Goal: Feedback & Contribution: Submit feedback/report problem

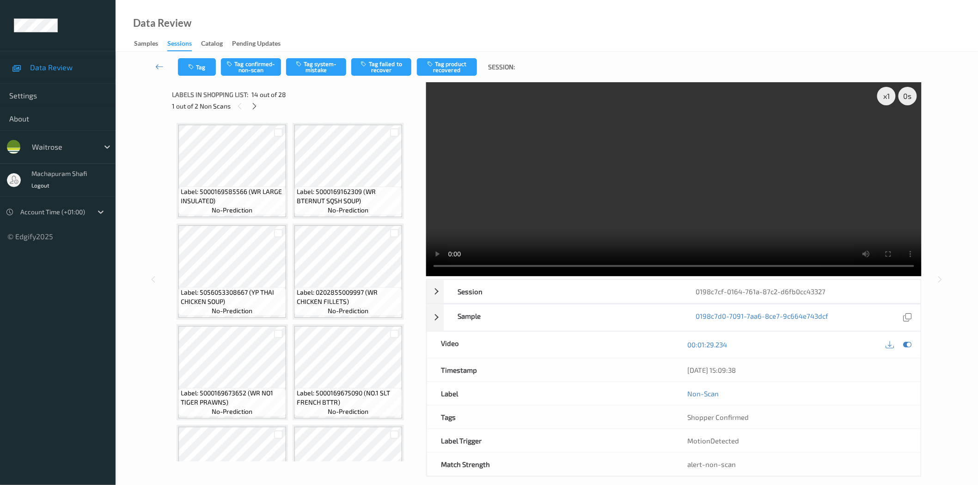
scroll to position [605, 0]
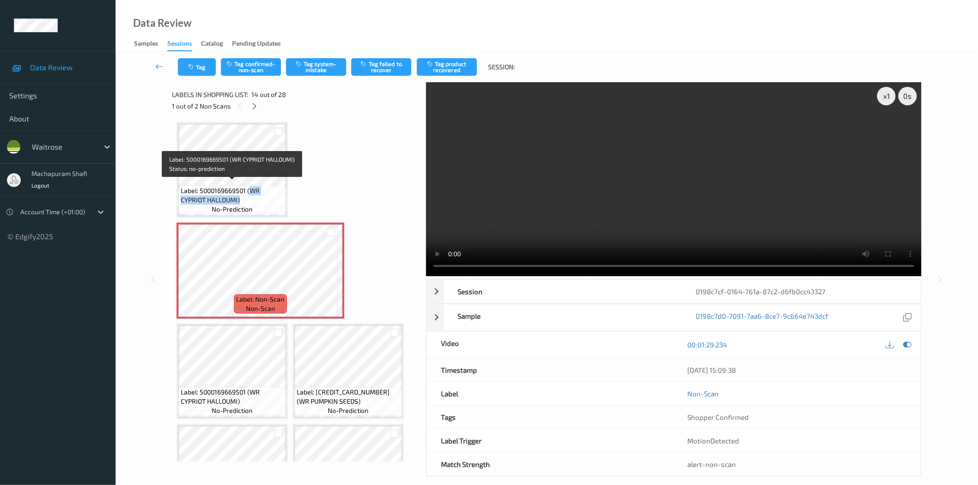
drag, startPoint x: 250, startPoint y: 185, endPoint x: 261, endPoint y: 195, distance: 14.4
click at [261, 195] on span "Label: 5000169669501 (WR CYPRIOT HALLOUMI)" at bounding box center [232, 195] width 103 height 18
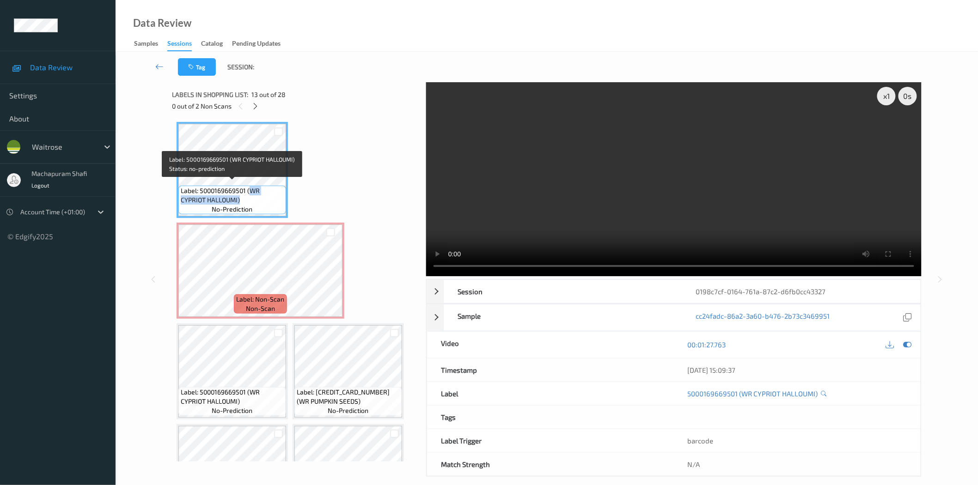
copy span "WR CYPRIOT HALLOUMI)"
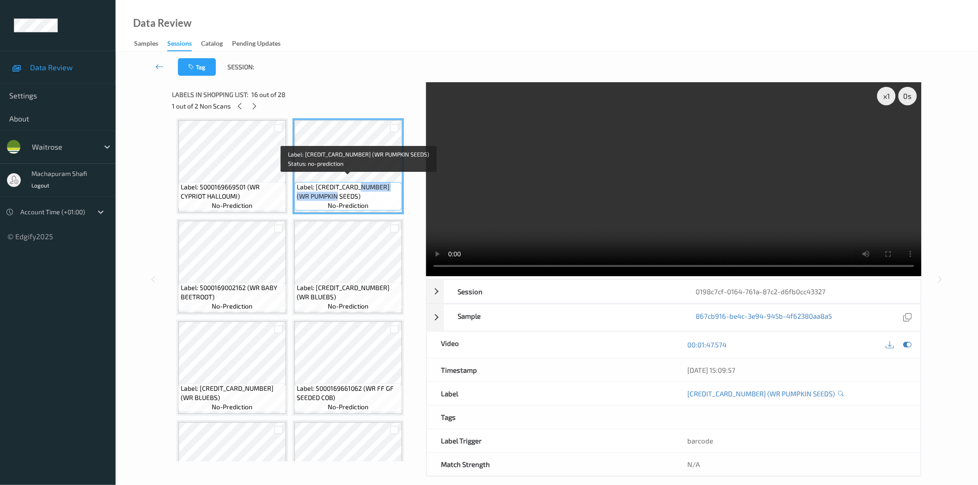
drag, startPoint x: 365, startPoint y: 183, endPoint x: 376, endPoint y: 193, distance: 15.4
click at [376, 193] on span "Label: 5000169663288 (WR PUMPKIN SEEDS)" at bounding box center [348, 192] width 103 height 18
copy span "(WR PUMPKIN SEEDS)"
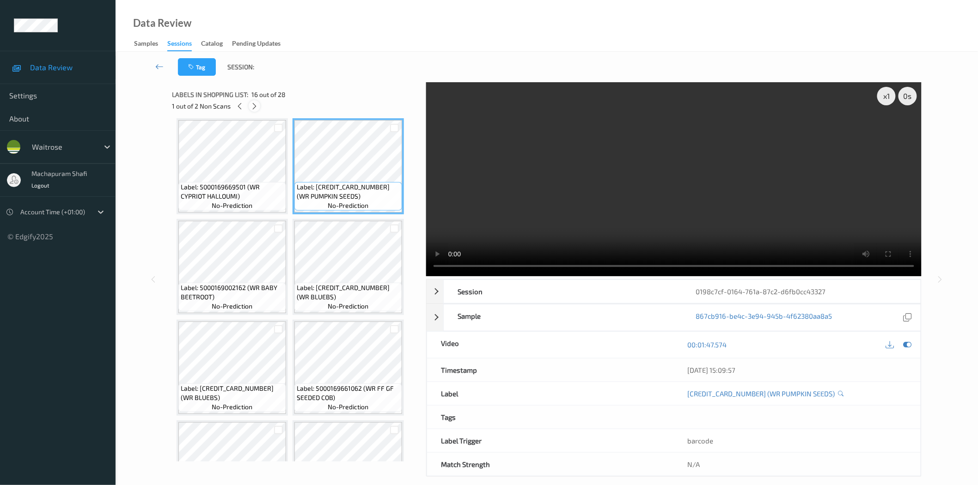
click at [252, 106] on icon at bounding box center [254, 106] width 8 height 8
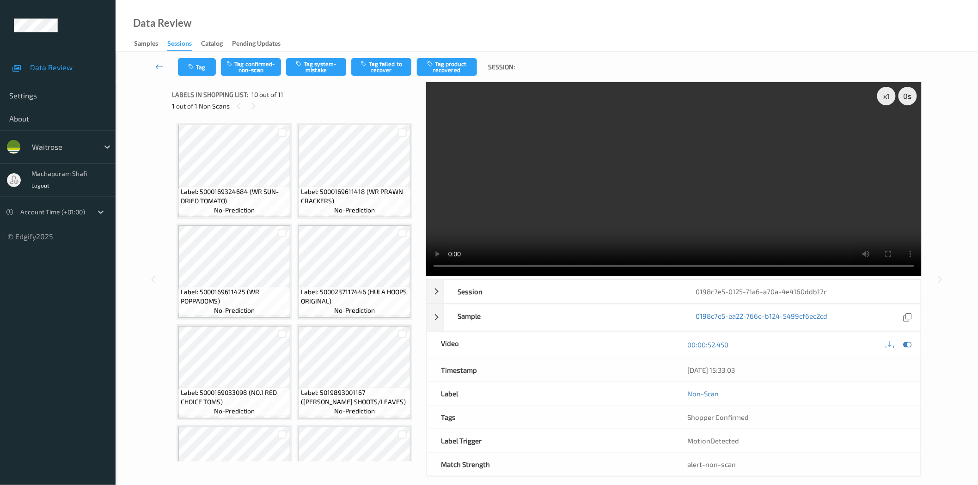
scroll to position [763, 0]
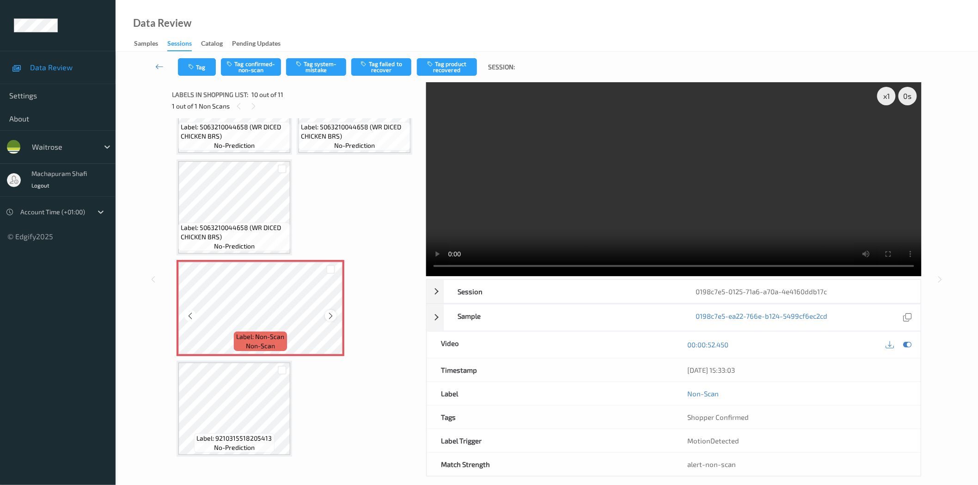
click at [327, 318] on icon at bounding box center [331, 316] width 8 height 8
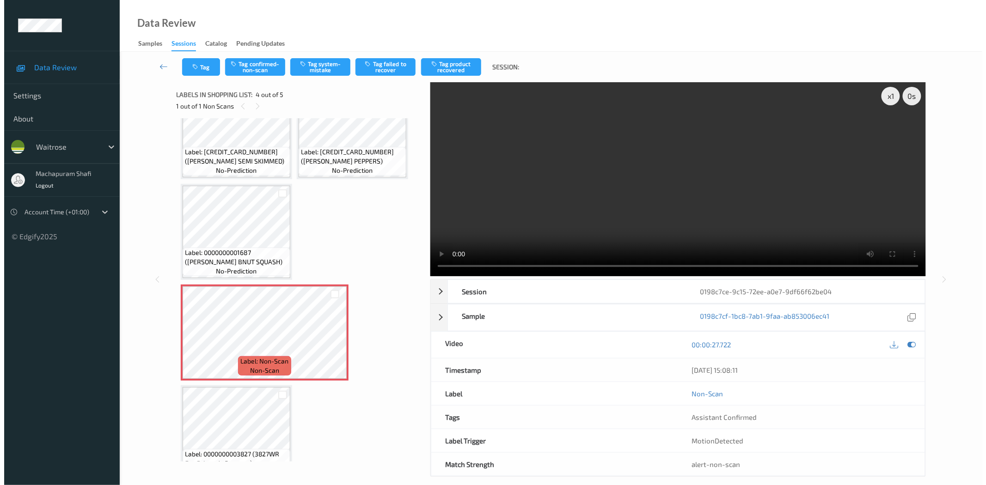
scroll to position [61, 0]
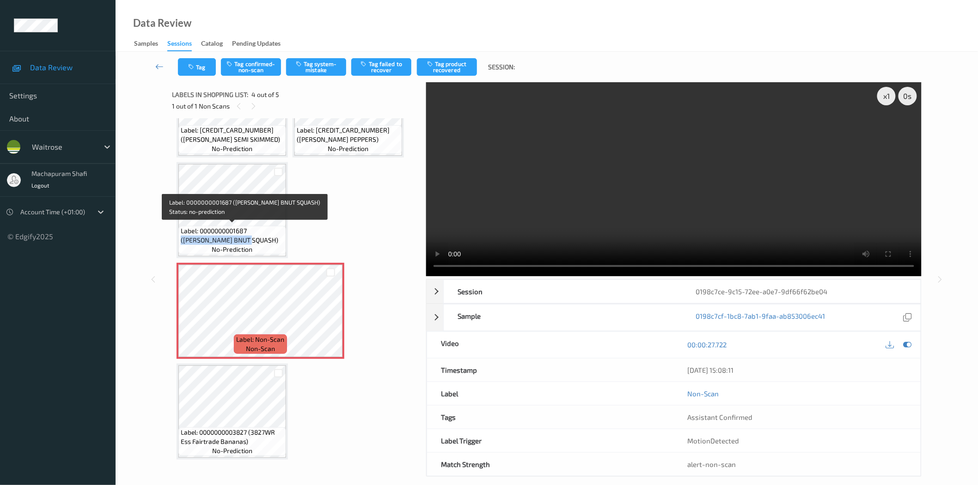
drag, startPoint x: 249, startPoint y: 227, endPoint x: 275, endPoint y: 243, distance: 30.5
click at [275, 243] on span "Label: 0000000001687 (WR ESS BNUT SQUASH)" at bounding box center [232, 235] width 103 height 18
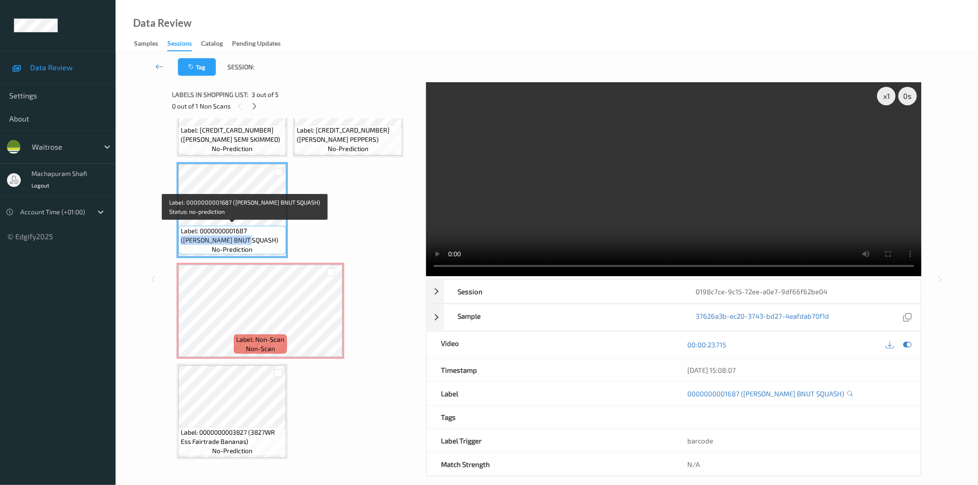
copy span "(WR ESS BNUT SQUASH)"
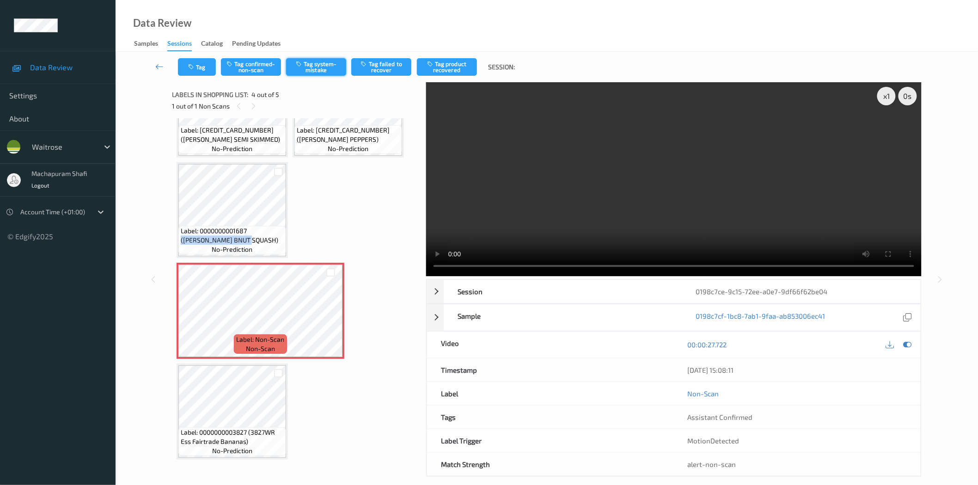
click at [312, 70] on button "Tag system-mistake" at bounding box center [316, 67] width 60 height 18
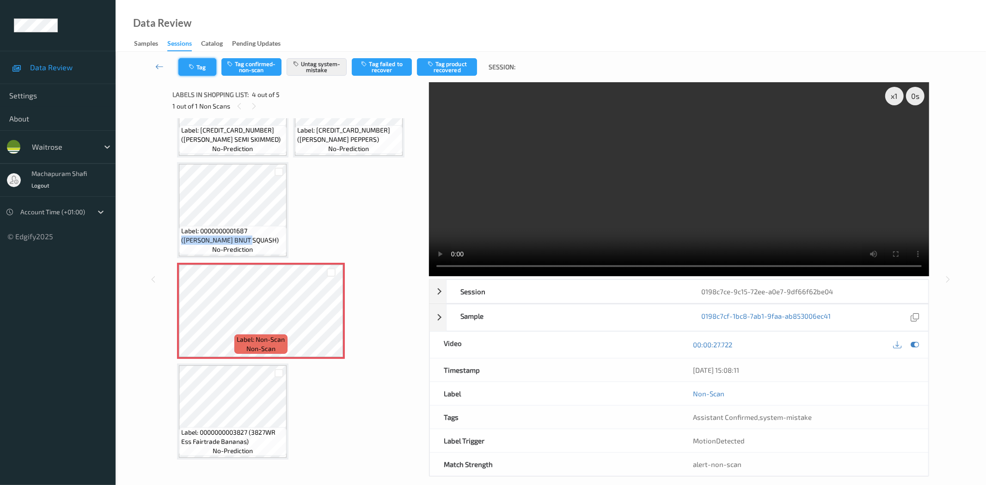
click at [197, 63] on button "Tag" at bounding box center [197, 67] width 38 height 18
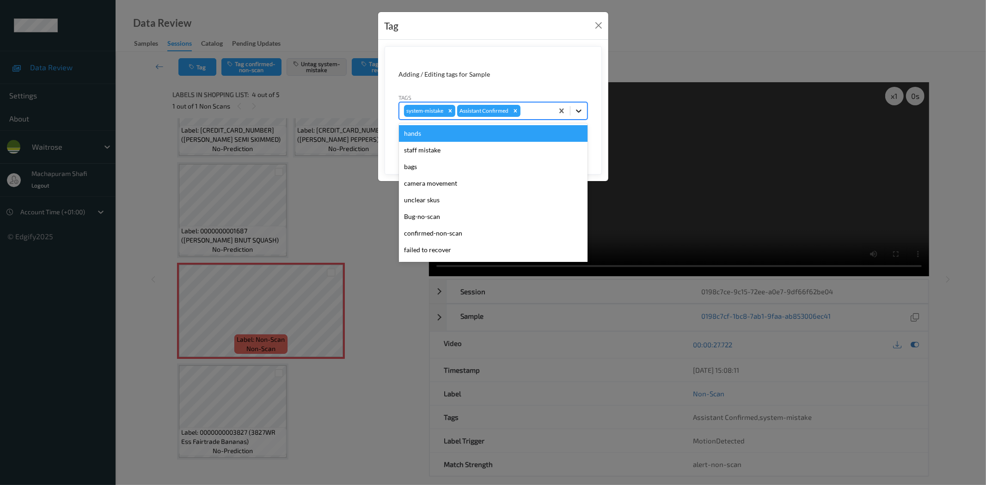
click at [574, 110] on icon at bounding box center [578, 110] width 9 height 9
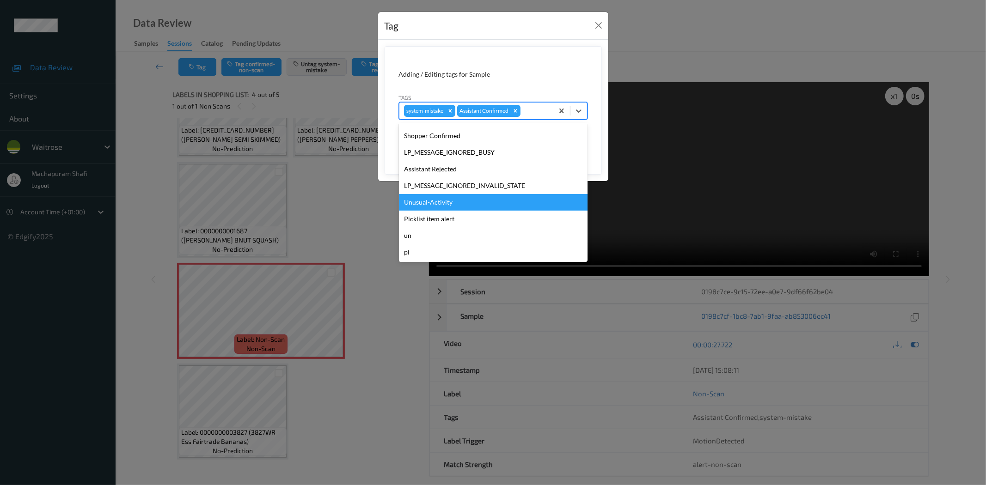
click at [447, 197] on div "Unusual-Activity" at bounding box center [493, 202] width 189 height 17
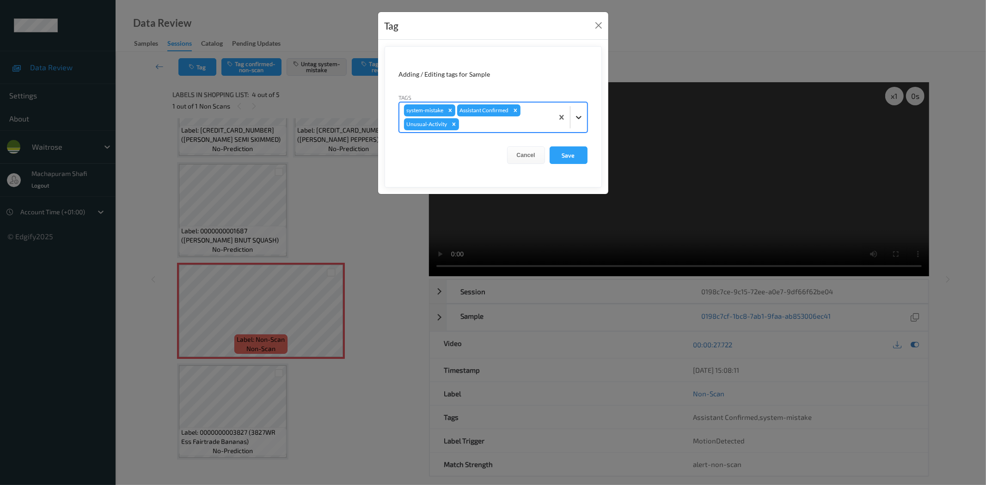
click at [579, 119] on icon at bounding box center [578, 117] width 9 height 9
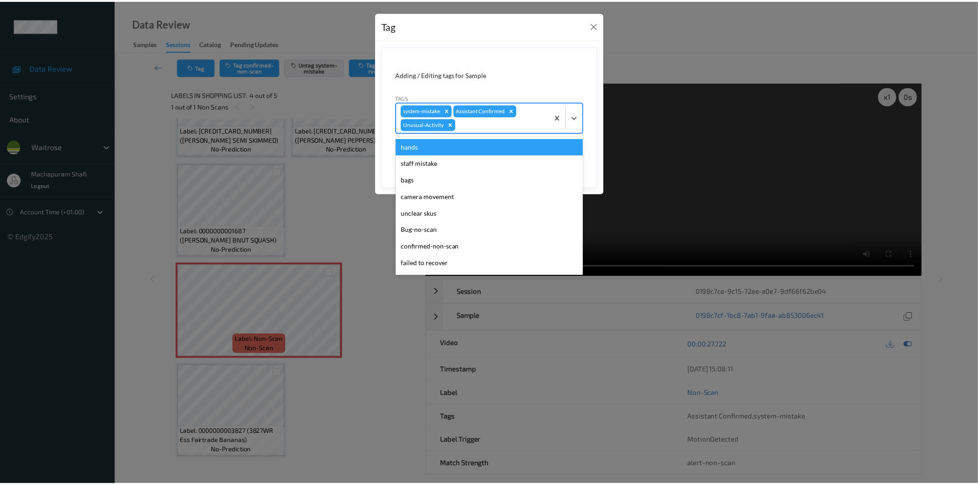
scroll to position [164, 0]
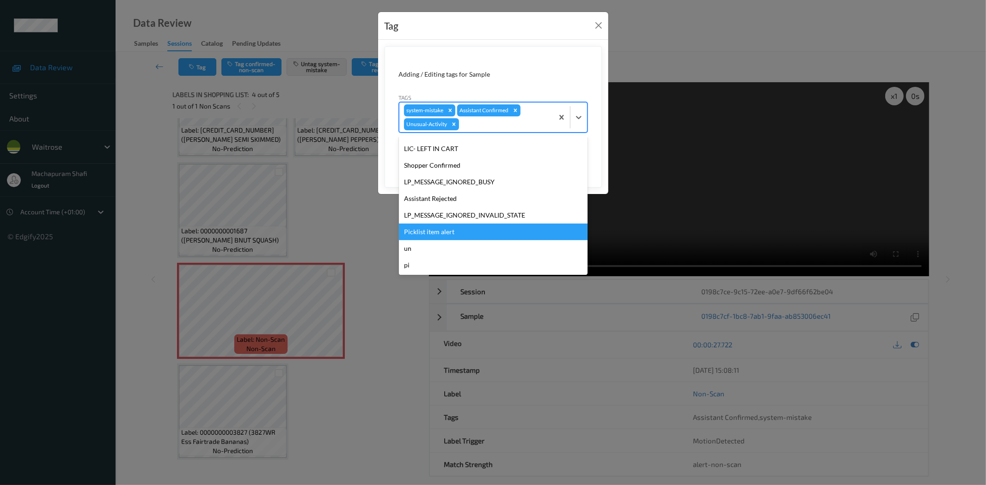
click at [425, 228] on div "Picklist item alert" at bounding box center [493, 232] width 189 height 17
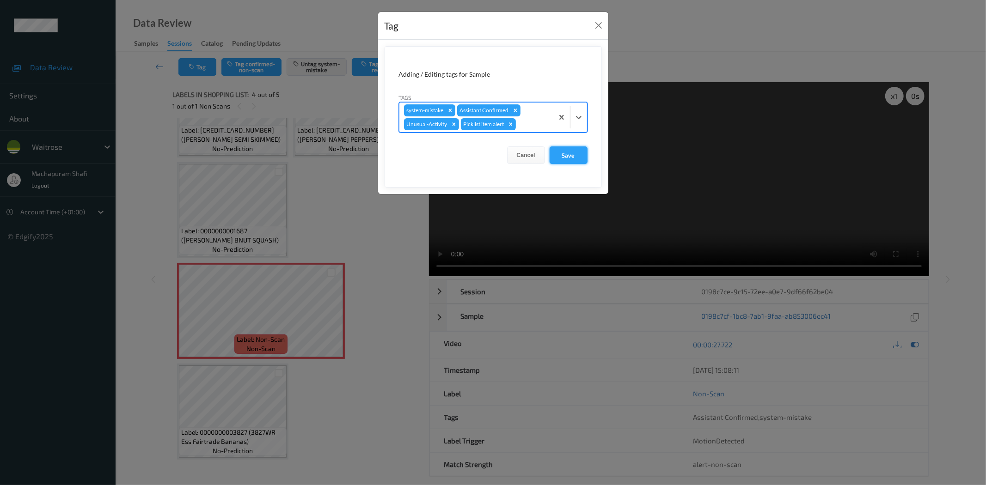
click at [570, 149] on button "Save" at bounding box center [568, 155] width 38 height 18
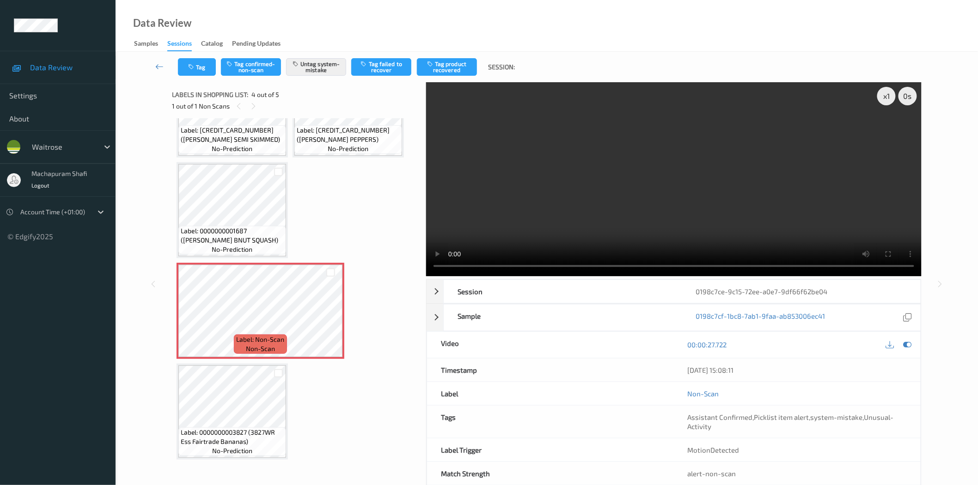
click at [298, 19] on div "Data Review Samples Sessions Catalog Pending Updates" at bounding box center [547, 26] width 862 height 52
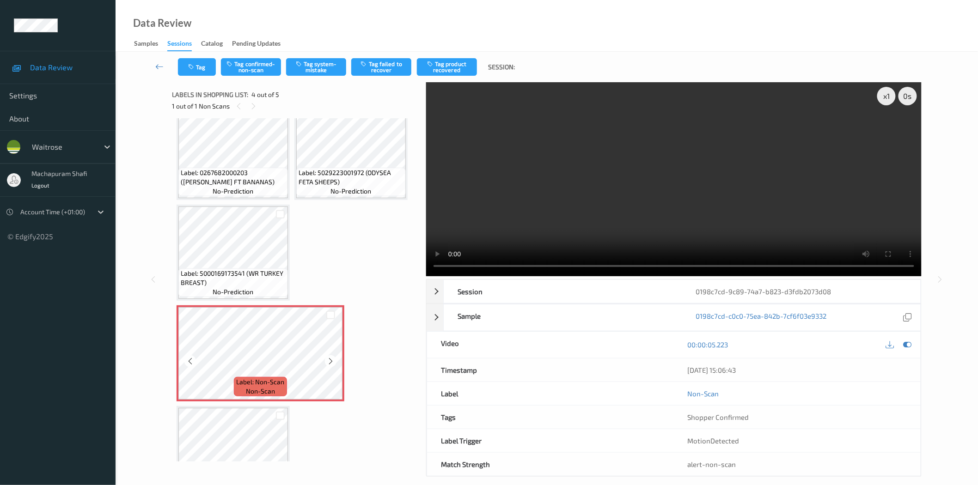
scroll to position [61, 0]
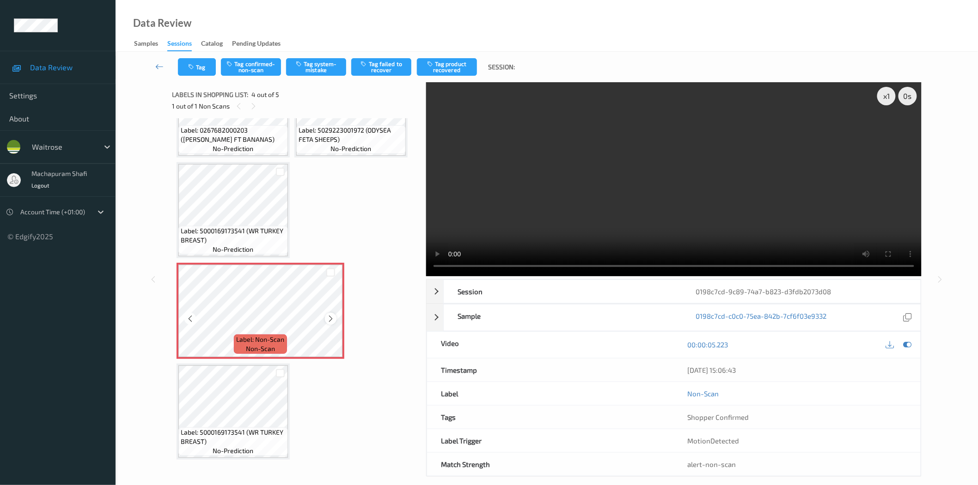
click at [330, 318] on icon at bounding box center [331, 319] width 8 height 8
click at [327, 320] on icon at bounding box center [331, 319] width 8 height 8
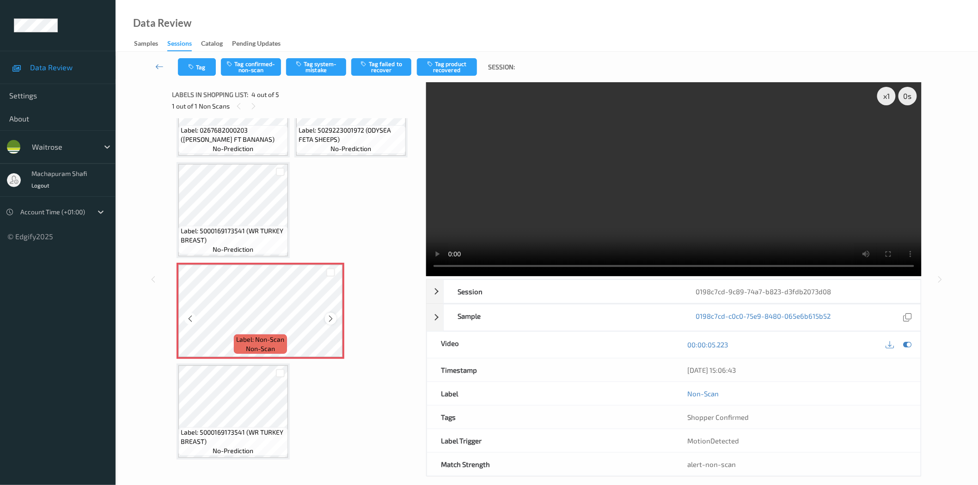
click at [327, 319] on icon at bounding box center [331, 319] width 8 height 8
drag, startPoint x: 251, startPoint y: 230, endPoint x: 273, endPoint y: 237, distance: 22.7
click at [273, 237] on span "Label: 5000169173541 (WR TURKEY BREAST)" at bounding box center [233, 235] width 105 height 18
copy span "WR TURKEY BREAST)"
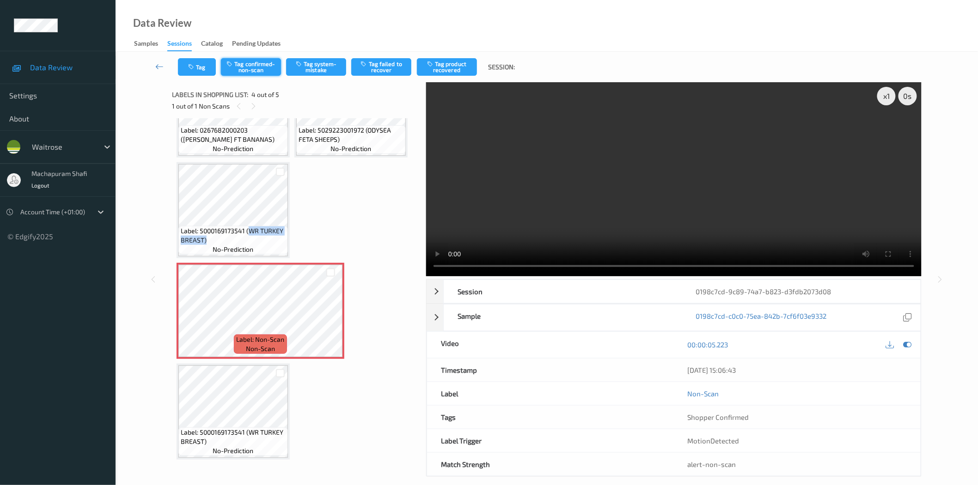
click at [252, 65] on button "Tag confirmed-non-scan" at bounding box center [251, 67] width 60 height 18
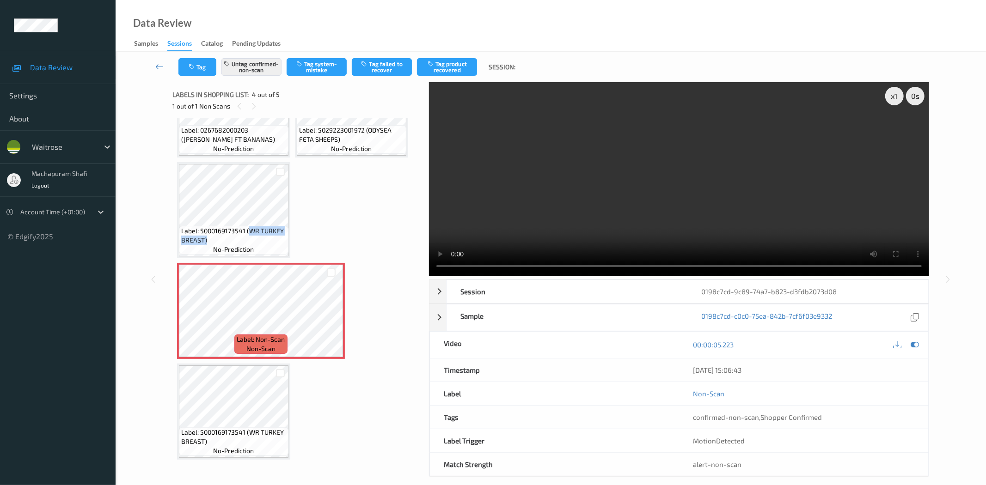
drag, startPoint x: 464, startPoint y: 66, endPoint x: 436, endPoint y: 113, distance: 54.5
click at [464, 66] on button "Tag product recovered" at bounding box center [447, 67] width 60 height 18
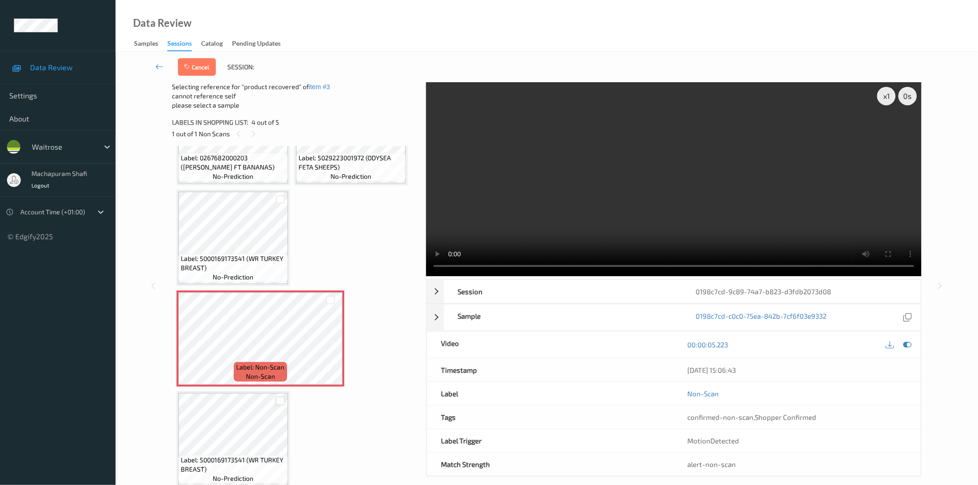
click at [279, 402] on div at bounding box center [280, 401] width 9 height 9
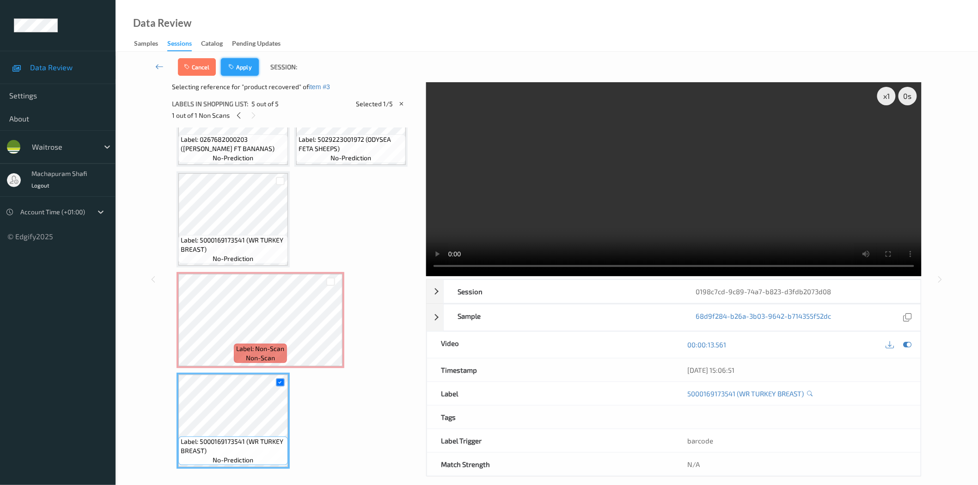
click at [231, 64] on icon "button" at bounding box center [232, 67] width 8 height 6
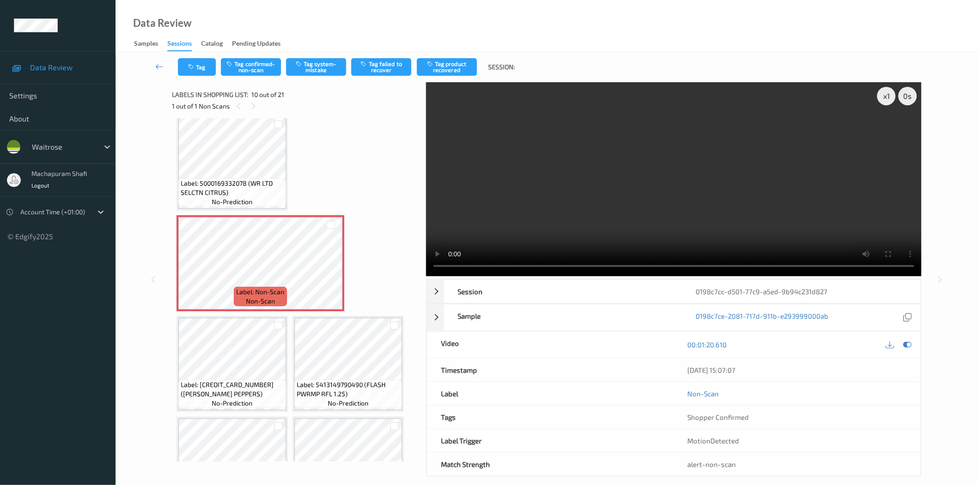
scroll to position [410, 0]
click at [331, 268] on icon at bounding box center [331, 272] width 8 height 8
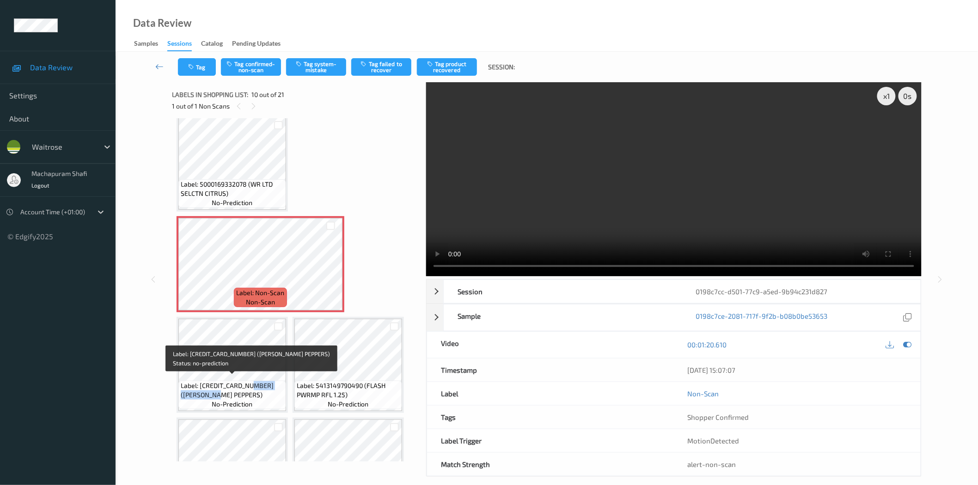
drag, startPoint x: 251, startPoint y: 381, endPoint x: 270, endPoint y: 389, distance: 20.9
click at [270, 389] on span "Label: [CREDIT_CARD_NUMBER] ([PERSON_NAME] PEPPERS)" at bounding box center [232, 390] width 103 height 18
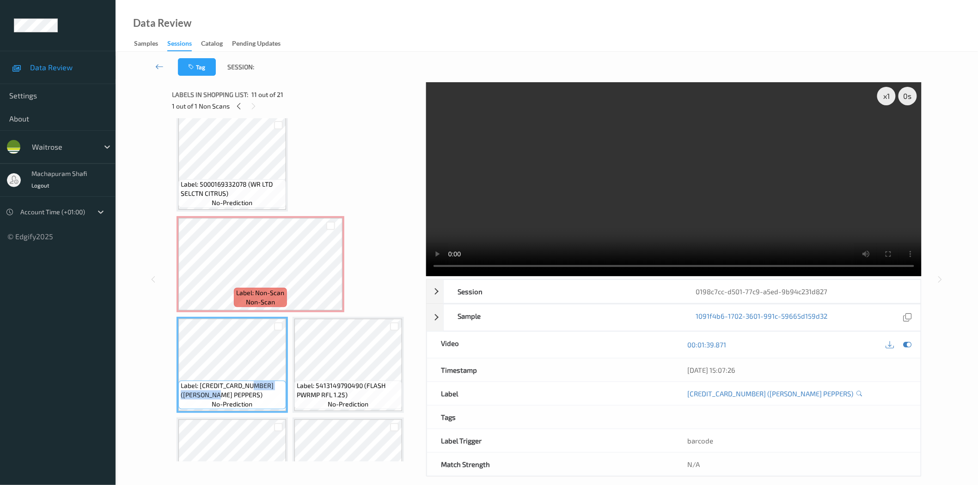
copy span "WR SWEET PEPPERS)"
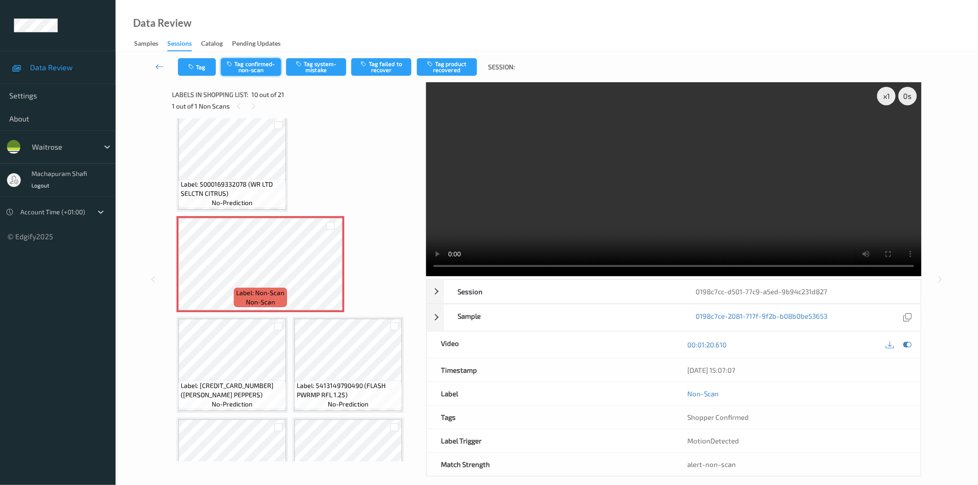
click at [249, 72] on button "Tag confirmed-non-scan" at bounding box center [251, 67] width 60 height 18
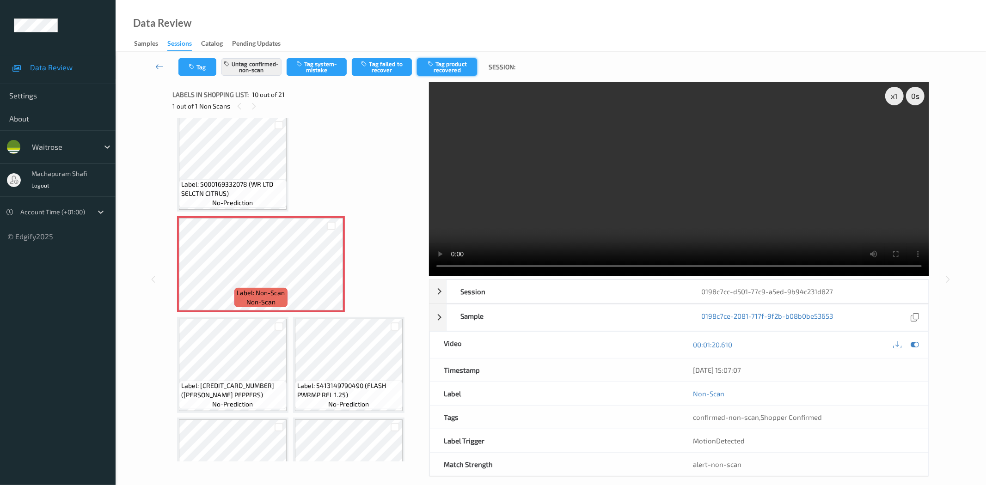
click at [452, 66] on button "Tag product recovered" at bounding box center [447, 67] width 60 height 18
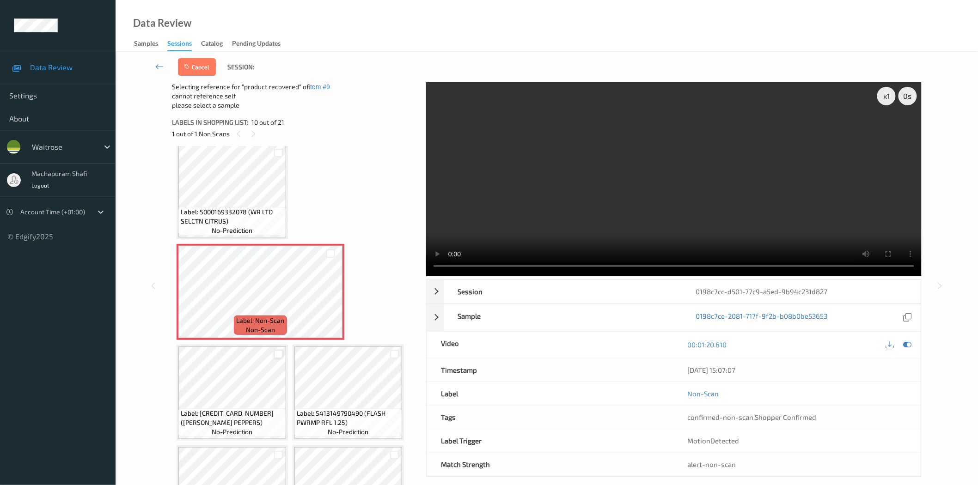
click at [279, 353] on div at bounding box center [278, 354] width 9 height 9
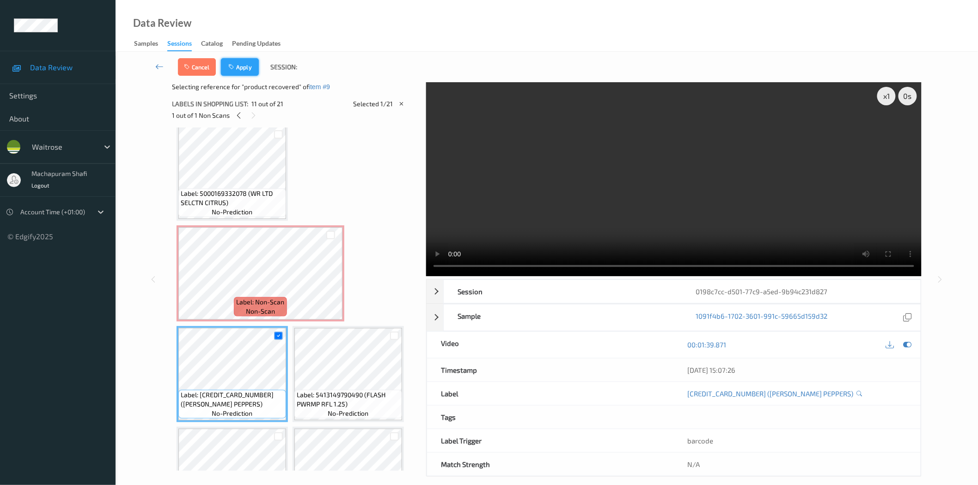
click at [241, 72] on button "Apply" at bounding box center [240, 67] width 38 height 18
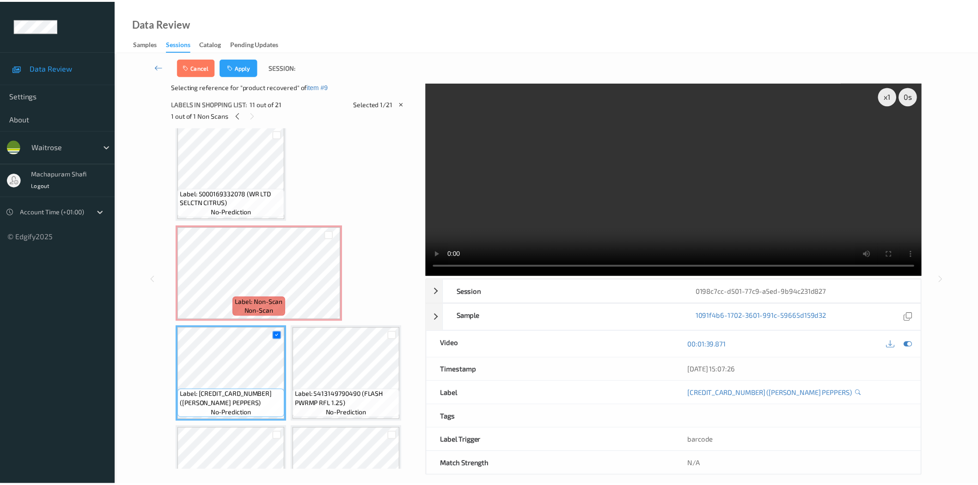
scroll to position [405, 0]
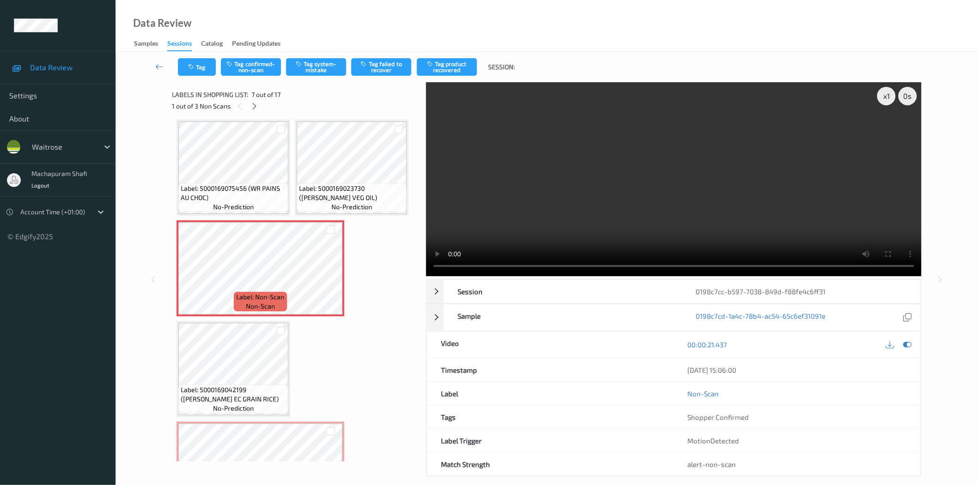
scroll to position [205, 0]
click at [330, 275] on icon at bounding box center [331, 276] width 8 height 8
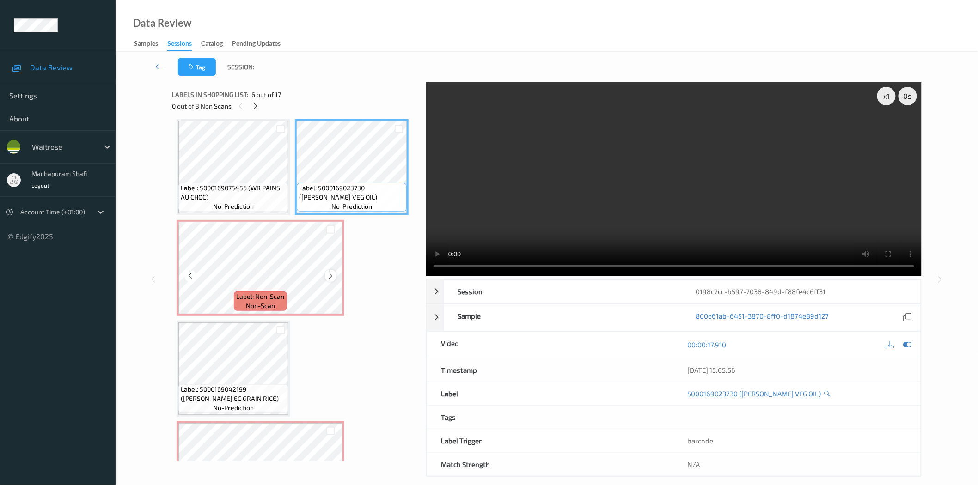
click at [328, 275] on icon at bounding box center [331, 276] width 8 height 8
drag, startPoint x: 366, startPoint y: 187, endPoint x: 390, endPoint y: 203, distance: 28.8
click at [390, 203] on div "Label: 5000169023730 (WR ESS VEG OIL) no-prediction" at bounding box center [352, 197] width 110 height 29
copy span "(WR ESS VEG OIL)"
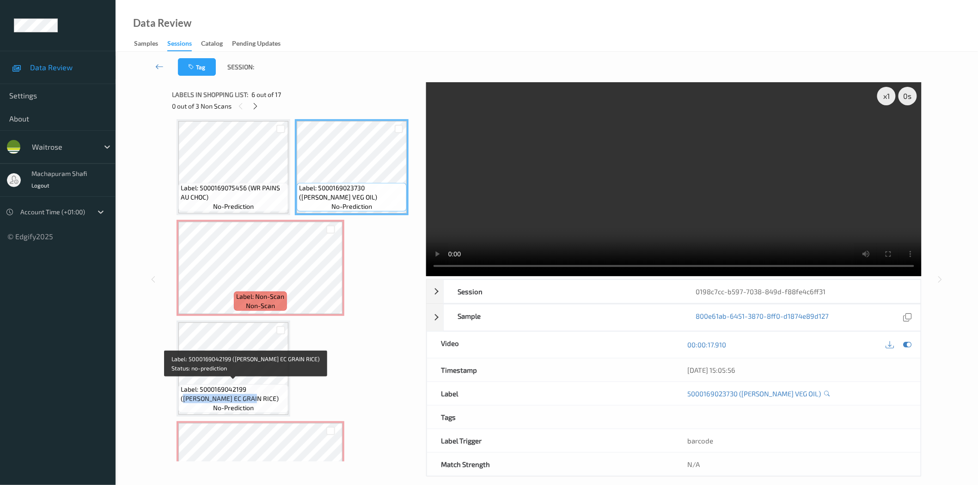
drag, startPoint x: 249, startPoint y: 386, endPoint x: 266, endPoint y: 396, distance: 20.3
click at [266, 396] on span "Label: 5000169042199 (WR ESS EC GRAIN RICE)" at bounding box center [233, 394] width 105 height 18
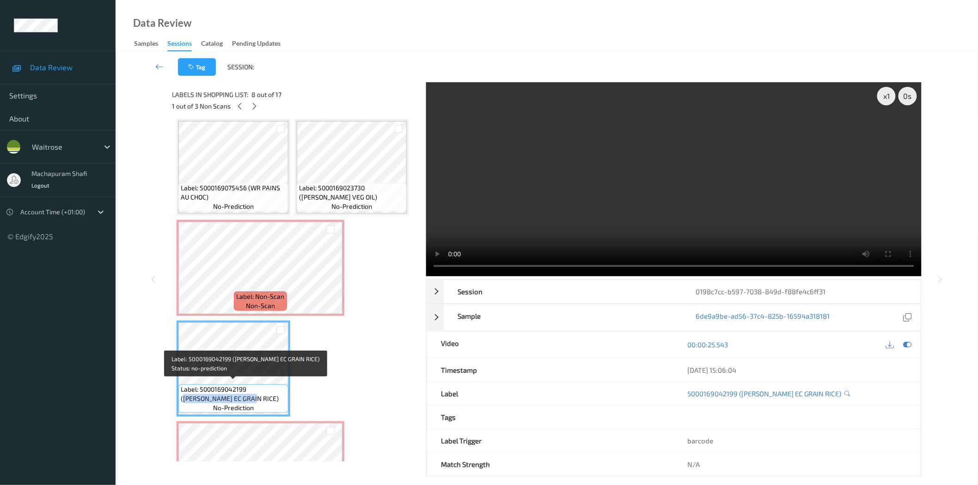
copy span "WR ESS EC GRAIN RICE)"
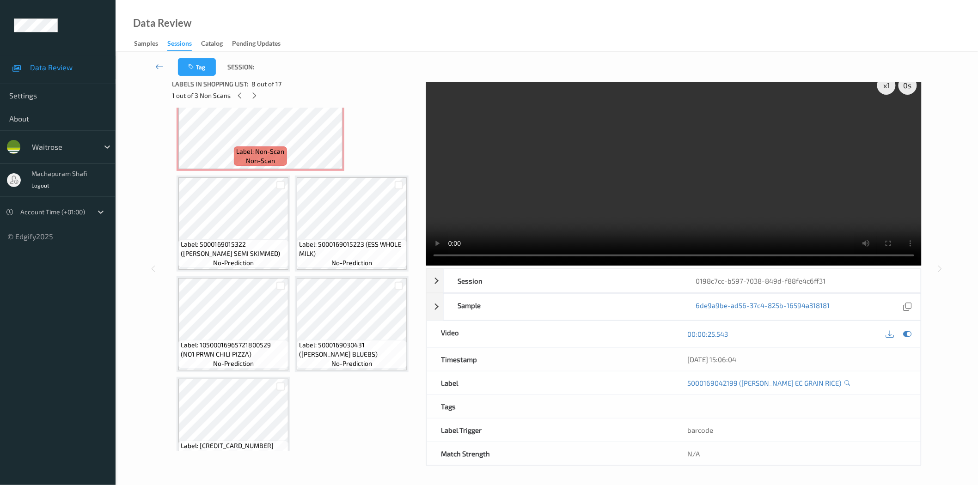
scroll to position [746, 0]
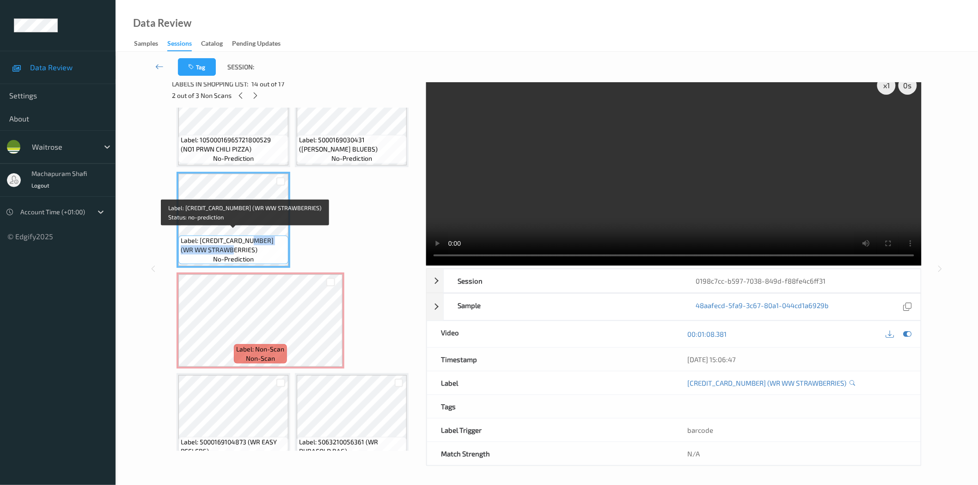
drag, startPoint x: 251, startPoint y: 233, endPoint x: 278, endPoint y: 247, distance: 30.0
click at [278, 247] on span "Label: 5000169660003 (WR WW STRAWBERRIES)" at bounding box center [233, 245] width 105 height 18
copy span "WR WW STRAWBERRIES)"
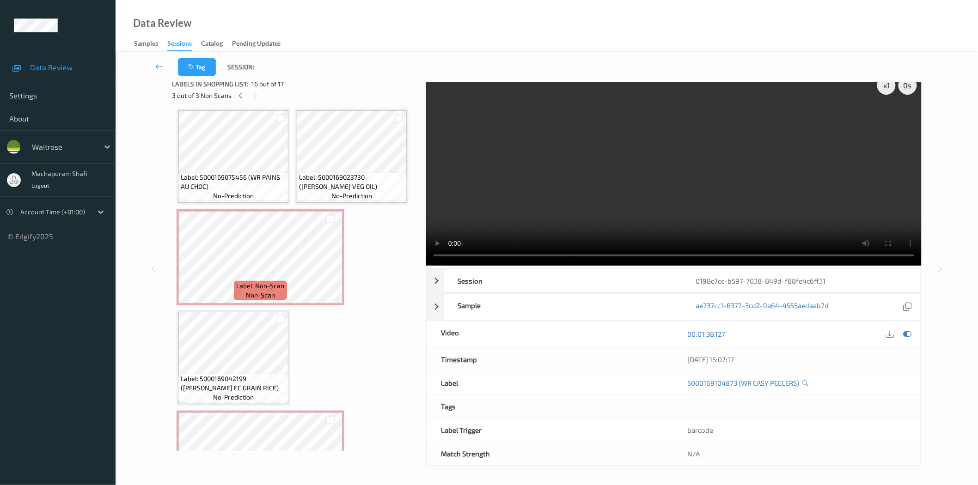
scroll to position [410, 0]
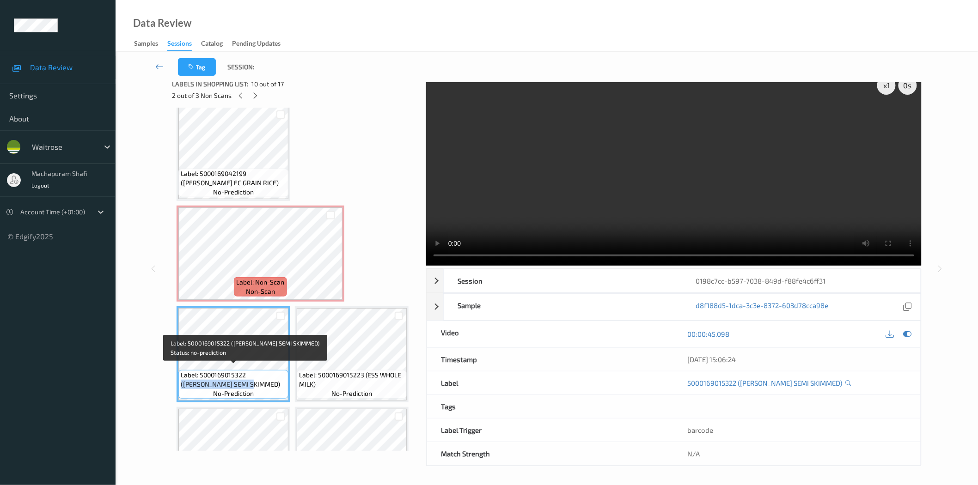
drag, startPoint x: 248, startPoint y: 372, endPoint x: 269, endPoint y: 381, distance: 22.9
click at [269, 381] on span "Label: 5000169015322 (WR ESS SEMI SKIMMED)" at bounding box center [233, 380] width 105 height 18
copy span "(WR ESS SEMI SKIMMED)"
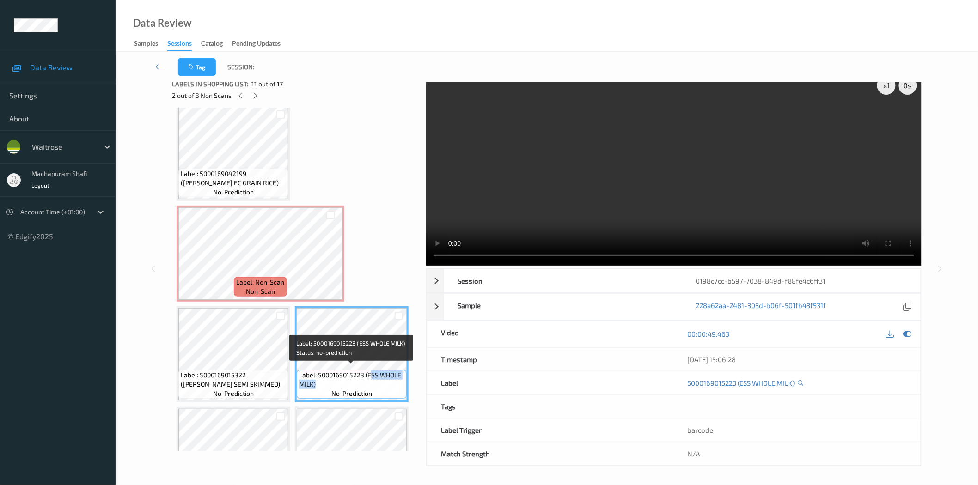
drag, startPoint x: 368, startPoint y: 370, endPoint x: 385, endPoint y: 385, distance: 22.9
click at [385, 385] on div "Label: 5000169015223 (ESS WHOLE MILK) no-prediction" at bounding box center [352, 384] width 110 height 29
click at [385, 384] on div "Label: 5000169015223 (ESS WHOLE MILK) no-prediction" at bounding box center [352, 384] width 110 height 29
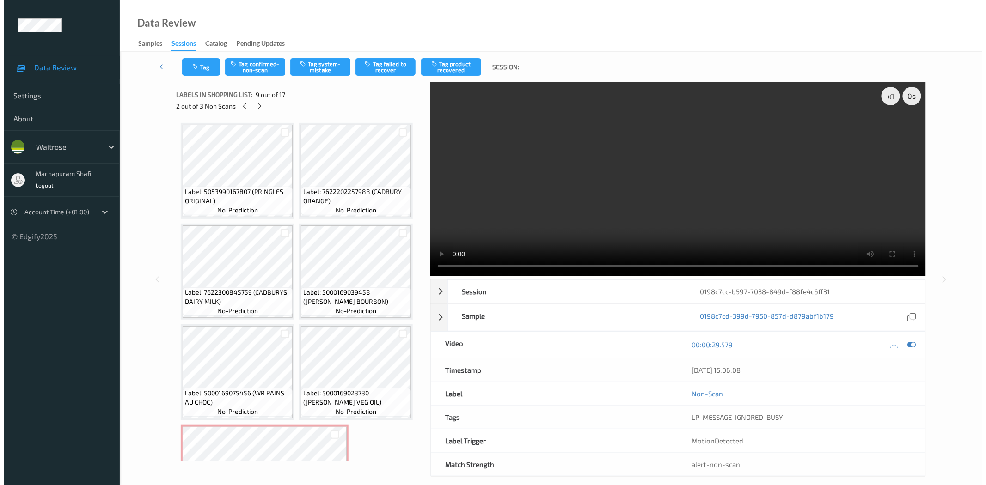
scroll to position [205, 0]
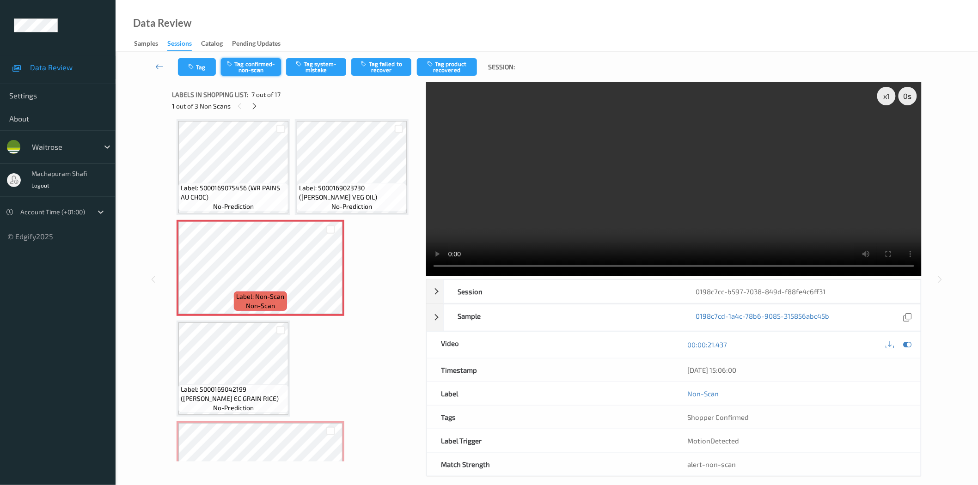
click at [247, 68] on button "Tag confirmed-non-scan" at bounding box center [251, 67] width 60 height 18
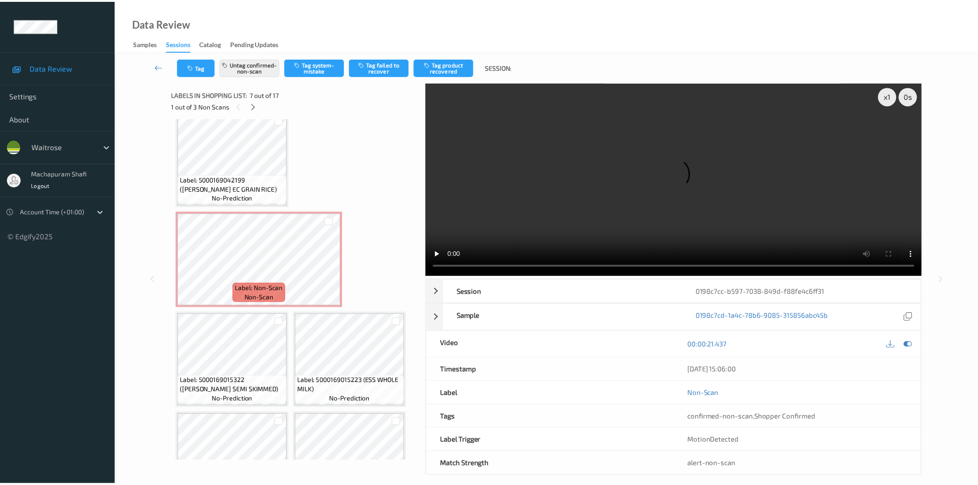
scroll to position [418, 0]
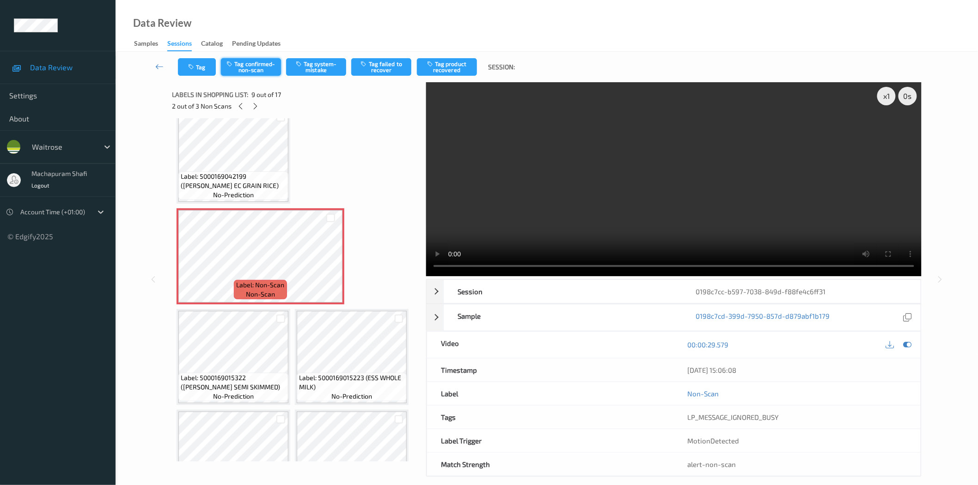
click at [260, 68] on button "Tag confirmed-non-scan" at bounding box center [251, 67] width 60 height 18
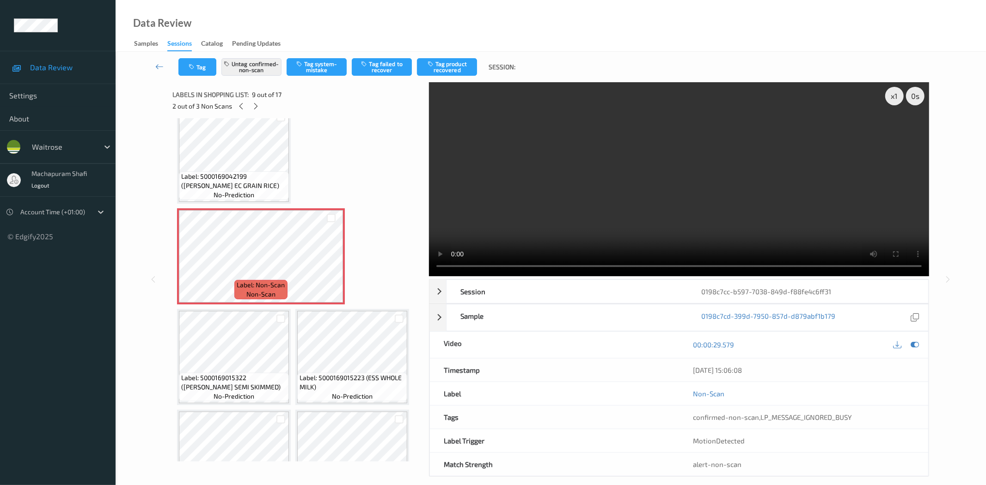
drag, startPoint x: 449, startPoint y: 70, endPoint x: 412, endPoint y: 128, distance: 68.6
click at [449, 70] on button "Tag product recovered" at bounding box center [447, 67] width 60 height 18
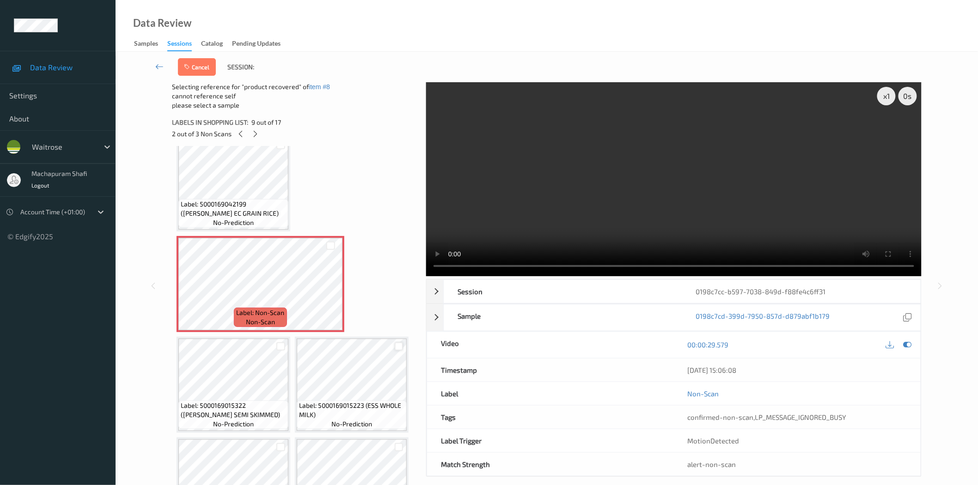
click at [397, 343] on div at bounding box center [399, 346] width 9 height 9
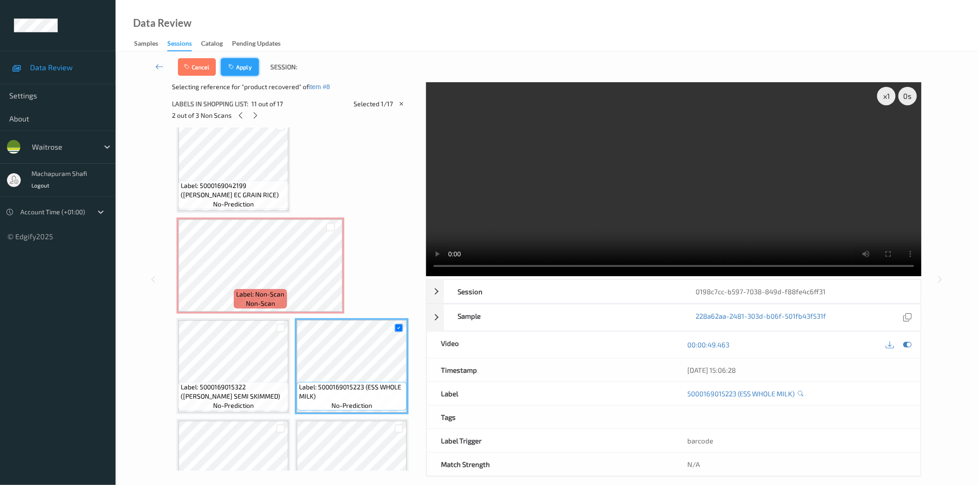
click at [238, 66] on button "Apply" at bounding box center [240, 67] width 38 height 18
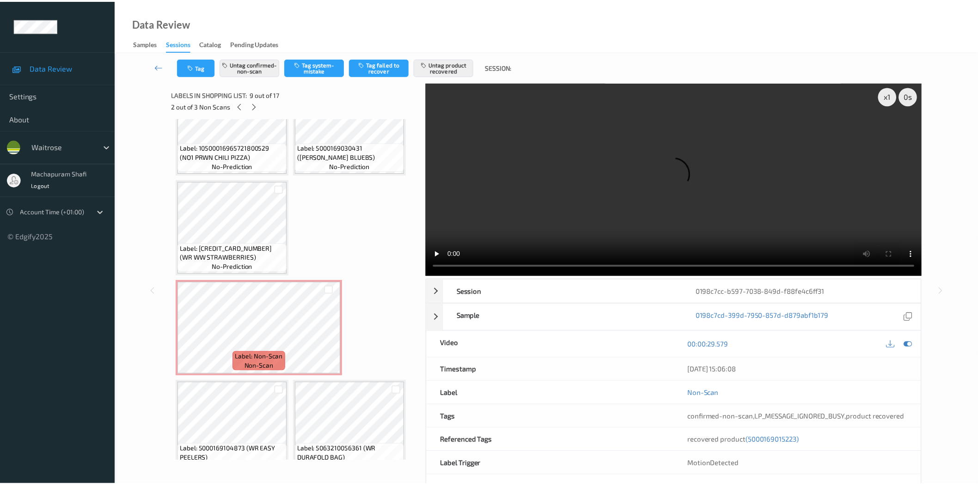
scroll to position [763, 0]
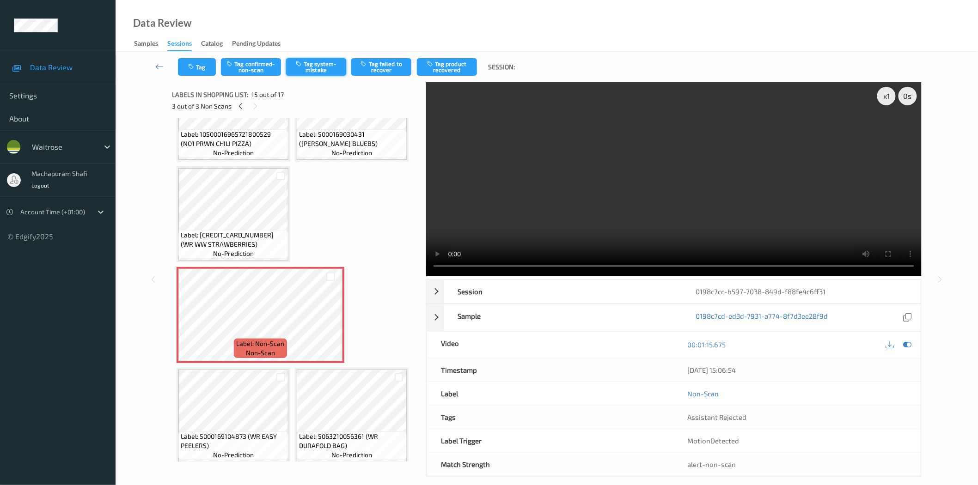
click at [319, 68] on button "Tag system-mistake" at bounding box center [316, 67] width 60 height 18
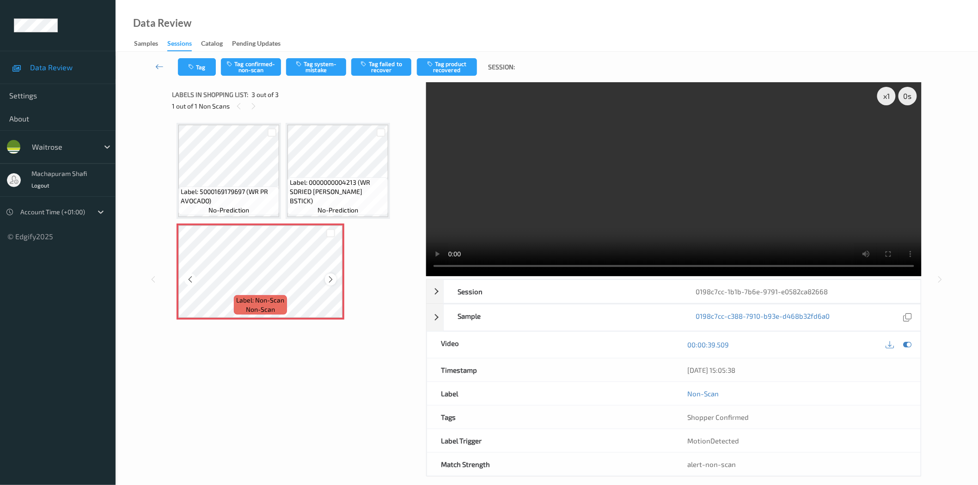
click at [329, 279] on icon at bounding box center [331, 279] width 8 height 8
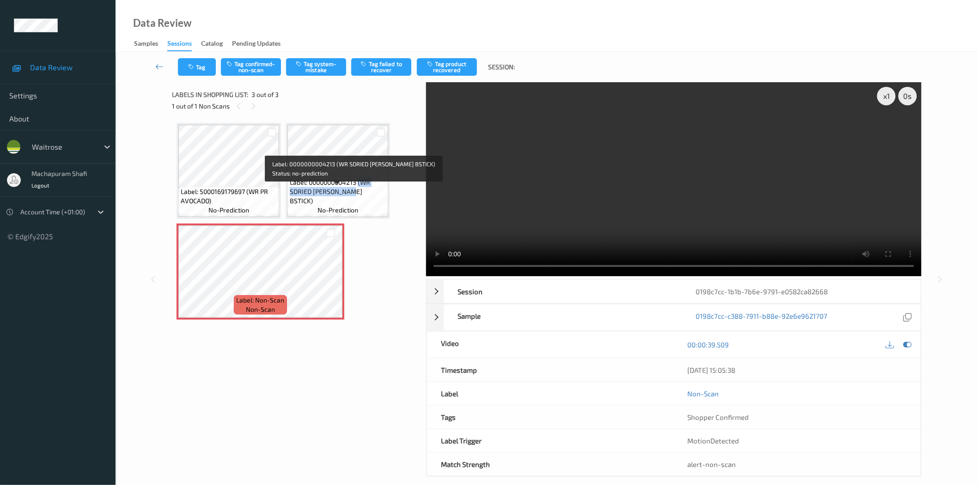
drag, startPoint x: 358, startPoint y: 192, endPoint x: 371, endPoint y: 208, distance: 20.4
click at [371, 208] on div "Label: 0000000004213 (WR SDRIED [PERSON_NAME] BSTICK) no-prediction" at bounding box center [337, 196] width 101 height 38
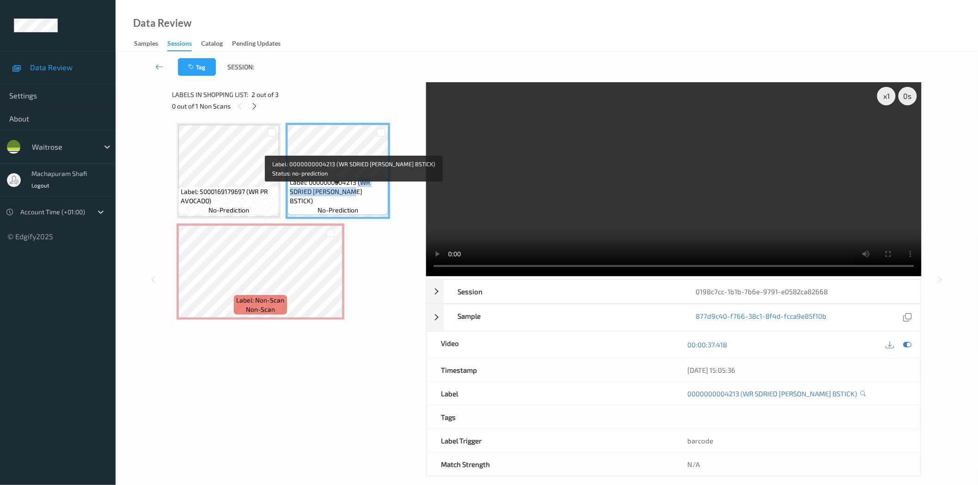
copy span "(WR SDRIED [PERSON_NAME] BSTICK)"
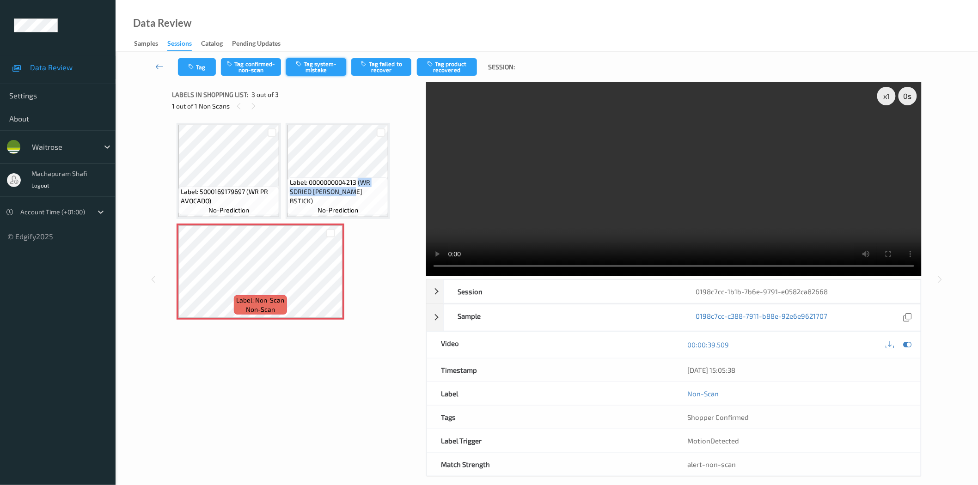
click at [317, 71] on button "Tag system-mistake" at bounding box center [316, 67] width 60 height 18
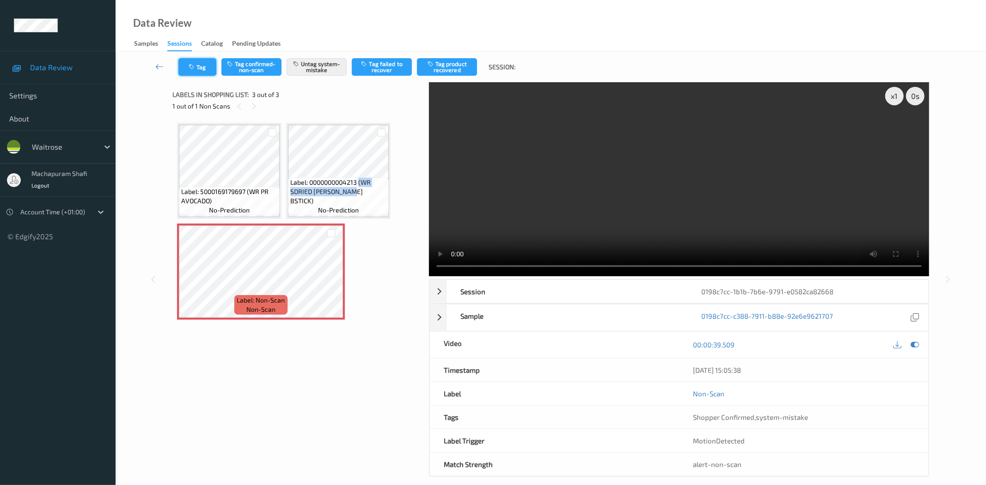
click at [199, 63] on button "Tag" at bounding box center [197, 67] width 38 height 18
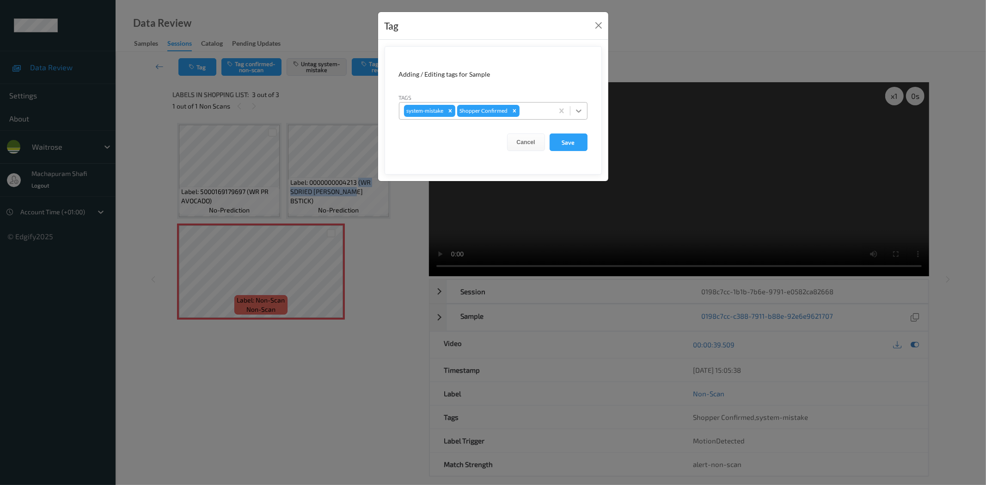
click at [575, 105] on div at bounding box center [578, 111] width 17 height 17
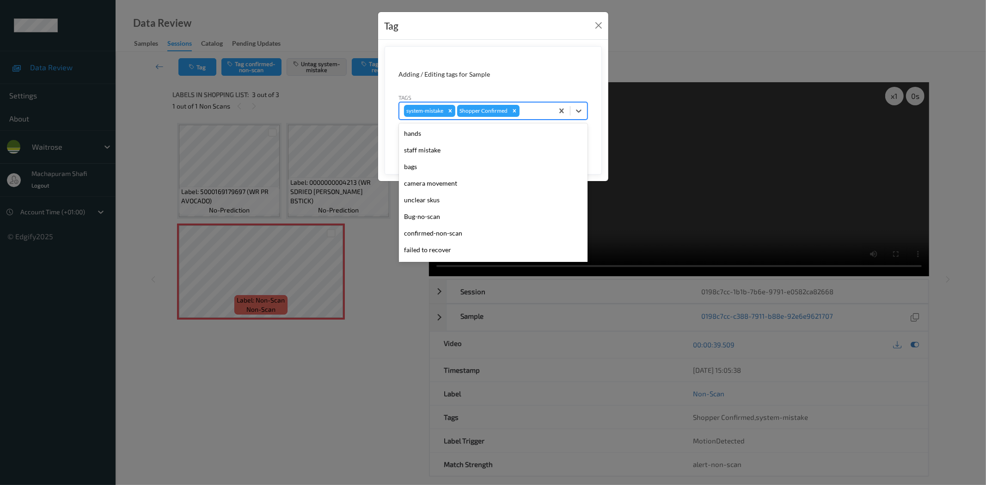
scroll to position [181, 0]
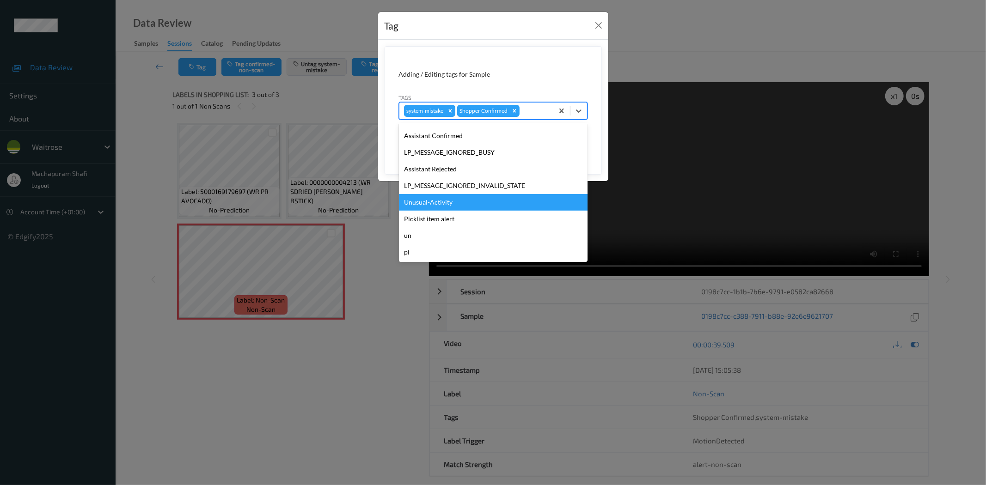
click at [424, 202] on div "Unusual-Activity" at bounding box center [493, 202] width 189 height 17
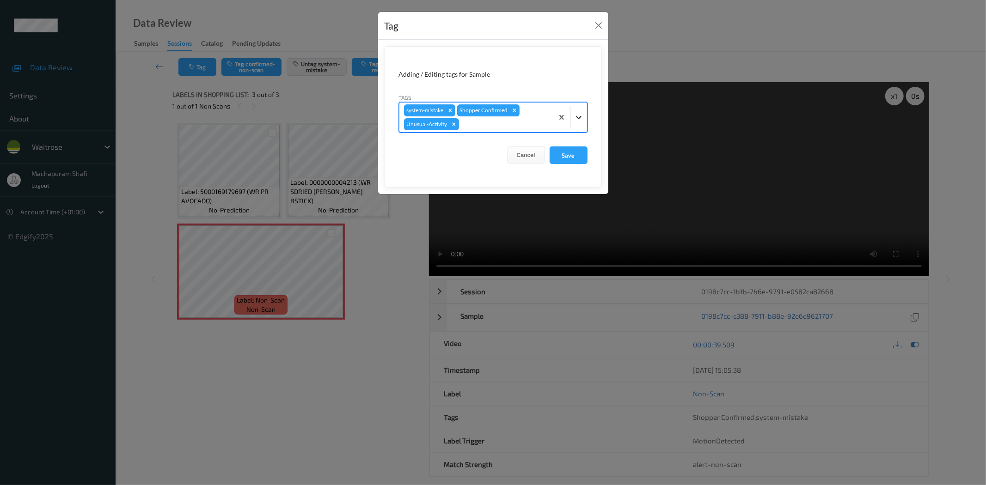
click at [576, 111] on div at bounding box center [578, 117] width 17 height 17
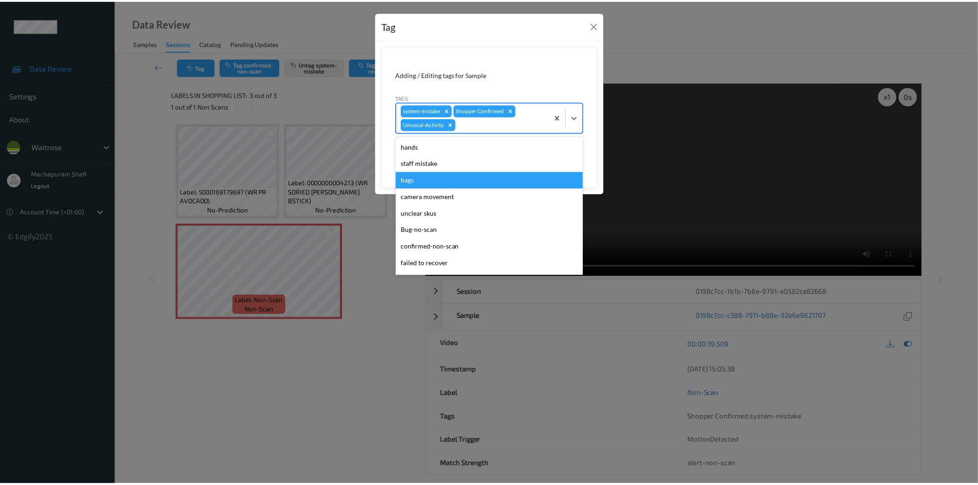
scroll to position [164, 0]
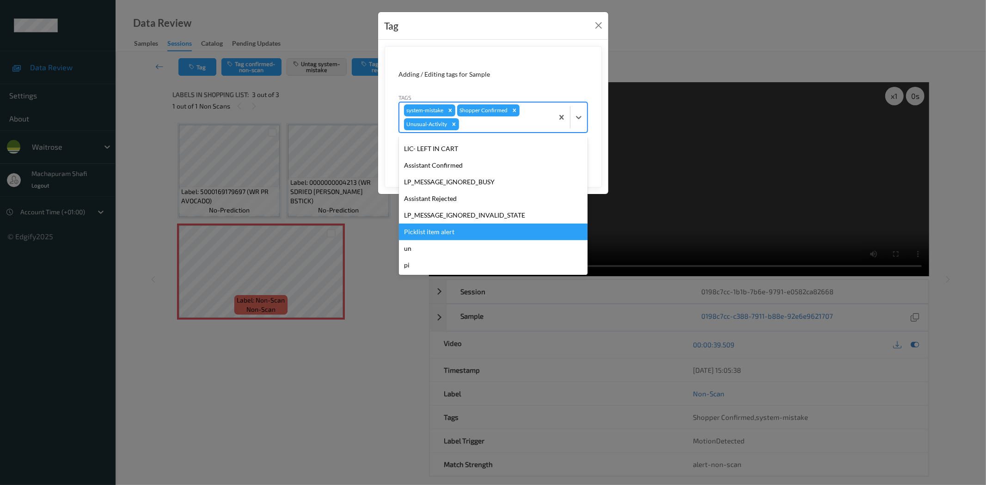
click at [428, 232] on div "Picklist item alert" at bounding box center [493, 232] width 189 height 17
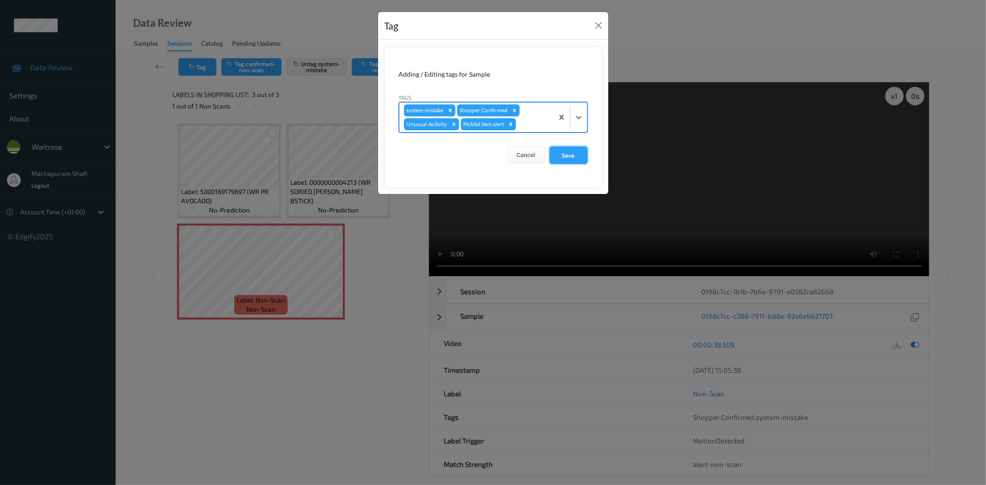
click at [568, 155] on button "Save" at bounding box center [568, 155] width 38 height 18
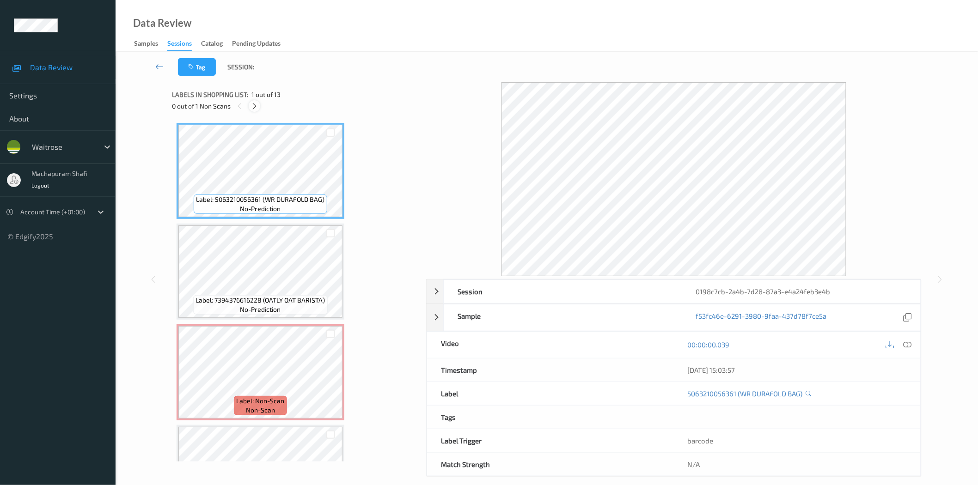
click at [255, 105] on icon at bounding box center [254, 106] width 8 height 8
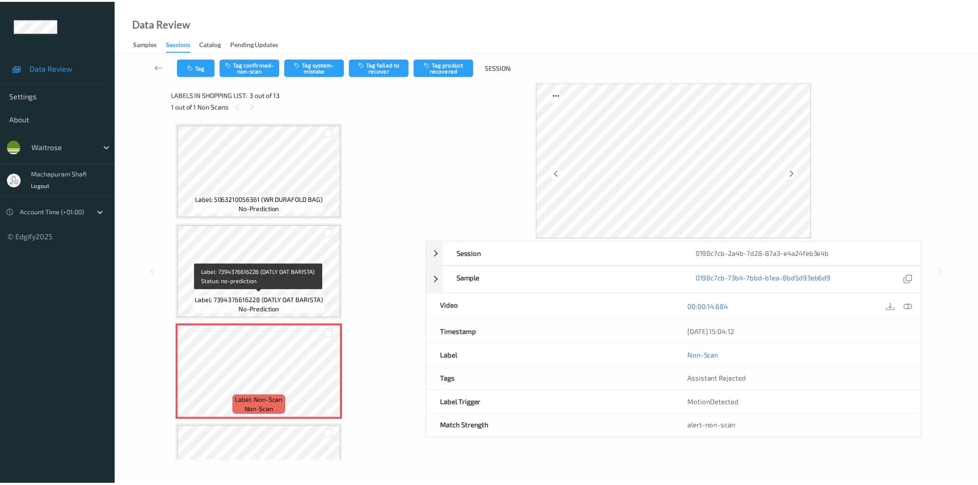
scroll to position [205, 0]
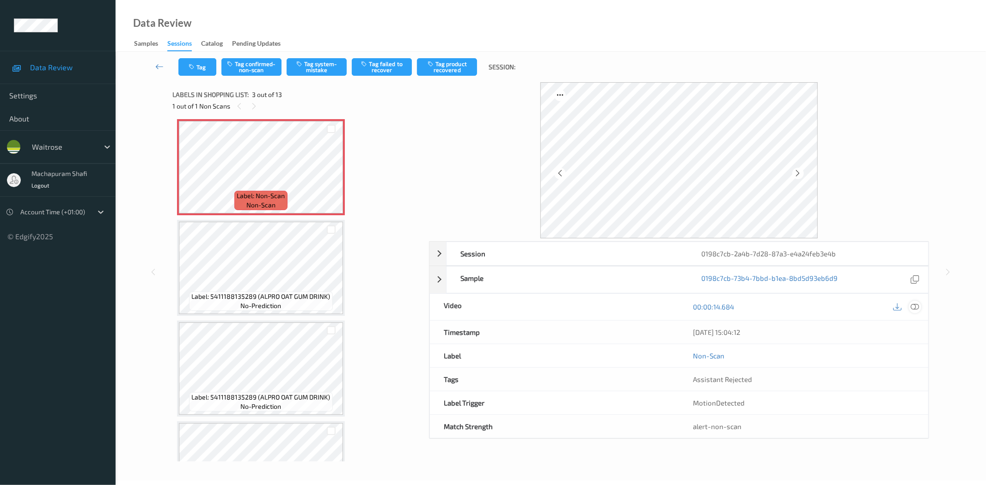
click at [917, 305] on icon at bounding box center [915, 307] width 8 height 8
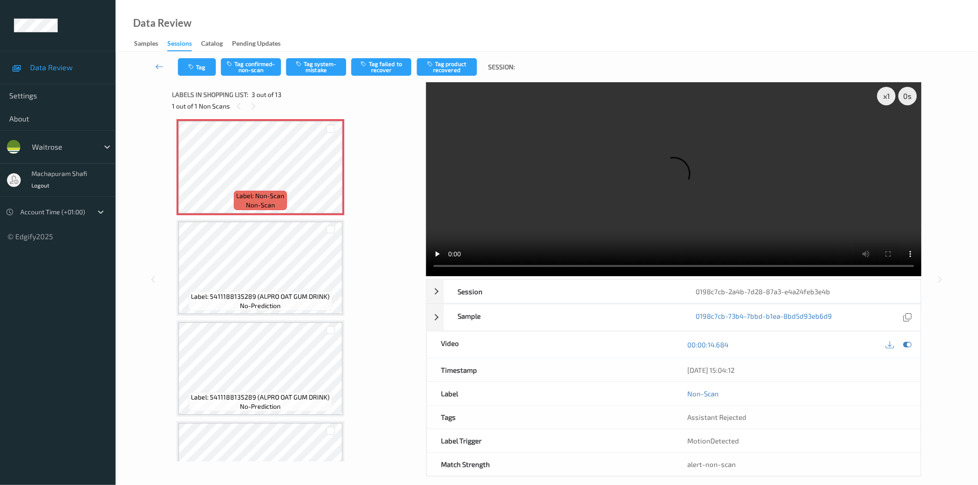
scroll to position [0, 0]
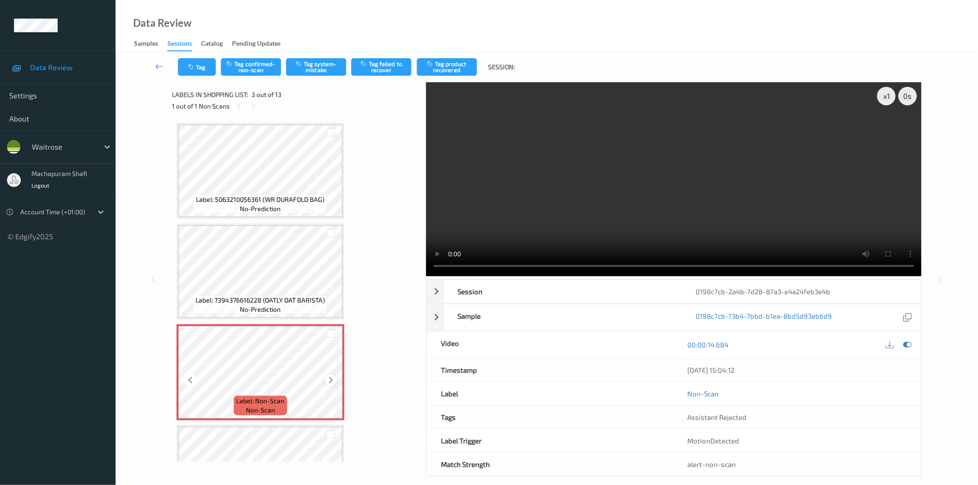
click at [328, 379] on icon at bounding box center [331, 380] width 8 height 8
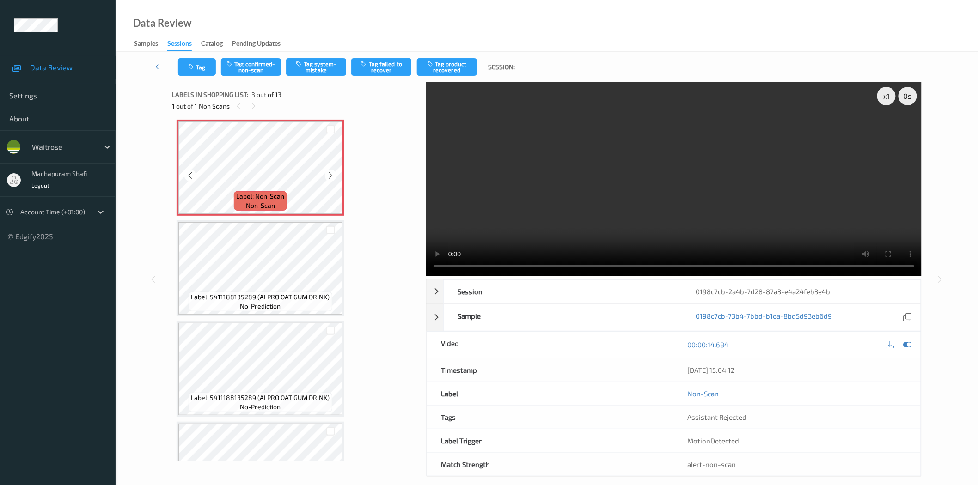
scroll to position [205, 0]
drag, startPoint x: 255, startPoint y: 296, endPoint x: 326, endPoint y: 298, distance: 71.7
click at [326, 298] on span "Label: 5411188135289 (ALPRO OAT GUM DRINK)" at bounding box center [260, 296] width 139 height 9
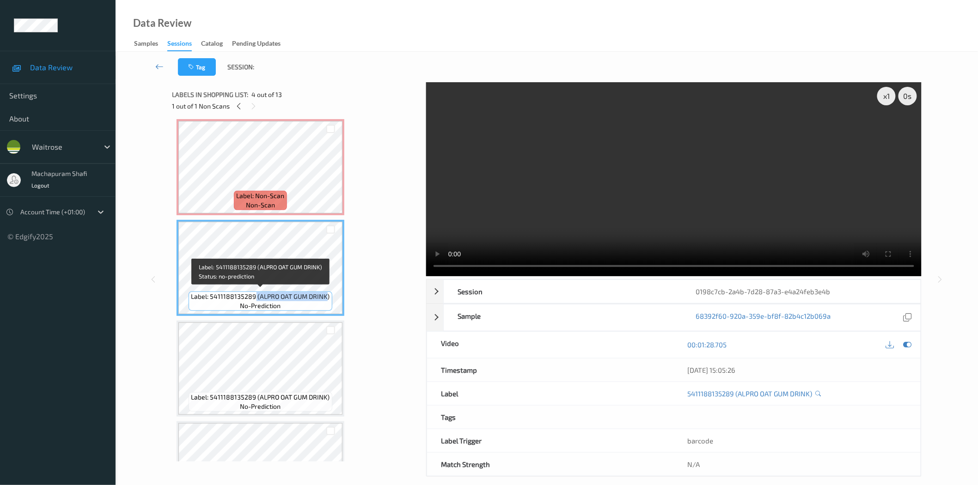
copy span "(ALPRO OAT GUM DRINK"
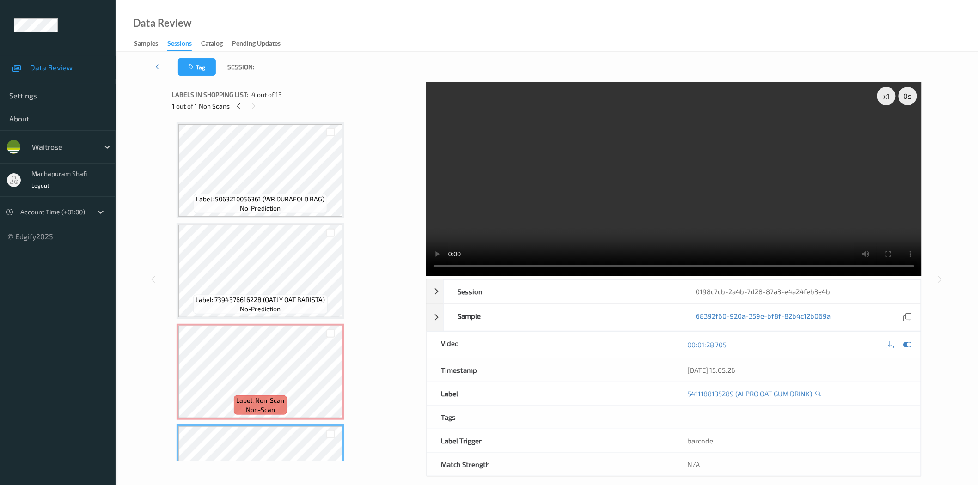
scroll to position [0, 0]
drag, startPoint x: 264, startPoint y: 297, endPoint x: 322, endPoint y: 298, distance: 58.2
click at [322, 298] on span "Label: 7394376616228 (OATLY OAT BARISTA)" at bounding box center [260, 300] width 129 height 9
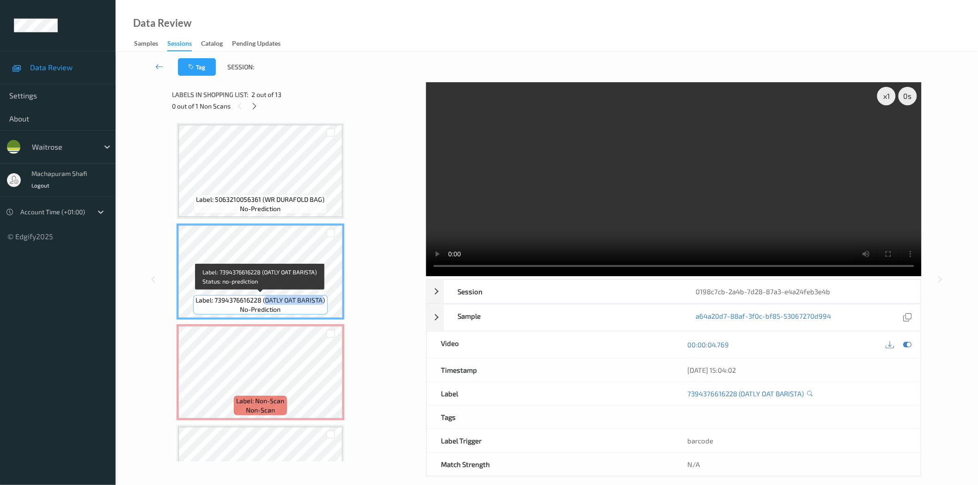
copy span "OATLY OAT BARISTA"
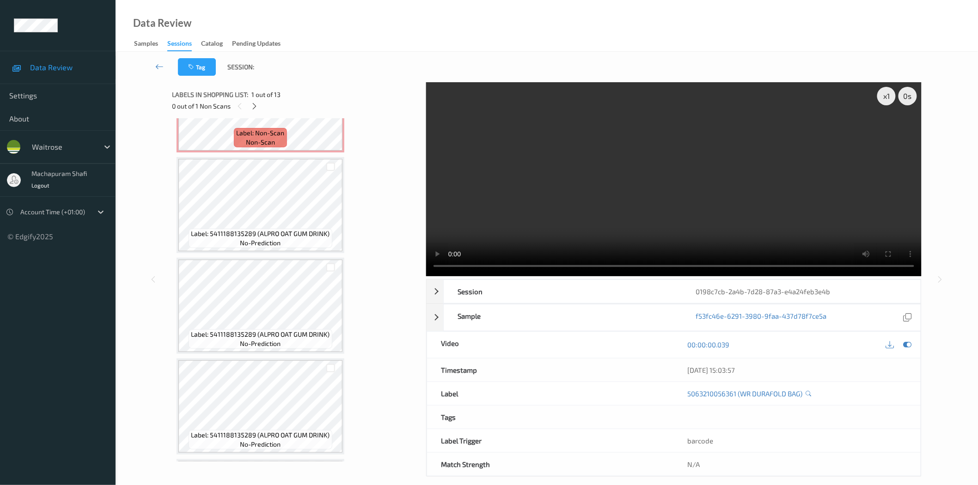
scroll to position [270, 0]
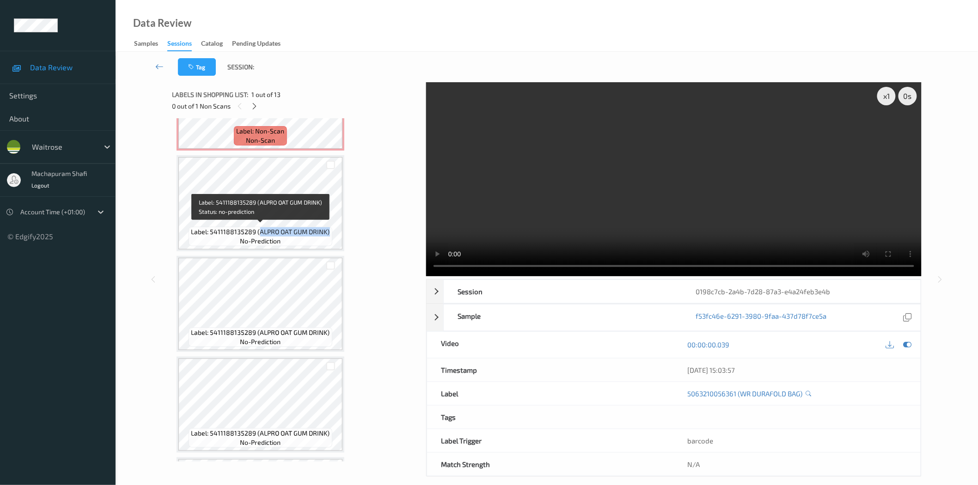
drag, startPoint x: 257, startPoint y: 229, endPoint x: 328, endPoint y: 232, distance: 70.8
click at [328, 232] on span "Label: 5411188135289 (ALPRO OAT GUM DRINK)" at bounding box center [260, 231] width 139 height 9
copy span "ALPRO OAT GUM DRINK)"
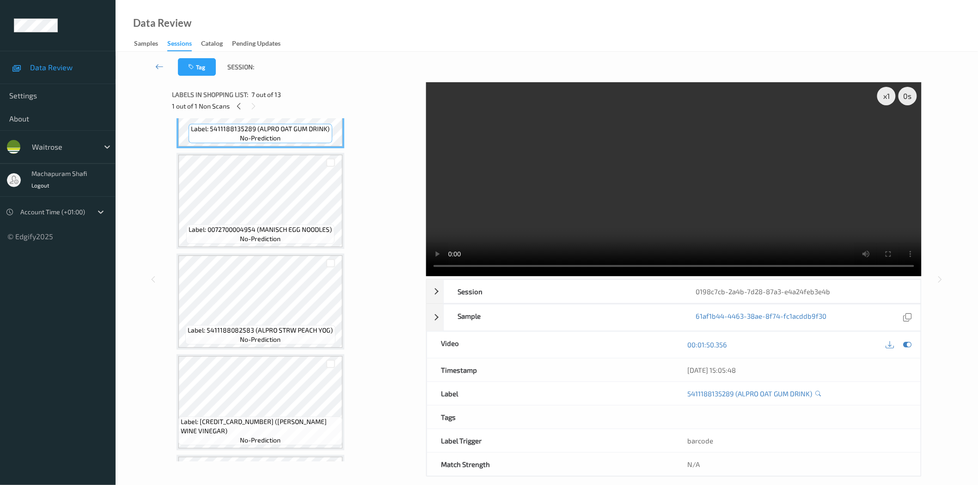
scroll to position [677, 0]
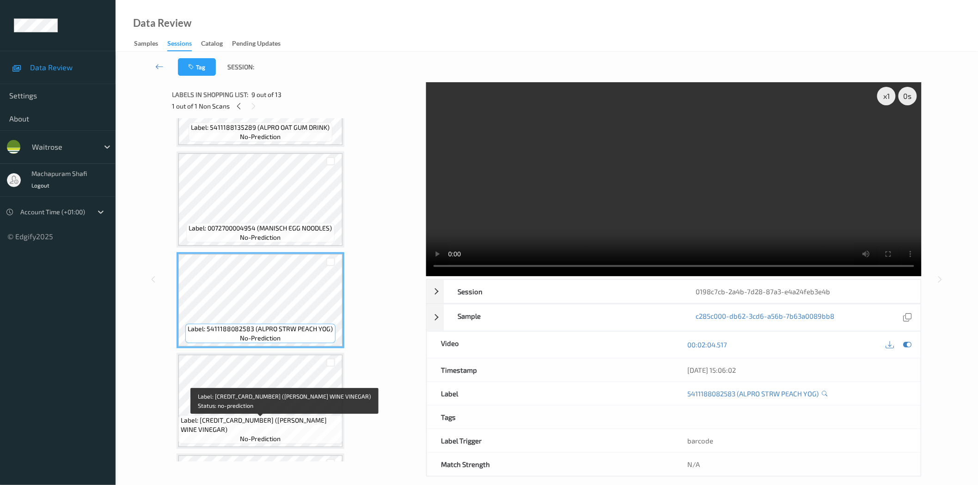
click at [296, 421] on span "Label: 5000169266397 (WR ESS WINE VINEGAR)" at bounding box center [260, 425] width 159 height 18
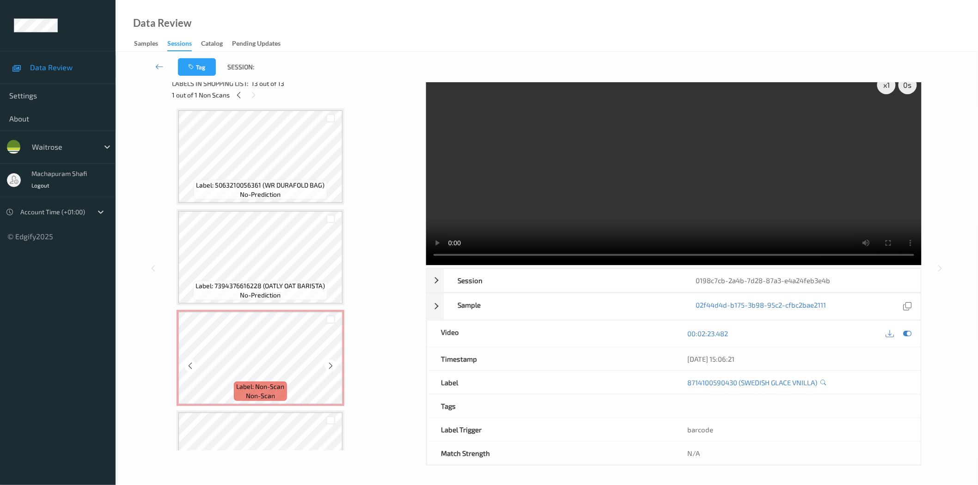
scroll to position [0, 0]
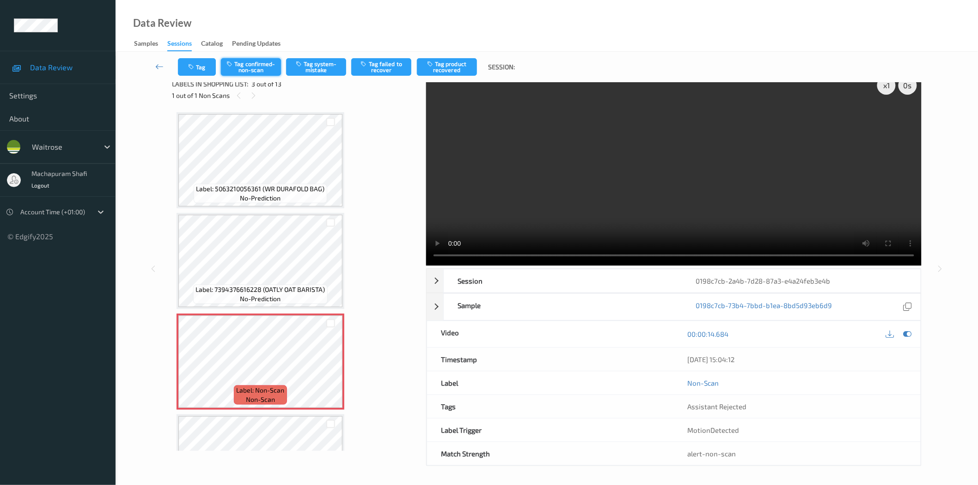
click at [249, 68] on button "Tag confirmed-non-scan" at bounding box center [251, 67] width 60 height 18
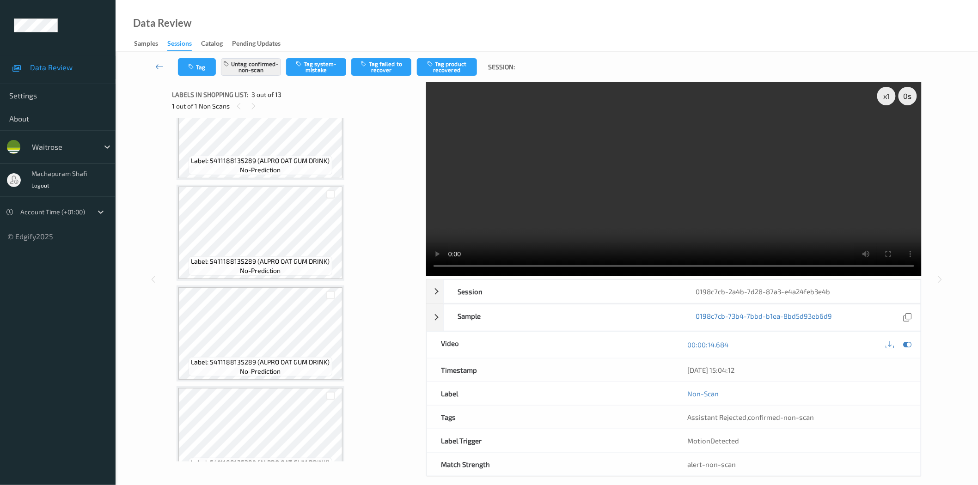
scroll to position [410, 0]
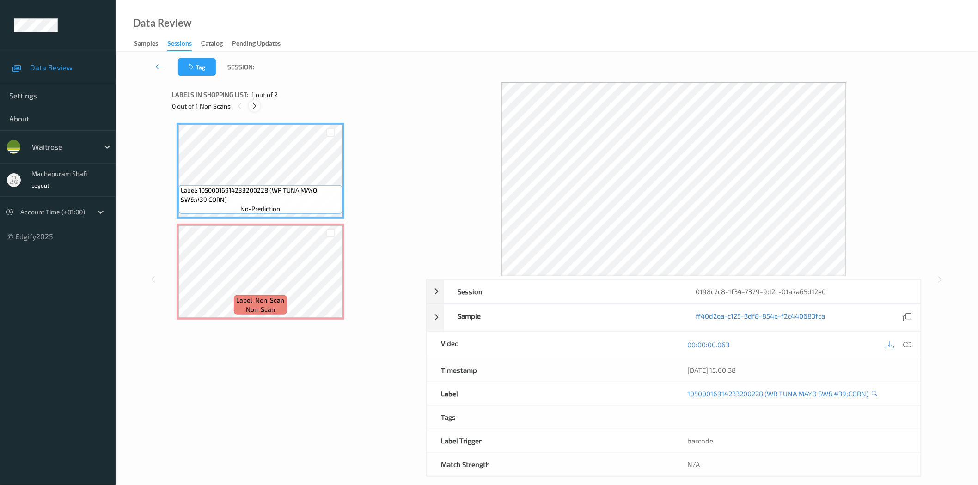
click at [255, 107] on icon at bounding box center [254, 106] width 8 height 8
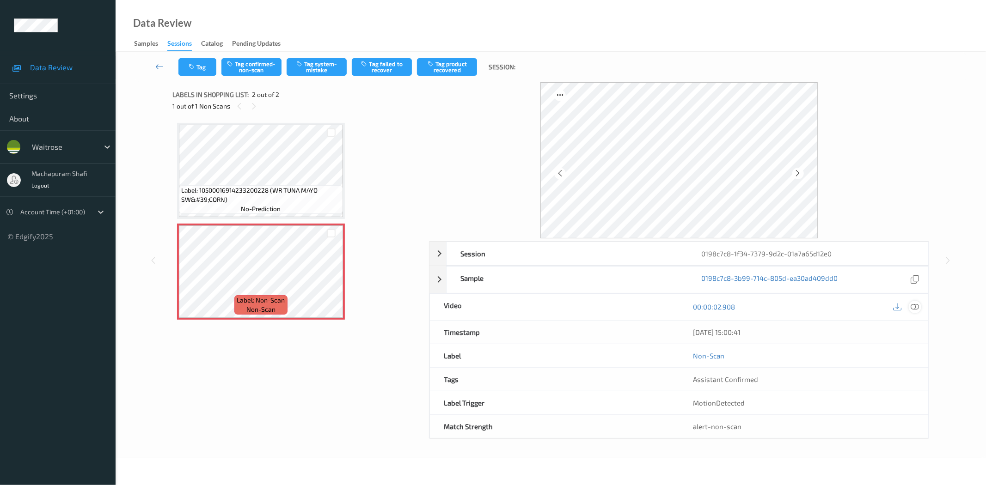
click at [918, 308] on icon at bounding box center [915, 307] width 8 height 8
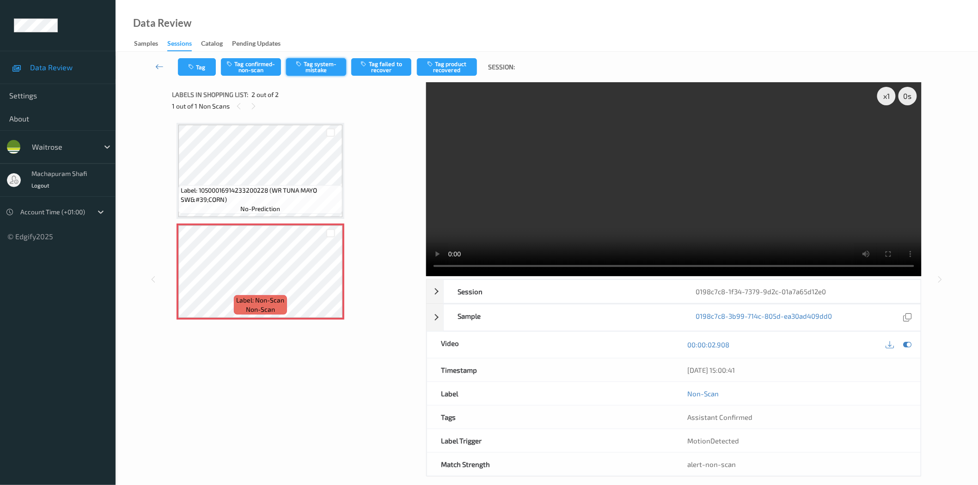
click at [323, 65] on button "Tag system-mistake" at bounding box center [316, 67] width 60 height 18
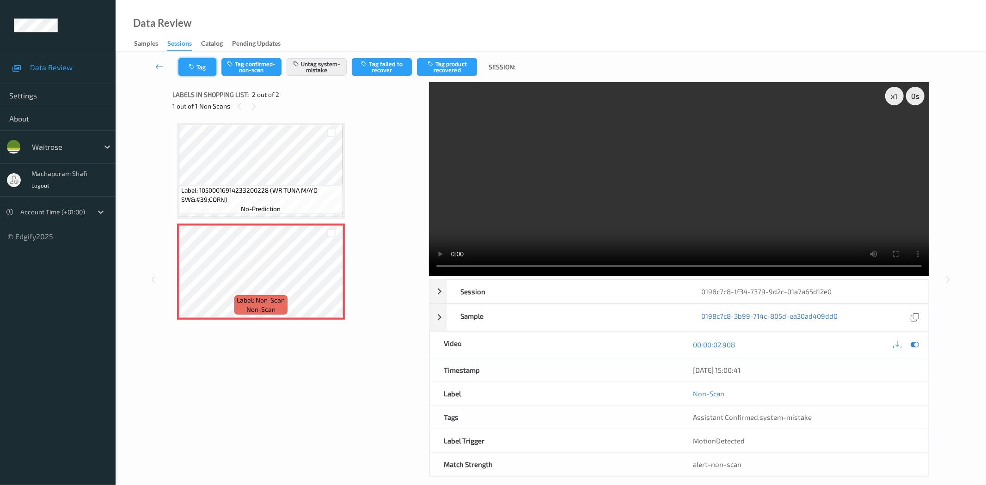
click at [195, 65] on icon "button" at bounding box center [193, 67] width 8 height 6
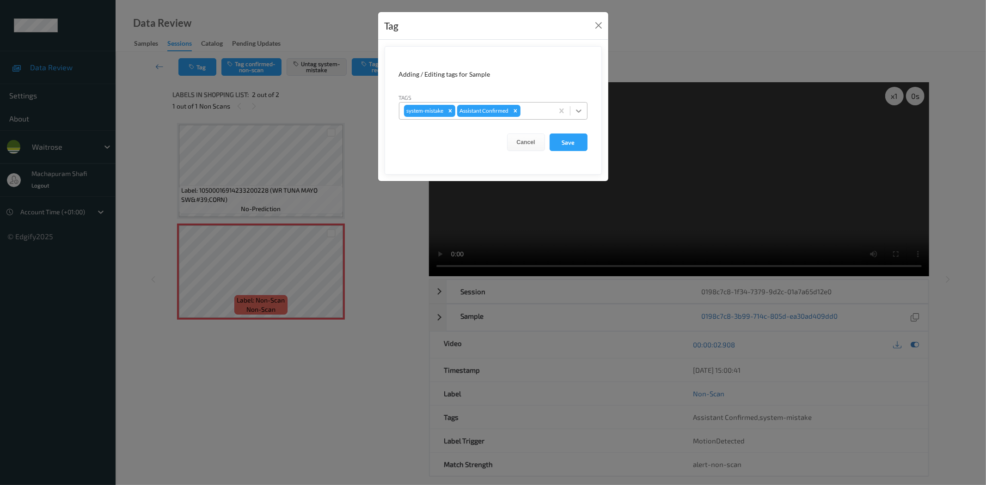
click at [576, 106] on icon at bounding box center [578, 110] width 9 height 9
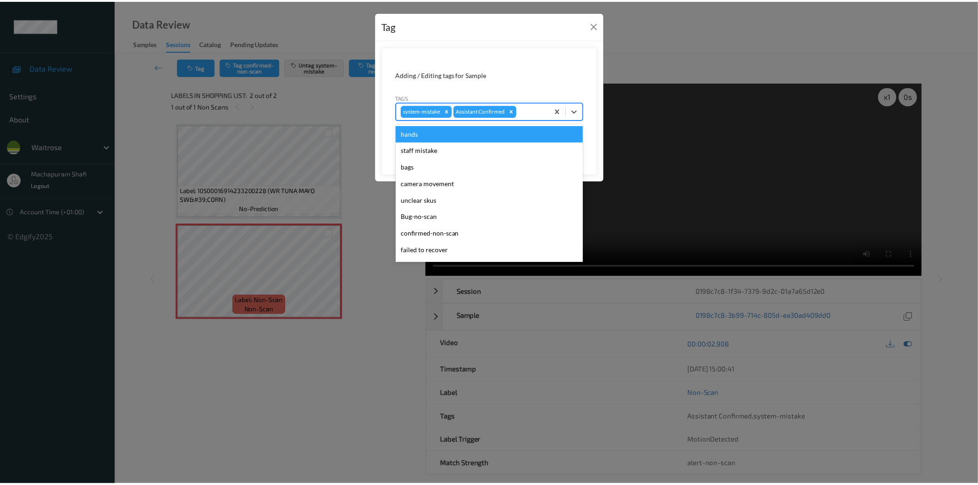
scroll to position [181, 0]
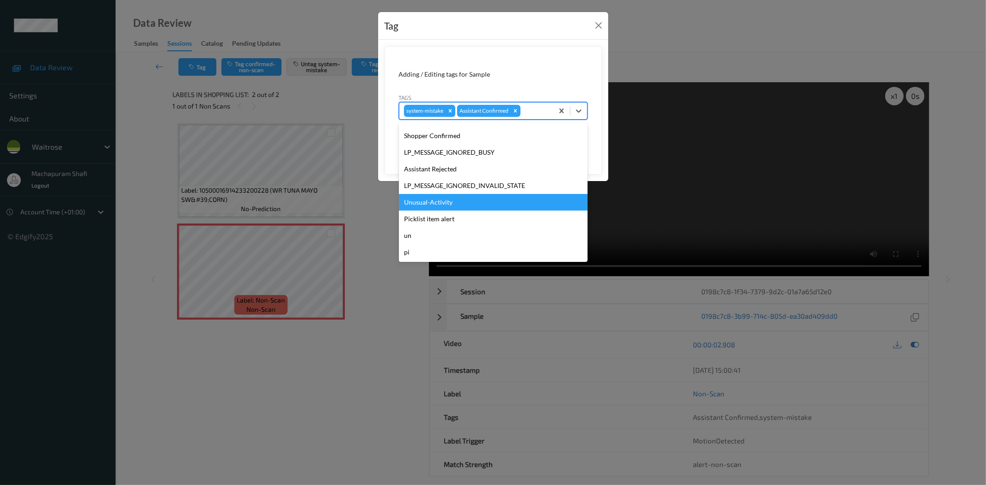
click at [429, 201] on div "Unusual-Activity" at bounding box center [493, 202] width 189 height 17
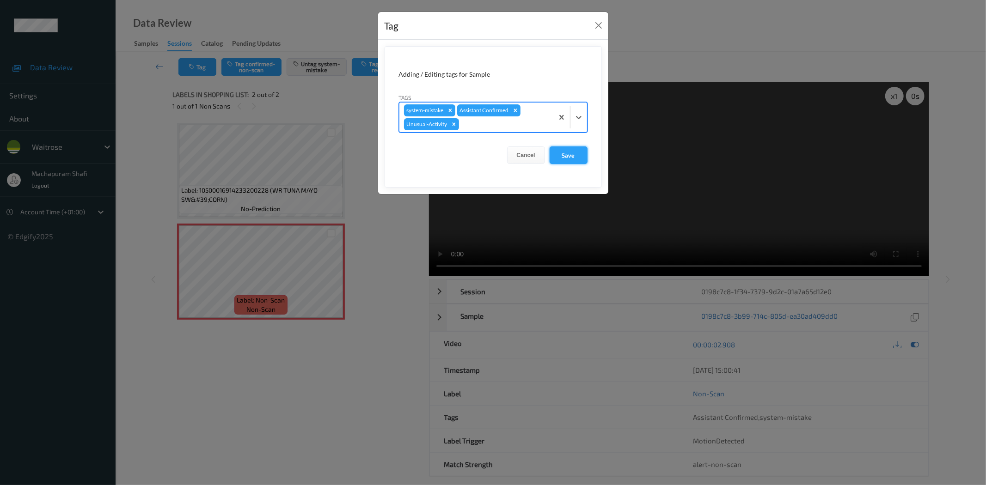
click at [560, 156] on button "Save" at bounding box center [568, 155] width 38 height 18
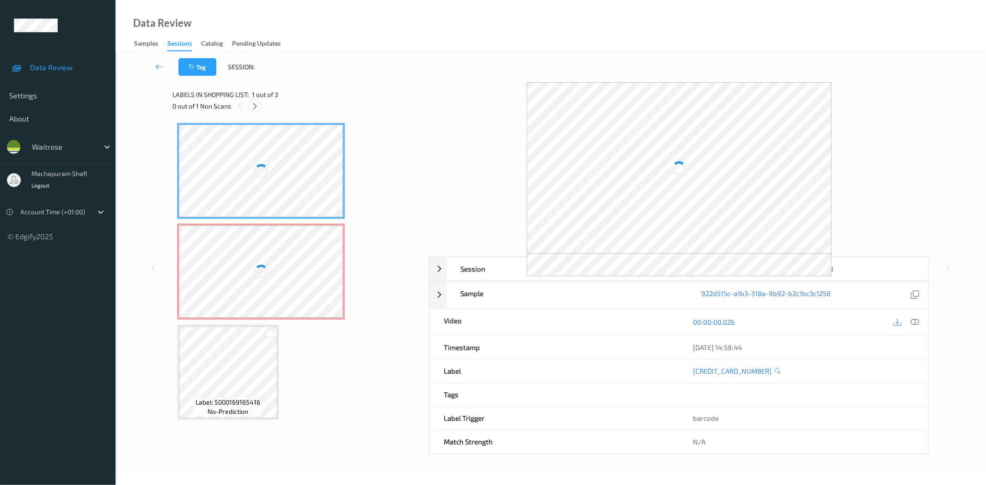
click at [255, 107] on icon at bounding box center [255, 106] width 8 height 8
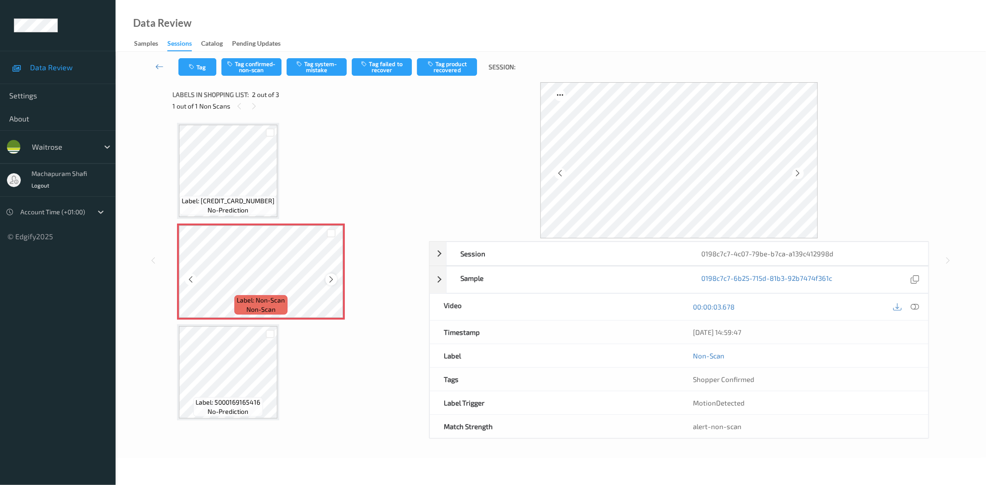
click at [333, 277] on icon at bounding box center [331, 279] width 8 height 8
click at [917, 307] on icon at bounding box center [915, 307] width 8 height 8
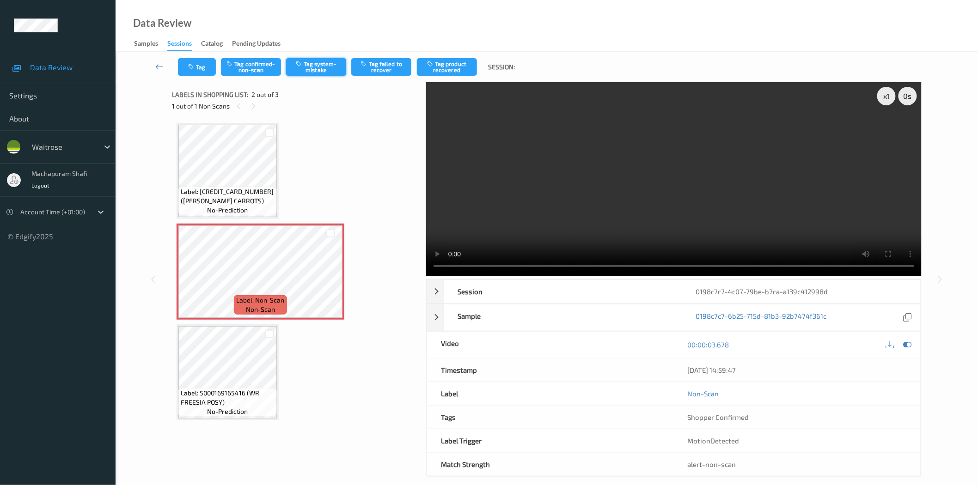
click at [317, 66] on button "Tag system-mistake" at bounding box center [316, 67] width 60 height 18
click at [315, 69] on button "Tag system-mistake" at bounding box center [316, 67] width 60 height 18
click at [315, 65] on button "Tag system-mistake" at bounding box center [316, 67] width 60 height 18
click at [314, 66] on button "Tag system-mistake" at bounding box center [316, 67] width 60 height 18
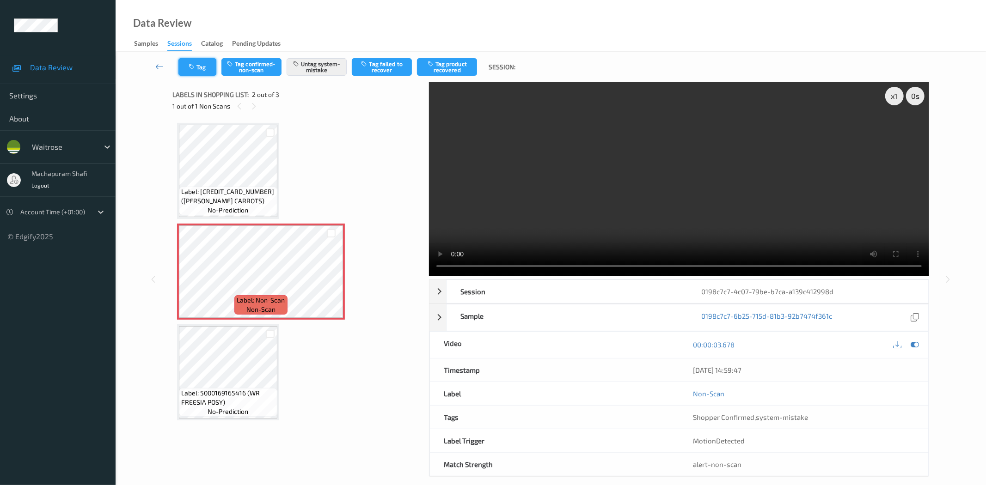
click at [208, 68] on button "Tag" at bounding box center [197, 67] width 38 height 18
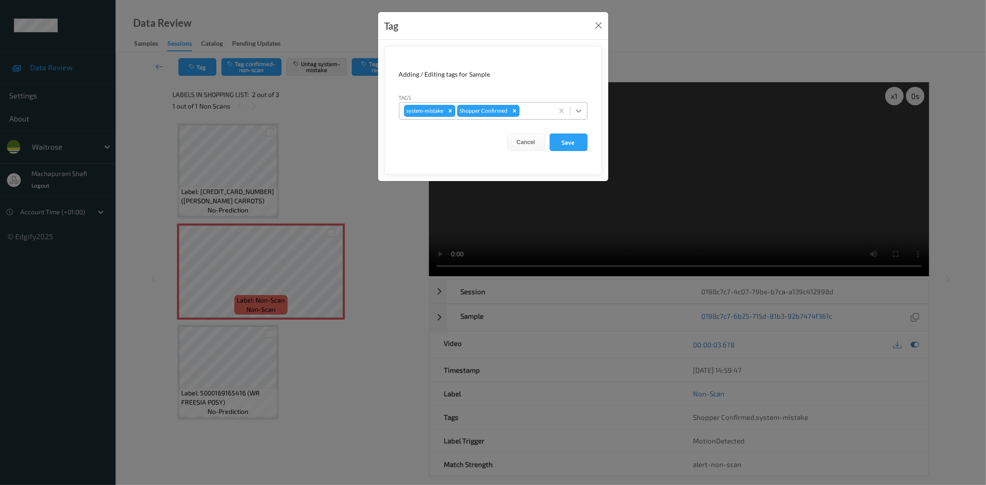
click at [581, 106] on icon at bounding box center [578, 110] width 9 height 9
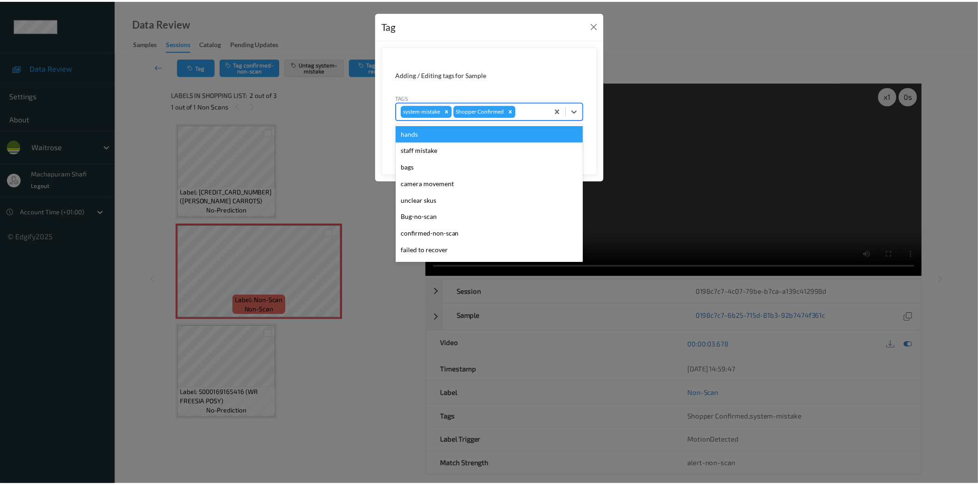
scroll to position [181, 0]
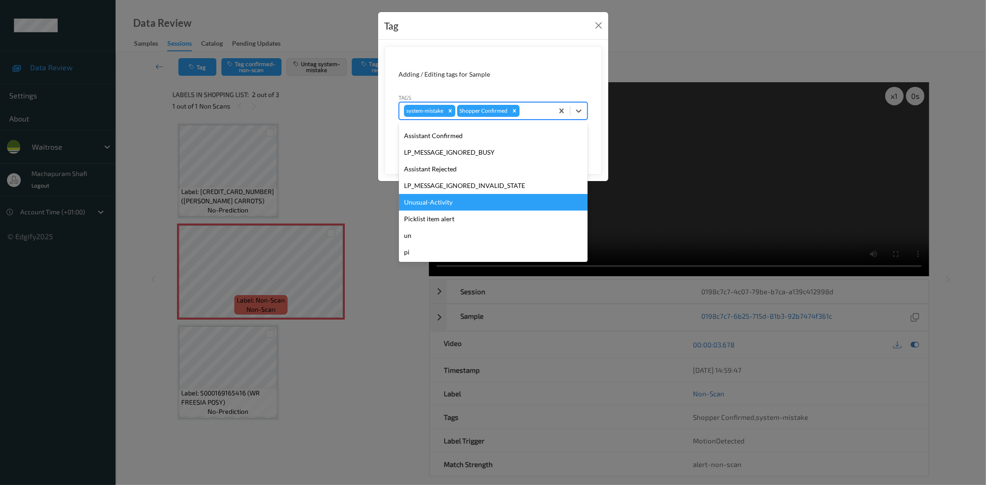
click at [438, 201] on div "Unusual-Activity" at bounding box center [493, 202] width 189 height 17
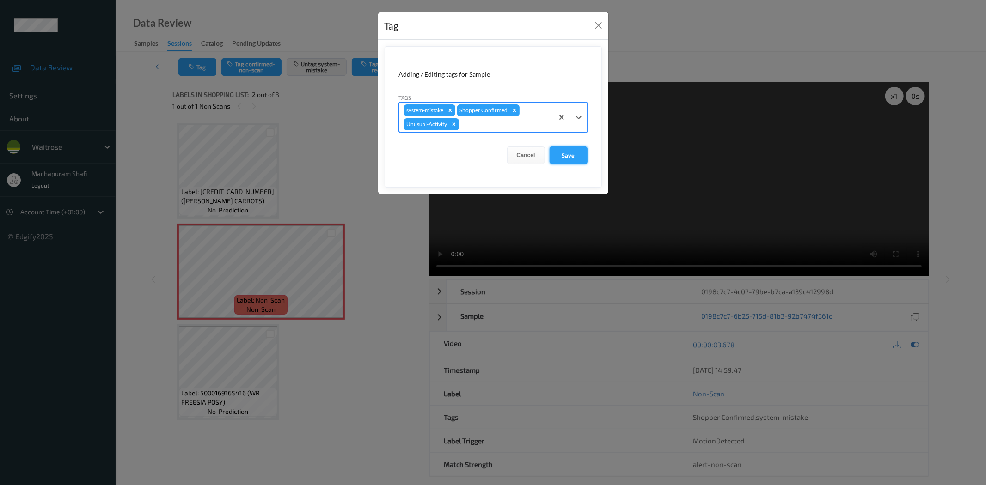
click at [570, 153] on button "Save" at bounding box center [568, 155] width 38 height 18
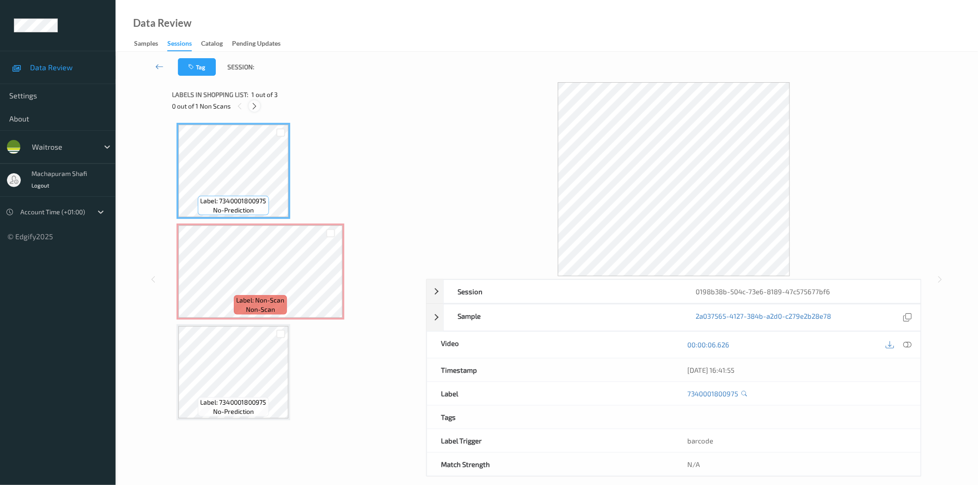
click at [252, 108] on icon at bounding box center [254, 106] width 8 height 8
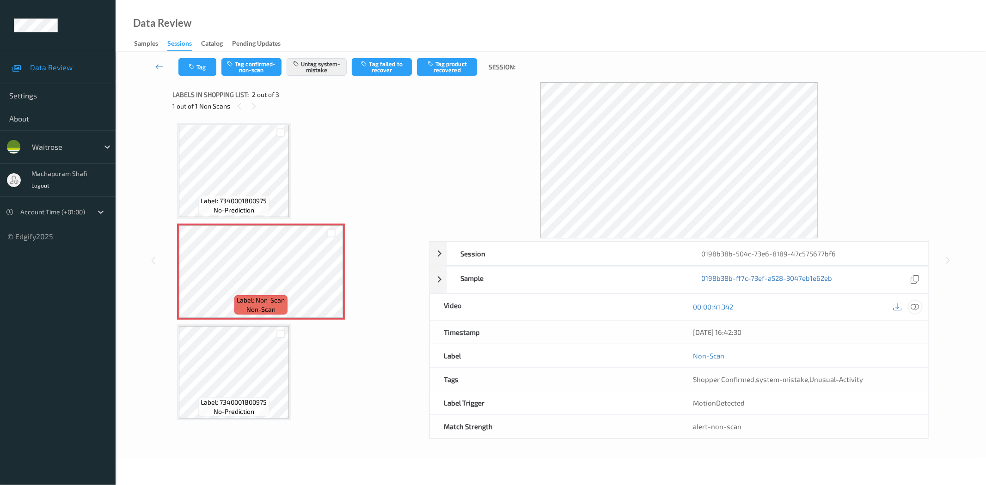
click at [915, 306] on icon at bounding box center [915, 307] width 8 height 8
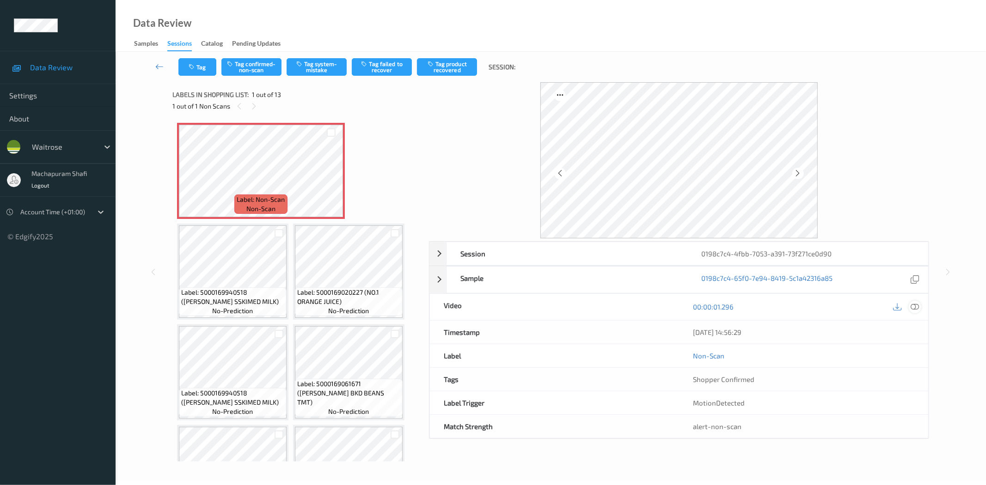
click at [913, 305] on icon at bounding box center [915, 307] width 8 height 8
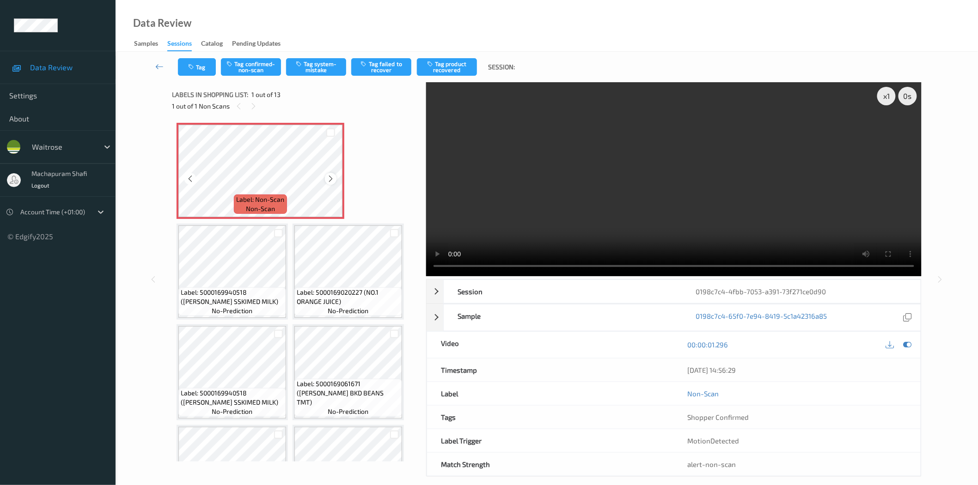
click at [327, 178] on icon at bounding box center [331, 179] width 8 height 8
click at [330, 179] on icon at bounding box center [331, 179] width 8 height 8
click at [308, 68] on button "Tag system-mistake" at bounding box center [316, 67] width 60 height 18
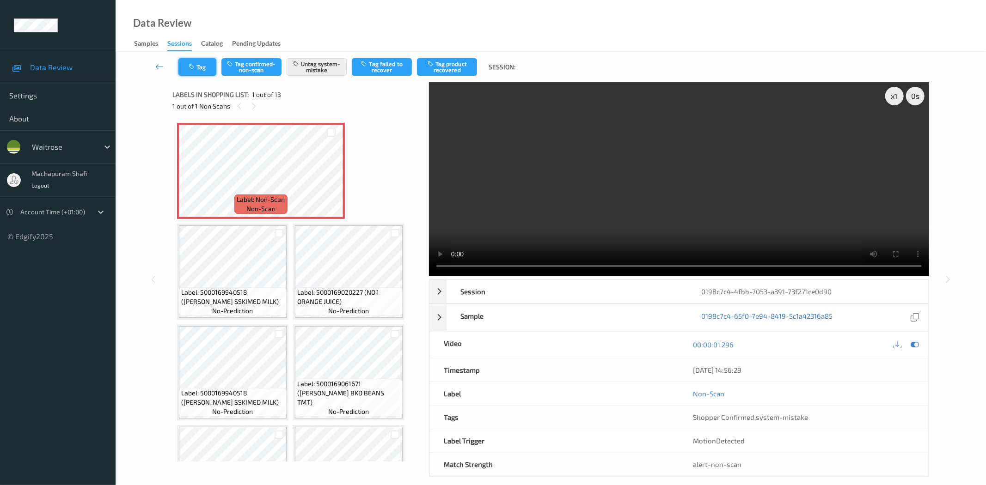
click at [190, 65] on icon "button" at bounding box center [193, 67] width 8 height 6
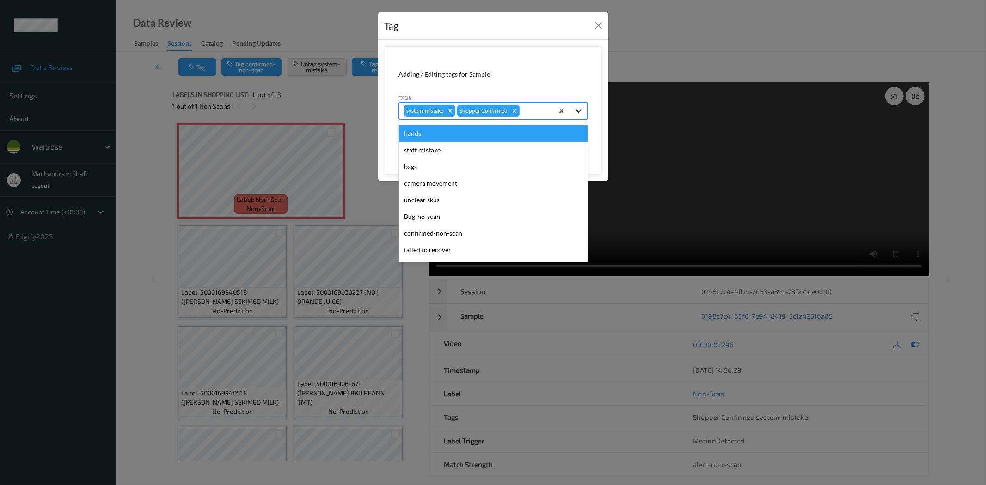
click at [581, 109] on icon at bounding box center [578, 110] width 9 height 9
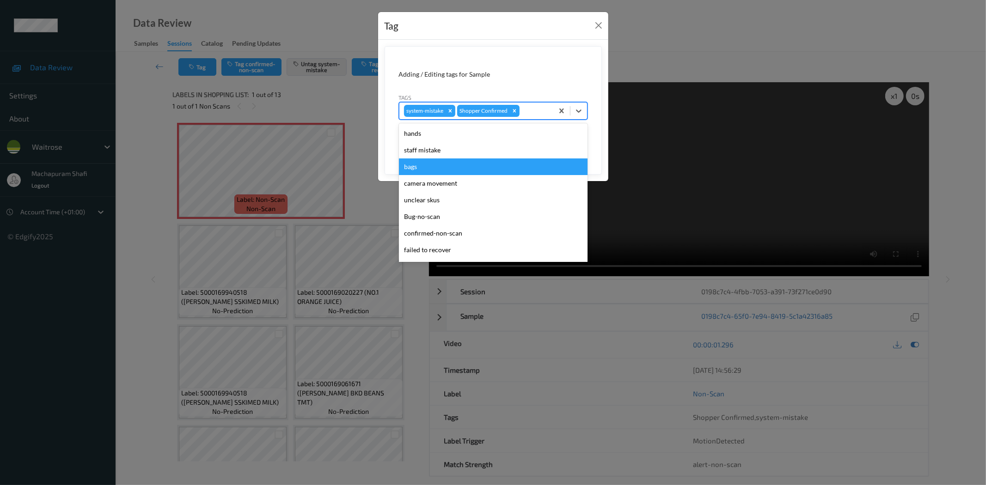
click at [424, 165] on div "bags" at bounding box center [493, 167] width 189 height 17
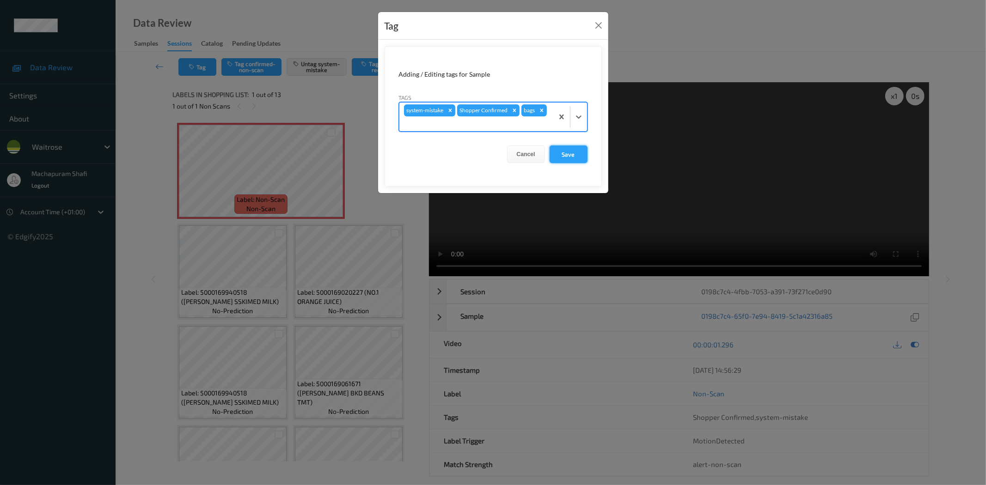
click at [564, 157] on button "Save" at bounding box center [568, 155] width 38 height 18
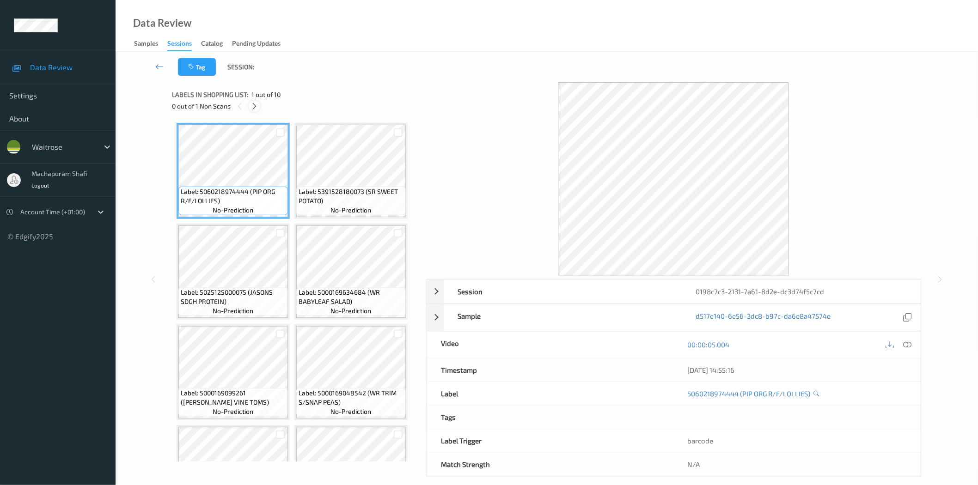
click at [256, 105] on icon at bounding box center [254, 106] width 8 height 8
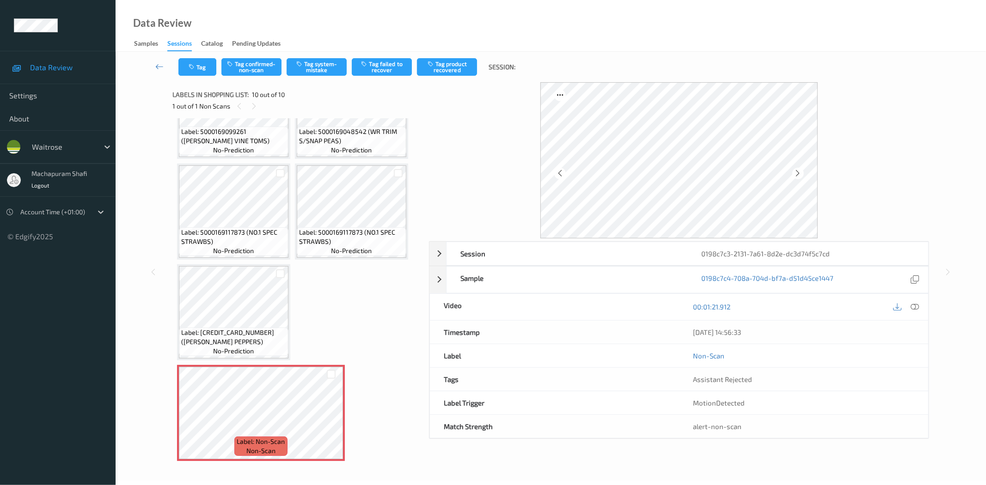
click at [914, 309] on icon at bounding box center [915, 307] width 8 height 8
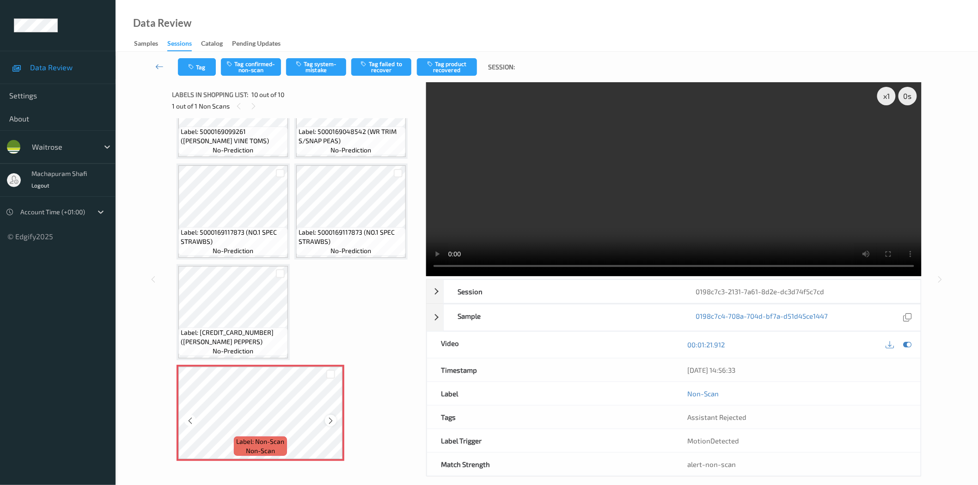
click at [330, 417] on icon at bounding box center [331, 421] width 8 height 8
click at [331, 417] on icon at bounding box center [331, 421] width 8 height 8
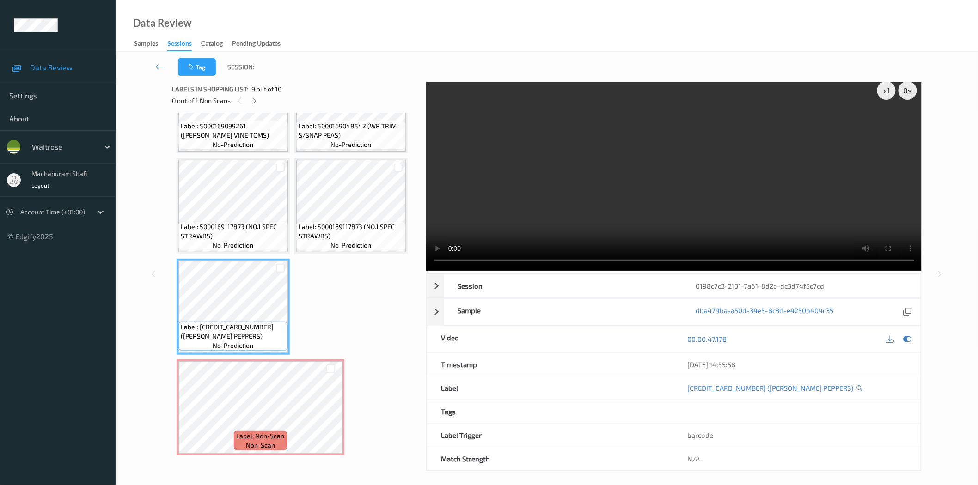
scroll to position [11, 0]
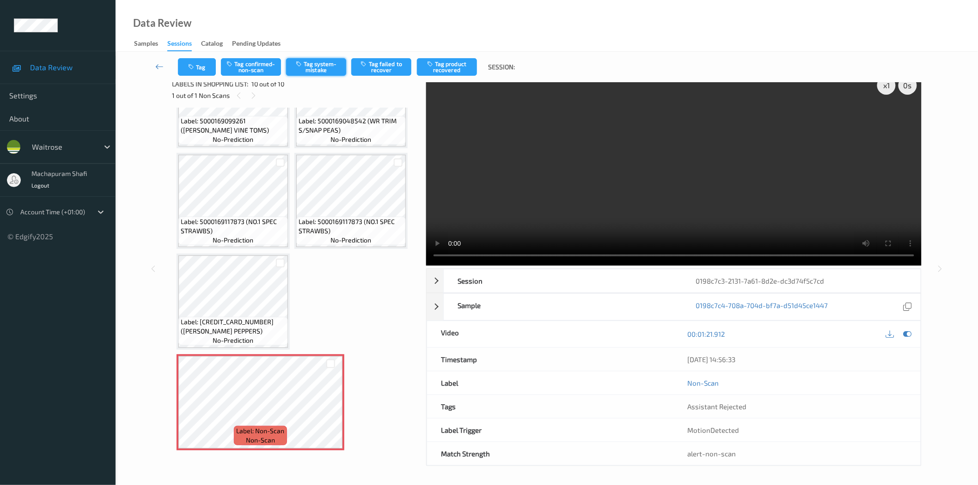
click at [322, 70] on button "Tag system-mistake" at bounding box center [316, 67] width 60 height 18
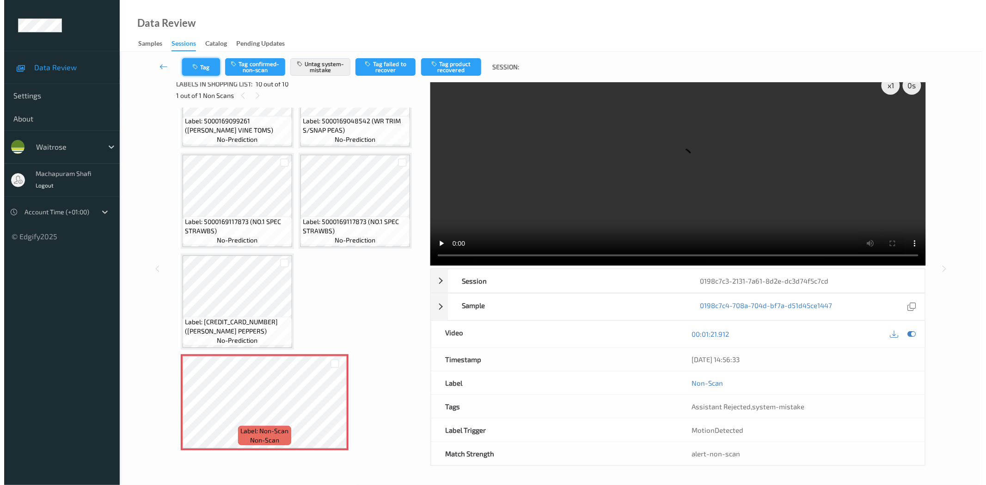
scroll to position [0, 0]
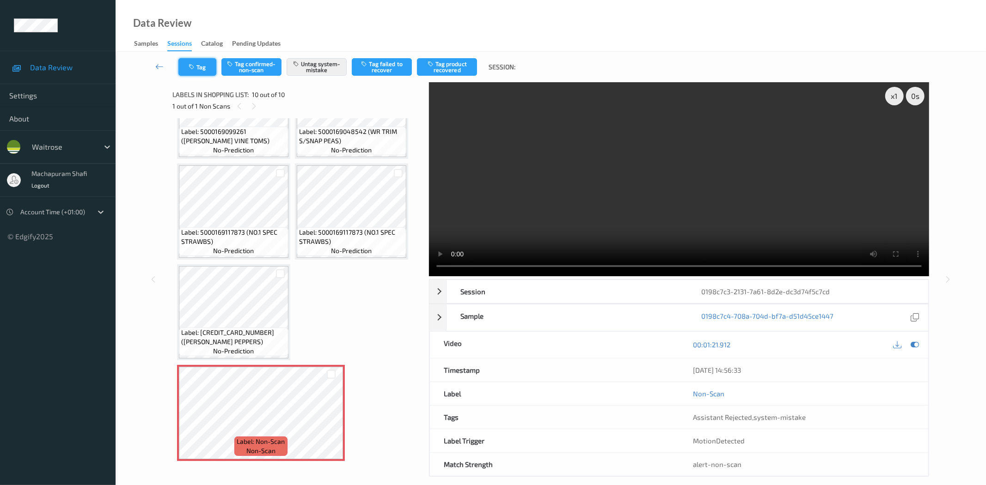
click at [199, 69] on button "Tag" at bounding box center [197, 67] width 38 height 18
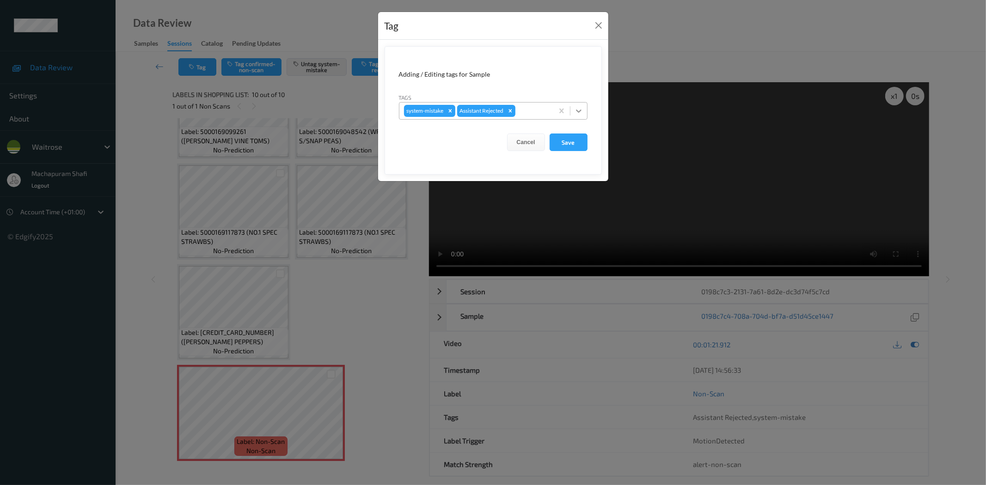
click at [579, 111] on icon at bounding box center [579, 111] width 6 height 3
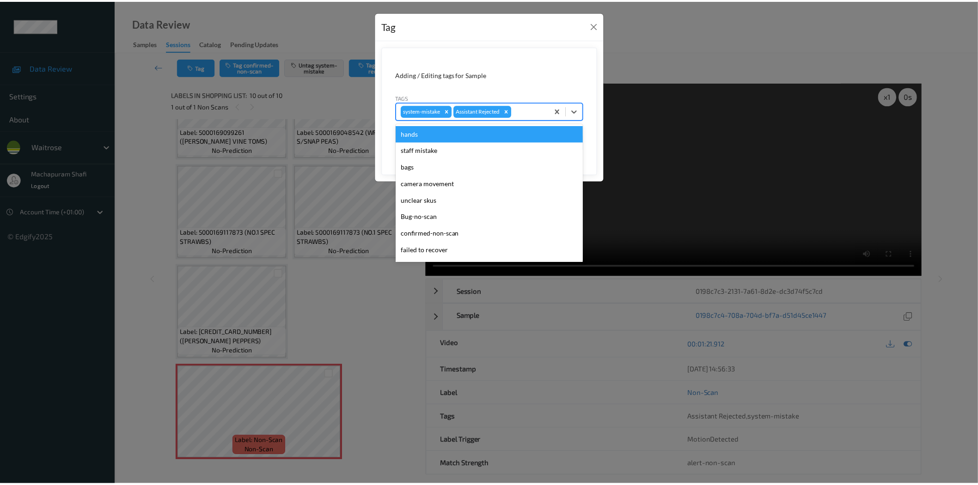
scroll to position [181, 0]
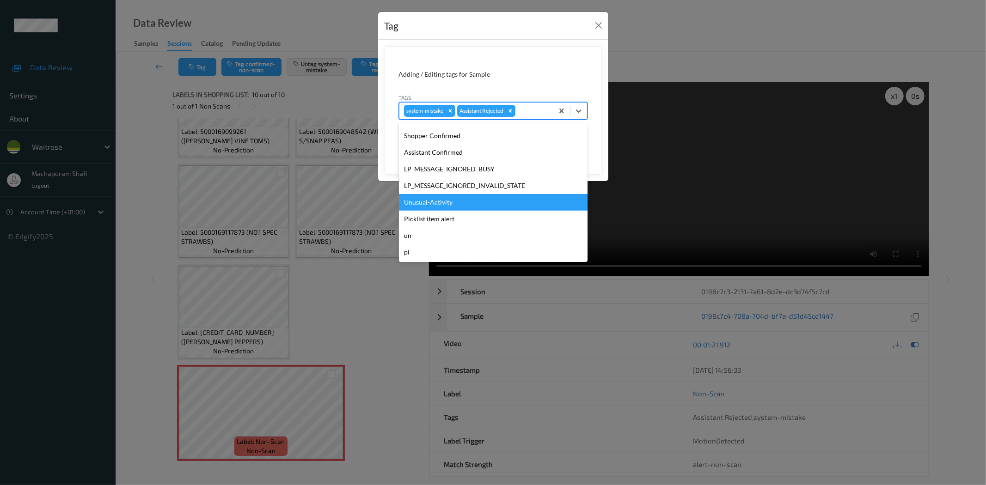
click at [445, 201] on div "Unusual-Activity" at bounding box center [493, 202] width 189 height 17
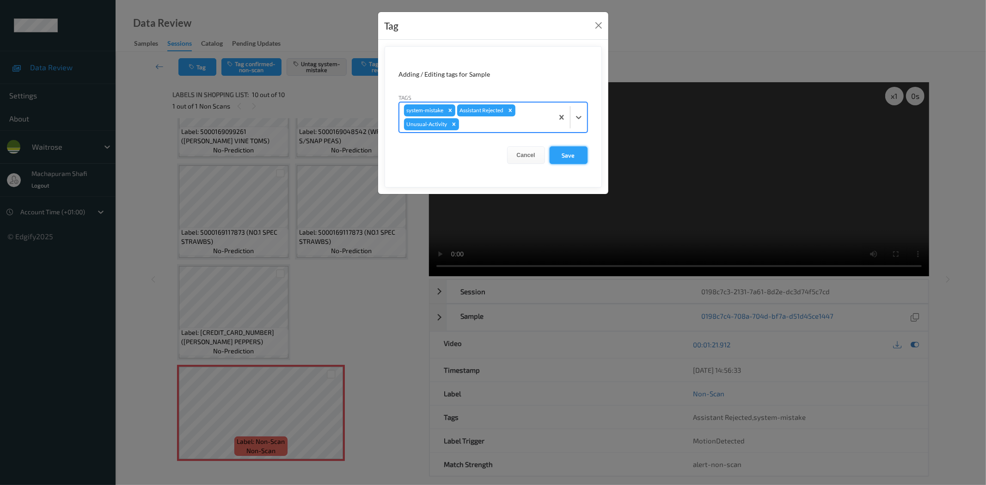
click at [556, 155] on button "Save" at bounding box center [568, 155] width 38 height 18
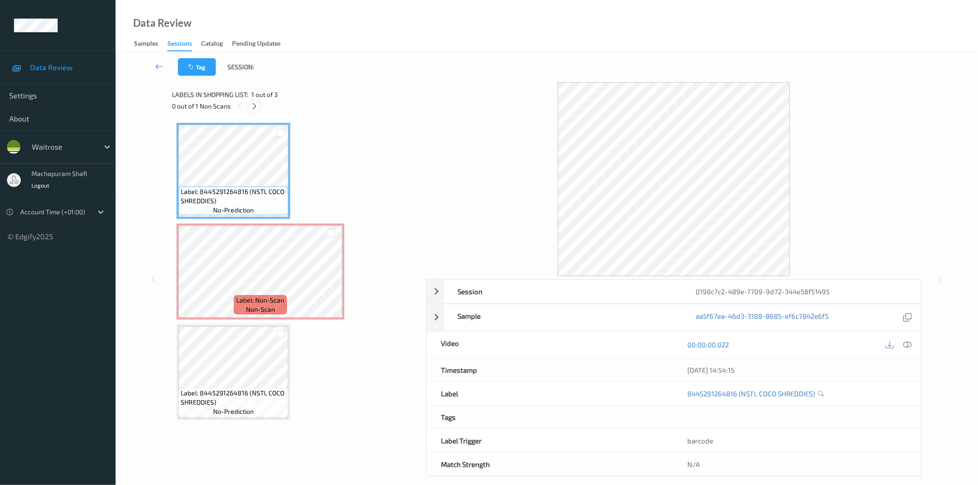
click at [255, 110] on icon at bounding box center [254, 106] width 8 height 8
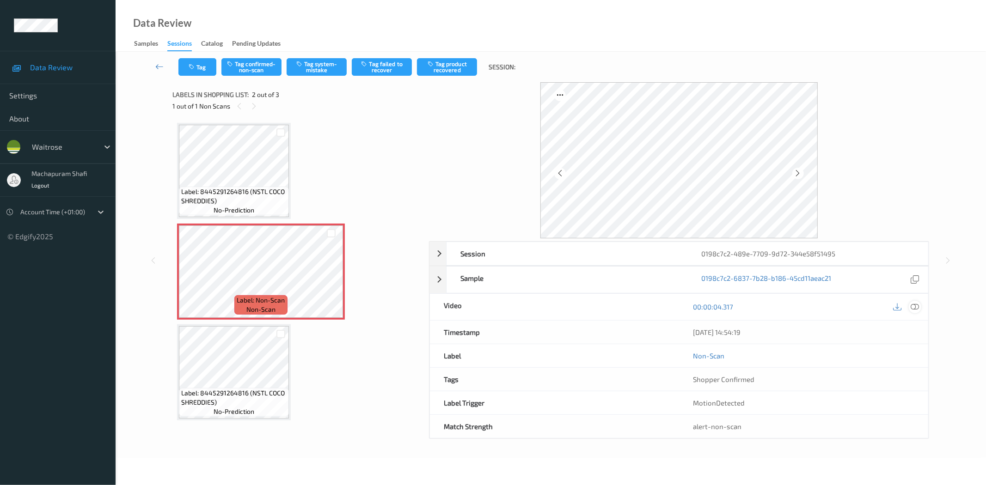
click at [914, 308] on icon at bounding box center [915, 307] width 8 height 8
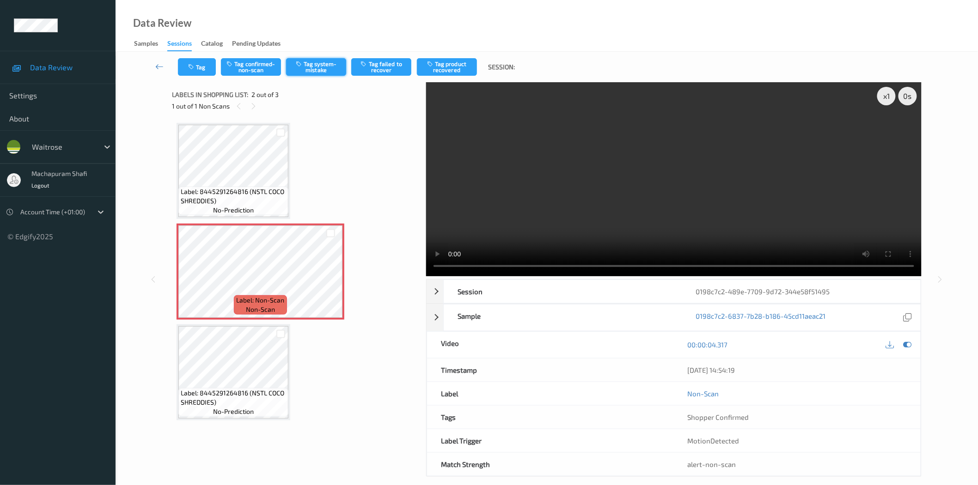
click at [326, 65] on button "Tag system-mistake" at bounding box center [316, 67] width 60 height 18
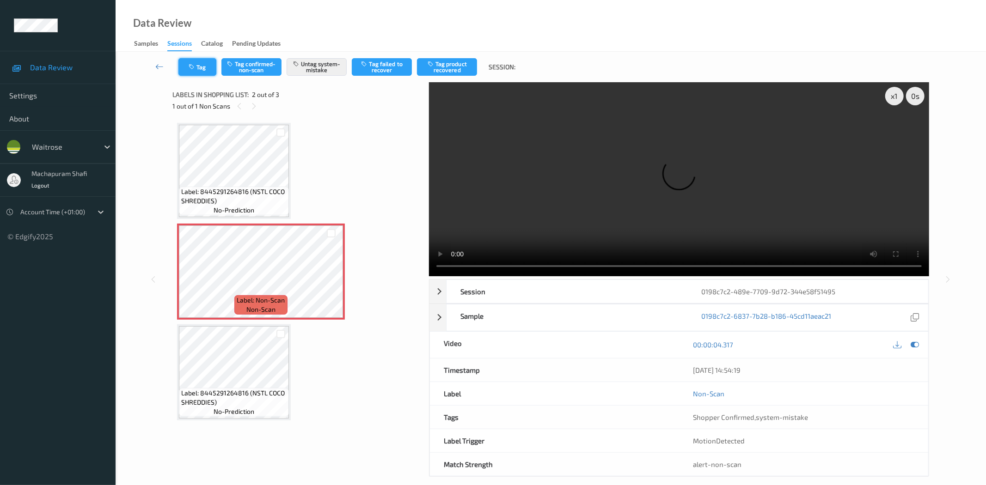
click at [184, 66] on button "Tag" at bounding box center [197, 67] width 38 height 18
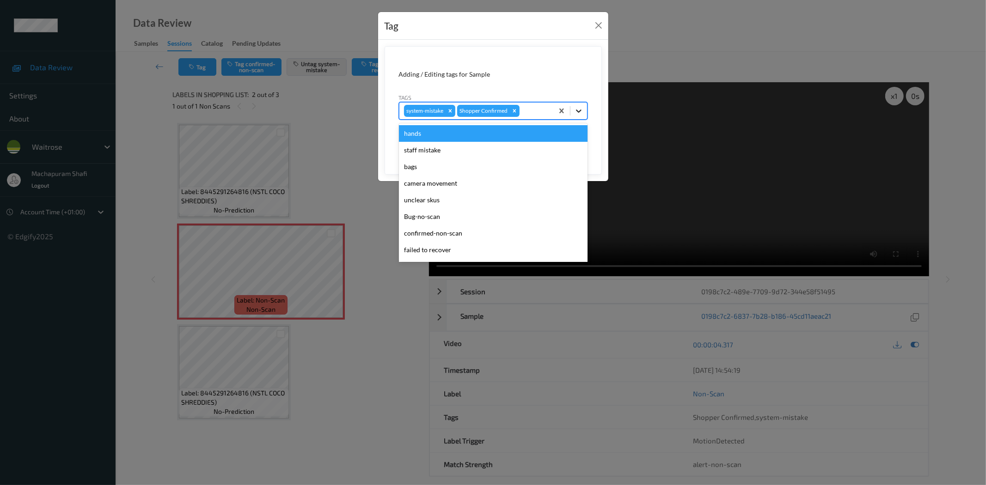
click at [579, 111] on icon at bounding box center [578, 110] width 9 height 9
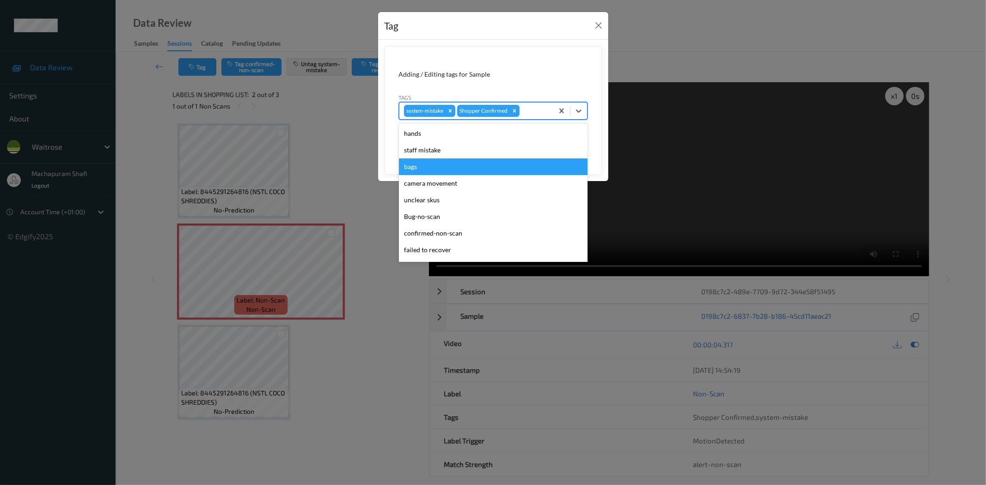
scroll to position [181, 0]
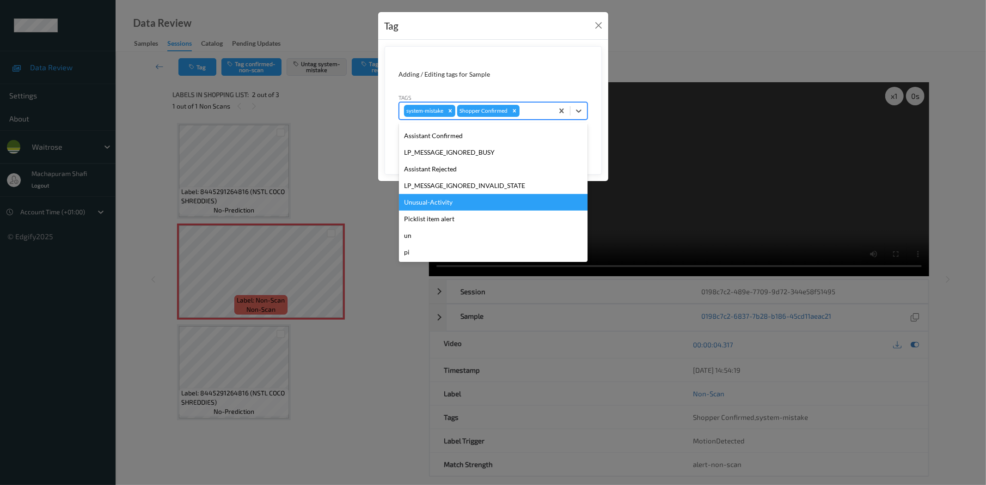
click at [433, 200] on div "Unusual-Activity" at bounding box center [493, 202] width 189 height 17
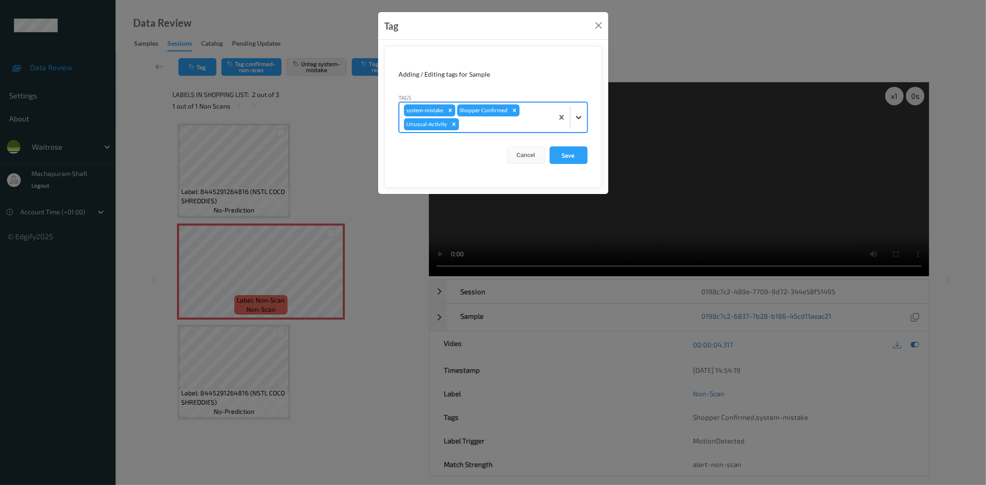
click at [575, 111] on div at bounding box center [578, 117] width 17 height 17
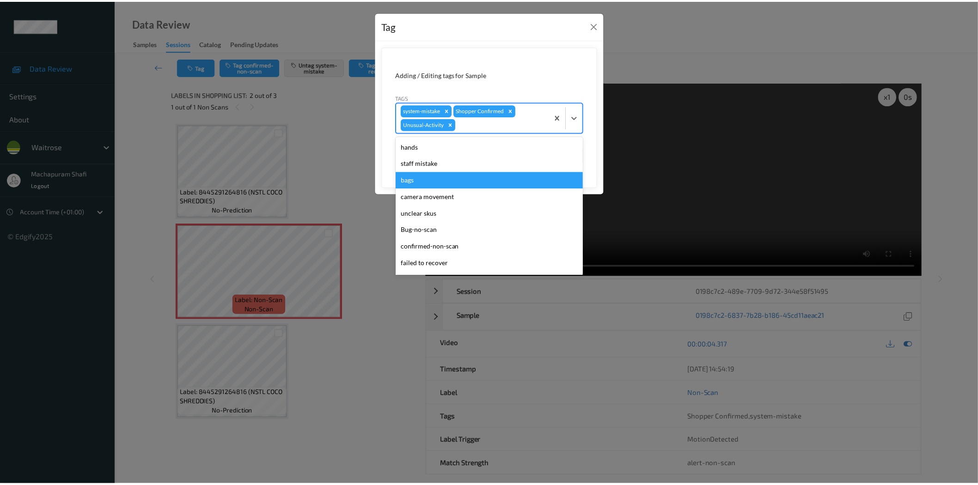
scroll to position [164, 0]
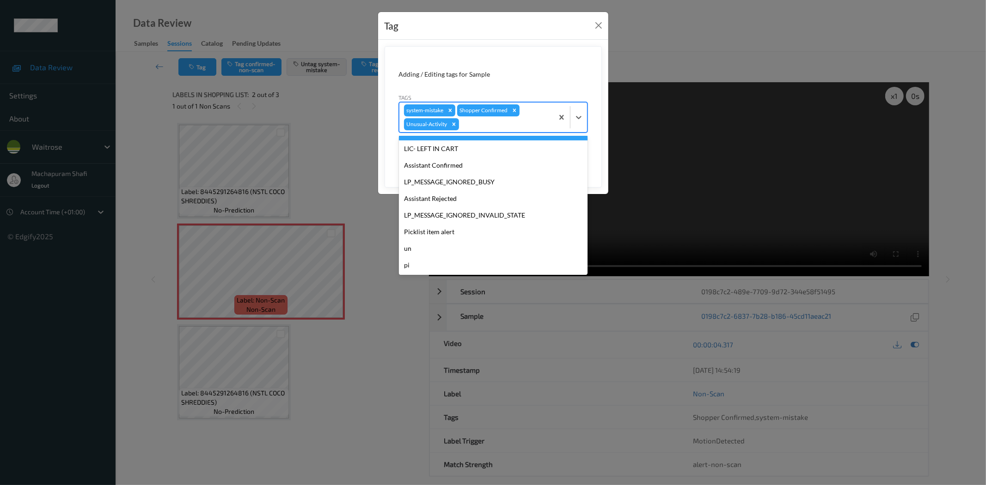
click at [528, 119] on div at bounding box center [505, 124] width 88 height 11
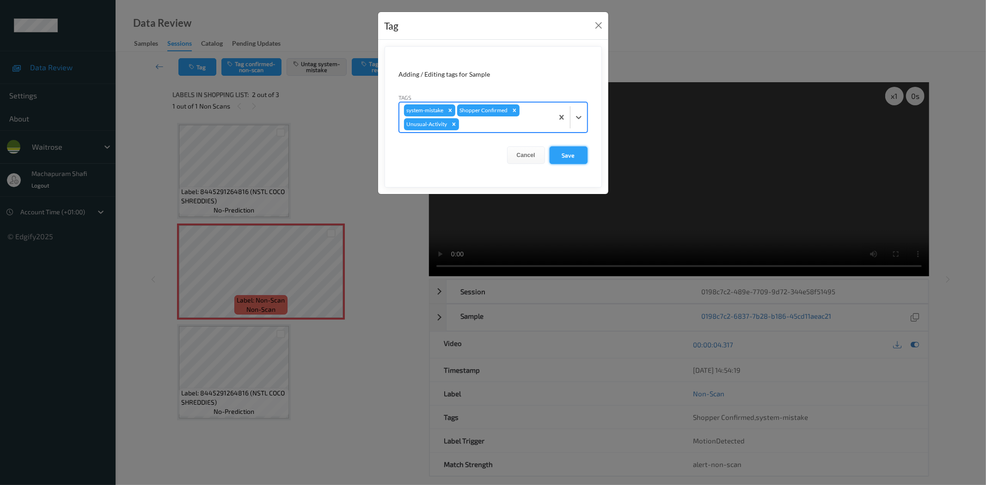
click at [568, 151] on button "Save" at bounding box center [568, 155] width 38 height 18
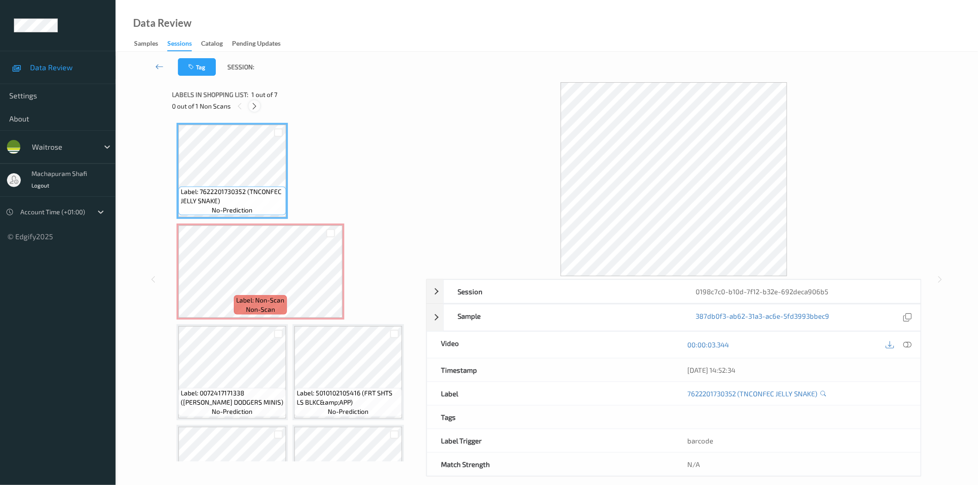
click at [257, 105] on icon at bounding box center [254, 106] width 8 height 8
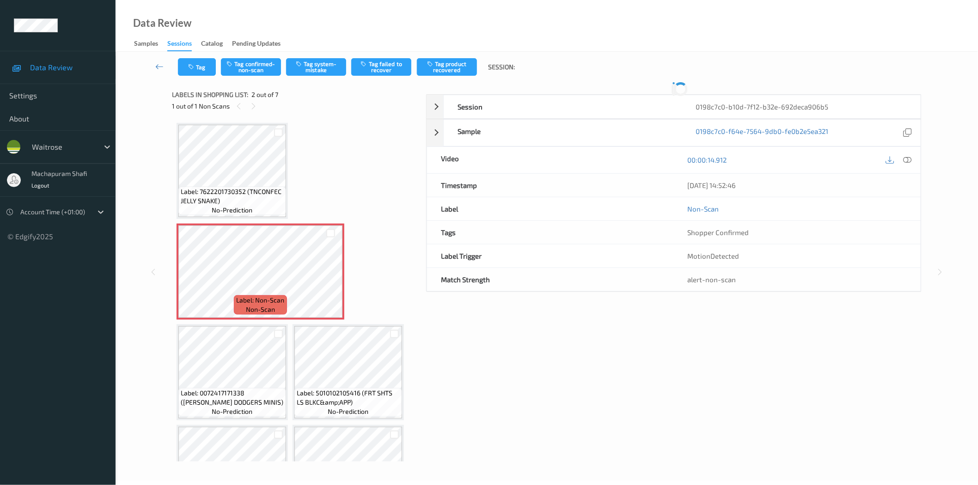
scroll to position [5, 0]
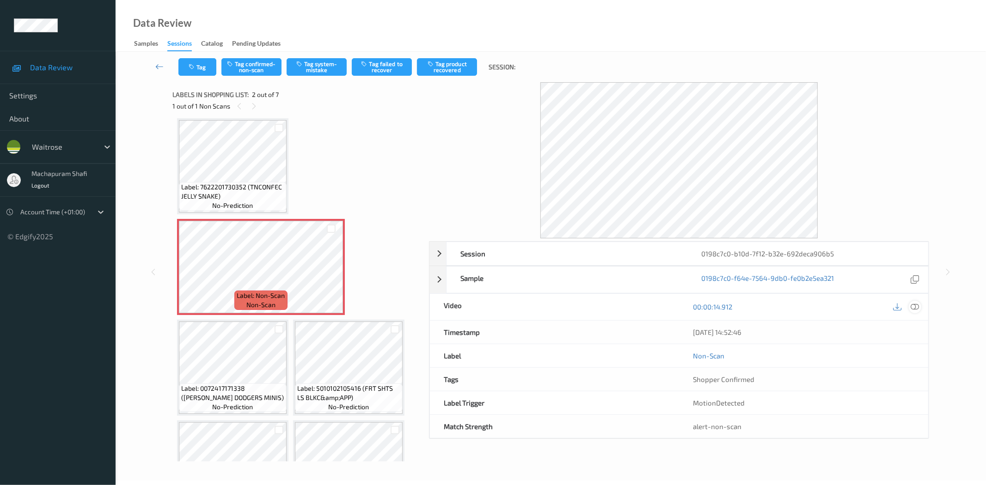
click at [916, 307] on icon at bounding box center [915, 307] width 8 height 8
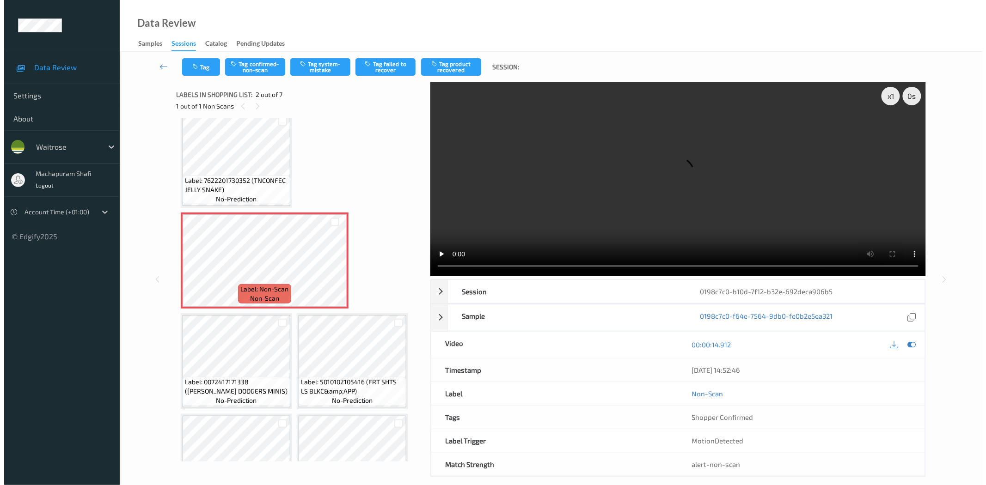
scroll to position [0, 0]
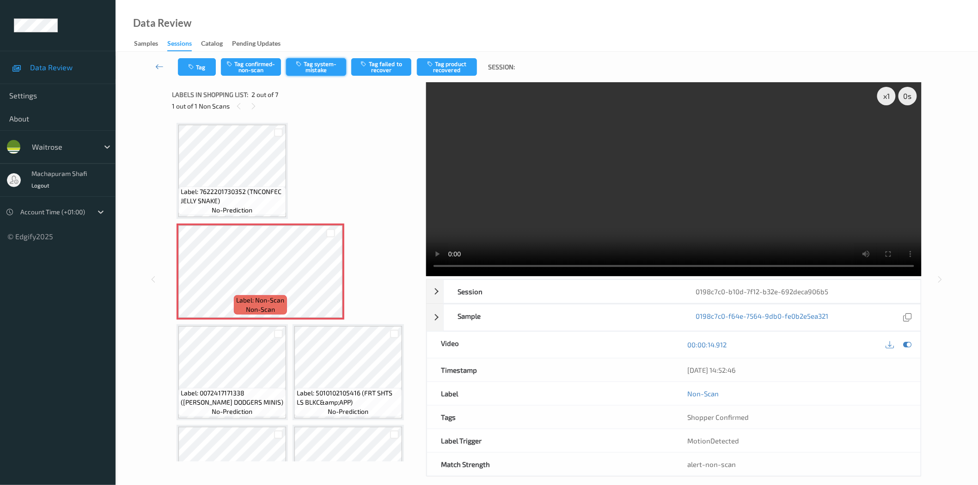
click at [314, 68] on button "Tag system-mistake" at bounding box center [316, 67] width 60 height 18
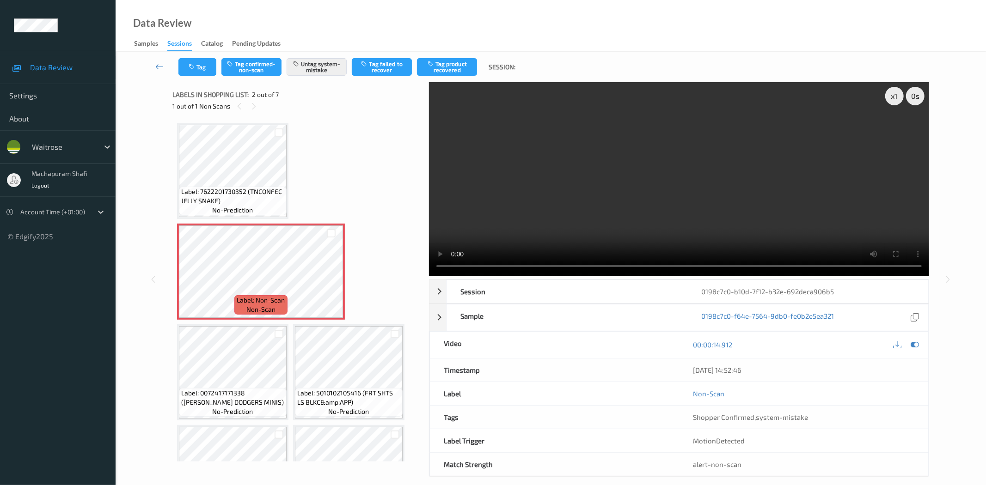
click at [193, 76] on div "Tag Tag confirmed-non-scan Untag system-mistake Tag failed to recover Tag produ…" at bounding box center [550, 67] width 832 height 31
click at [202, 67] on button "Tag" at bounding box center [197, 67] width 38 height 18
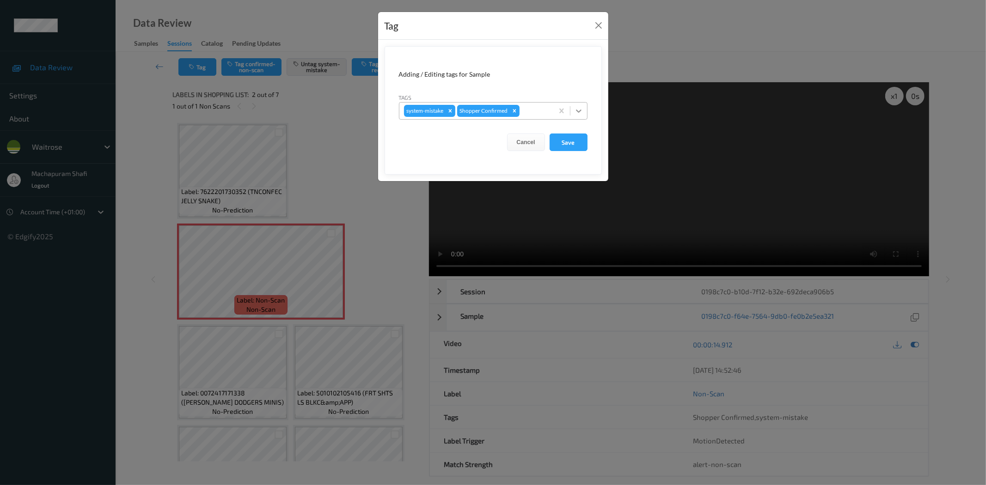
click at [576, 106] on icon at bounding box center [578, 110] width 9 height 9
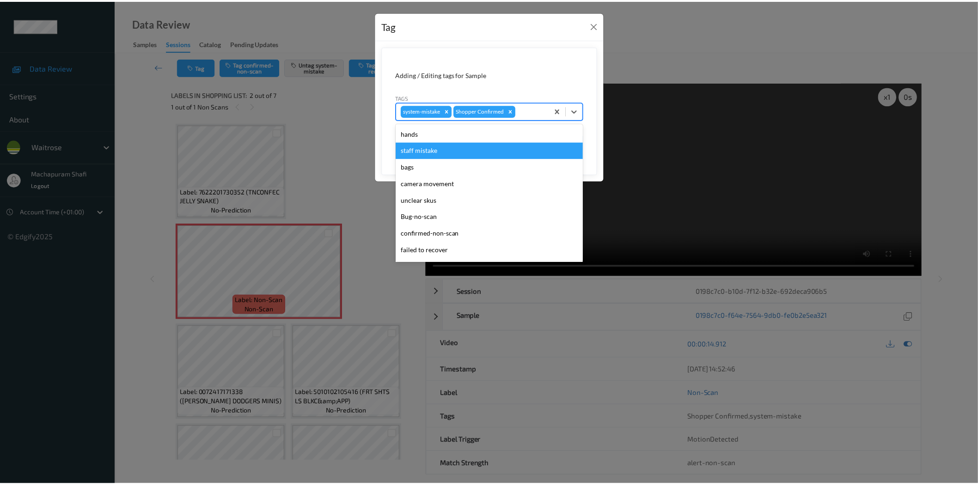
scroll to position [181, 0]
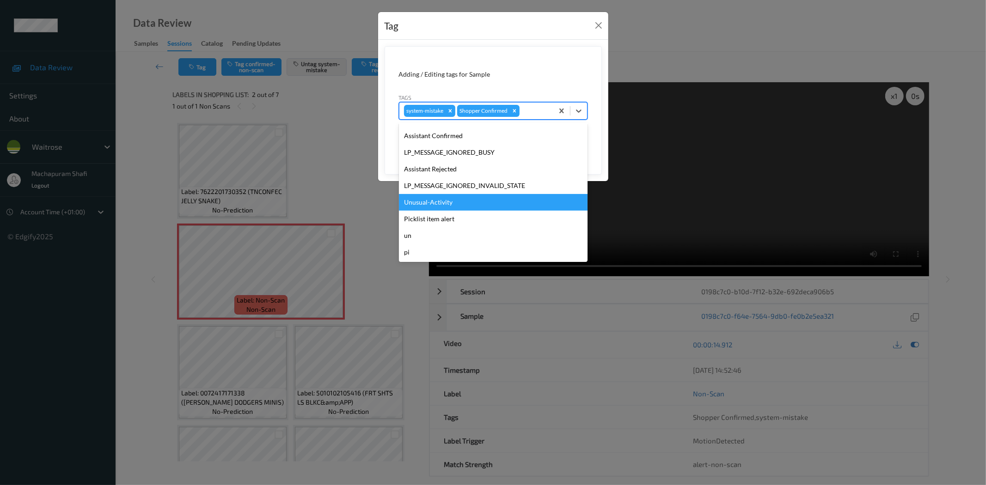
click at [442, 202] on div "Unusual-Activity" at bounding box center [493, 202] width 189 height 17
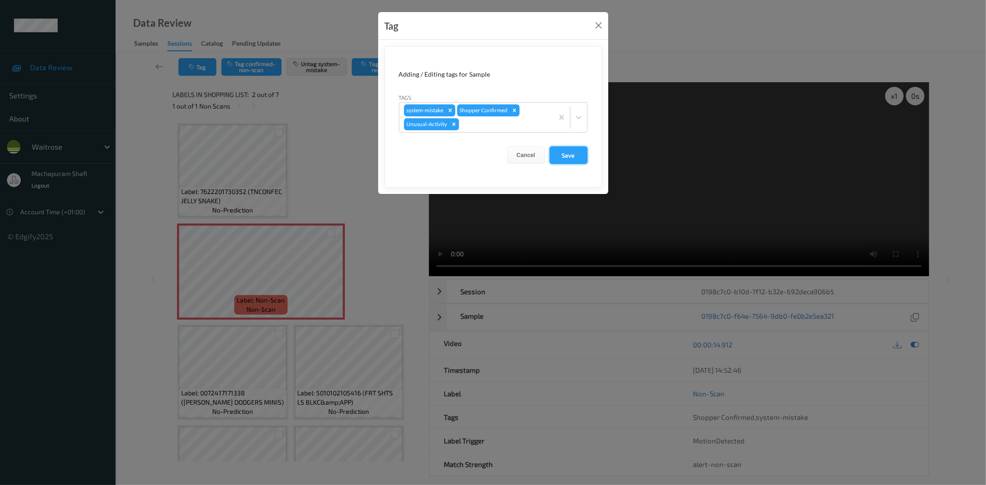
click at [566, 152] on button "Save" at bounding box center [568, 155] width 38 height 18
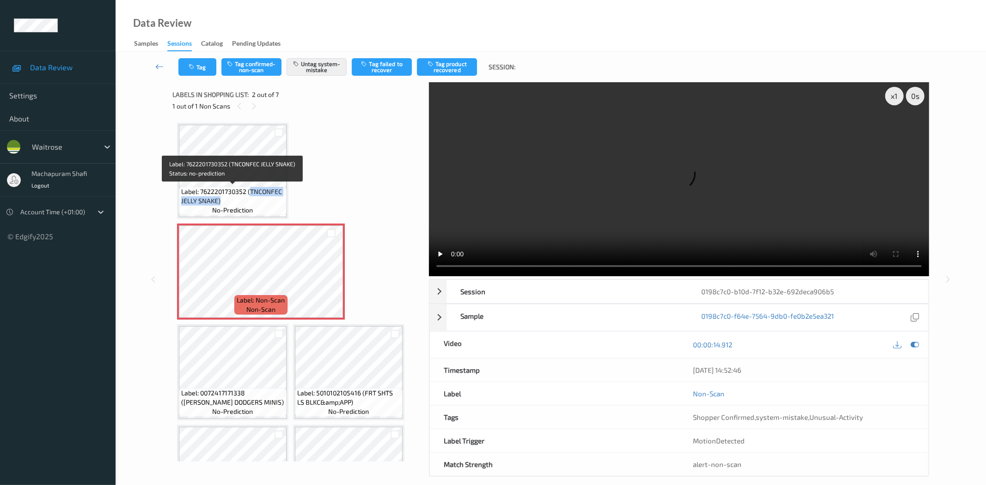
drag, startPoint x: 249, startPoint y: 190, endPoint x: 269, endPoint y: 201, distance: 22.9
click at [269, 201] on span "Label: 7622201730352 (TNCONFEC JELLY SNAKE)" at bounding box center [232, 196] width 103 height 18
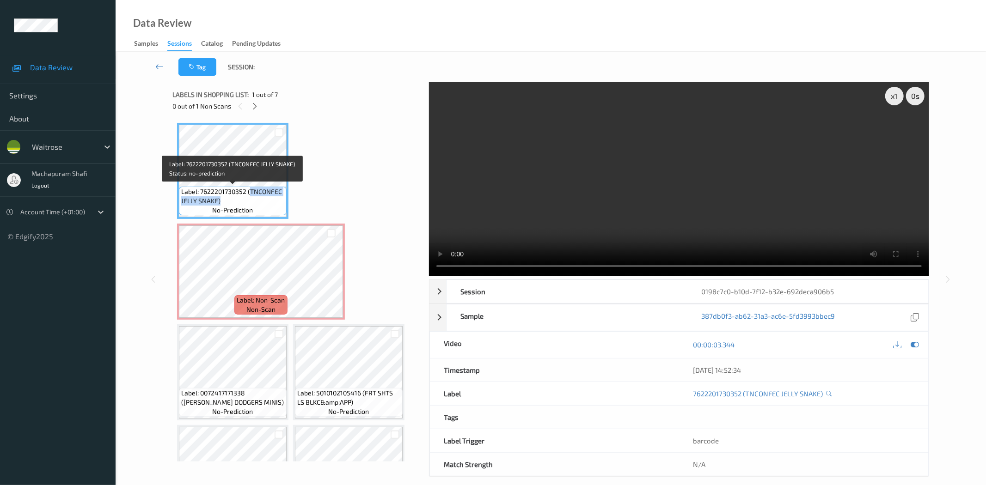
copy span "TNCONFEC JELLY SNAKE)"
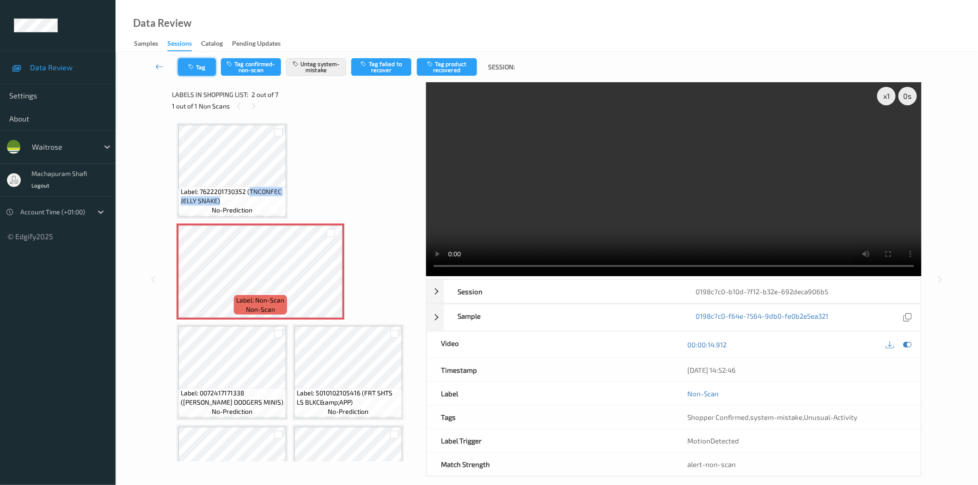
click at [195, 65] on icon "button" at bounding box center [192, 67] width 8 height 6
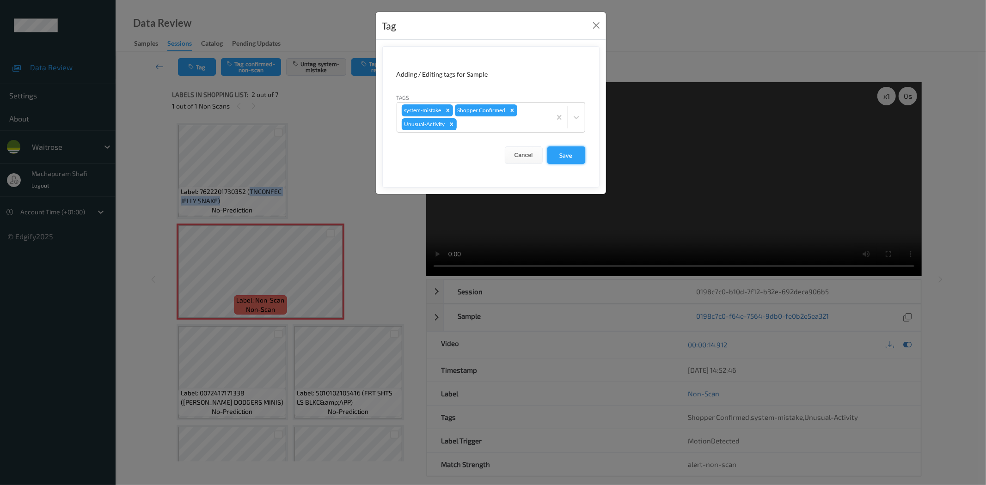
click at [574, 155] on button "Save" at bounding box center [566, 155] width 38 height 18
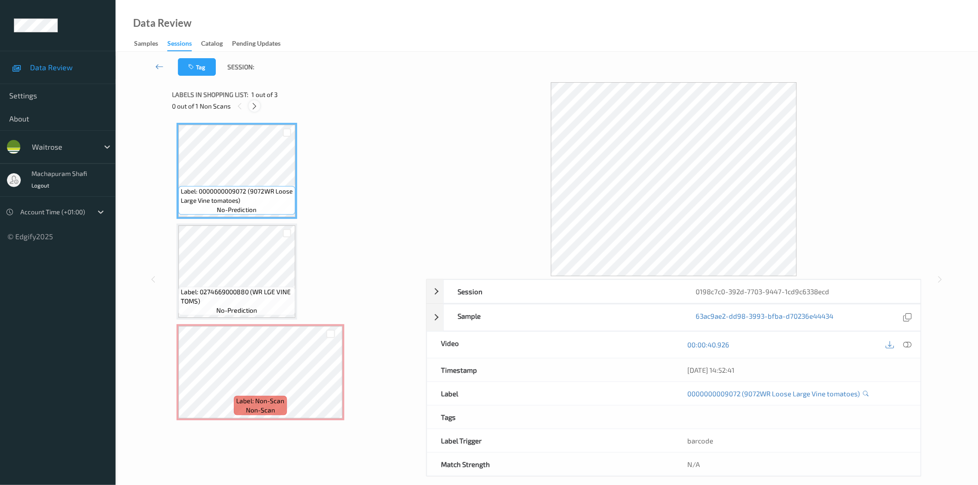
click at [253, 103] on icon at bounding box center [254, 106] width 8 height 8
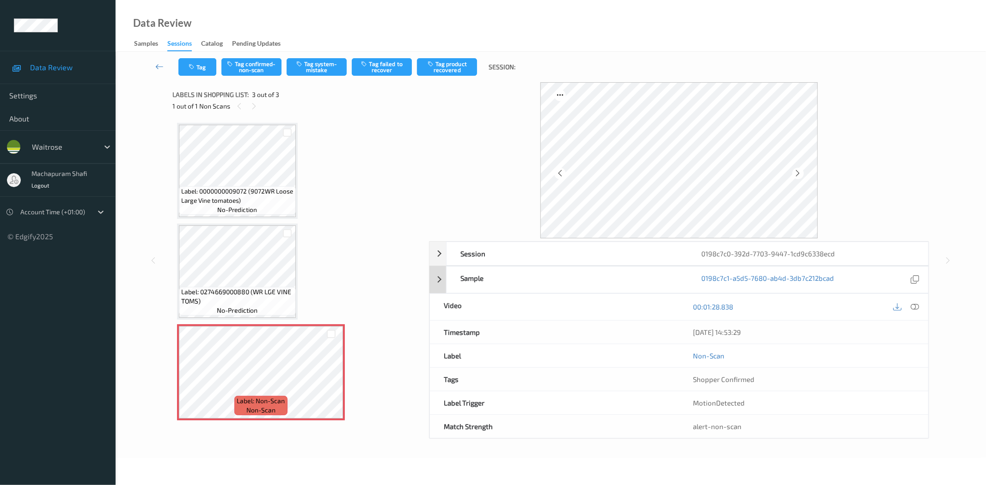
drag, startPoint x: 914, startPoint y: 309, endPoint x: 876, endPoint y: 198, distance: 117.2
click at [914, 309] on icon at bounding box center [915, 307] width 8 height 8
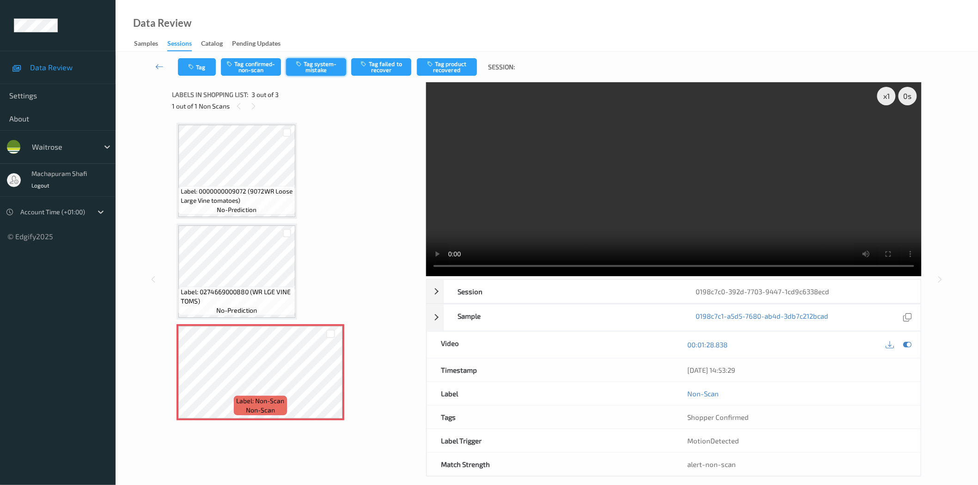
click at [320, 67] on button "Tag system-mistake" at bounding box center [316, 67] width 60 height 18
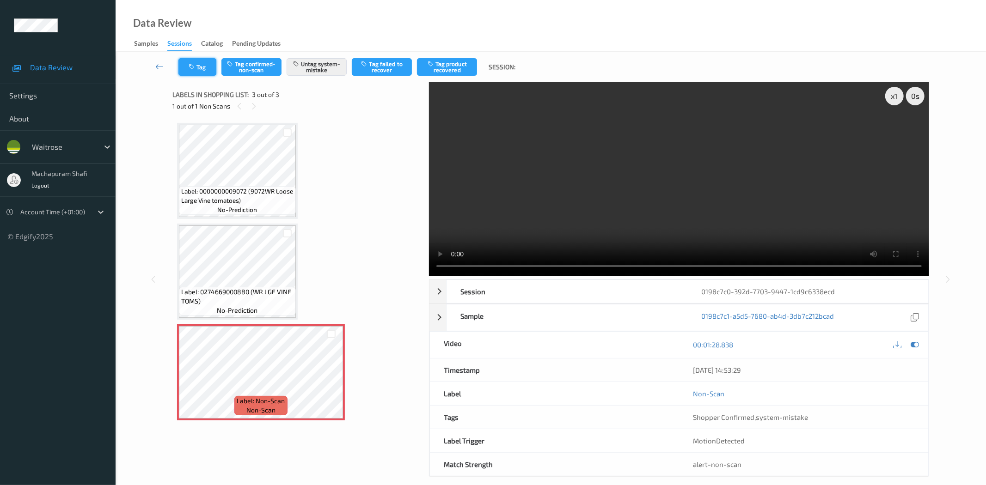
click at [185, 67] on button "Tag" at bounding box center [197, 67] width 38 height 18
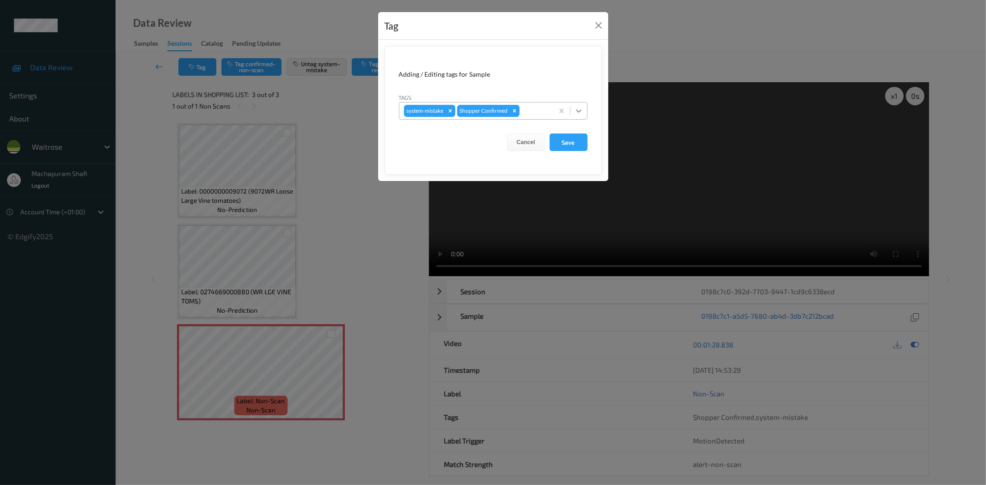
click at [574, 109] on icon at bounding box center [578, 110] width 9 height 9
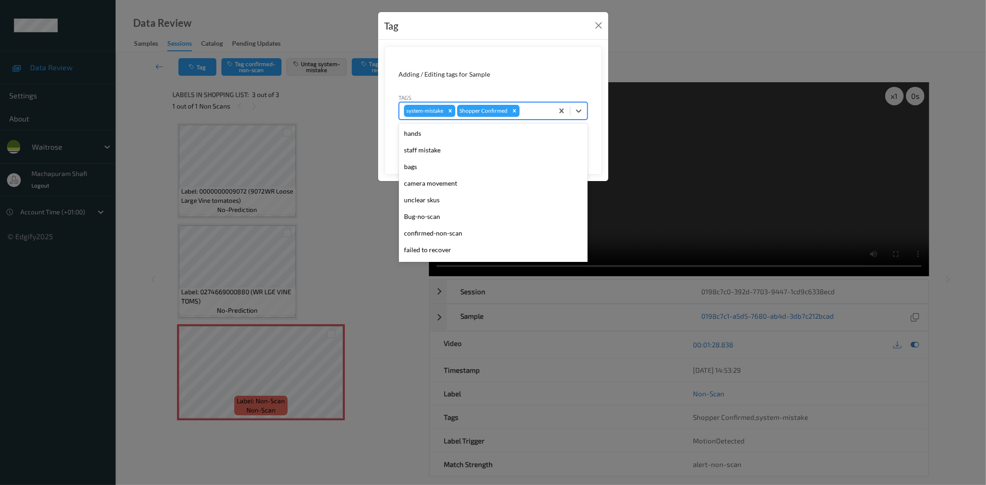
scroll to position [181, 0]
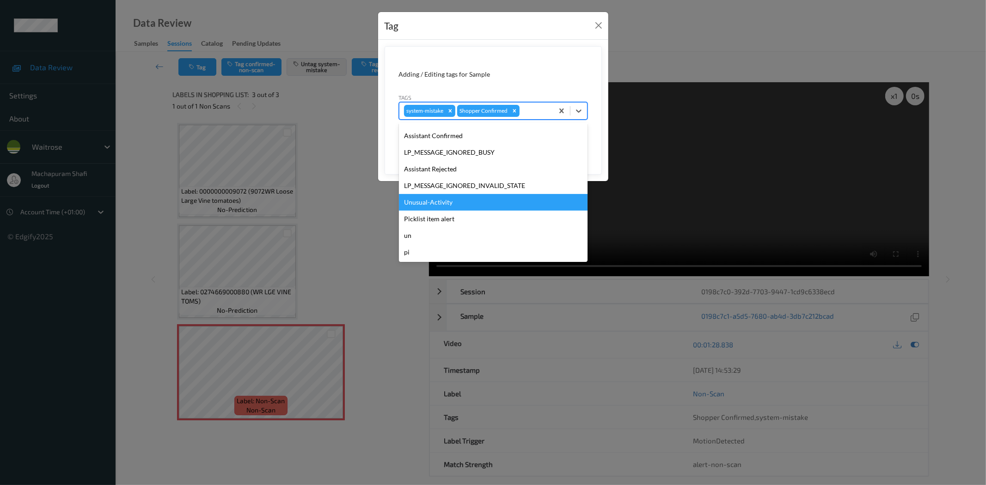
drag, startPoint x: 437, startPoint y: 200, endPoint x: 444, endPoint y: 206, distance: 9.2
click at [437, 201] on div "Unusual-Activity" at bounding box center [493, 202] width 189 height 17
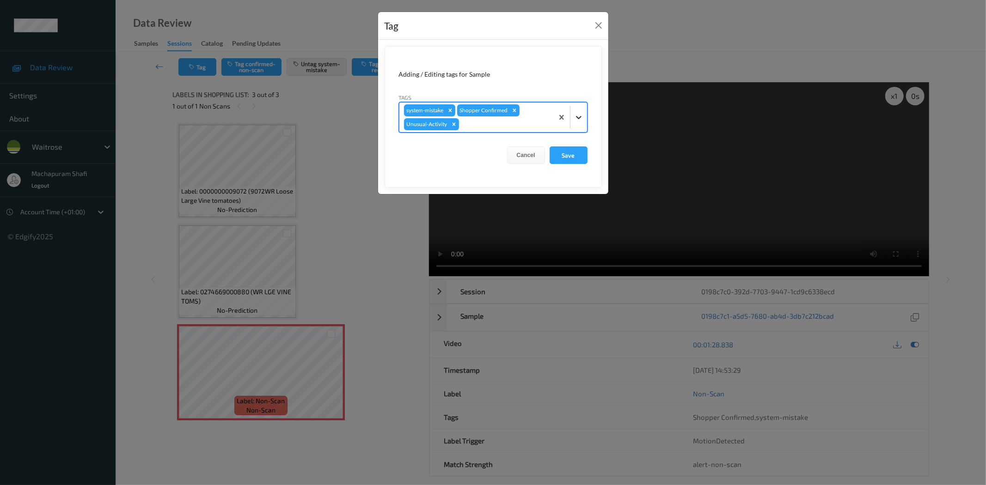
click at [576, 115] on icon at bounding box center [578, 117] width 9 height 9
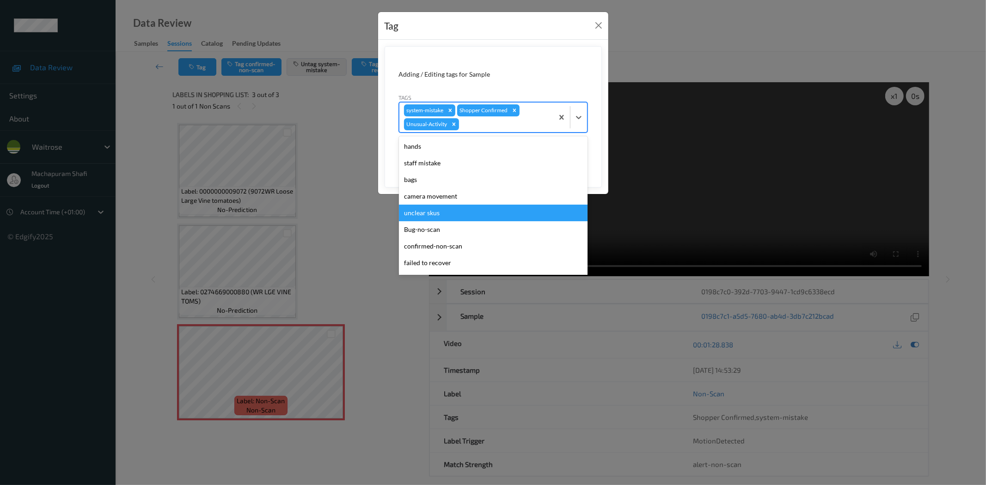
scroll to position [164, 0]
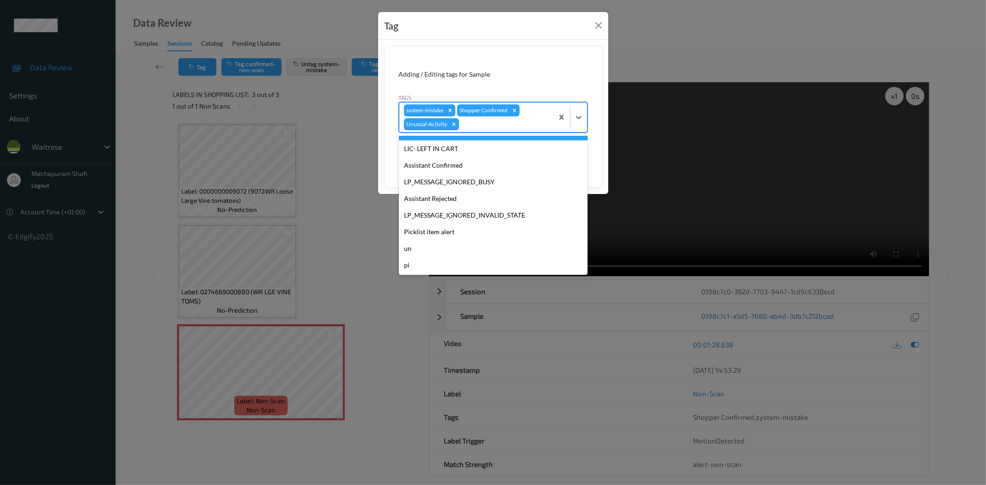
click at [693, 42] on div "Tag Adding / Editing tags for Sample Tags option Unusual-Activity, selected. op…" at bounding box center [493, 242] width 986 height 485
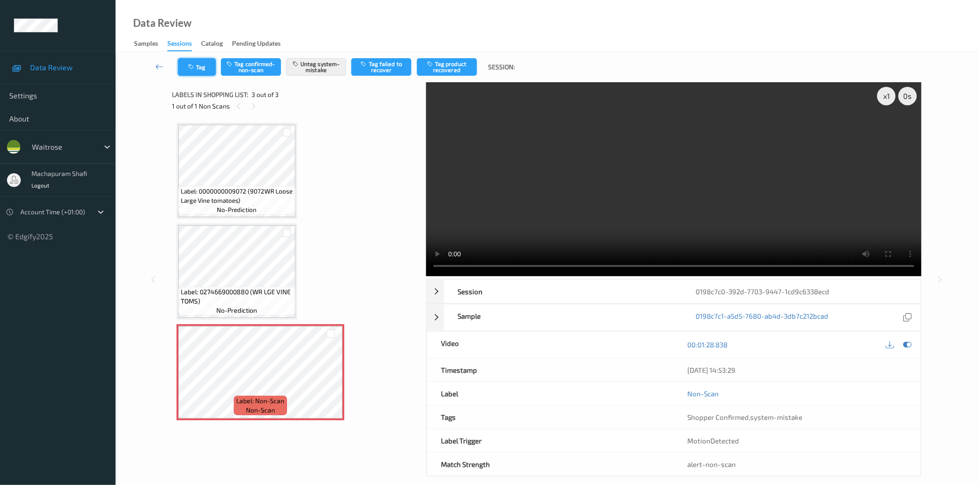
click at [190, 62] on button "Tag" at bounding box center [197, 67] width 38 height 18
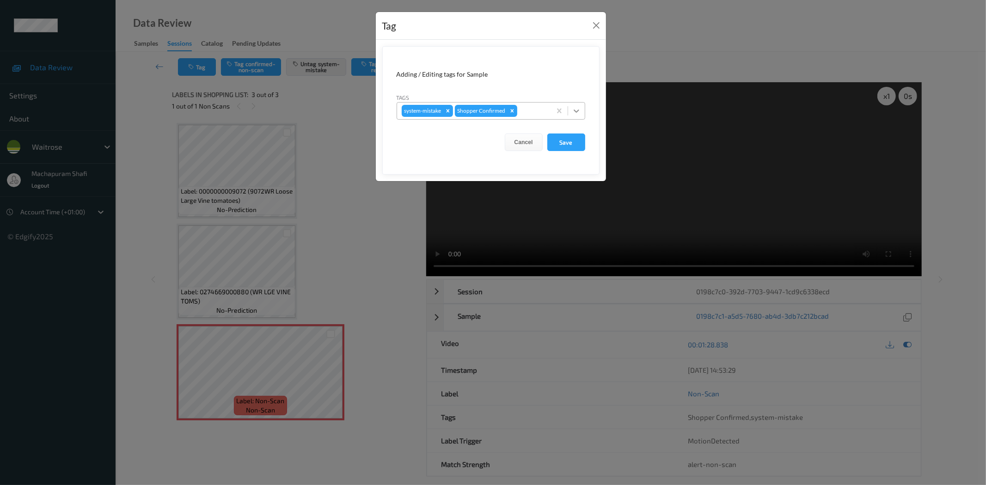
click at [579, 108] on icon at bounding box center [576, 110] width 9 height 9
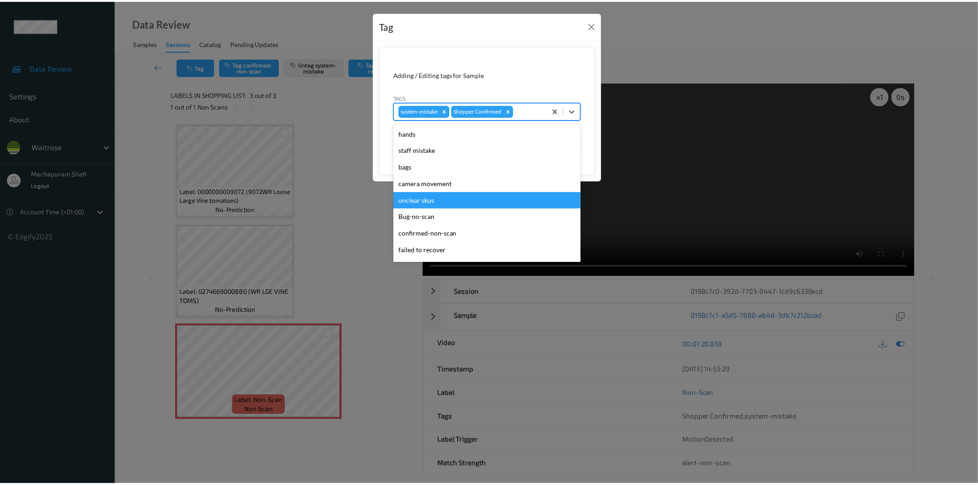
scroll to position [181, 0]
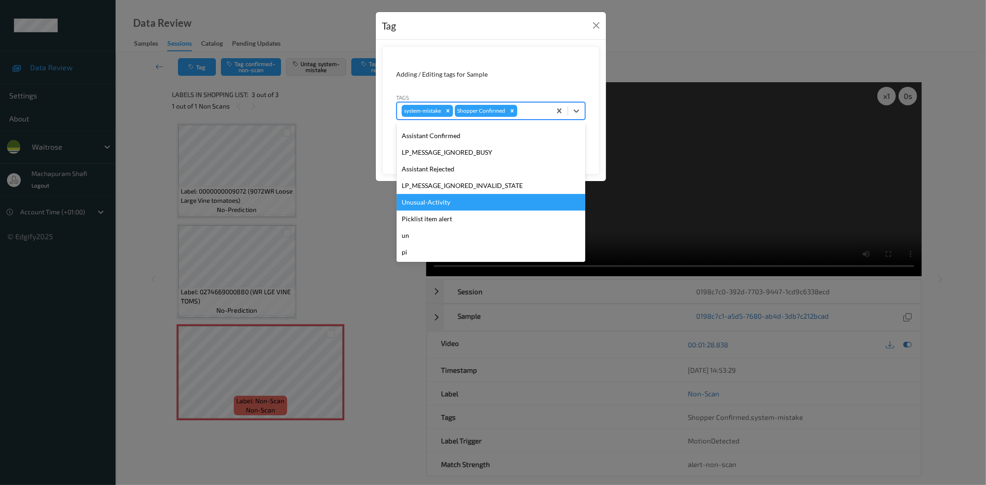
click at [429, 202] on div "Unusual-Activity" at bounding box center [491, 202] width 189 height 17
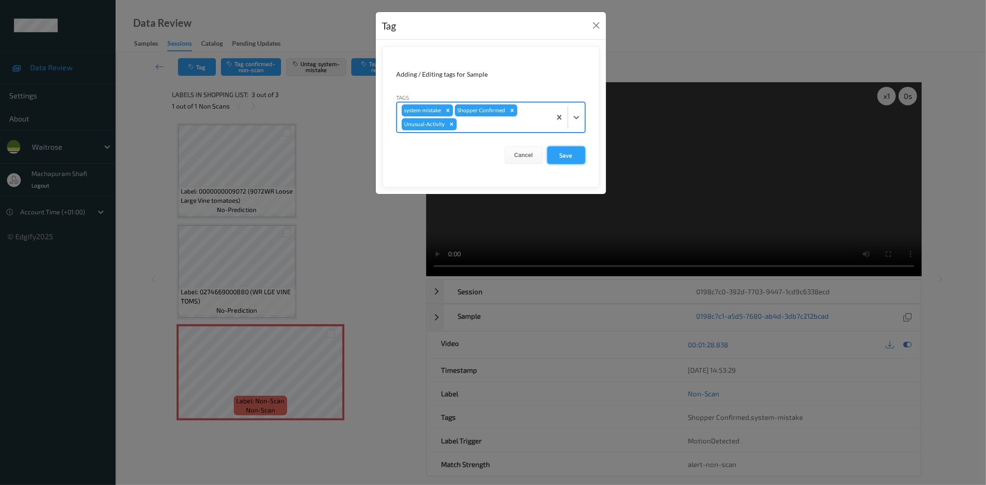
click at [561, 156] on button "Save" at bounding box center [566, 155] width 38 height 18
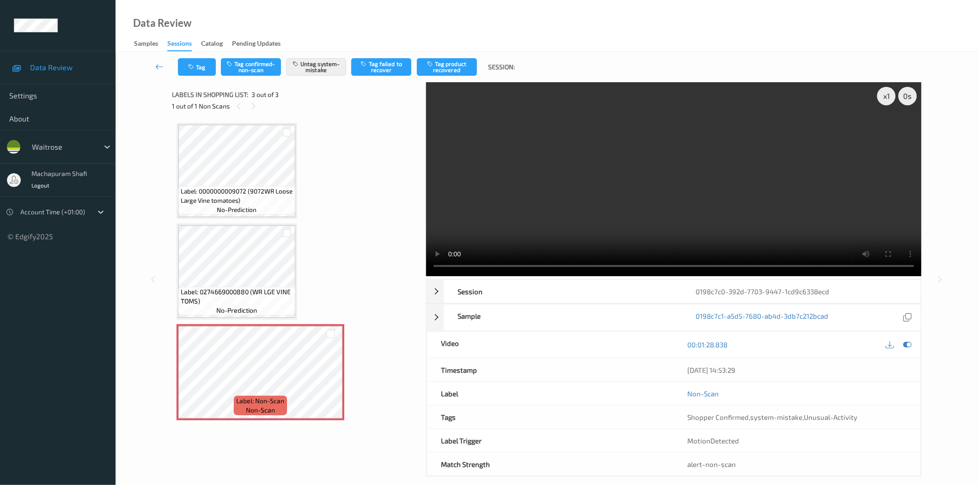
click at [379, 145] on div "Label: 0000000009072 (9072WR Loose Large Vine tomatoes) no-prediction Label: 02…" at bounding box center [296, 272] width 238 height 298
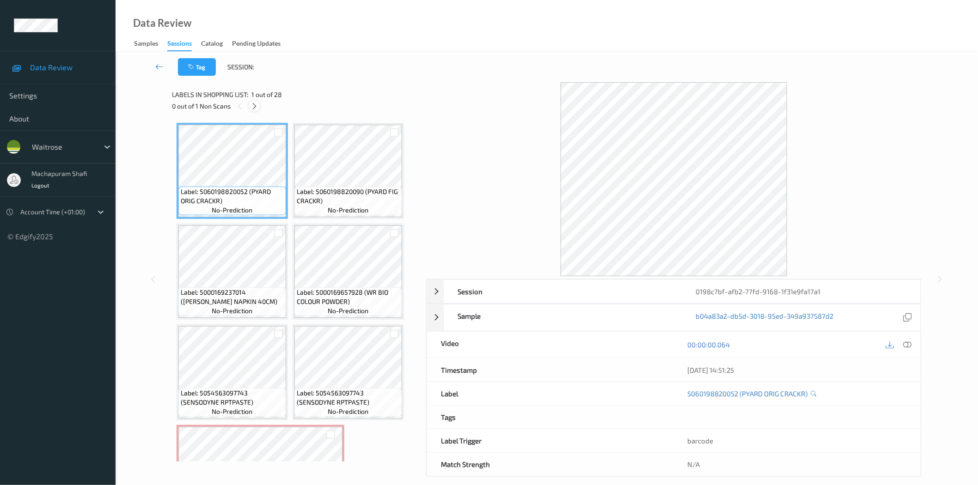
click at [256, 104] on icon at bounding box center [254, 106] width 8 height 8
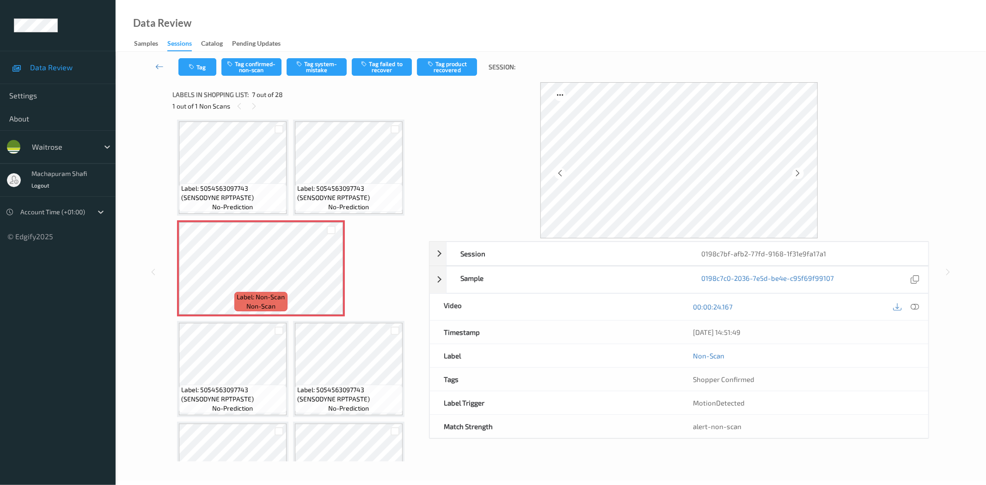
click at [915, 307] on icon at bounding box center [915, 307] width 8 height 8
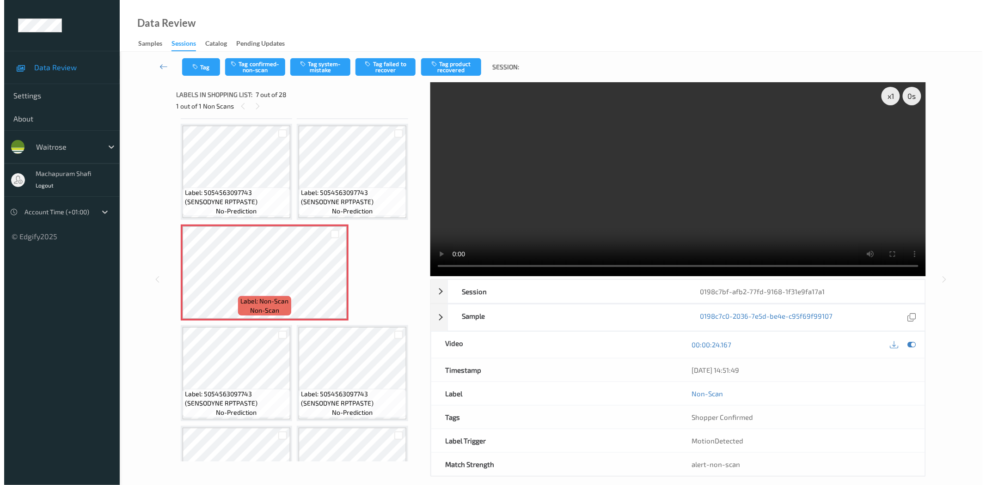
scroll to position [199, 0]
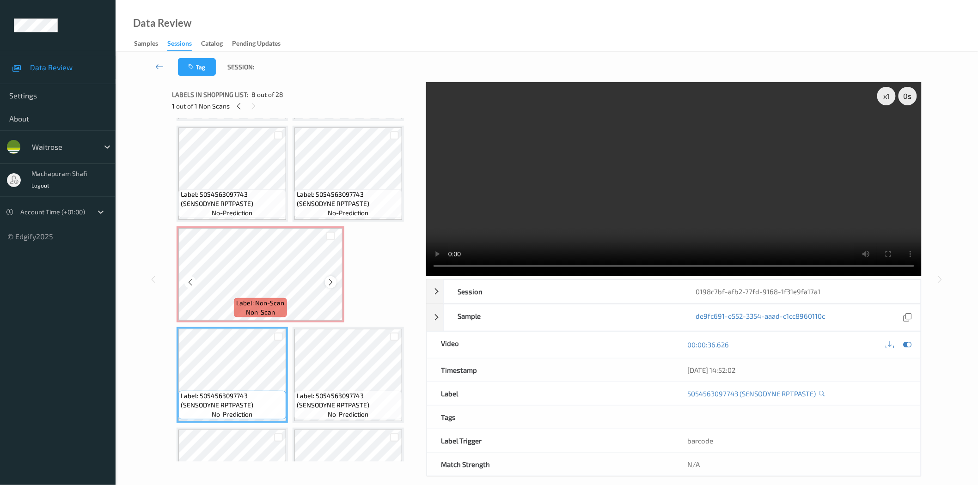
click at [329, 282] on icon at bounding box center [331, 282] width 8 height 8
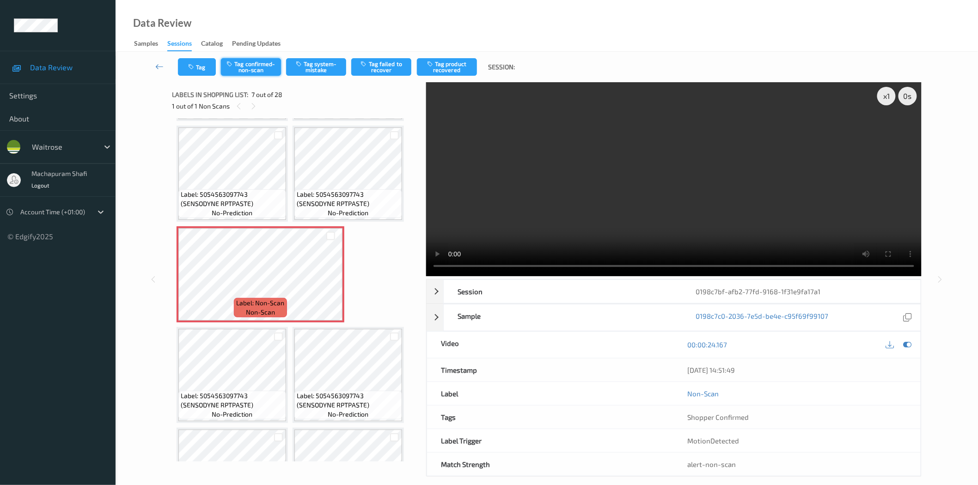
click at [255, 68] on button "Tag confirmed-non-scan" at bounding box center [251, 67] width 60 height 18
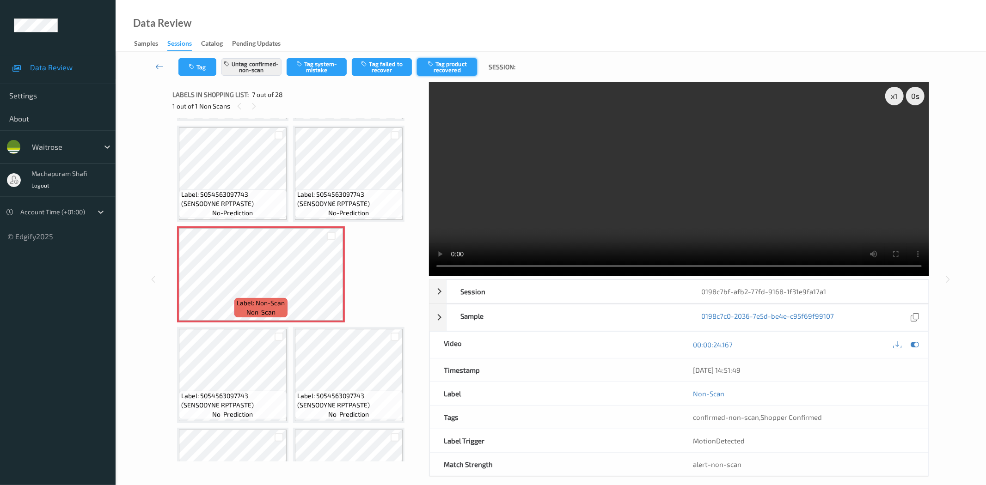
click at [443, 67] on button "Tag product recovered" at bounding box center [447, 67] width 60 height 18
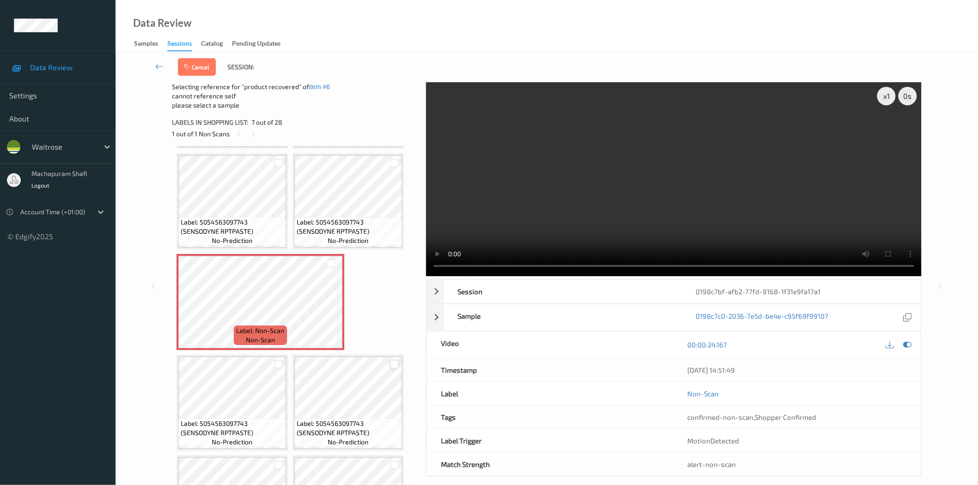
click at [391, 364] on div at bounding box center [394, 364] width 9 height 9
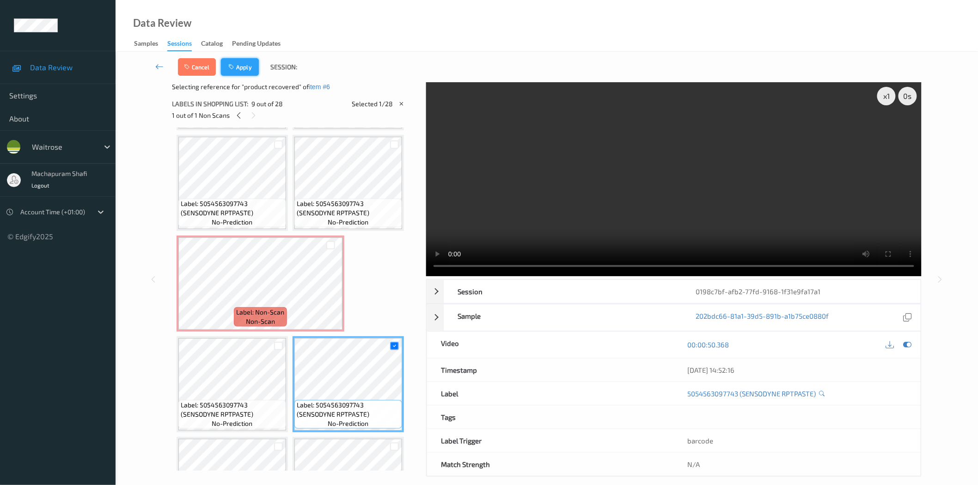
click at [245, 66] on button "Apply" at bounding box center [240, 67] width 38 height 18
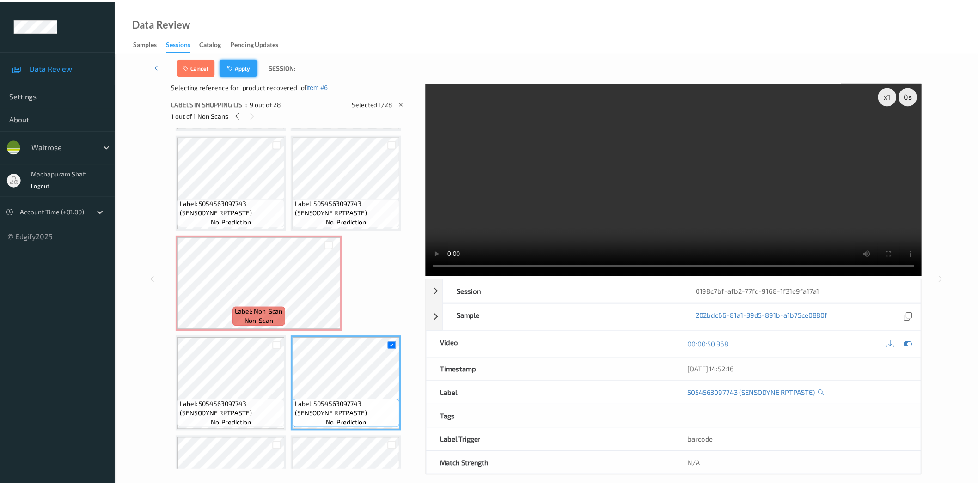
scroll to position [205, 0]
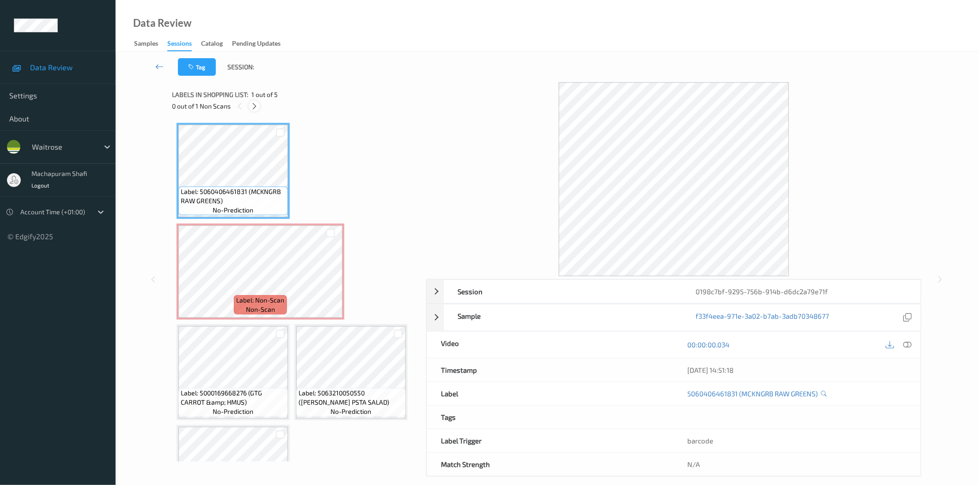
click at [255, 105] on icon at bounding box center [254, 106] width 8 height 8
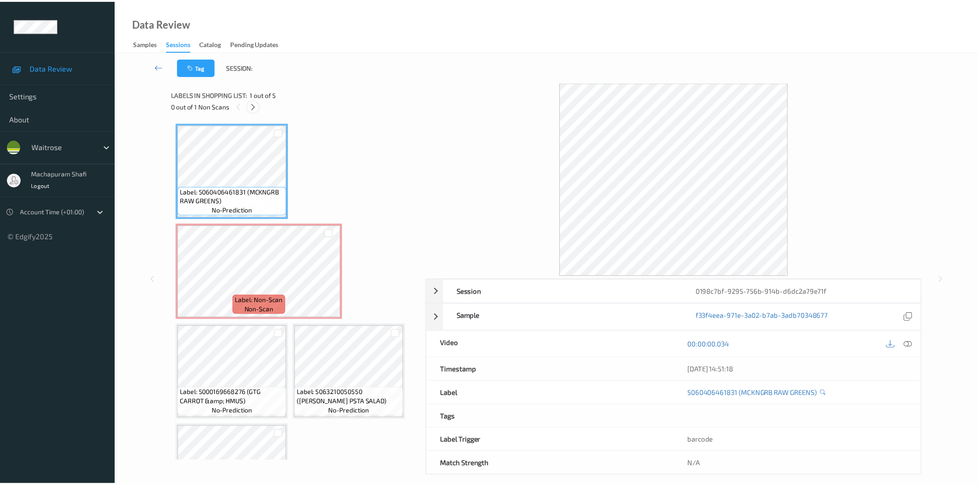
scroll to position [5, 0]
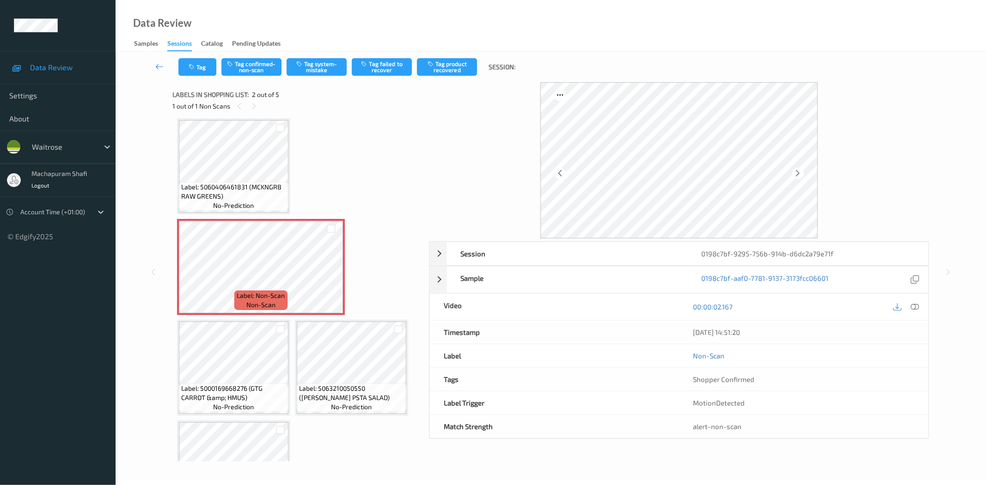
drag, startPoint x: 918, startPoint y: 306, endPoint x: 904, endPoint y: 294, distance: 18.3
click at [918, 306] on icon at bounding box center [915, 307] width 8 height 8
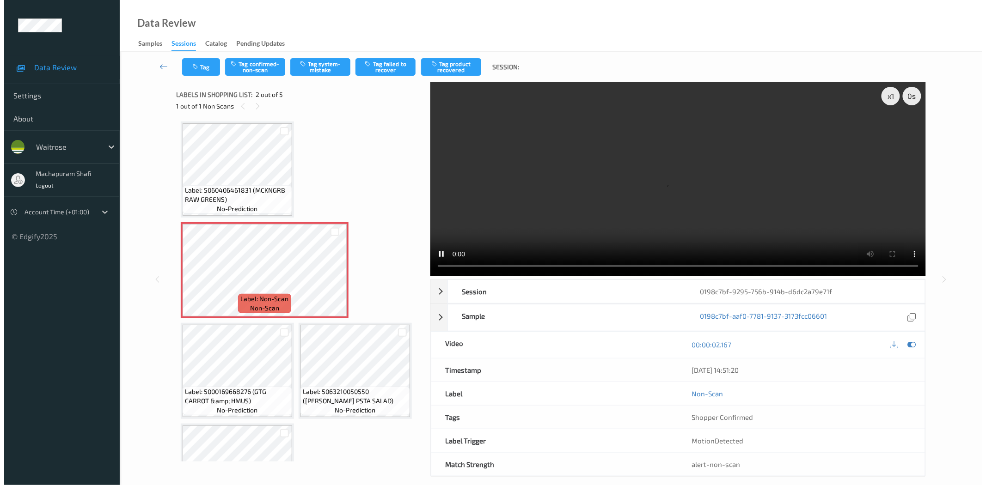
scroll to position [0, 0]
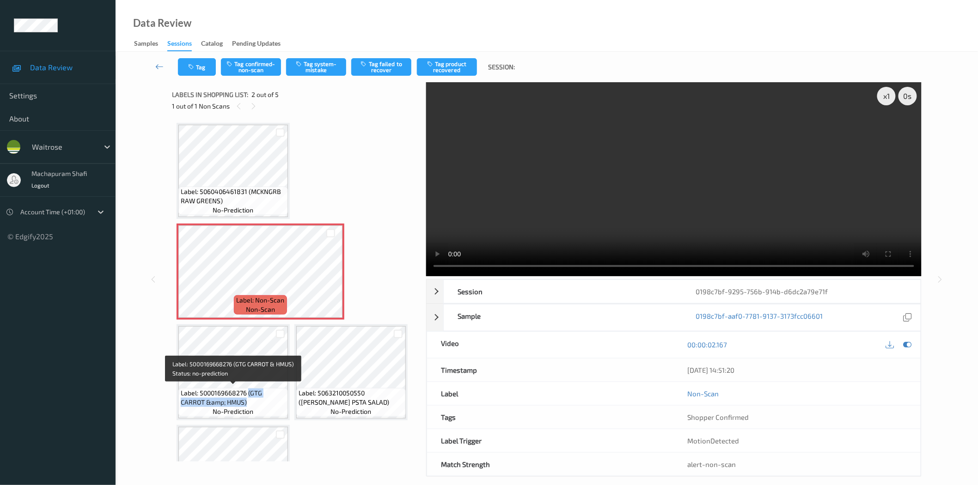
drag, startPoint x: 252, startPoint y: 392, endPoint x: 270, endPoint y: 405, distance: 22.2
click at [270, 405] on span "Label: 5000169668276 (GTG CARROT &amp; HMUS)" at bounding box center [233, 398] width 105 height 18
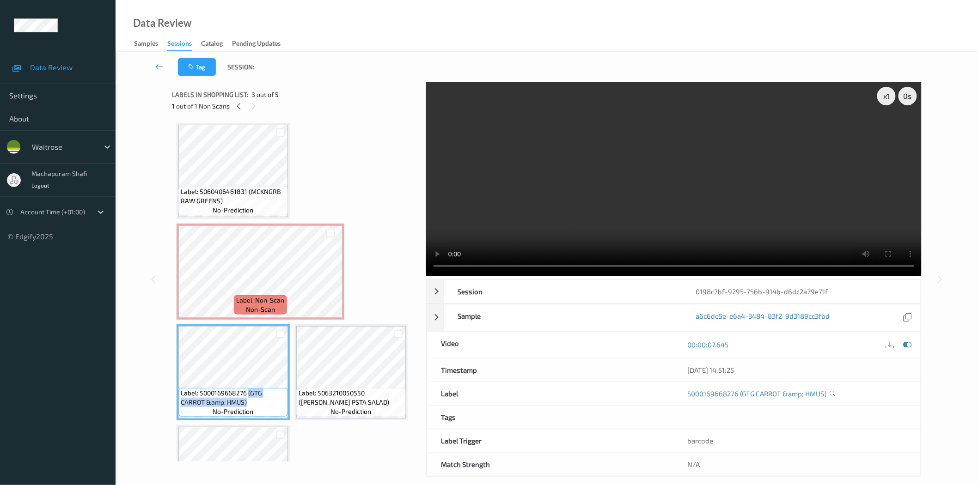
copy span "(GTG CARROT &amp; HMUS)"
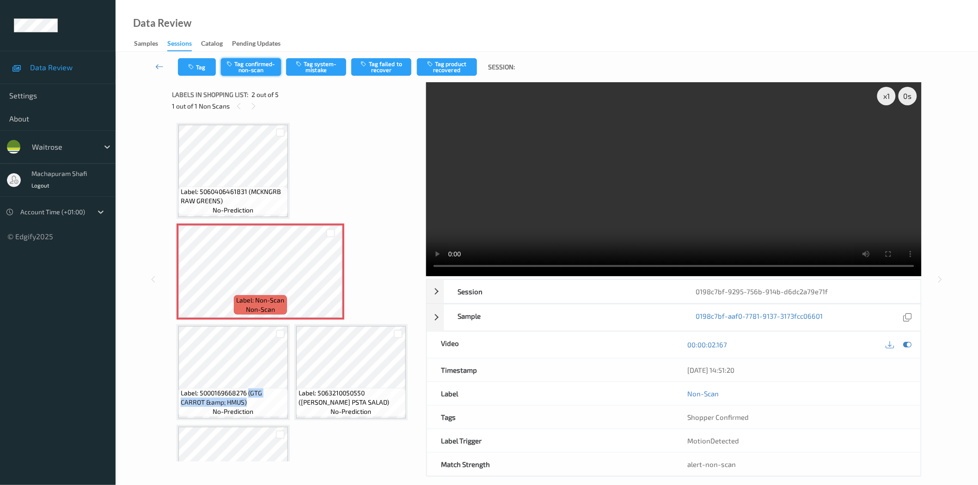
click at [250, 66] on button "Tag confirmed-non-scan" at bounding box center [251, 67] width 60 height 18
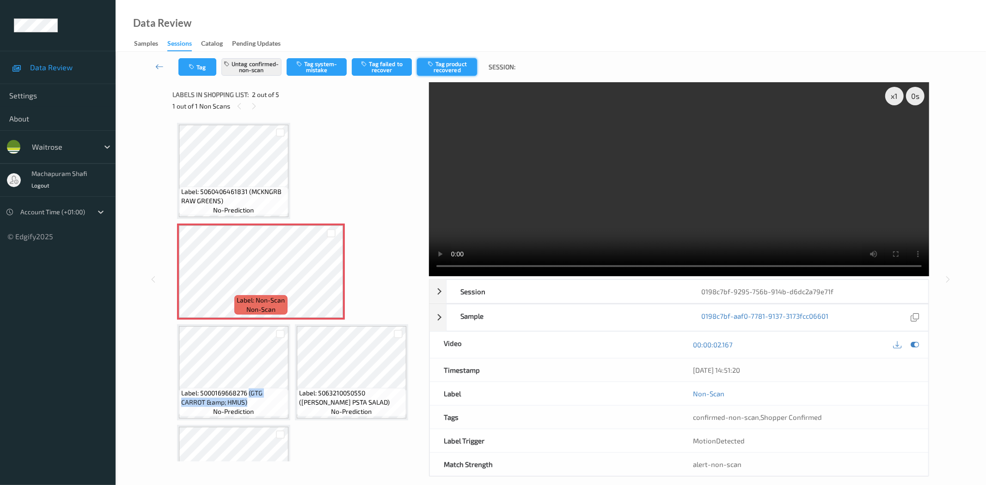
click at [450, 66] on button "Tag product recovered" at bounding box center [447, 67] width 60 height 18
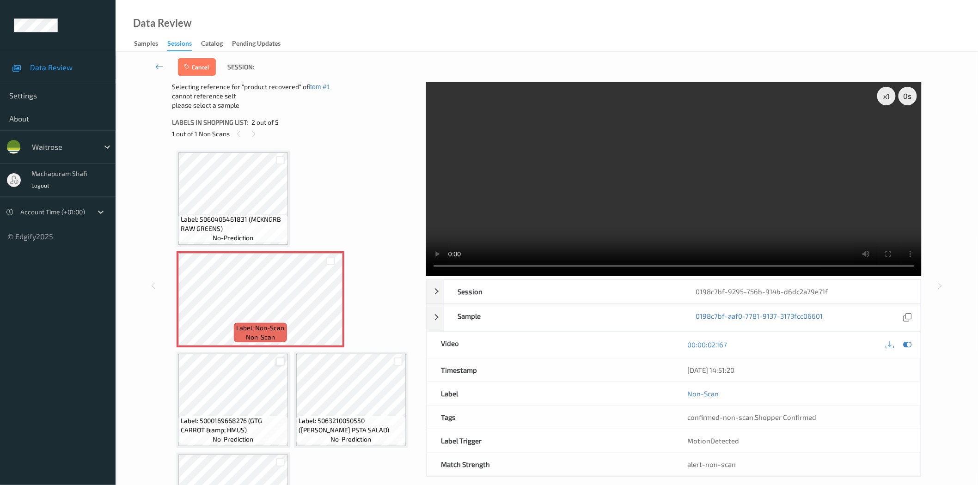
click at [279, 361] on div at bounding box center [280, 362] width 9 height 9
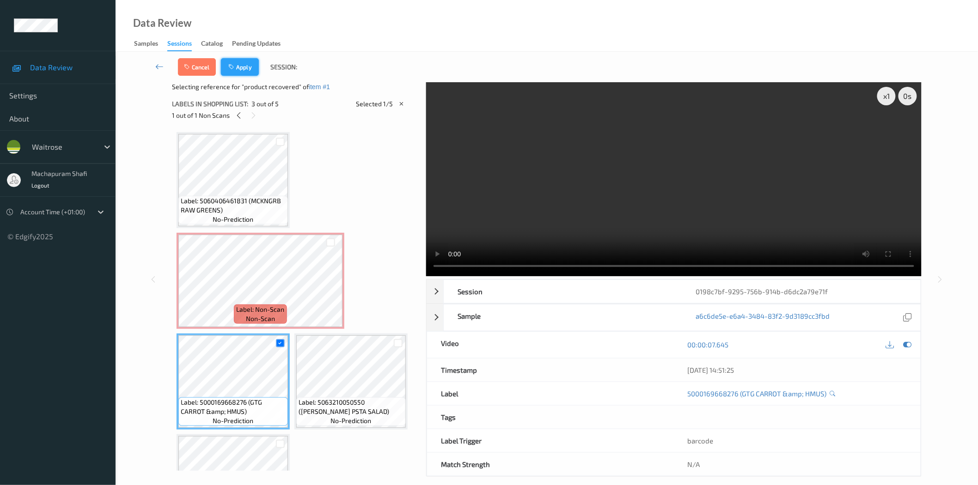
click at [238, 67] on button "Apply" at bounding box center [240, 67] width 38 height 18
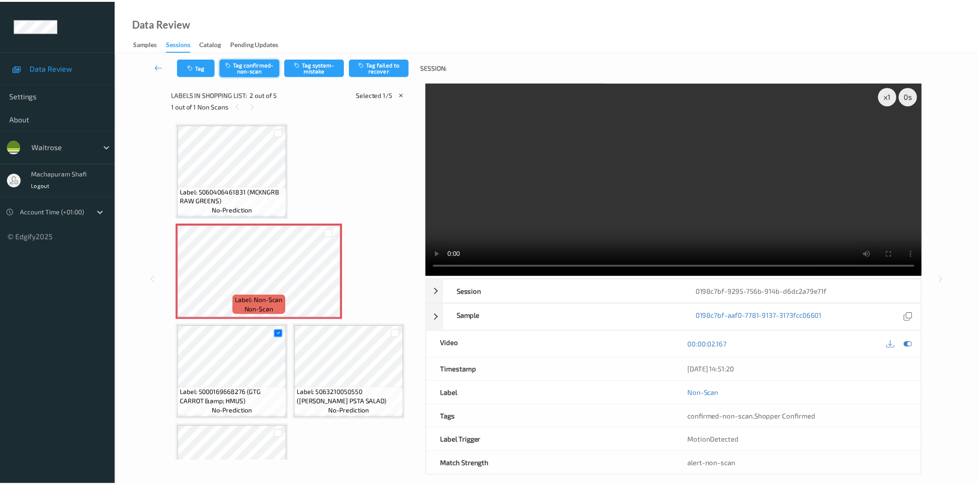
scroll to position [5, 0]
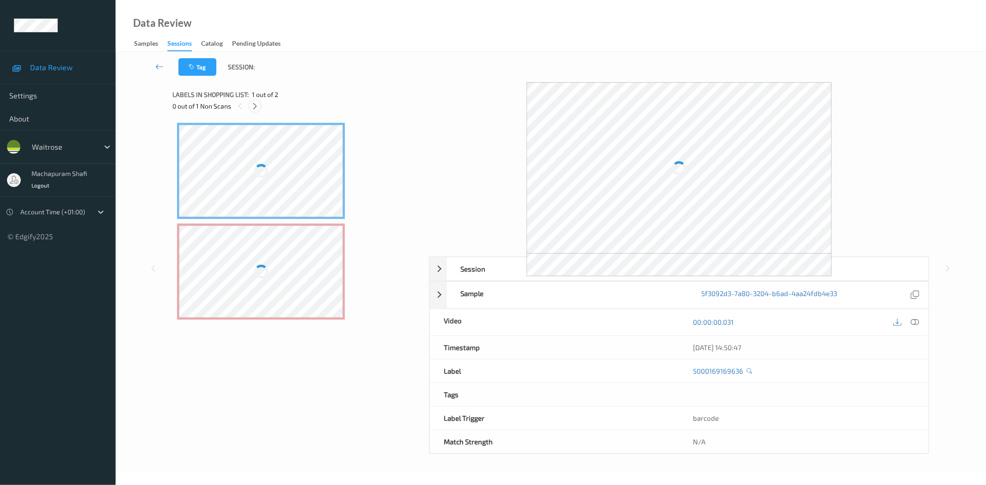
drag, startPoint x: 255, startPoint y: 106, endPoint x: 256, endPoint y: 111, distance: 5.2
click at [255, 106] on icon at bounding box center [255, 106] width 8 height 8
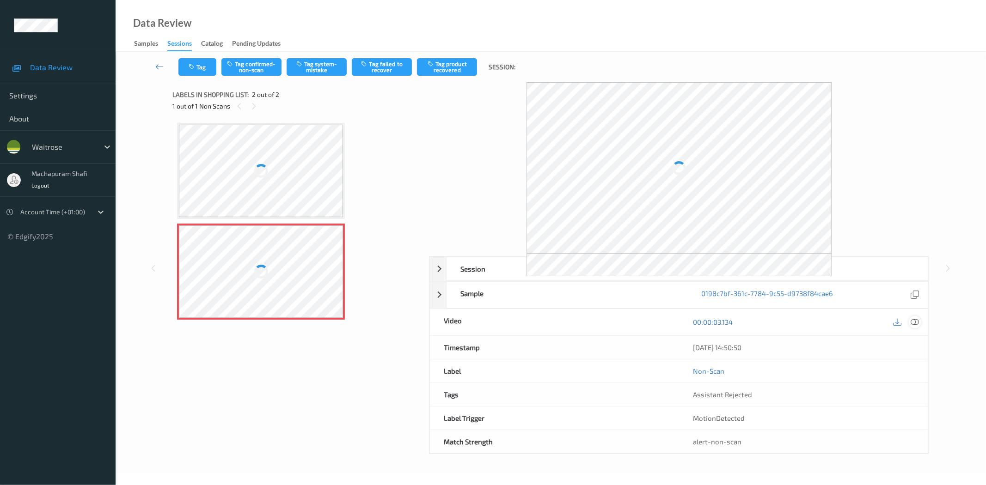
click at [913, 318] on icon at bounding box center [915, 322] width 8 height 8
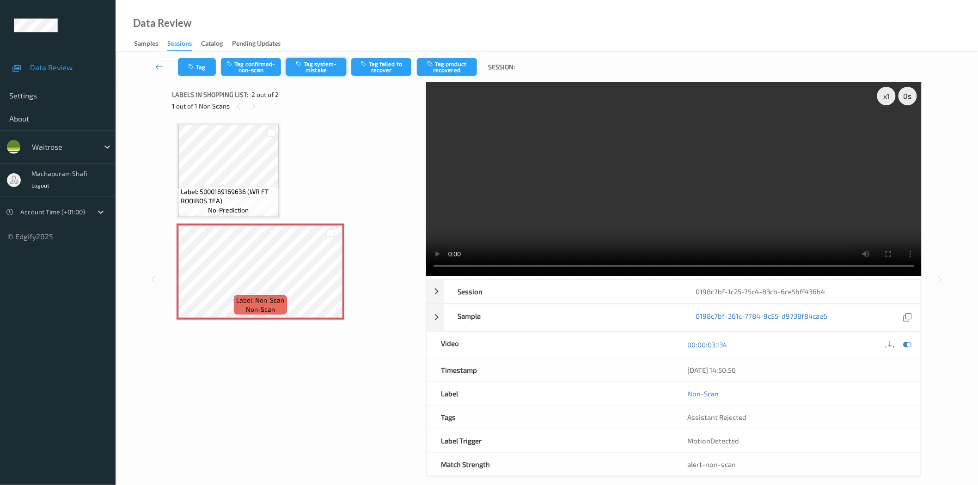
click at [324, 62] on button "Tag system-mistake" at bounding box center [316, 67] width 60 height 18
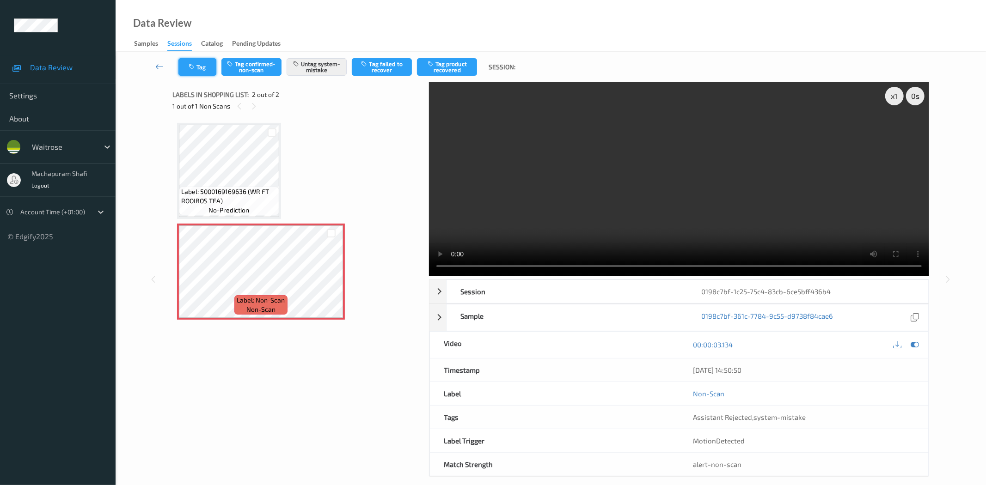
click at [202, 70] on button "Tag" at bounding box center [197, 67] width 38 height 18
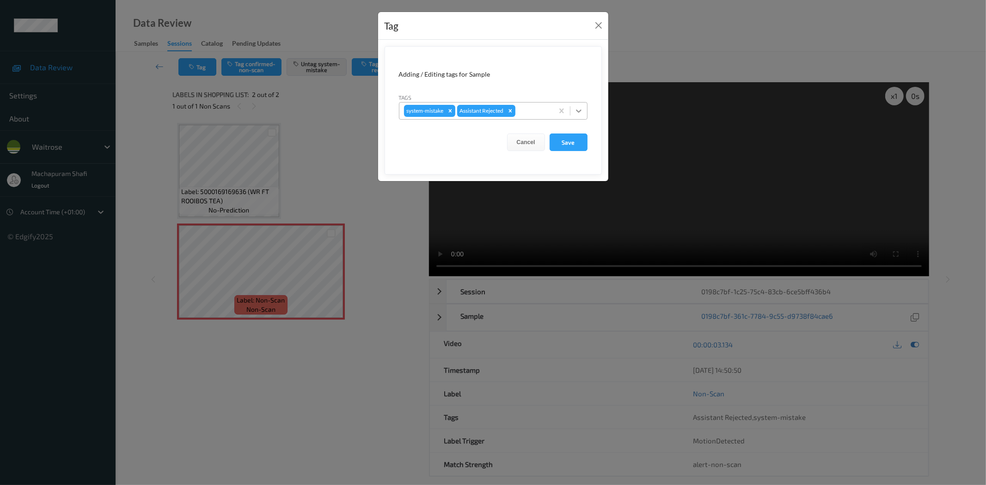
click at [581, 109] on icon at bounding box center [578, 110] width 9 height 9
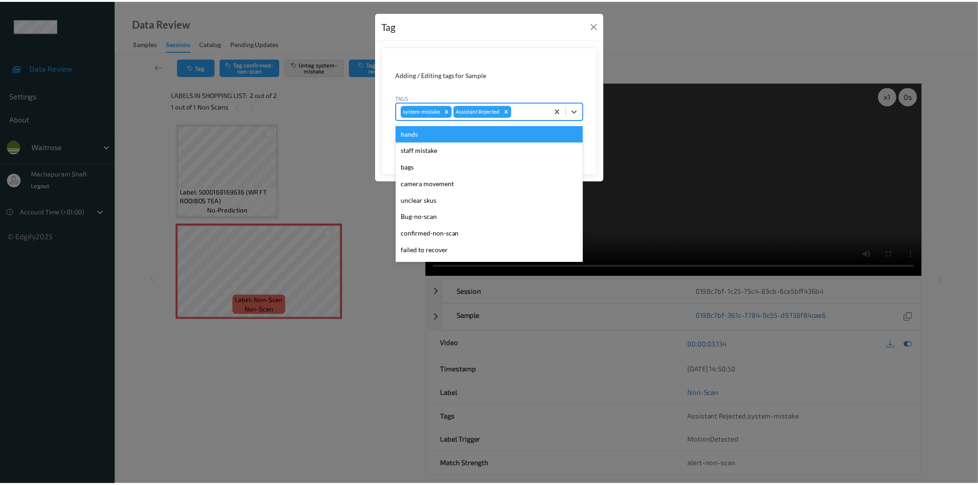
scroll to position [181, 0]
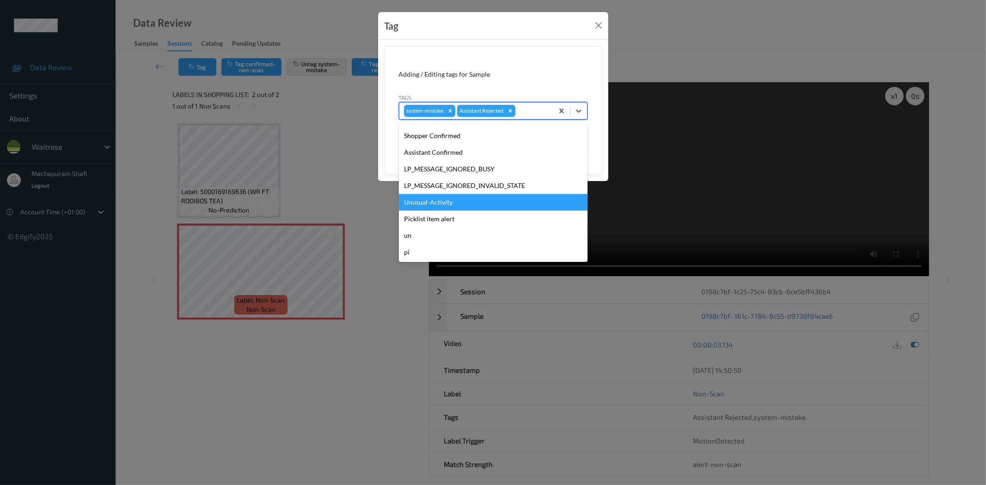
click at [436, 200] on div "Unusual-Activity" at bounding box center [493, 202] width 189 height 17
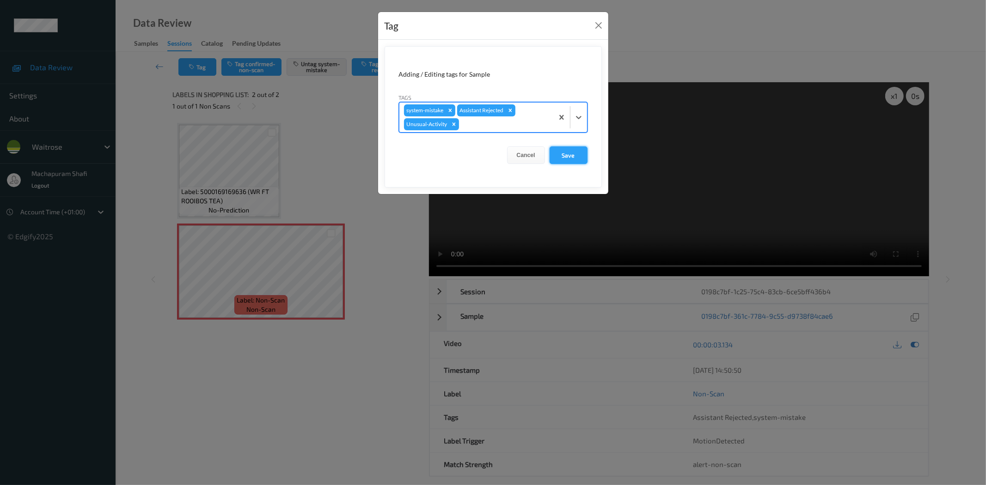
click at [565, 158] on button "Save" at bounding box center [568, 155] width 38 height 18
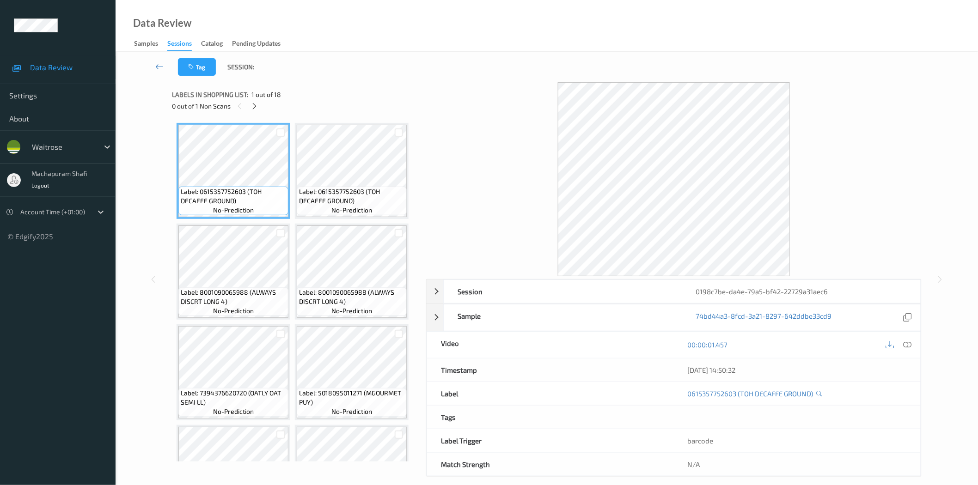
drag, startPoint x: 255, startPoint y: 106, endPoint x: 256, endPoint y: 111, distance: 5.4
click at [255, 106] on icon at bounding box center [254, 106] width 8 height 8
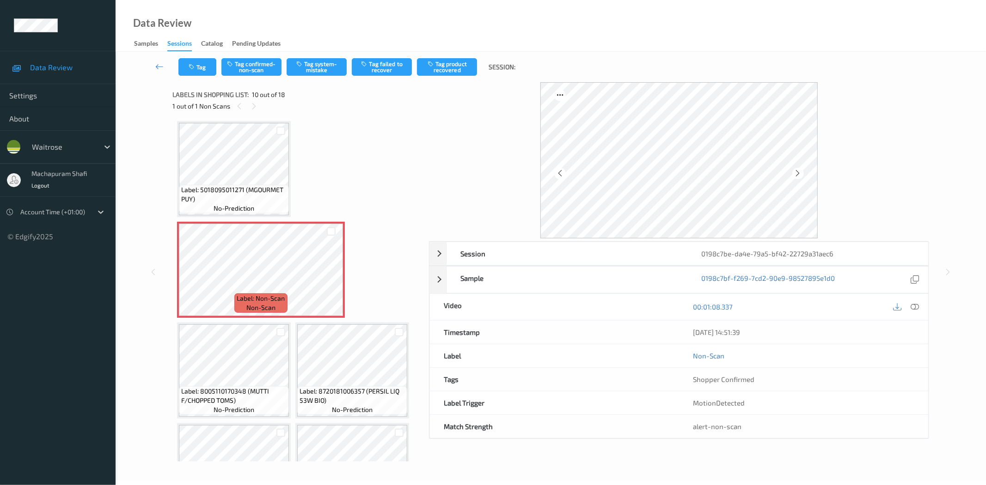
drag, startPoint x: 911, startPoint y: 310, endPoint x: 900, endPoint y: 305, distance: 11.6
click at [911, 309] on icon at bounding box center [915, 307] width 8 height 8
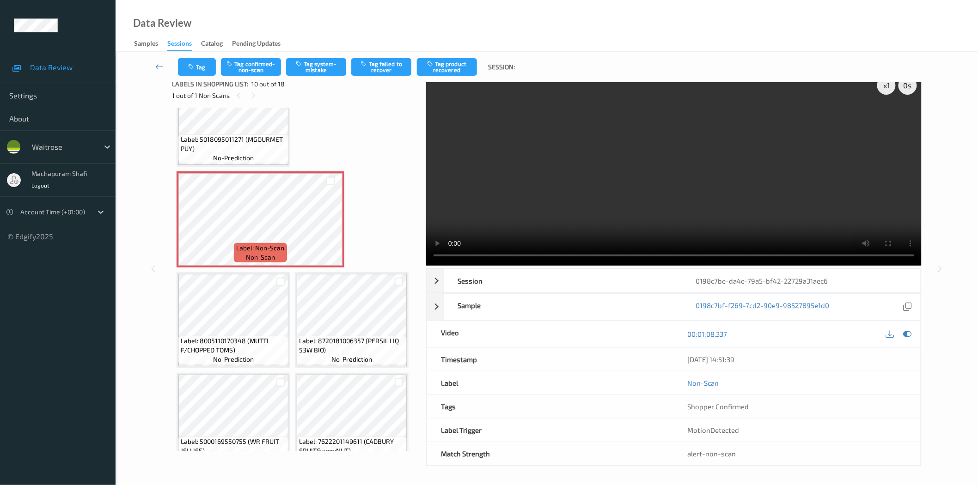
scroll to position [457, 0]
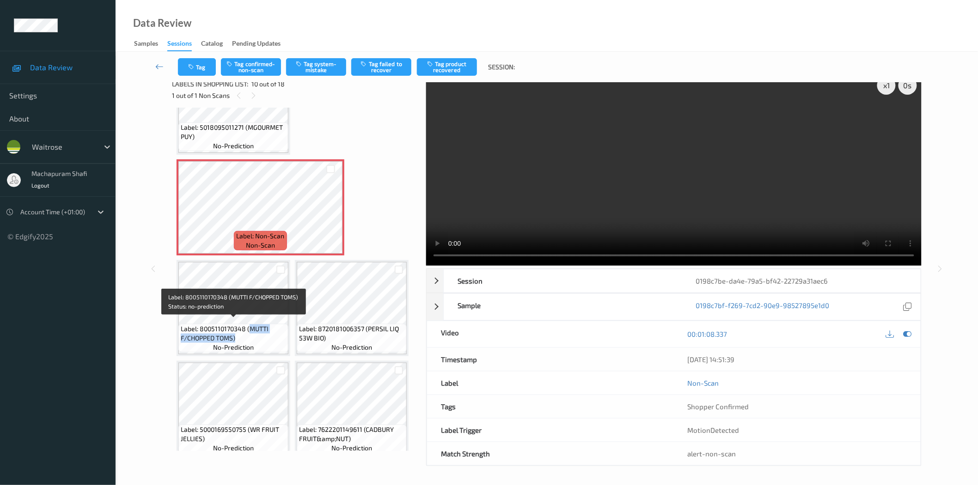
drag, startPoint x: 250, startPoint y: 323, endPoint x: 269, endPoint y: 342, distance: 28.1
click at [269, 342] on div "Label: 8005110170348 (MUTTI F/CHOPPED TOMS) no-prediction" at bounding box center [233, 338] width 110 height 29
click at [310, 65] on button "Tag system-mistake" at bounding box center [316, 67] width 60 height 18
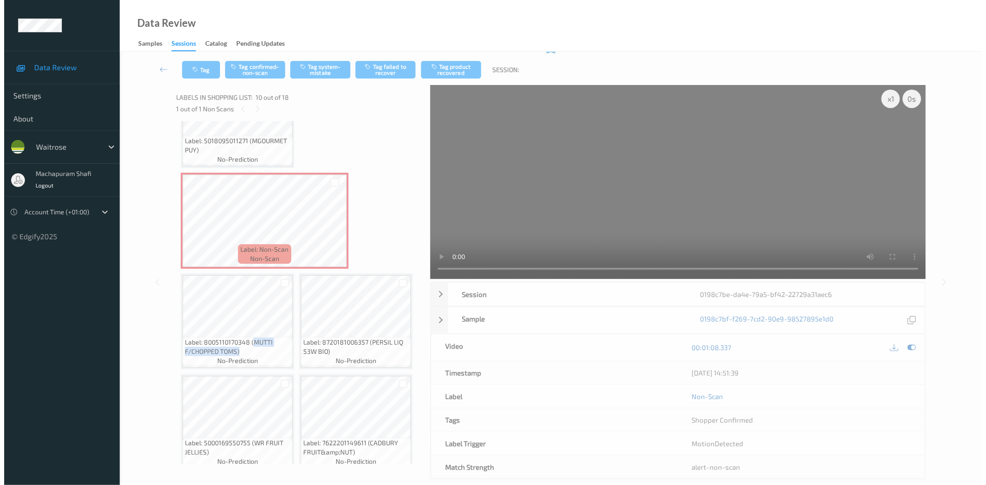
scroll to position [0, 0]
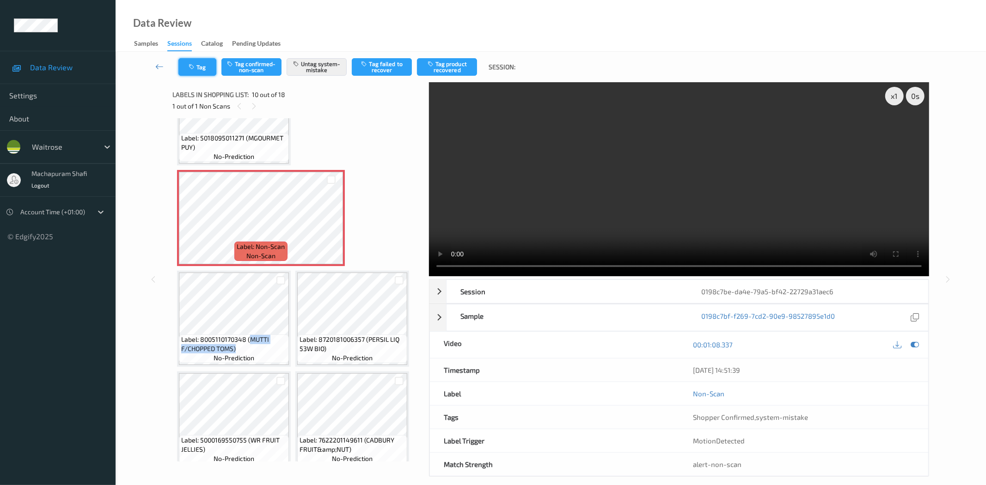
click at [194, 65] on icon "button" at bounding box center [193, 67] width 8 height 6
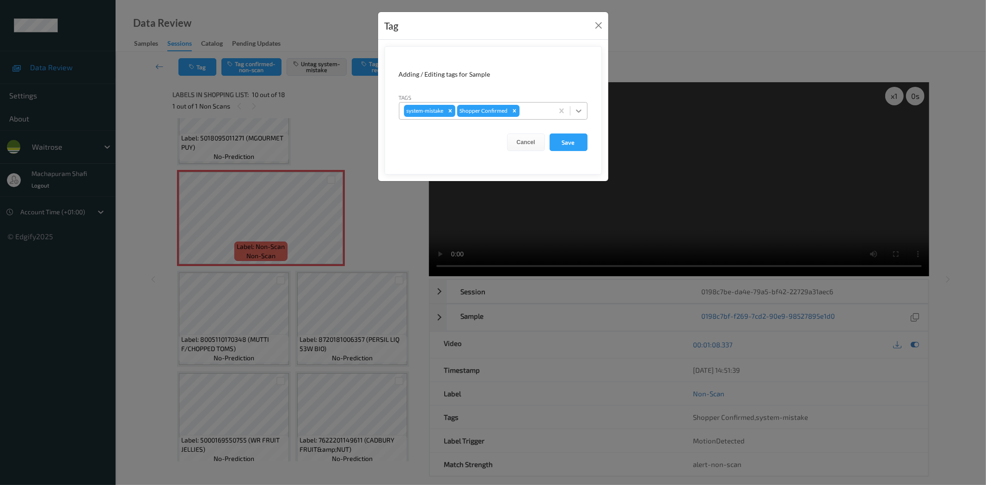
click at [584, 109] on div at bounding box center [578, 111] width 17 height 17
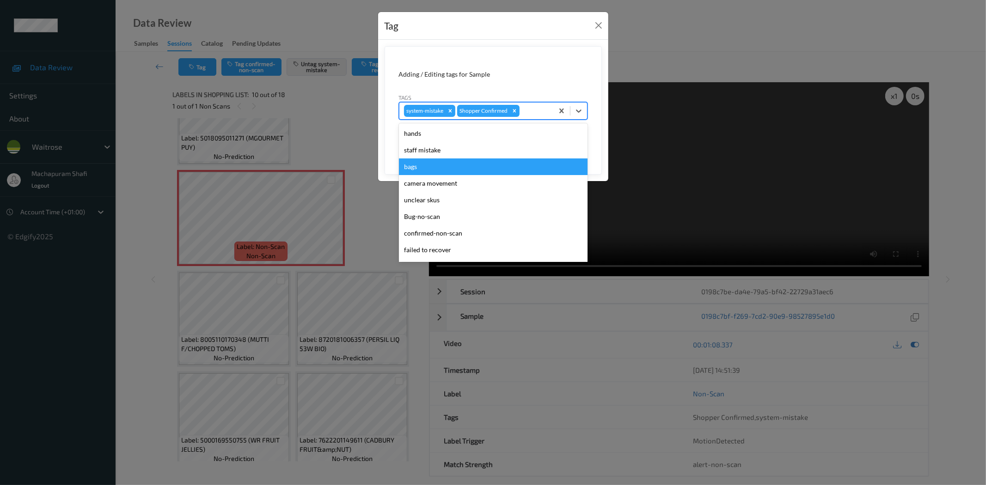
click at [426, 168] on div "bags" at bounding box center [493, 167] width 189 height 17
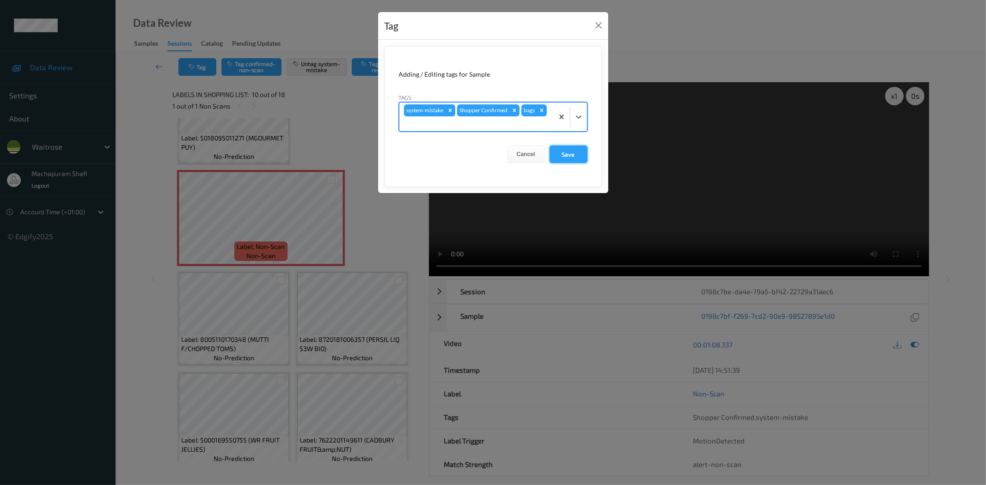
click at [567, 153] on button "Save" at bounding box center [568, 155] width 38 height 18
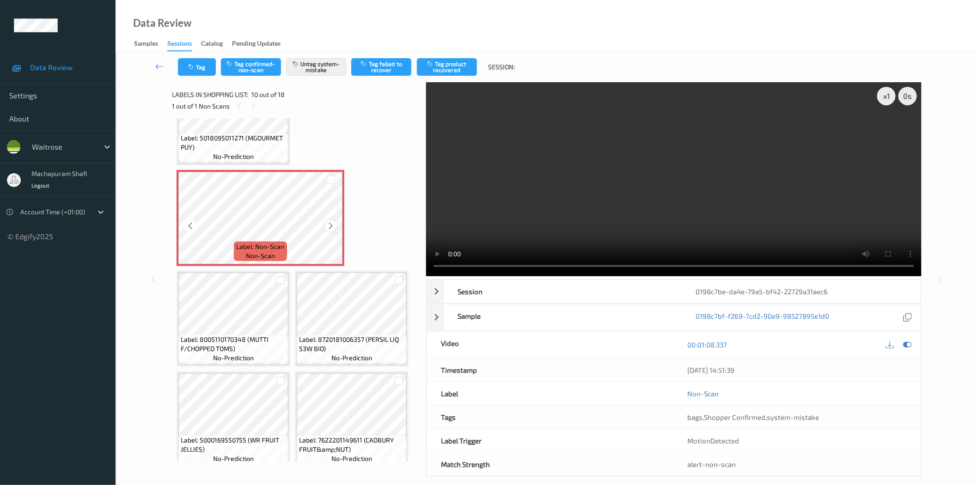
click at [329, 223] on icon at bounding box center [331, 226] width 8 height 8
click at [195, 71] on button "Tag" at bounding box center [197, 67] width 38 height 18
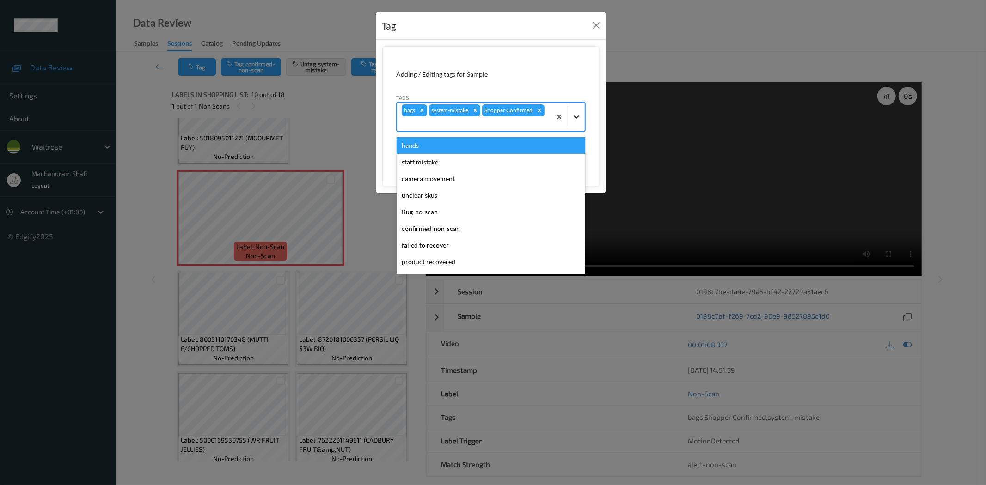
click at [572, 116] on icon at bounding box center [576, 116] width 9 height 9
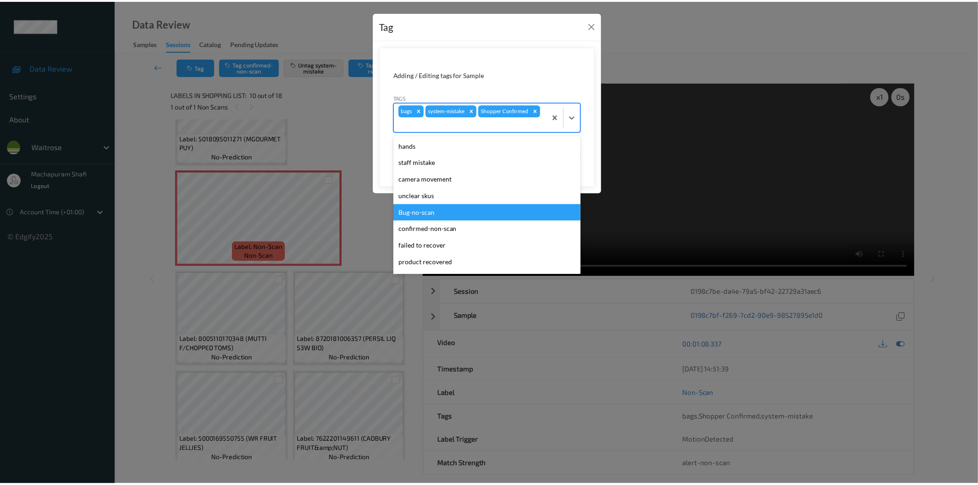
scroll to position [164, 0]
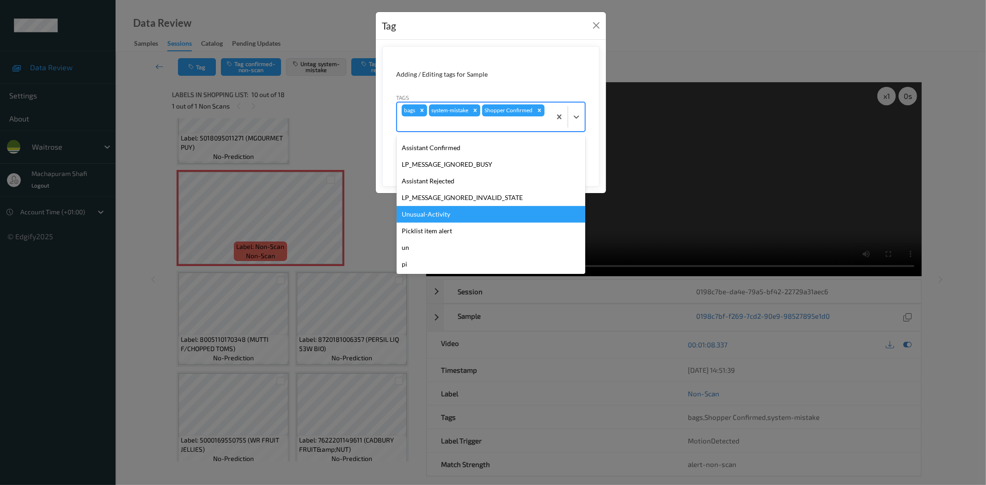
click at [429, 211] on div "Unusual-Activity" at bounding box center [491, 214] width 189 height 17
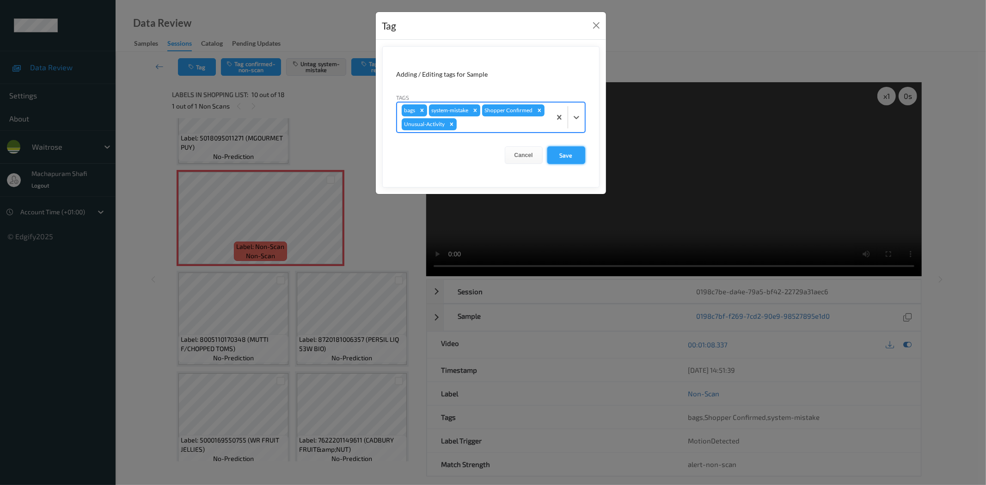
click at [570, 155] on button "Save" at bounding box center [566, 155] width 38 height 18
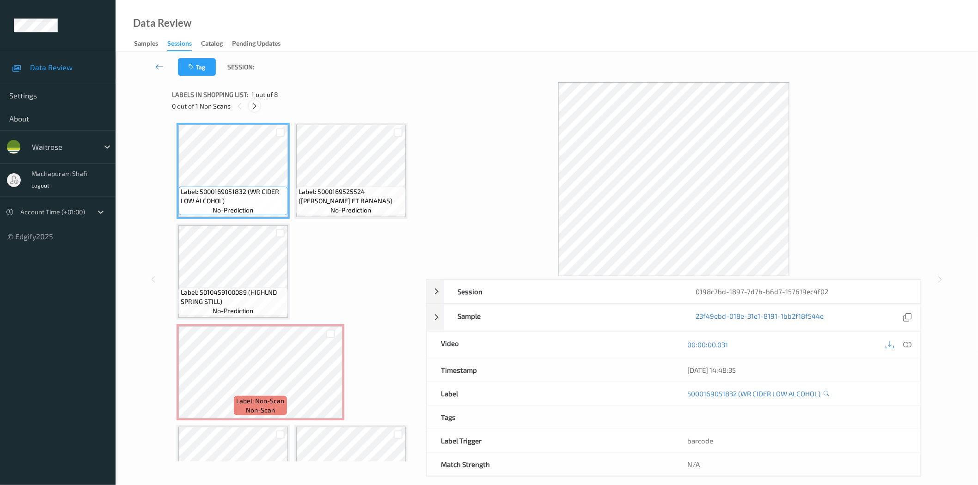
click at [256, 104] on icon at bounding box center [254, 106] width 8 height 8
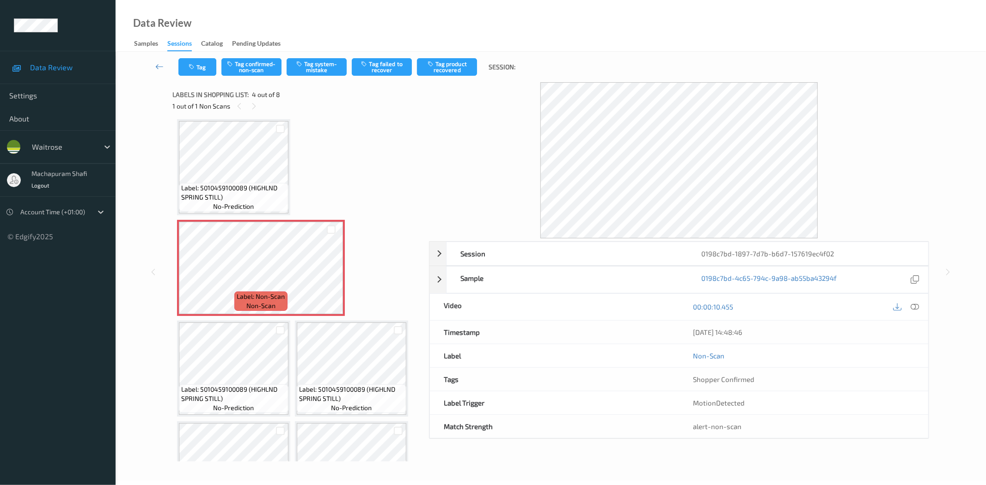
click at [917, 307] on icon at bounding box center [915, 307] width 8 height 8
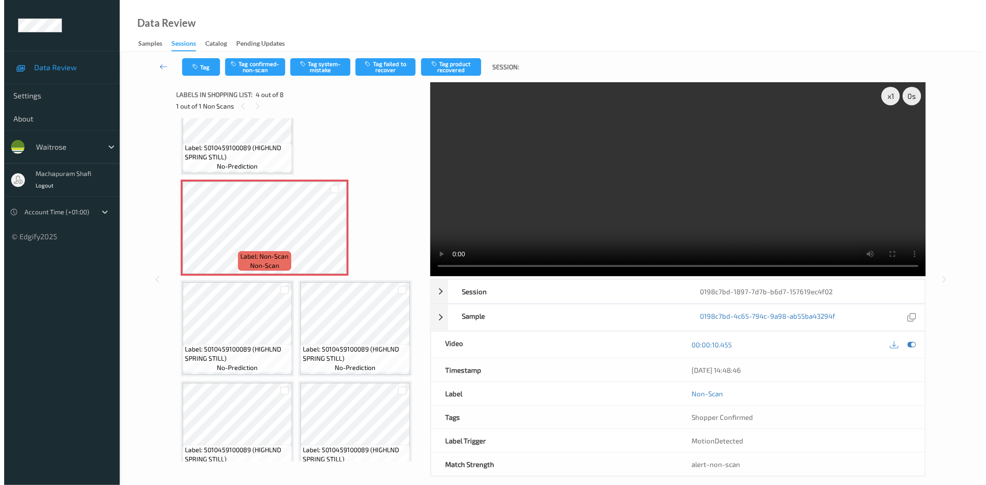
scroll to position [162, 0]
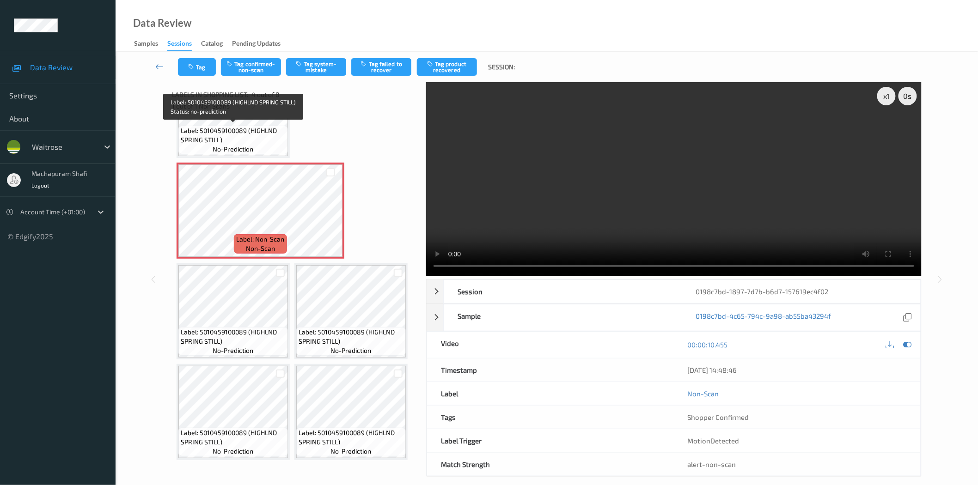
click at [234, 140] on span "Label: 5010459100089 (HIGHLND SPRING STILL)" at bounding box center [233, 135] width 105 height 18
click at [318, 68] on button "Tag system-mistake" at bounding box center [316, 67] width 60 height 18
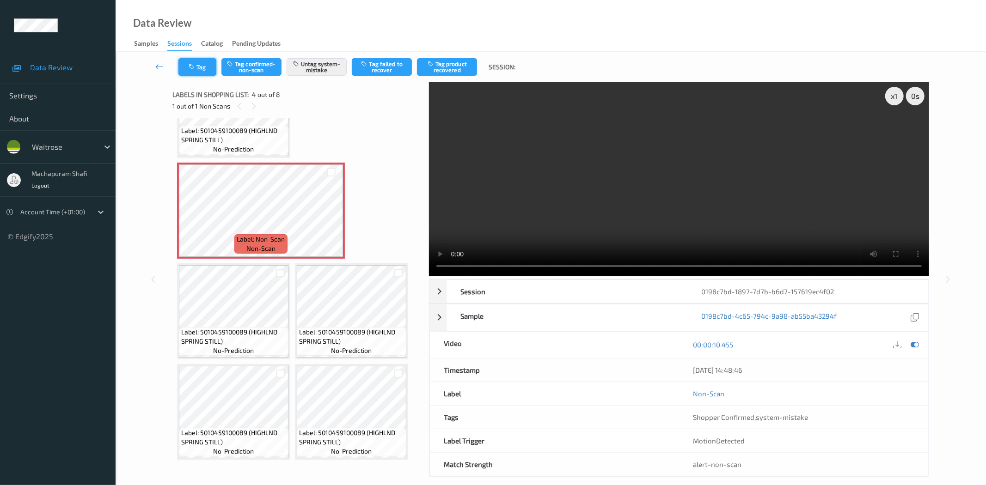
click at [196, 67] on icon "button" at bounding box center [193, 67] width 8 height 6
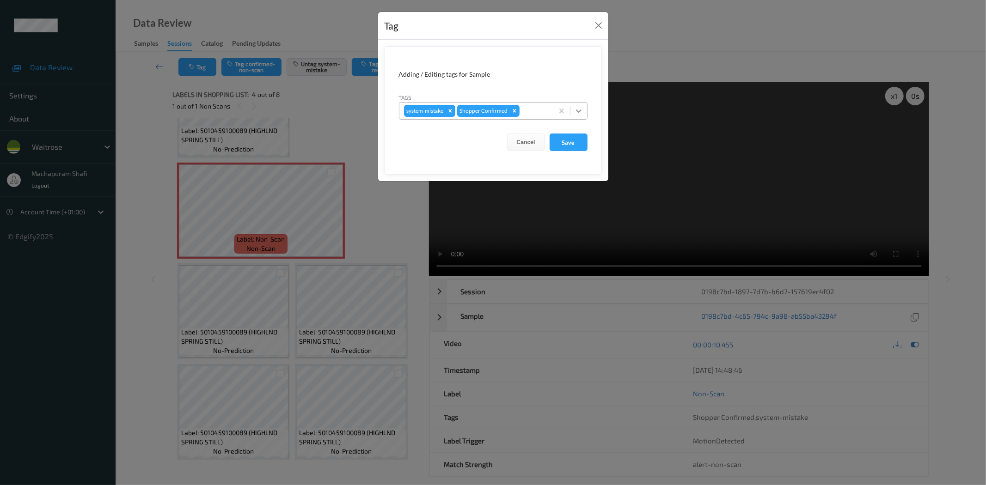
click at [580, 109] on icon at bounding box center [578, 110] width 9 height 9
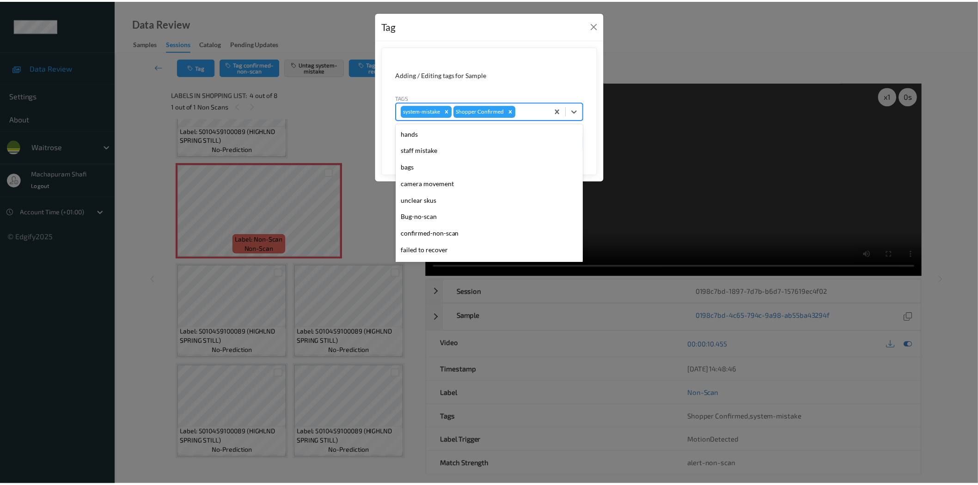
scroll to position [181, 0]
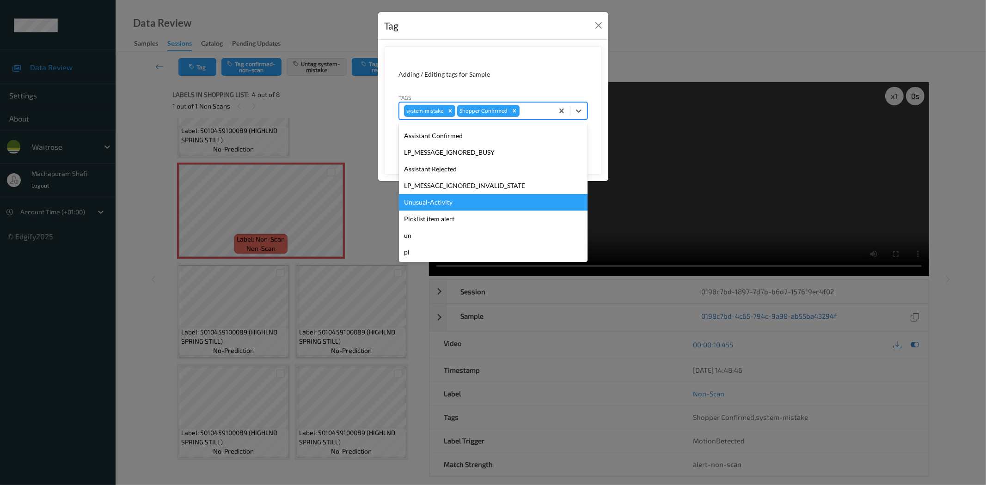
click at [423, 197] on div "Unusual-Activity" at bounding box center [493, 202] width 189 height 17
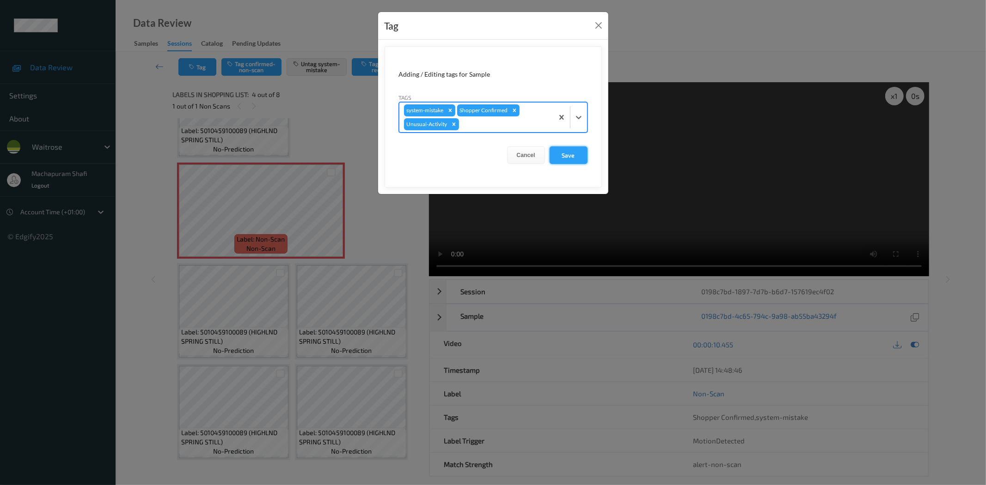
click at [562, 156] on button "Save" at bounding box center [568, 155] width 38 height 18
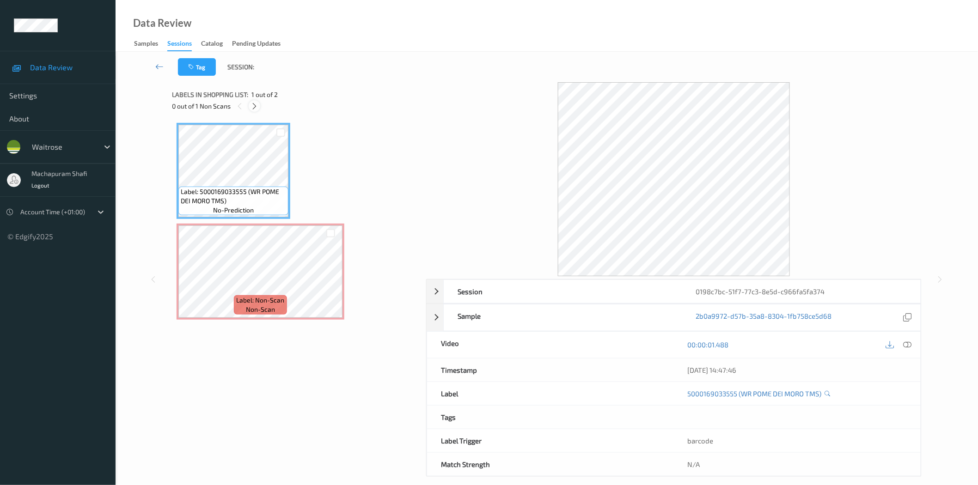
click at [257, 105] on icon at bounding box center [254, 106] width 8 height 8
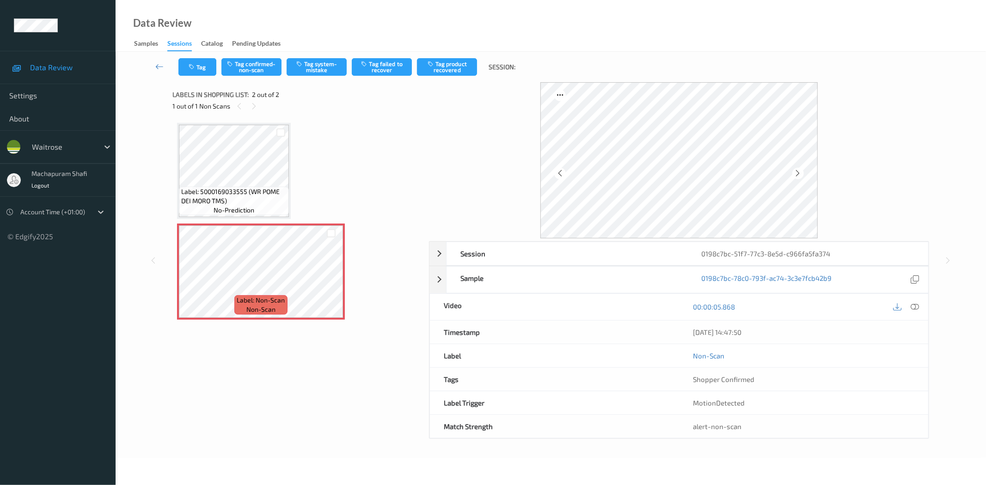
drag, startPoint x: 913, startPoint y: 306, endPoint x: 903, endPoint y: 298, distance: 13.1
click at [913, 306] on icon at bounding box center [915, 307] width 8 height 8
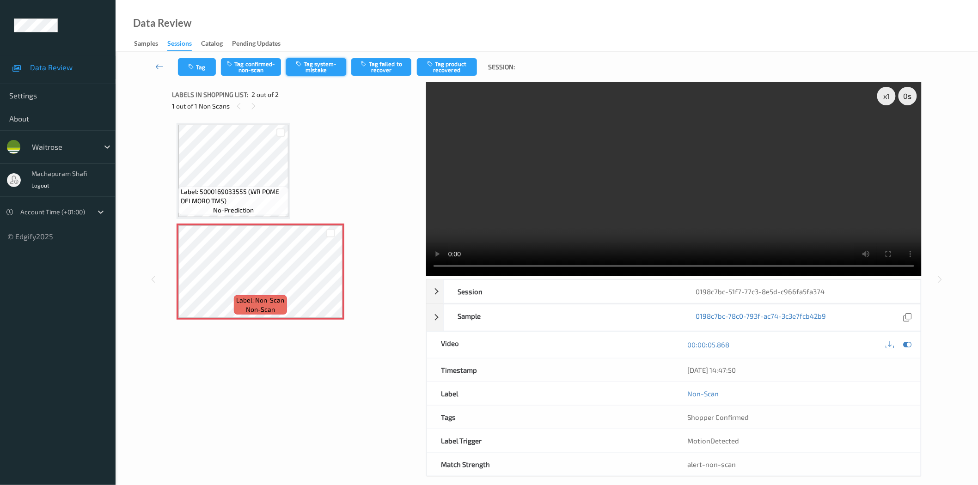
click at [325, 72] on button "Tag system-mistake" at bounding box center [316, 67] width 60 height 18
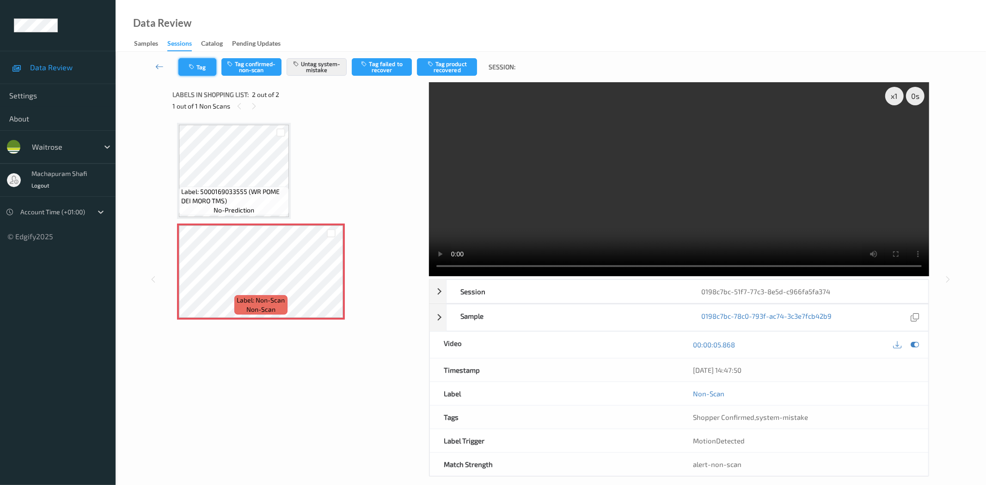
click at [199, 74] on button "Tag" at bounding box center [197, 67] width 38 height 18
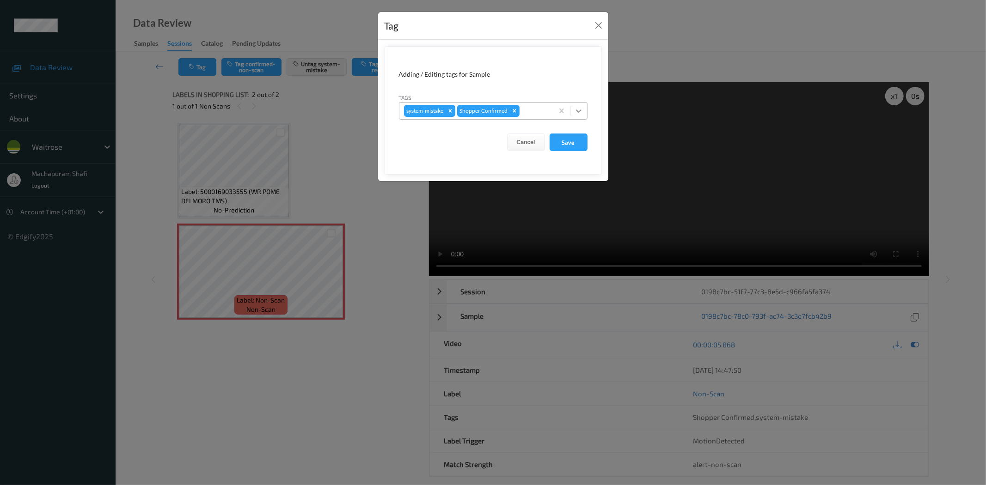
click at [575, 109] on icon at bounding box center [578, 110] width 9 height 9
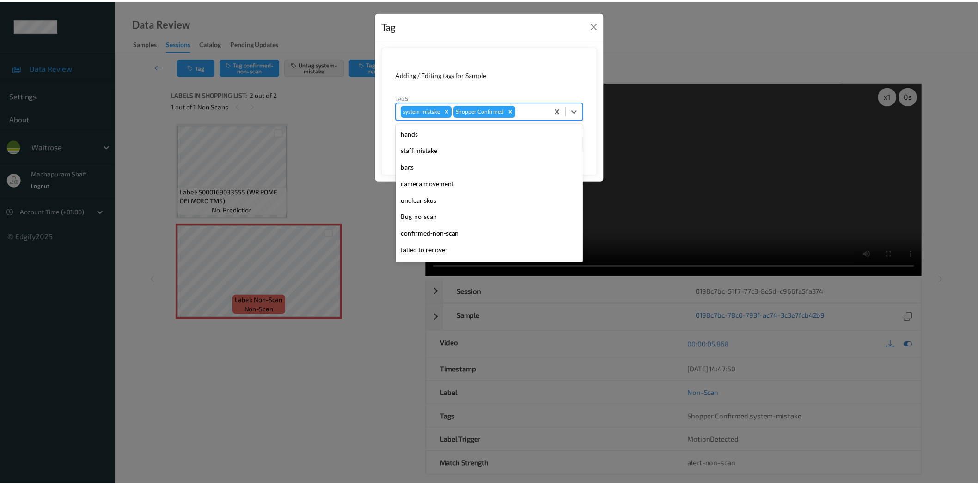
scroll to position [181, 0]
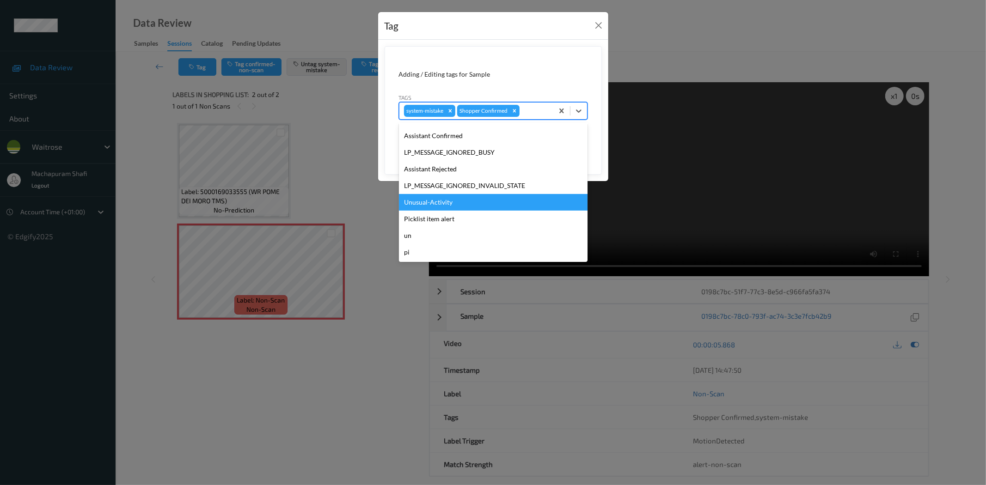
click at [428, 204] on div "Unusual-Activity" at bounding box center [493, 202] width 189 height 17
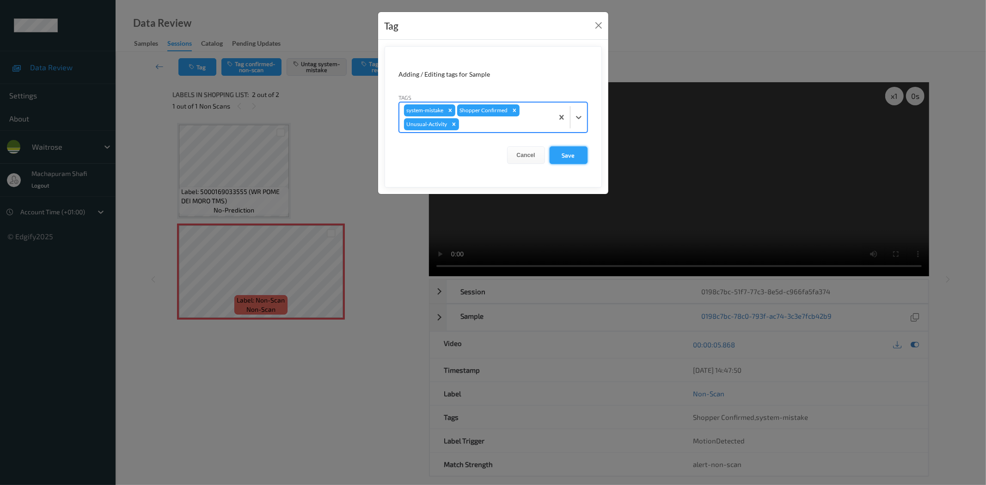
click at [571, 157] on button "Save" at bounding box center [568, 155] width 38 height 18
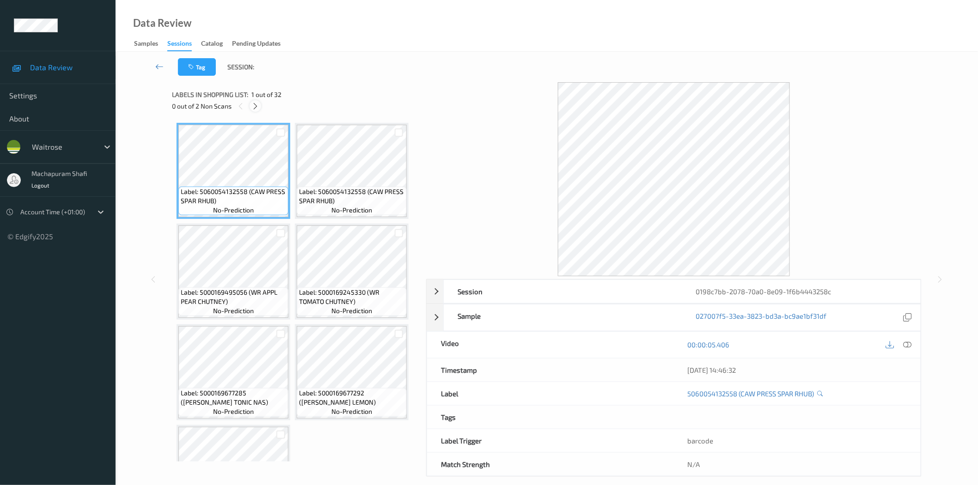
click at [254, 102] on div at bounding box center [256, 106] width 12 height 12
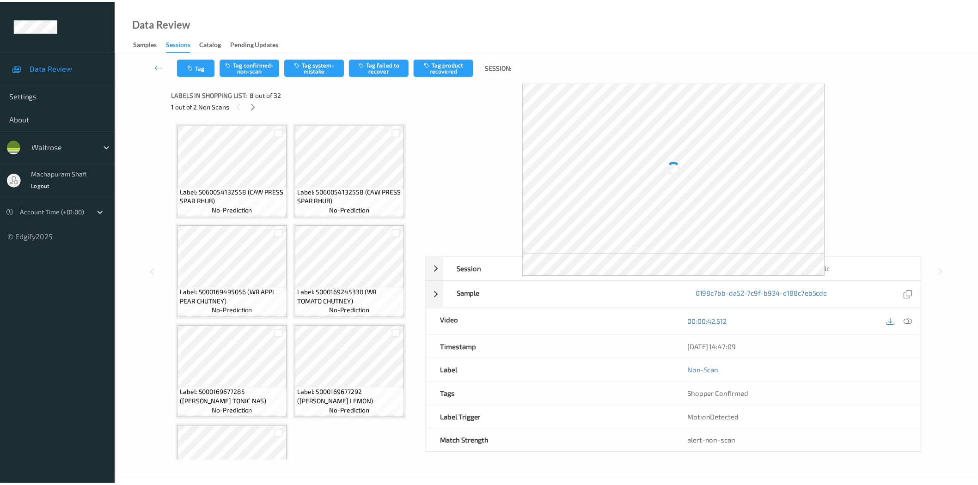
scroll to position [305, 0]
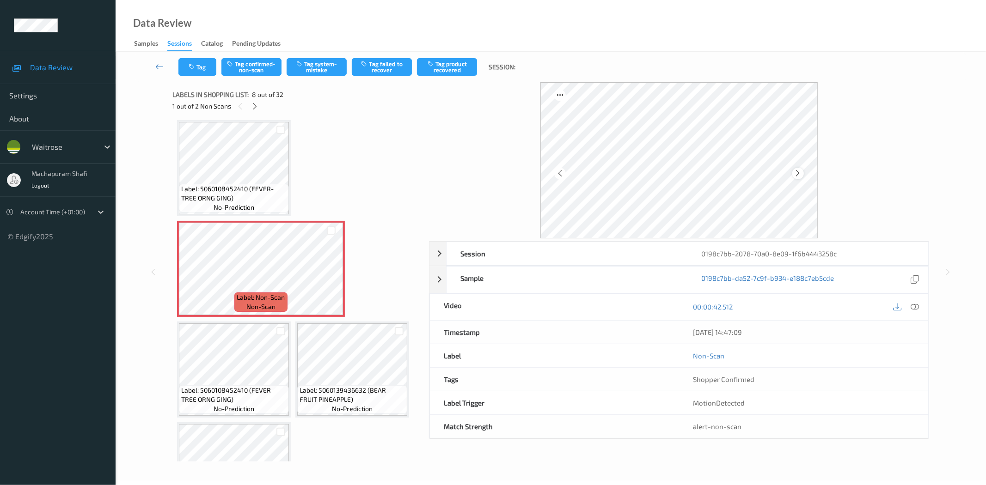
click at [797, 175] on icon at bounding box center [798, 173] width 8 height 8
drag, startPoint x: 914, startPoint y: 304, endPoint x: 893, endPoint y: 263, distance: 45.7
click at [914, 304] on icon at bounding box center [915, 307] width 8 height 8
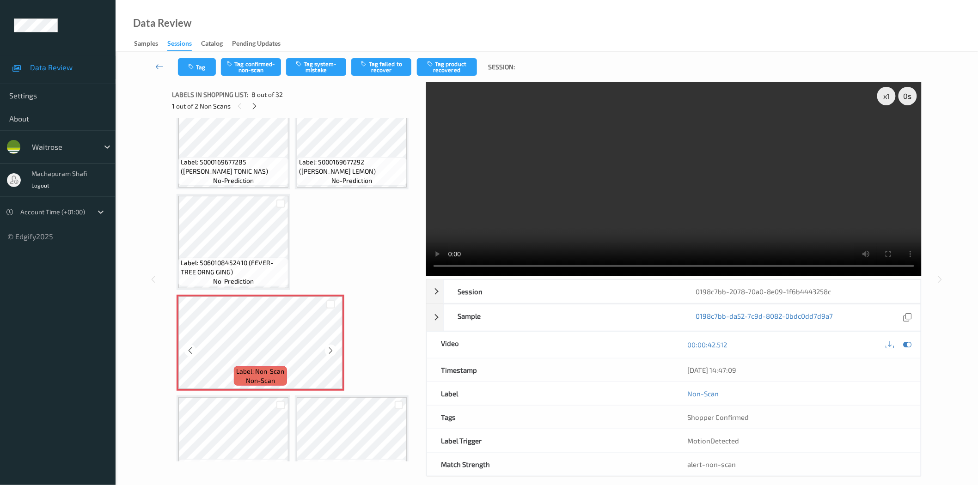
scroll to position [436, 0]
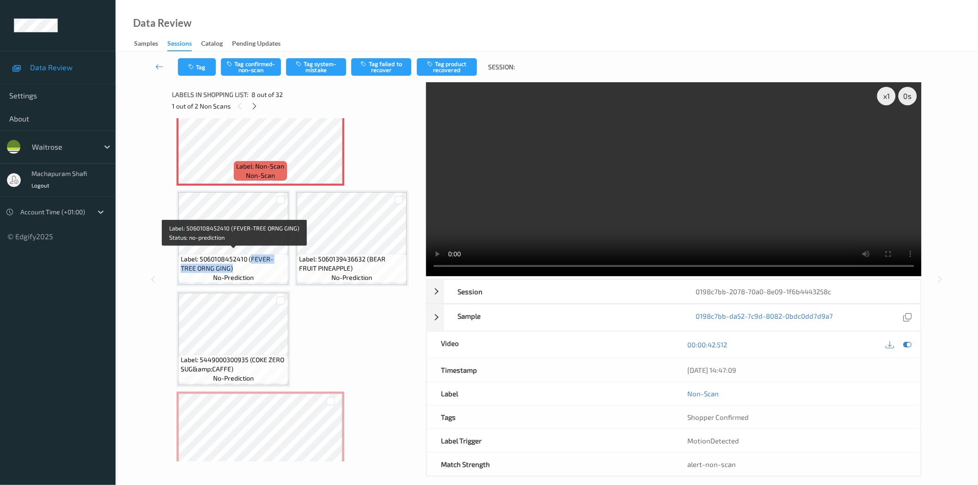
drag, startPoint x: 249, startPoint y: 255, endPoint x: 272, endPoint y: 269, distance: 26.9
click at [272, 269] on span "Label: 5060108452410 (FEVER-TREE ORNG GING)" at bounding box center [233, 264] width 105 height 18
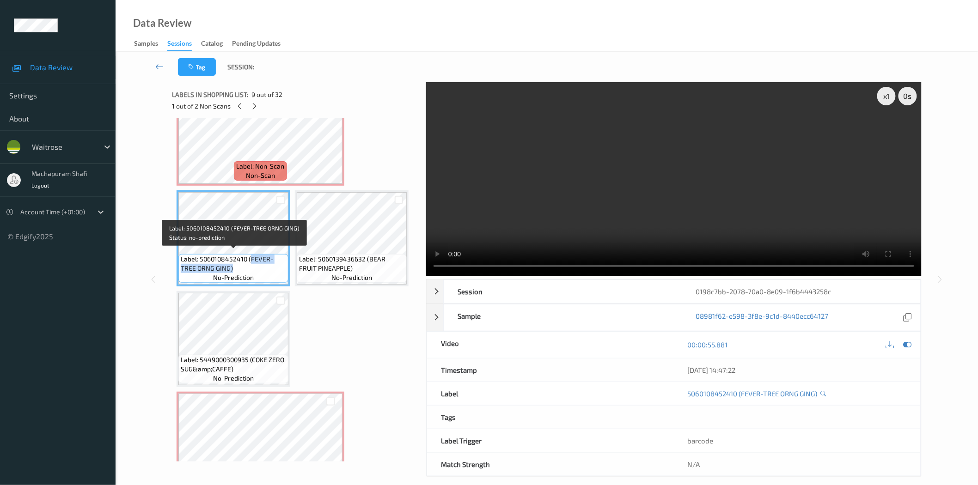
copy span "FEVER-TREE ORNG GING)"
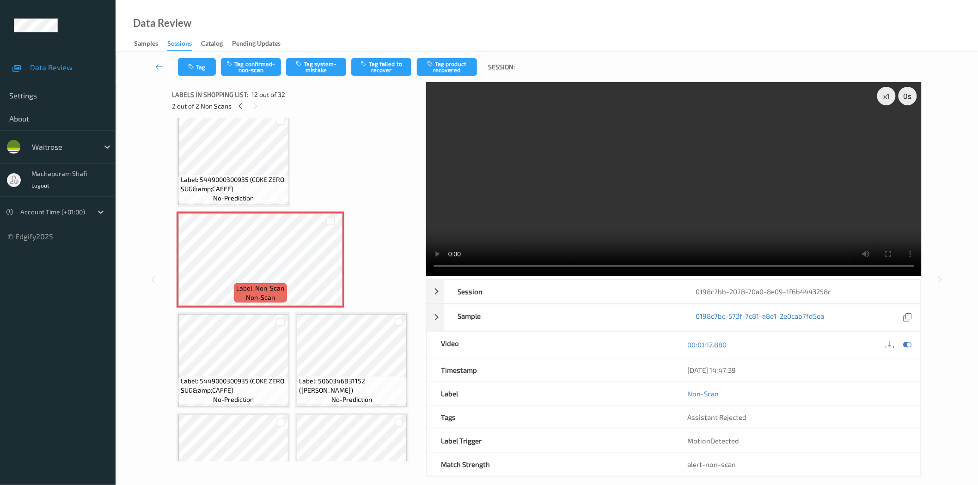
scroll to position [411, 0]
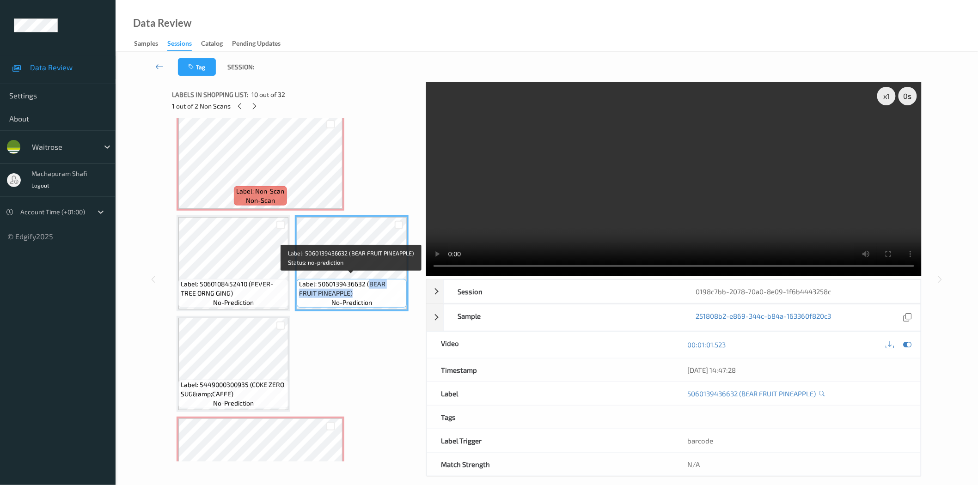
drag, startPoint x: 367, startPoint y: 281, endPoint x: 400, endPoint y: 294, distance: 35.6
click at [400, 294] on div "Label: 5060139436632 (BEAR FRUIT PINEAPPLE) no-prediction" at bounding box center [352, 293] width 110 height 29
copy span "BEAR FRUIT PINEAPPLE)"
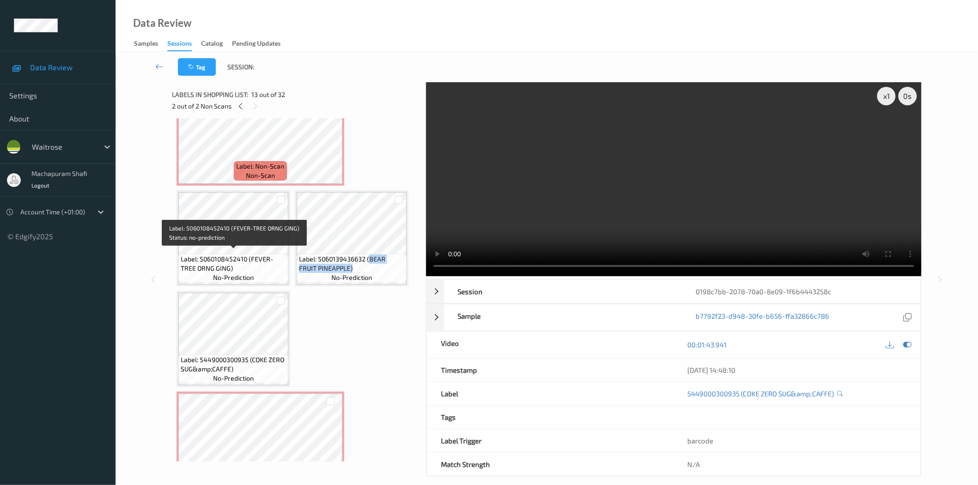
scroll to position [231, 0]
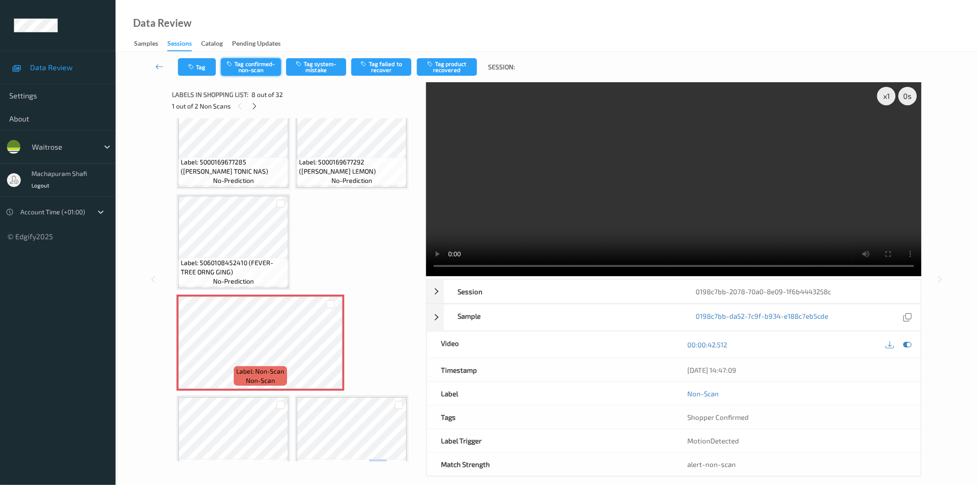
click at [240, 67] on button "Tag confirmed-non-scan" at bounding box center [251, 67] width 60 height 18
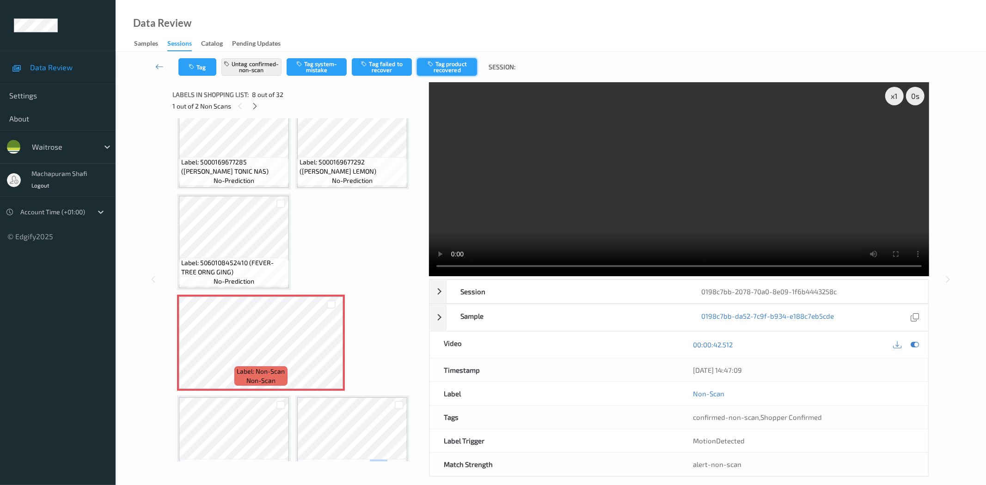
click at [447, 68] on button "Tag product recovered" at bounding box center [447, 67] width 60 height 18
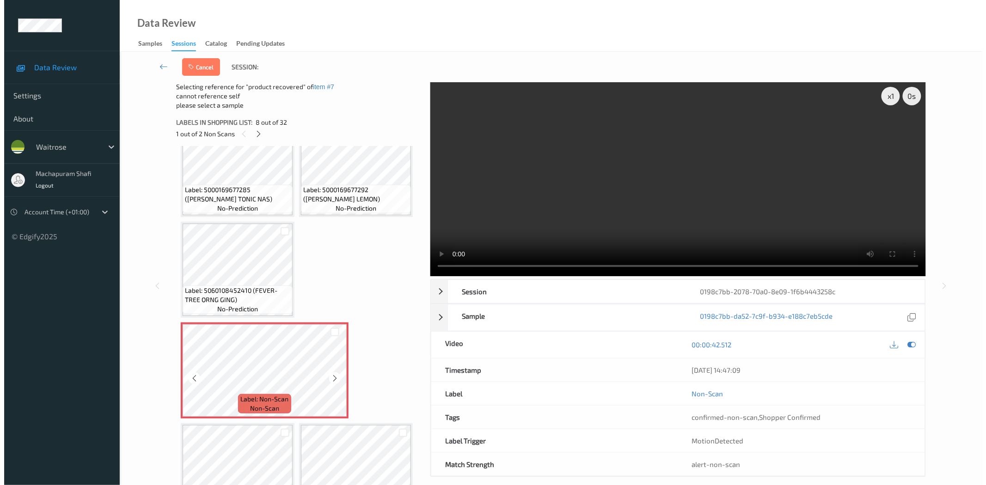
scroll to position [436, 0]
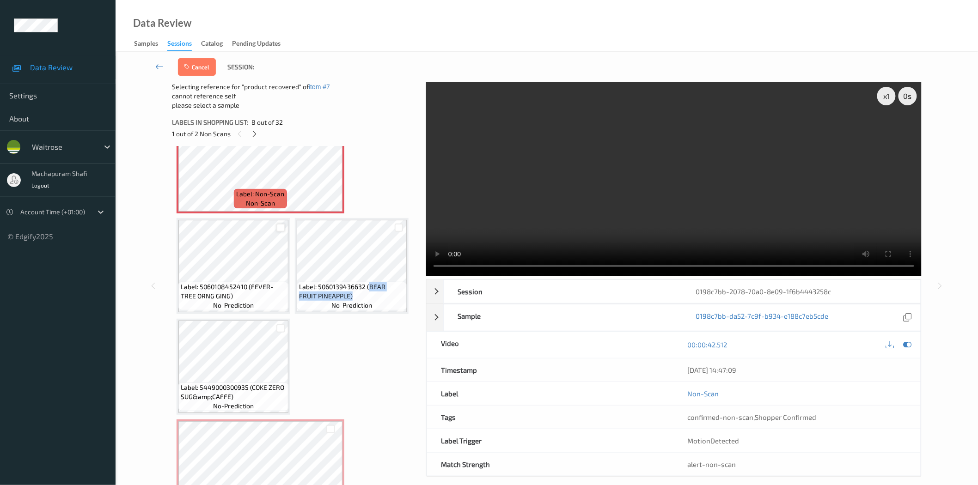
click at [280, 226] on div at bounding box center [280, 228] width 9 height 9
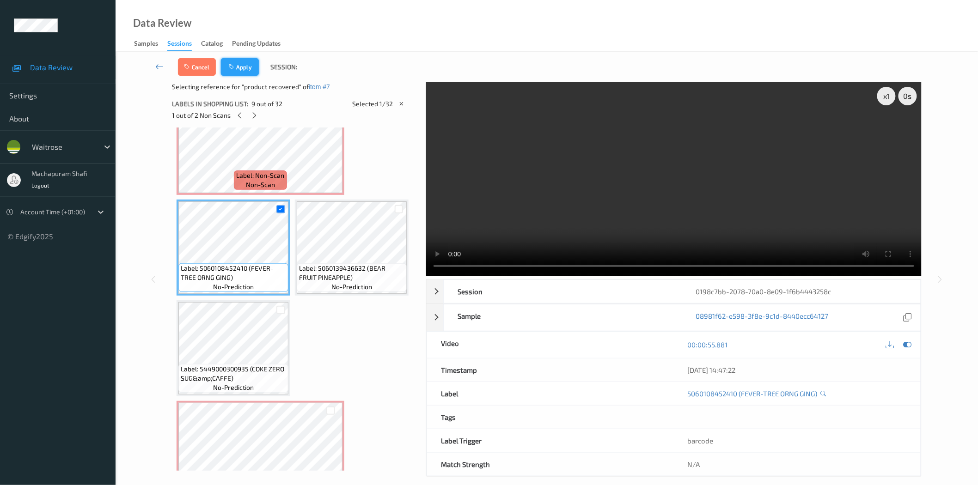
click at [243, 73] on button "Apply" at bounding box center [240, 67] width 38 height 18
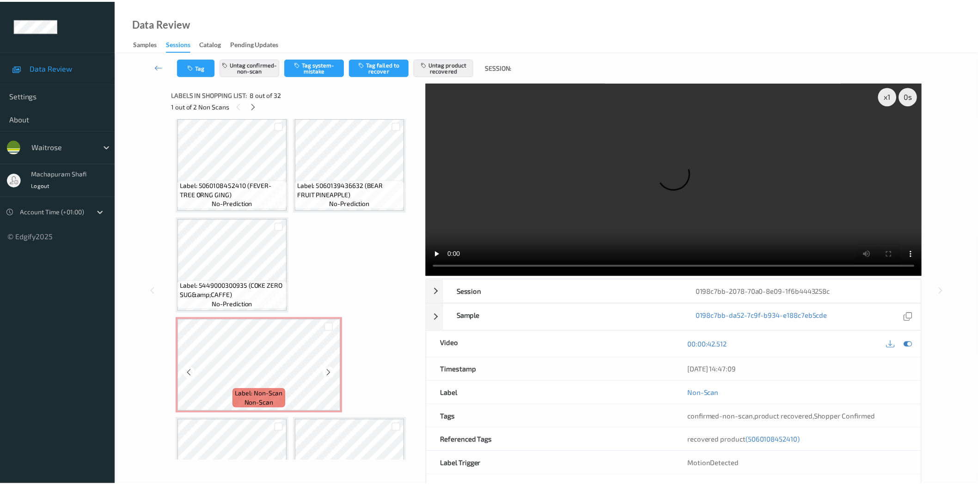
scroll to position [715, 0]
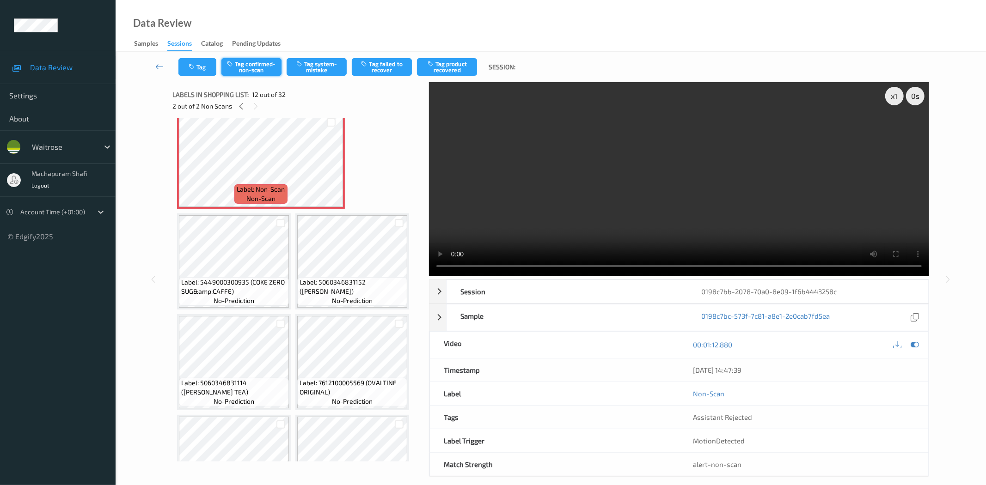
click at [255, 67] on button "Tag confirmed-non-scan" at bounding box center [251, 67] width 60 height 18
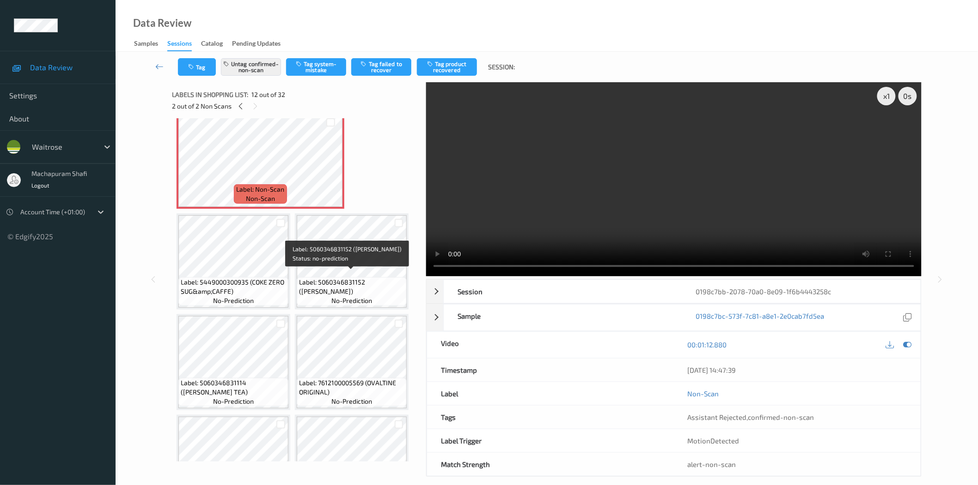
drag, startPoint x: 366, startPoint y: 277, endPoint x: 399, endPoint y: 293, distance: 37.0
click at [399, 293] on div "Label: 5060346831152 (HARRY B BERRY TEA) no-prediction" at bounding box center [352, 291] width 110 height 29
click at [430, 73] on button "Tag product recovered" at bounding box center [447, 67] width 60 height 18
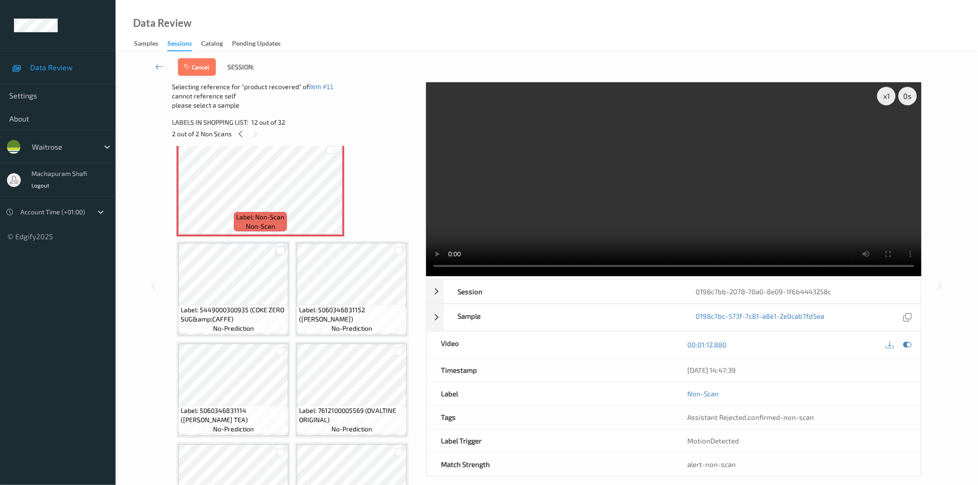
click at [282, 247] on div at bounding box center [280, 251] width 9 height 9
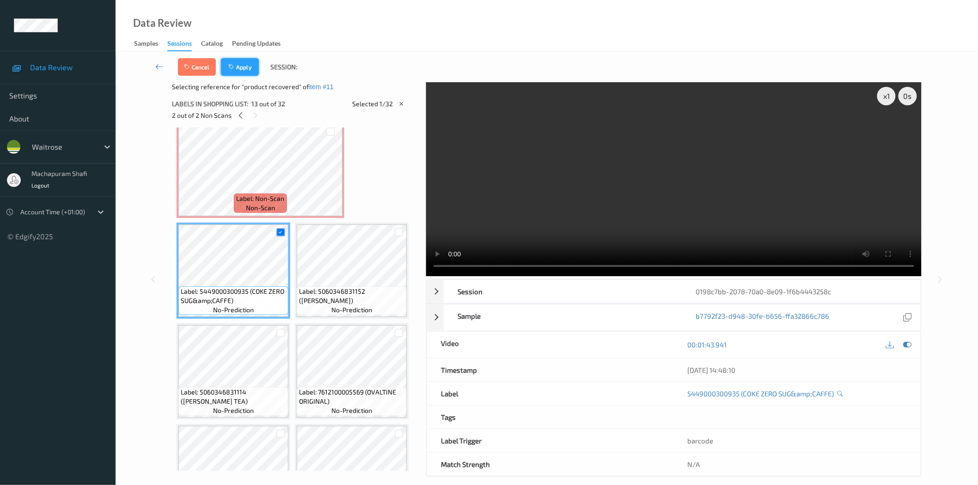
click at [244, 71] on button "Apply" at bounding box center [240, 67] width 38 height 18
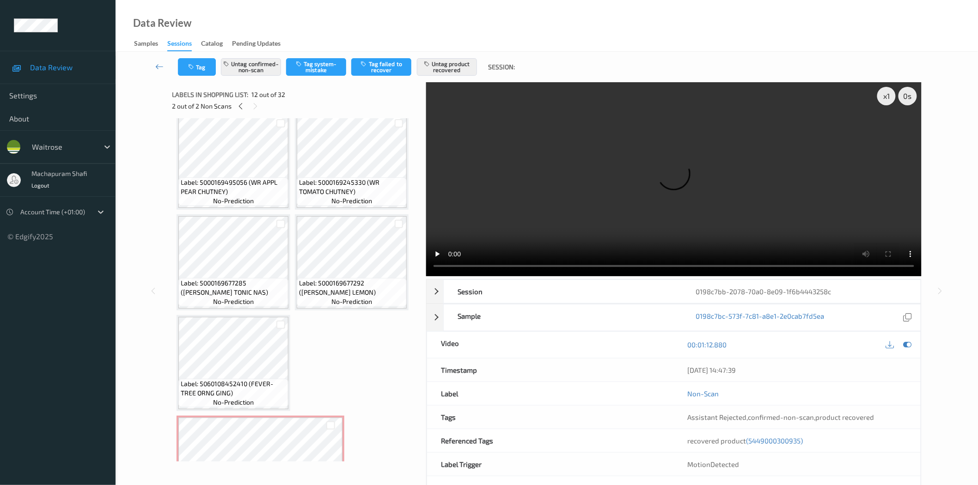
scroll to position [26, 0]
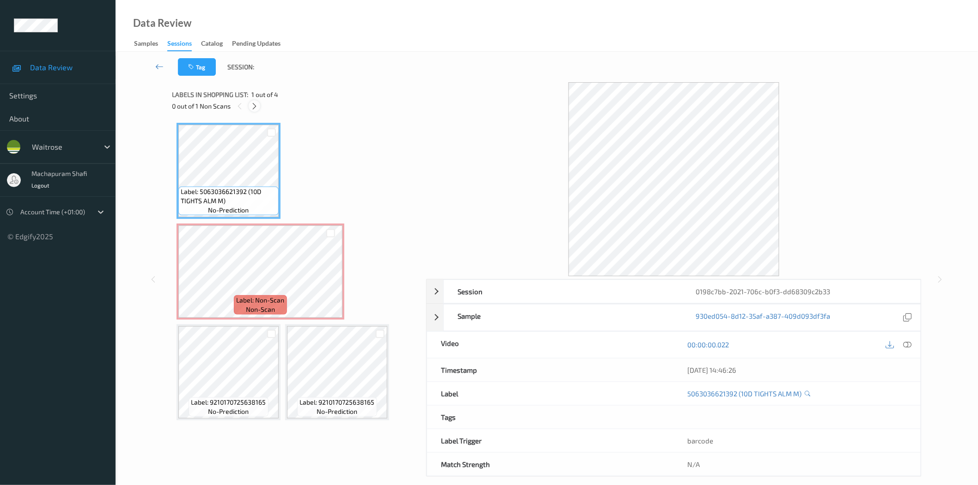
click at [255, 106] on icon at bounding box center [254, 106] width 8 height 8
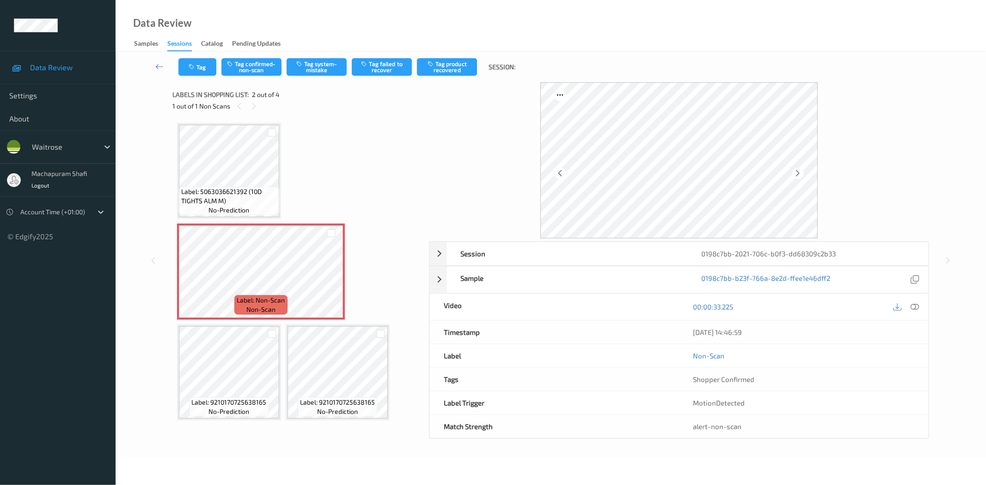
drag, startPoint x: 913, startPoint y: 305, endPoint x: 875, endPoint y: 290, distance: 40.8
click at [913, 305] on icon at bounding box center [915, 307] width 8 height 8
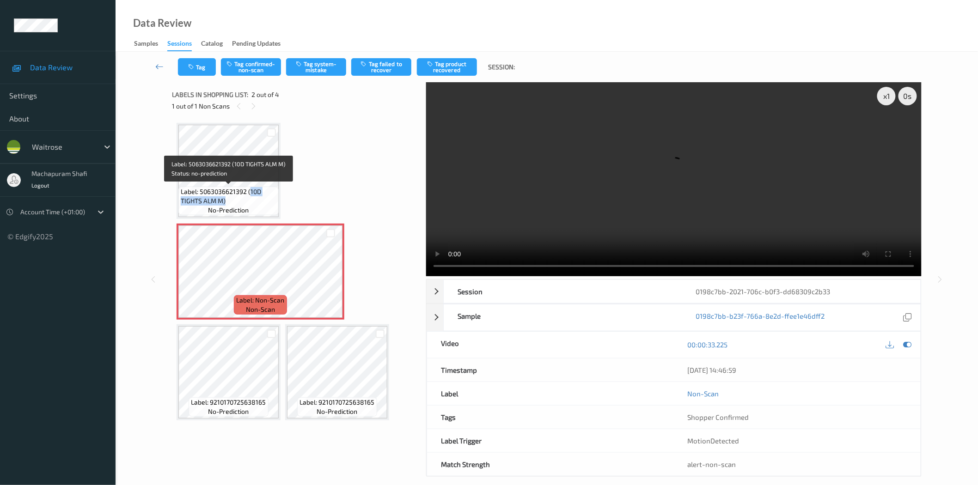
drag, startPoint x: 250, startPoint y: 193, endPoint x: 271, endPoint y: 207, distance: 25.6
click at [271, 207] on div "Label: 5063036621392 (10D TIGHTS ALM M) no-prediction" at bounding box center [228, 201] width 100 height 29
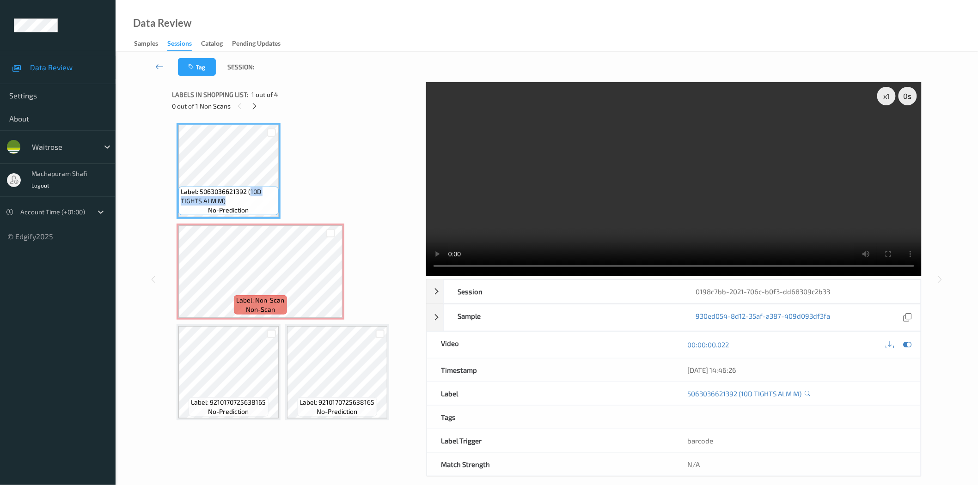
copy span "10D TIGHTS ALM M)"
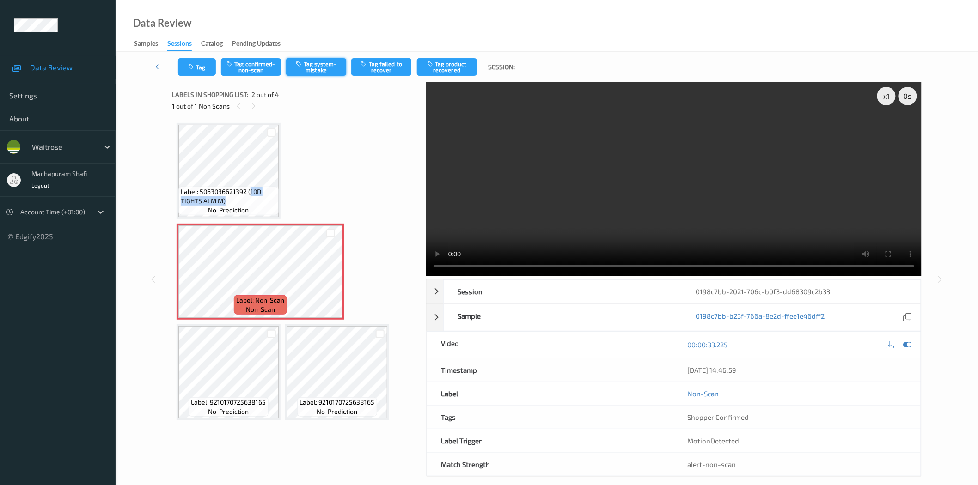
click at [316, 63] on button "Tag system-mistake" at bounding box center [316, 67] width 60 height 18
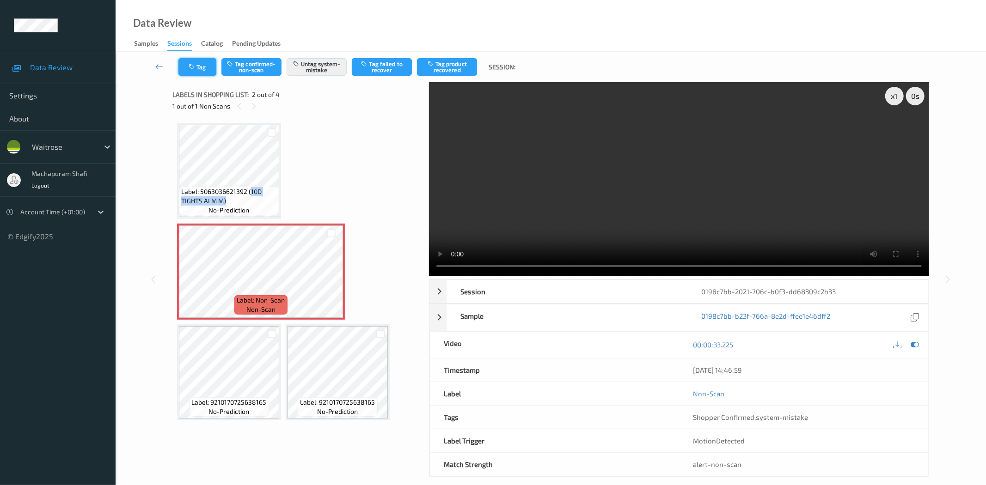
click at [195, 70] on button "Tag" at bounding box center [197, 67] width 38 height 18
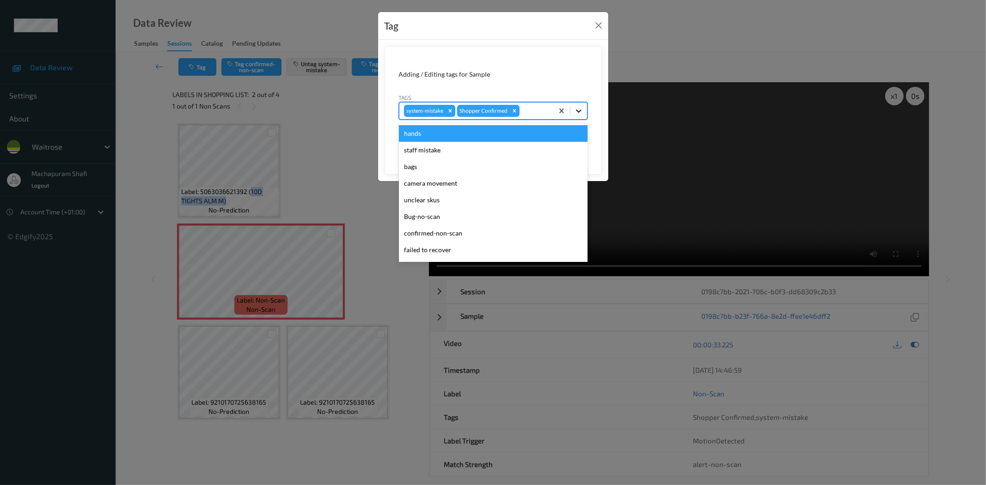
click at [581, 110] on icon at bounding box center [578, 110] width 9 height 9
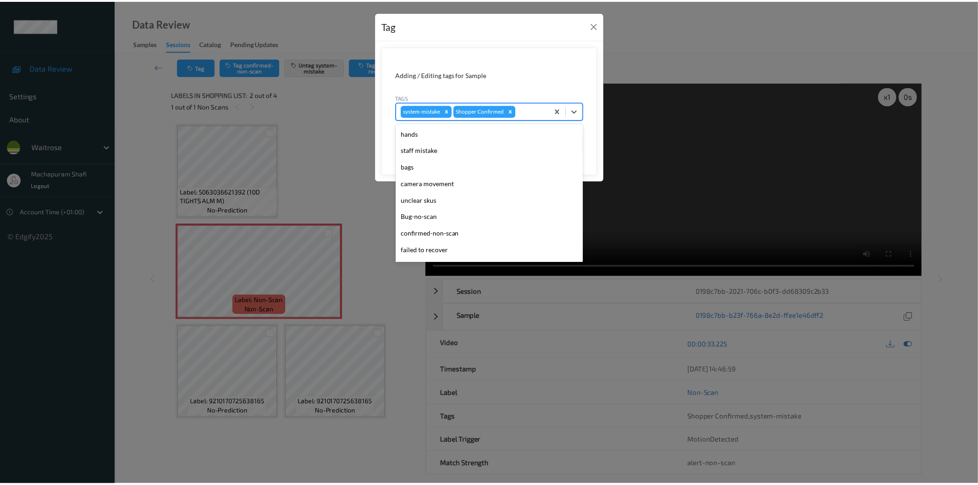
scroll to position [181, 0]
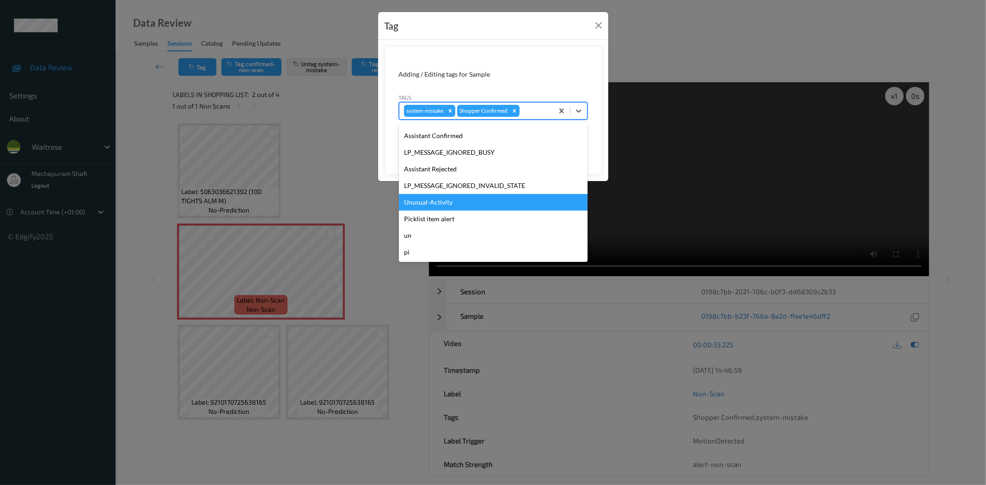
click at [438, 201] on div "Unusual-Activity" at bounding box center [493, 202] width 189 height 17
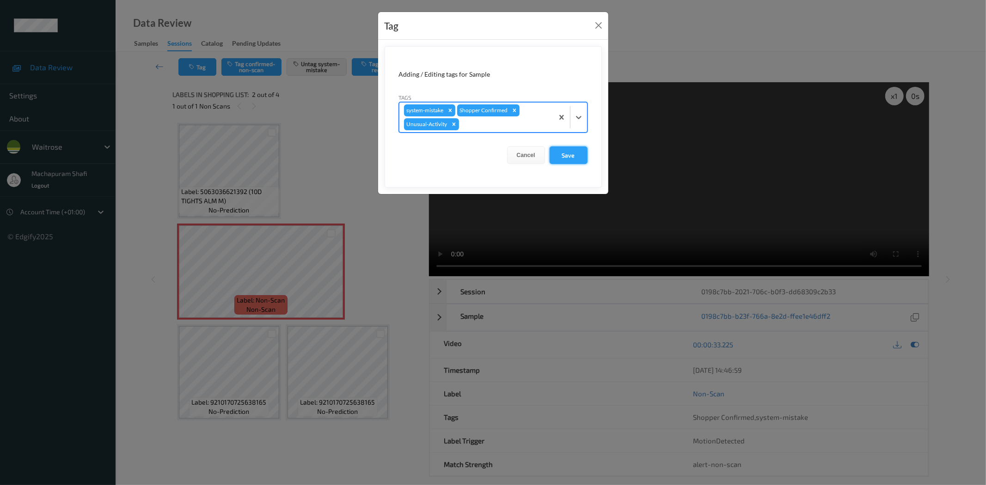
click at [558, 156] on button "Save" at bounding box center [568, 155] width 38 height 18
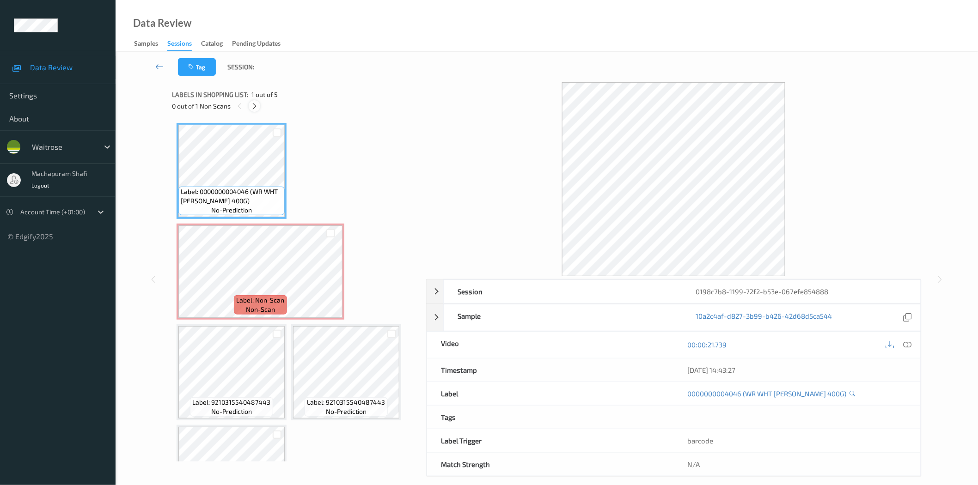
click at [255, 104] on icon at bounding box center [254, 106] width 8 height 8
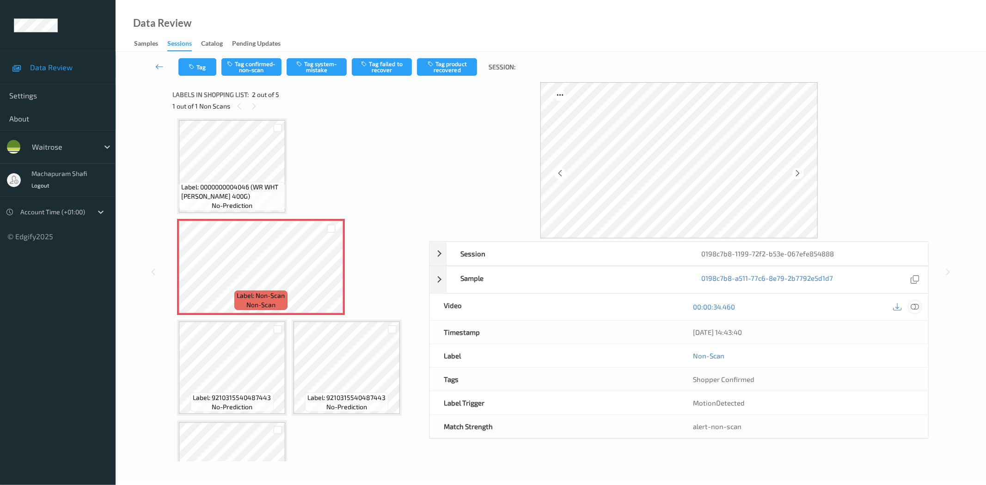
click at [913, 304] on icon at bounding box center [915, 307] width 8 height 8
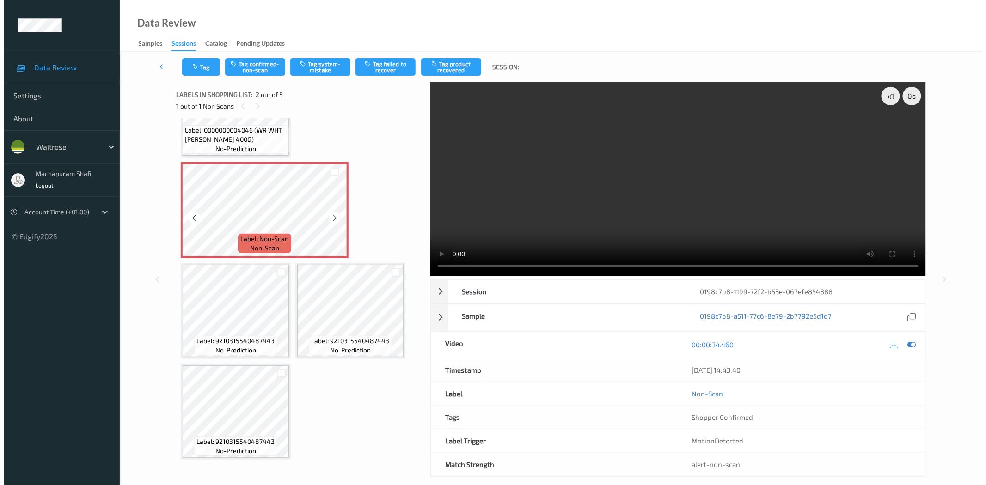
scroll to position [0, 0]
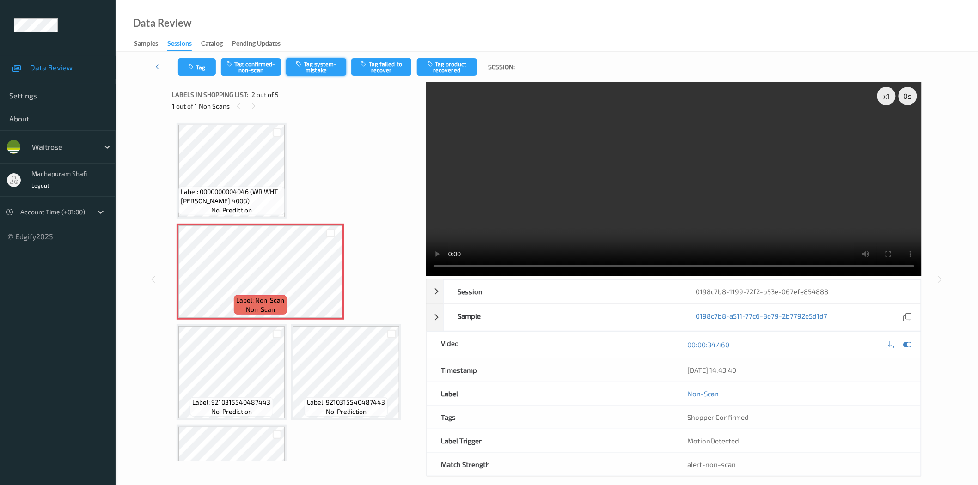
click at [308, 66] on button "Tag system-mistake" at bounding box center [316, 67] width 60 height 18
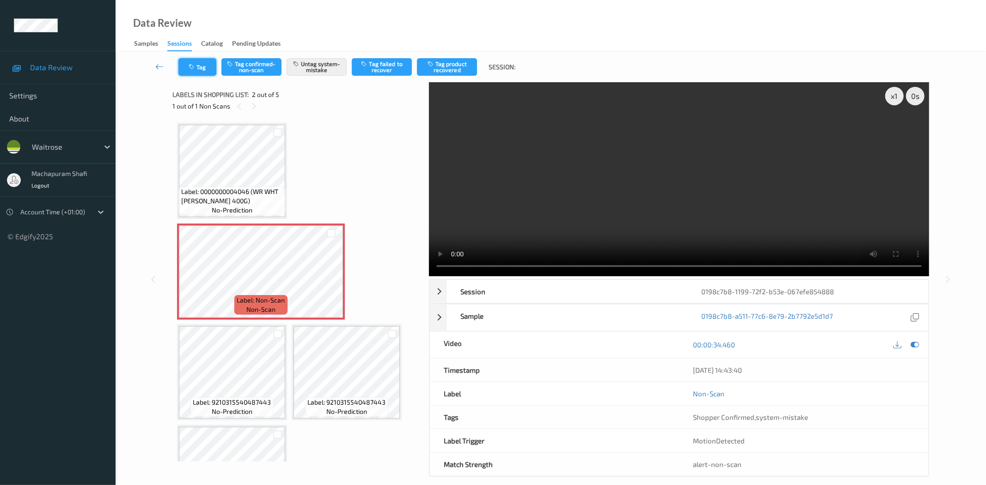
click at [198, 68] on button "Tag" at bounding box center [197, 67] width 38 height 18
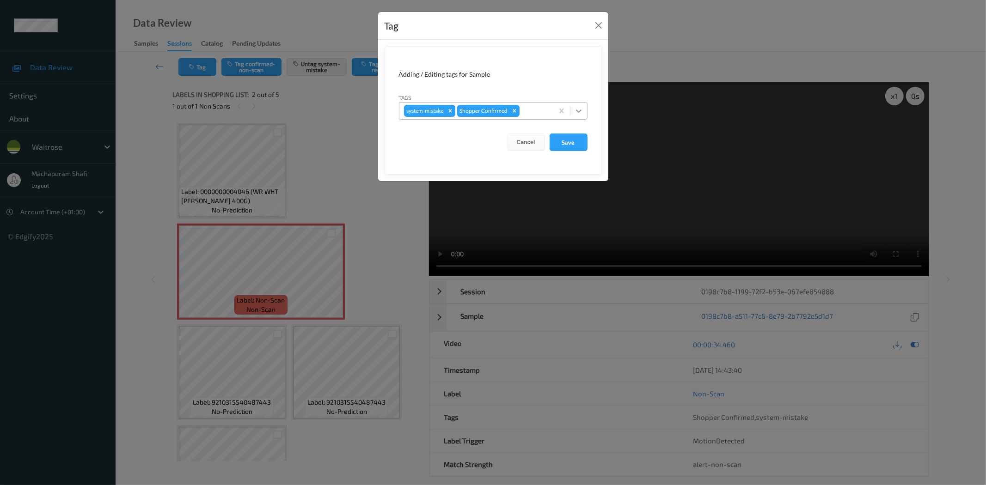
click at [574, 105] on div at bounding box center [578, 111] width 17 height 17
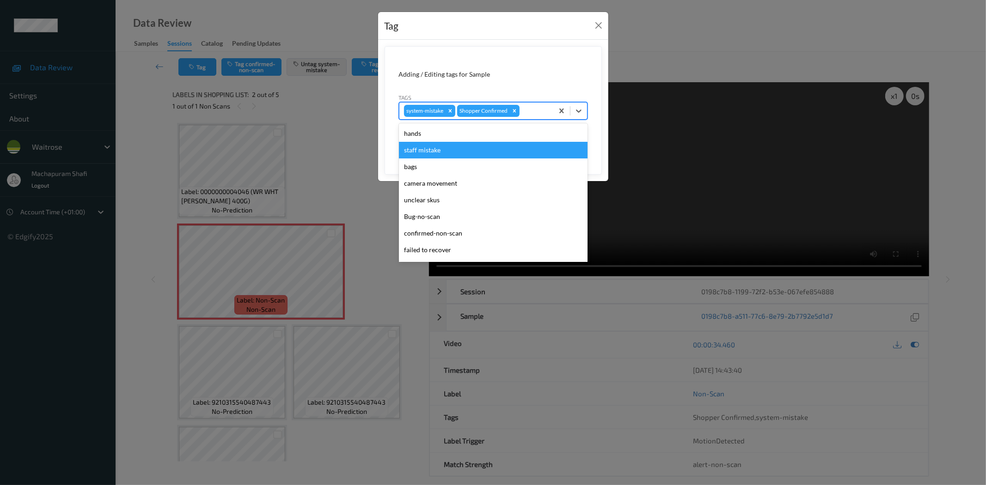
scroll to position [181, 0]
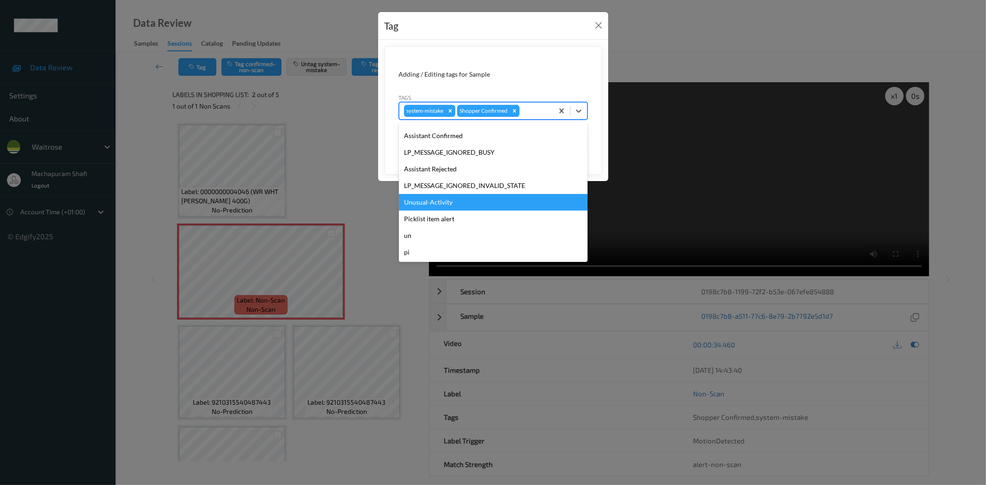
click at [414, 205] on div "Unusual-Activity" at bounding box center [493, 202] width 189 height 17
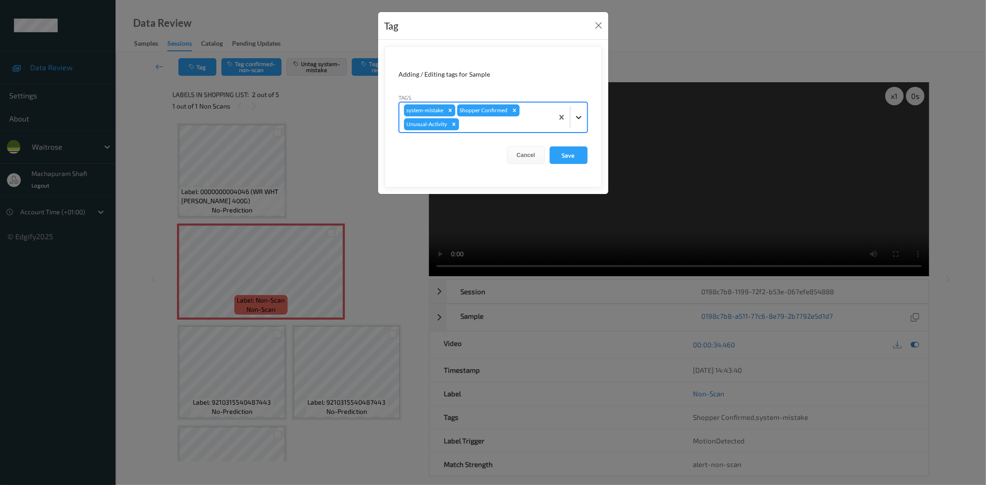
click at [578, 117] on icon at bounding box center [578, 117] width 9 height 9
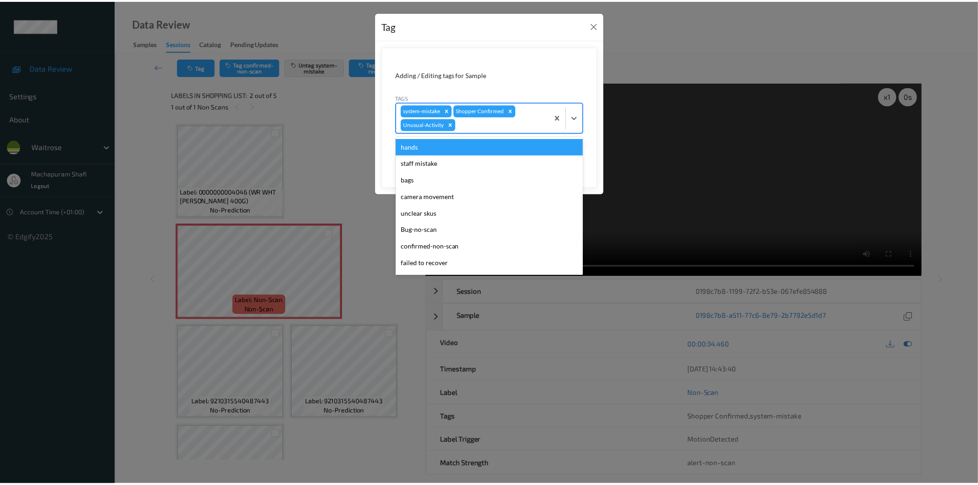
scroll to position [164, 0]
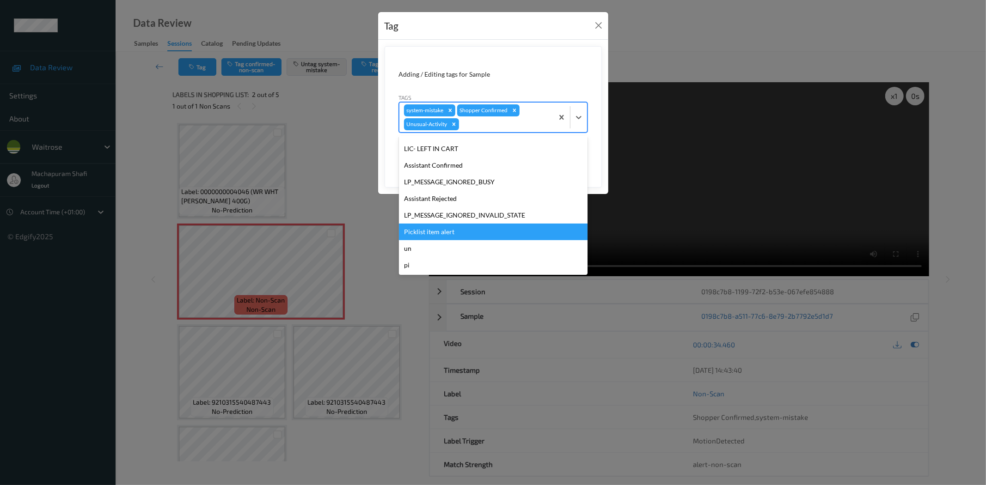
click at [440, 237] on div "Picklist item alert" at bounding box center [493, 232] width 189 height 17
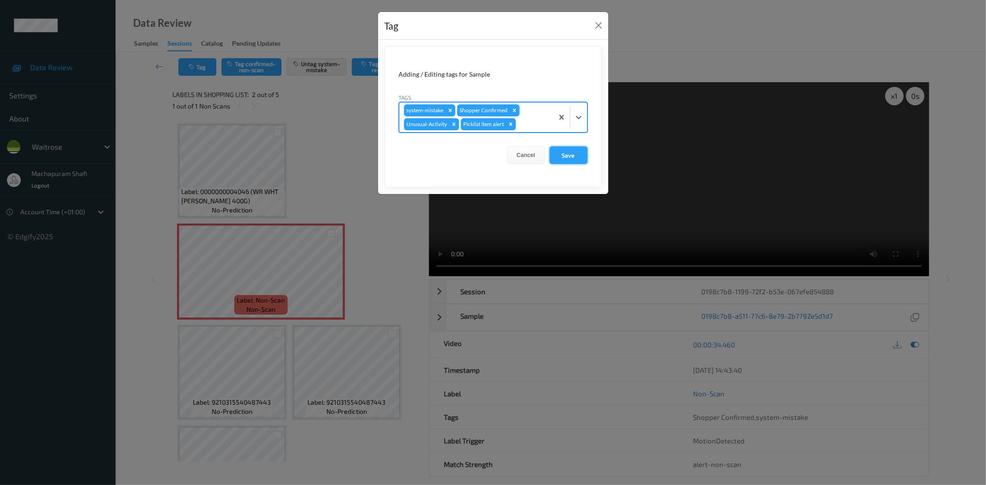
click at [573, 152] on button "Save" at bounding box center [568, 155] width 38 height 18
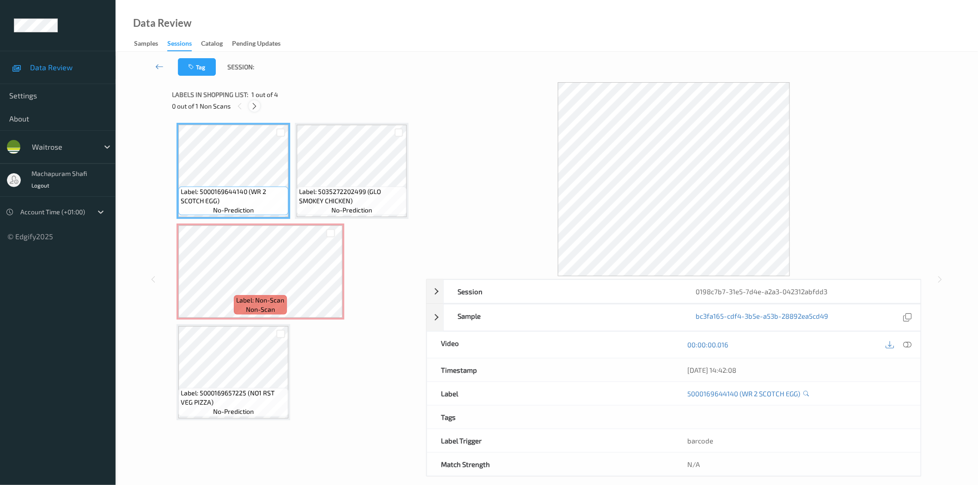
click at [259, 105] on div at bounding box center [255, 106] width 12 height 12
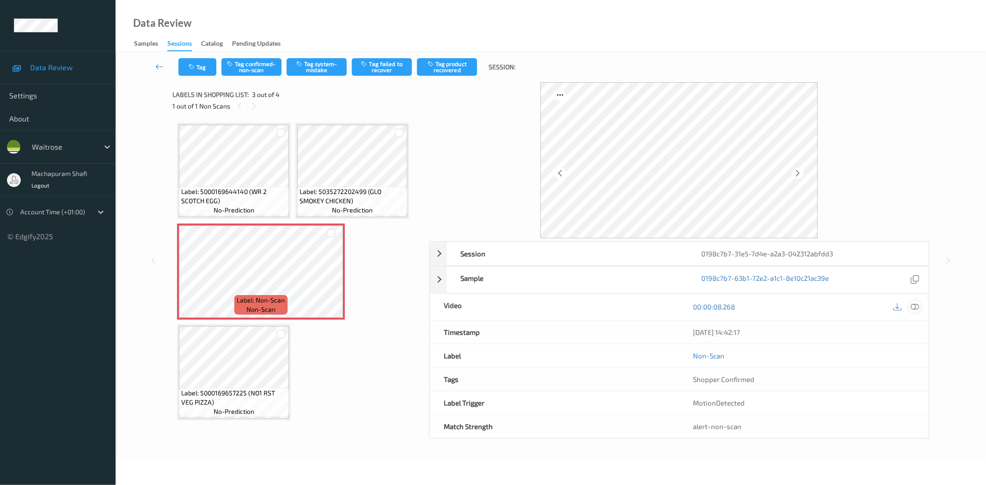
click at [913, 305] on icon at bounding box center [915, 307] width 8 height 8
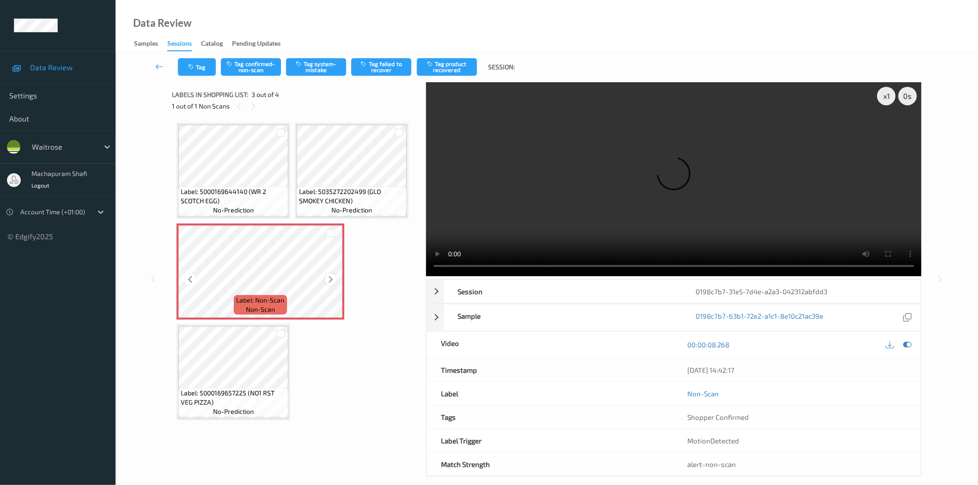
click at [330, 276] on icon at bounding box center [331, 279] width 8 height 8
click at [269, 67] on button "Tag confirmed-non-scan" at bounding box center [251, 67] width 60 height 18
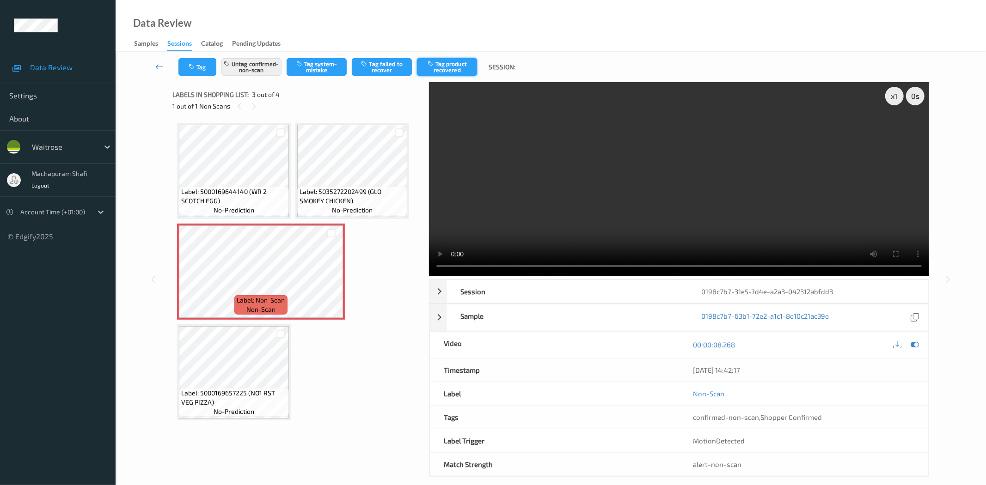
click at [459, 65] on button "Tag product recovered" at bounding box center [447, 67] width 60 height 18
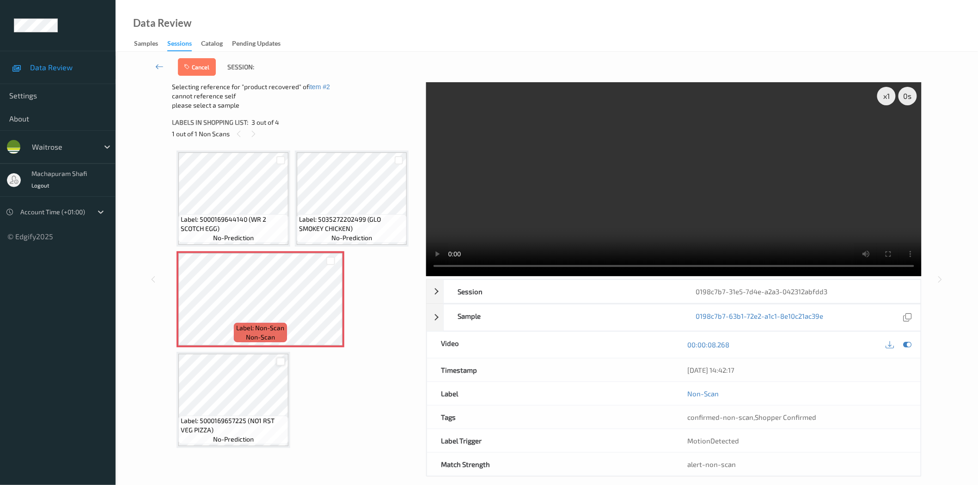
click at [282, 361] on div at bounding box center [280, 362] width 9 height 9
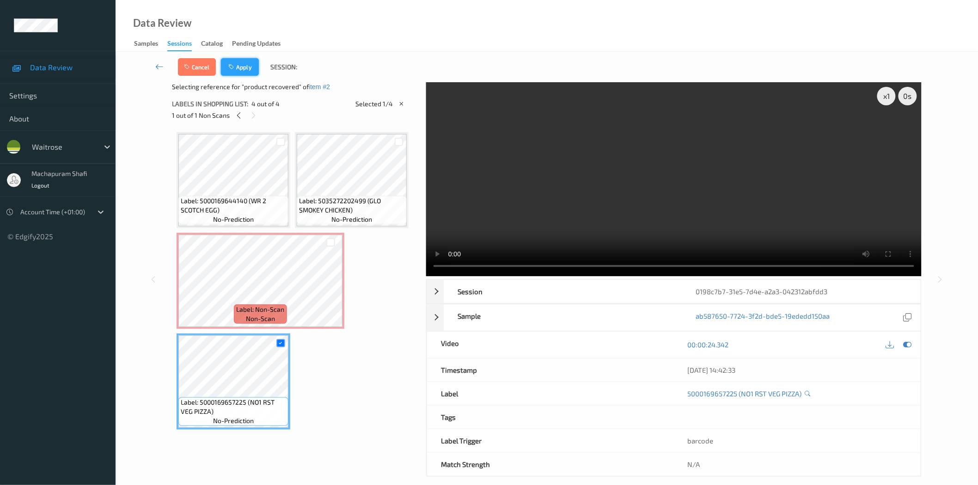
click at [252, 62] on button "Apply" at bounding box center [240, 67] width 38 height 18
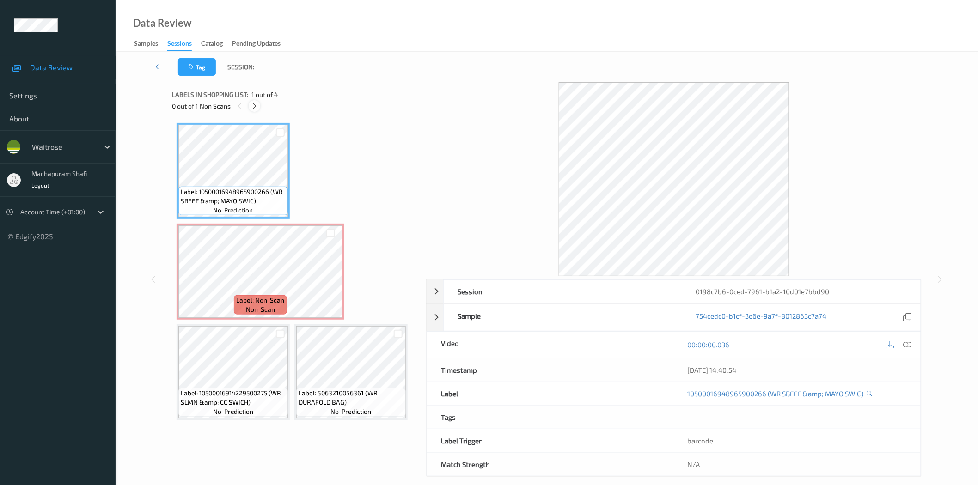
click at [251, 109] on icon at bounding box center [254, 106] width 8 height 8
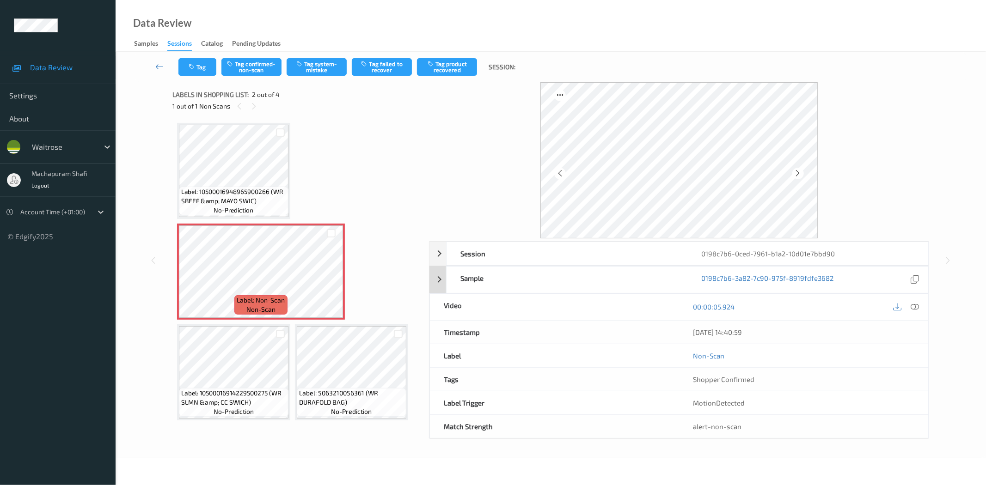
drag, startPoint x: 918, startPoint y: 306, endPoint x: 810, endPoint y: 206, distance: 147.5
click at [918, 306] on icon at bounding box center [915, 307] width 8 height 8
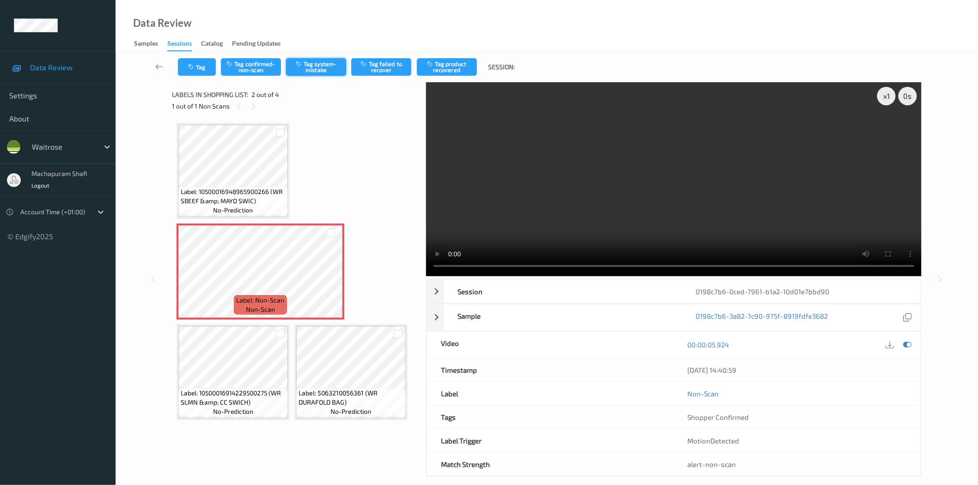
click at [318, 59] on button "Tag system-mistake" at bounding box center [316, 67] width 60 height 18
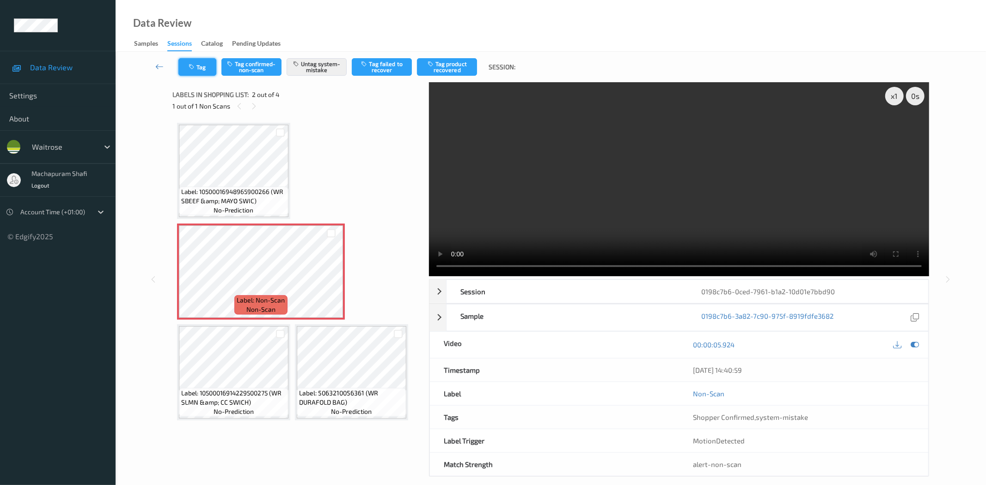
click at [202, 67] on button "Tag" at bounding box center [197, 67] width 38 height 18
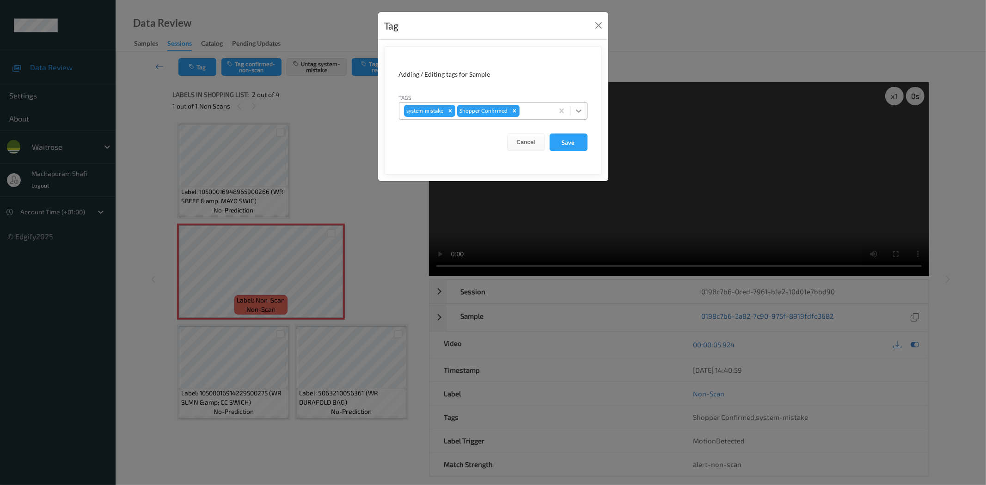
click at [579, 111] on icon at bounding box center [578, 110] width 9 height 9
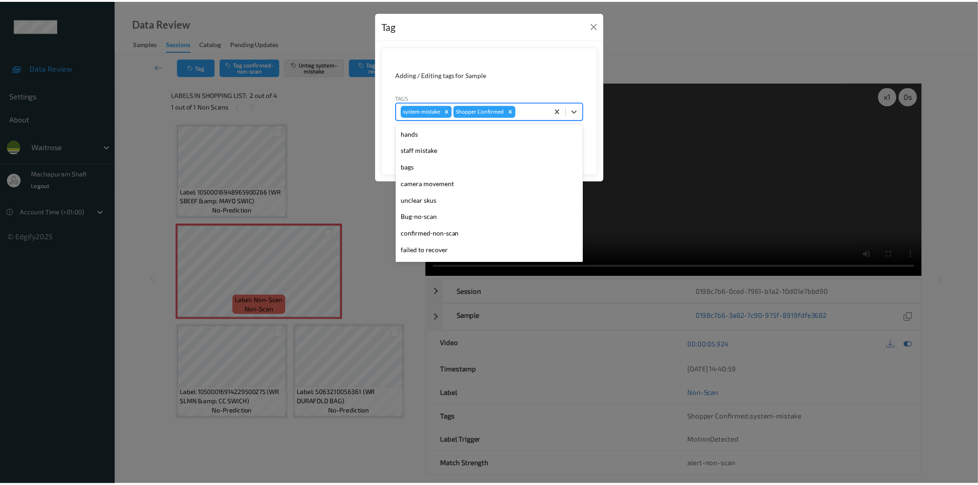
scroll to position [181, 0]
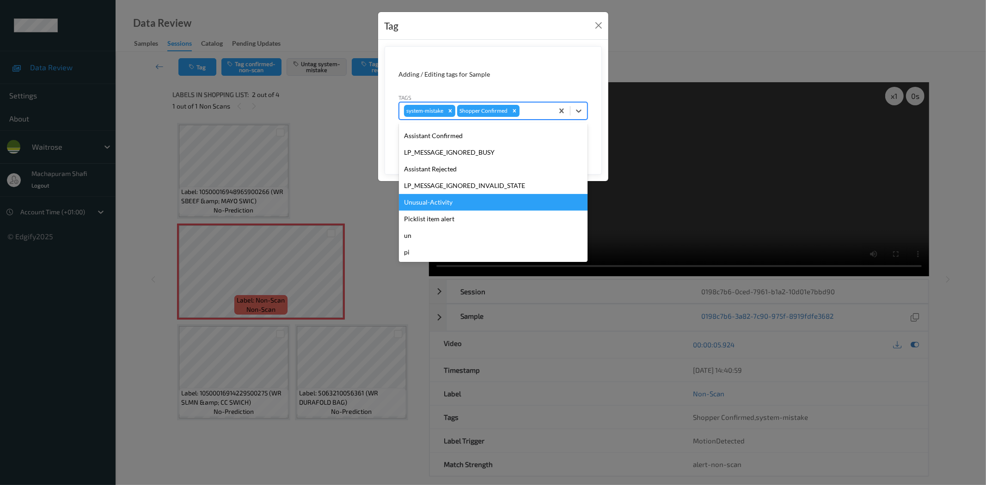
click at [432, 200] on div "Unusual-Activity" at bounding box center [493, 202] width 189 height 17
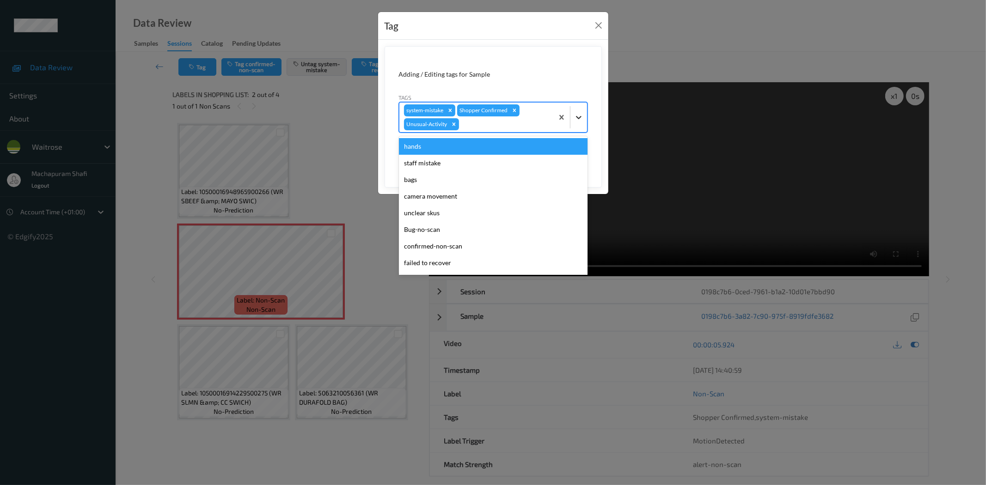
click at [574, 120] on icon at bounding box center [578, 117] width 9 height 9
click at [581, 75] on div "Adding / Editing tags for Sample" at bounding box center [493, 74] width 189 height 9
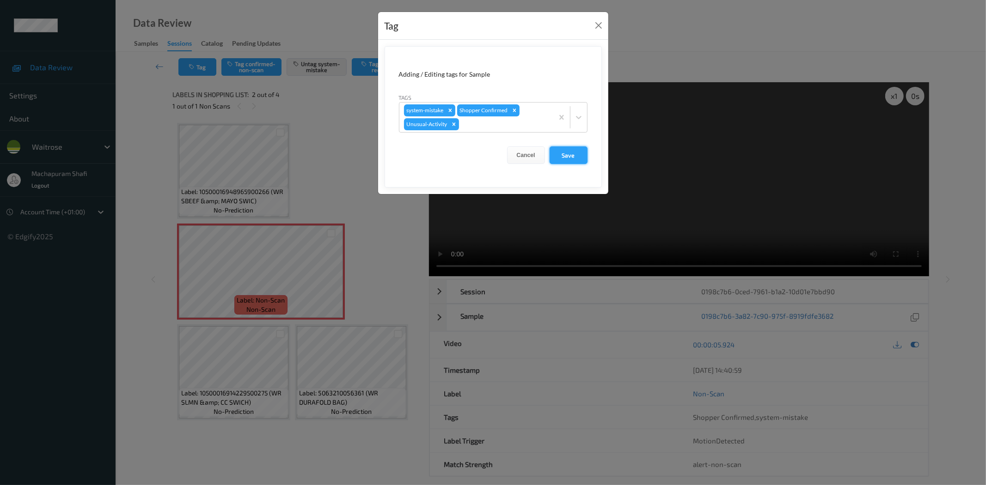
click at [573, 156] on button "Save" at bounding box center [568, 155] width 38 height 18
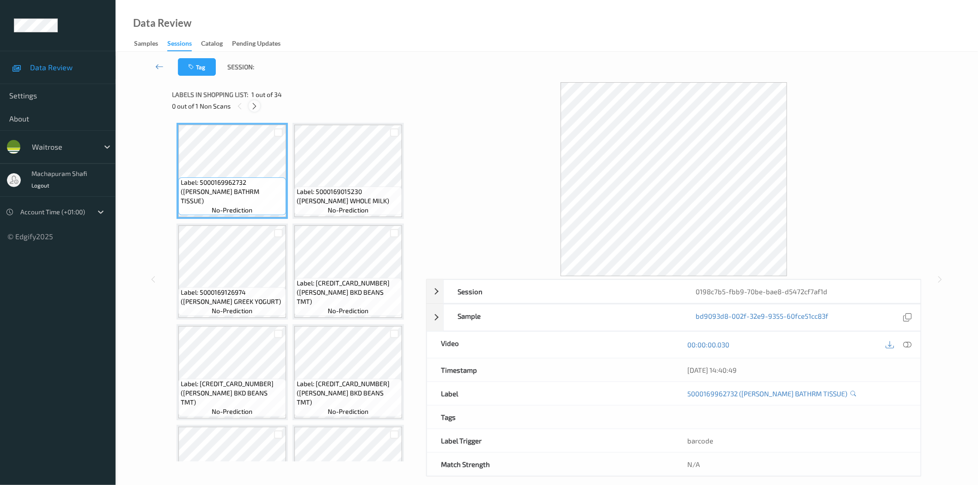
click at [253, 105] on icon at bounding box center [254, 106] width 8 height 8
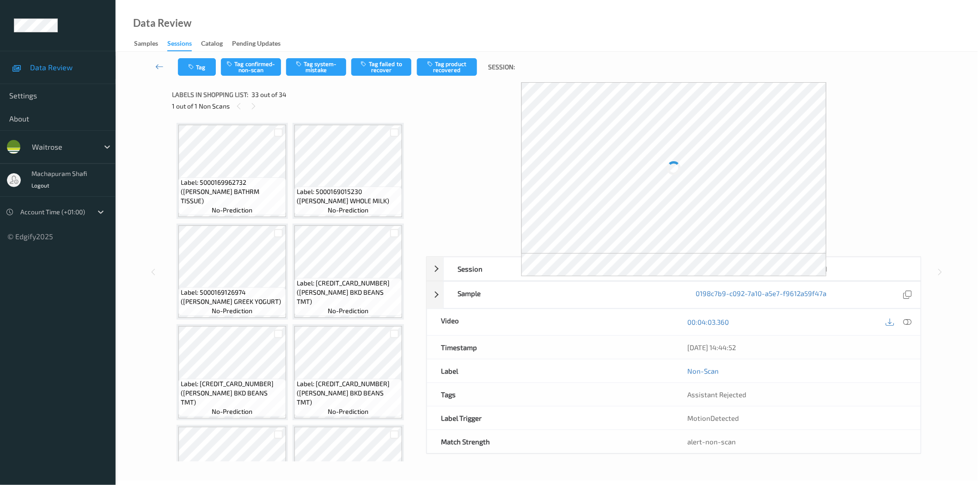
scroll to position [1463, 0]
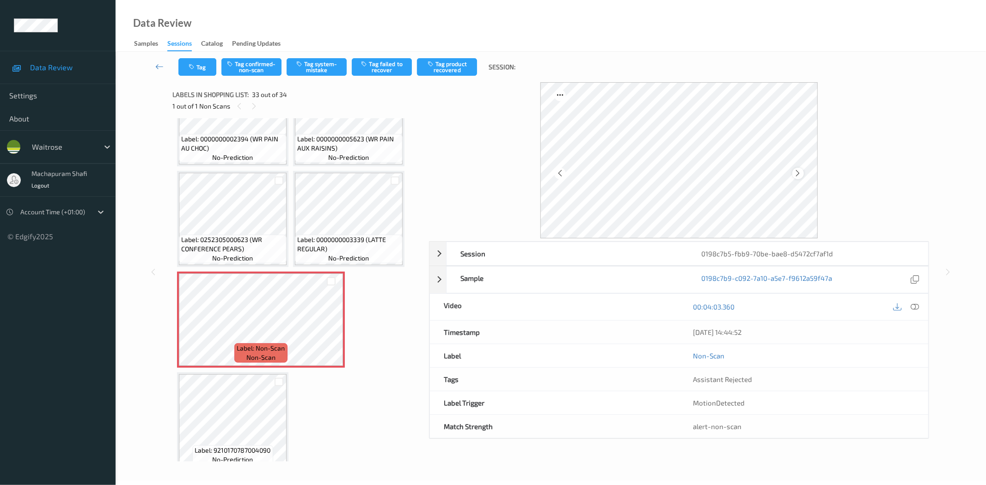
click at [793, 171] on div at bounding box center [798, 174] width 12 height 12
click at [796, 173] on icon at bounding box center [798, 173] width 8 height 8
click at [917, 306] on icon at bounding box center [915, 307] width 8 height 8
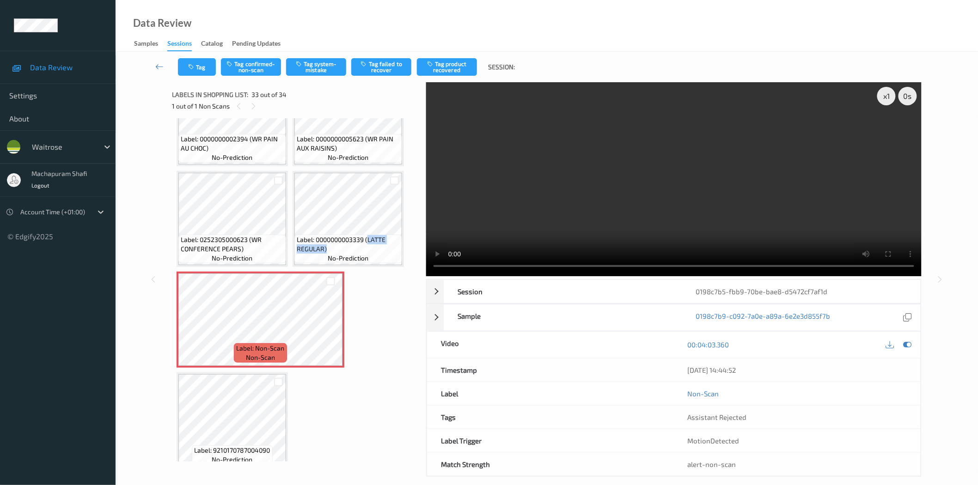
drag, startPoint x: 367, startPoint y: 228, endPoint x: 375, endPoint y: 245, distance: 18.6
click at [375, 245] on div "Label: 0000000003339 (LATTE REGULAR) no-prediction" at bounding box center [348, 249] width 108 height 29
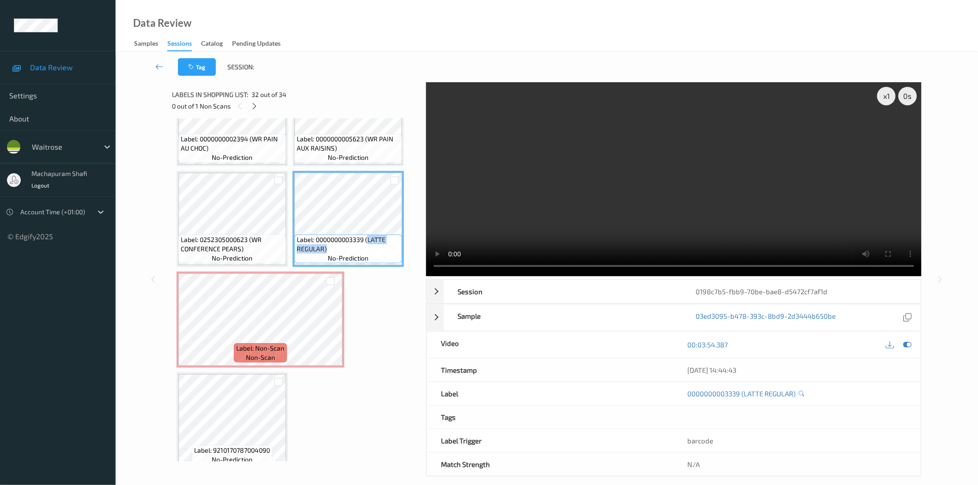
copy span "LATTE REGULAR)"
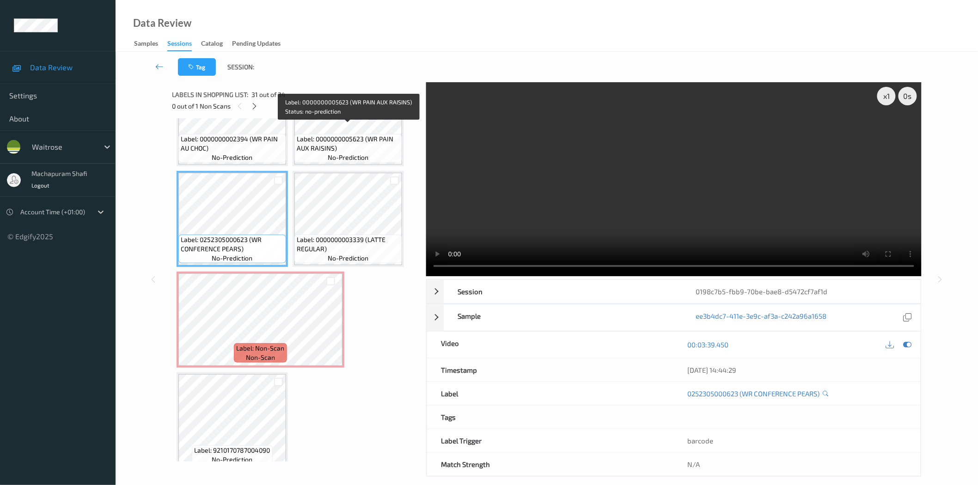
click at [368, 140] on span "Label: 0000000005623 (WR PAIN AUX RAISINS)" at bounding box center [348, 143] width 103 height 18
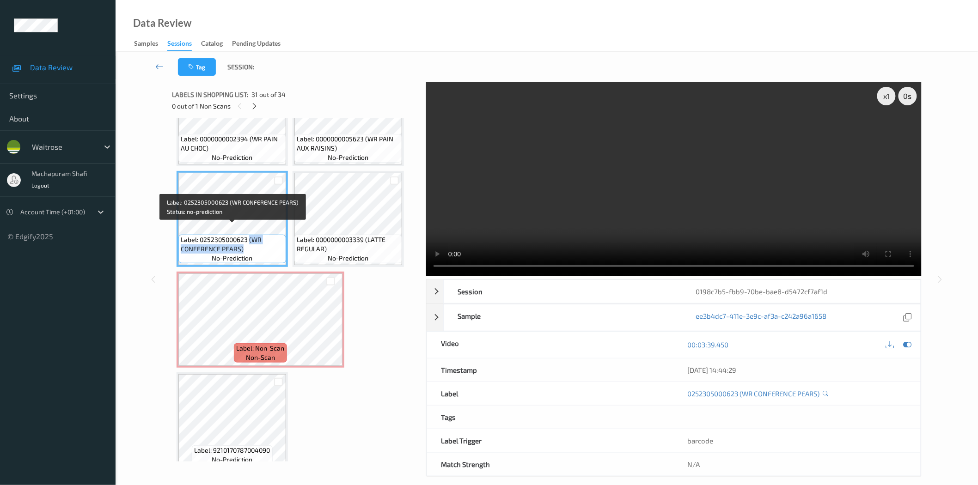
drag, startPoint x: 250, startPoint y: 229, endPoint x: 264, endPoint y: 244, distance: 19.9
click at [264, 244] on div "Label: 0252305000623 (WR CONFERENCE PEARS) no-prediction" at bounding box center [232, 249] width 108 height 29
copy span "(WR CONFERENCE PEARS)"
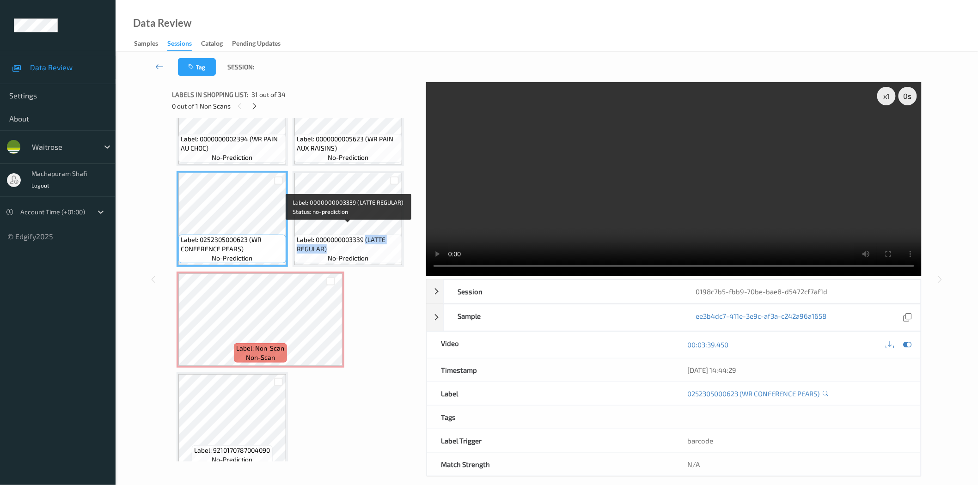
drag, startPoint x: 366, startPoint y: 229, endPoint x: 377, endPoint y: 239, distance: 15.0
click at [377, 239] on span "Label: 0000000003339 (LATTE REGULAR)" at bounding box center [348, 244] width 103 height 18
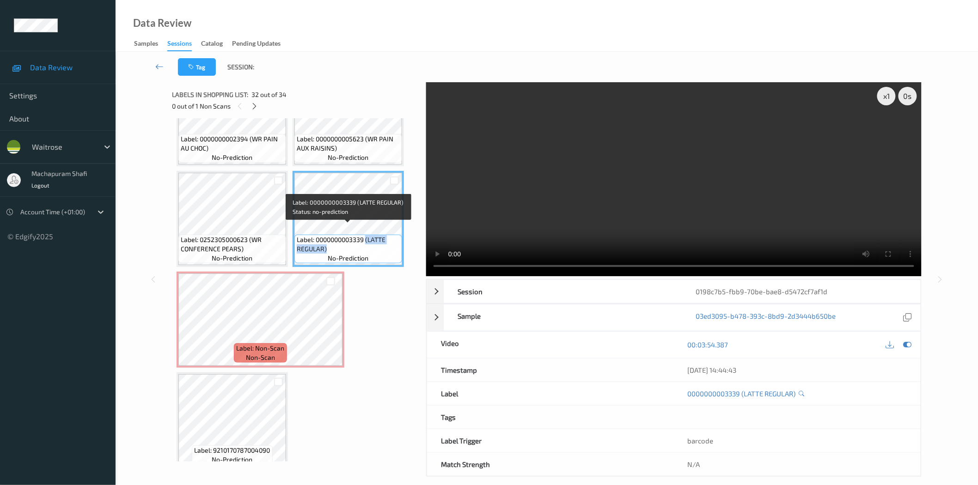
copy span "(LATTE REGULAR)"
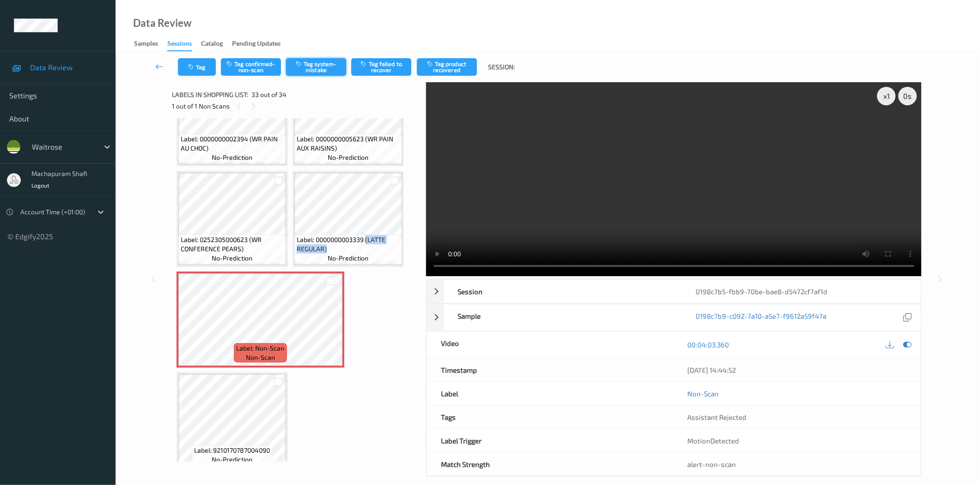
click at [312, 69] on button "Tag system-mistake" at bounding box center [316, 67] width 60 height 18
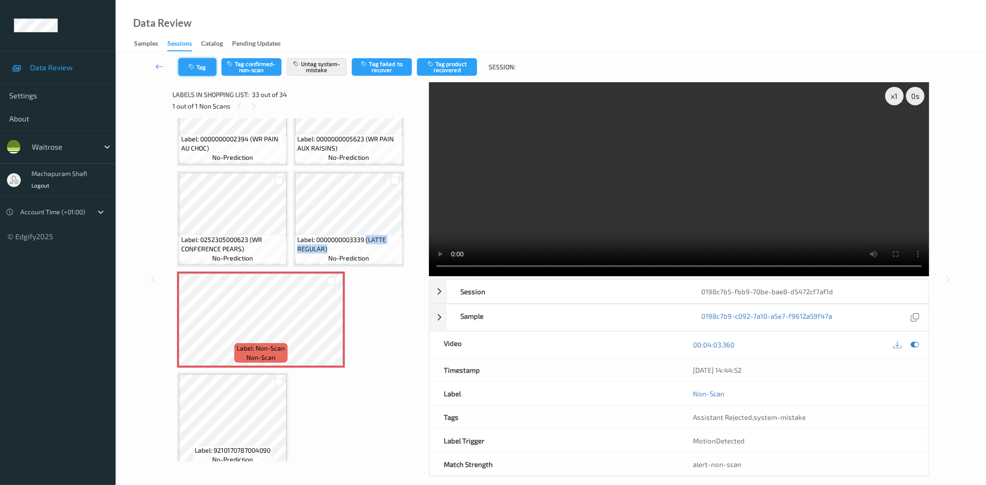
click at [192, 67] on icon "button" at bounding box center [193, 67] width 8 height 6
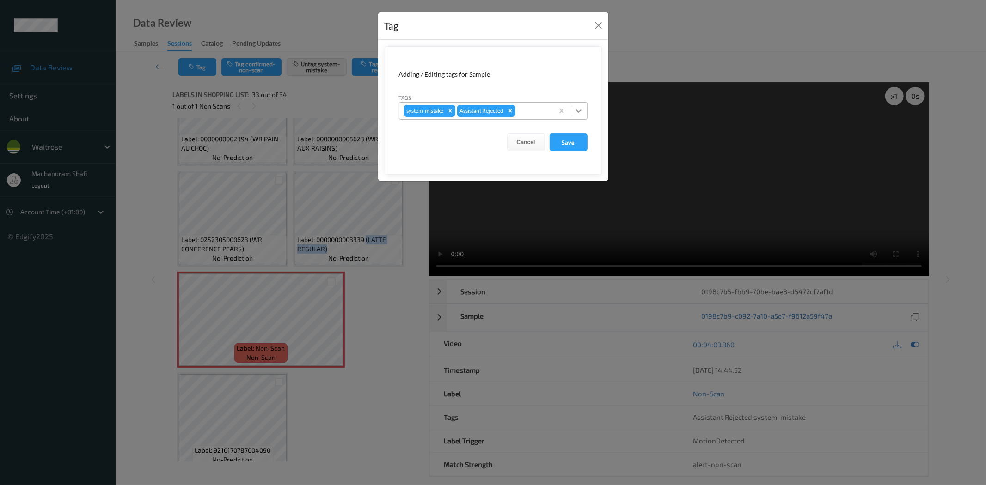
click at [576, 111] on icon at bounding box center [579, 111] width 6 height 3
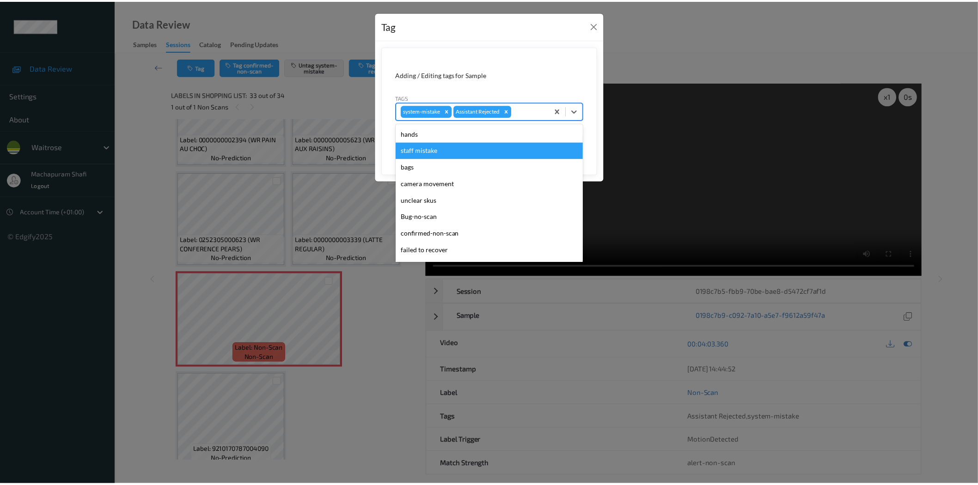
scroll to position [181, 0]
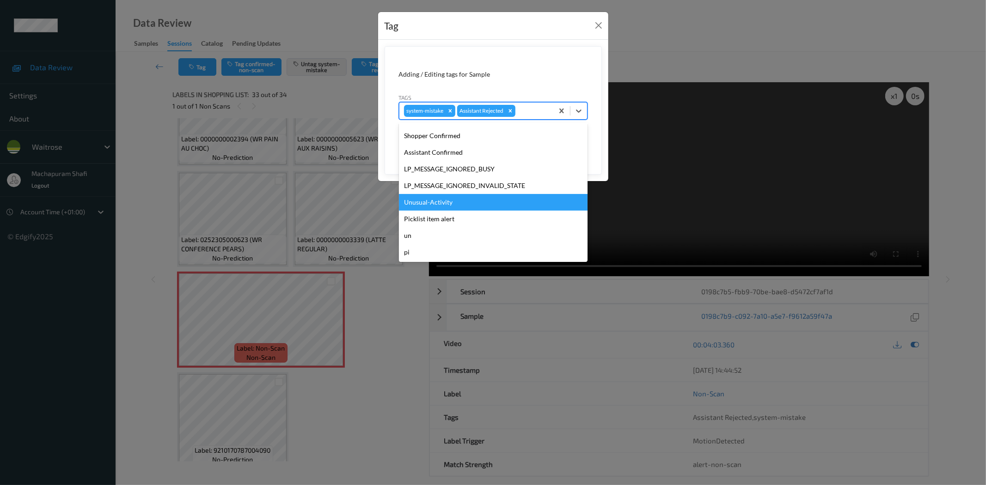
click at [419, 205] on div "Unusual-Activity" at bounding box center [493, 202] width 189 height 17
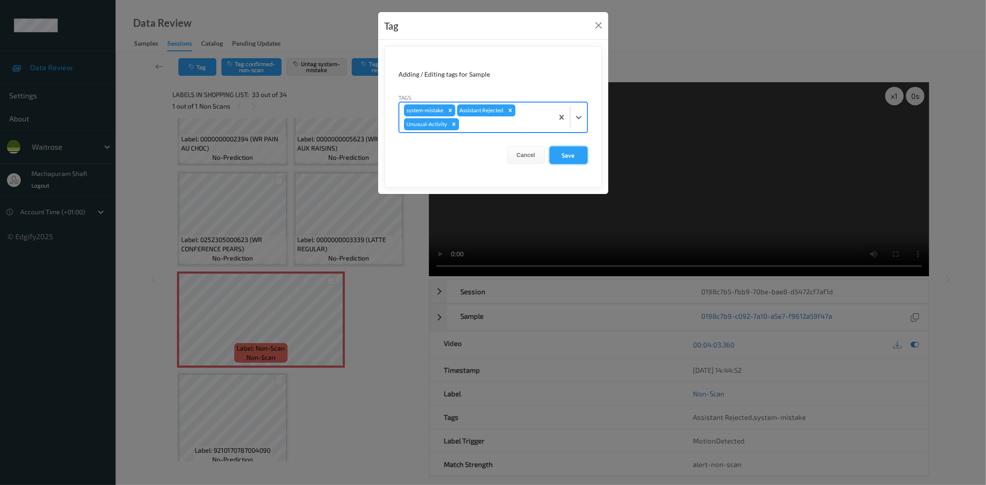
click at [566, 158] on button "Save" at bounding box center [568, 155] width 38 height 18
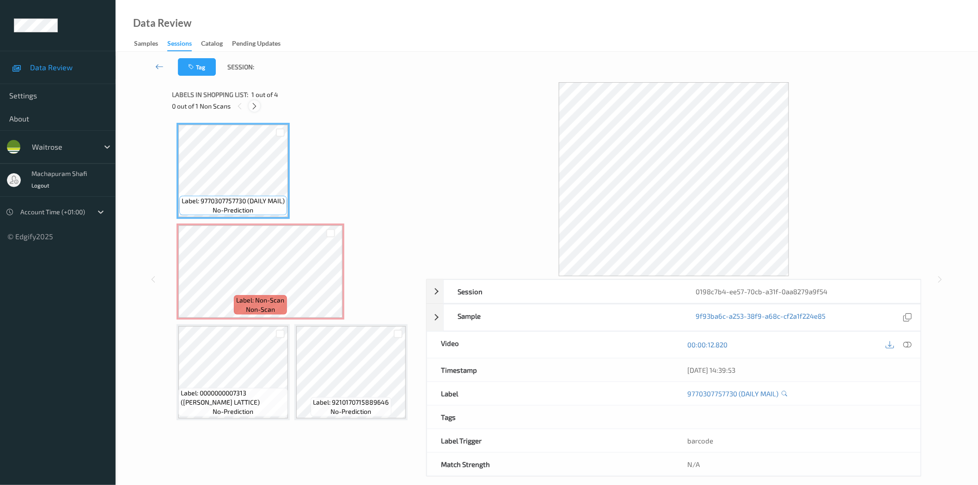
click at [253, 104] on icon at bounding box center [254, 106] width 8 height 8
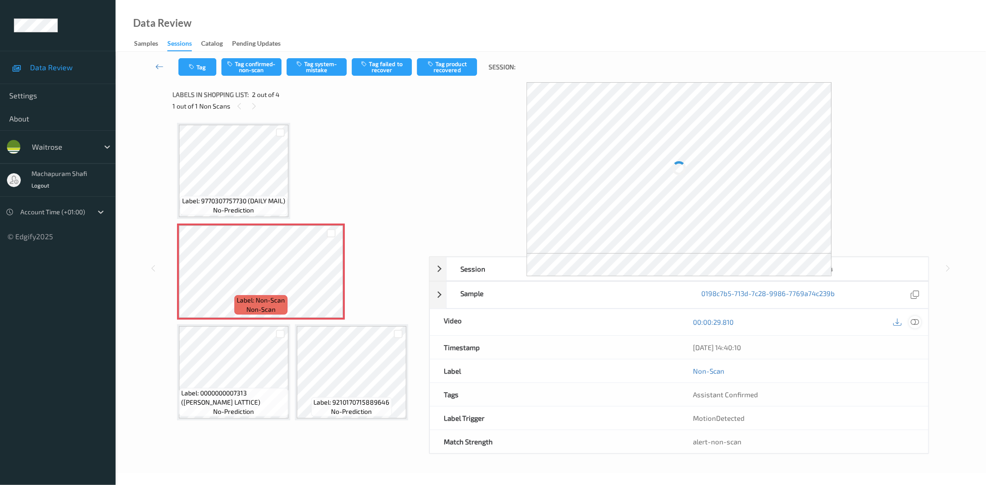
click at [913, 322] on icon at bounding box center [915, 322] width 8 height 8
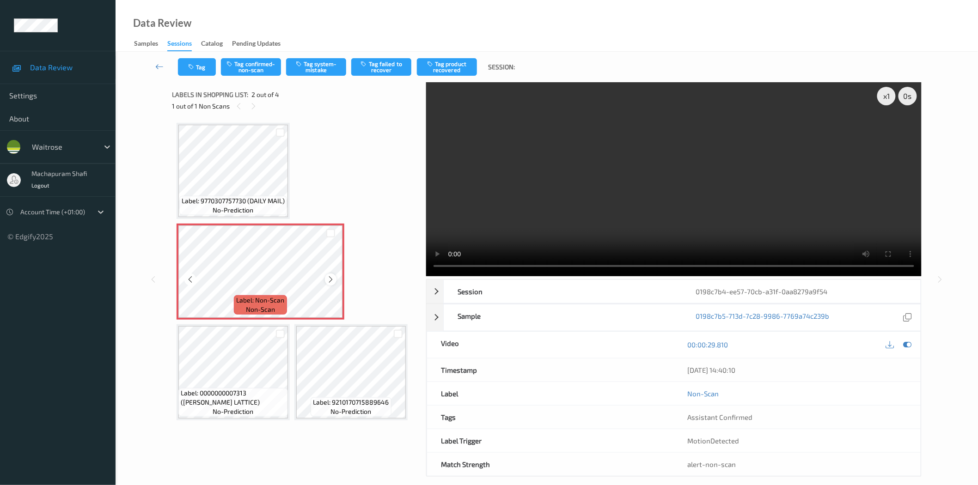
click at [333, 279] on icon at bounding box center [331, 279] width 8 height 8
click at [331, 279] on icon at bounding box center [331, 279] width 8 height 8
click at [311, 67] on button "Tag system-mistake" at bounding box center [316, 67] width 60 height 18
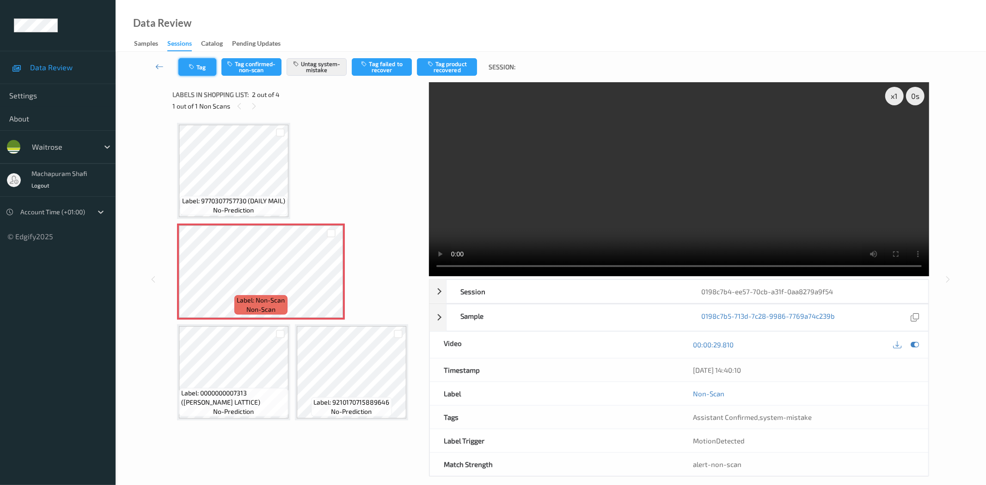
click at [197, 69] on button "Tag" at bounding box center [197, 67] width 38 height 18
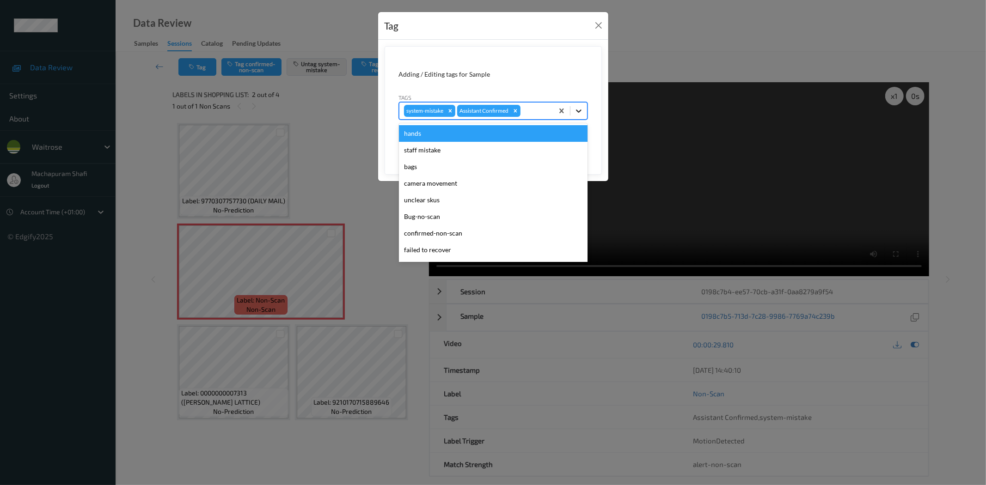
click at [576, 108] on icon at bounding box center [578, 110] width 9 height 9
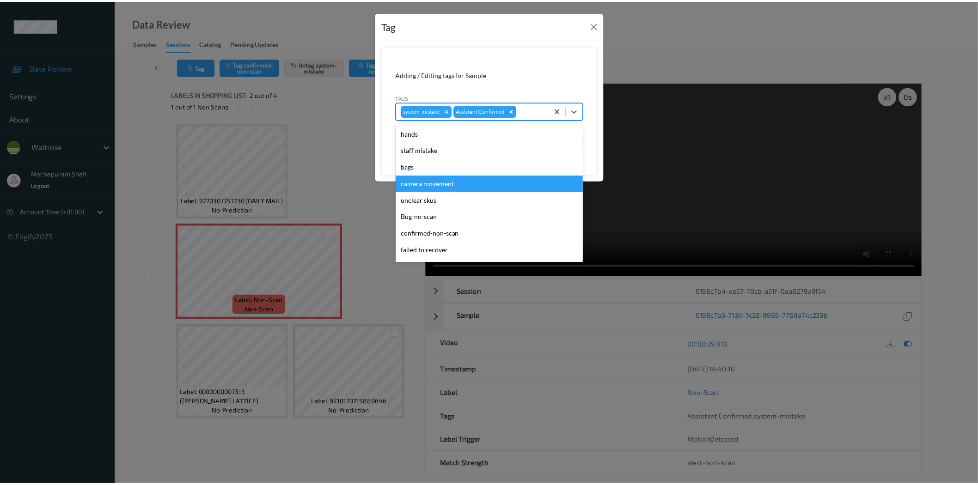
scroll to position [181, 0]
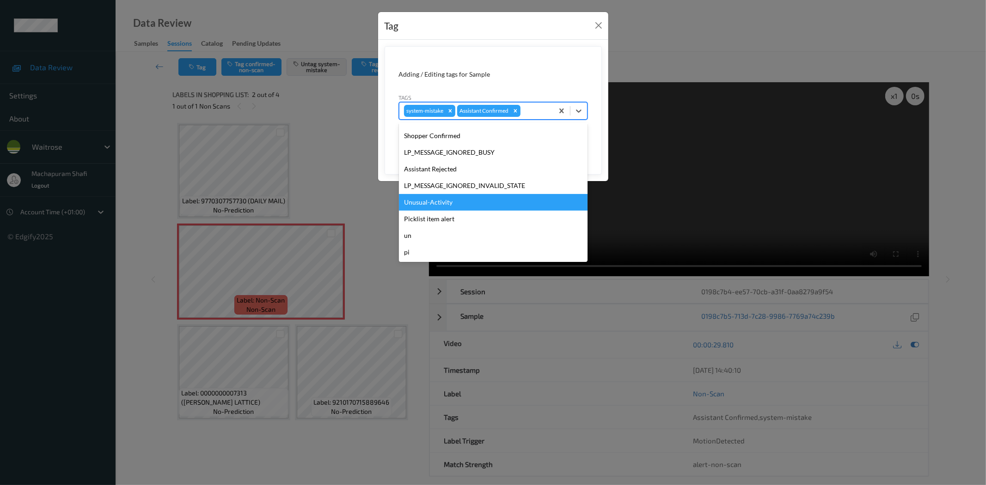
click at [447, 199] on div "Unusual-Activity" at bounding box center [493, 202] width 189 height 17
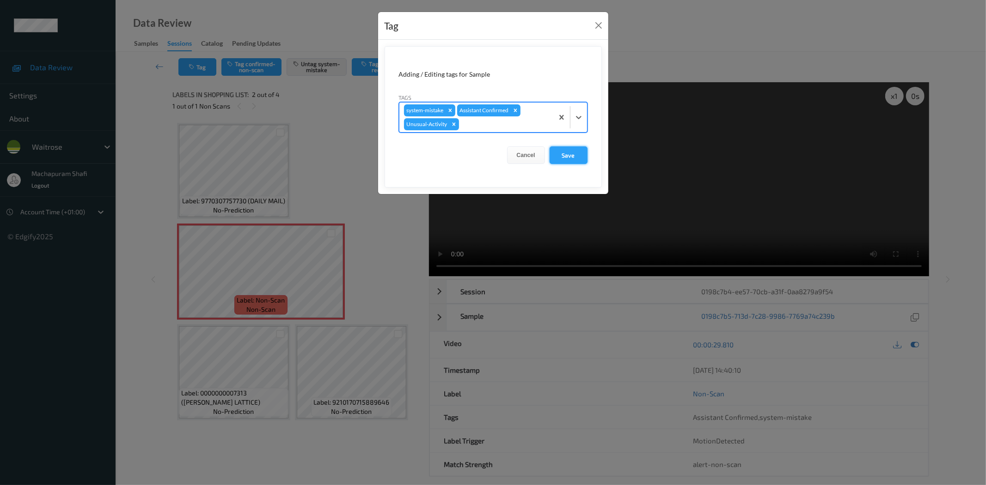
click at [572, 152] on button "Save" at bounding box center [568, 155] width 38 height 18
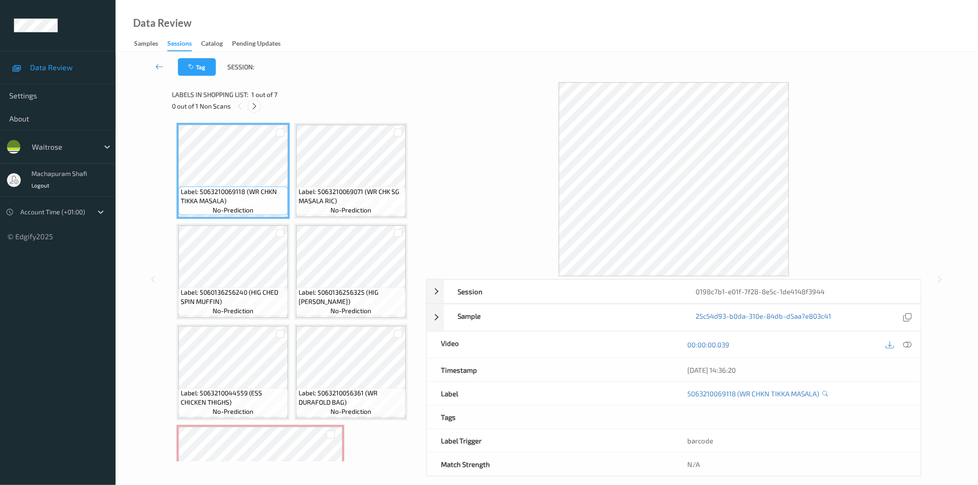
click at [260, 105] on div at bounding box center [255, 106] width 12 height 12
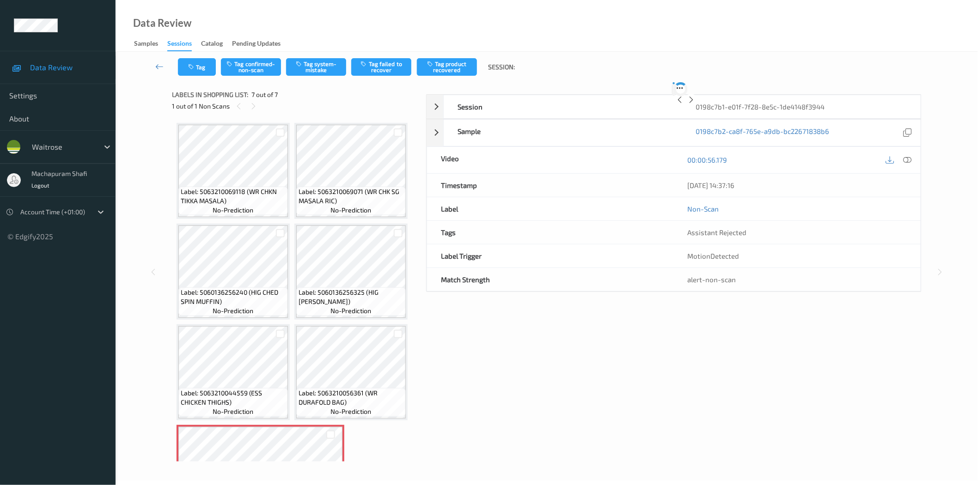
scroll to position [61, 0]
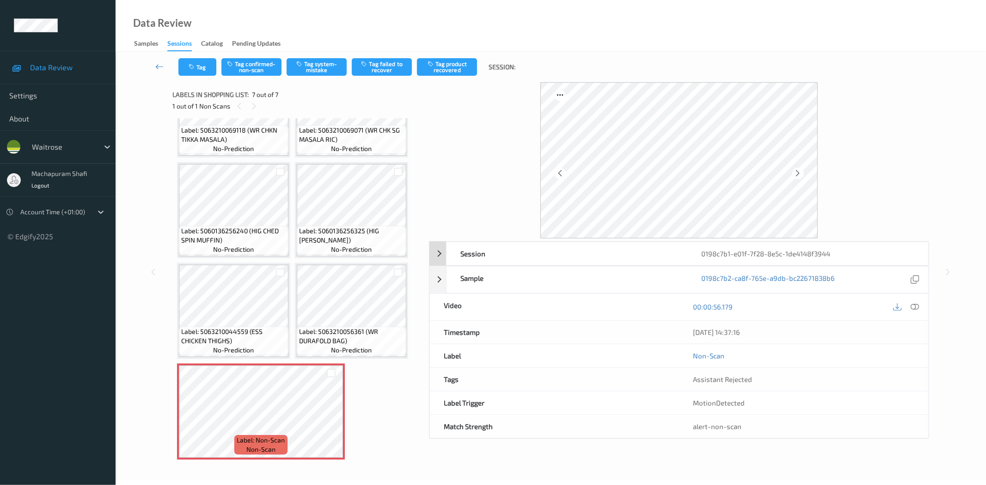
drag, startPoint x: 914, startPoint y: 310, endPoint x: 869, endPoint y: 175, distance: 142.1
click at [914, 310] on icon at bounding box center [915, 307] width 8 height 8
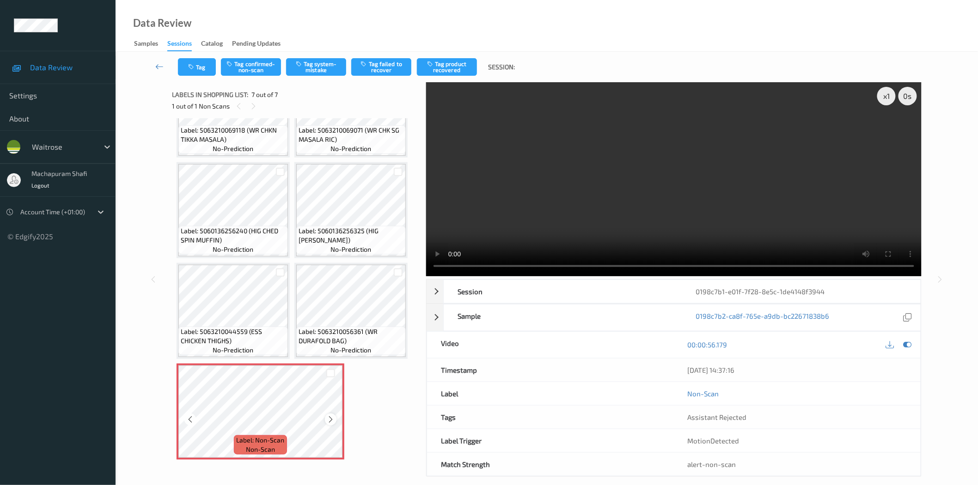
click at [330, 417] on icon at bounding box center [331, 419] width 8 height 8
click at [331, 418] on icon at bounding box center [331, 419] width 8 height 8
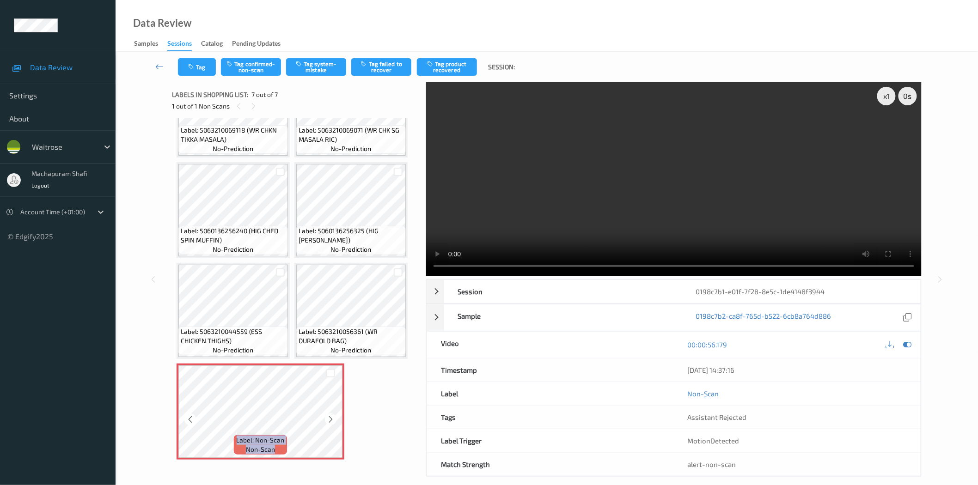
click at [331, 418] on icon at bounding box center [331, 419] width 8 height 8
click at [312, 70] on button "Tag system-mistake" at bounding box center [316, 67] width 60 height 18
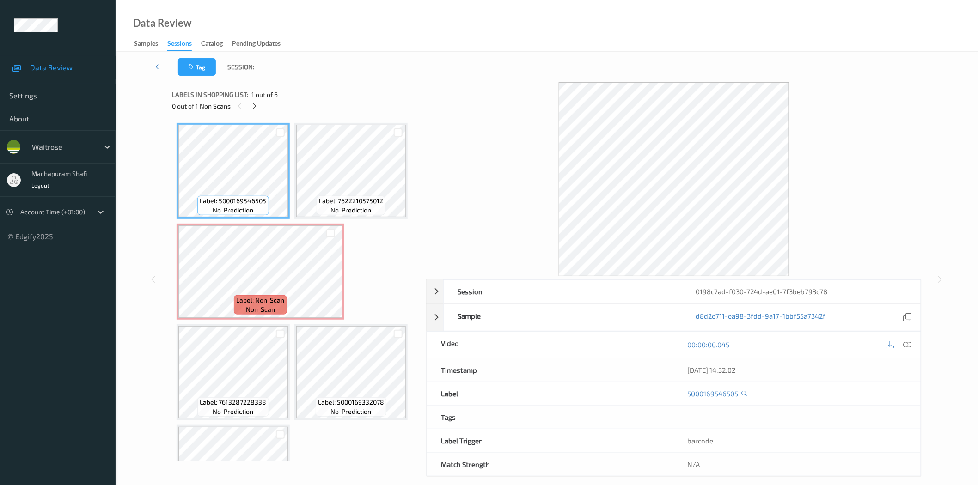
drag, startPoint x: 257, startPoint y: 107, endPoint x: 272, endPoint y: 119, distance: 19.0
click at [257, 108] on icon at bounding box center [254, 106] width 8 height 8
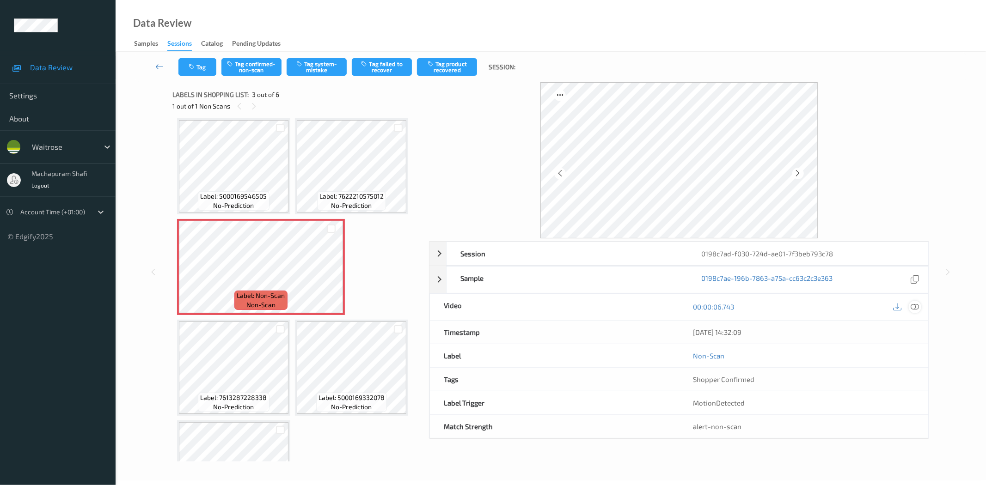
click at [914, 306] on icon at bounding box center [915, 307] width 8 height 8
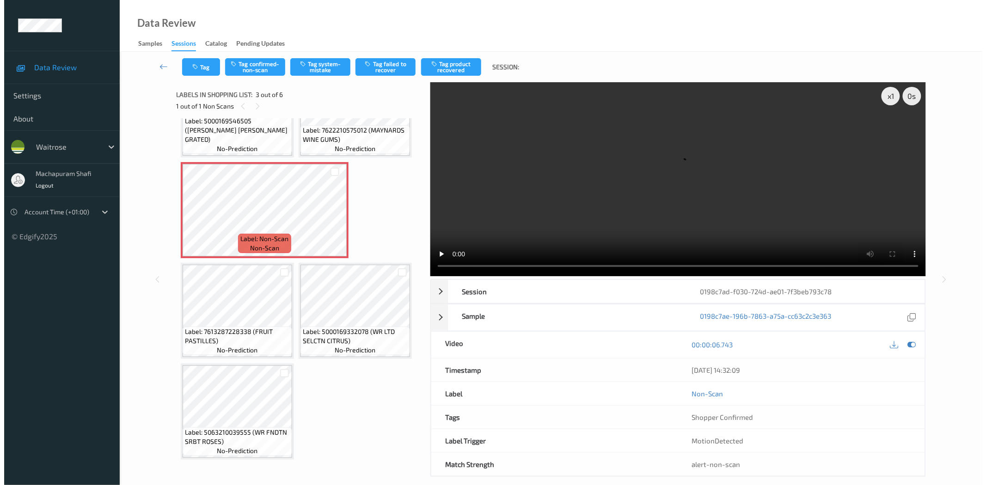
scroll to position [0, 0]
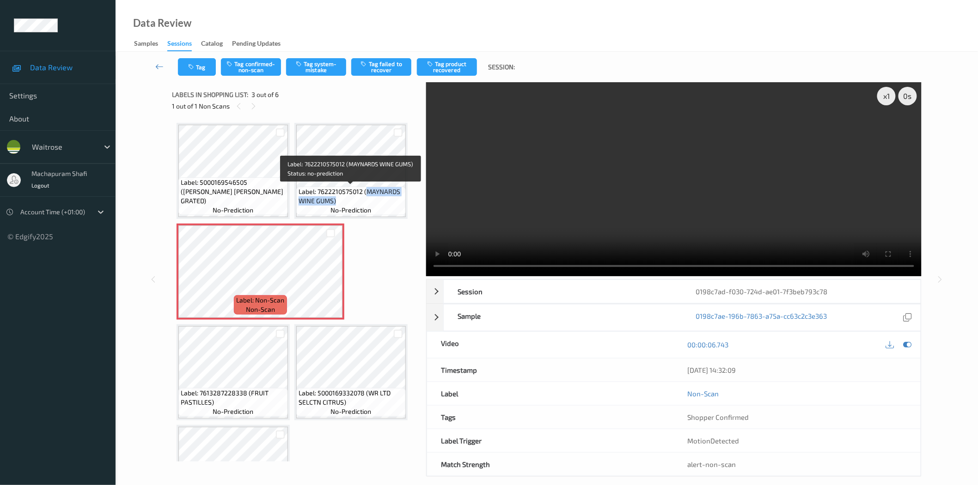
drag, startPoint x: 365, startPoint y: 191, endPoint x: 404, endPoint y: 208, distance: 42.8
click at [404, 208] on div "Label: 7622210575012 (MAYNARDS WINE GUMS) no-prediction" at bounding box center [351, 201] width 110 height 29
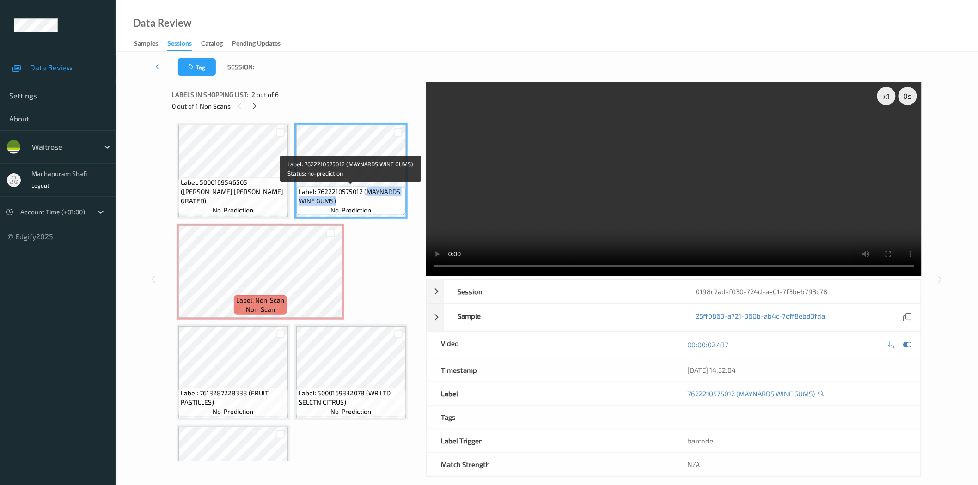
copy span "MAYNARDS WINE GUMS)"
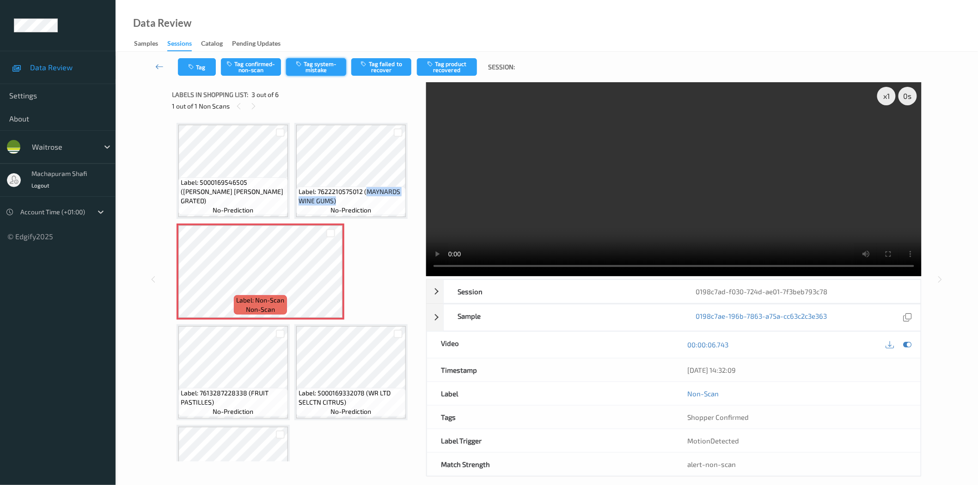
click at [317, 67] on button "Tag system-mistake" at bounding box center [316, 67] width 60 height 18
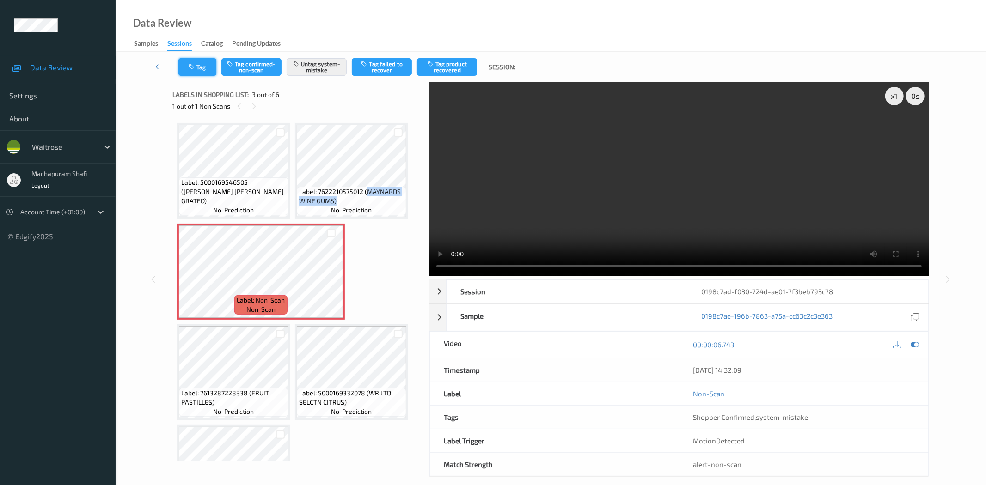
click at [199, 67] on button "Tag" at bounding box center [197, 67] width 38 height 18
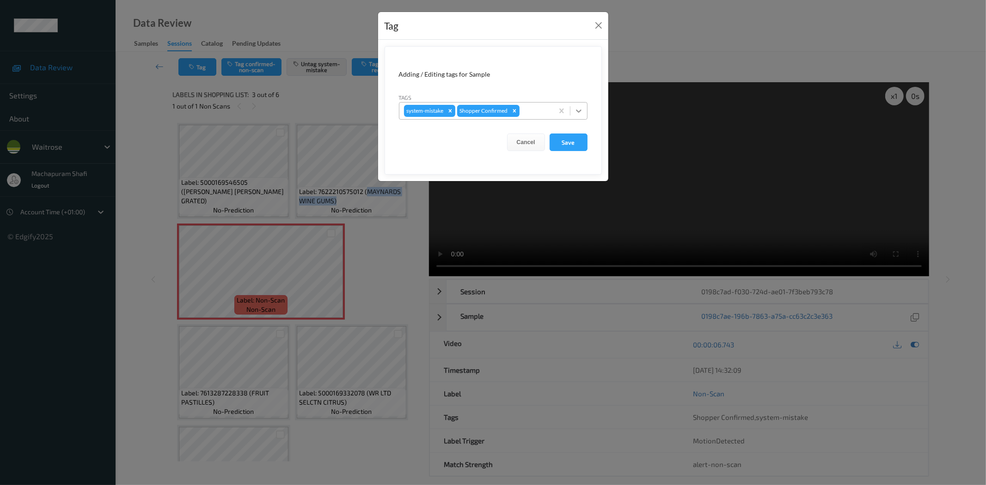
click at [580, 109] on icon at bounding box center [578, 110] width 9 height 9
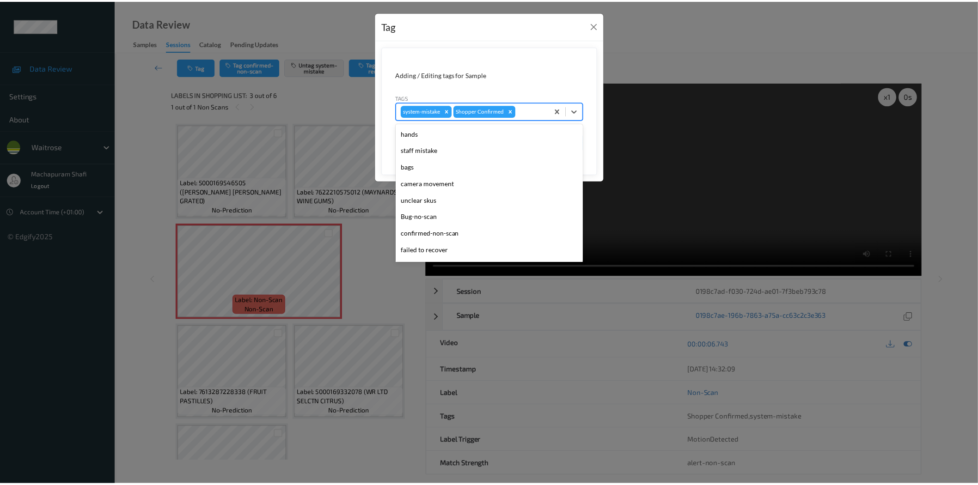
scroll to position [181, 0]
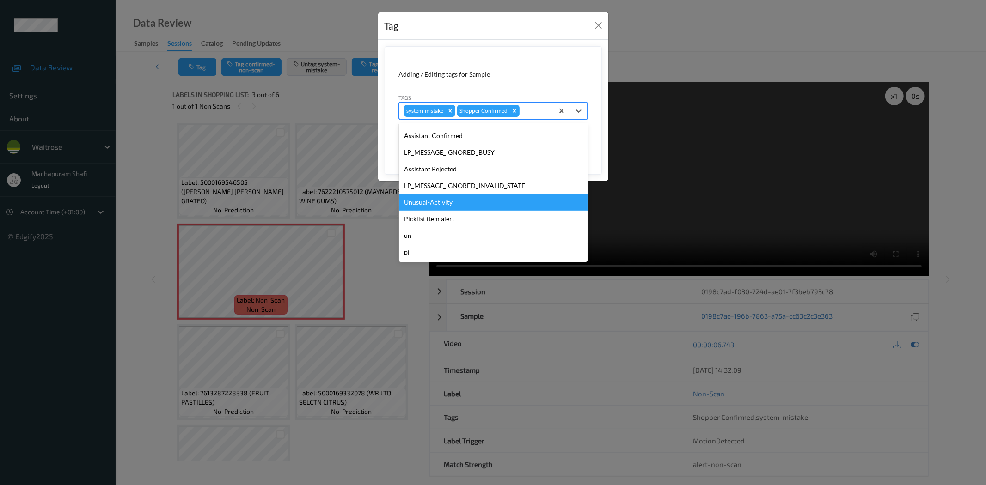
click at [425, 202] on div "Unusual-Activity" at bounding box center [493, 202] width 189 height 17
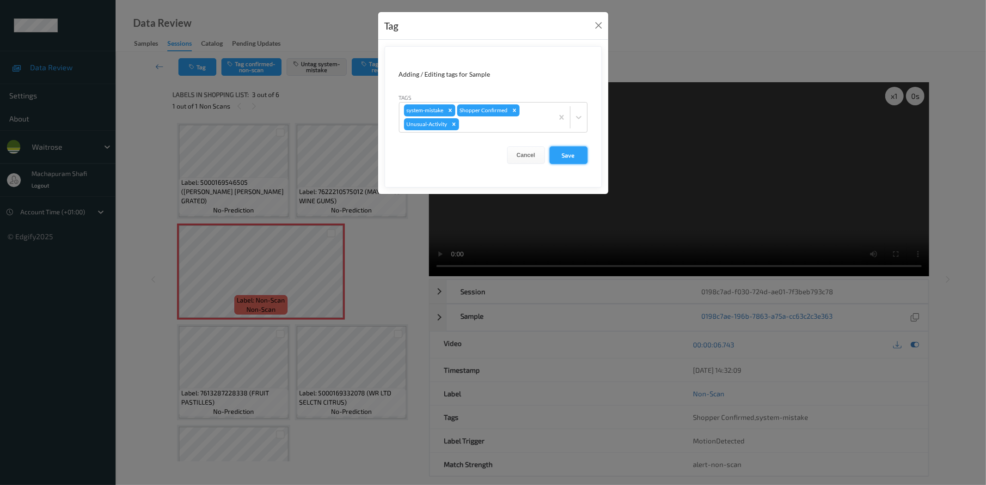
click at [580, 155] on button "Save" at bounding box center [568, 155] width 38 height 18
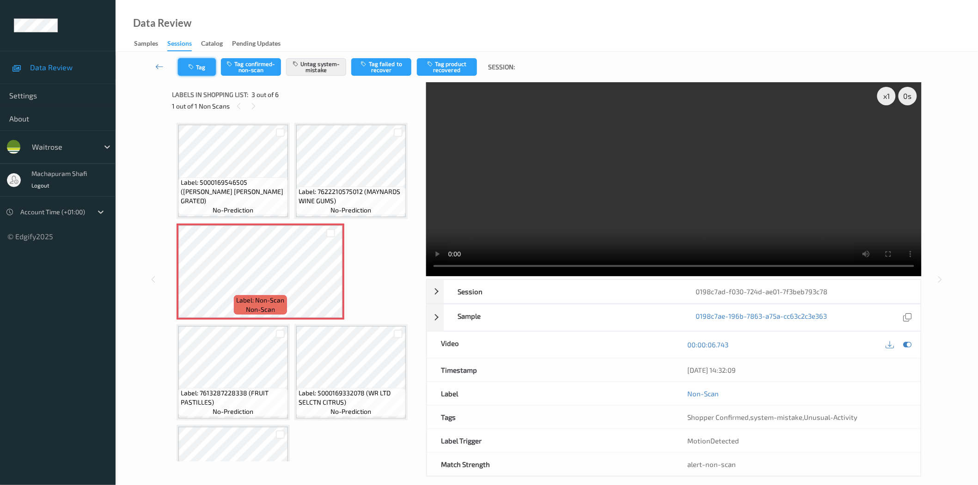
click at [185, 60] on button "Tag" at bounding box center [197, 67] width 38 height 18
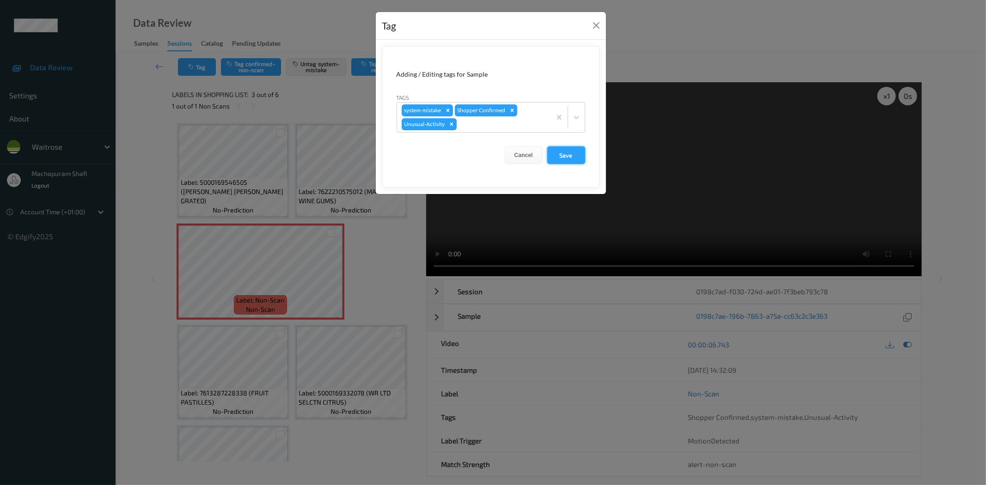
click at [572, 158] on button "Save" at bounding box center [566, 155] width 38 height 18
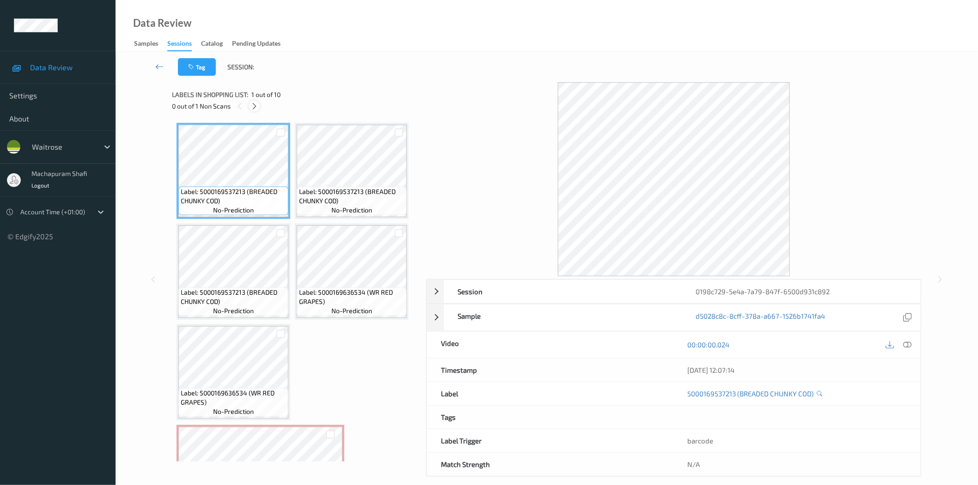
click at [256, 102] on icon at bounding box center [254, 106] width 8 height 8
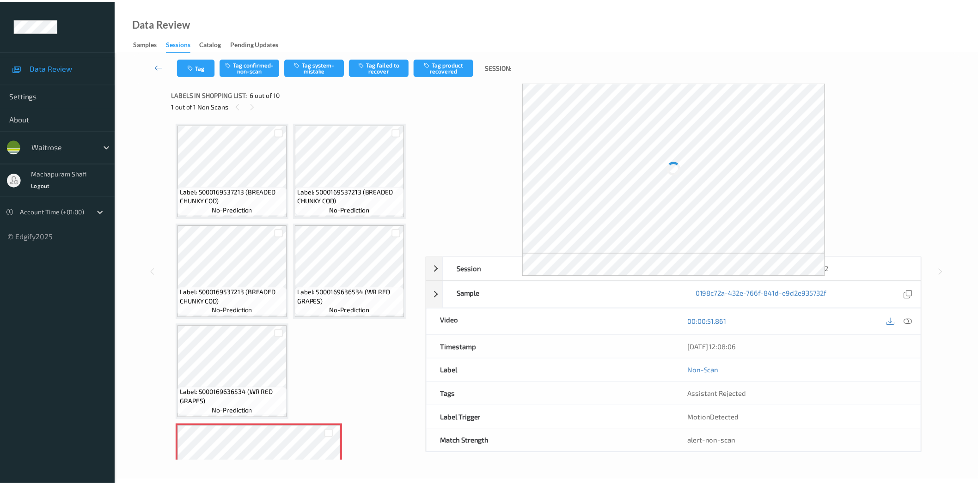
scroll to position [205, 0]
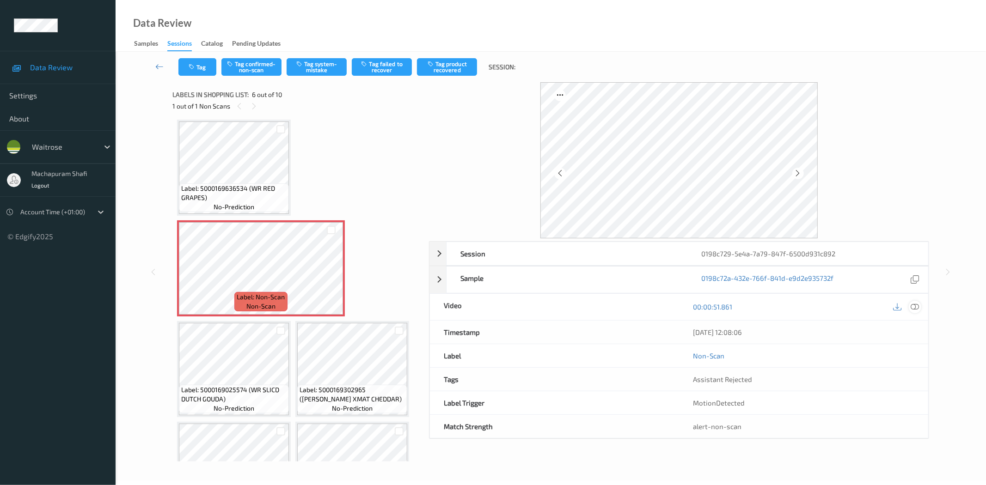
click at [914, 306] on icon at bounding box center [915, 307] width 8 height 8
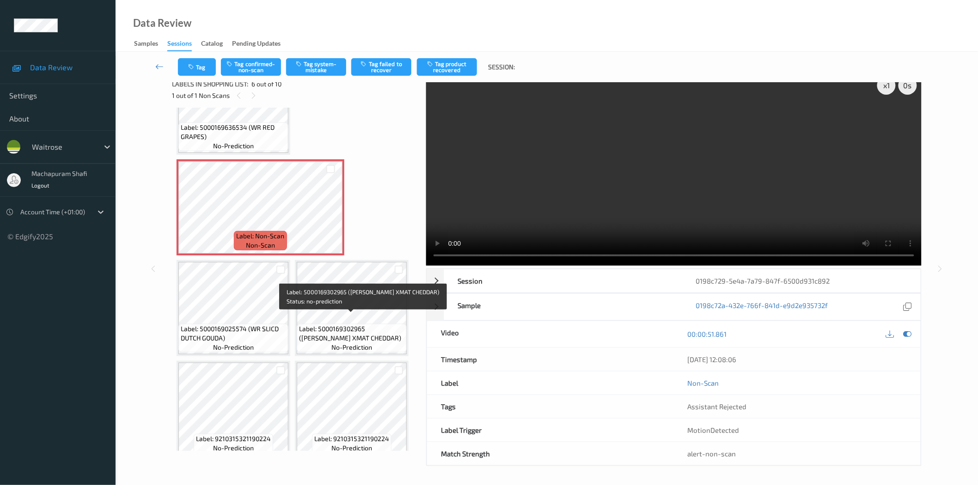
scroll to position [262, 0]
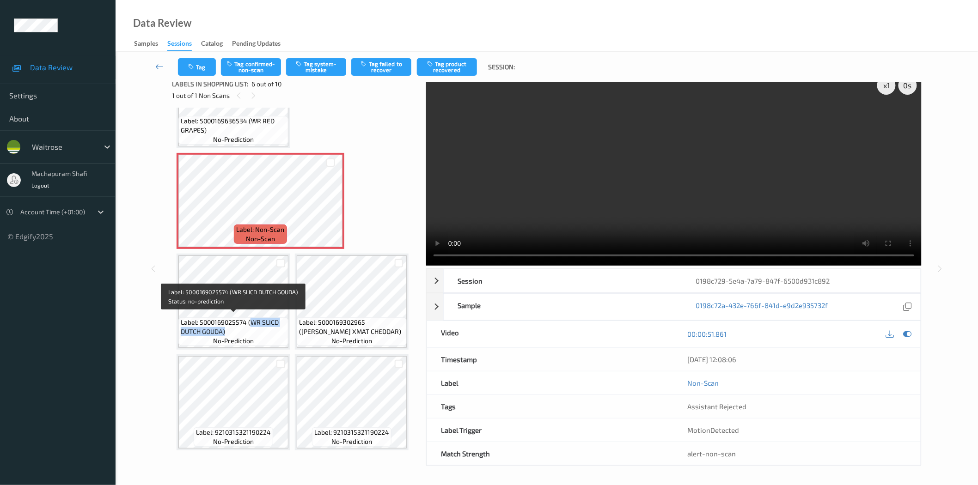
drag, startPoint x: 250, startPoint y: 321, endPoint x: 264, endPoint y: 331, distance: 18.2
click at [264, 331] on span "Label: 5000169025574 (WR SLICD DUTCH GOUDA)" at bounding box center [233, 327] width 105 height 18
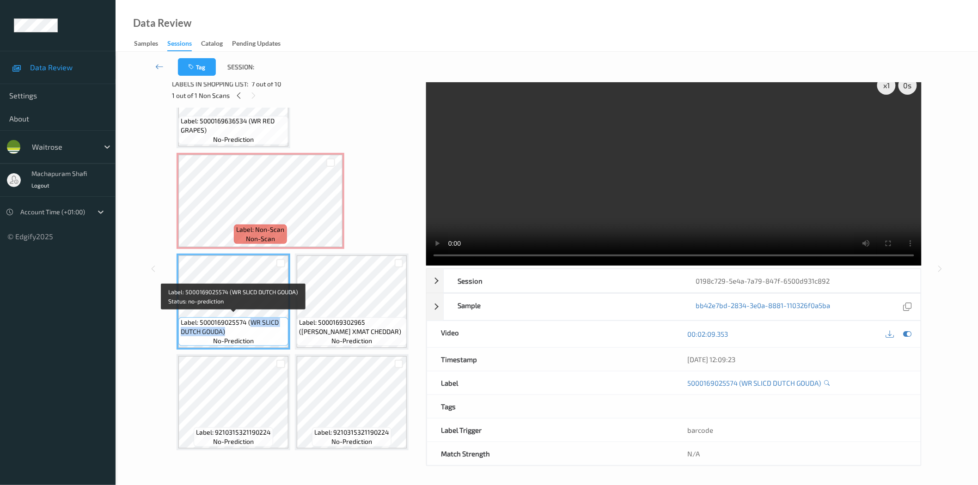
copy span "WR SLICD DUTCH GOUDA)"
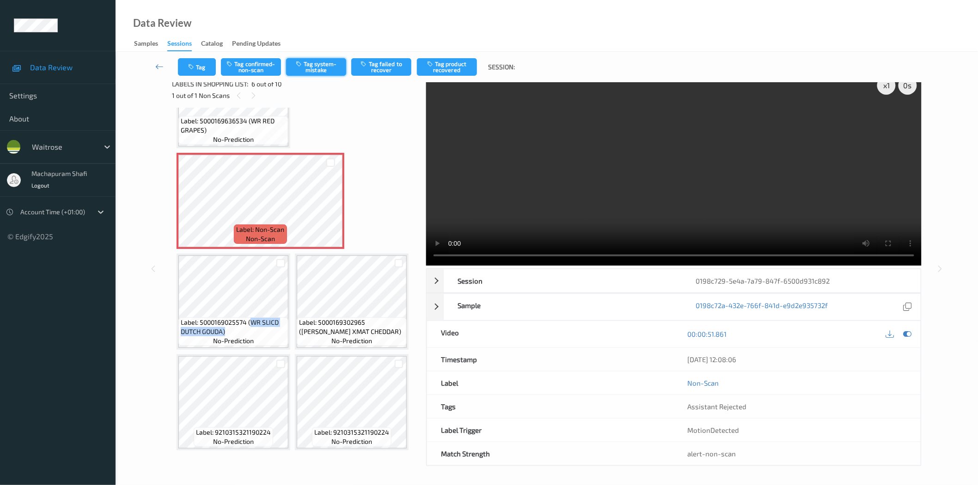
click at [309, 68] on button "Tag system-mistake" at bounding box center [316, 67] width 60 height 18
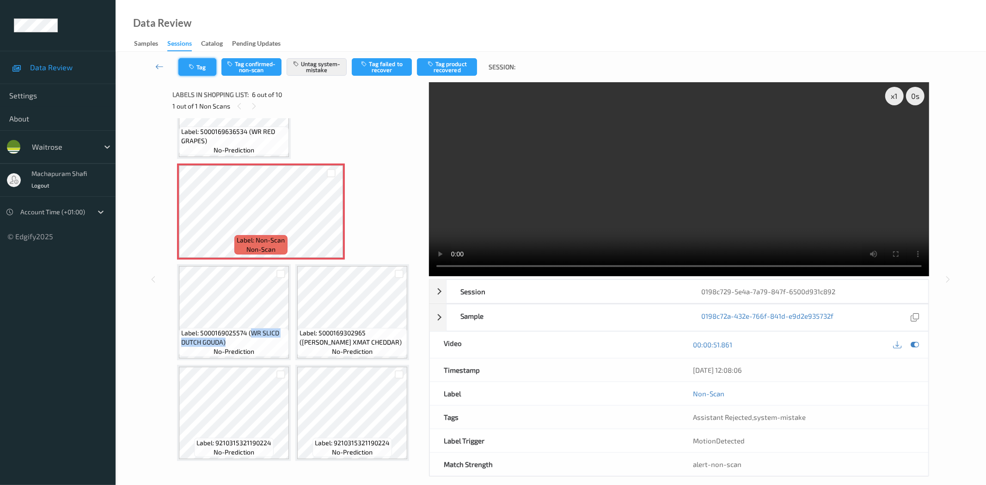
click at [197, 65] on button "Tag" at bounding box center [197, 67] width 38 height 18
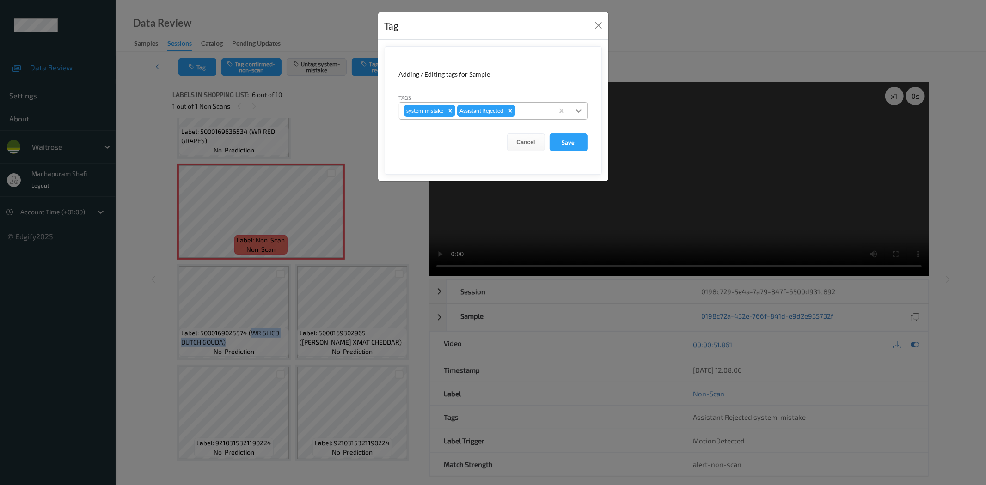
click at [574, 109] on icon at bounding box center [578, 110] width 9 height 9
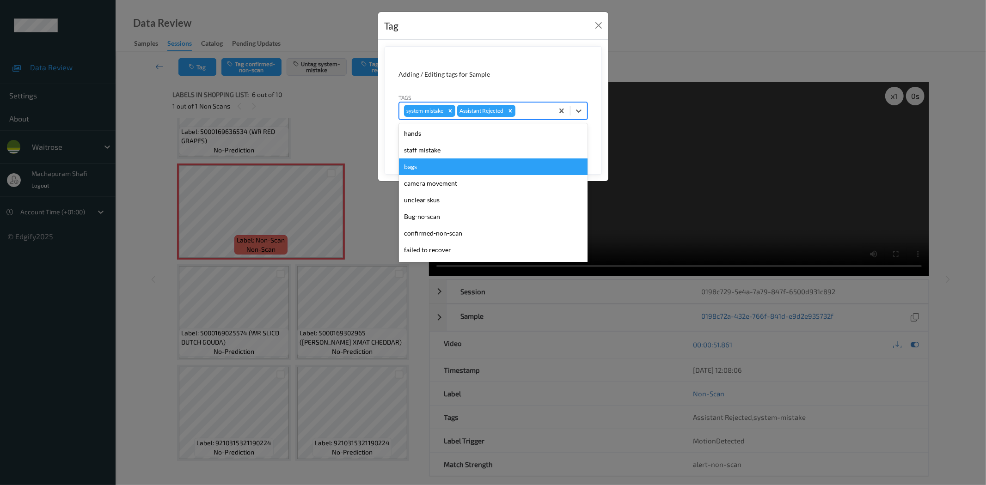
click at [413, 165] on div "bags" at bounding box center [493, 167] width 189 height 17
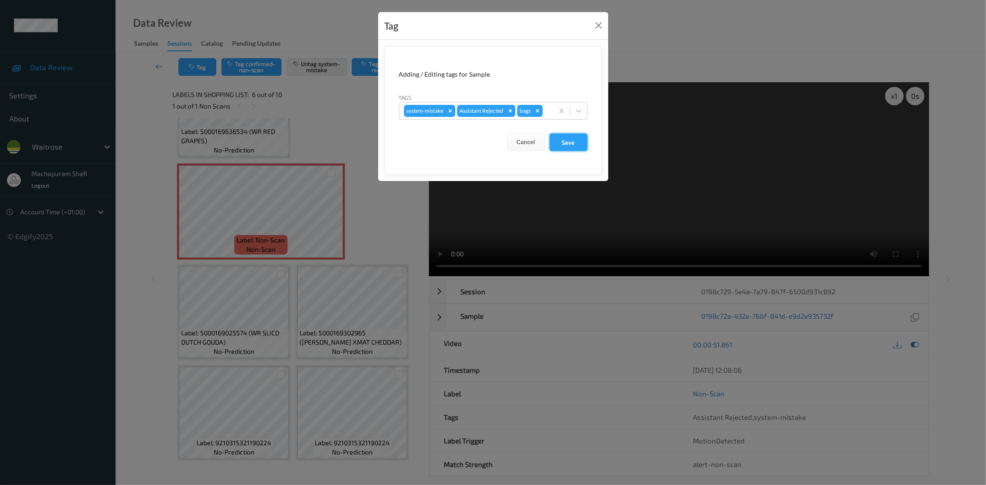
click at [571, 144] on button "Save" at bounding box center [568, 143] width 38 height 18
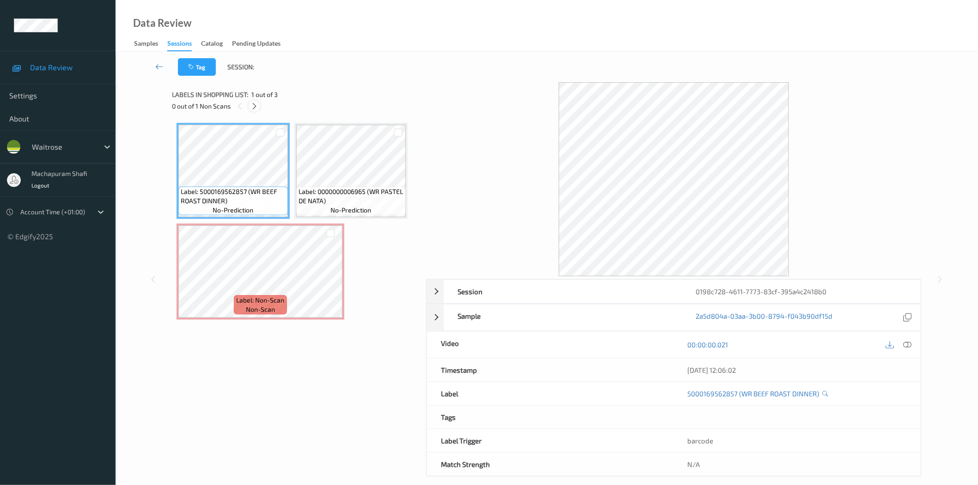
click at [251, 107] on icon at bounding box center [254, 106] width 8 height 8
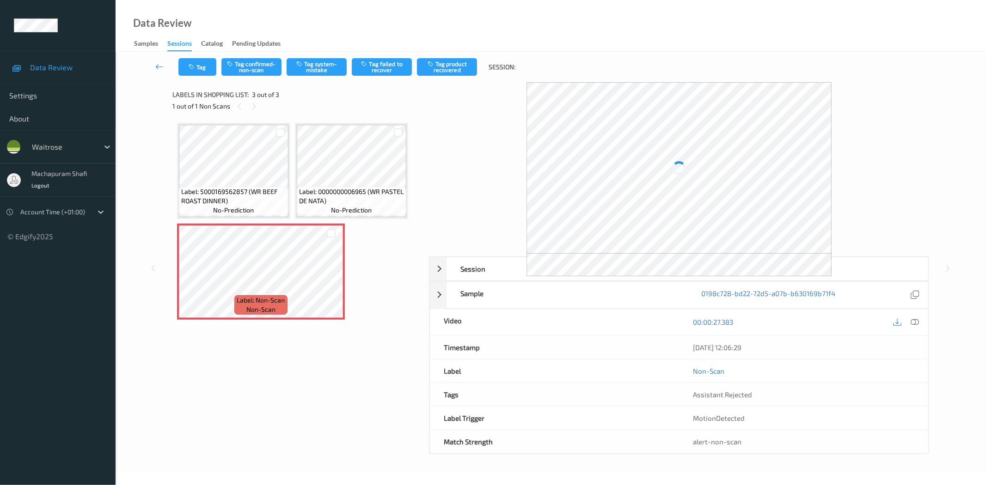
drag, startPoint x: 919, startPoint y: 322, endPoint x: 889, endPoint y: 301, distance: 36.4
click at [919, 322] on div at bounding box center [915, 322] width 12 height 12
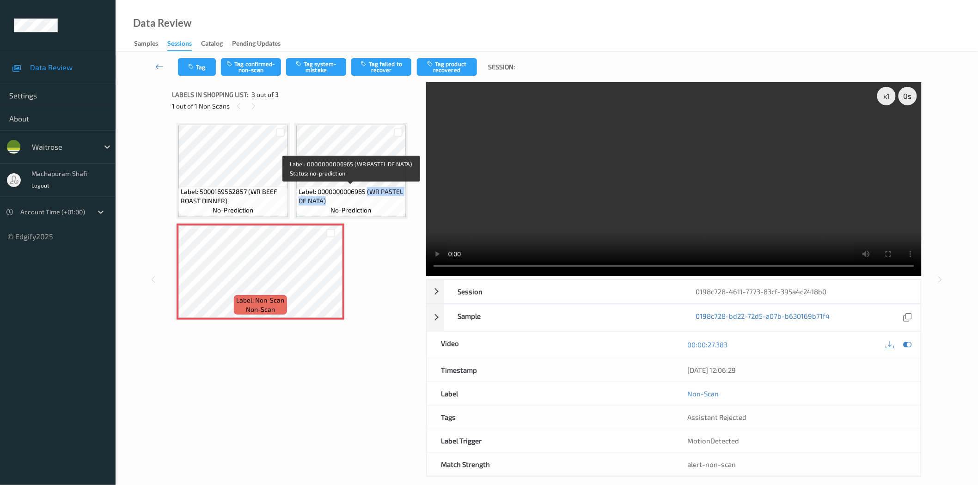
drag, startPoint x: 368, startPoint y: 192, endPoint x: 380, endPoint y: 207, distance: 18.4
click at [380, 207] on div "Label: 0000000006965 (WR PASTEL DE NATA) no-prediction" at bounding box center [351, 201] width 110 height 29
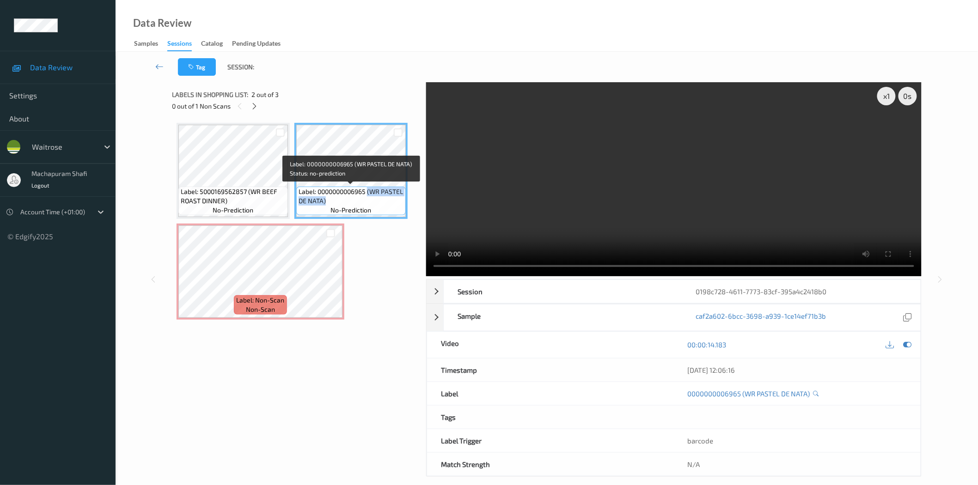
copy span "(WR PASTEL DE NATA)"
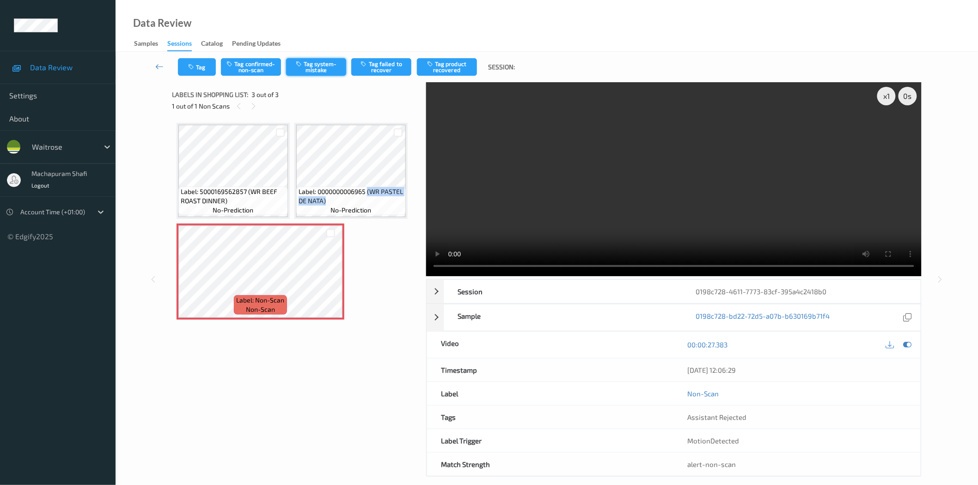
click at [307, 68] on button "Tag system-mistake" at bounding box center [316, 67] width 60 height 18
click at [324, 71] on button "Tag system-mistake" at bounding box center [316, 67] width 60 height 18
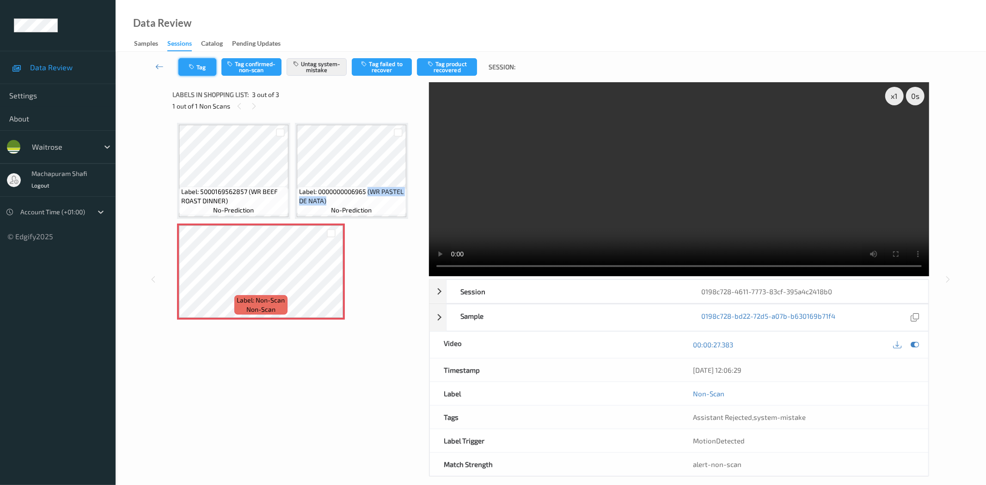
click at [199, 72] on button "Tag" at bounding box center [197, 67] width 38 height 18
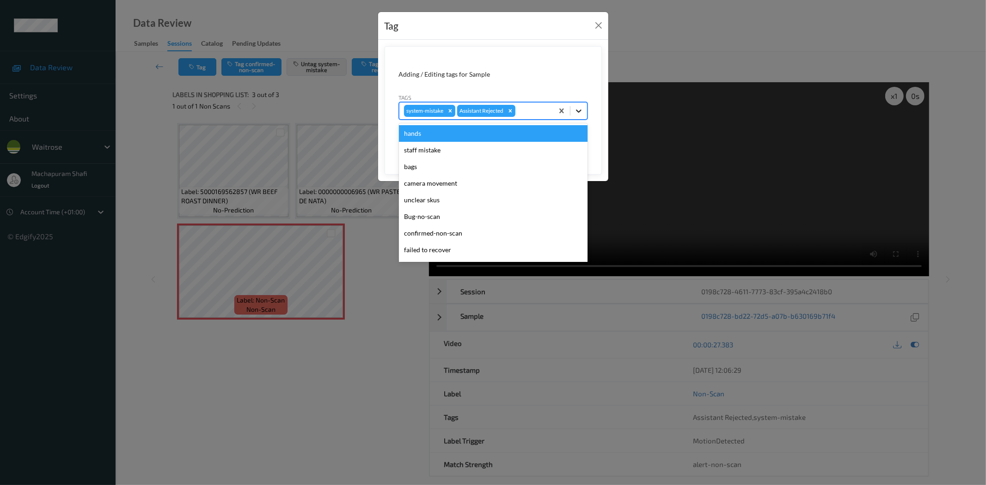
click at [581, 110] on icon at bounding box center [578, 110] width 9 height 9
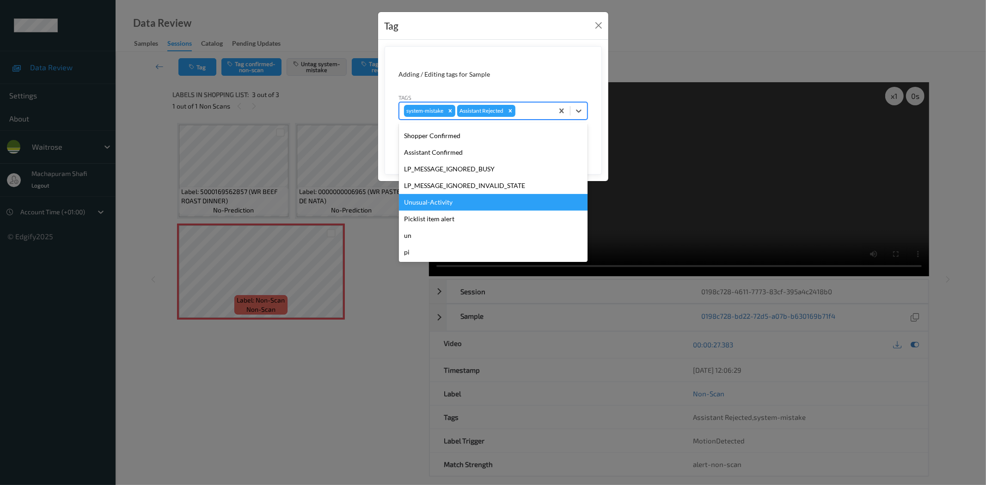
click at [433, 201] on div "Unusual-Activity" at bounding box center [493, 202] width 189 height 17
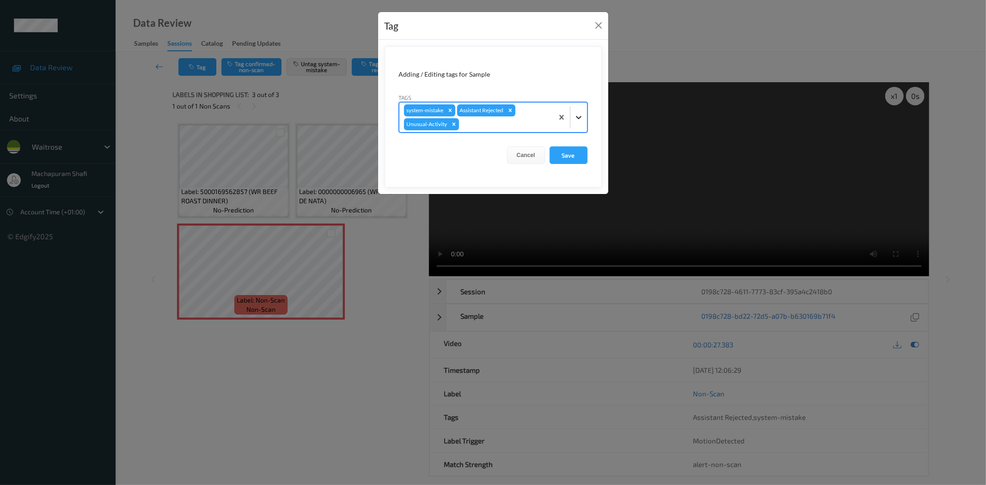
click at [576, 121] on icon at bounding box center [578, 117] width 9 height 9
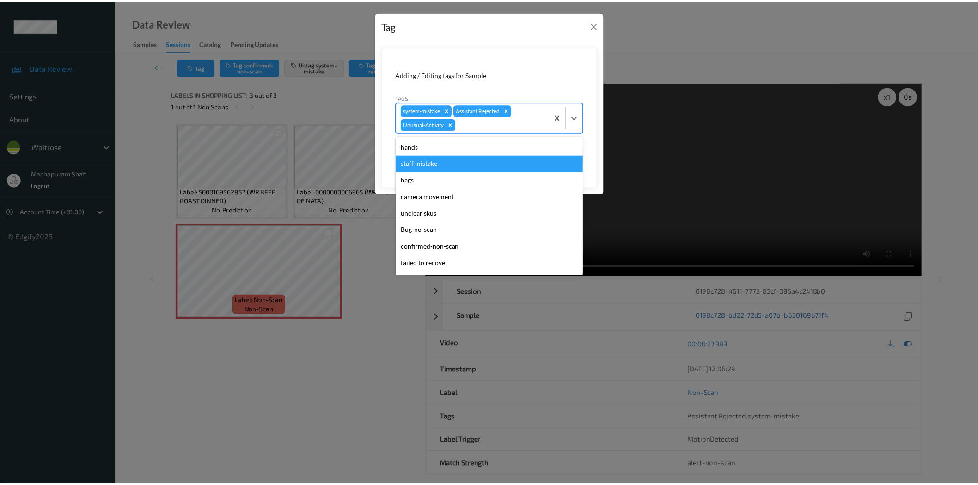
scroll to position [164, 0]
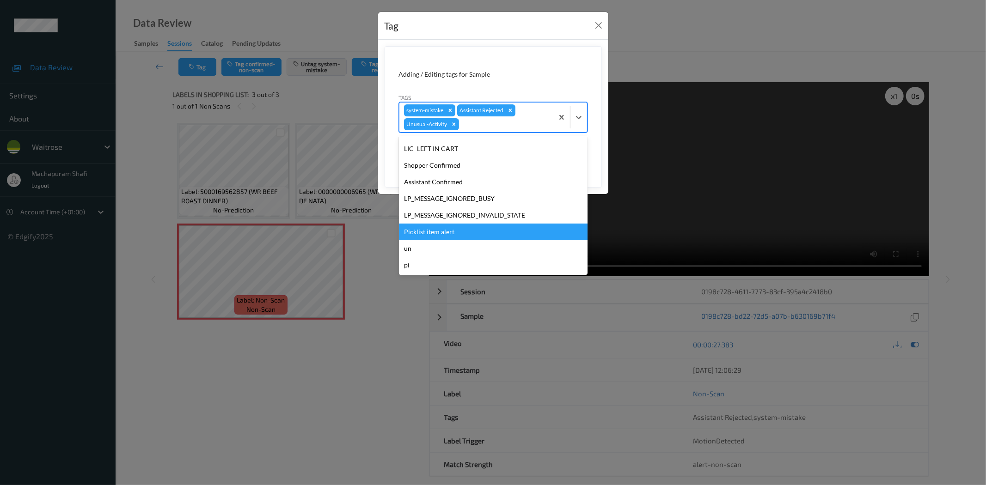
click at [426, 226] on div "Picklist item alert" at bounding box center [493, 232] width 189 height 17
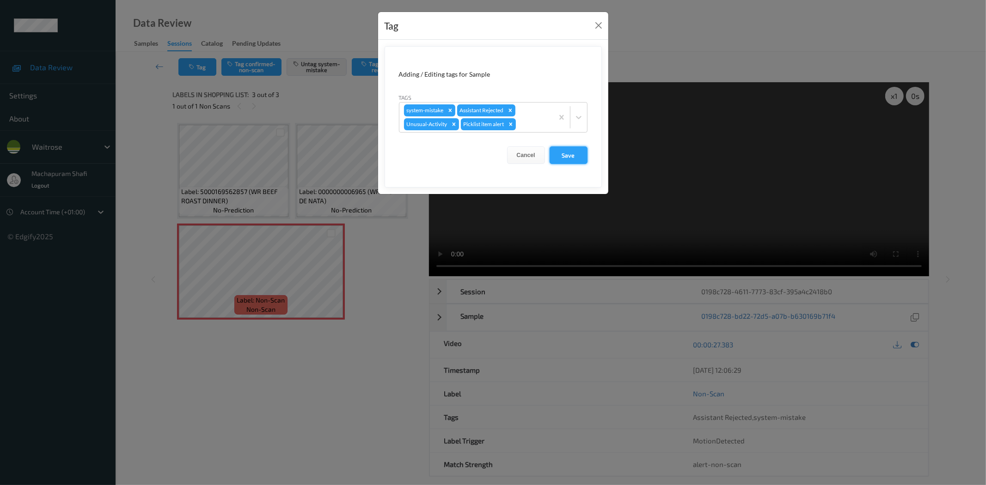
click at [561, 152] on button "Save" at bounding box center [568, 155] width 38 height 18
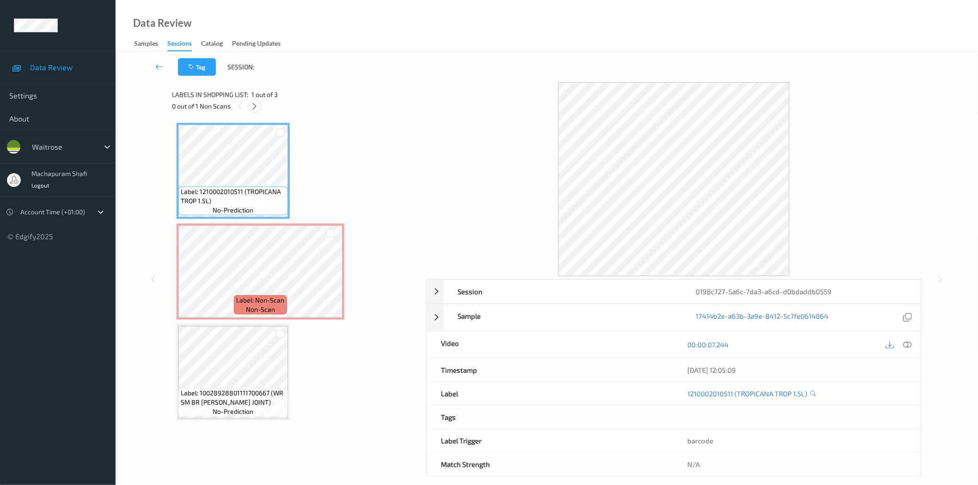
click at [254, 109] on icon at bounding box center [254, 106] width 8 height 8
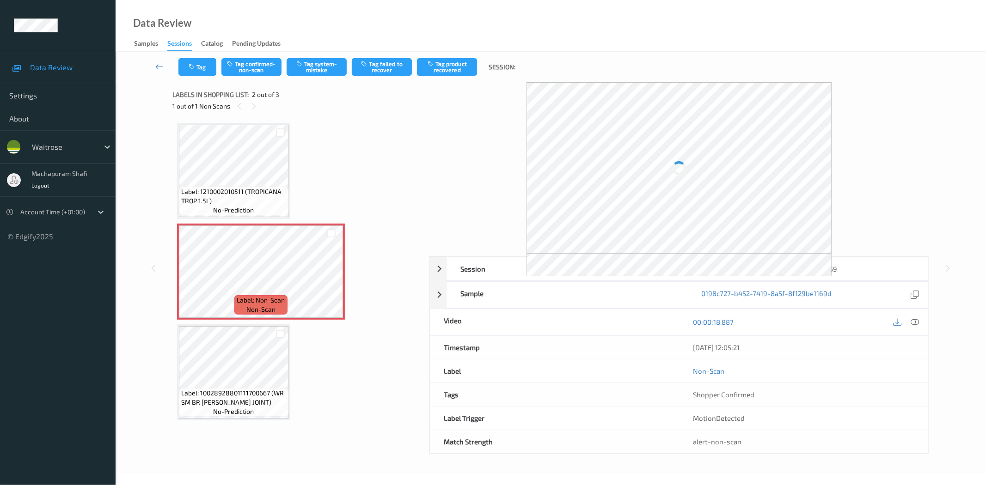
drag, startPoint x: 914, startPoint y: 322, endPoint x: 891, endPoint y: 263, distance: 63.1
click at [914, 322] on icon at bounding box center [915, 322] width 8 height 8
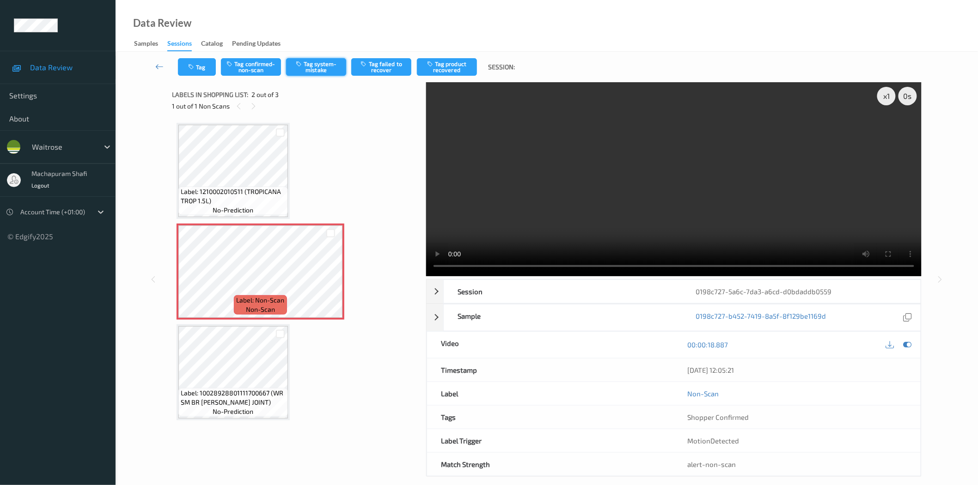
click at [327, 59] on button "Tag system-mistake" at bounding box center [316, 67] width 60 height 18
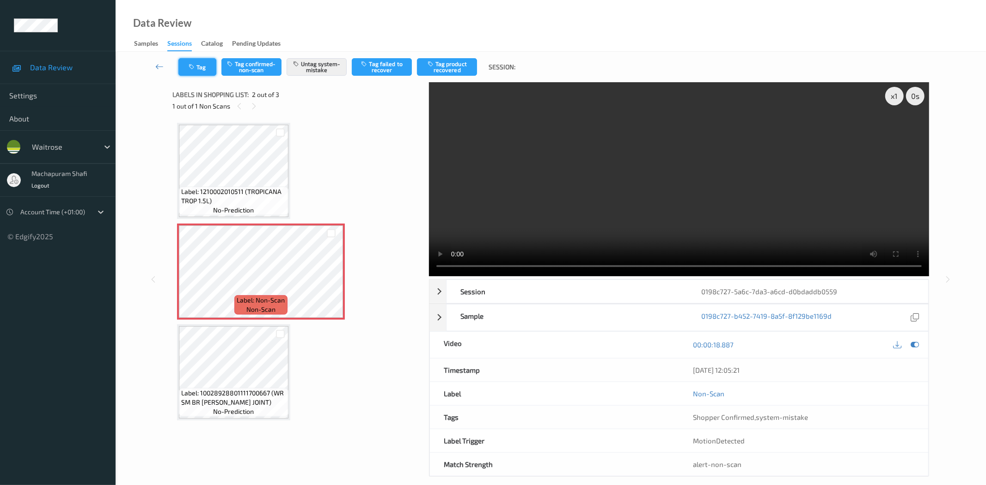
click at [197, 64] on button "Tag" at bounding box center [197, 67] width 38 height 18
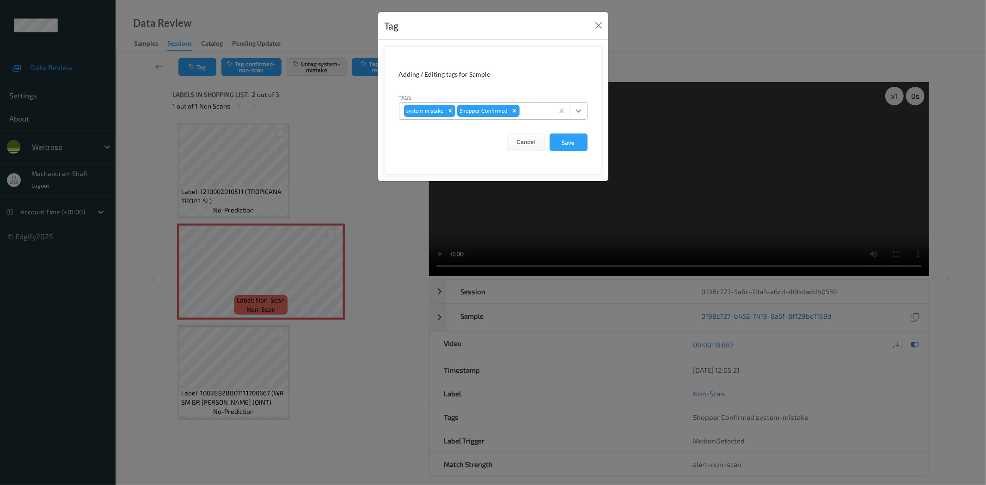
click at [580, 110] on icon at bounding box center [579, 111] width 6 height 3
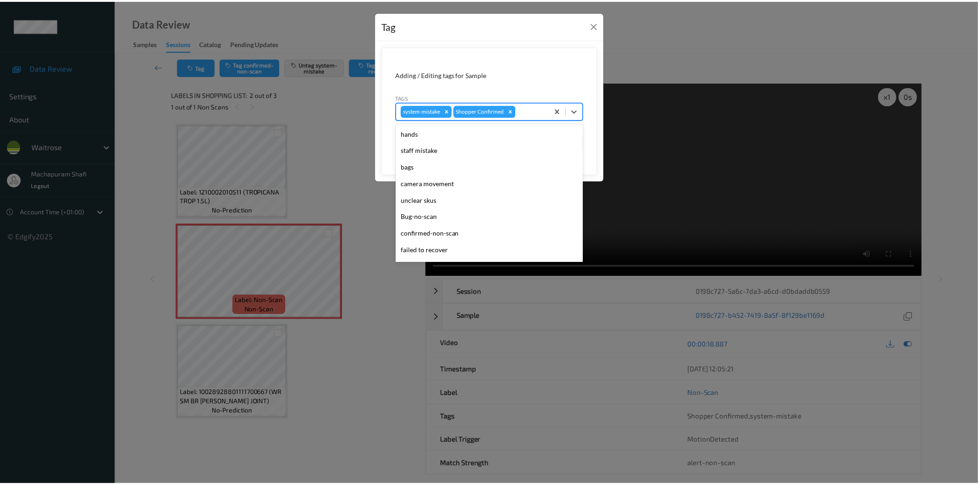
scroll to position [181, 0]
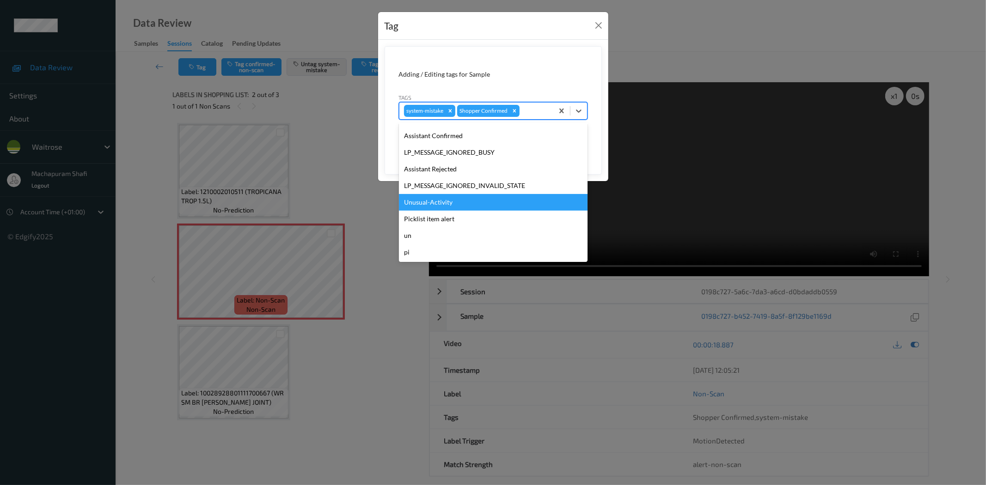
click at [437, 201] on div "Unusual-Activity" at bounding box center [493, 202] width 189 height 17
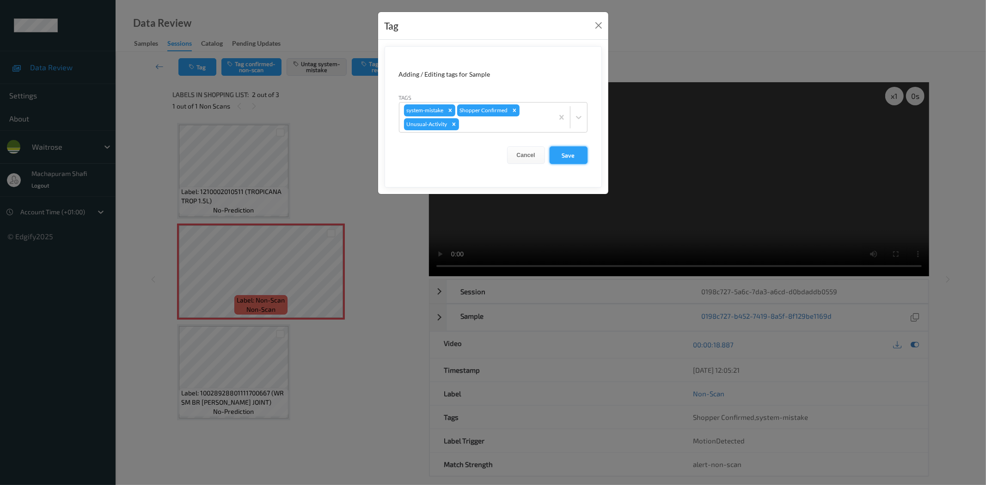
click at [565, 154] on button "Save" at bounding box center [568, 155] width 38 height 18
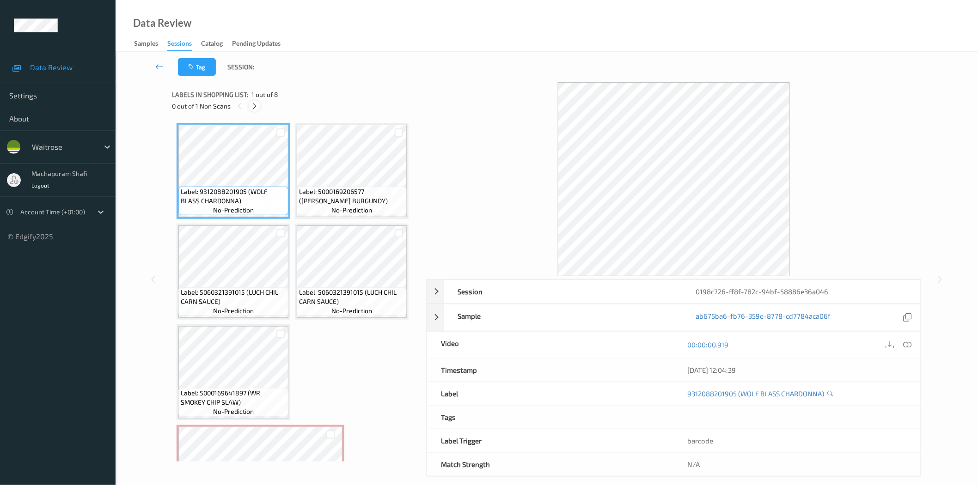
click at [257, 102] on icon at bounding box center [254, 106] width 8 height 8
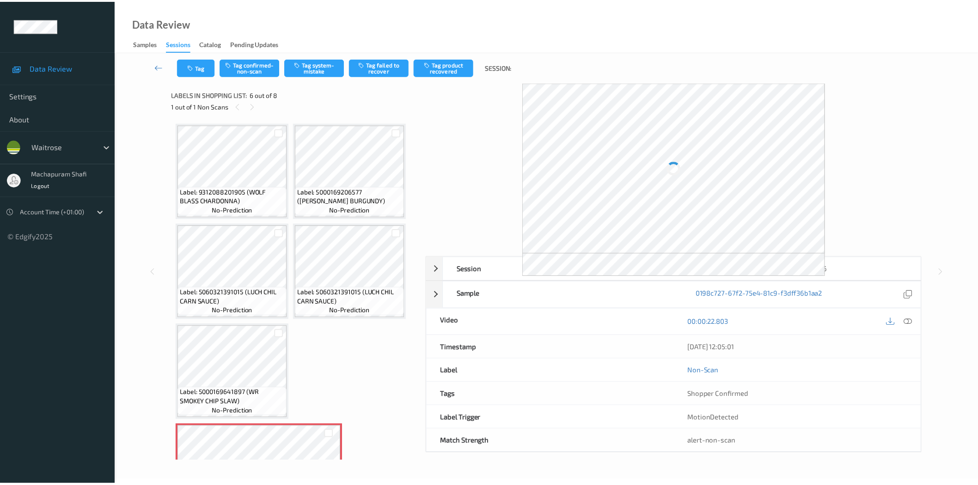
scroll to position [162, 0]
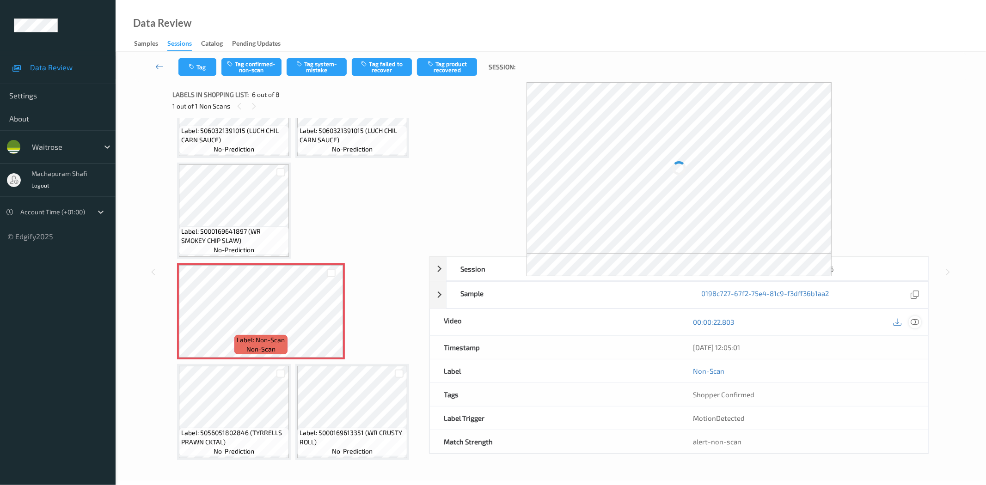
click at [913, 320] on icon at bounding box center [915, 322] width 8 height 8
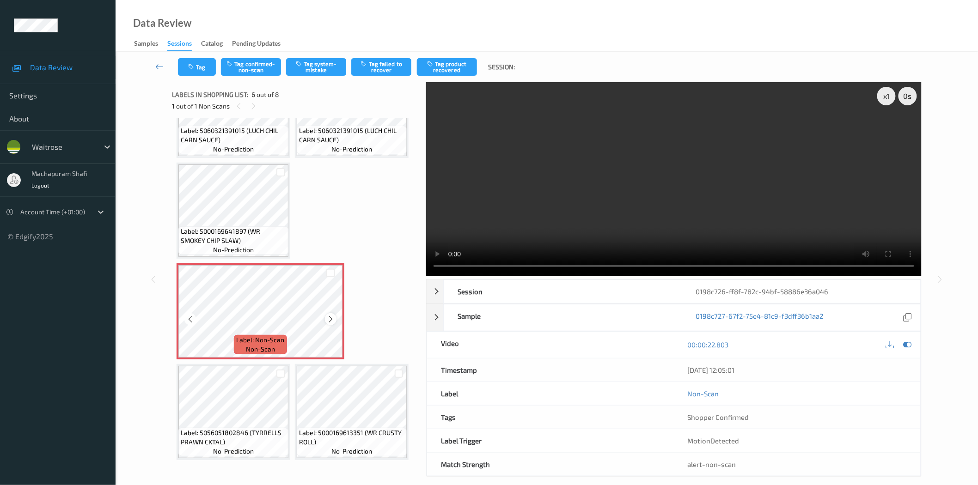
click at [330, 315] on icon at bounding box center [331, 319] width 8 height 8
click at [268, 68] on button "Tag confirmed-non-scan" at bounding box center [251, 67] width 60 height 18
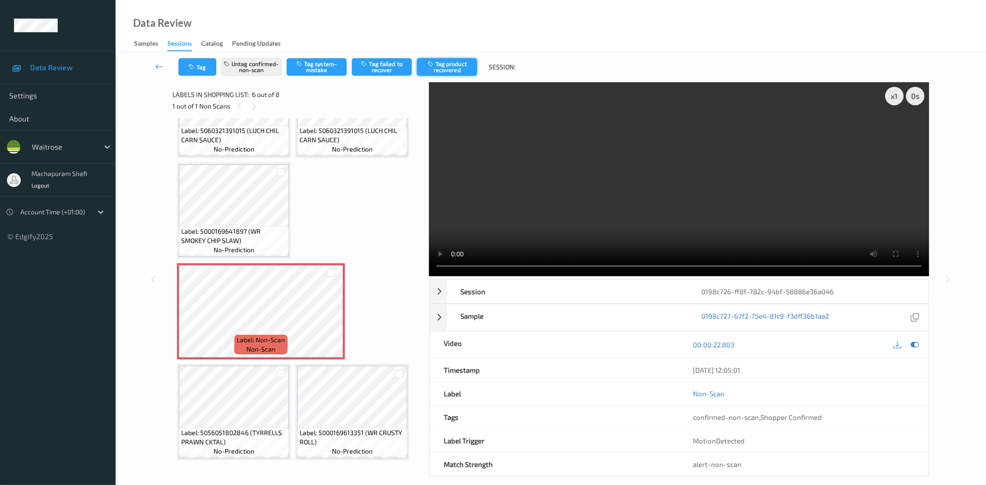
click at [457, 62] on button "Tag product recovered" at bounding box center [447, 67] width 60 height 18
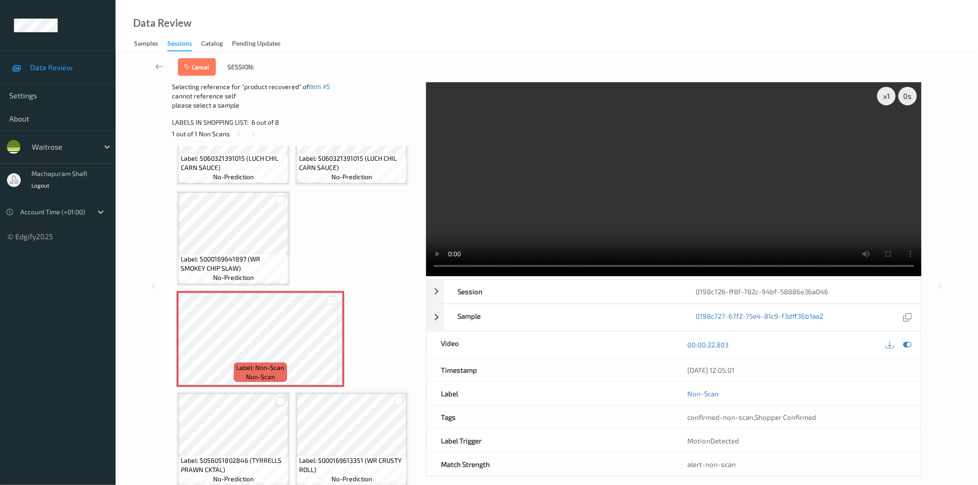
click at [279, 397] on div at bounding box center [280, 401] width 9 height 9
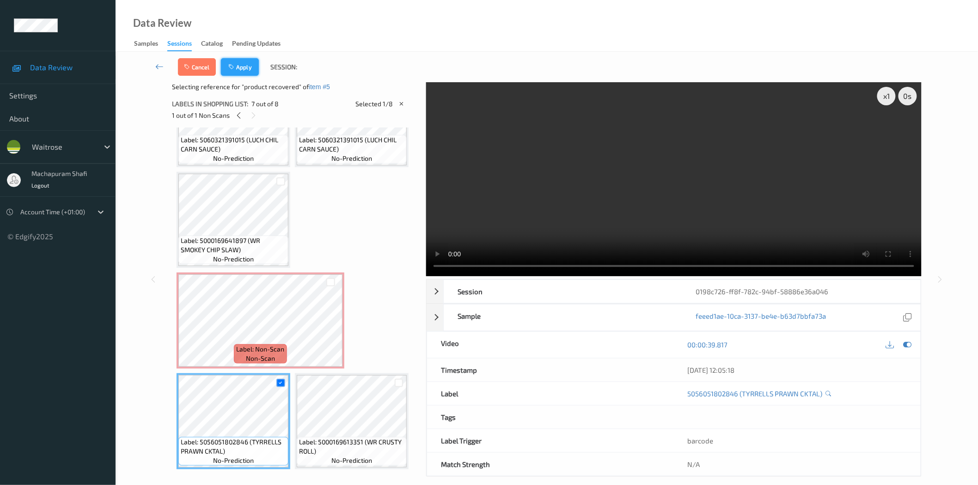
click at [239, 67] on button "Apply" at bounding box center [240, 67] width 38 height 18
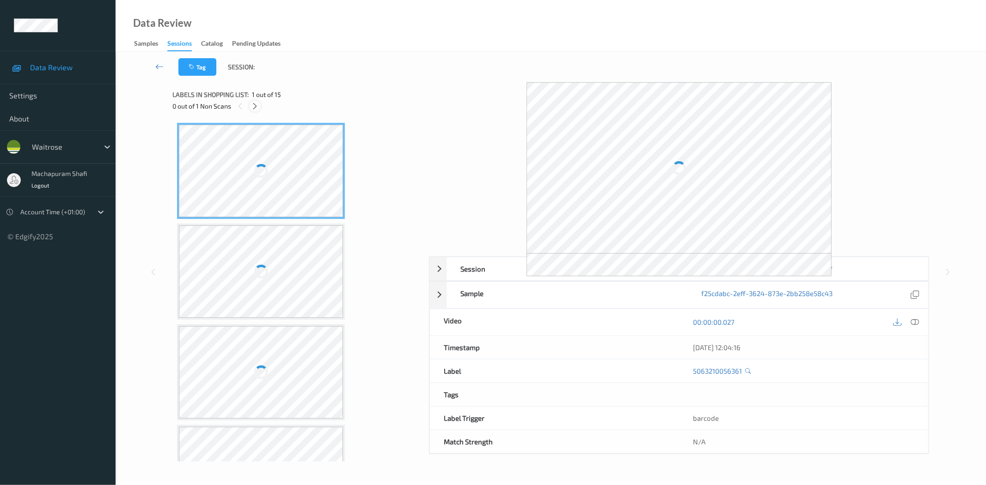
click at [252, 103] on icon at bounding box center [255, 106] width 8 height 8
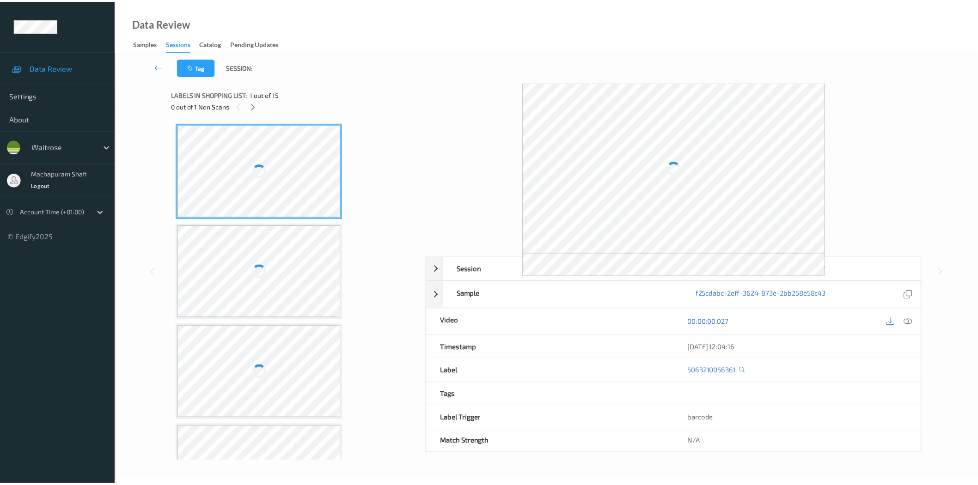
scroll to position [1163, 0]
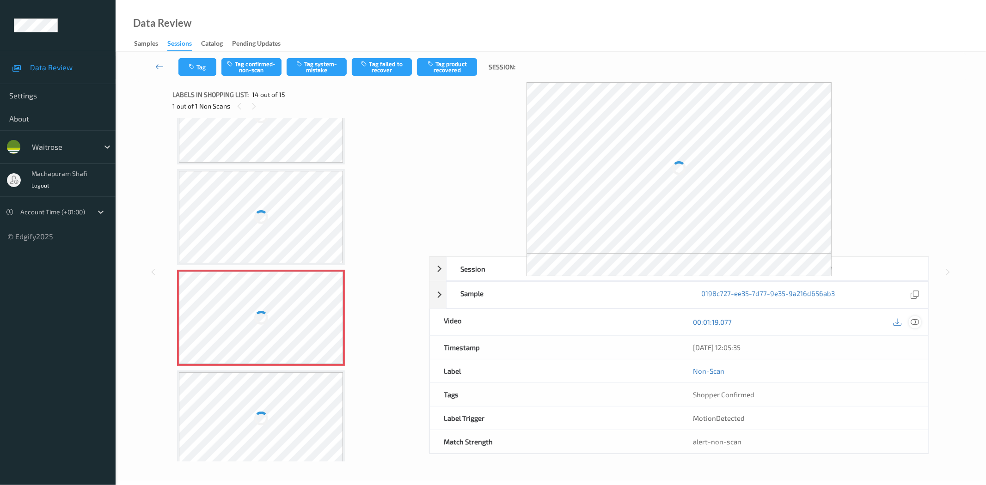
click at [912, 319] on icon at bounding box center [915, 322] width 8 height 8
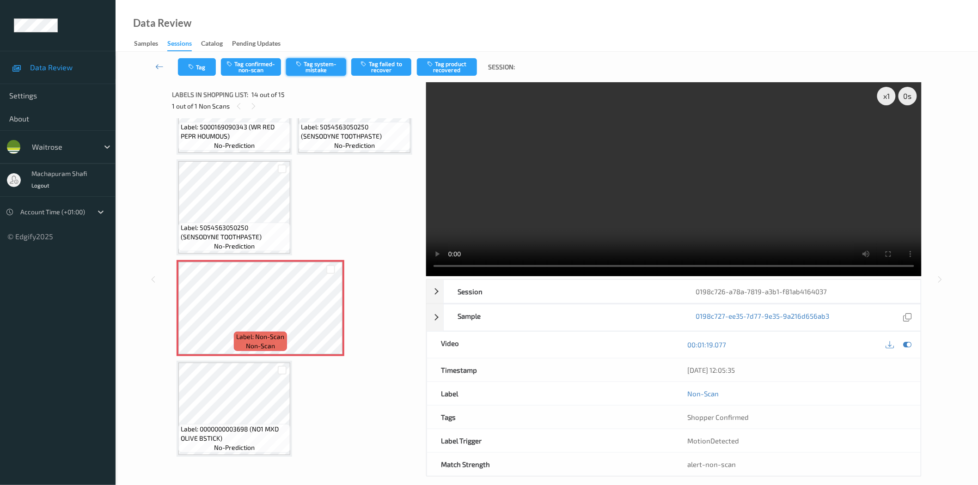
click at [330, 62] on button "Tag system-mistake" at bounding box center [316, 67] width 60 height 18
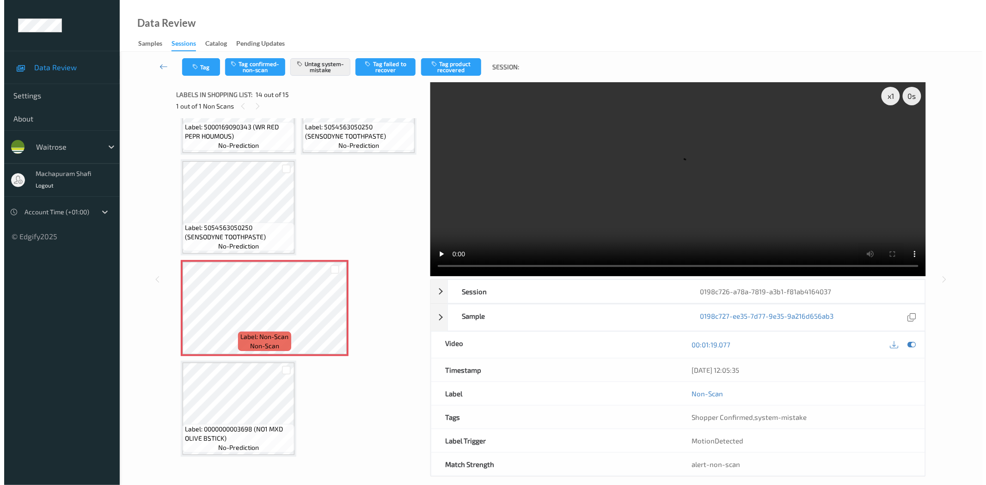
scroll to position [562, 0]
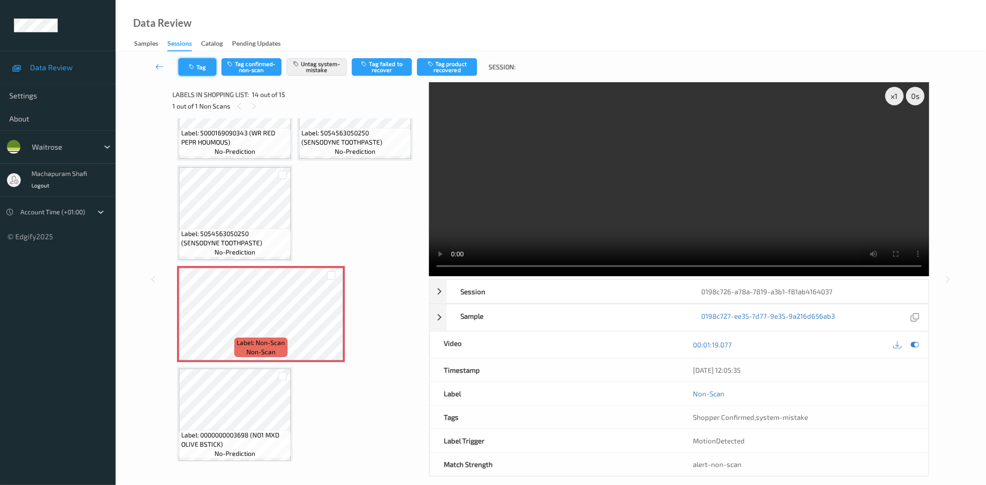
click at [201, 69] on button "Tag" at bounding box center [197, 67] width 38 height 18
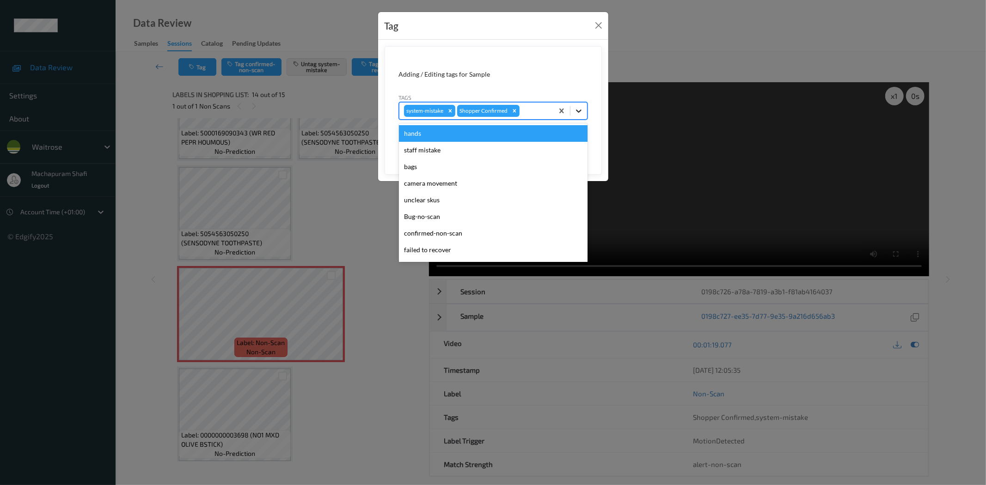
click at [584, 108] on div at bounding box center [578, 111] width 17 height 17
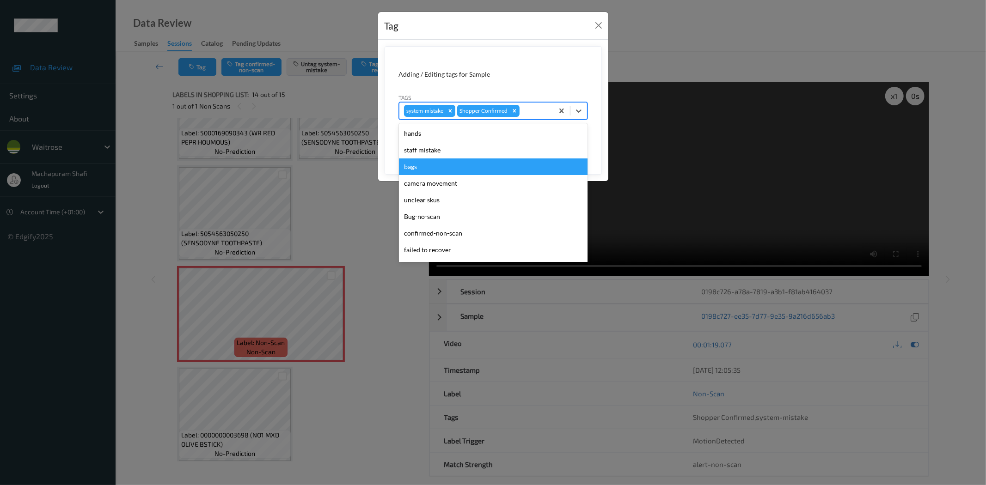
scroll to position [181, 0]
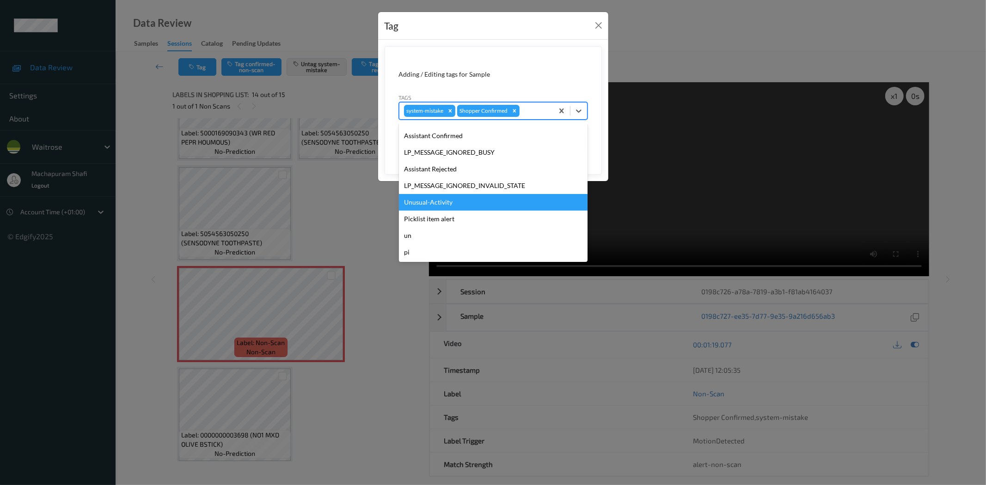
click at [417, 202] on div "Unusual-Activity" at bounding box center [493, 202] width 189 height 17
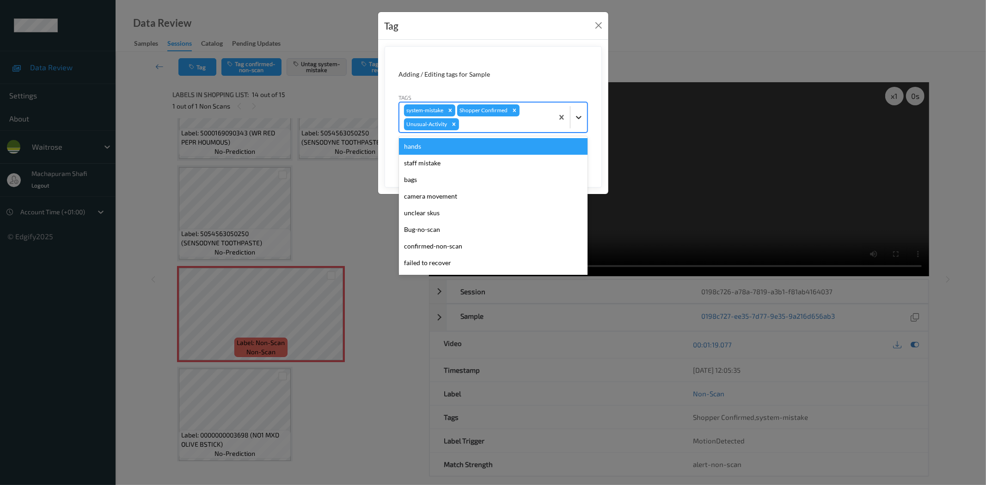
click at [583, 114] on icon at bounding box center [578, 117] width 9 height 9
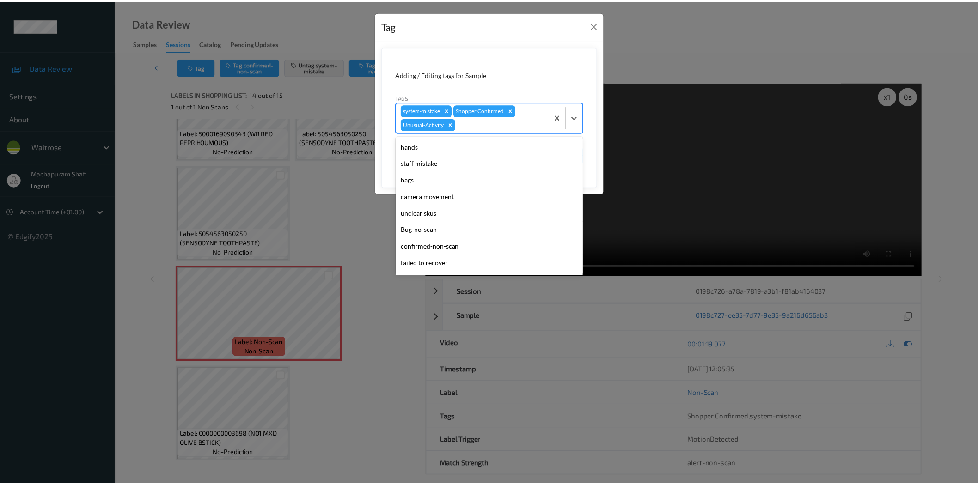
scroll to position [164, 0]
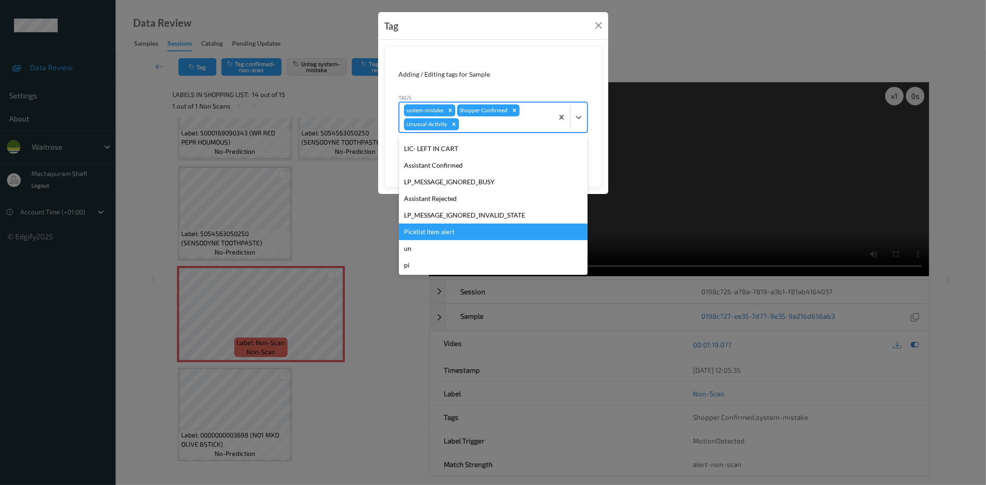
click at [424, 232] on div "Picklist item alert" at bounding box center [493, 232] width 189 height 17
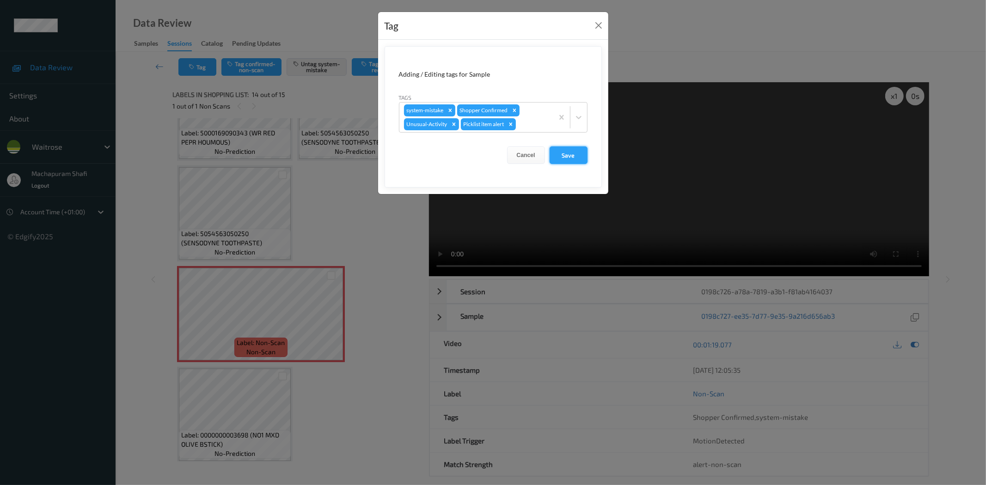
click at [559, 154] on button "Save" at bounding box center [568, 155] width 38 height 18
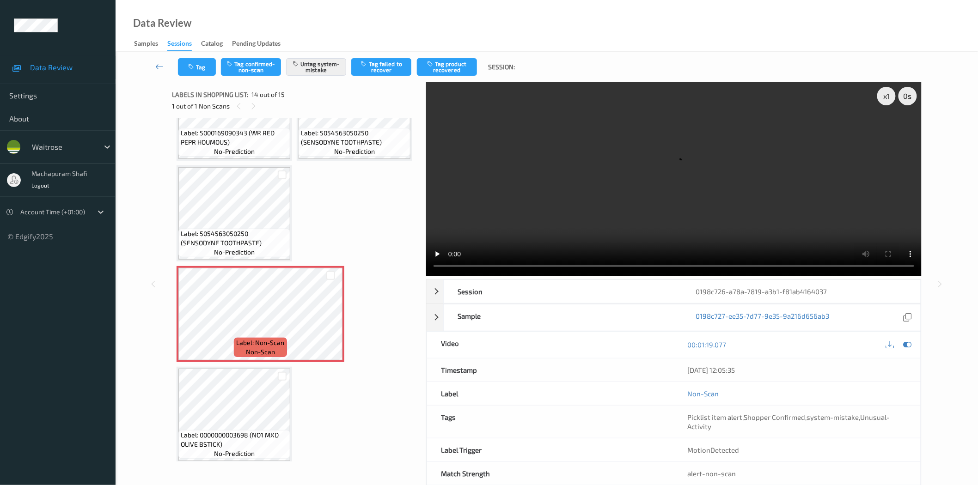
scroll to position [1163, 0]
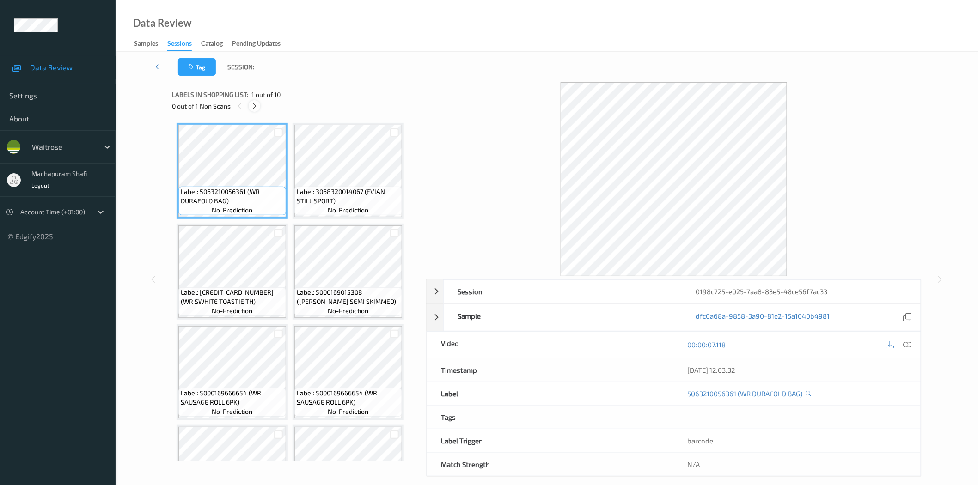
click at [255, 105] on icon at bounding box center [254, 106] width 8 height 8
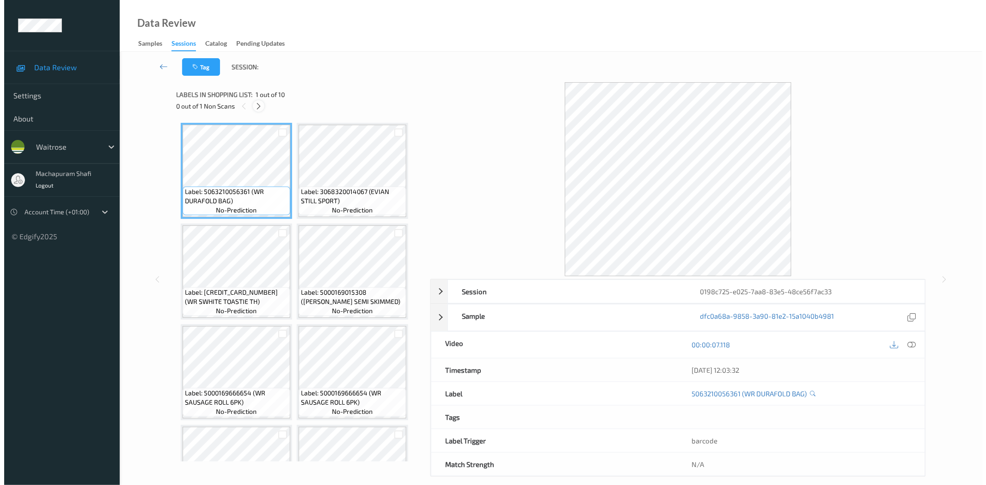
scroll to position [262, 0]
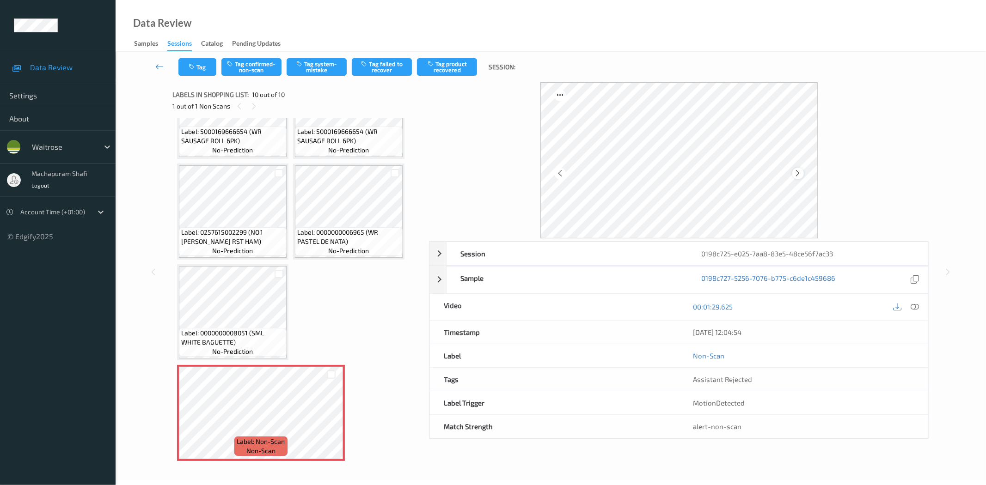
click at [795, 174] on icon at bounding box center [798, 173] width 8 height 8
click at [915, 305] on icon at bounding box center [915, 307] width 8 height 8
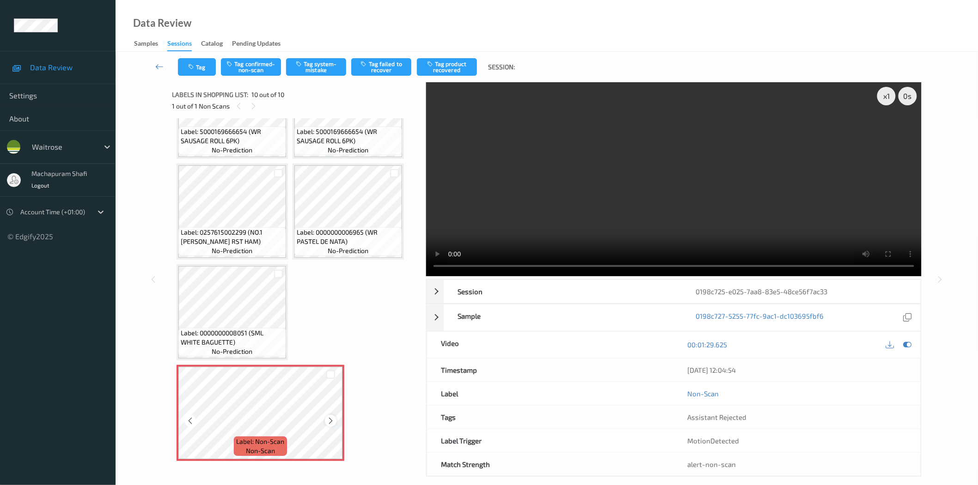
click at [332, 417] on icon at bounding box center [331, 421] width 8 height 8
click at [315, 66] on button "Tag system-mistake" at bounding box center [316, 67] width 60 height 18
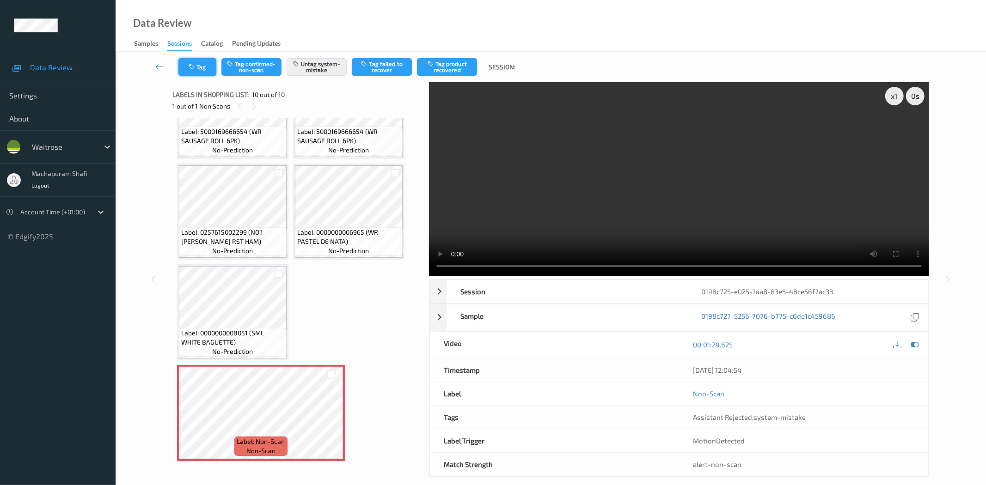
click at [197, 65] on button "Tag" at bounding box center [197, 67] width 38 height 18
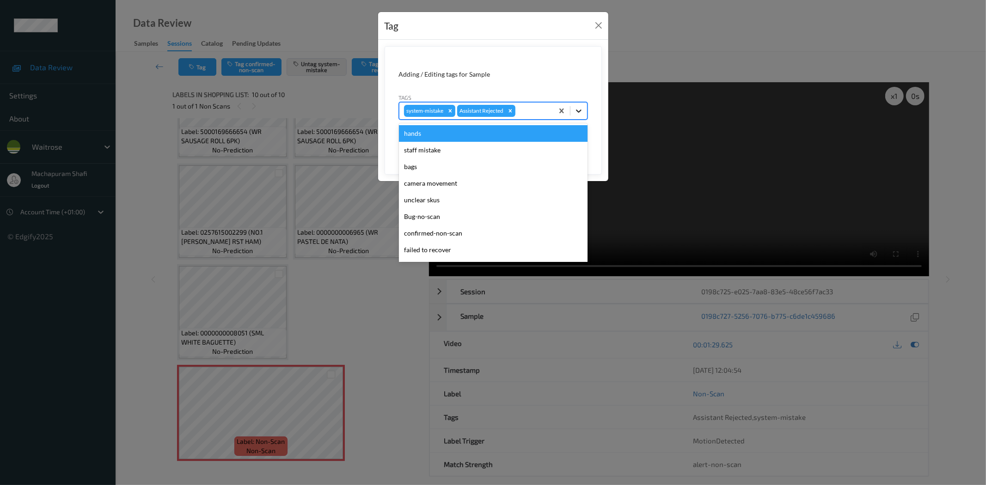
click at [579, 103] on div at bounding box center [578, 111] width 17 height 17
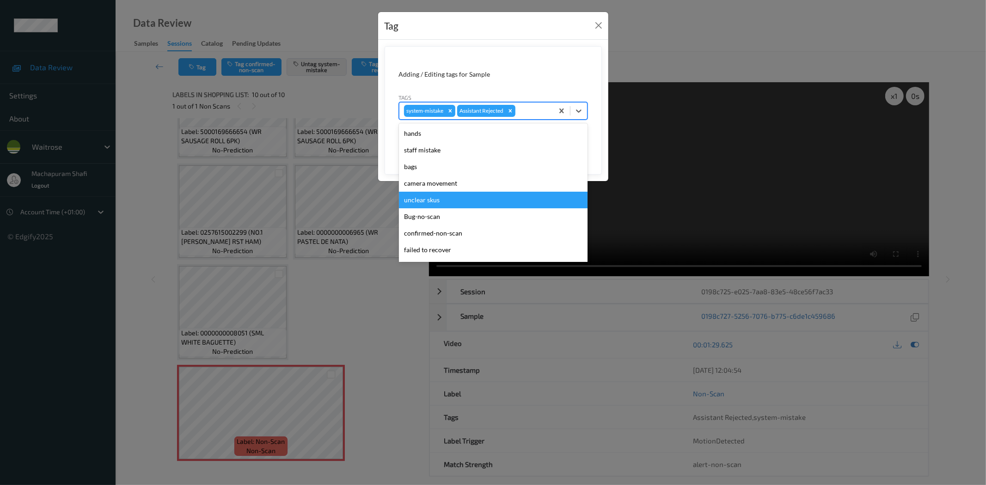
scroll to position [181, 0]
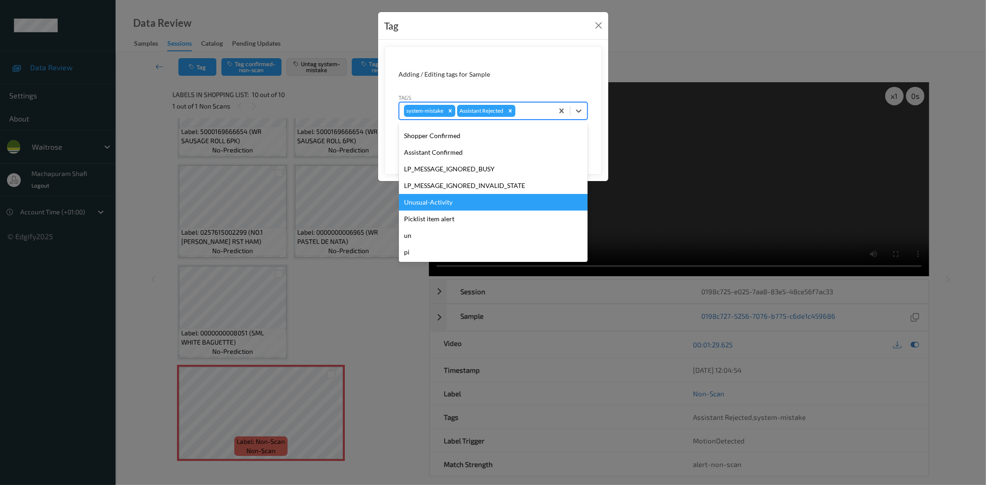
click at [439, 197] on div "Unusual-Activity" at bounding box center [493, 202] width 189 height 17
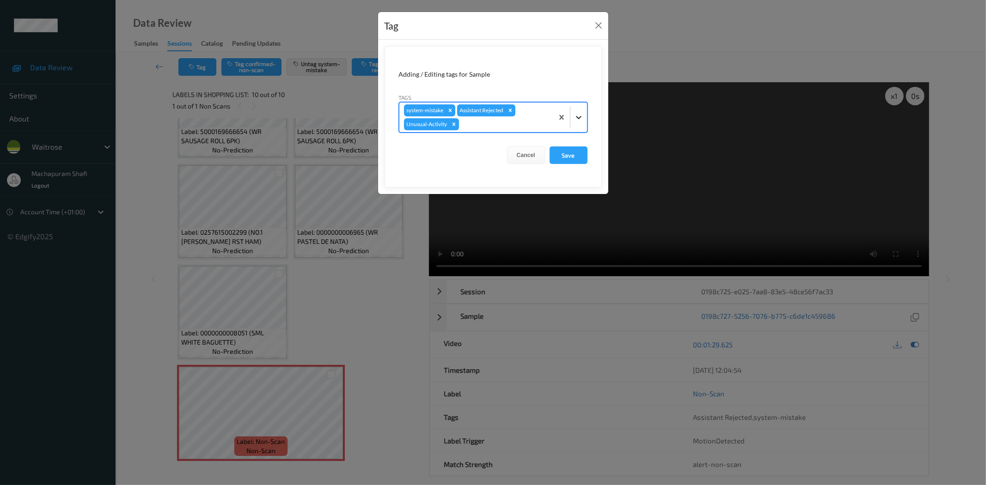
click at [583, 110] on div at bounding box center [578, 117] width 17 height 17
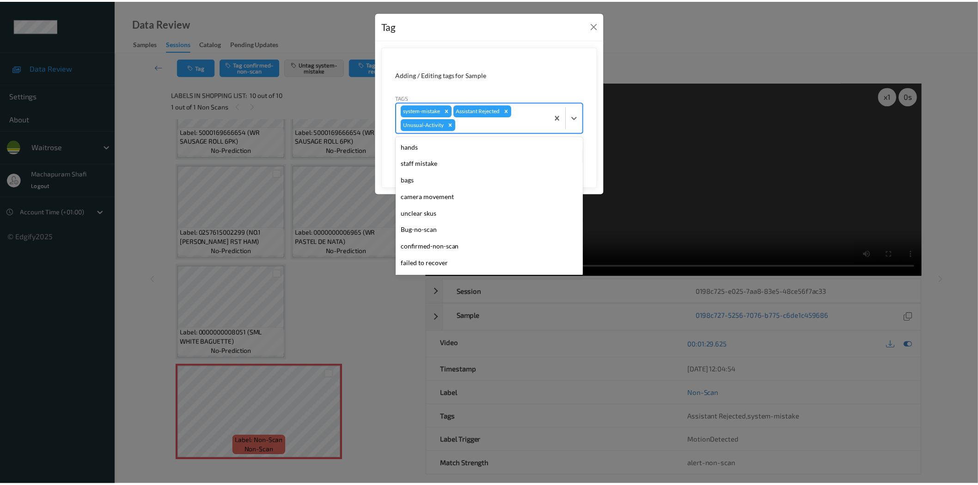
scroll to position [164, 0]
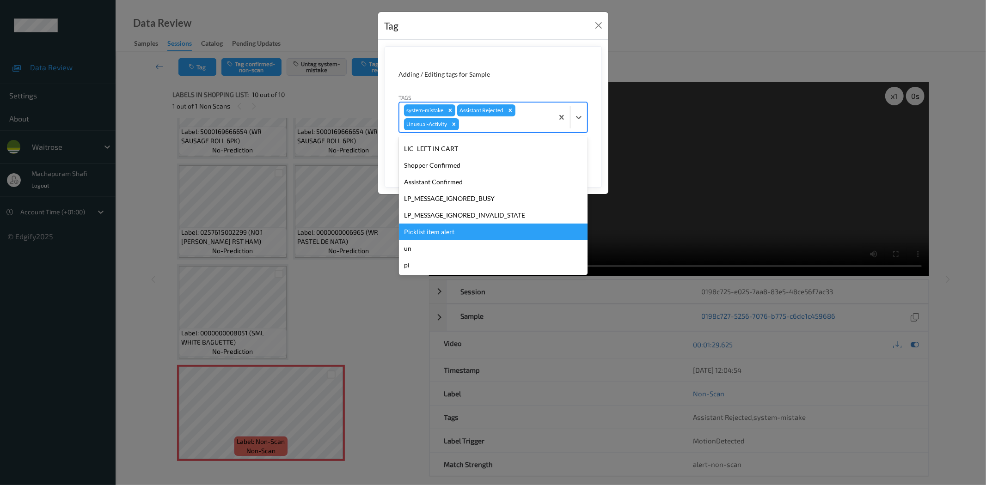
click at [437, 232] on div "Picklist item alert" at bounding box center [493, 232] width 189 height 17
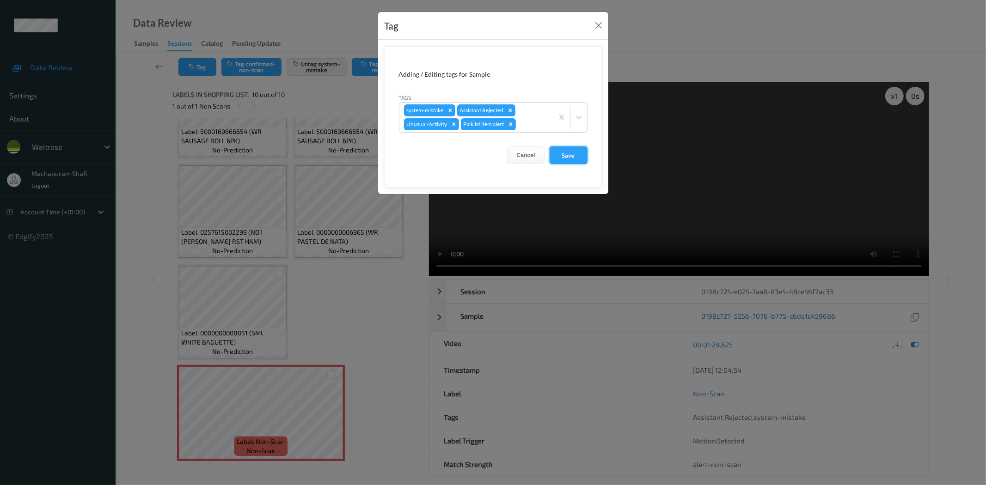
click at [563, 160] on button "Save" at bounding box center [568, 155] width 38 height 18
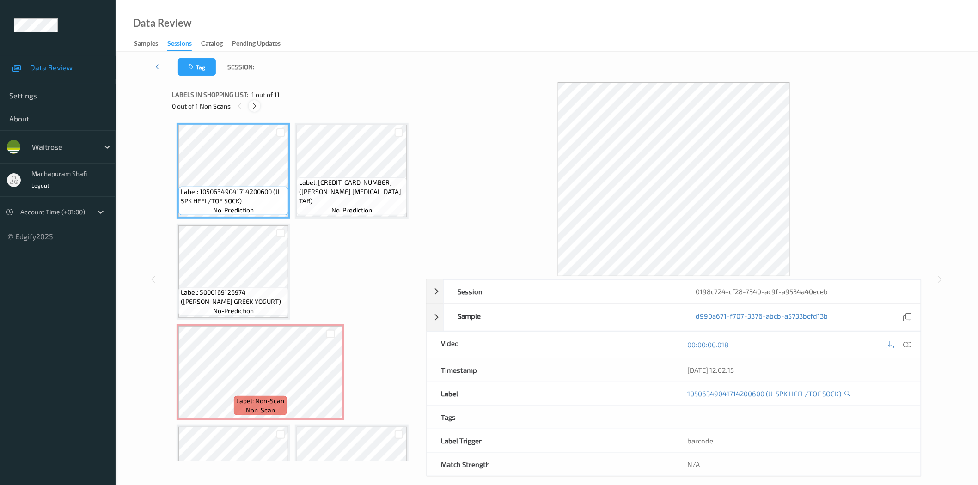
click at [260, 108] on div at bounding box center [255, 106] width 12 height 12
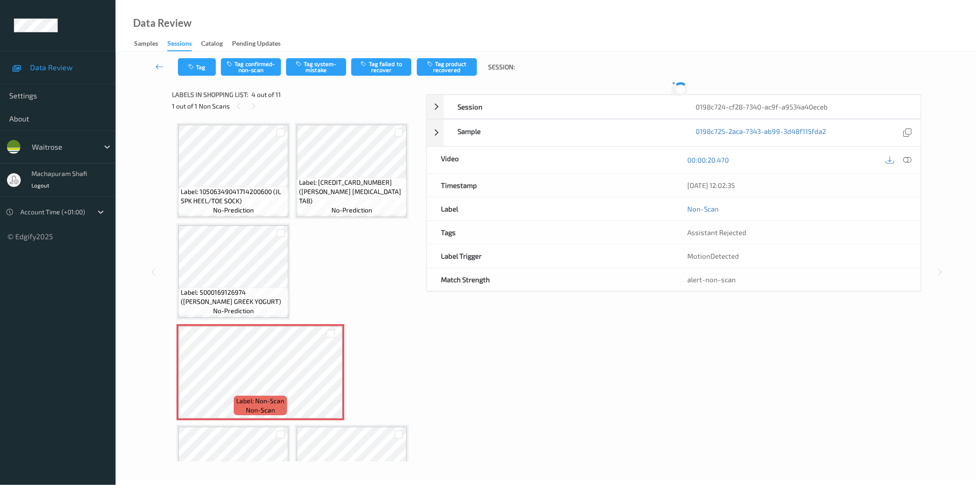
scroll to position [104, 0]
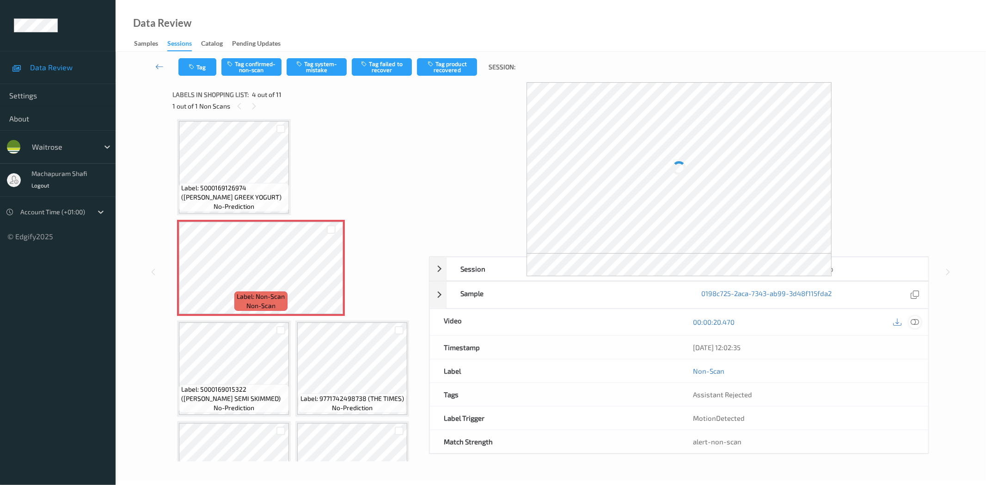
click at [914, 321] on icon at bounding box center [915, 322] width 8 height 8
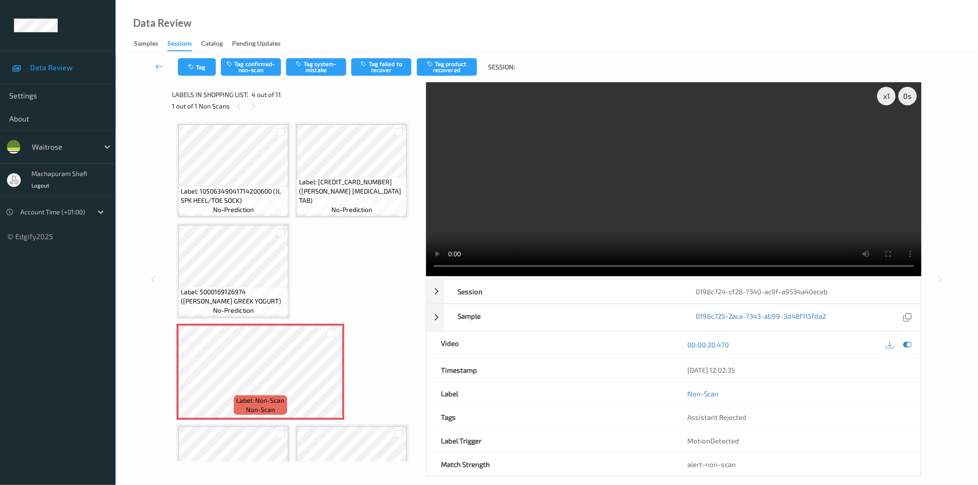
scroll to position [0, 0]
click at [327, 63] on button "Tag system-mistake" at bounding box center [316, 67] width 60 height 18
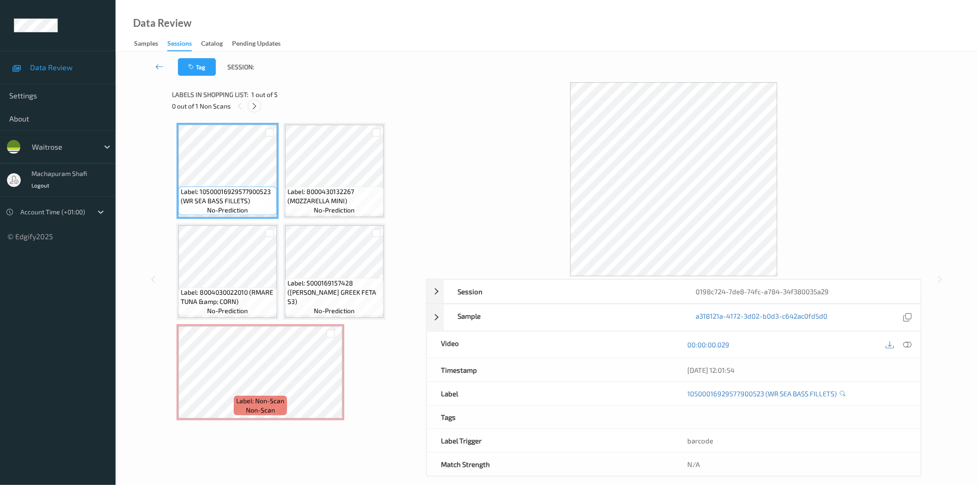
click at [257, 104] on icon at bounding box center [254, 106] width 8 height 8
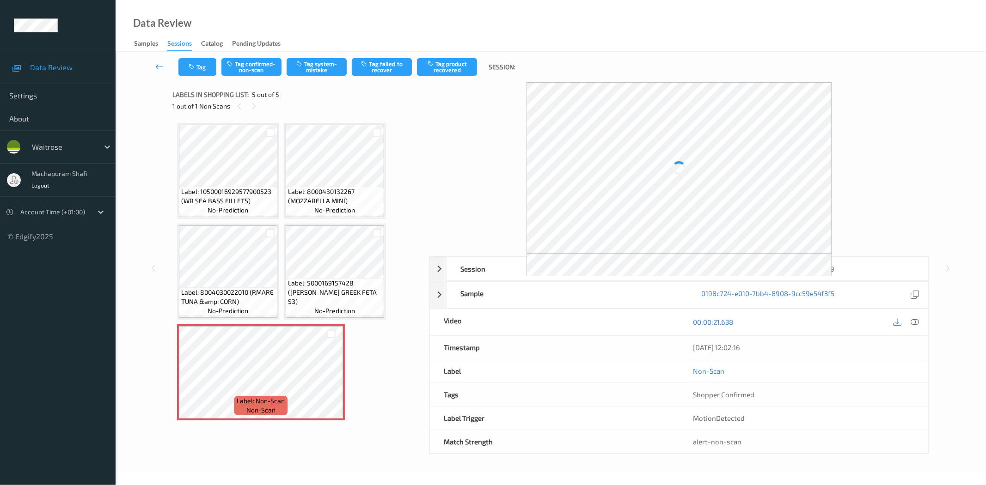
drag, startPoint x: 913, startPoint y: 321, endPoint x: 889, endPoint y: 242, distance: 82.7
click at [913, 321] on icon at bounding box center [915, 322] width 8 height 8
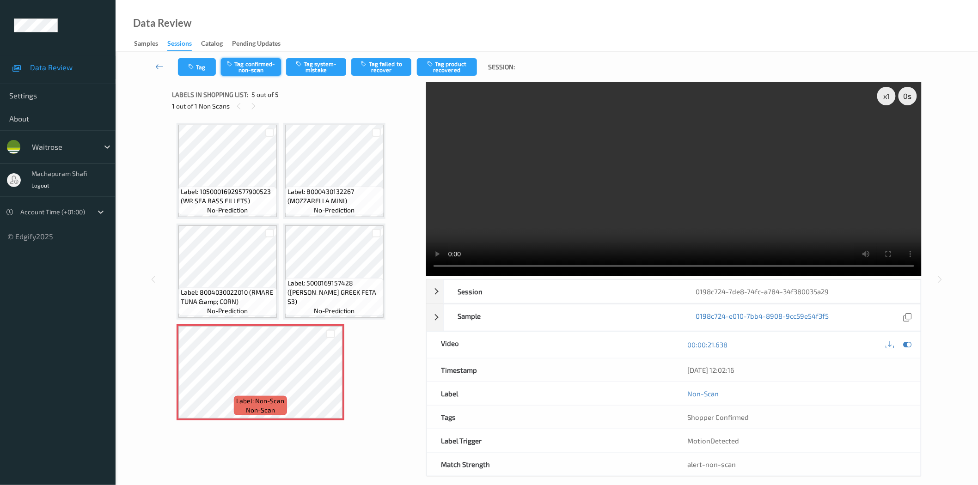
click at [252, 74] on button "Tag confirmed-non-scan" at bounding box center [251, 67] width 60 height 18
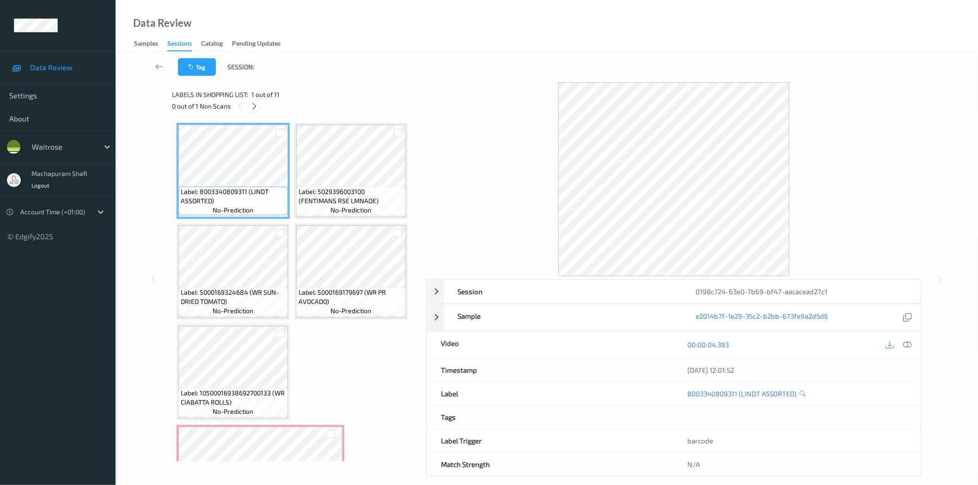
click at [251, 106] on icon at bounding box center [254, 106] width 8 height 8
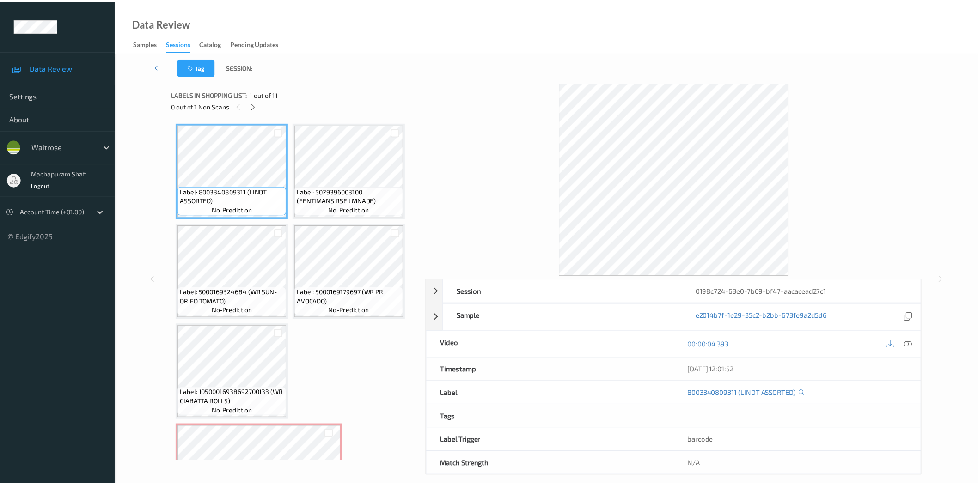
scroll to position [205, 0]
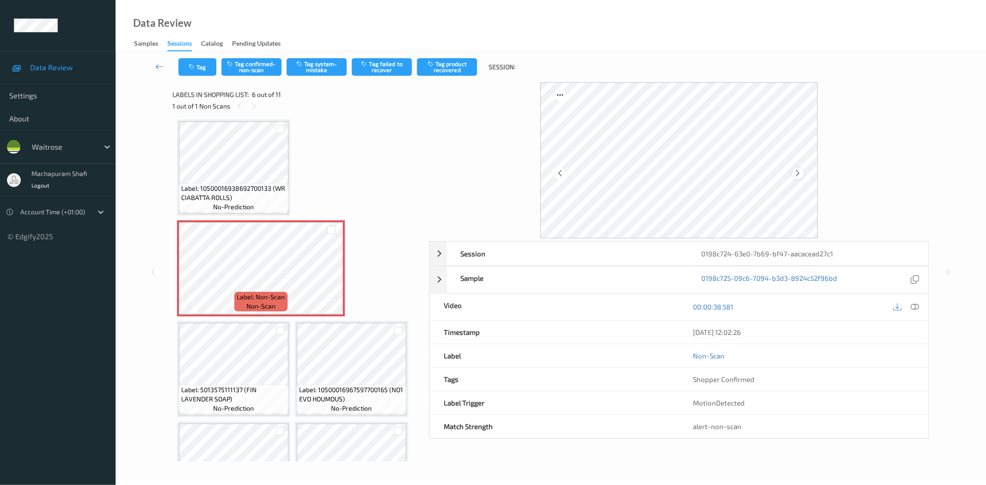
click at [796, 173] on icon at bounding box center [798, 173] width 8 height 8
click at [916, 308] on icon at bounding box center [915, 307] width 8 height 8
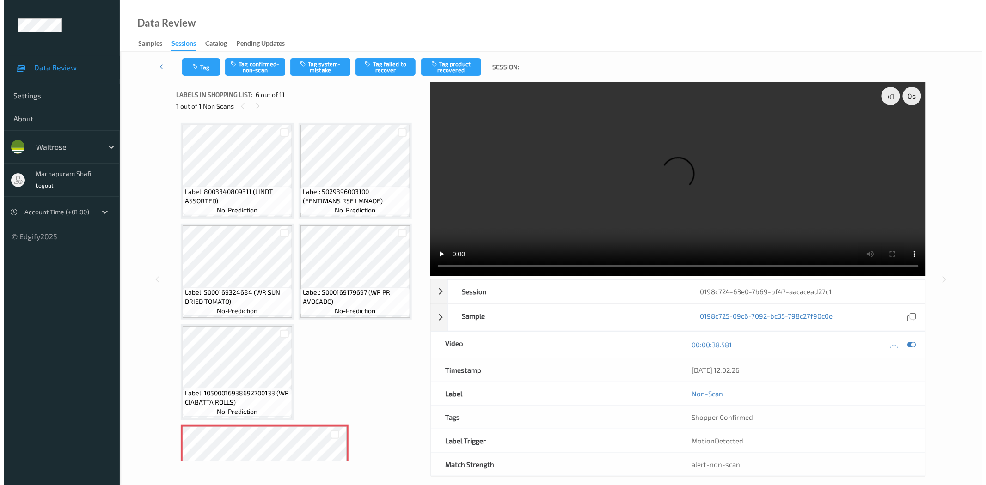
scroll to position [205, 0]
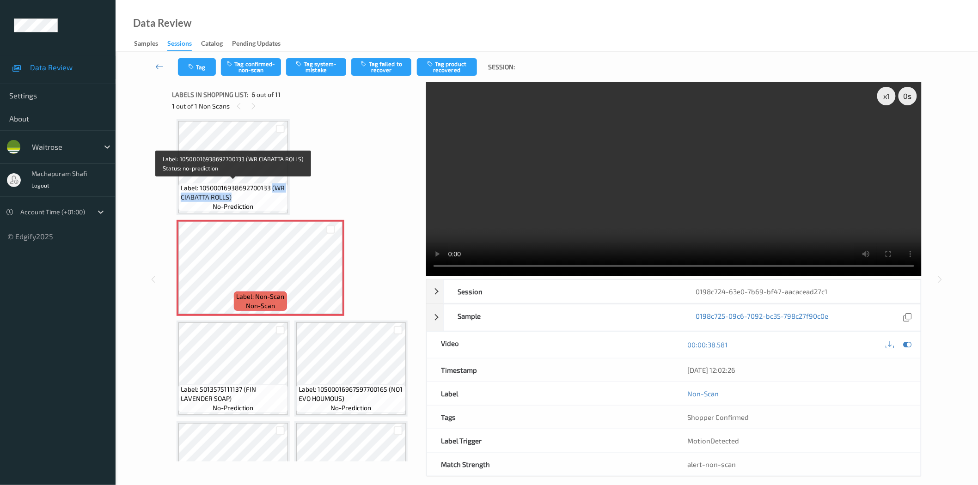
drag, startPoint x: 273, startPoint y: 186, endPoint x: 284, endPoint y: 197, distance: 15.7
click at [284, 197] on span "Label: 10500016938692700133 (WR CIABATTA ROLLS)" at bounding box center [233, 192] width 105 height 18
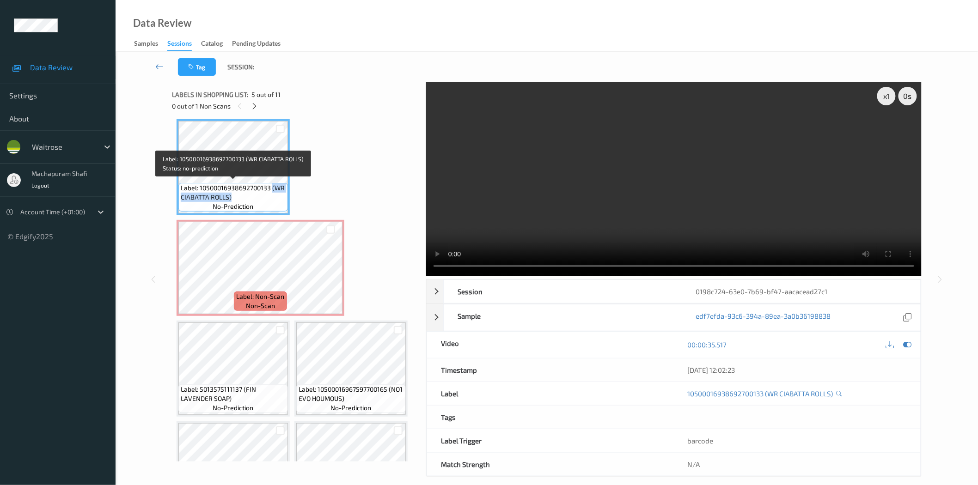
copy span "(WR CIABATTA ROLLS)"
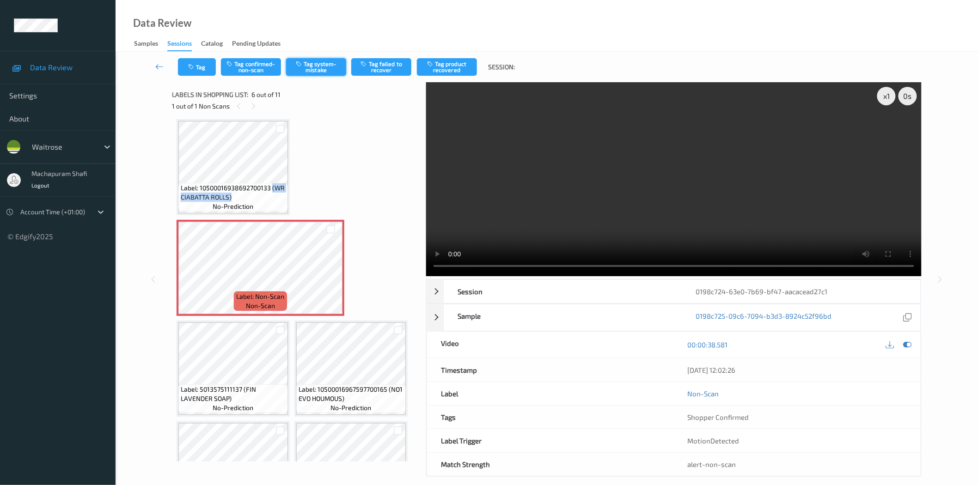
click at [316, 70] on button "Tag system-mistake" at bounding box center [316, 67] width 60 height 18
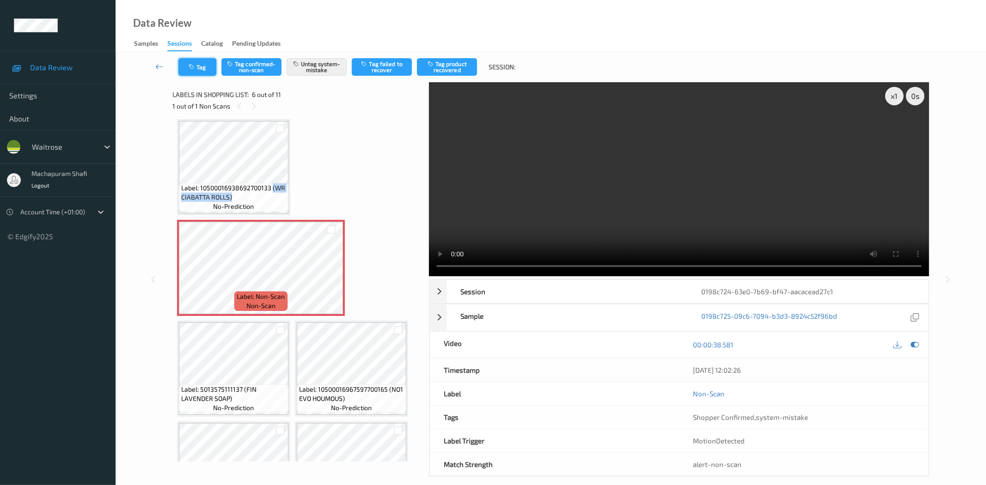
click at [197, 66] on button "Tag" at bounding box center [197, 67] width 38 height 18
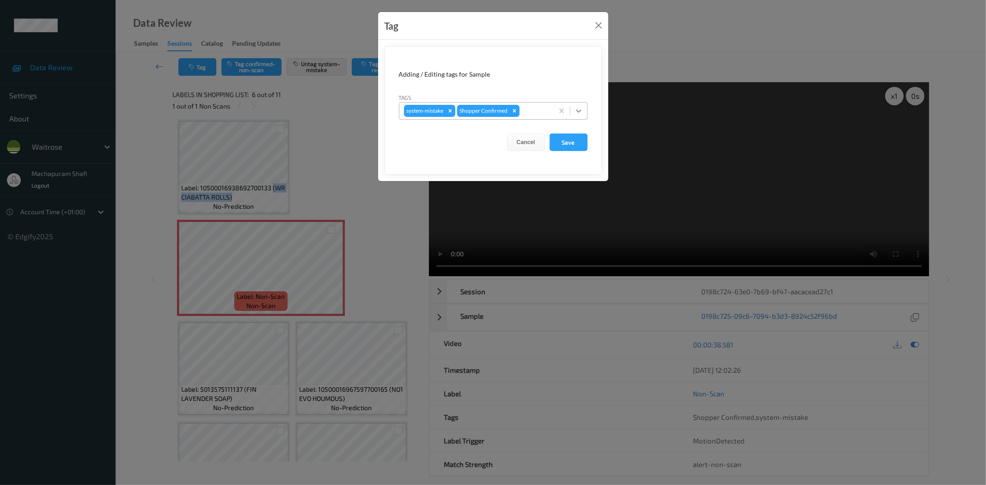
click at [582, 108] on icon at bounding box center [578, 110] width 9 height 9
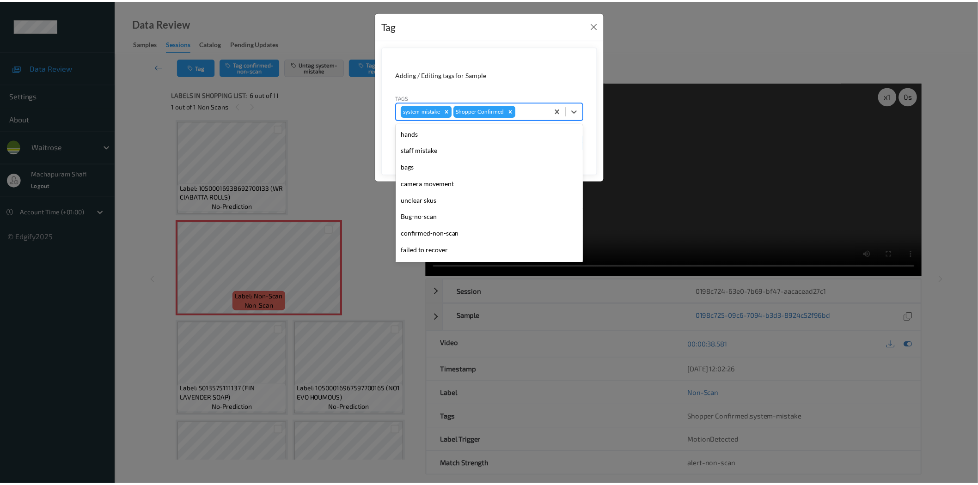
scroll to position [181, 0]
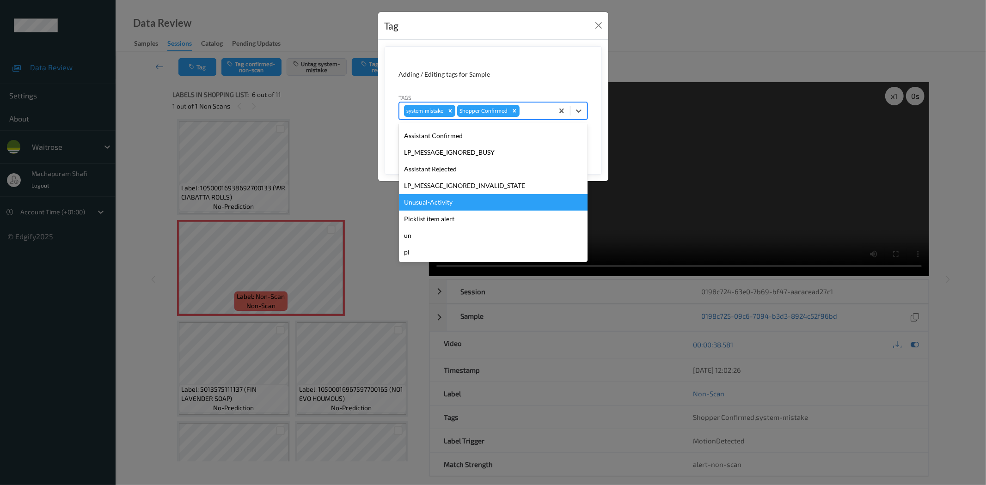
click at [433, 203] on div "Unusual-Activity" at bounding box center [493, 202] width 189 height 17
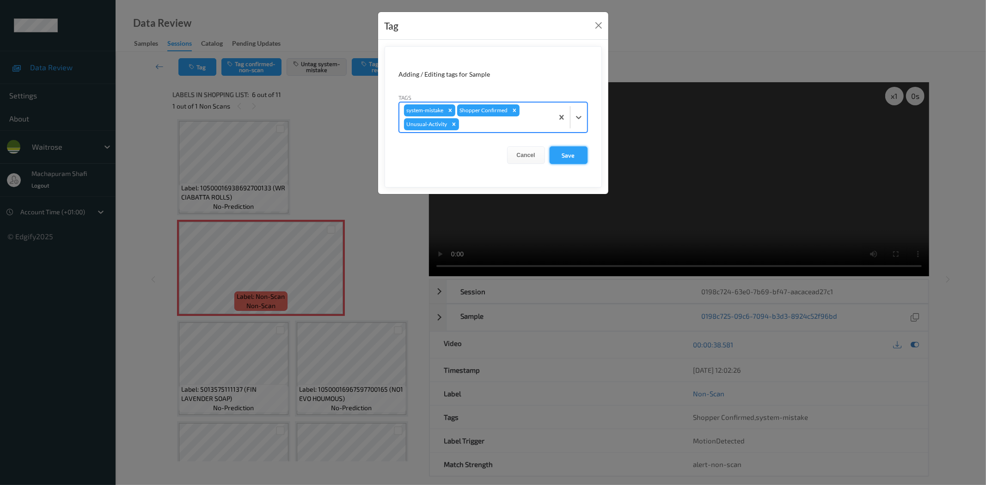
click at [568, 152] on button "Save" at bounding box center [568, 155] width 38 height 18
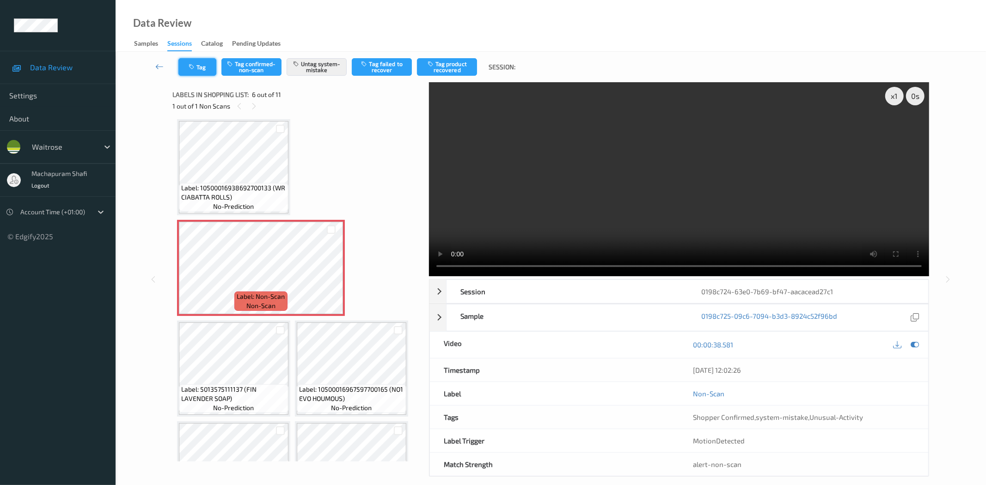
click at [201, 70] on button "Tag" at bounding box center [197, 67] width 38 height 18
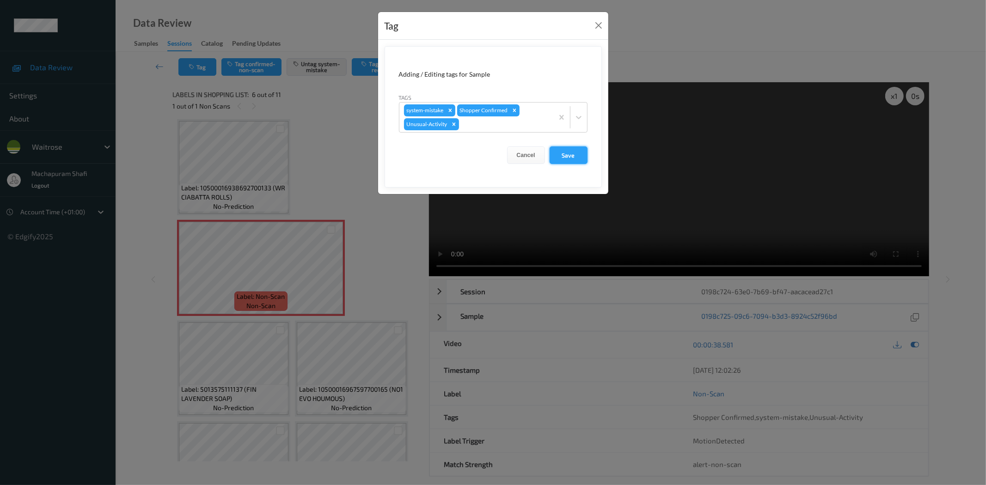
click at [573, 155] on button "Save" at bounding box center [568, 155] width 38 height 18
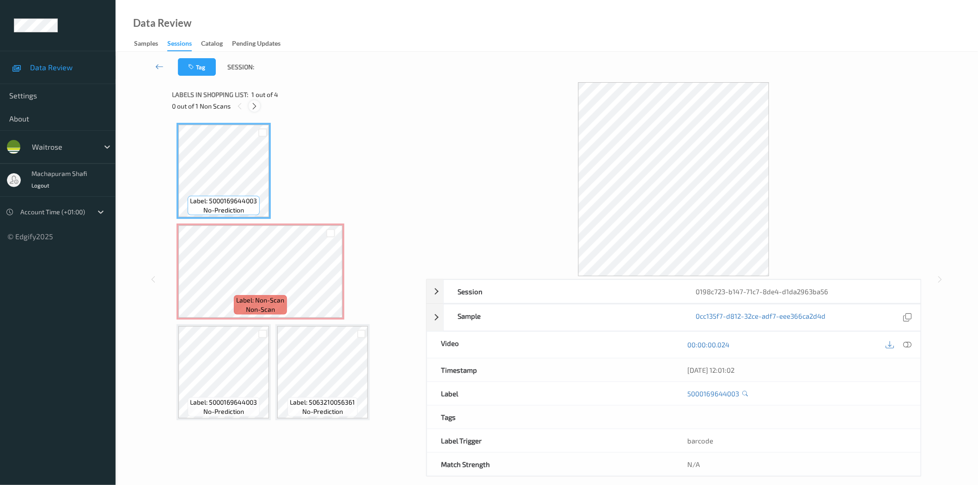
click at [254, 108] on icon at bounding box center [254, 106] width 8 height 8
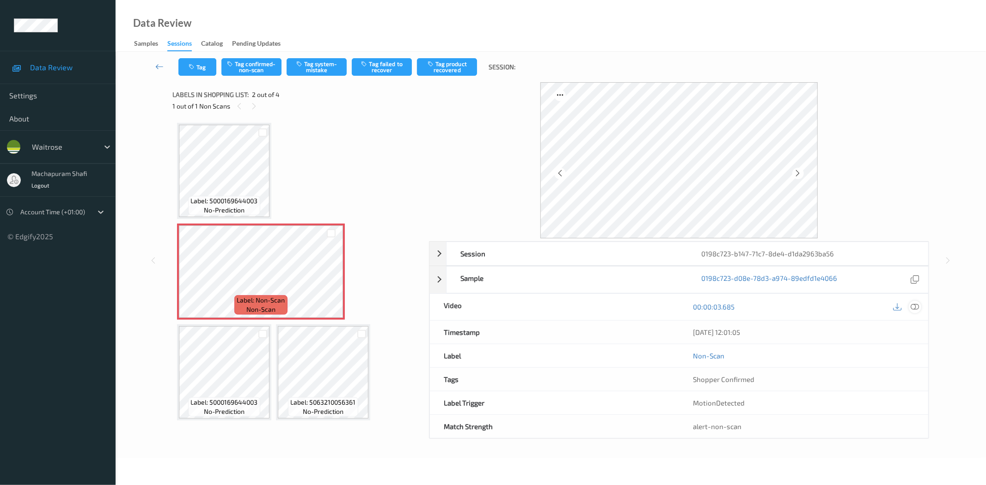
click at [909, 307] on div at bounding box center [915, 307] width 12 height 12
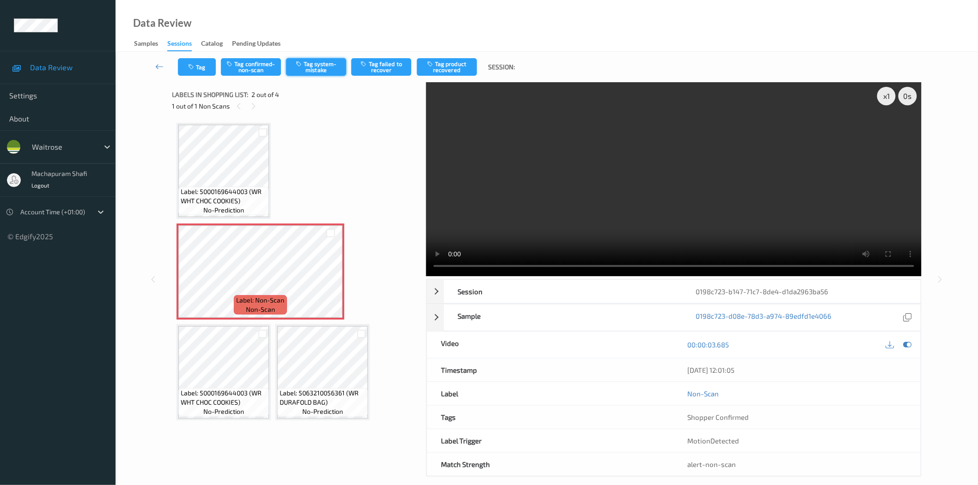
click at [316, 74] on button "Tag system-mistake" at bounding box center [316, 67] width 60 height 18
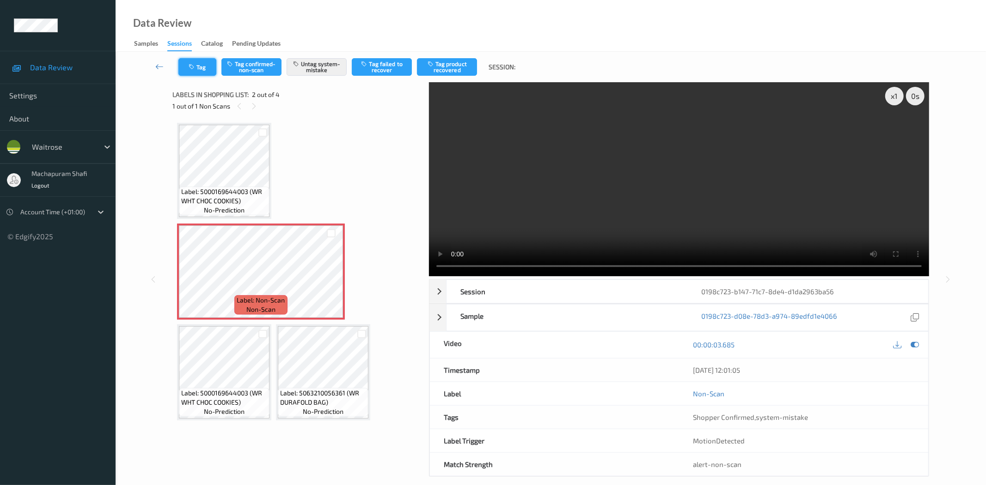
click at [195, 65] on icon "button" at bounding box center [193, 67] width 8 height 6
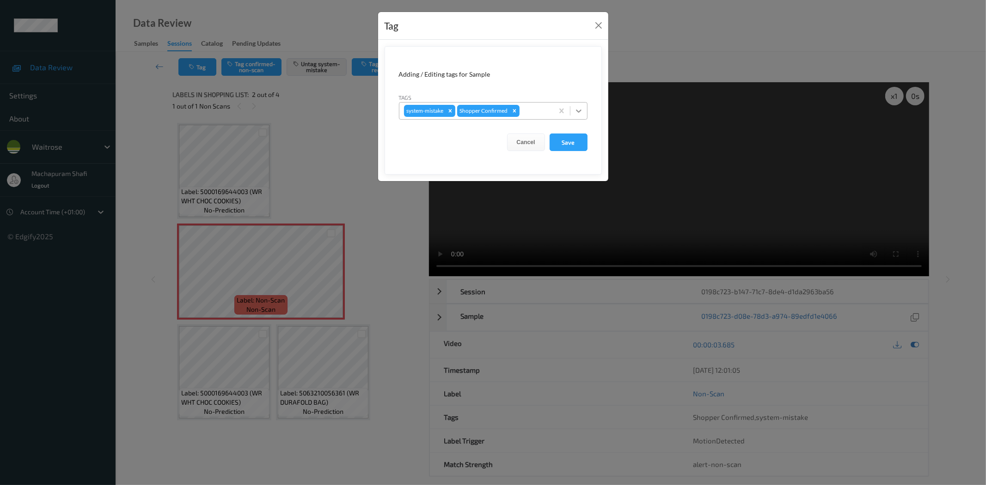
click at [579, 110] on icon at bounding box center [578, 110] width 9 height 9
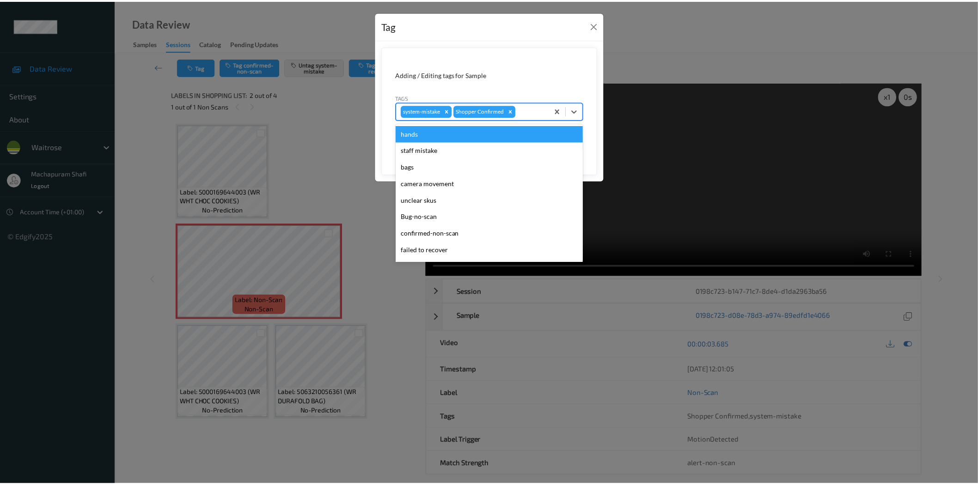
scroll to position [181, 0]
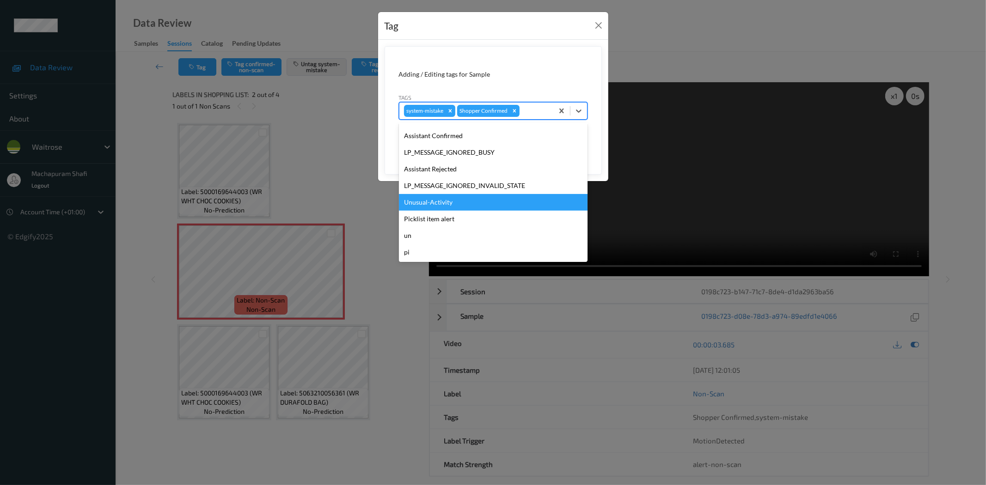
click at [441, 201] on div "Unusual-Activity" at bounding box center [493, 202] width 189 height 17
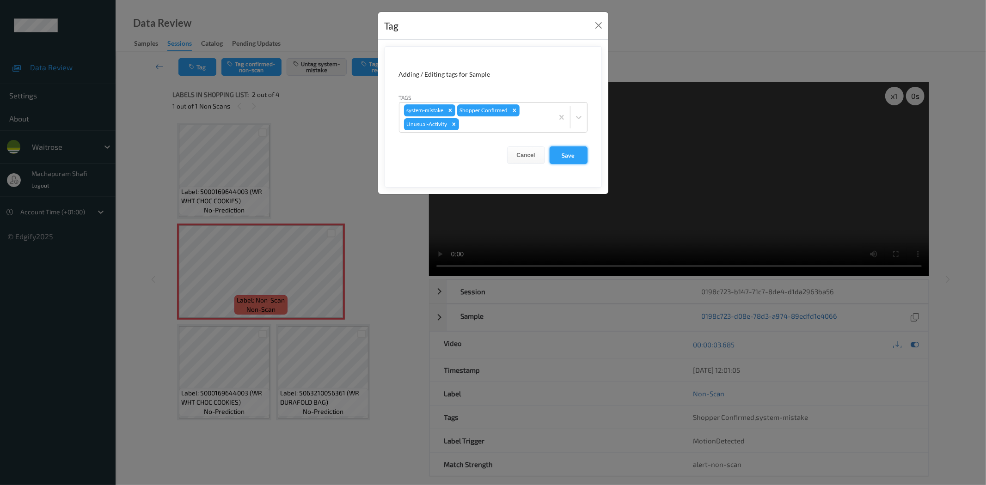
click at [570, 160] on button "Save" at bounding box center [568, 155] width 38 height 18
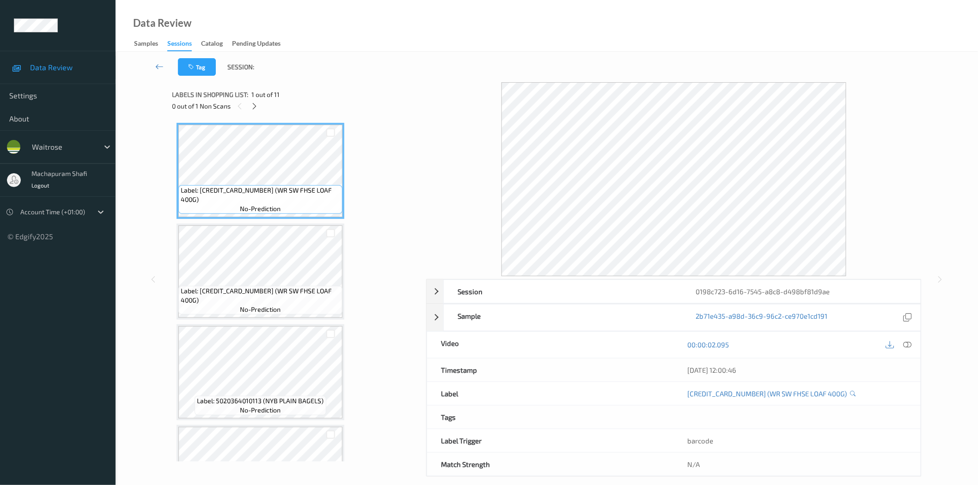
click at [256, 112] on div "Labels in shopping list: 1 out of 11 0 out of 1 Non Scans" at bounding box center [296, 100] width 248 height 36
click at [257, 105] on icon at bounding box center [254, 106] width 8 height 8
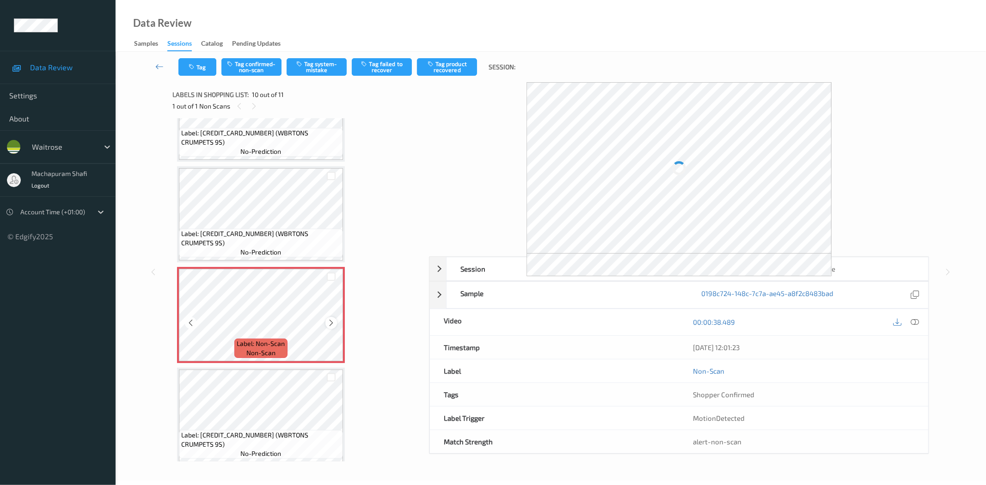
click at [327, 319] on icon at bounding box center [331, 323] width 8 height 8
click at [915, 324] on icon at bounding box center [915, 322] width 8 height 8
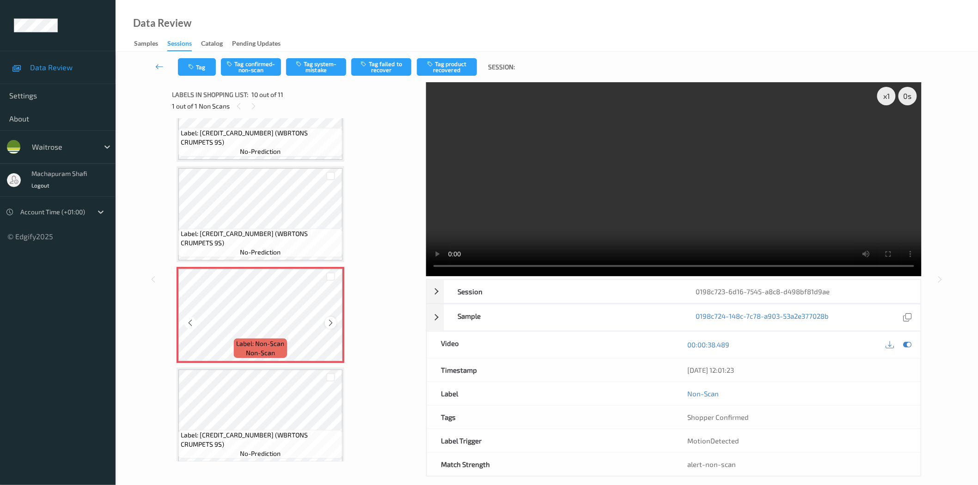
click at [329, 319] on icon at bounding box center [331, 323] width 8 height 8
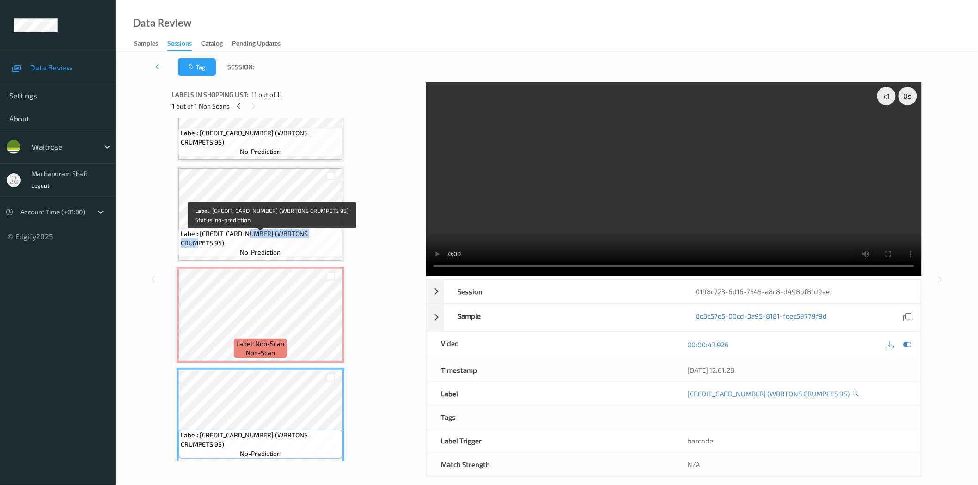
drag, startPoint x: 256, startPoint y: 241, endPoint x: 330, endPoint y: 238, distance: 74.9
click at [330, 238] on span "Label: 5010044005126 (WBRTONS CRUMPETS 9S)" at bounding box center [260, 238] width 159 height 18
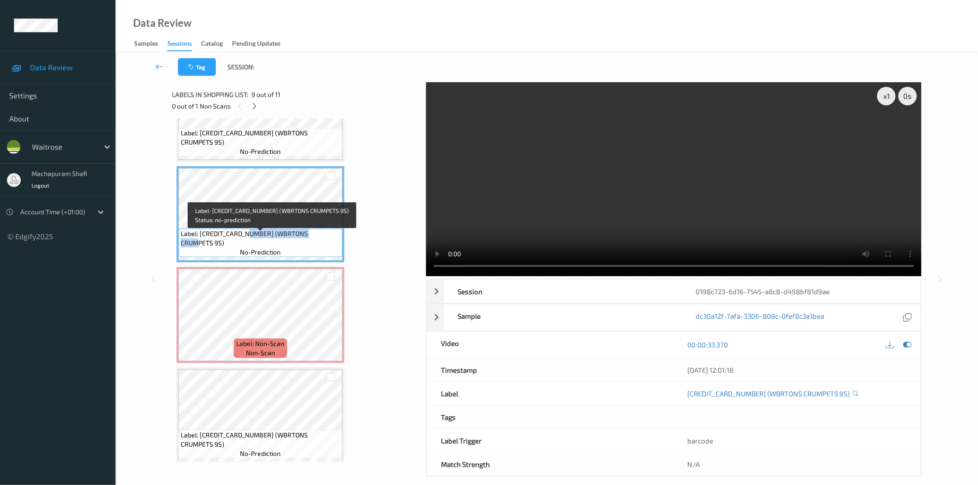
copy span "(WBRTONS CRUMPETS 9S"
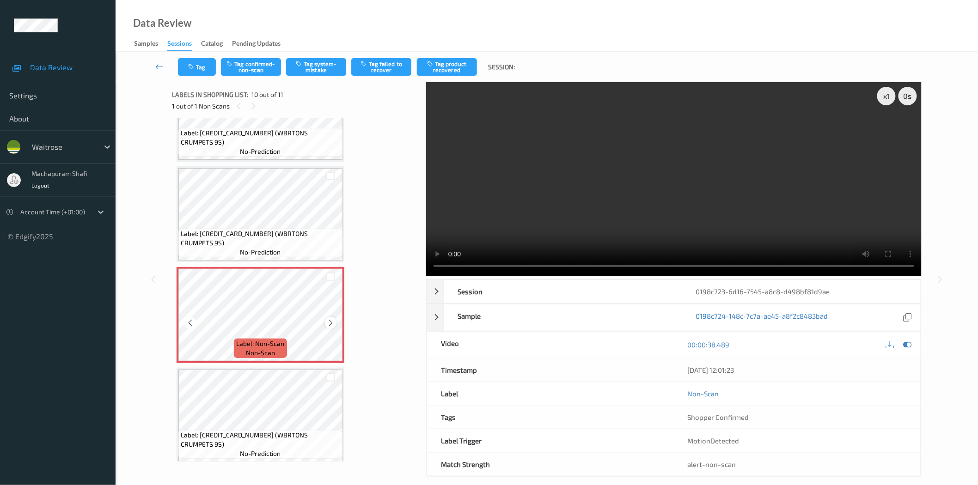
click at [333, 319] on icon at bounding box center [331, 323] width 8 height 8
click at [325, 66] on button "Tag system-mistake" at bounding box center [316, 67] width 60 height 18
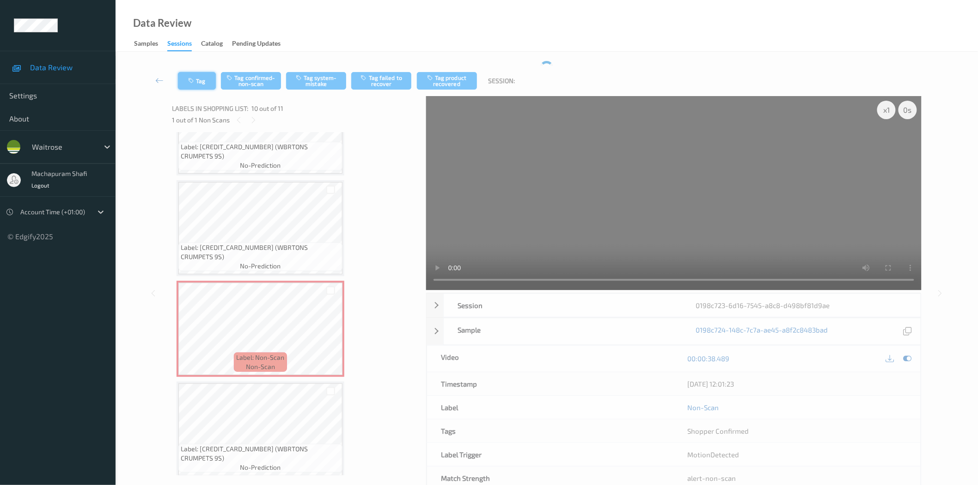
click at [196, 78] on button "Tag" at bounding box center [197, 81] width 38 height 18
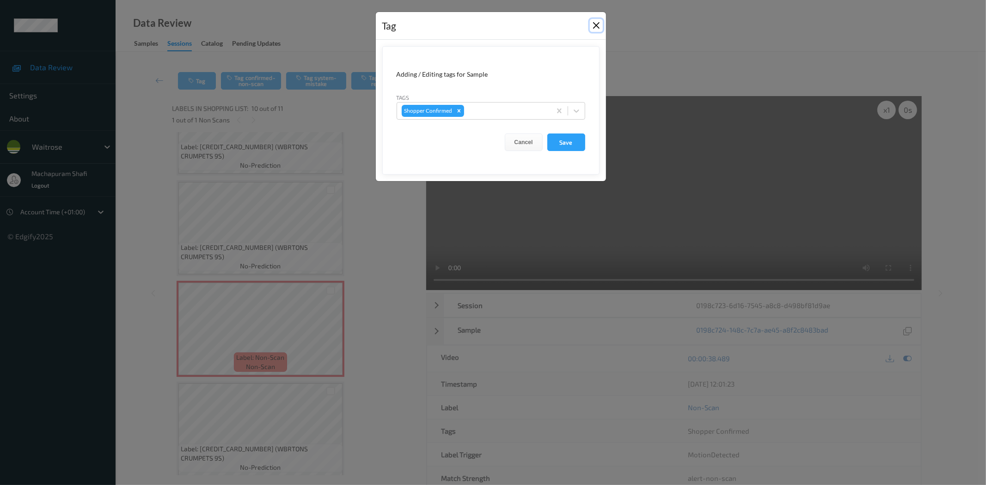
click at [598, 20] on button "Close" at bounding box center [596, 25] width 13 height 13
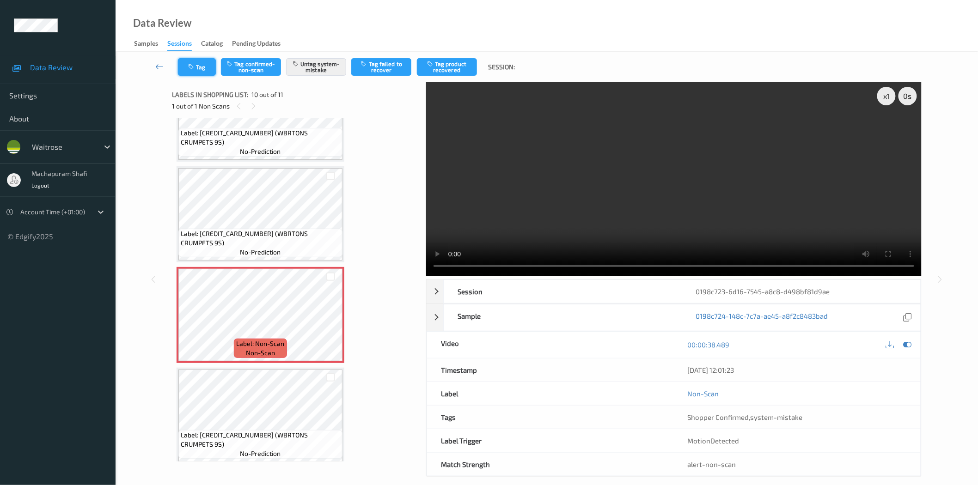
click at [210, 62] on button "Tag" at bounding box center [197, 67] width 38 height 18
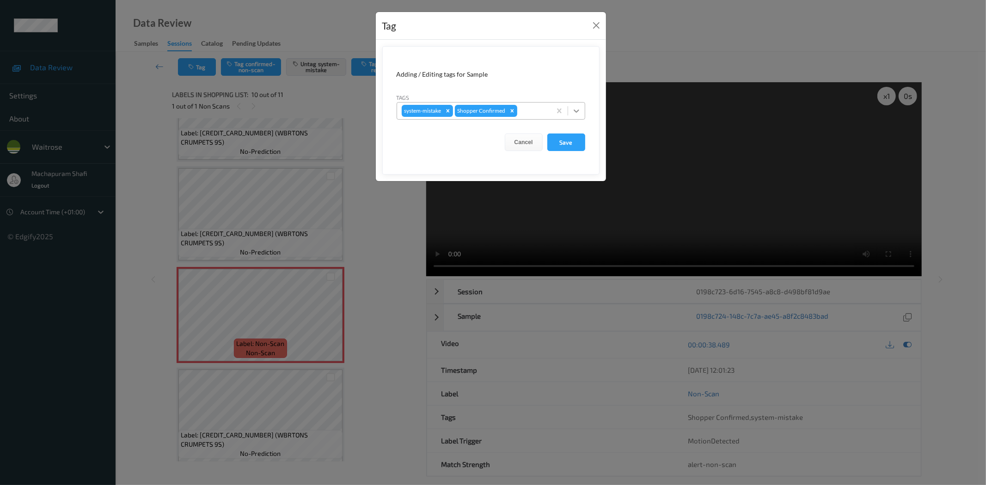
click at [574, 107] on icon at bounding box center [576, 110] width 9 height 9
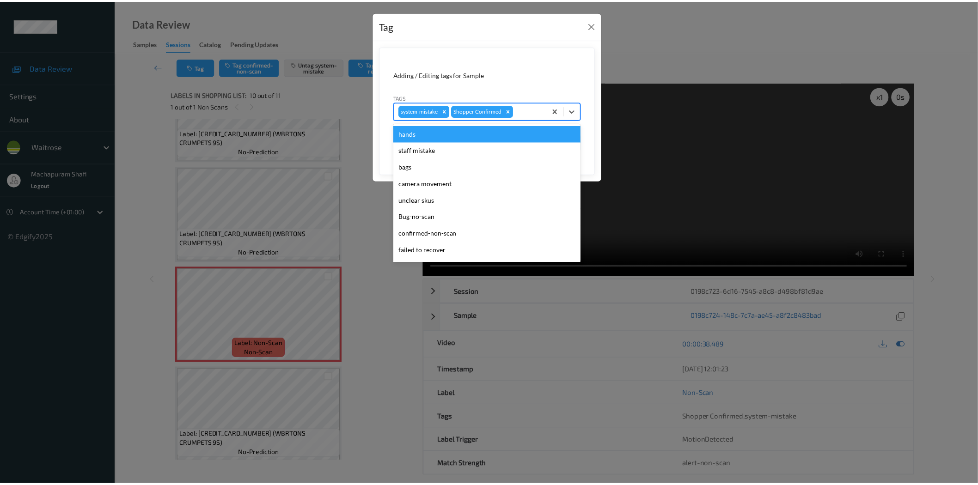
scroll to position [181, 0]
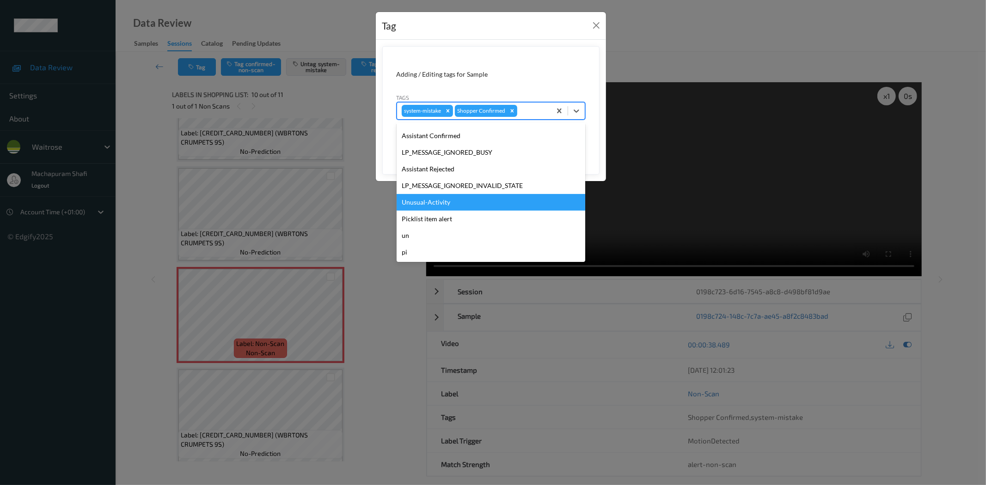
click at [444, 205] on div "Unusual-Activity" at bounding box center [491, 202] width 189 height 17
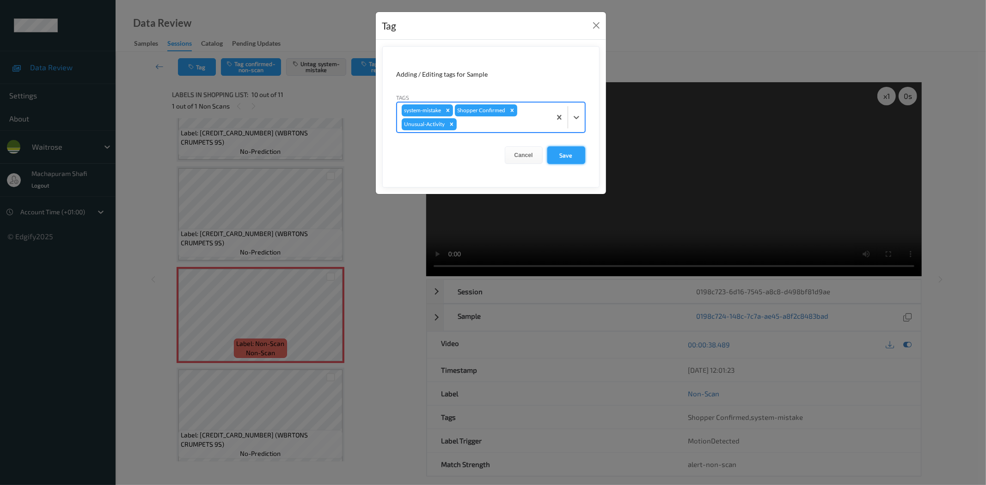
click at [574, 153] on button "Save" at bounding box center [566, 155] width 38 height 18
click at [566, 157] on button "Save" at bounding box center [566, 155] width 38 height 18
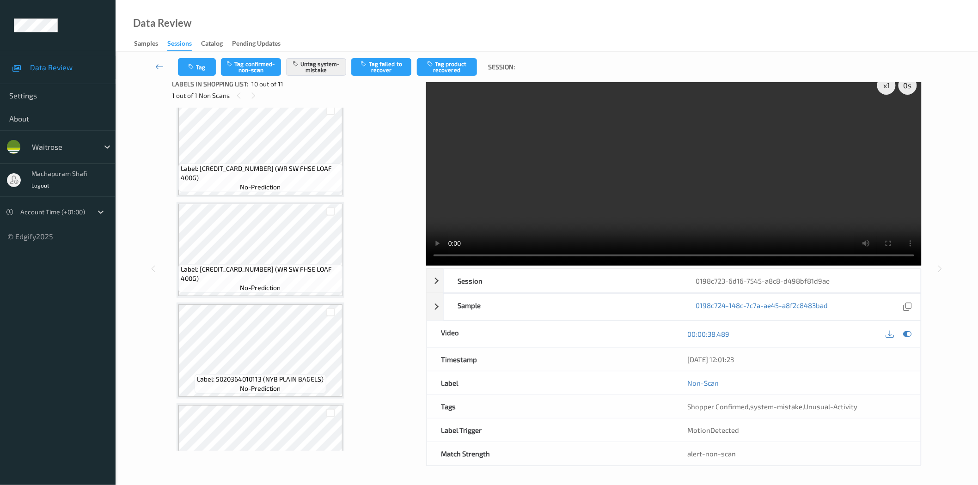
scroll to position [0, 0]
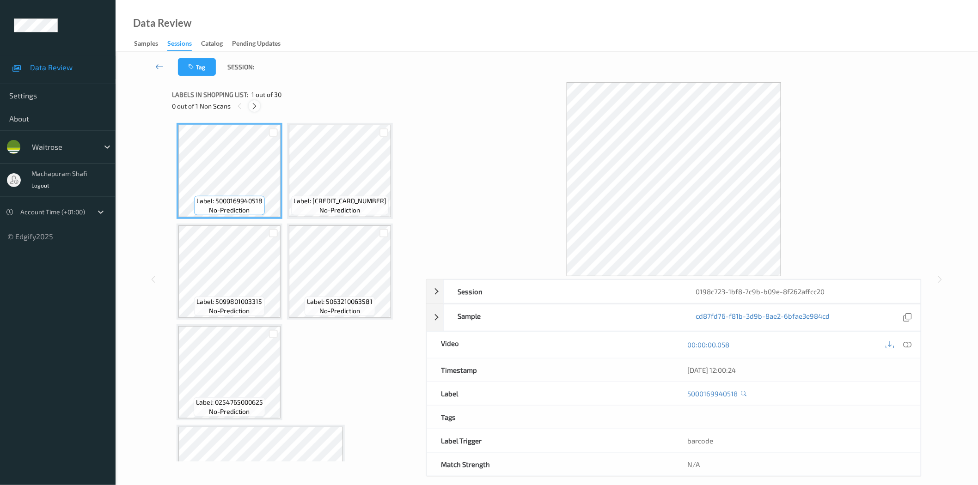
click at [256, 104] on icon at bounding box center [254, 106] width 8 height 8
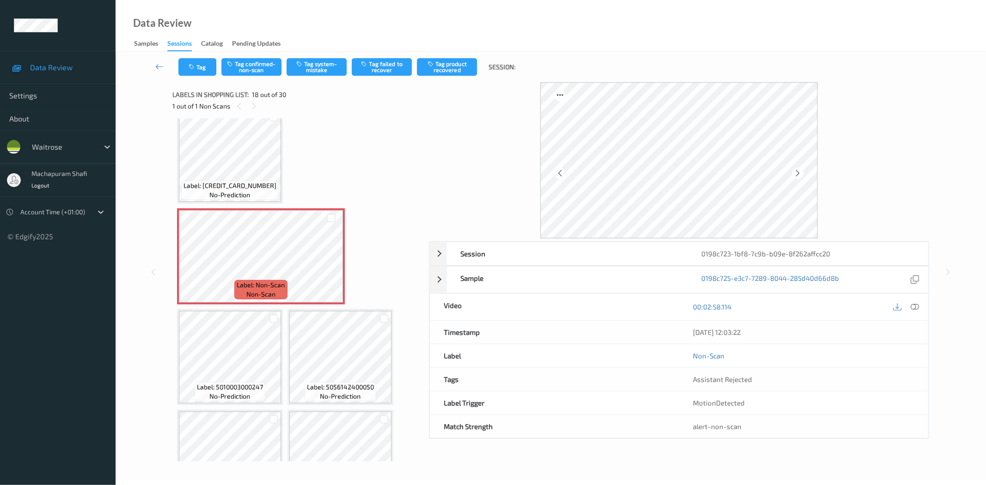
scroll to position [737, 0]
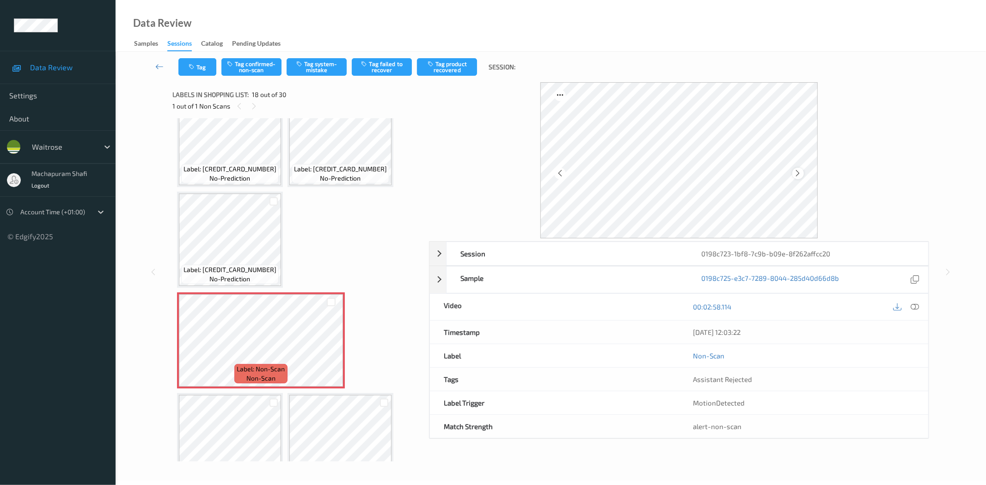
click at [798, 172] on icon at bounding box center [798, 173] width 8 height 8
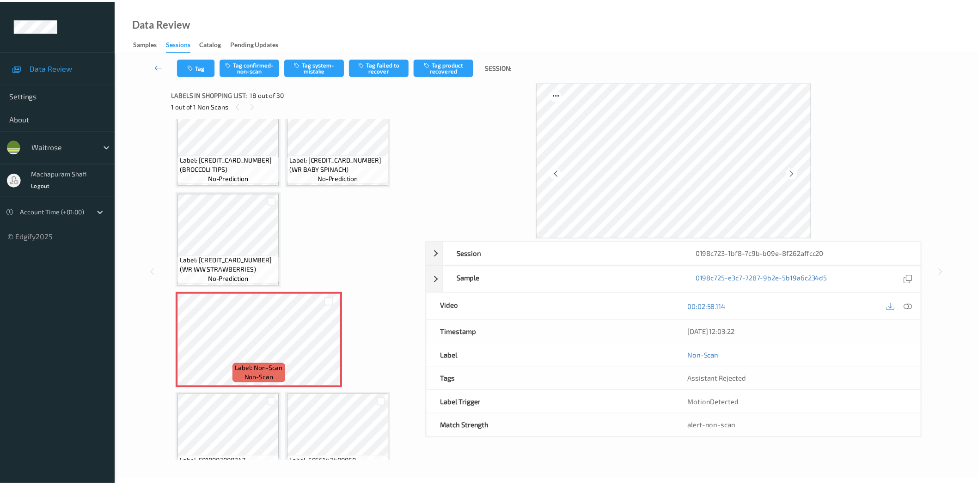
scroll to position [728, 0]
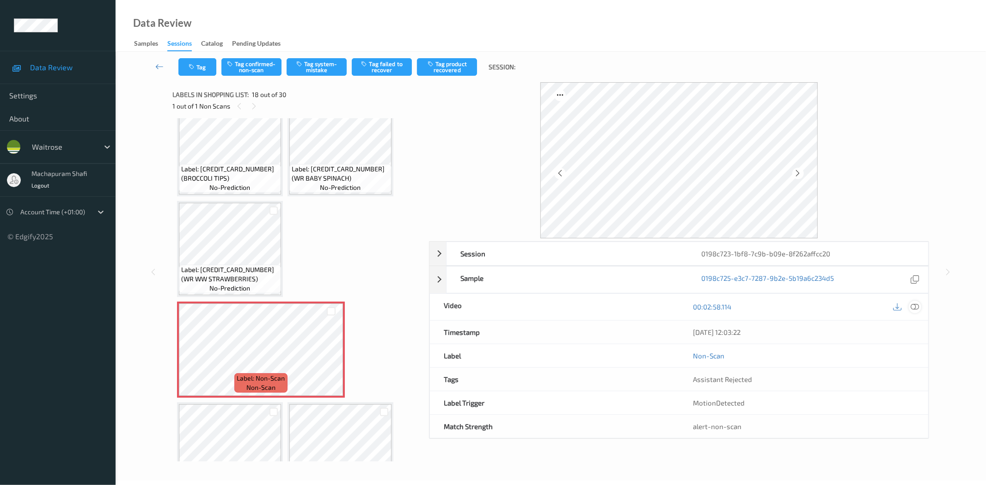
click at [915, 308] on icon at bounding box center [915, 307] width 8 height 8
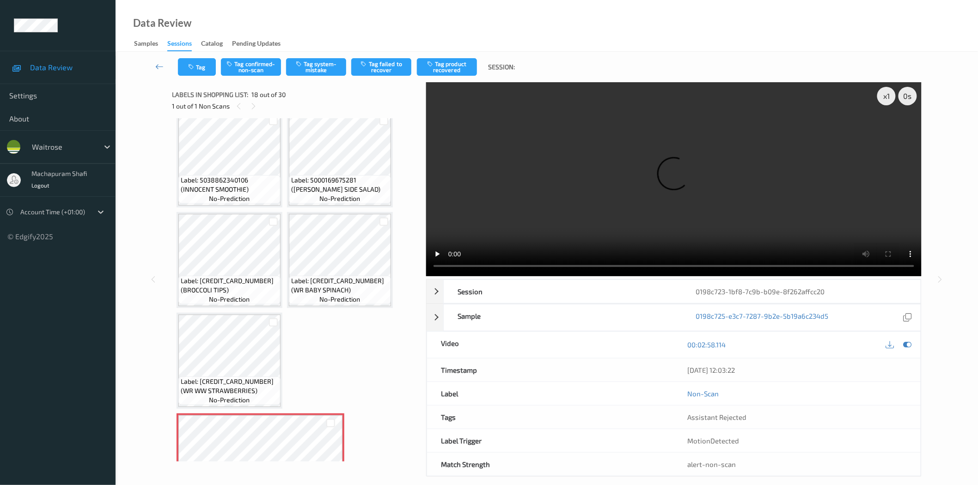
scroll to position [821, 0]
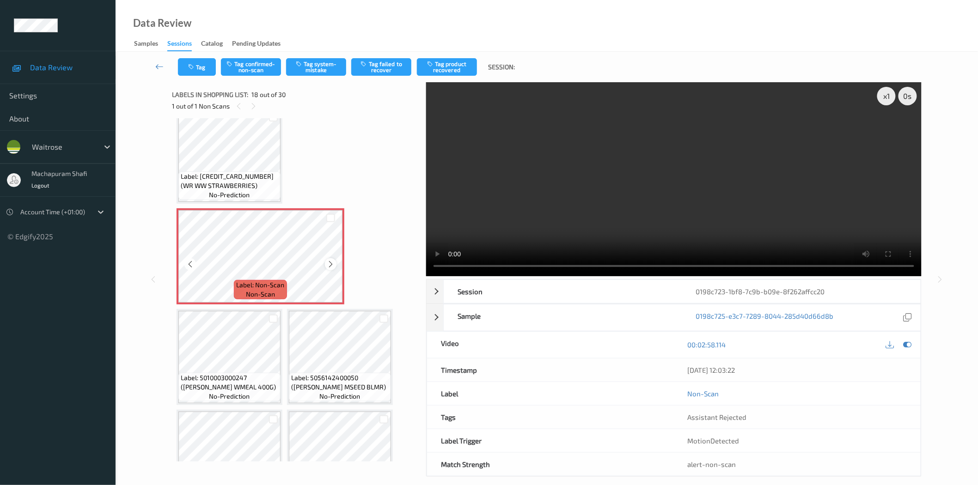
click at [330, 261] on icon at bounding box center [331, 264] width 8 height 8
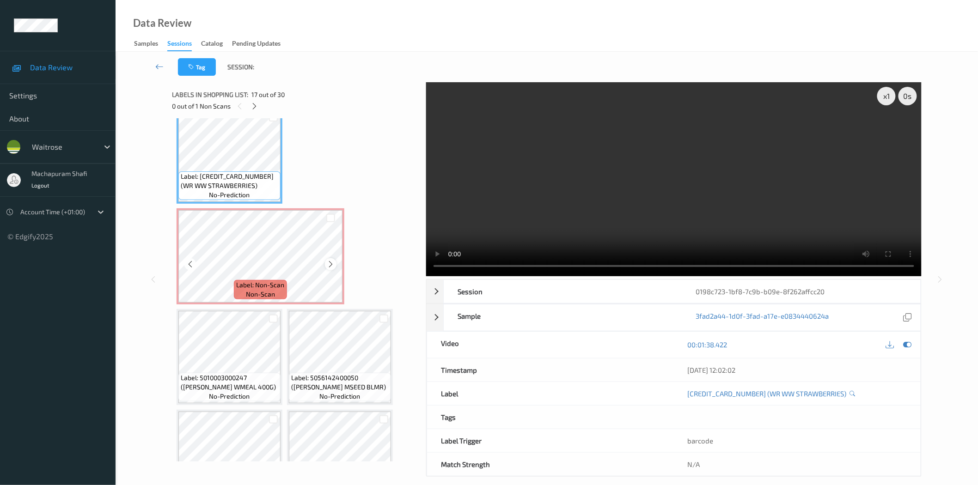
click at [332, 260] on icon at bounding box center [331, 264] width 8 height 8
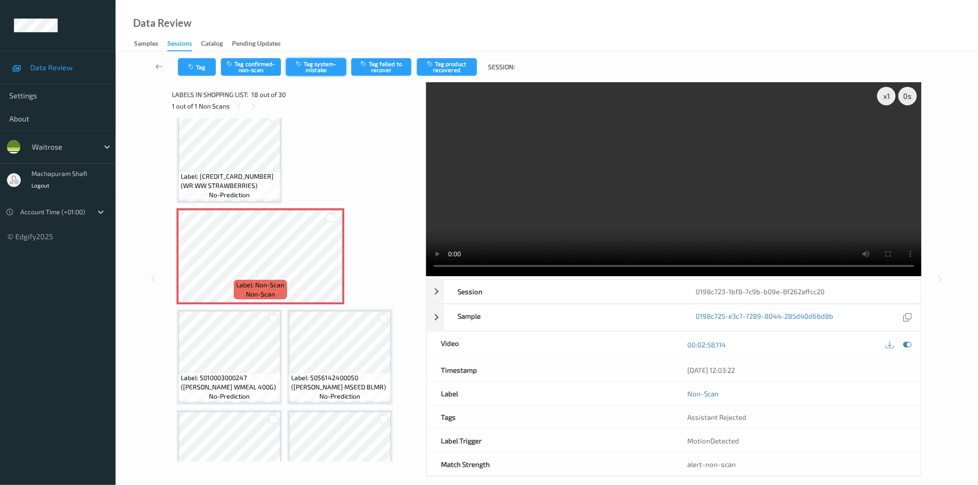
click at [324, 68] on button "Tag system-mistake" at bounding box center [316, 67] width 60 height 18
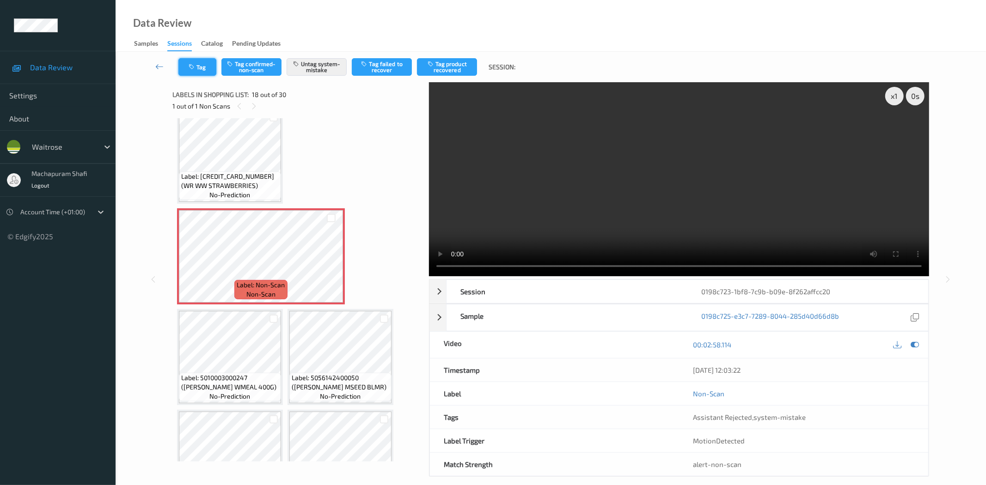
click at [205, 67] on button "Tag" at bounding box center [197, 67] width 38 height 18
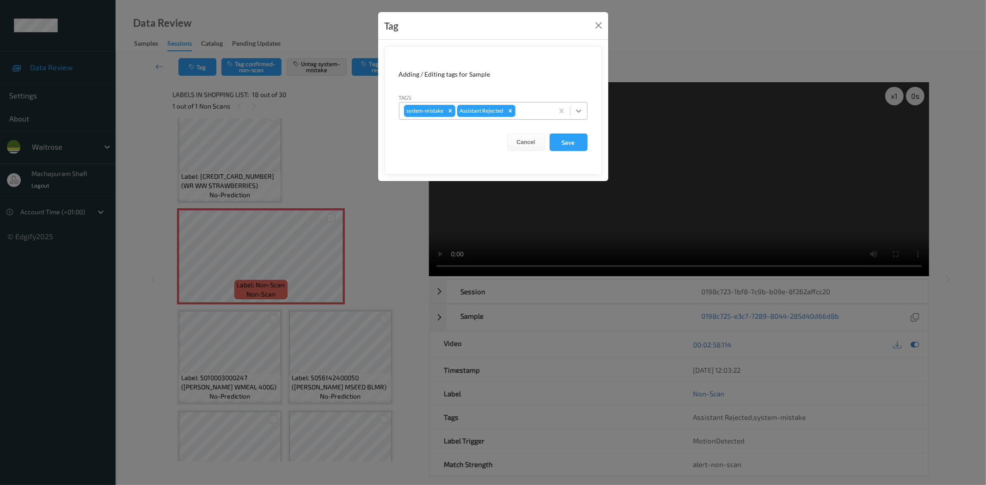
click at [584, 108] on div at bounding box center [578, 111] width 17 height 17
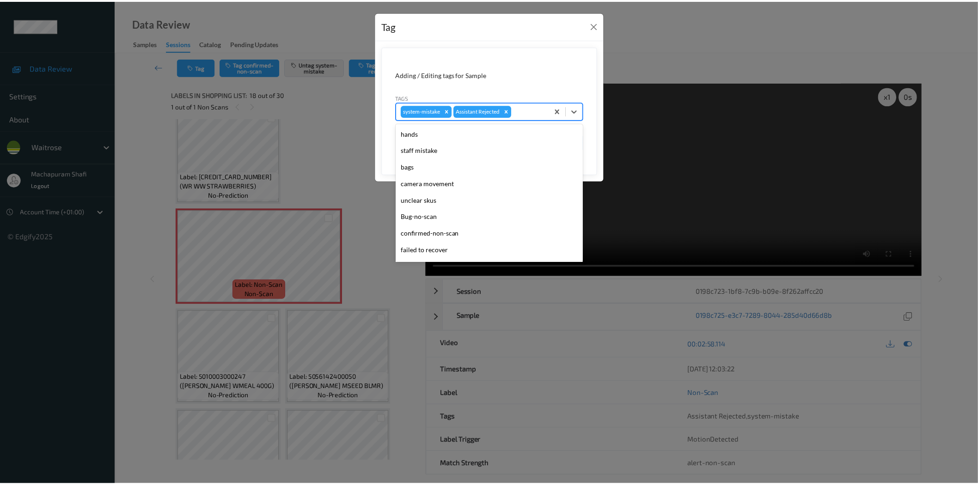
scroll to position [181, 0]
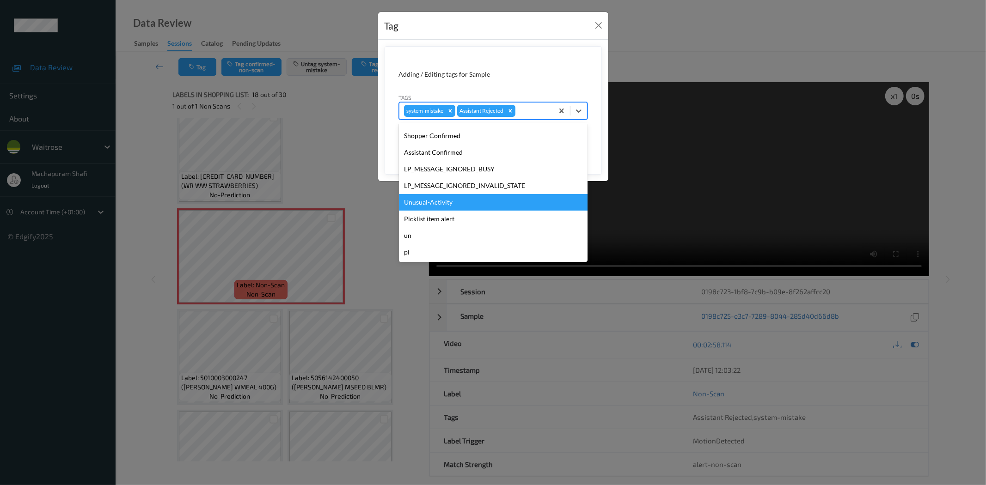
click at [438, 198] on div "Unusual-Activity" at bounding box center [493, 202] width 189 height 17
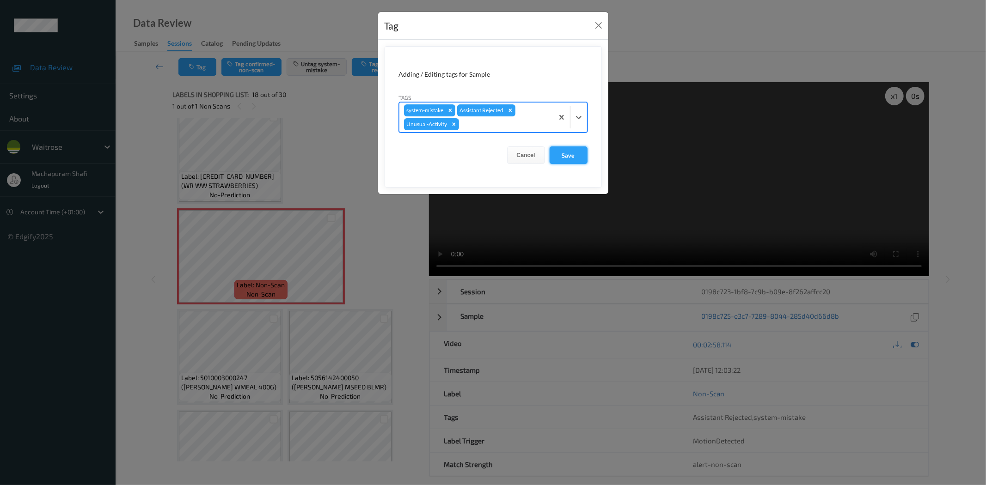
click at [572, 153] on button "Save" at bounding box center [568, 155] width 38 height 18
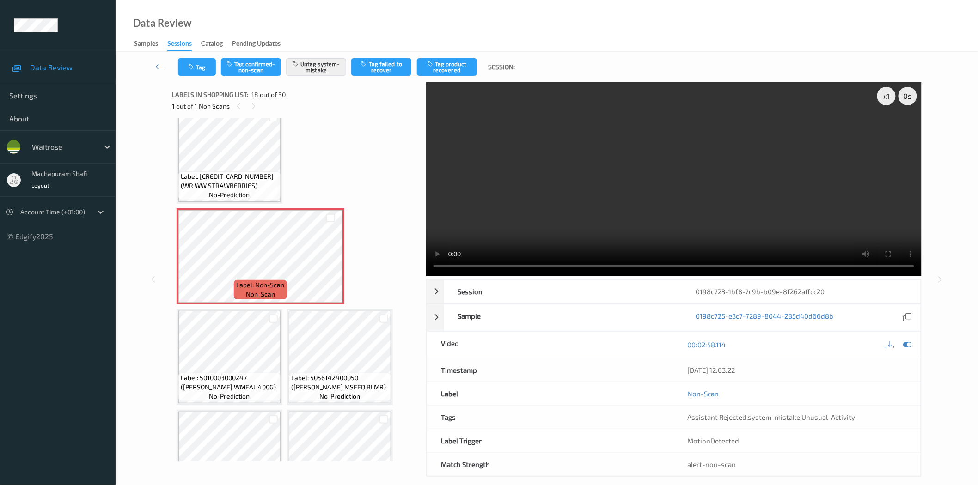
drag, startPoint x: 308, startPoint y: 16, endPoint x: 303, endPoint y: 6, distance: 10.3
click at [308, 16] on div "Data Review Samples Sessions Catalog Pending Updates" at bounding box center [547, 26] width 862 height 52
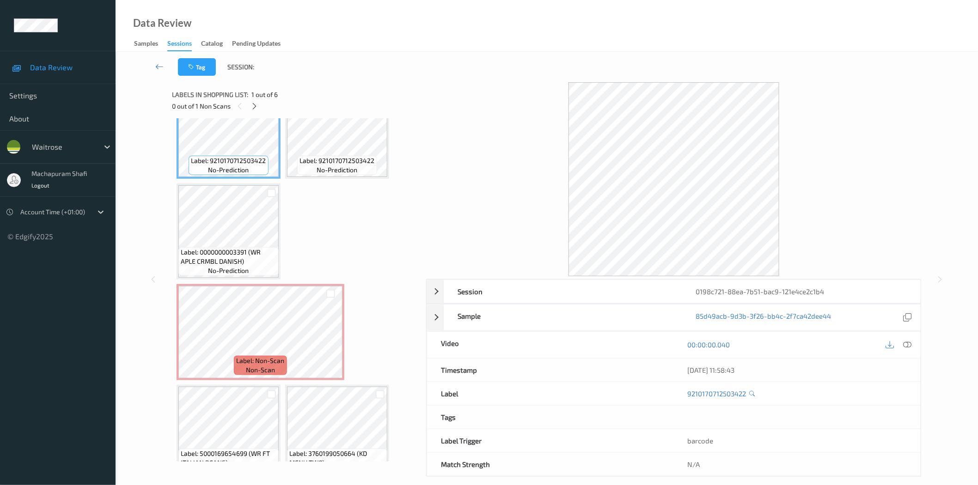
scroll to position [61, 0]
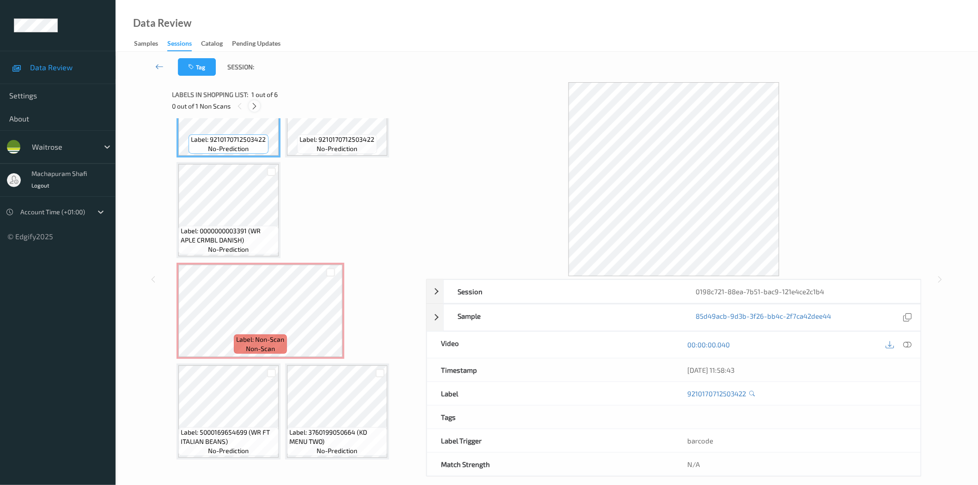
click at [255, 105] on icon at bounding box center [254, 106] width 8 height 8
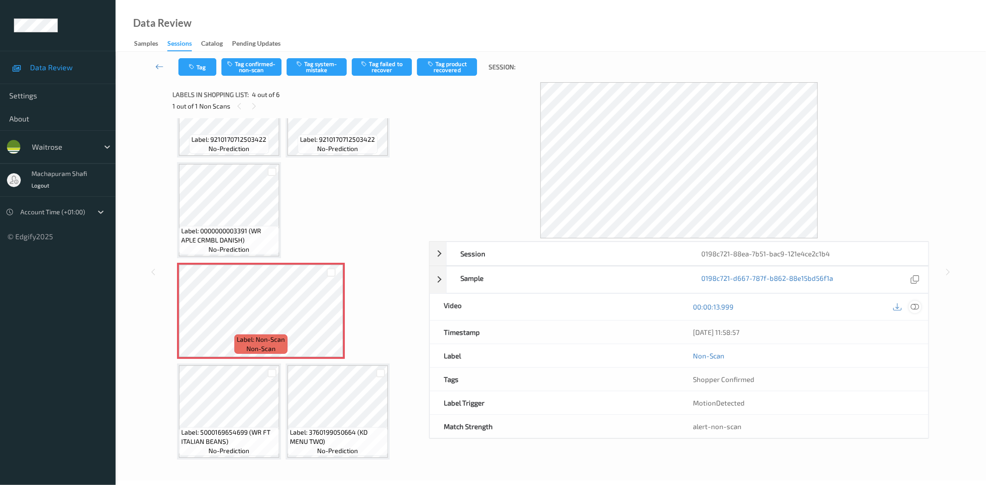
click at [915, 304] on icon at bounding box center [915, 307] width 8 height 8
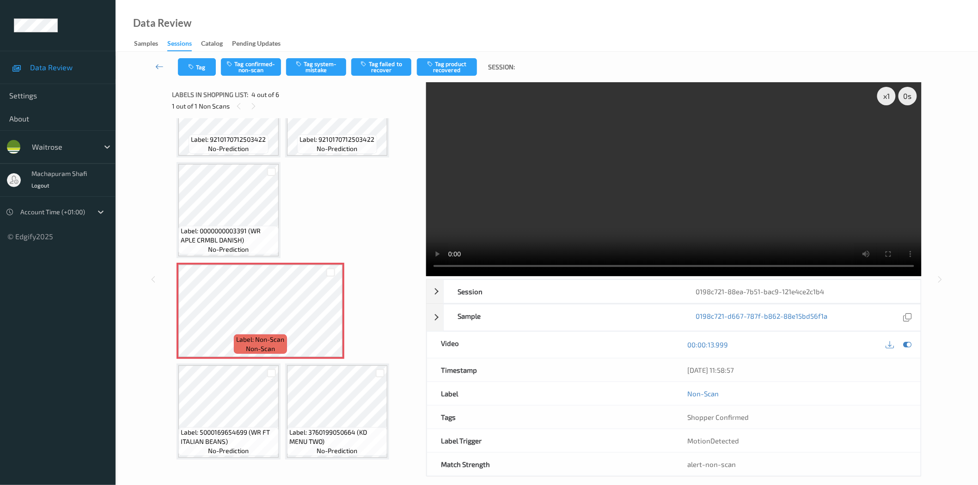
click at [319, 57] on div "Tag Tag confirmed-non-scan Tag system-mistake Tag failed to recover Tag product…" at bounding box center [546, 67] width 824 height 31
click at [317, 65] on button "Tag system-mistake" at bounding box center [316, 67] width 60 height 18
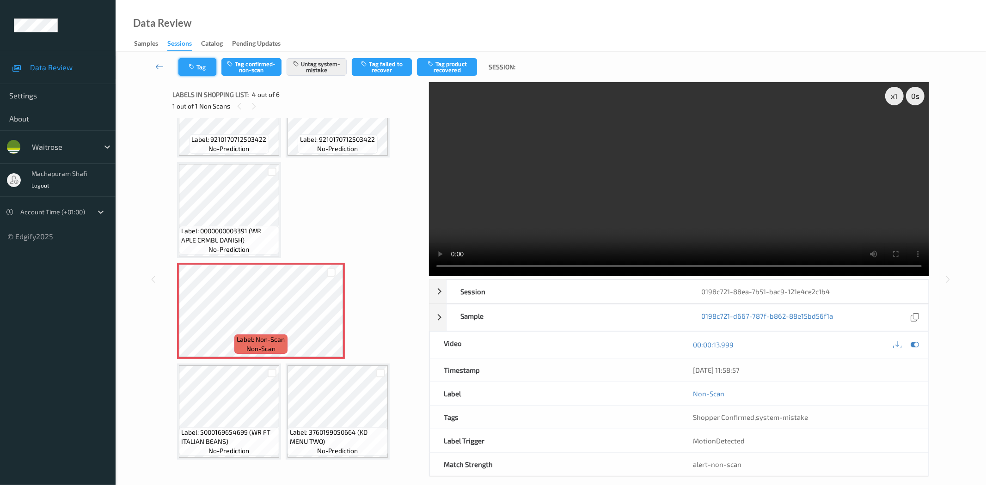
click at [200, 67] on button "Tag" at bounding box center [197, 67] width 38 height 18
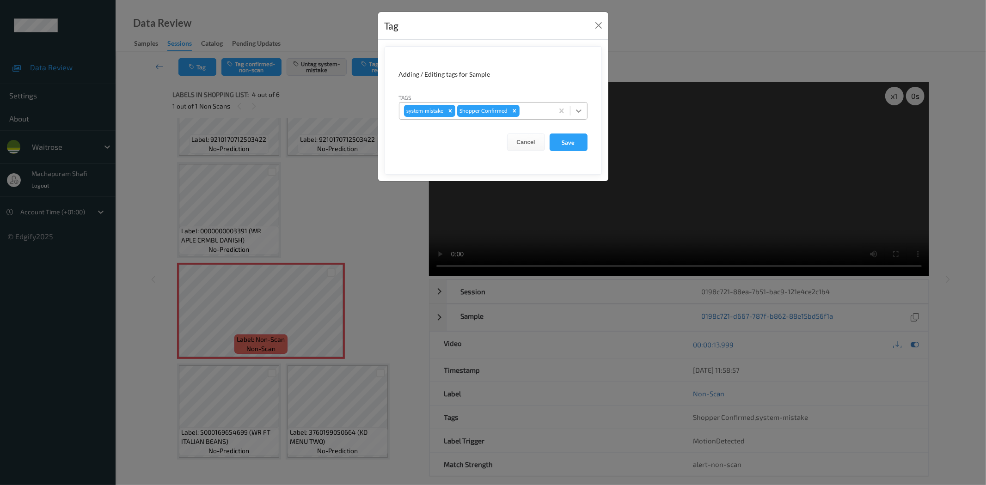
drag, startPoint x: 579, startPoint y: 110, endPoint x: 572, endPoint y: 110, distance: 6.5
click at [579, 109] on icon at bounding box center [578, 110] width 9 height 9
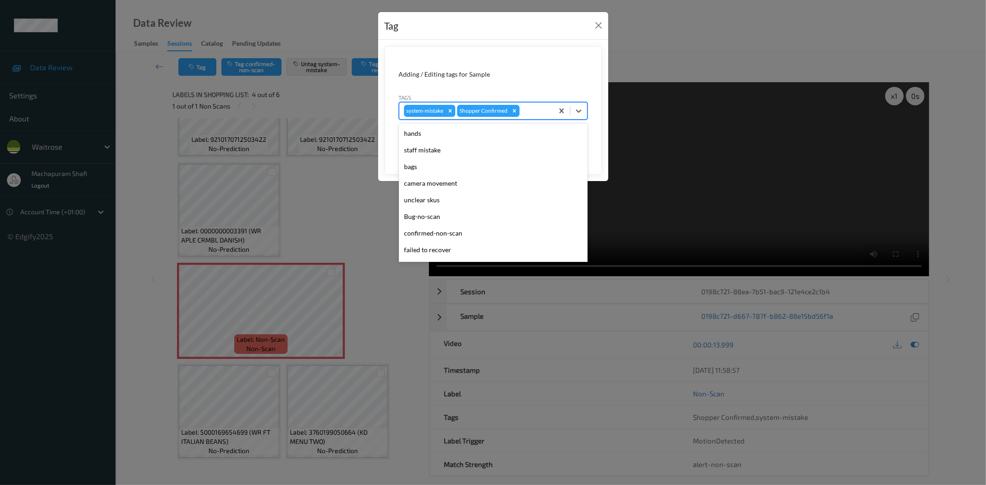
scroll to position [181, 0]
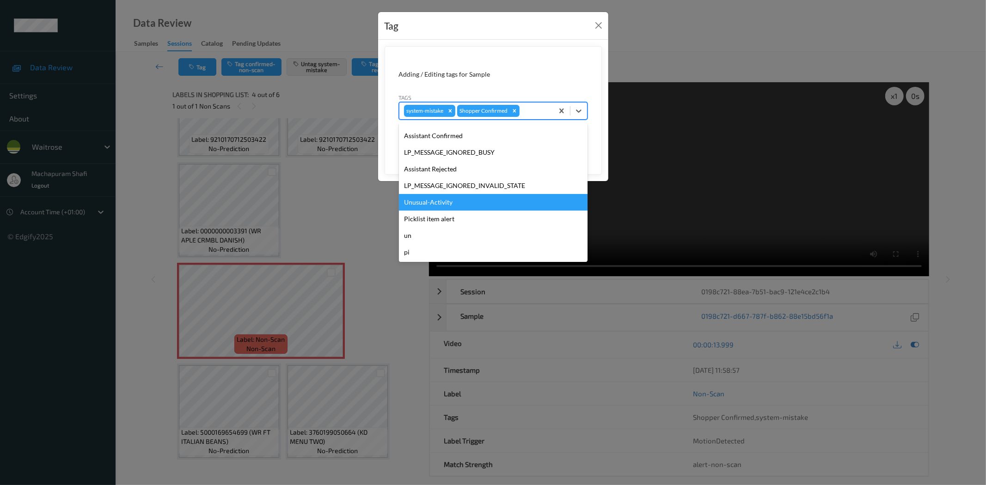
click at [433, 203] on div "Unusual-Activity" at bounding box center [493, 202] width 189 height 17
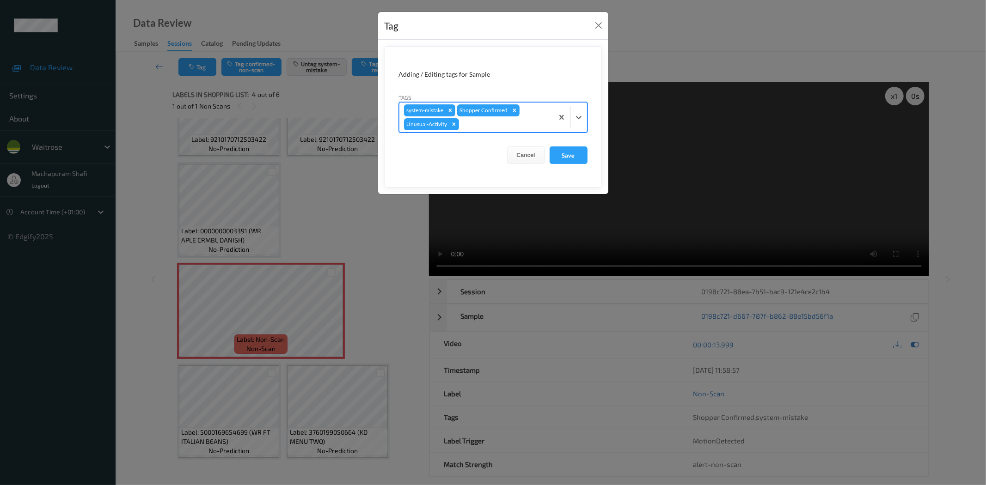
click at [574, 108] on div at bounding box center [570, 118] width 34 height 30
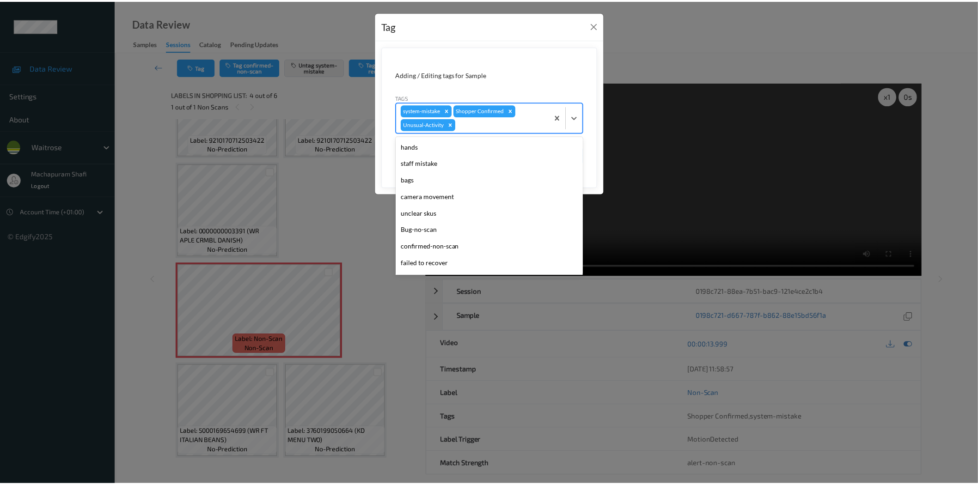
scroll to position [164, 0]
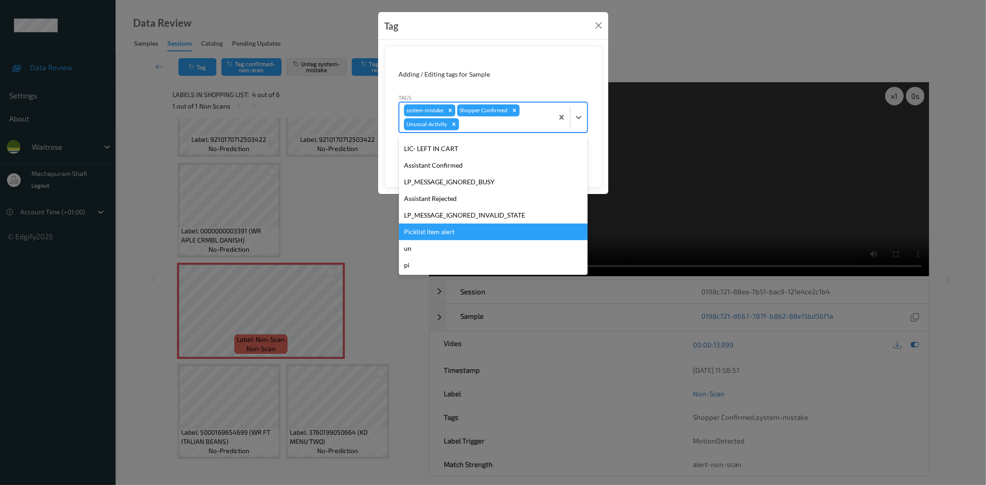
click at [419, 230] on div "Picklist item alert" at bounding box center [493, 232] width 189 height 17
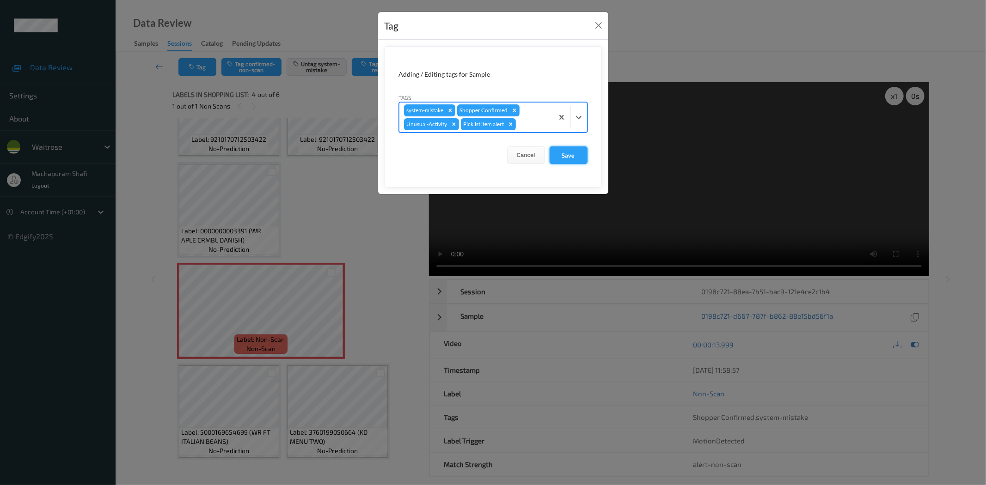
click at [568, 159] on button "Save" at bounding box center [568, 155] width 38 height 18
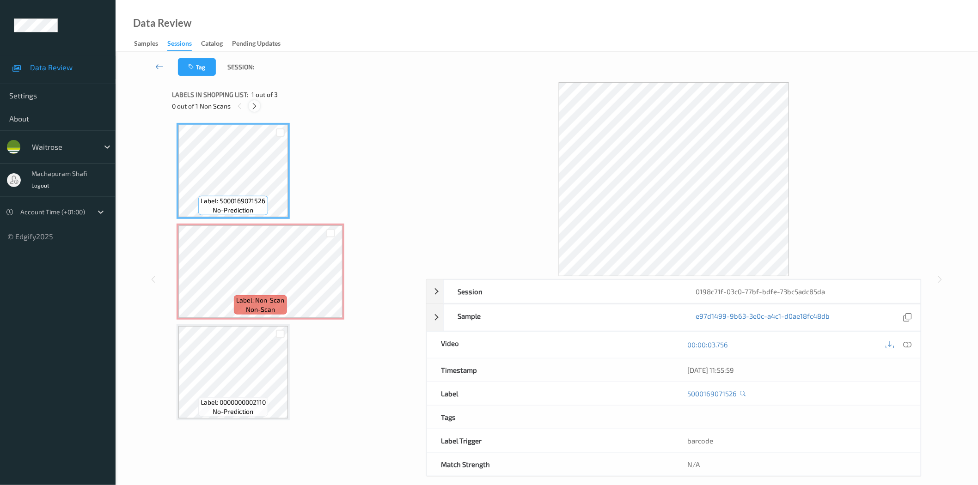
click at [253, 107] on icon at bounding box center [254, 106] width 8 height 8
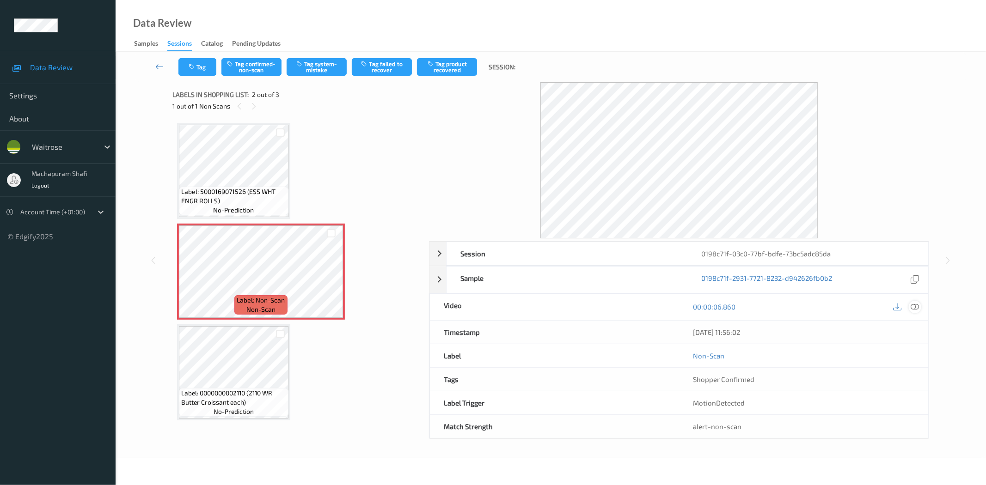
click at [911, 306] on icon at bounding box center [915, 307] width 8 height 8
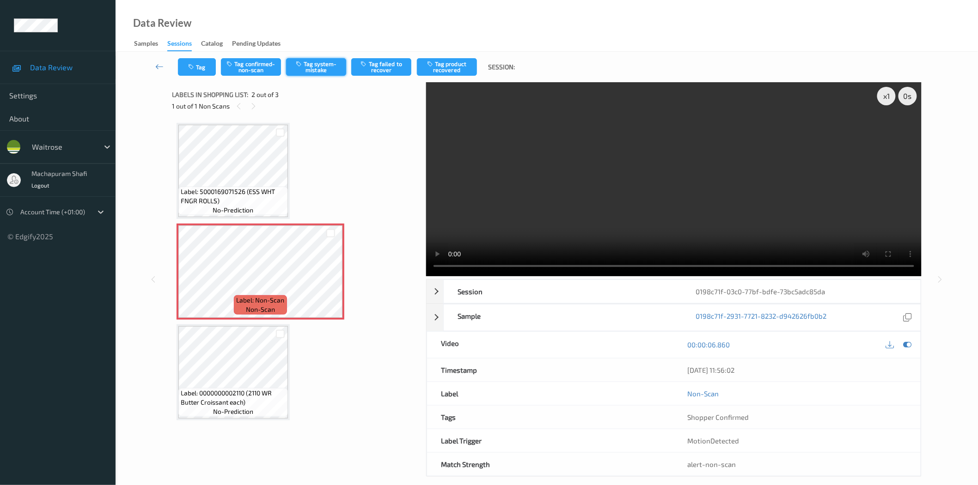
click at [319, 61] on button "Tag system-mistake" at bounding box center [316, 67] width 60 height 18
click at [317, 62] on button "Tag system-mistake" at bounding box center [316, 67] width 60 height 18
click at [320, 67] on button "Tag system-mistake" at bounding box center [316, 67] width 60 height 18
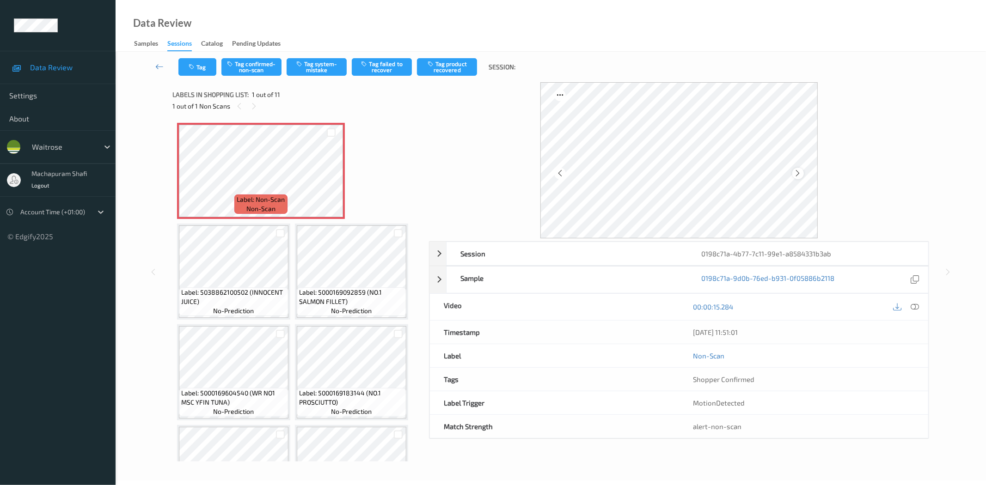
click at [795, 175] on icon at bounding box center [798, 173] width 8 height 8
click at [916, 306] on icon at bounding box center [915, 307] width 8 height 8
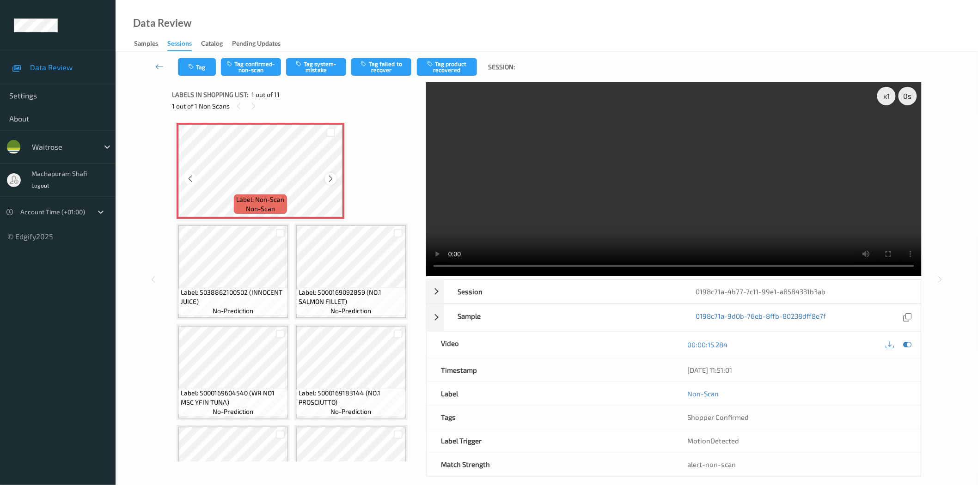
click at [330, 179] on icon at bounding box center [331, 179] width 8 height 8
drag, startPoint x: 248, startPoint y: 292, endPoint x: 275, endPoint y: 307, distance: 30.8
click at [275, 307] on div "Label: 5038862100502 (INNOCENT JUICE) no-prediction" at bounding box center [233, 301] width 110 height 29
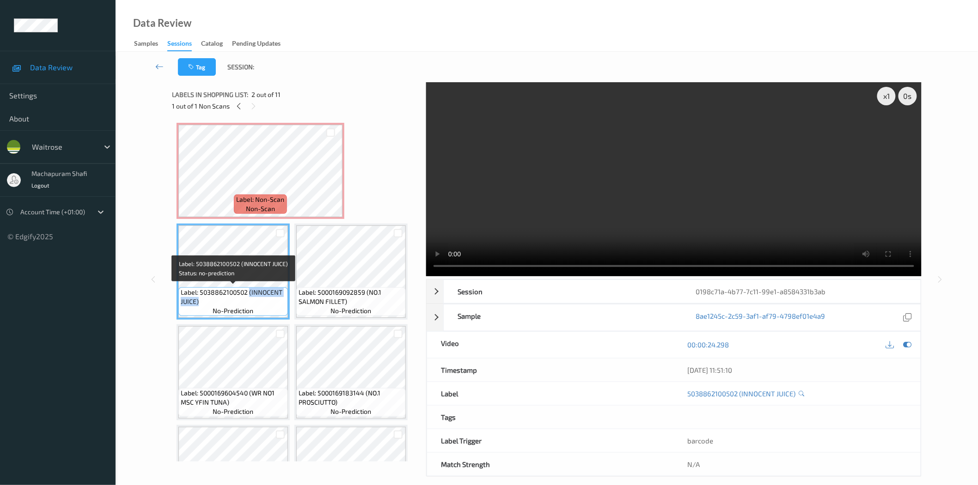
copy span "(INNOCENT JUICE)"
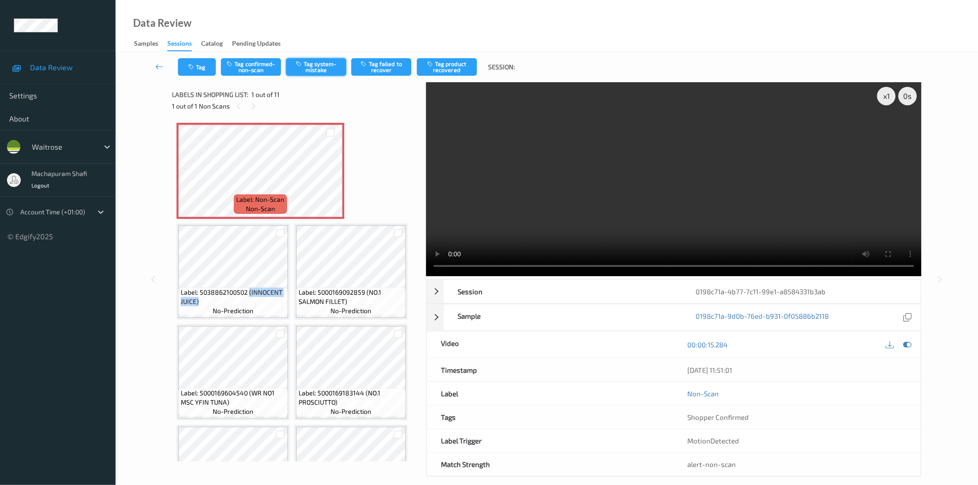
click at [313, 68] on button "Tag system-mistake" at bounding box center [316, 67] width 60 height 18
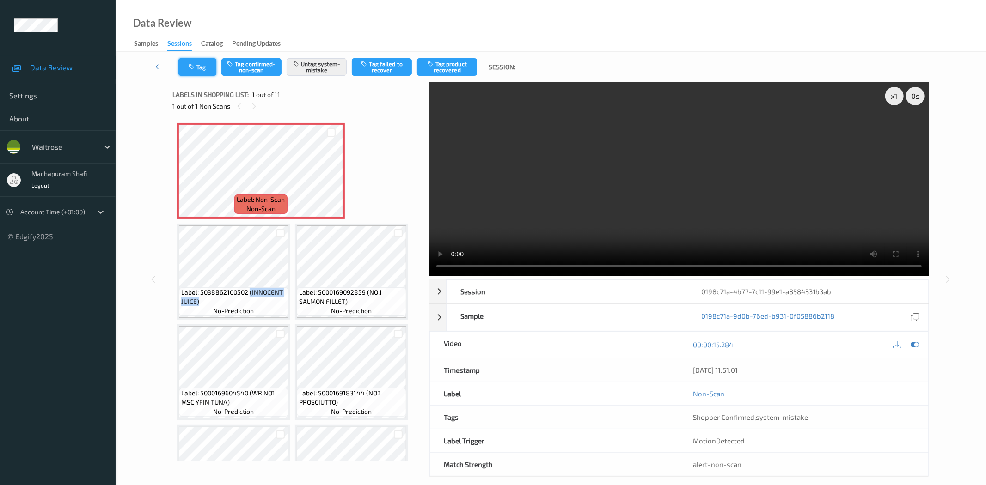
click at [204, 71] on button "Tag" at bounding box center [197, 67] width 38 height 18
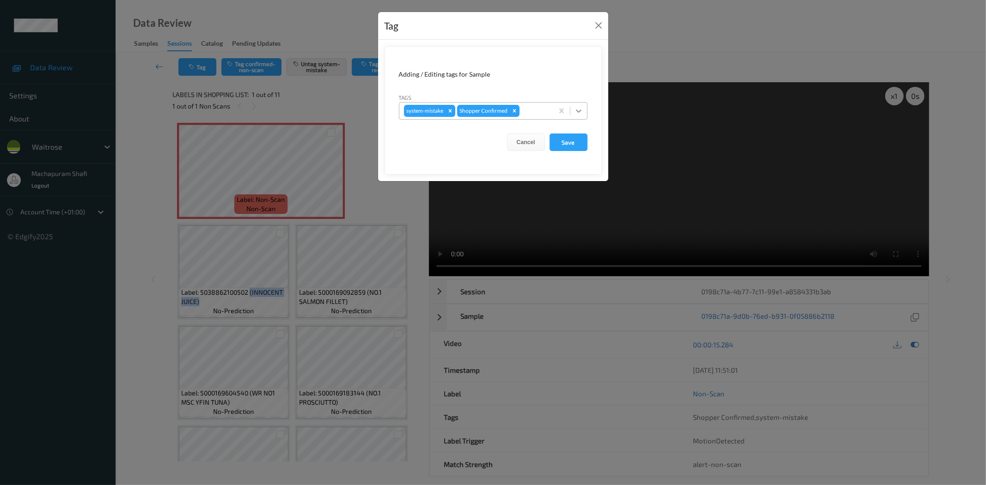
click at [576, 108] on icon at bounding box center [578, 110] width 9 height 9
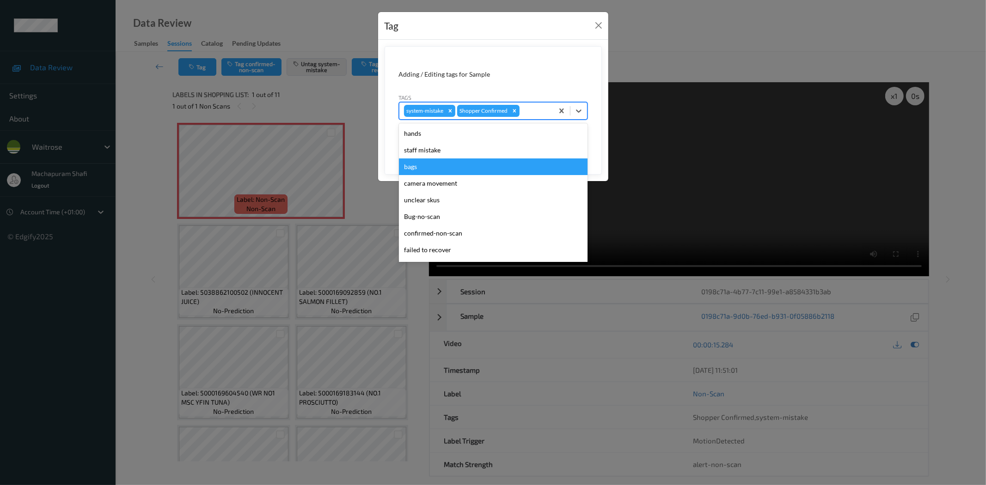
click at [412, 167] on div "bags" at bounding box center [493, 167] width 189 height 17
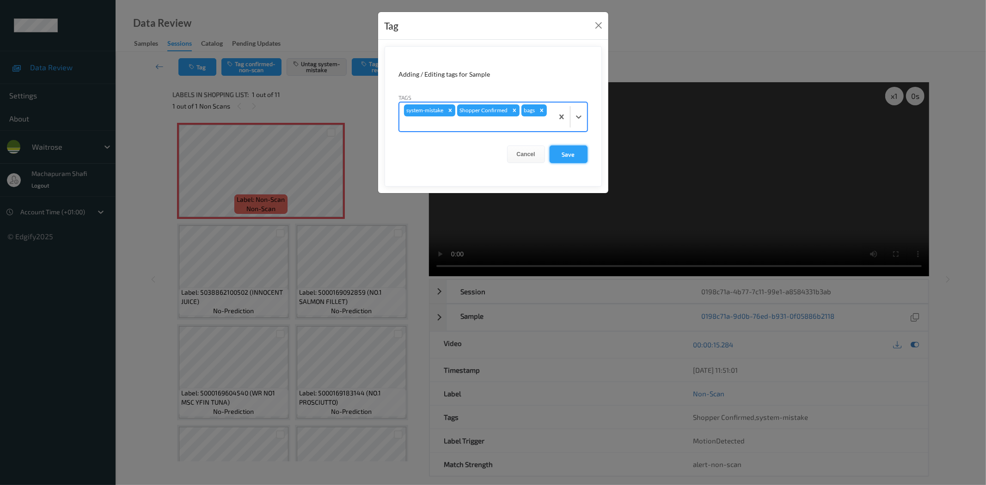
click at [570, 156] on button "Save" at bounding box center [568, 155] width 38 height 18
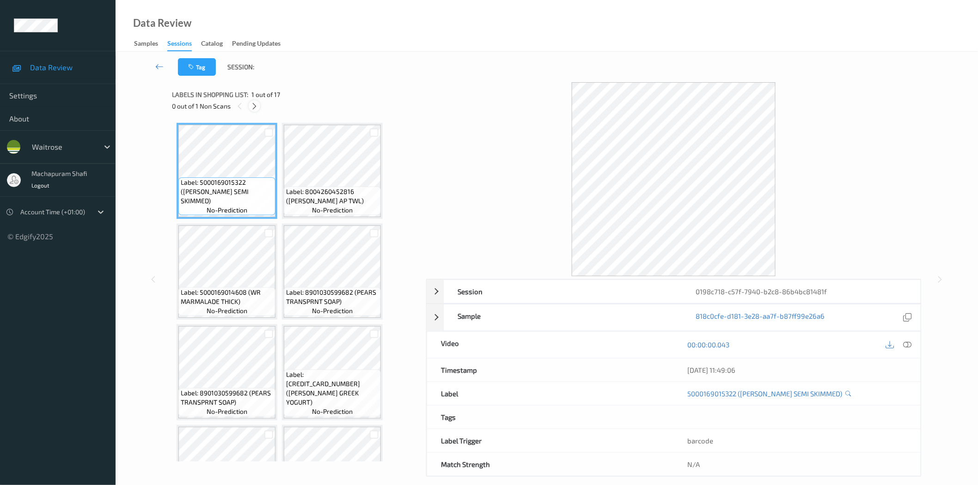
click at [252, 104] on icon at bounding box center [254, 106] width 8 height 8
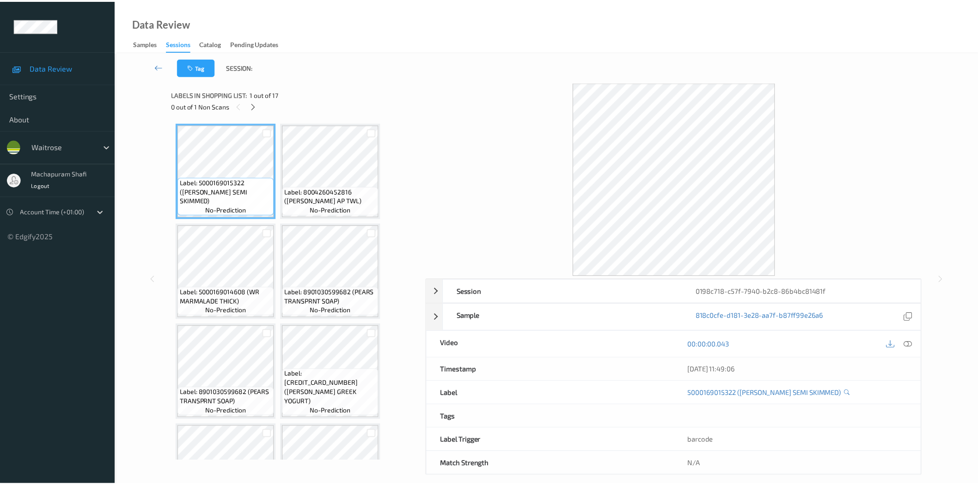
scroll to position [505, 0]
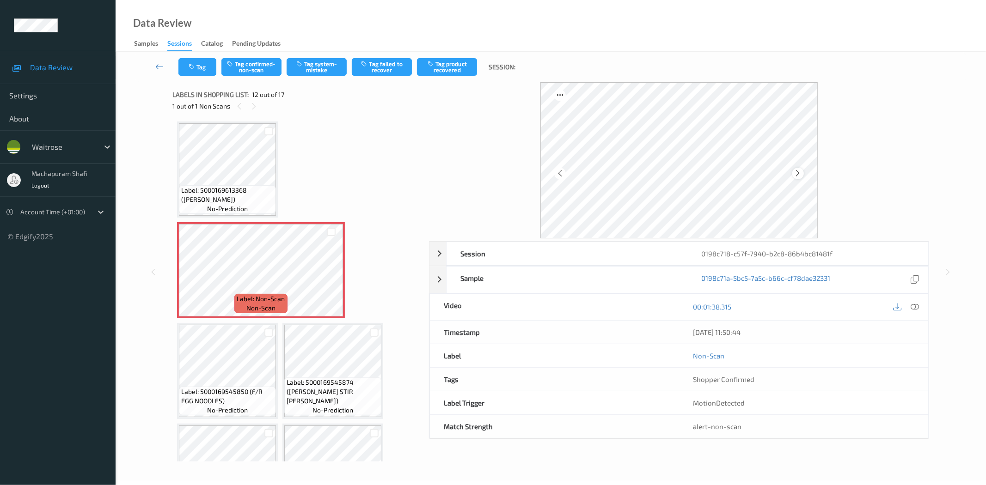
click at [796, 173] on icon at bounding box center [798, 173] width 8 height 8
click at [912, 304] on icon at bounding box center [915, 307] width 8 height 8
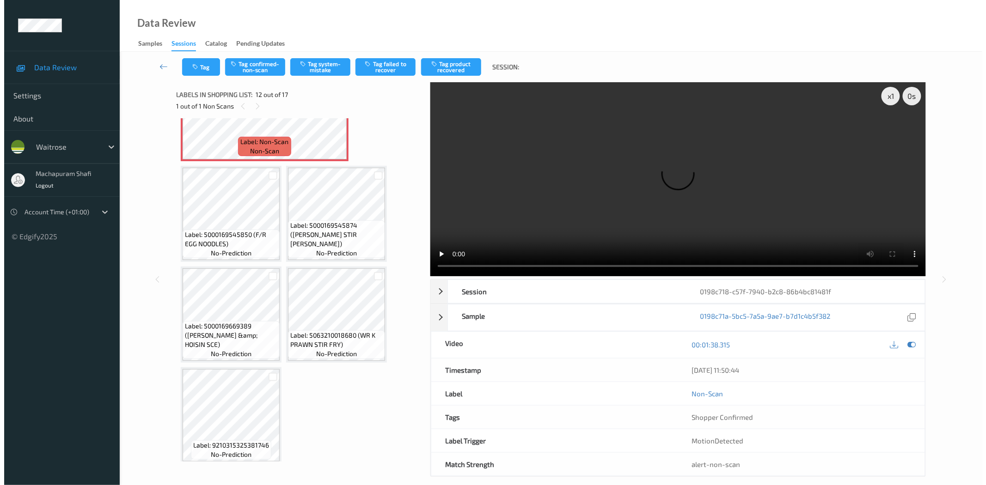
scroll to position [457, 0]
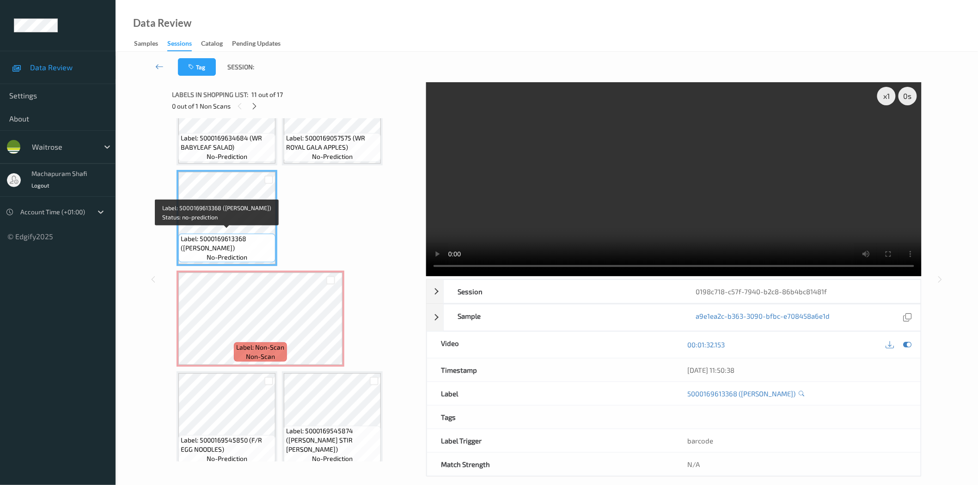
drag, startPoint x: 250, startPoint y: 237, endPoint x: 268, endPoint y: 248, distance: 21.4
click at [268, 248] on span "Label: 5000169613368 (DORG BROWN BLOOMER)" at bounding box center [227, 243] width 92 height 18
copy span "DORG BROWN BLOOMER)"
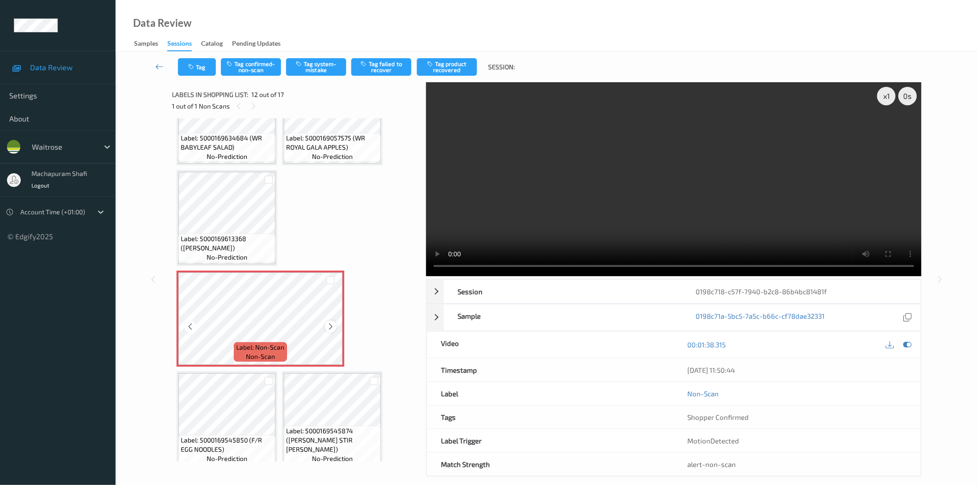
click at [330, 323] on icon at bounding box center [331, 327] width 8 height 8
click at [324, 65] on button "Tag system-mistake" at bounding box center [316, 67] width 60 height 18
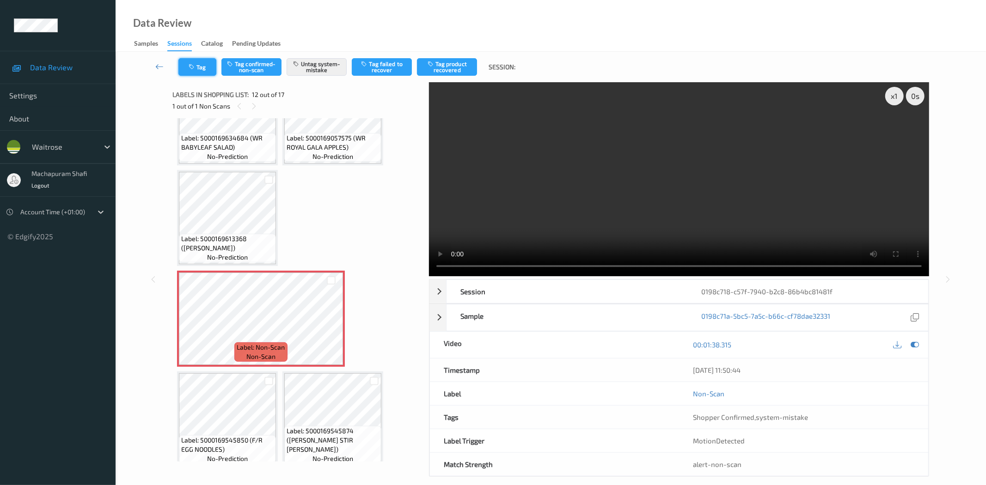
click at [195, 71] on button "Tag" at bounding box center [197, 67] width 38 height 18
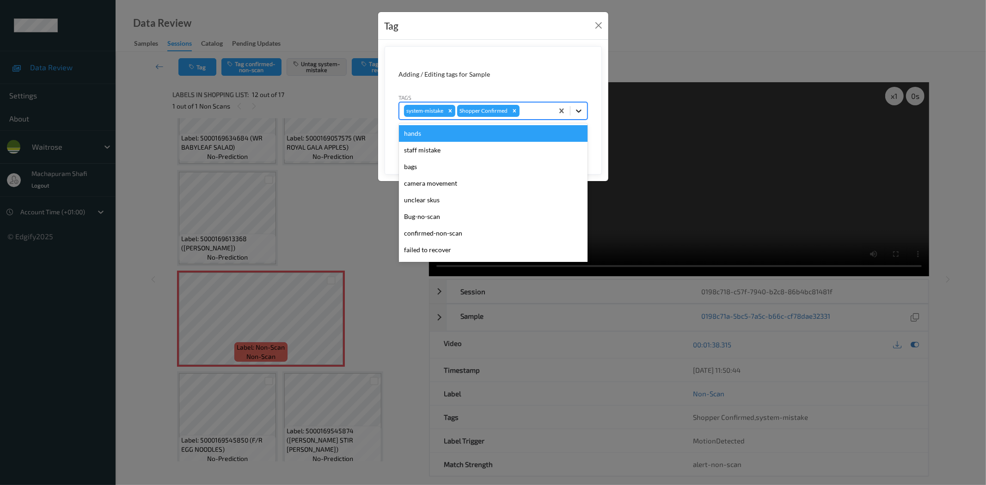
click at [583, 111] on icon at bounding box center [578, 110] width 9 height 9
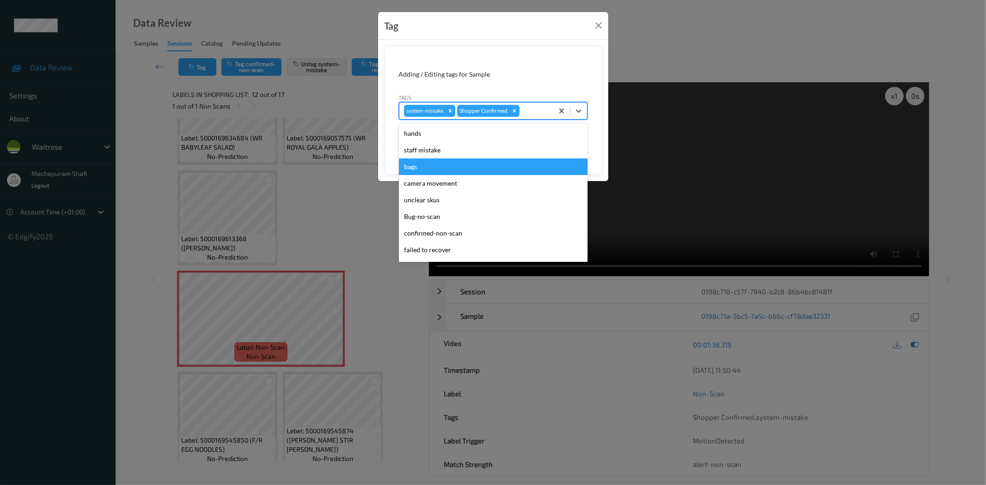
scroll to position [181, 0]
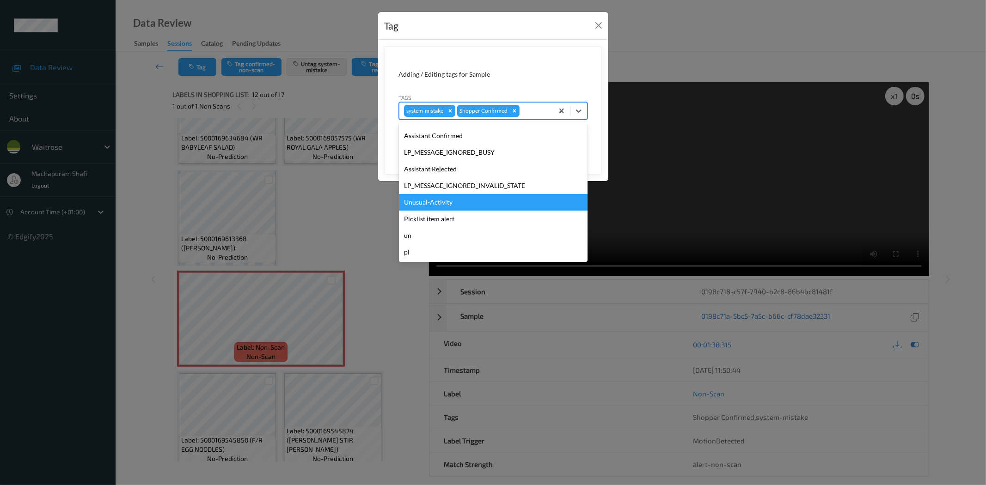
click at [433, 196] on div "Unusual-Activity" at bounding box center [493, 202] width 189 height 17
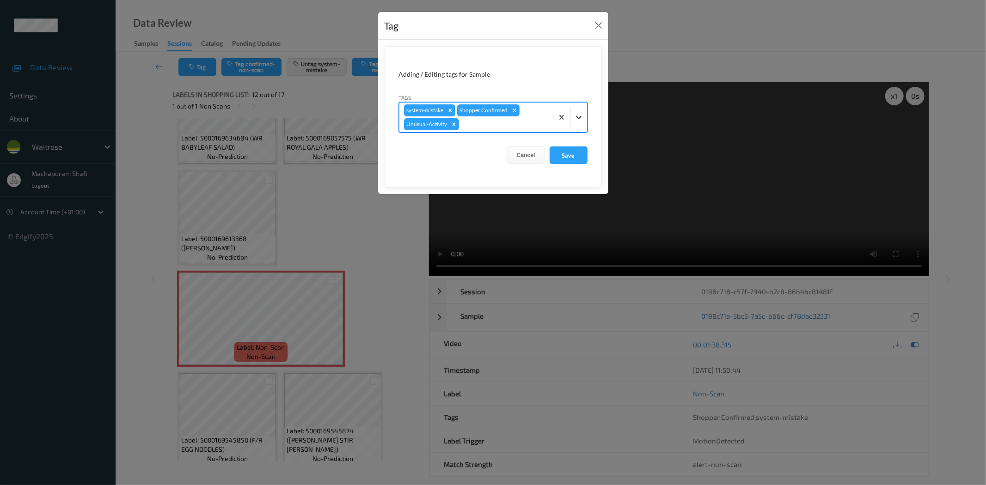
click at [575, 111] on div at bounding box center [578, 117] width 17 height 17
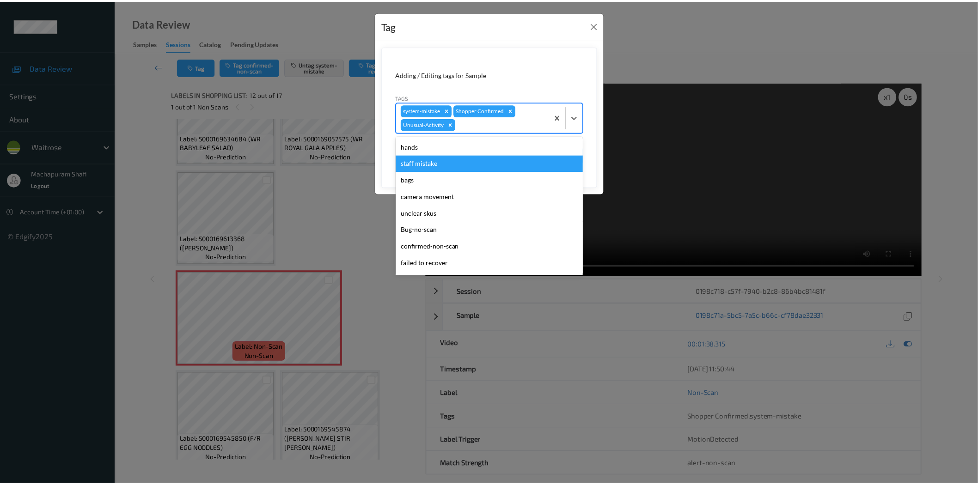
scroll to position [164, 0]
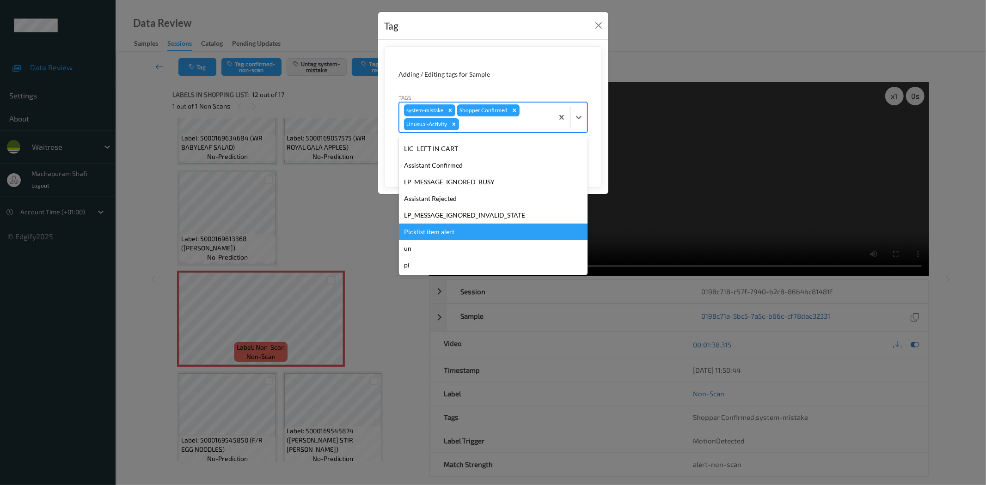
click at [433, 235] on div "Picklist item alert" at bounding box center [493, 232] width 189 height 17
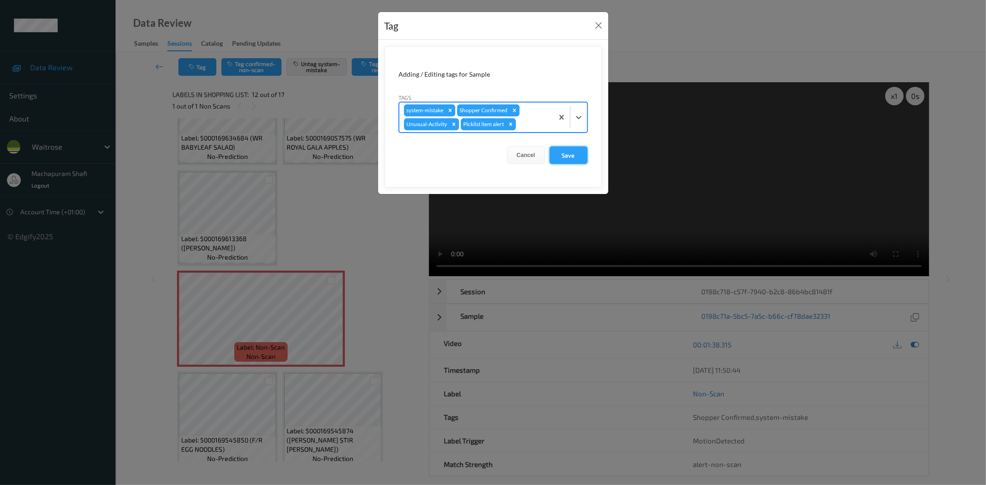
click at [565, 159] on button "Save" at bounding box center [568, 155] width 38 height 18
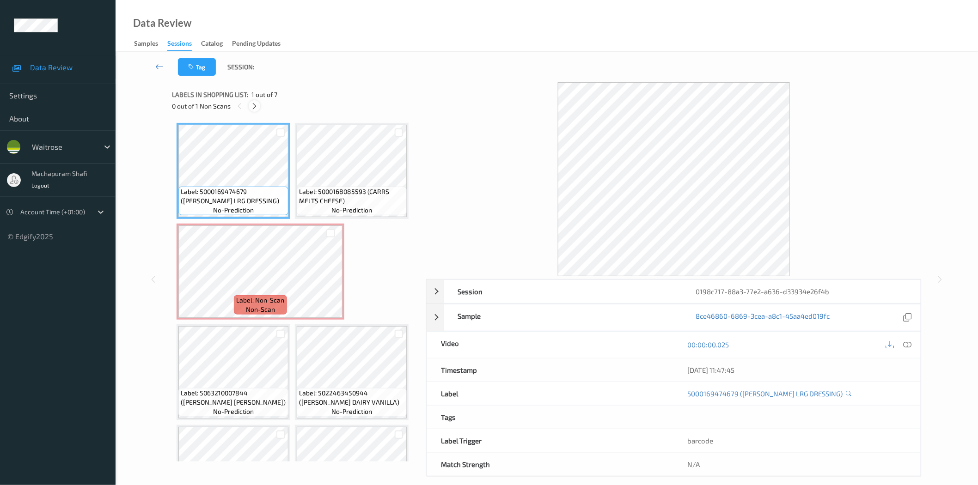
click at [256, 107] on icon at bounding box center [254, 106] width 8 height 8
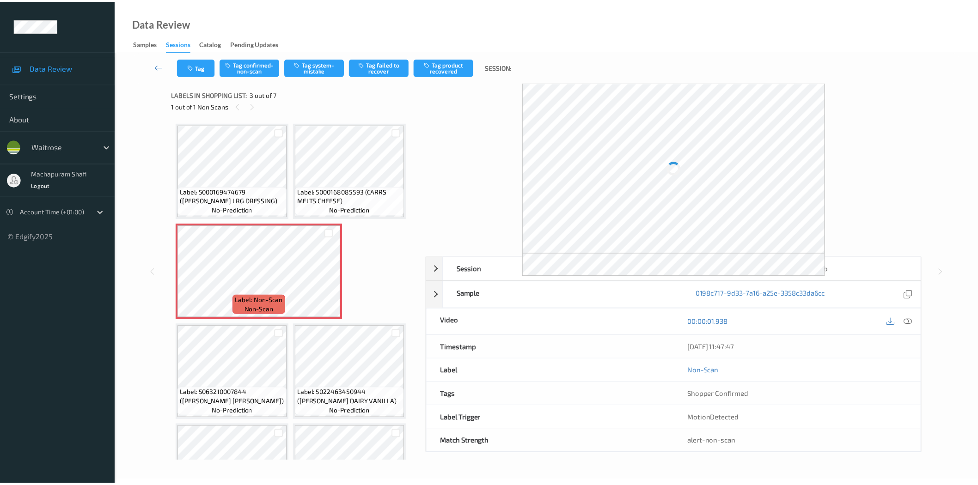
scroll to position [5, 0]
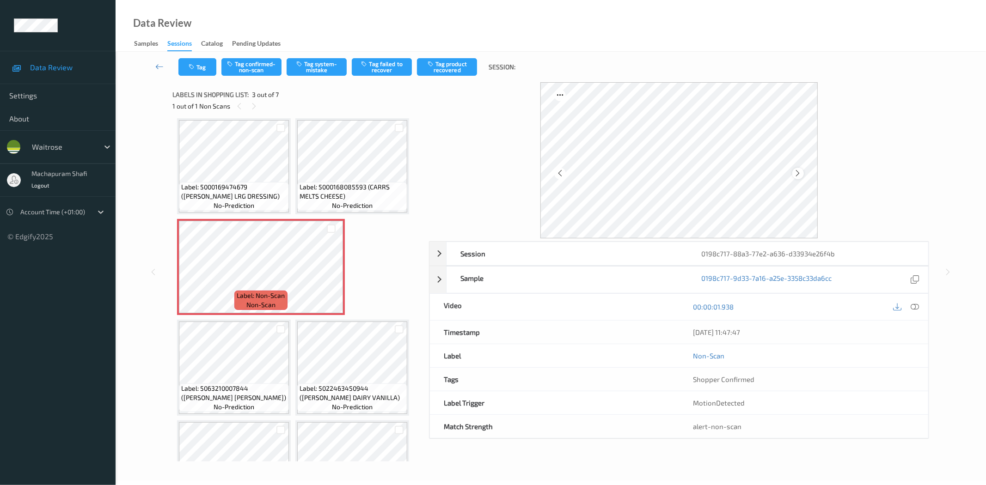
click at [795, 172] on icon at bounding box center [798, 173] width 8 height 8
click at [915, 310] on icon at bounding box center [915, 307] width 8 height 8
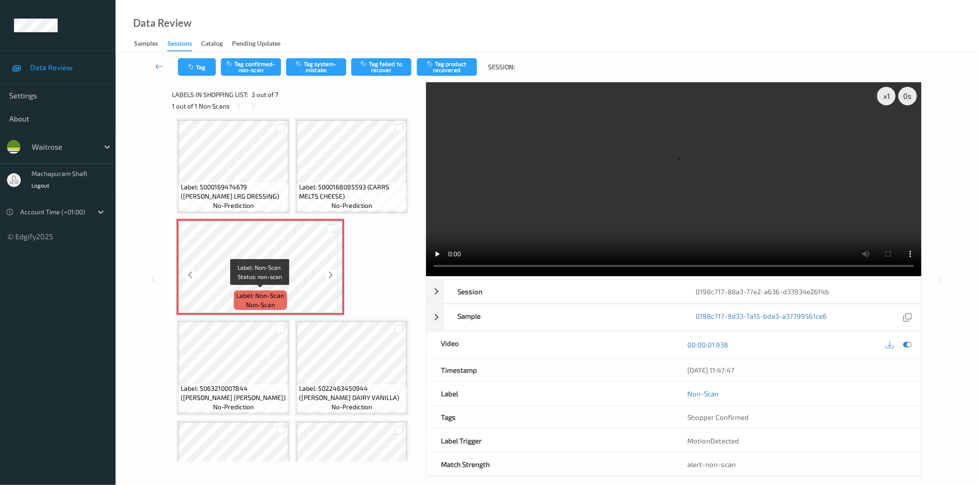
scroll to position [61, 0]
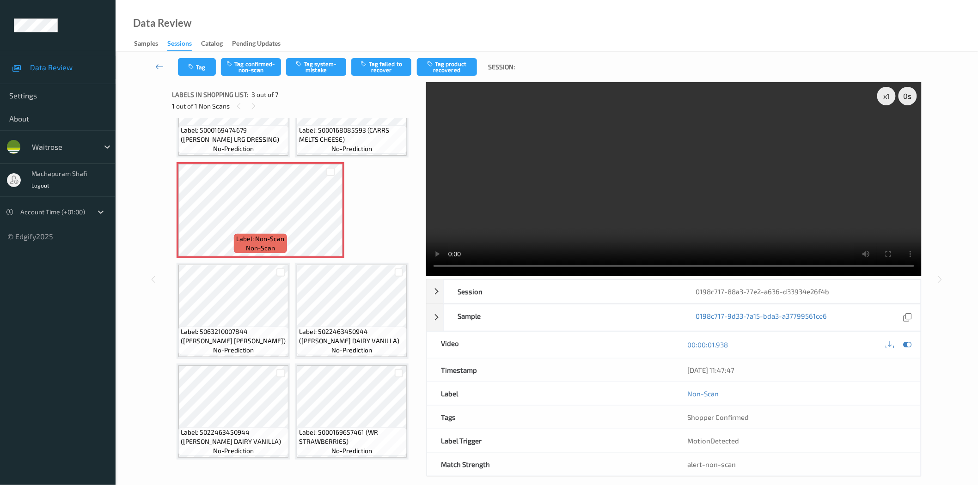
click at [432, 266] on video at bounding box center [673, 179] width 495 height 194
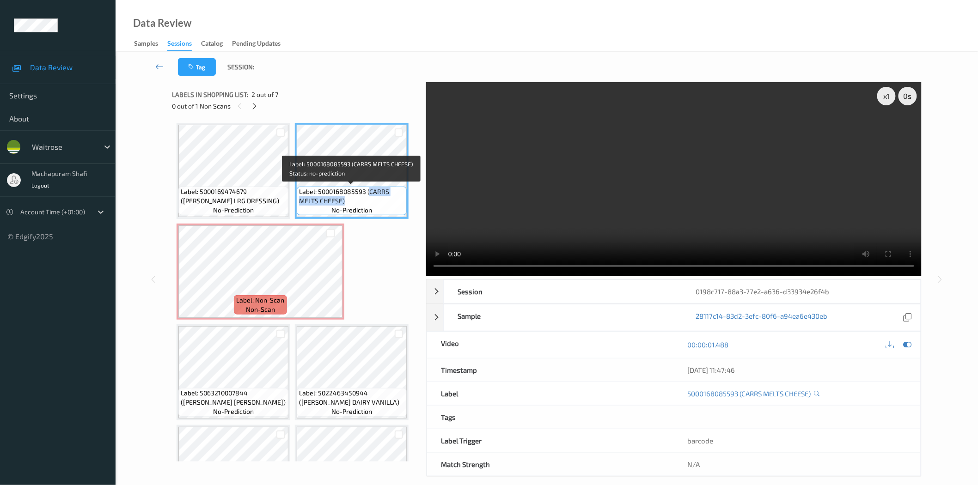
drag, startPoint x: 367, startPoint y: 191, endPoint x: 387, endPoint y: 207, distance: 25.3
click at [387, 207] on div "Label: 5000168085593 (CARRS MELTS CHEESE) no-prediction" at bounding box center [352, 201] width 110 height 29
copy span "CARRS MELTS CHEESE)"
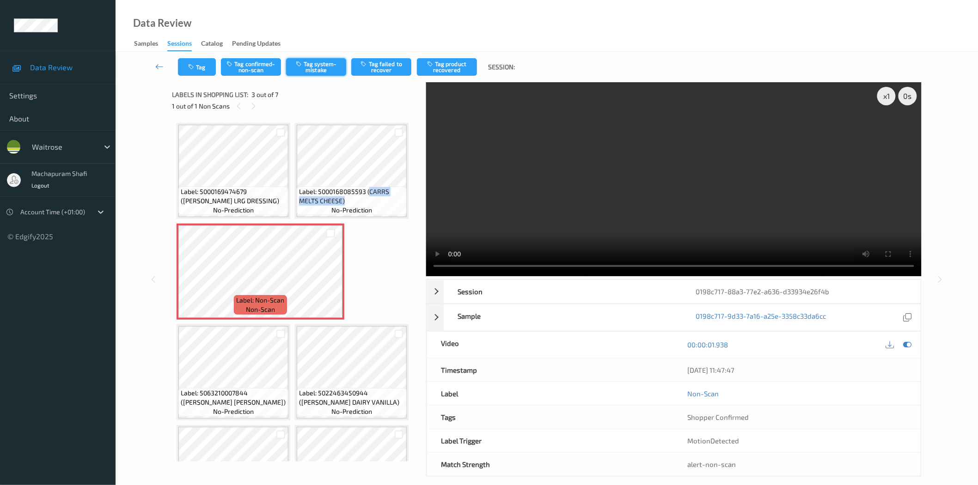
click at [330, 70] on button "Tag system-mistake" at bounding box center [316, 67] width 60 height 18
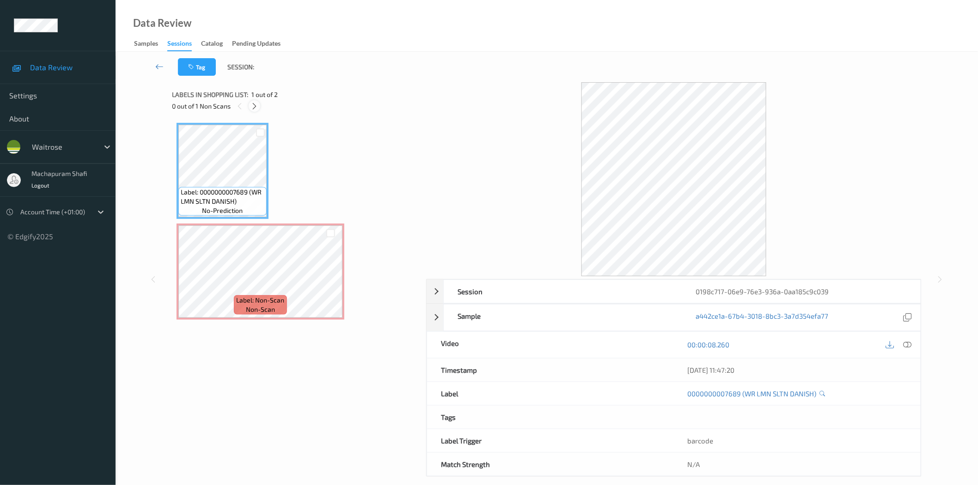
click at [253, 105] on icon at bounding box center [254, 106] width 8 height 8
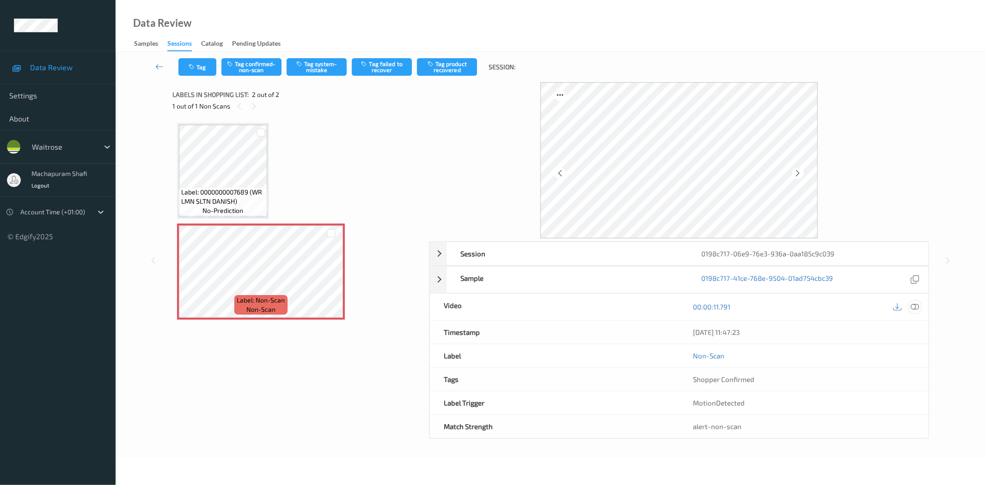
click at [915, 308] on icon at bounding box center [915, 307] width 8 height 8
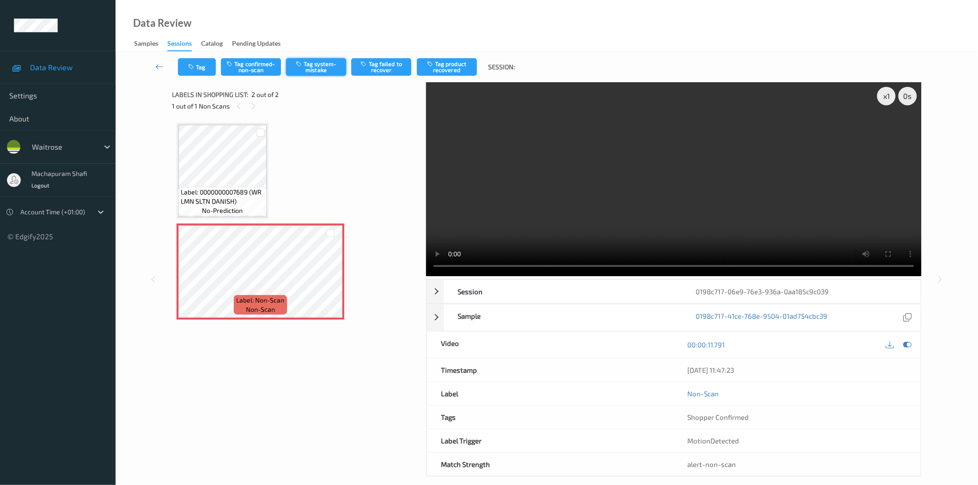
click at [315, 63] on button "Tag system-mistake" at bounding box center [316, 67] width 60 height 18
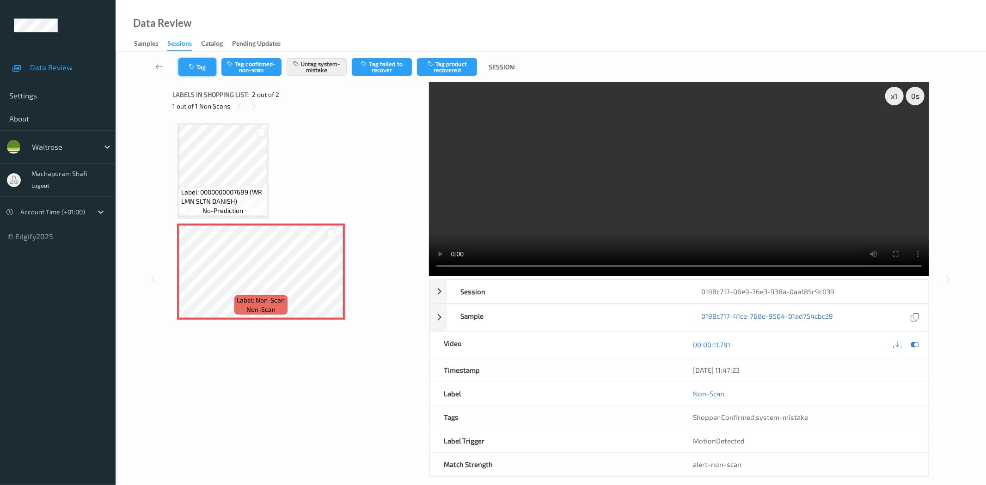
click at [185, 67] on button "Tag" at bounding box center [197, 67] width 38 height 18
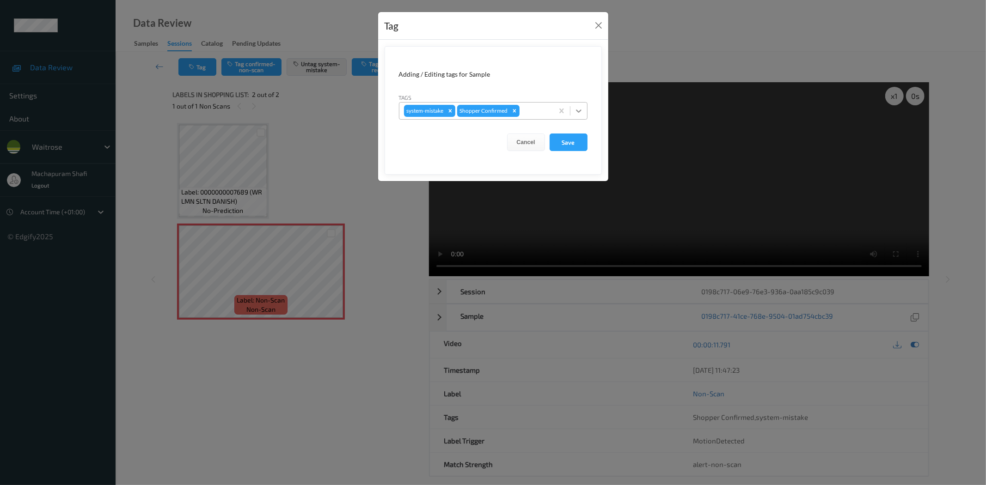
click at [583, 110] on div at bounding box center [578, 111] width 17 height 17
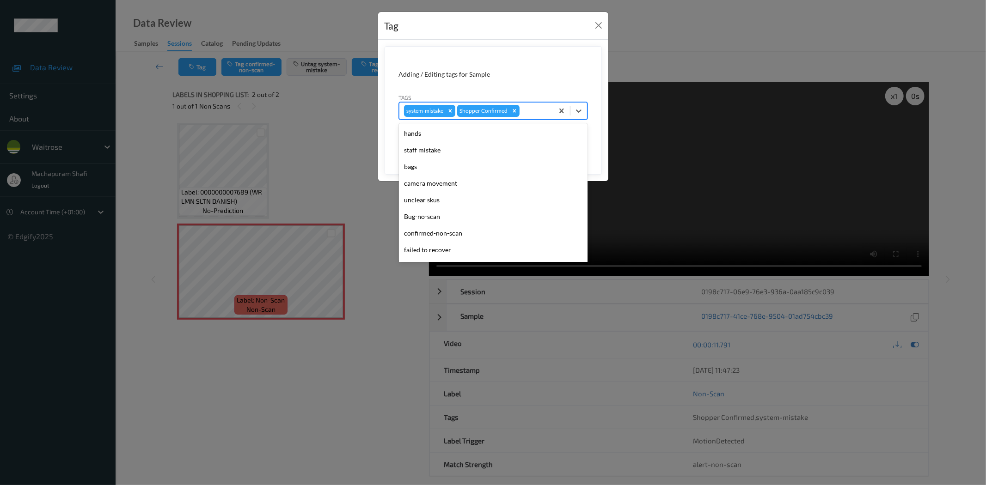
scroll to position [181, 0]
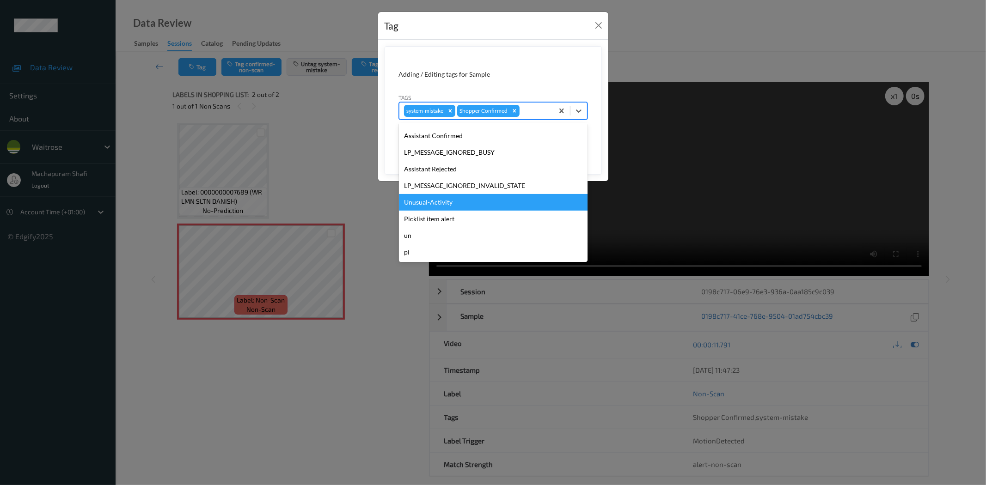
click at [440, 202] on div "Unusual-Activity" at bounding box center [493, 202] width 189 height 17
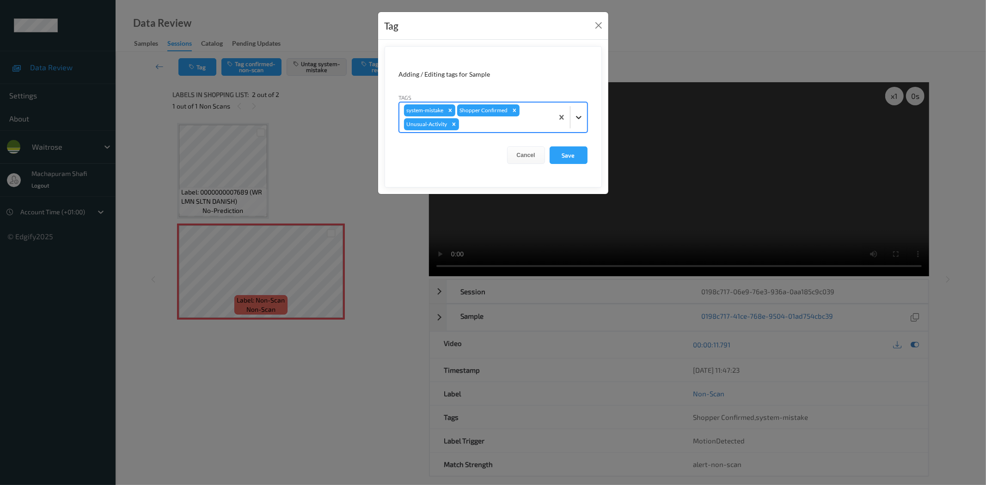
click at [585, 112] on div at bounding box center [578, 117] width 17 height 17
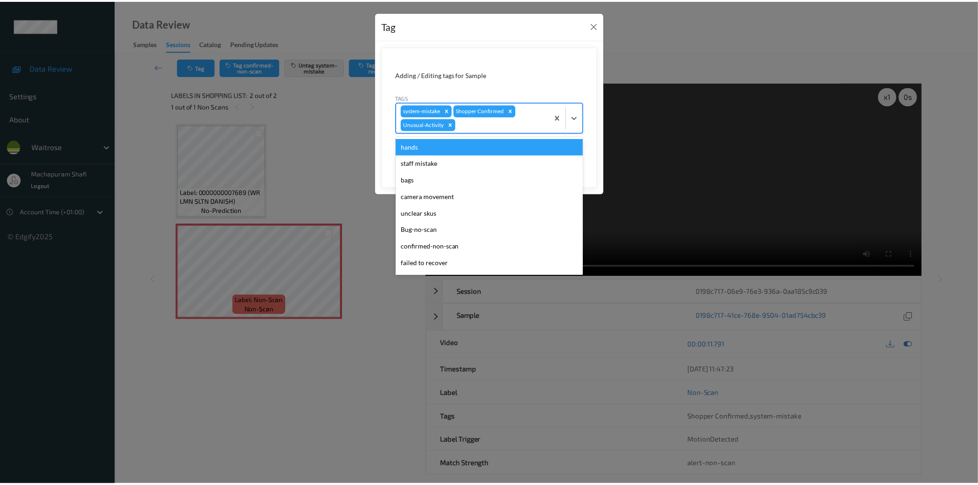
scroll to position [164, 0]
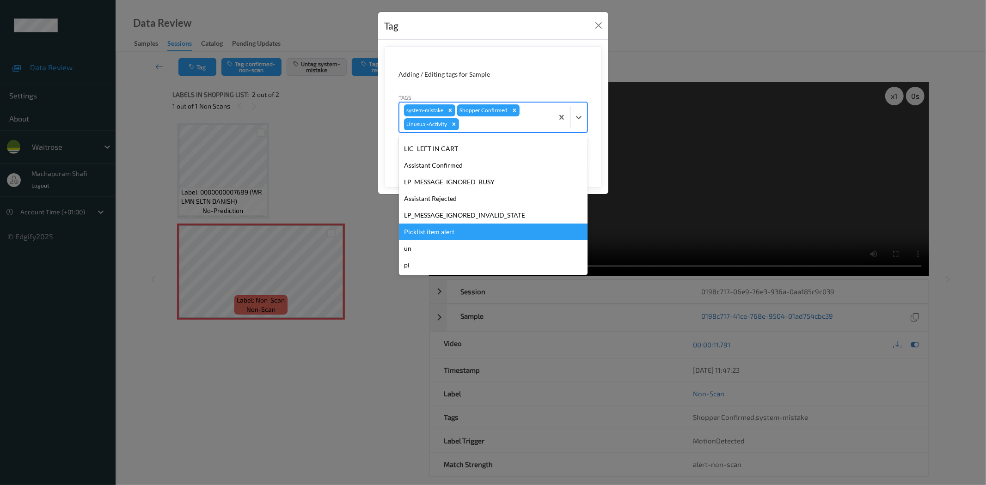
click at [454, 230] on div "Picklist item alert" at bounding box center [493, 232] width 189 height 17
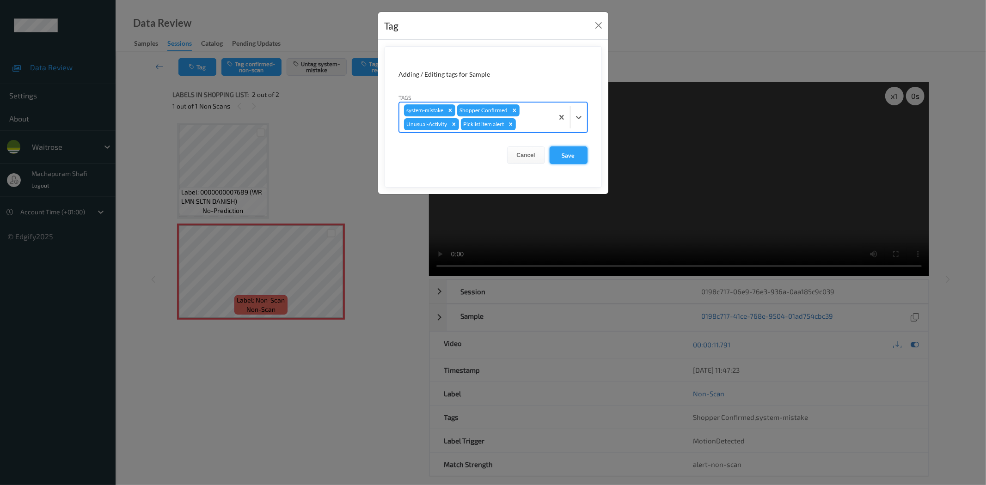
click at [571, 159] on button "Save" at bounding box center [568, 155] width 38 height 18
click at [568, 159] on button "Save" at bounding box center [568, 155] width 38 height 18
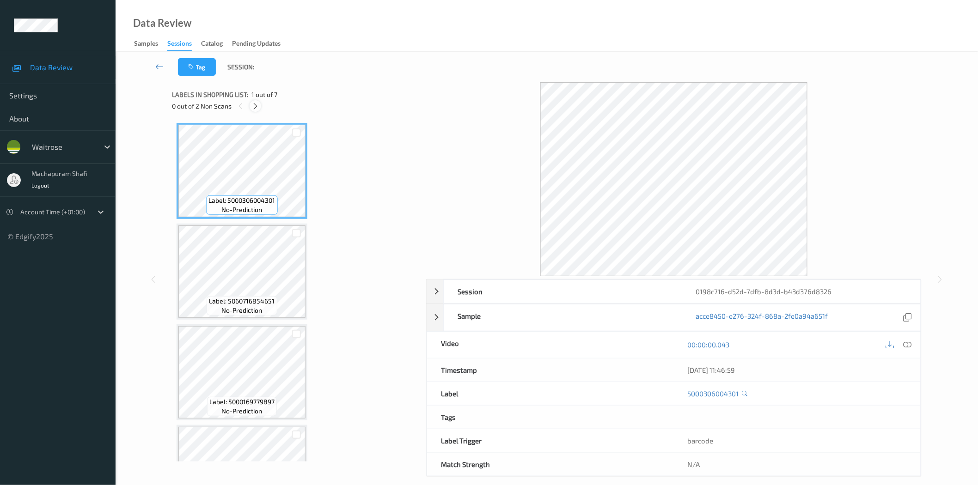
click at [257, 107] on icon at bounding box center [255, 106] width 8 height 8
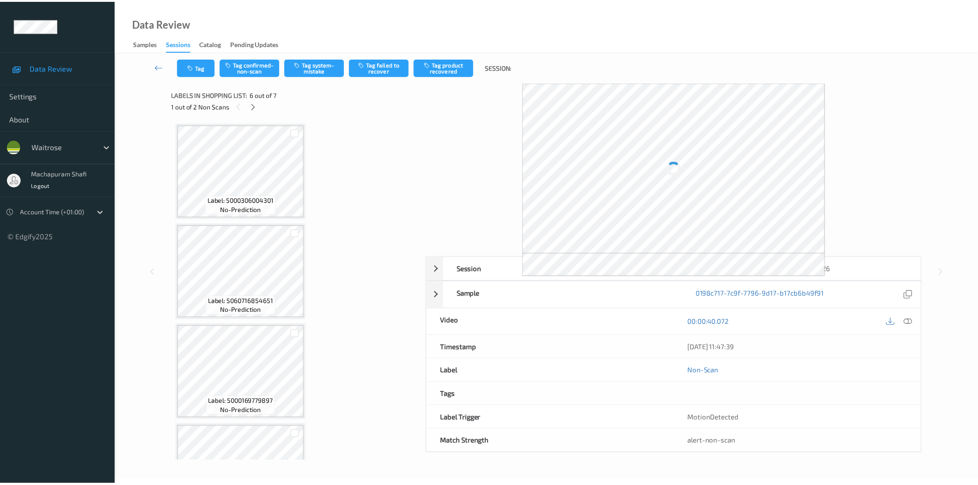
scroll to position [362, 0]
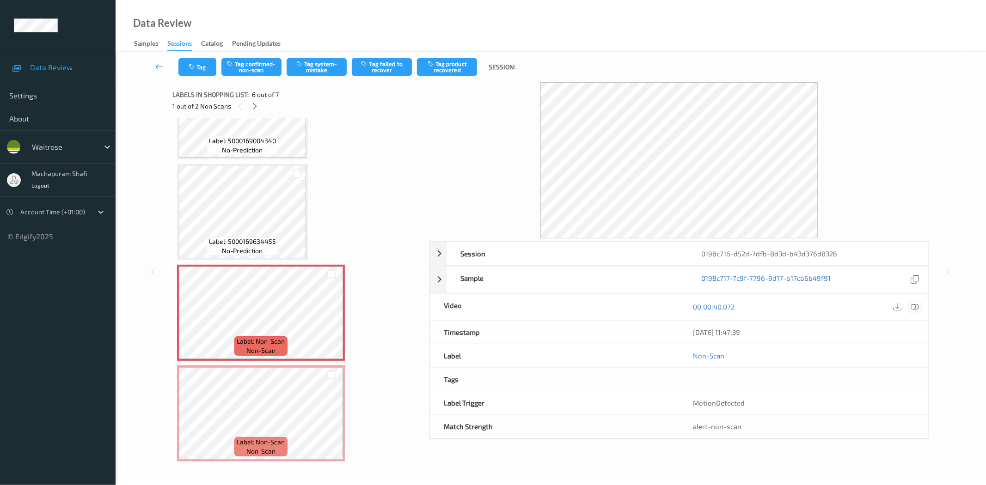
click at [912, 308] on icon at bounding box center [915, 307] width 8 height 8
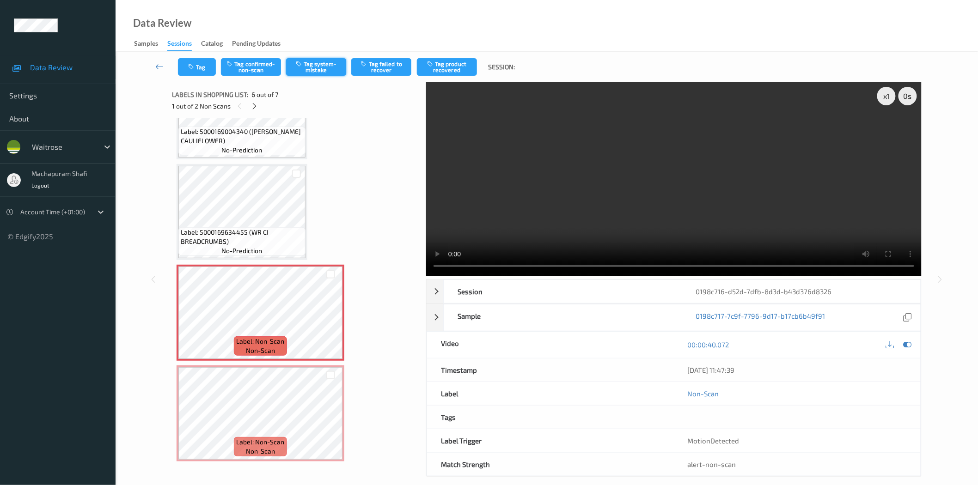
click at [326, 74] on button "Tag system-mistake" at bounding box center [316, 67] width 60 height 18
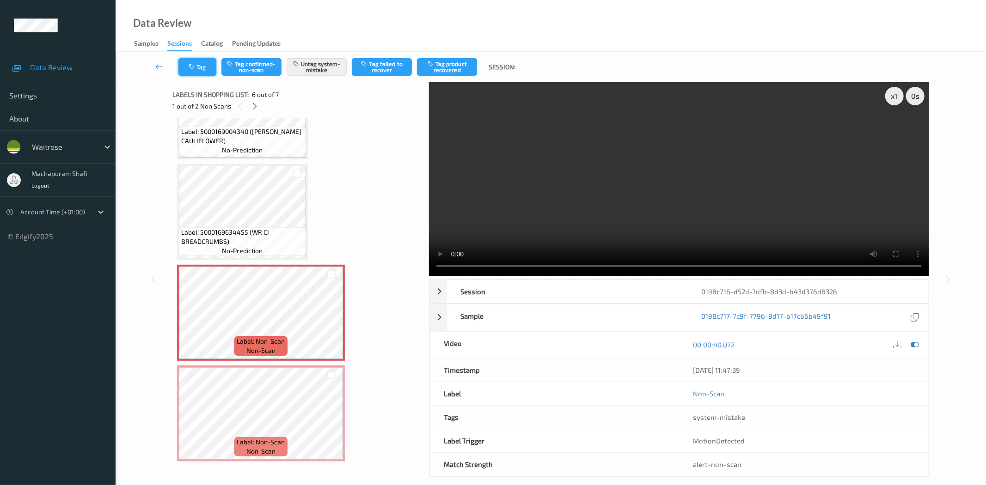
click at [205, 75] on button "Tag" at bounding box center [197, 67] width 38 height 18
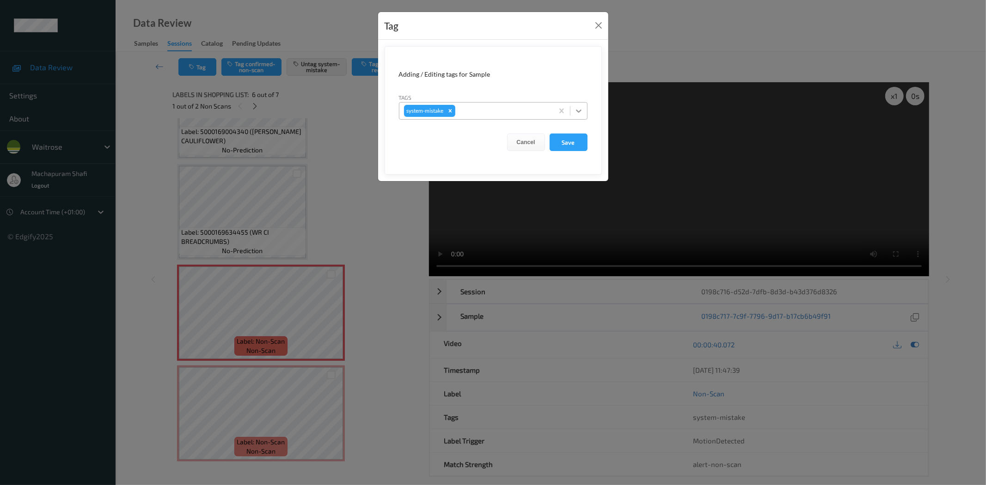
click at [578, 113] on icon at bounding box center [578, 110] width 9 height 9
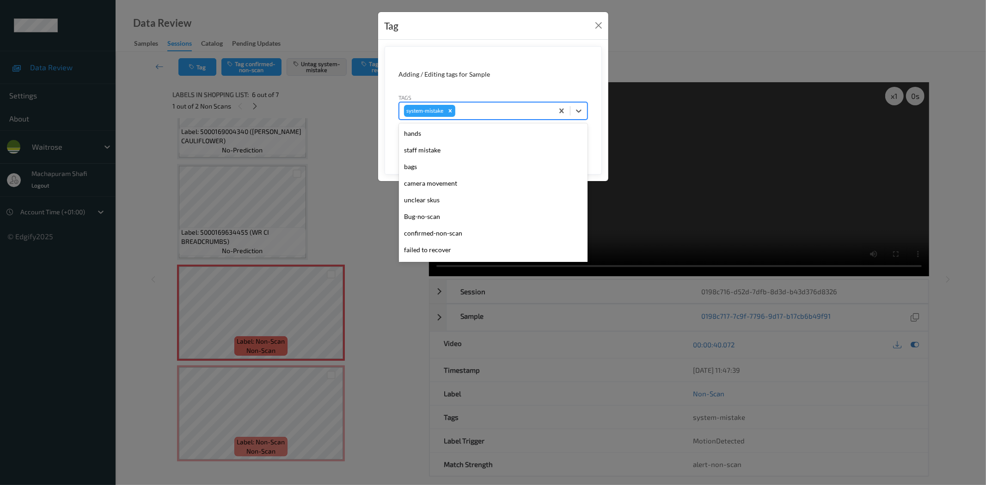
scroll to position [197, 0]
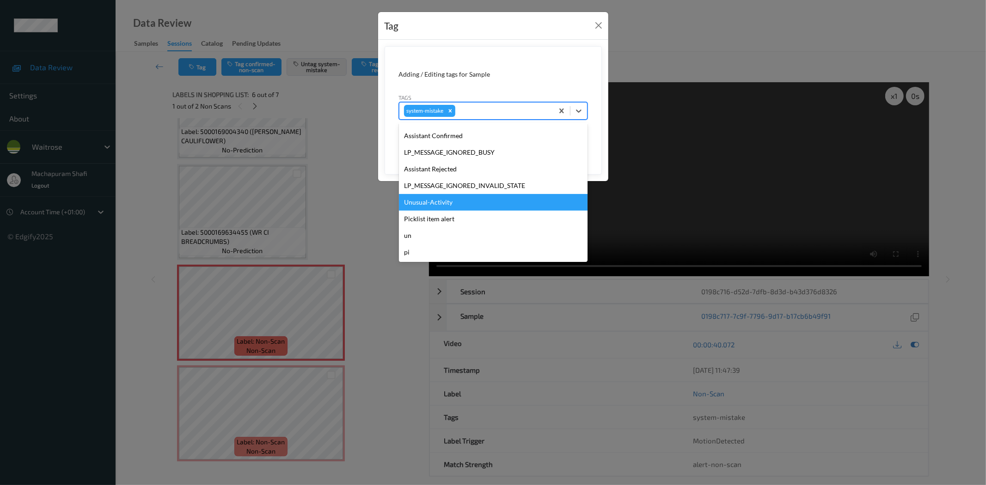
click at [430, 203] on div "Unusual-Activity" at bounding box center [493, 202] width 189 height 17
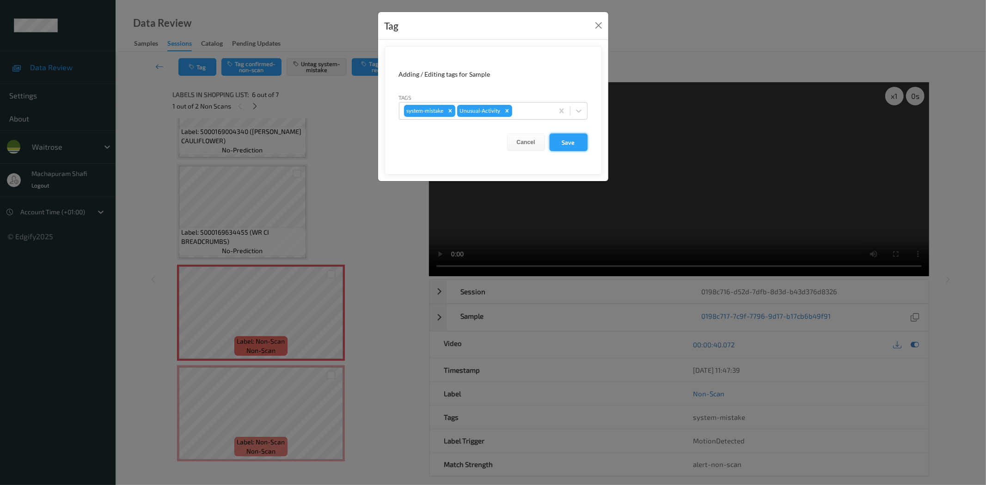
click at [568, 145] on button "Save" at bounding box center [568, 143] width 38 height 18
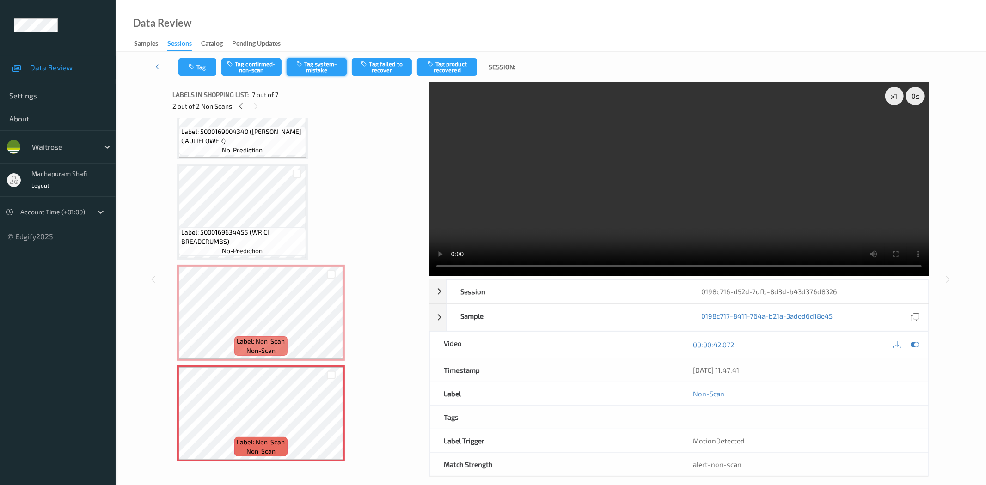
click at [324, 64] on button "Tag system-mistake" at bounding box center [317, 67] width 60 height 18
click at [201, 74] on button "Tag" at bounding box center [197, 67] width 38 height 18
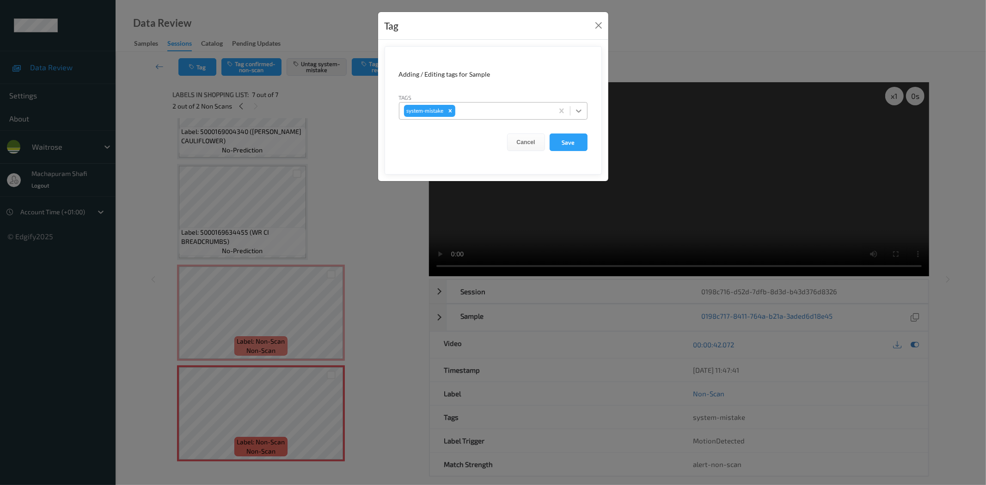
click at [580, 109] on icon at bounding box center [578, 110] width 9 height 9
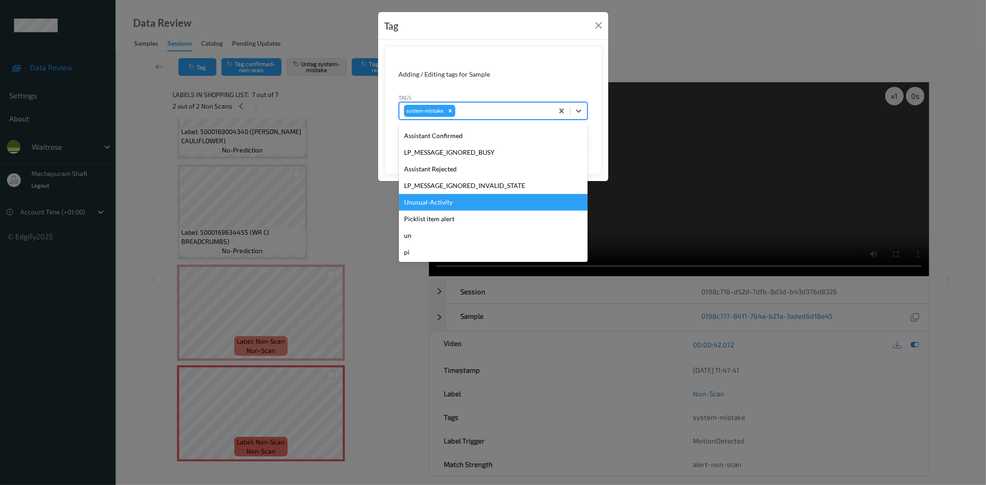
click at [439, 205] on div "Unusual-Activity" at bounding box center [493, 202] width 189 height 17
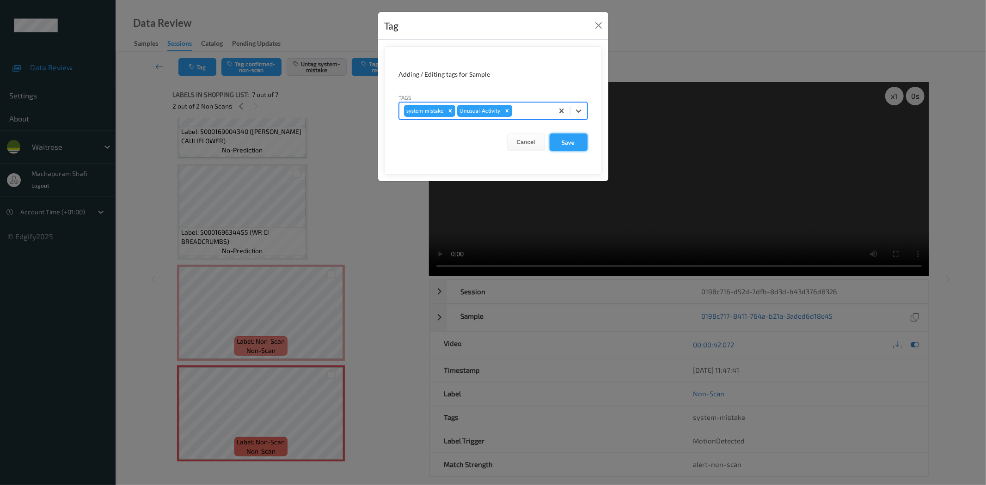
click at [564, 143] on button "Save" at bounding box center [568, 143] width 38 height 18
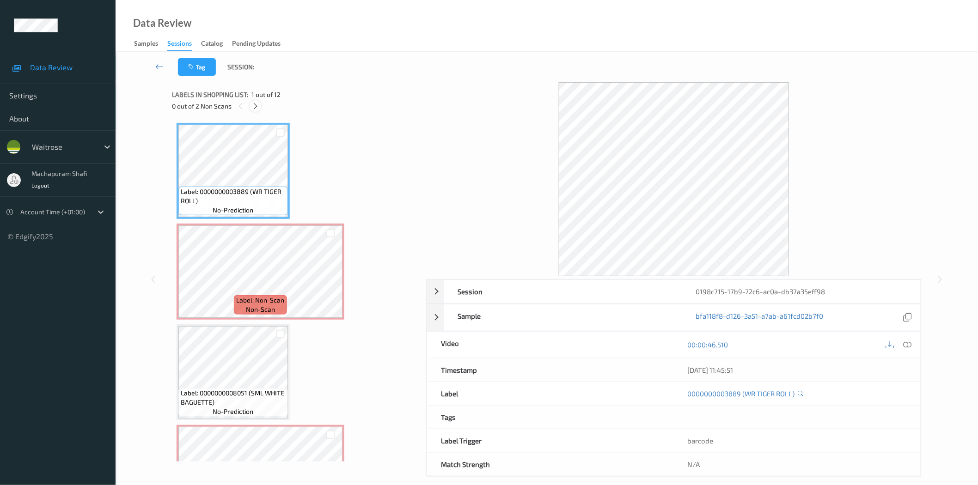
click at [256, 103] on icon at bounding box center [255, 106] width 8 height 8
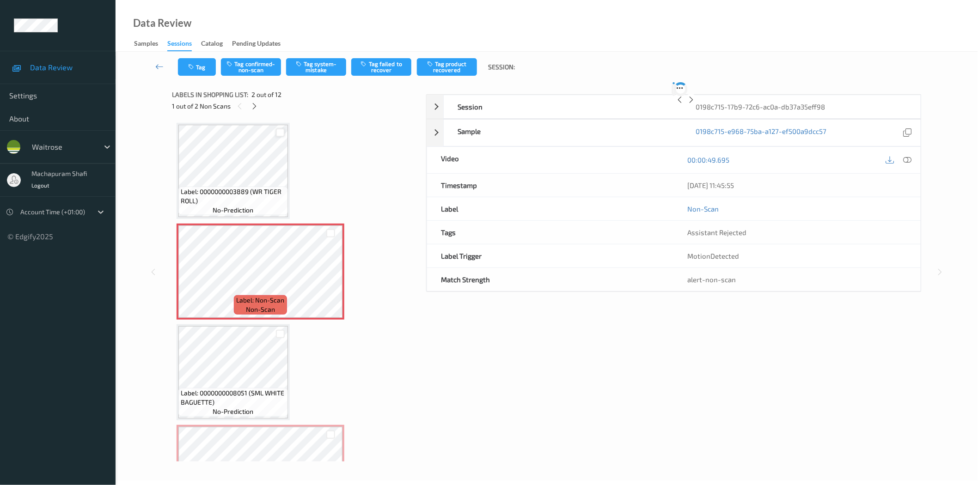
scroll to position [5, 0]
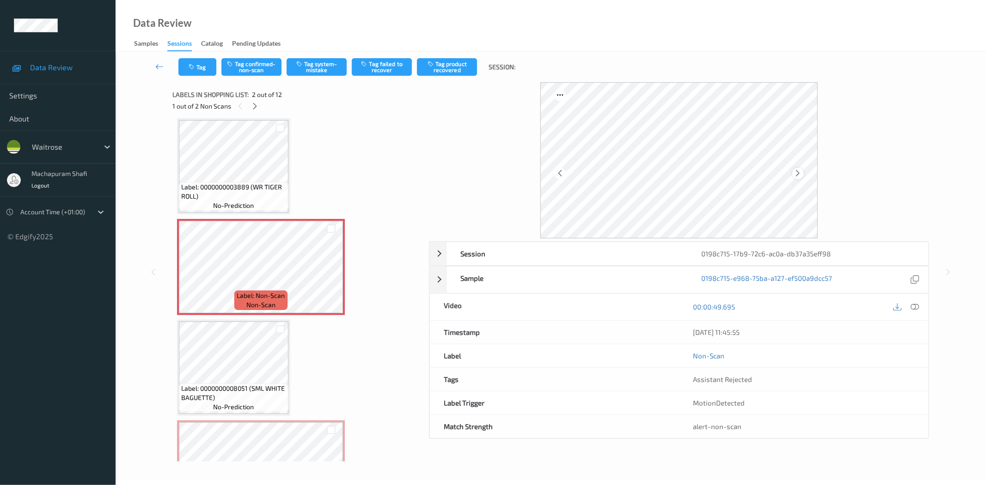
click at [798, 173] on icon at bounding box center [798, 173] width 8 height 8
click at [912, 303] on icon at bounding box center [915, 307] width 8 height 8
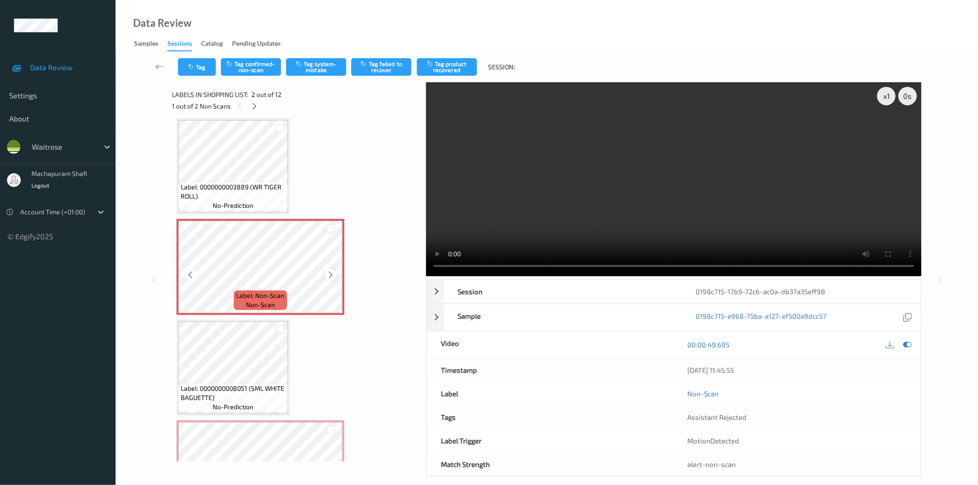
click at [328, 274] on icon at bounding box center [331, 275] width 8 height 8
click at [319, 61] on button "Tag system-mistake" at bounding box center [316, 67] width 60 height 18
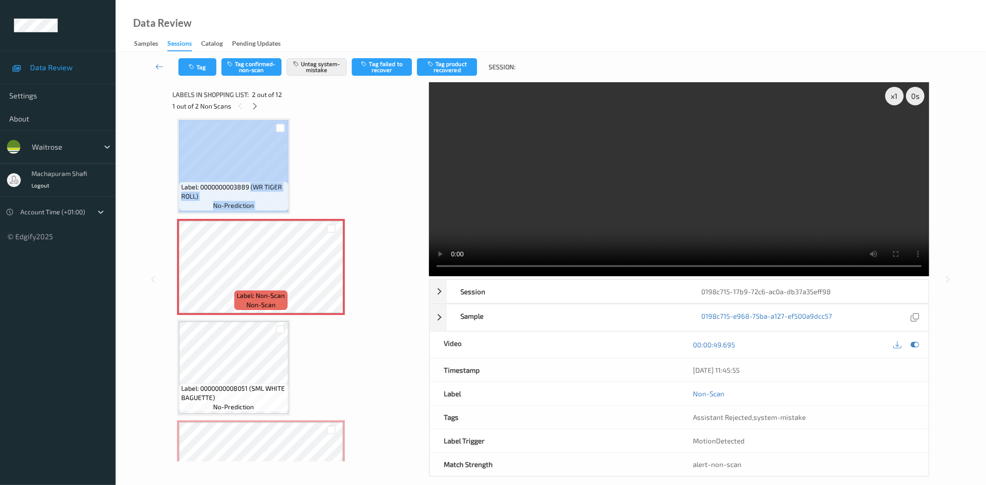
drag, startPoint x: 252, startPoint y: 186, endPoint x: 292, endPoint y: 201, distance: 42.0
copy div "(WR TIGER ROLL) no-prediction"
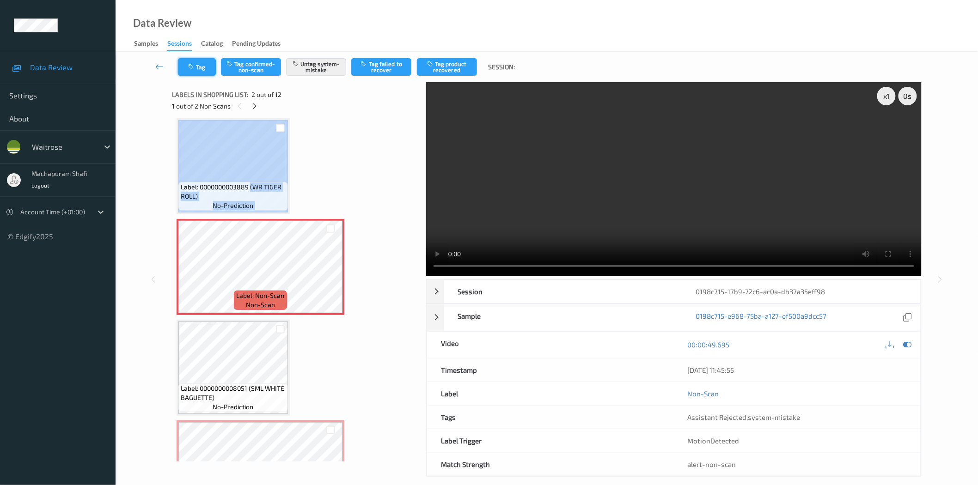
click at [195, 66] on icon "button" at bounding box center [192, 67] width 8 height 6
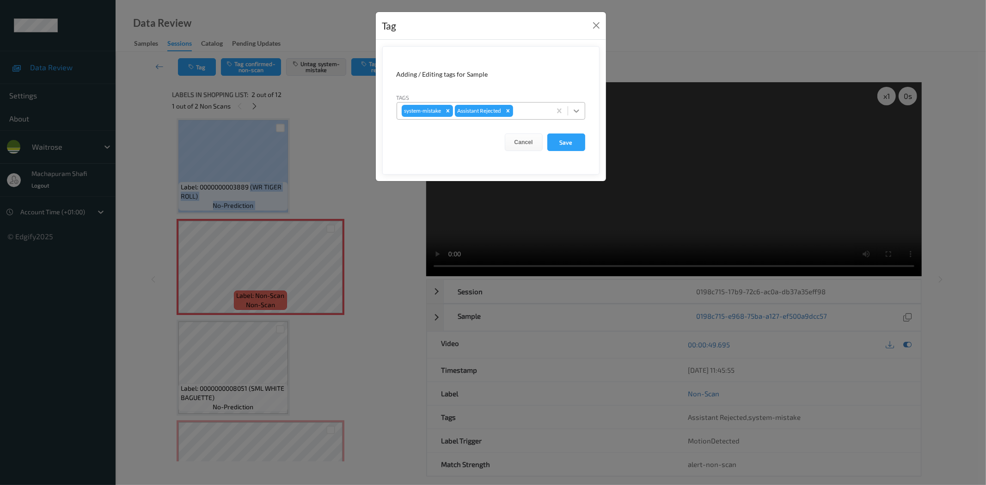
click at [574, 108] on icon at bounding box center [576, 110] width 9 height 9
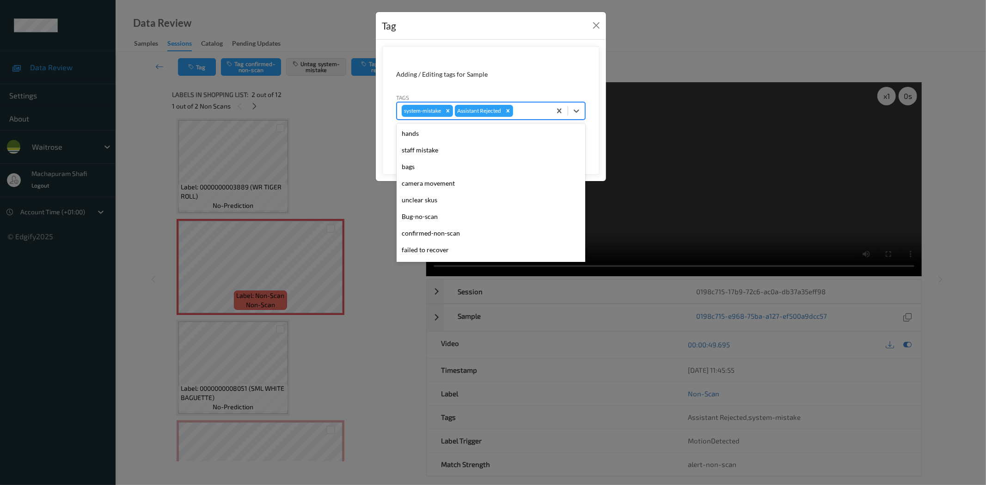
scroll to position [181, 0]
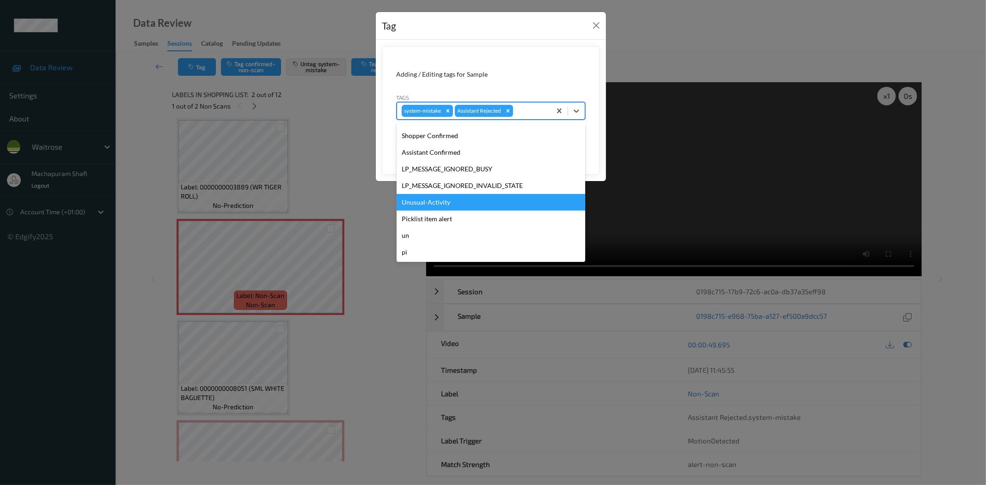
click at [430, 200] on div "Unusual-Activity" at bounding box center [491, 202] width 189 height 17
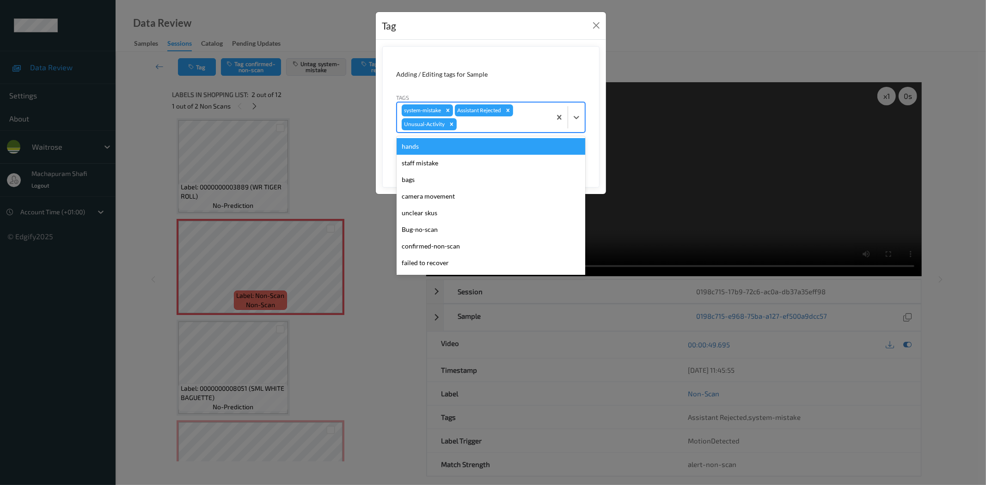
click at [571, 107] on div at bounding box center [568, 118] width 34 height 30
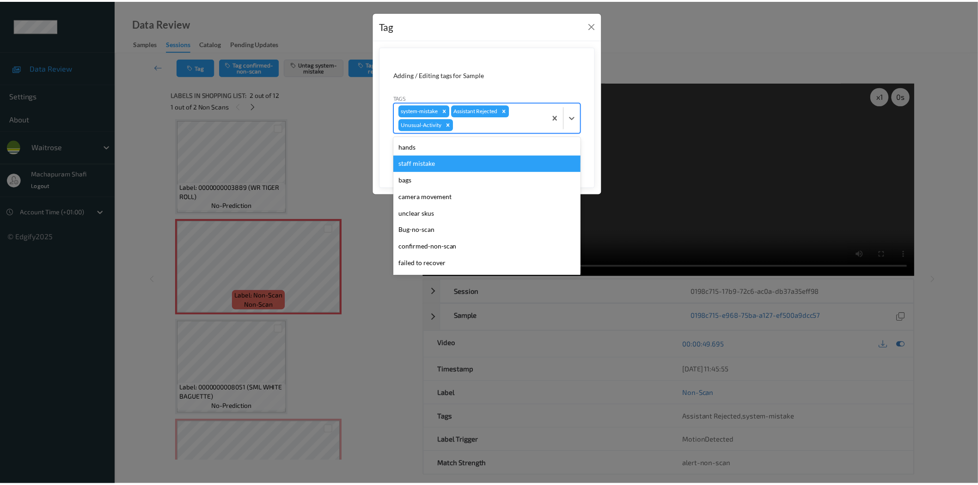
scroll to position [164, 0]
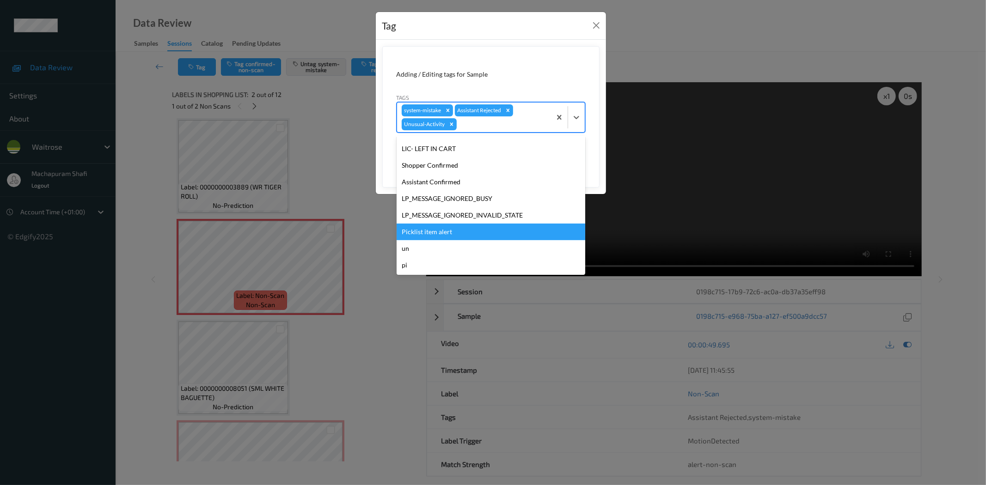
click at [418, 236] on div "Picklist item alert" at bounding box center [491, 232] width 189 height 17
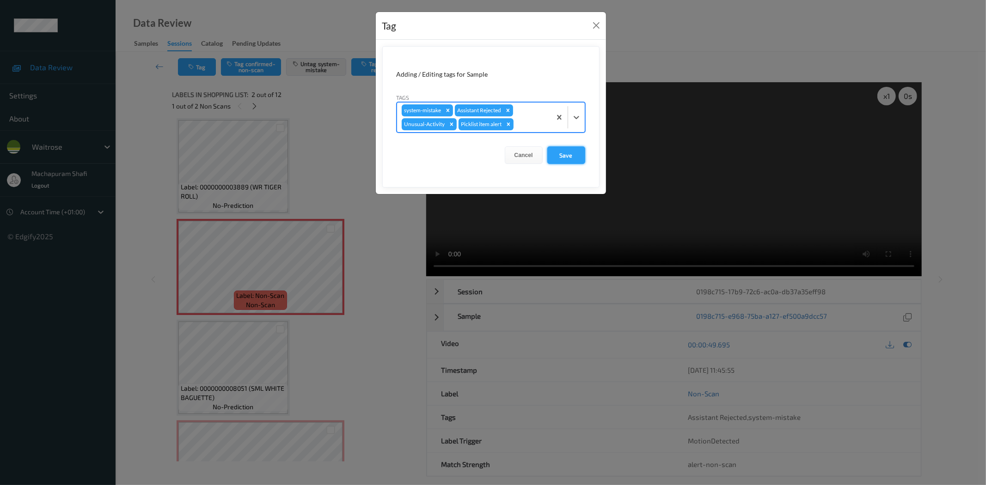
click at [580, 154] on button "Save" at bounding box center [566, 155] width 38 height 18
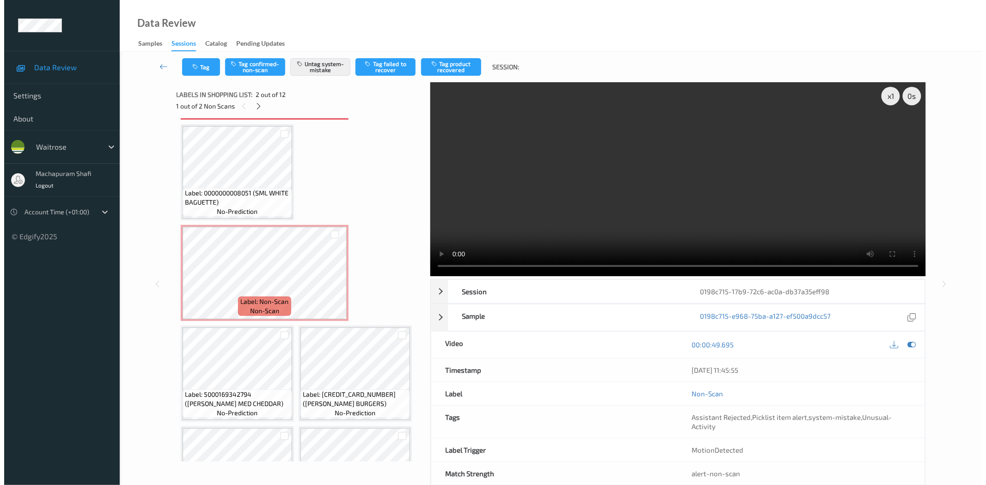
scroll to position [211, 0]
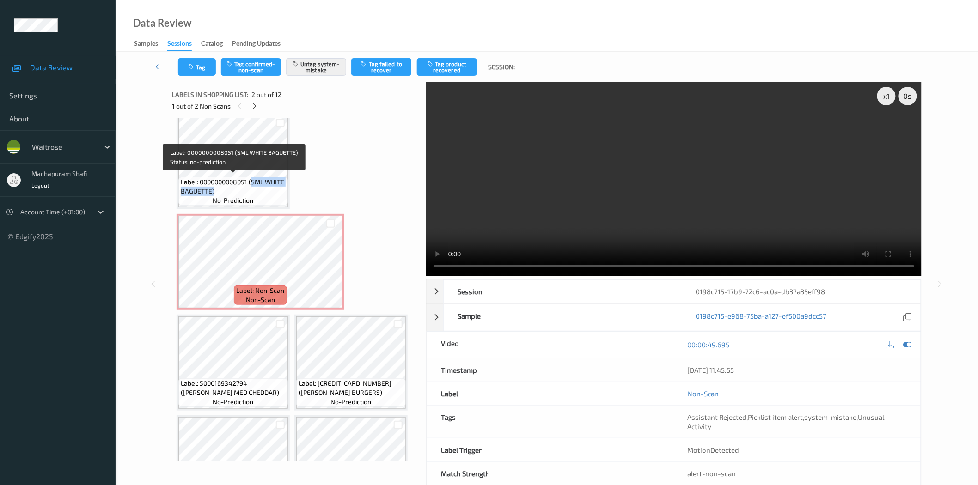
drag, startPoint x: 253, startPoint y: 180, endPoint x: 263, endPoint y: 191, distance: 15.0
click at [263, 191] on span "Label: 0000000008051 (SML WHITE BAGUETTE)" at bounding box center [233, 186] width 105 height 18
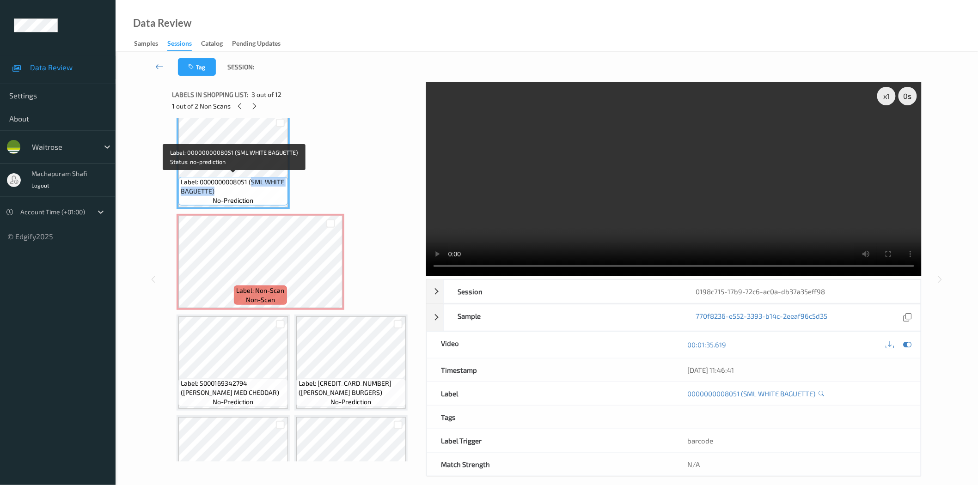
copy span "SML WHITE BAGUETTE)"
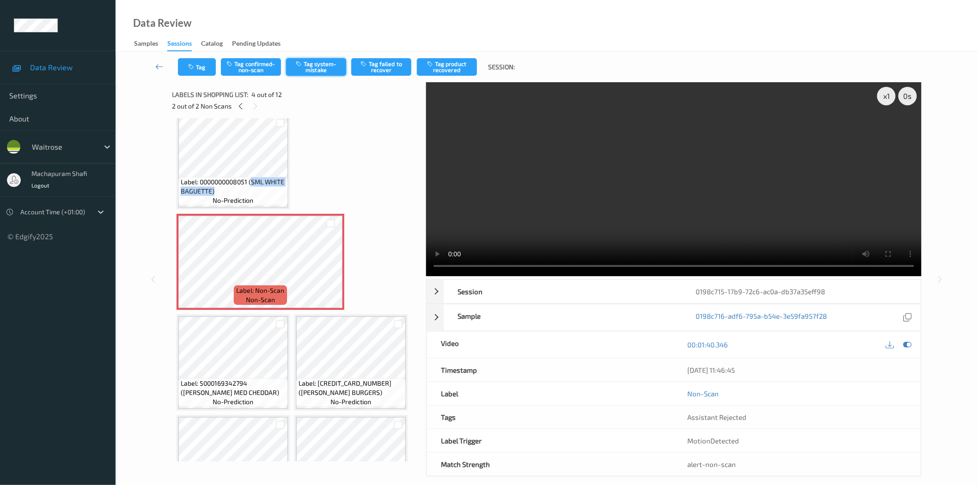
click at [313, 67] on button "Tag system-mistake" at bounding box center [316, 67] width 60 height 18
click at [322, 63] on button "Tag system-mistake" at bounding box center [316, 67] width 60 height 18
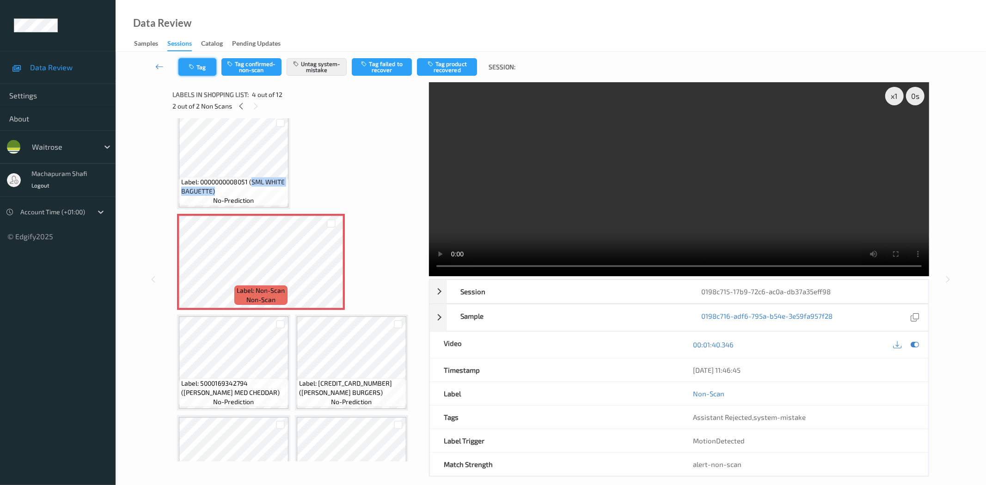
click at [202, 68] on button "Tag" at bounding box center [197, 67] width 38 height 18
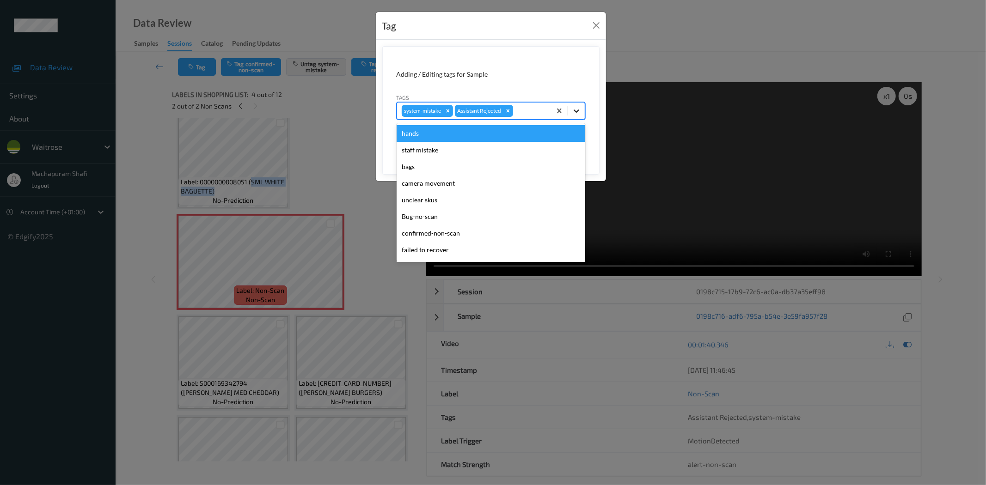
click at [580, 108] on div at bounding box center [576, 111] width 17 height 17
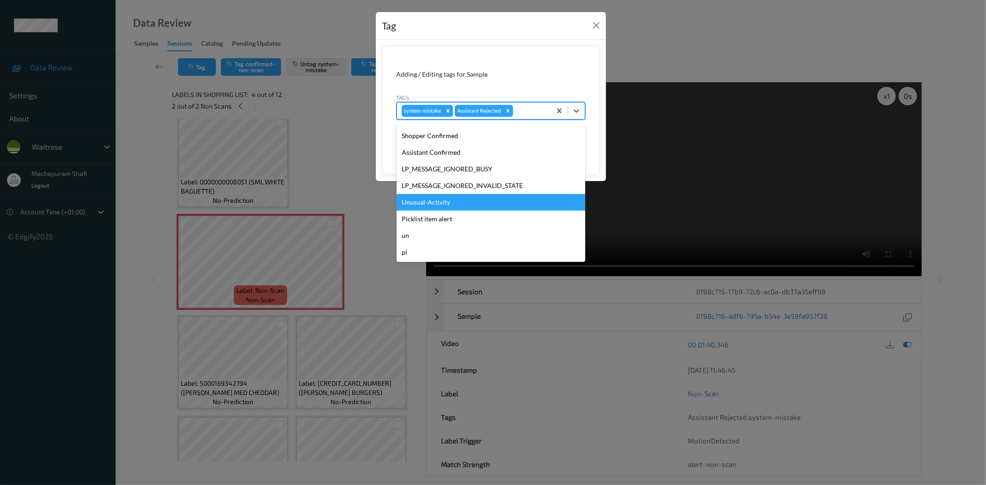
click at [420, 202] on div "Unusual-Activity" at bounding box center [491, 202] width 189 height 17
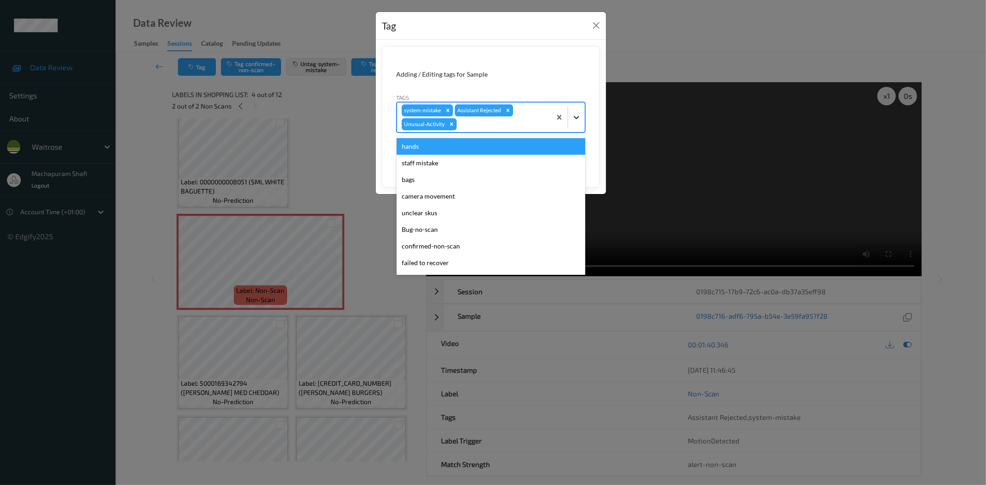
click at [579, 109] on div at bounding box center [576, 117] width 17 height 17
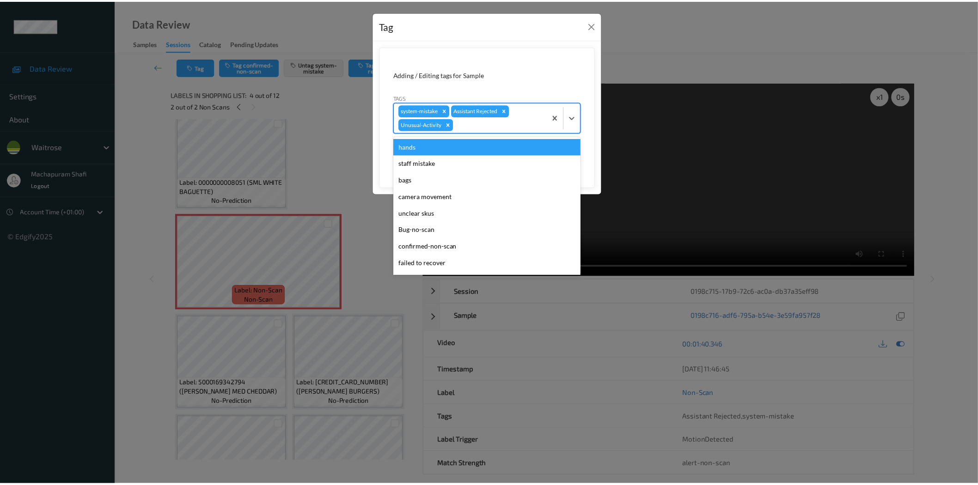
scroll to position [164, 0]
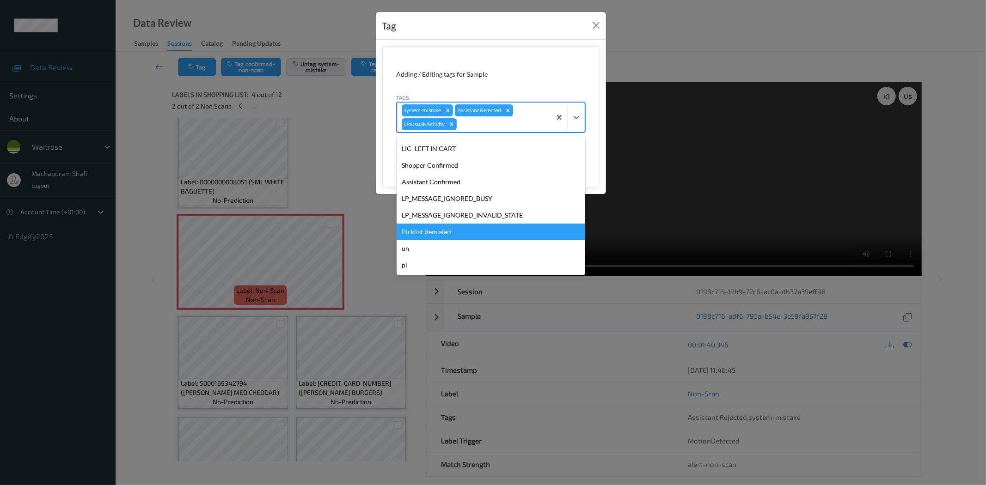
click at [410, 233] on div "Picklist item alert" at bounding box center [491, 232] width 189 height 17
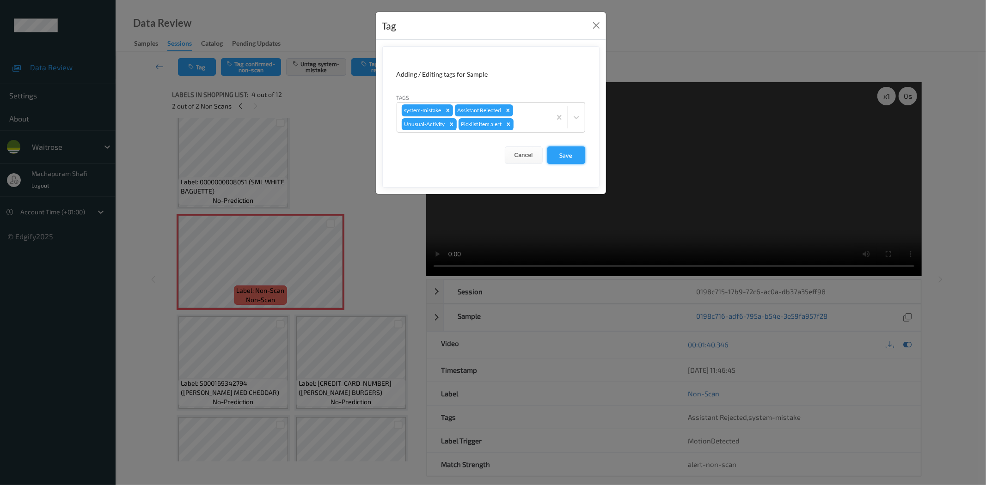
click at [553, 161] on button "Save" at bounding box center [566, 155] width 38 height 18
click at [568, 155] on button "Save" at bounding box center [566, 155] width 38 height 18
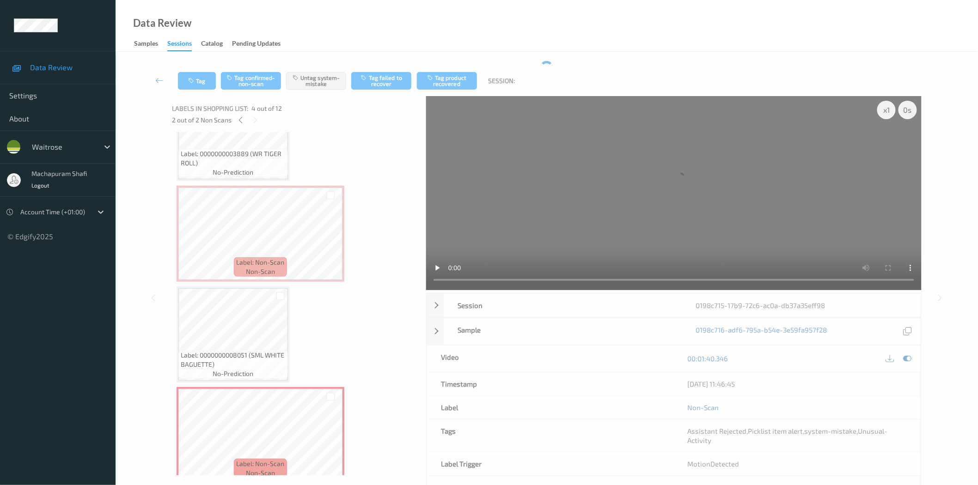
scroll to position [0, 0]
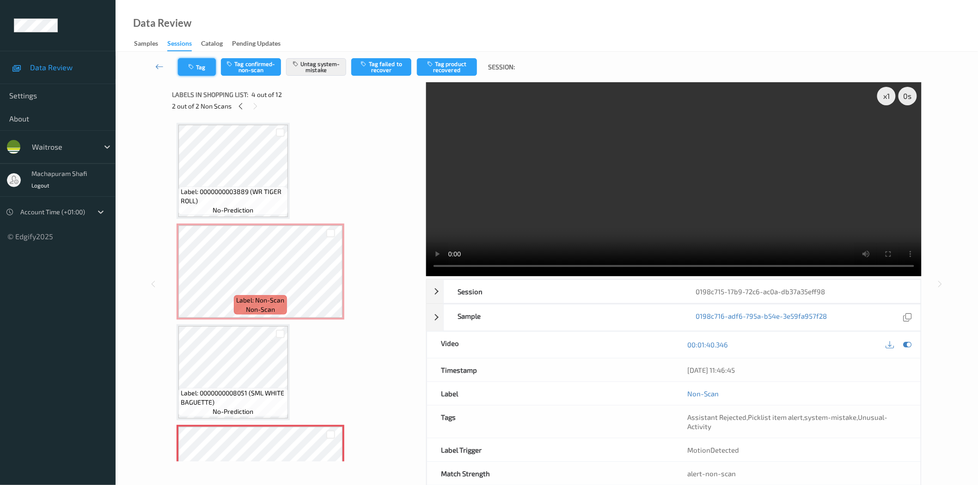
click at [191, 67] on icon "button" at bounding box center [192, 67] width 8 height 6
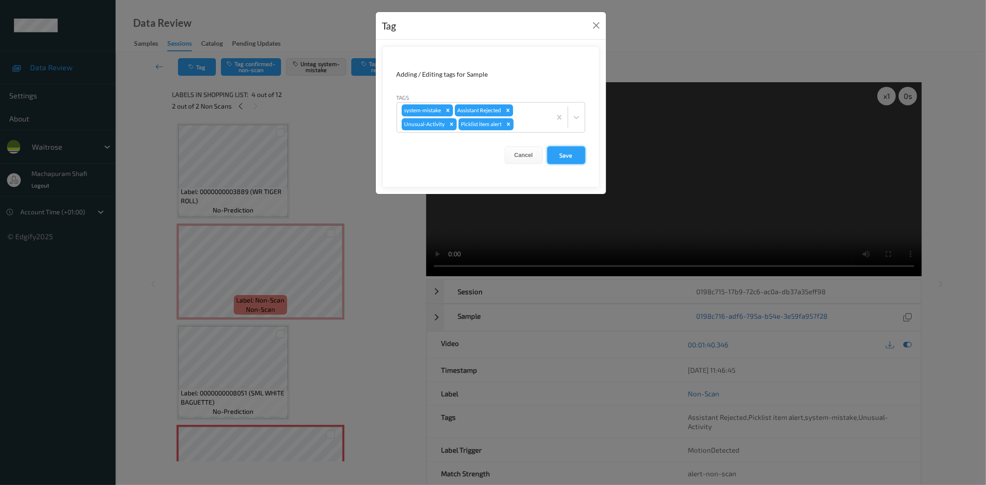
click at [565, 151] on button "Save" at bounding box center [566, 155] width 38 height 18
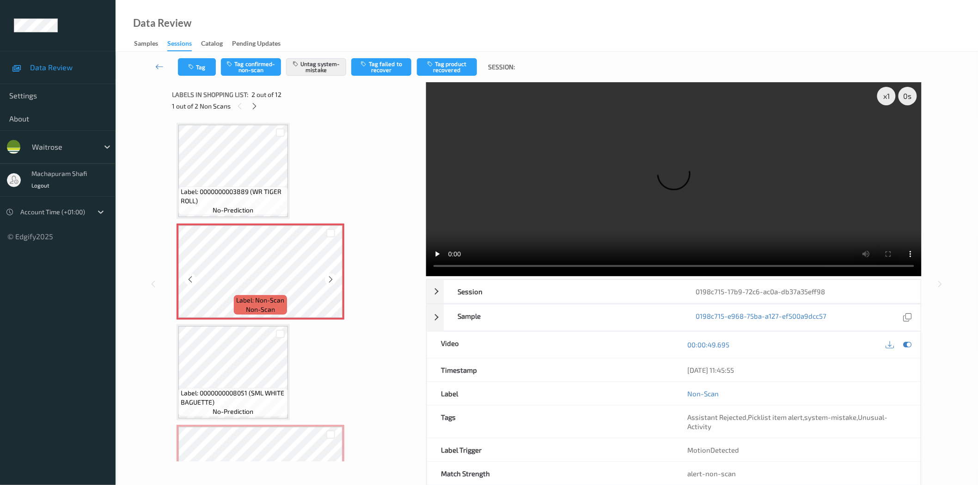
scroll to position [205, 0]
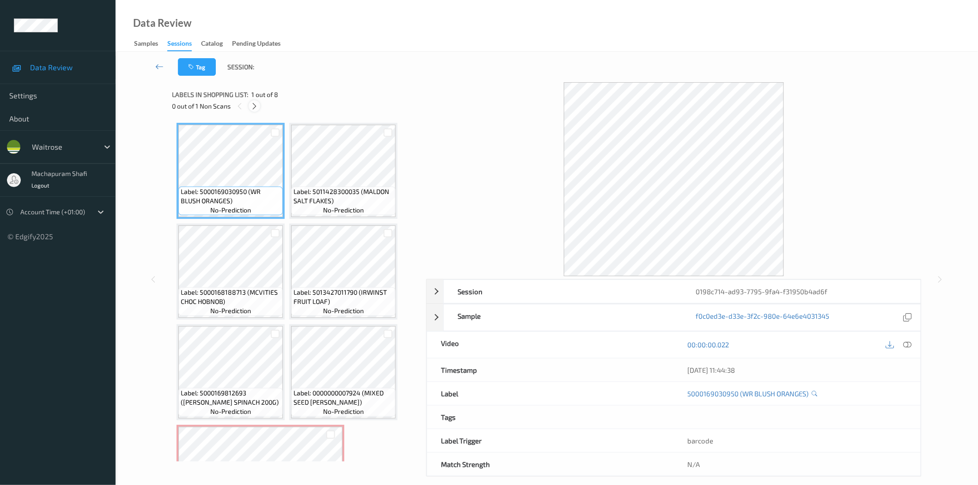
click at [255, 107] on icon at bounding box center [254, 106] width 8 height 8
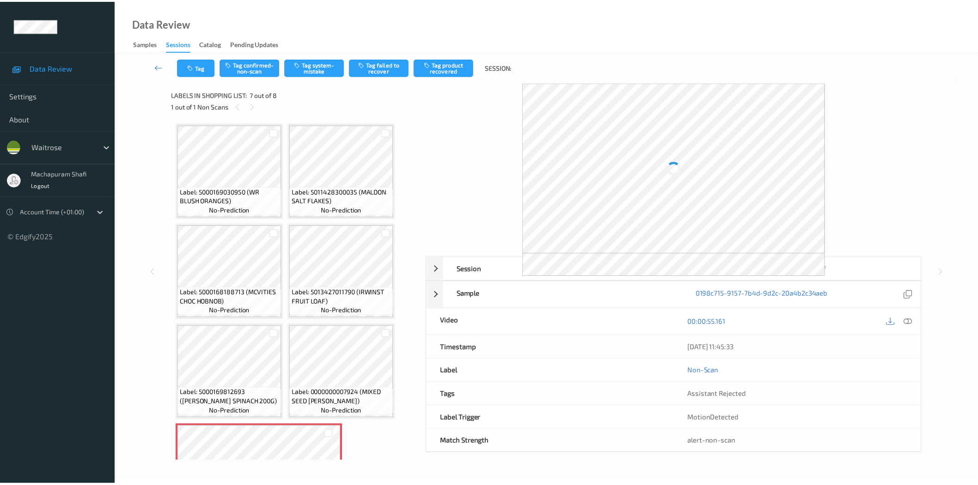
scroll to position [162, 0]
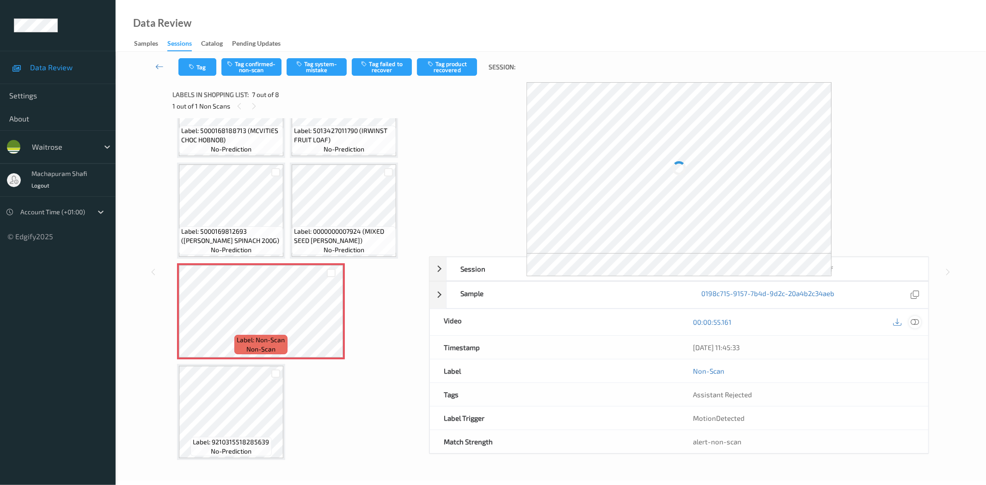
click at [920, 322] on div at bounding box center [915, 322] width 12 height 12
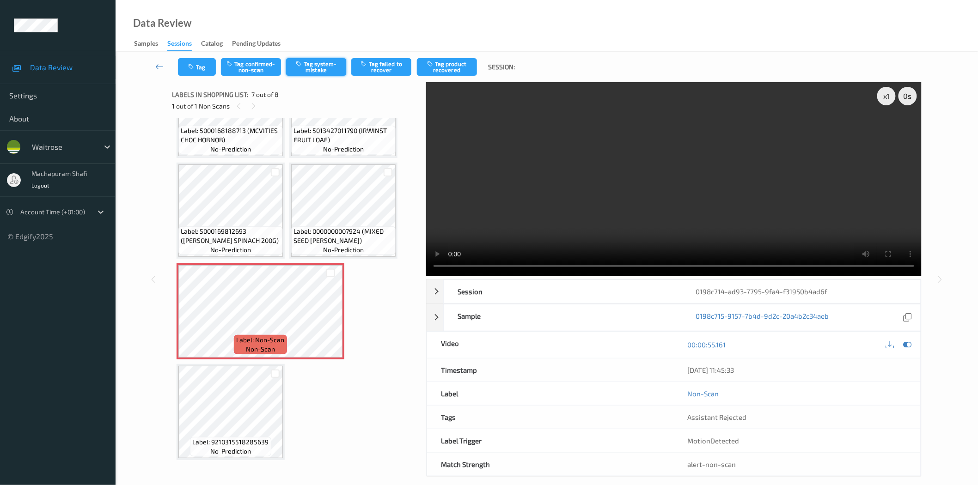
click at [311, 69] on button "Tag system-mistake" at bounding box center [316, 67] width 60 height 18
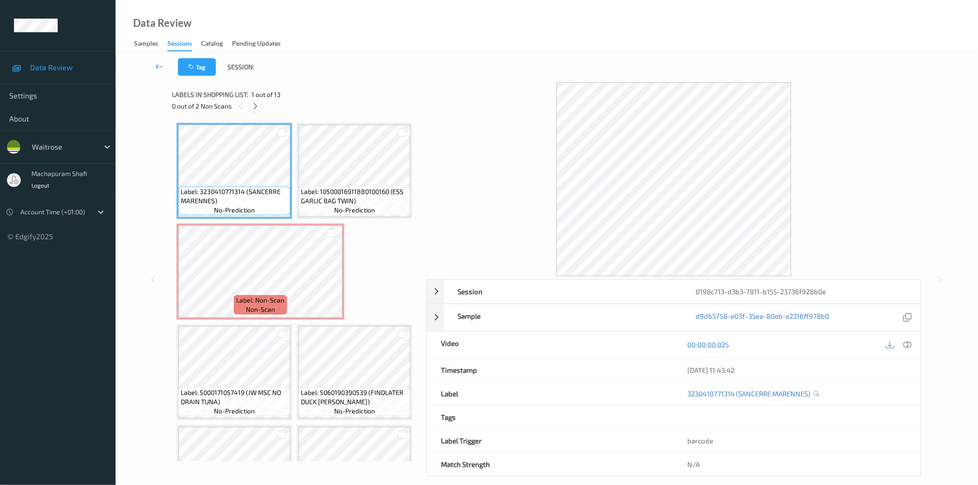
click at [259, 108] on icon at bounding box center [255, 106] width 8 height 8
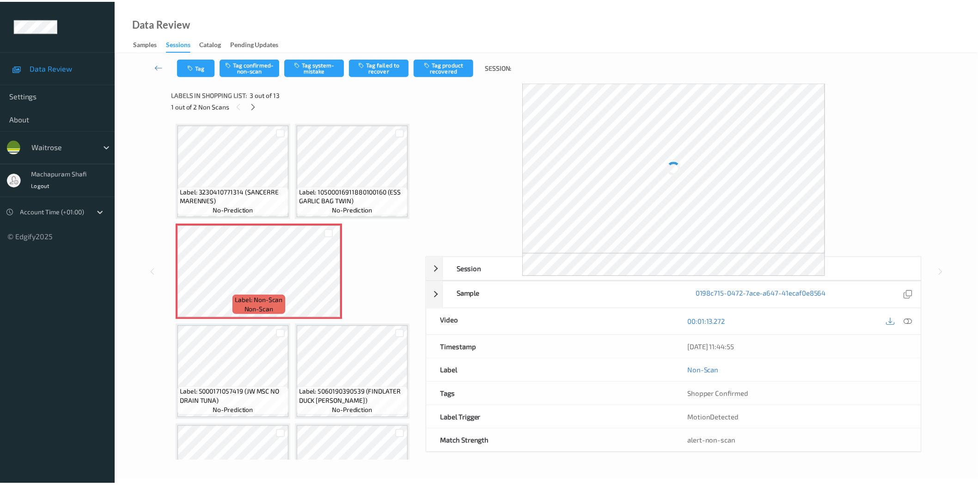
scroll to position [104, 0]
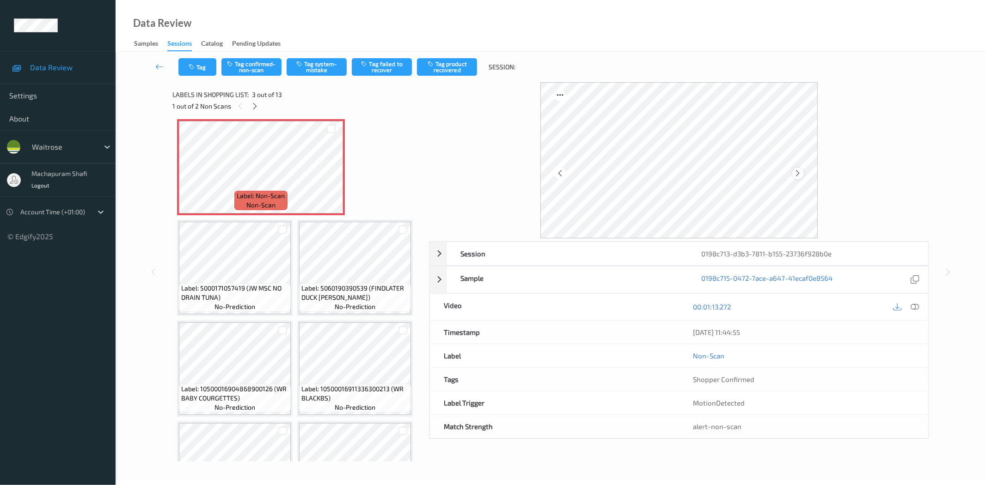
click at [796, 174] on icon at bounding box center [798, 173] width 8 height 8
click at [915, 305] on icon at bounding box center [915, 307] width 8 height 8
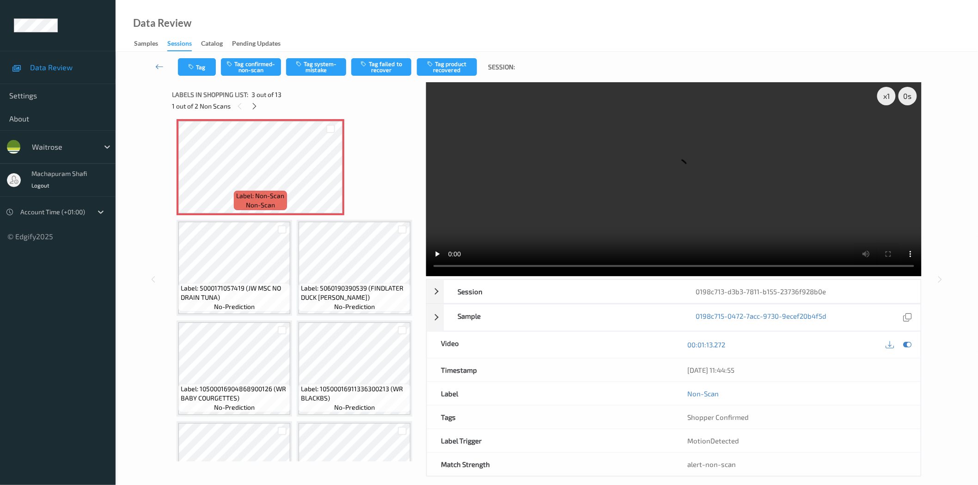
scroll to position [205, 0]
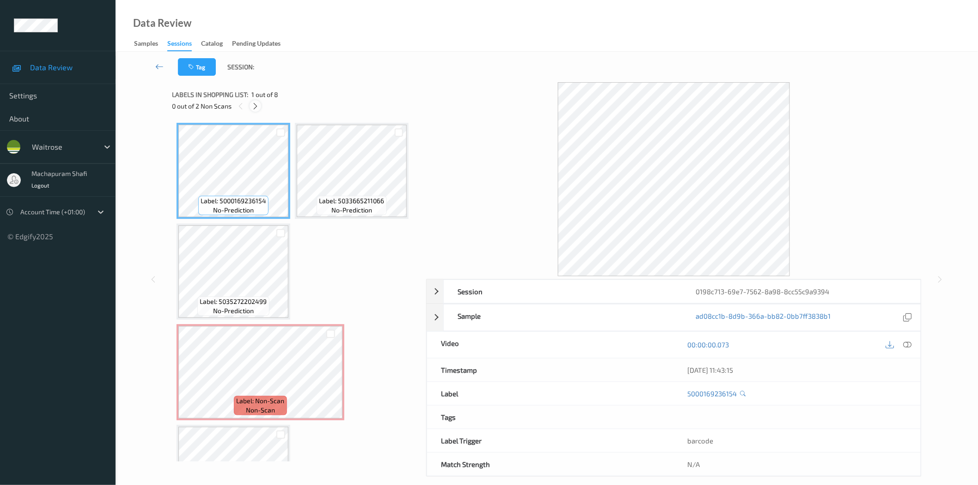
click at [253, 107] on icon at bounding box center [255, 106] width 8 height 8
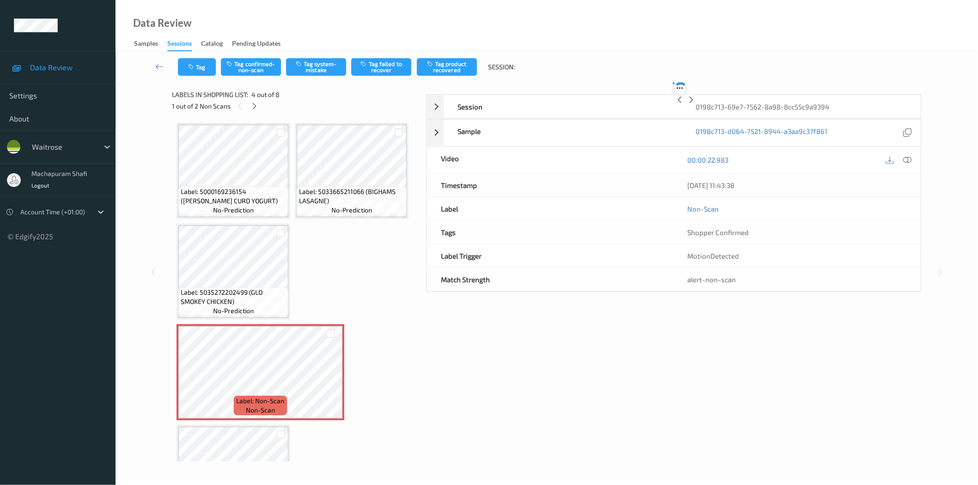
scroll to position [104, 0]
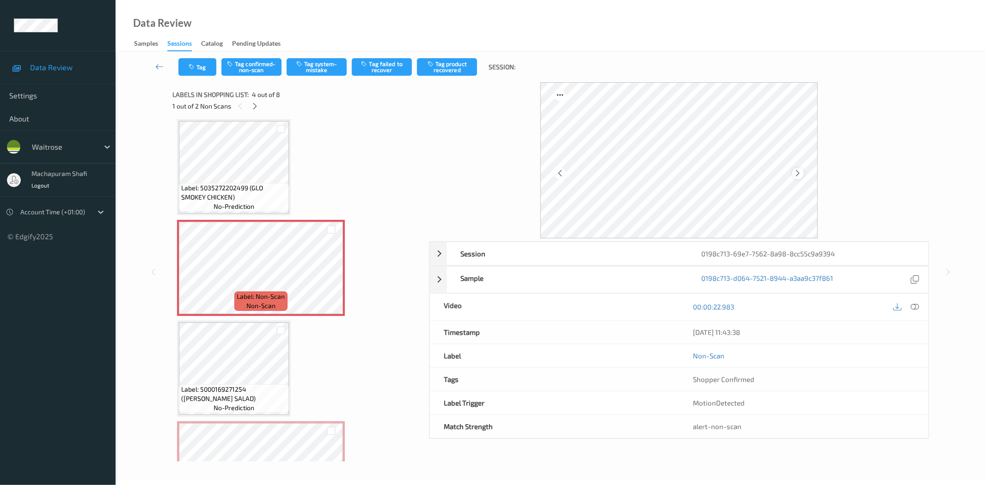
click at [797, 174] on icon at bounding box center [798, 173] width 8 height 8
click at [917, 308] on icon at bounding box center [915, 307] width 8 height 8
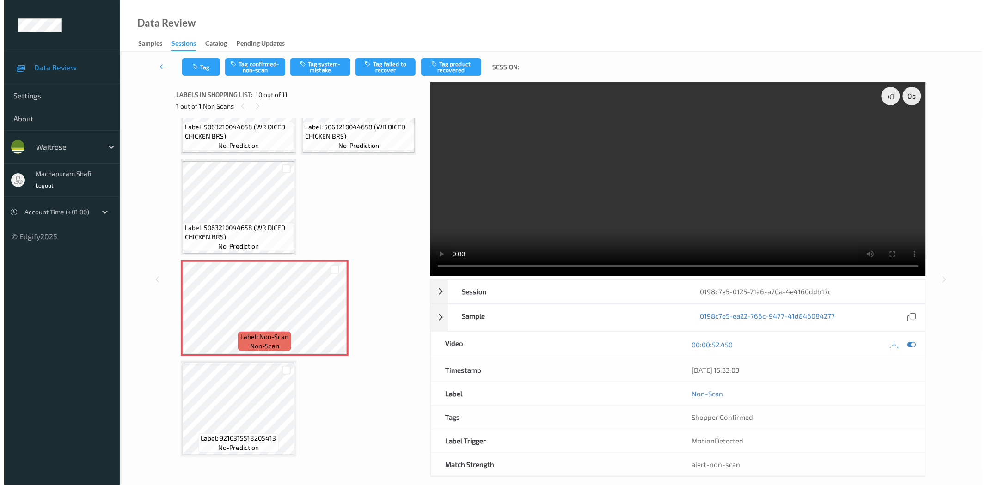
scroll to position [362, 0]
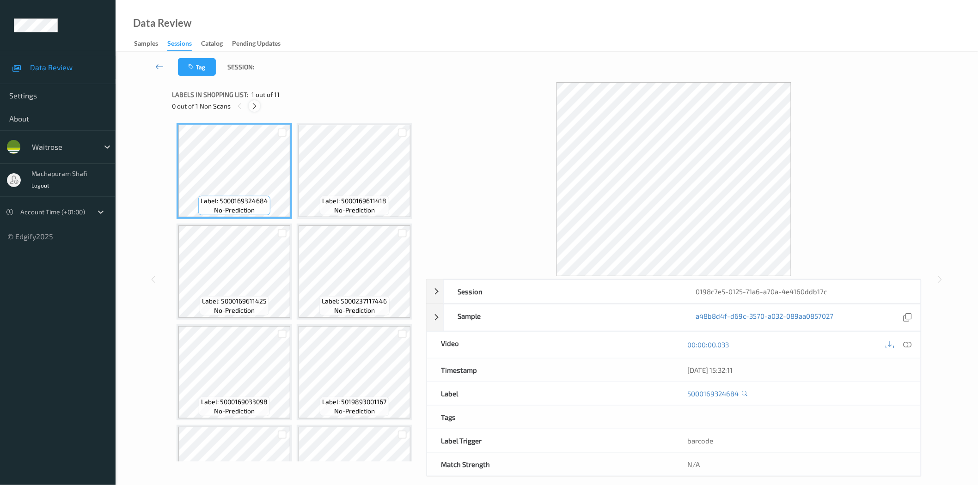
click at [251, 108] on icon at bounding box center [254, 106] width 8 height 8
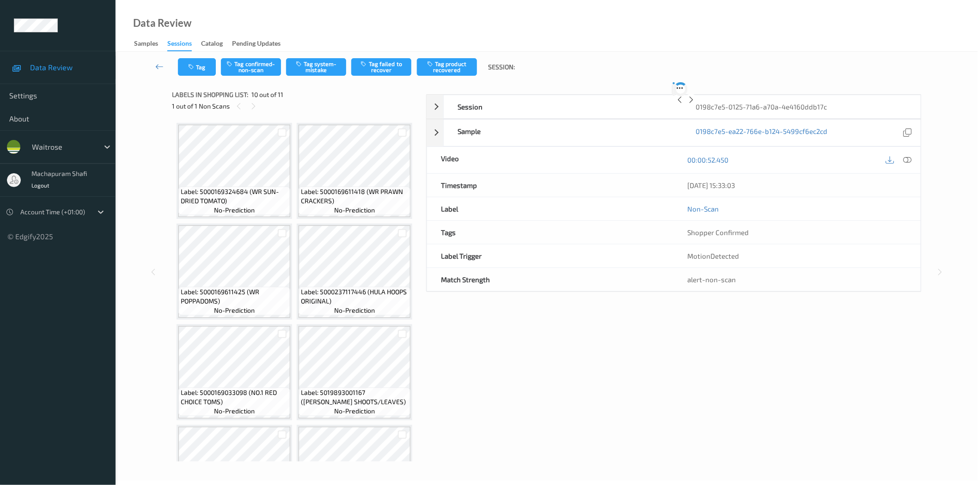
scroll to position [353, 0]
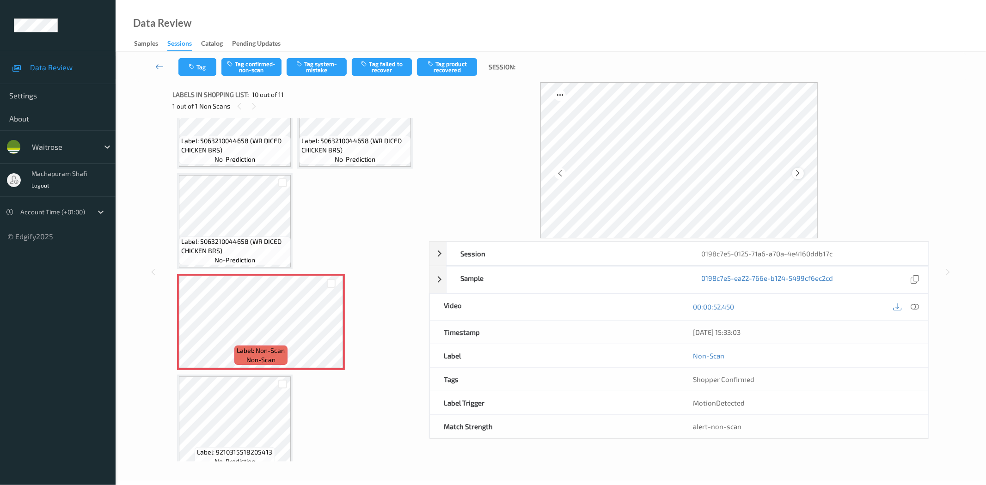
click at [797, 173] on icon at bounding box center [798, 173] width 8 height 8
click at [912, 308] on icon at bounding box center [915, 307] width 8 height 8
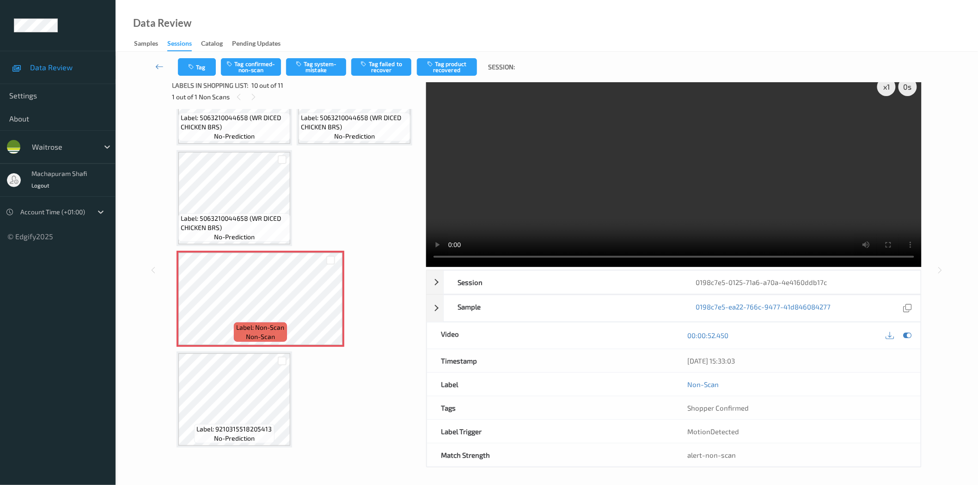
scroll to position [11, 0]
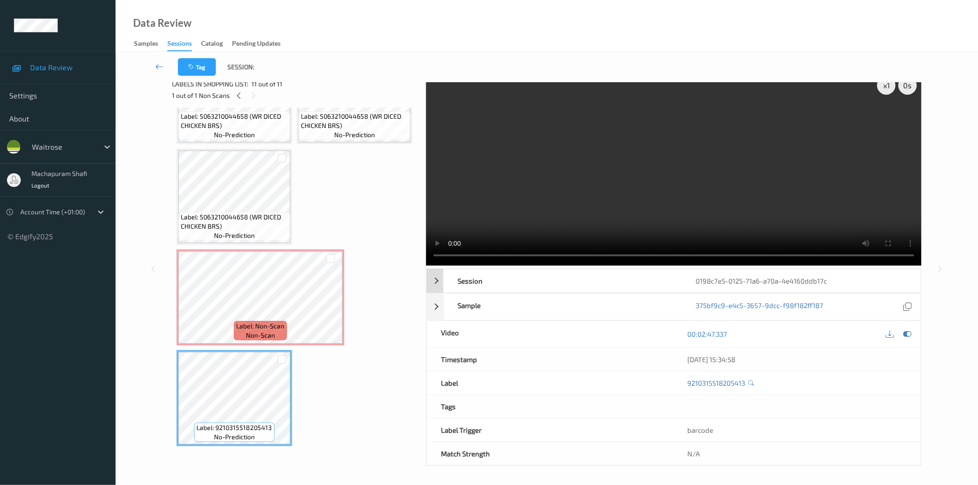
drag, startPoint x: 829, startPoint y: 271, endPoint x: 841, endPoint y: 265, distance: 13.6
click at [831, 269] on div "0198c7e5-0125-71a6-a70a-4e4160ddb17c" at bounding box center [801, 280] width 238 height 23
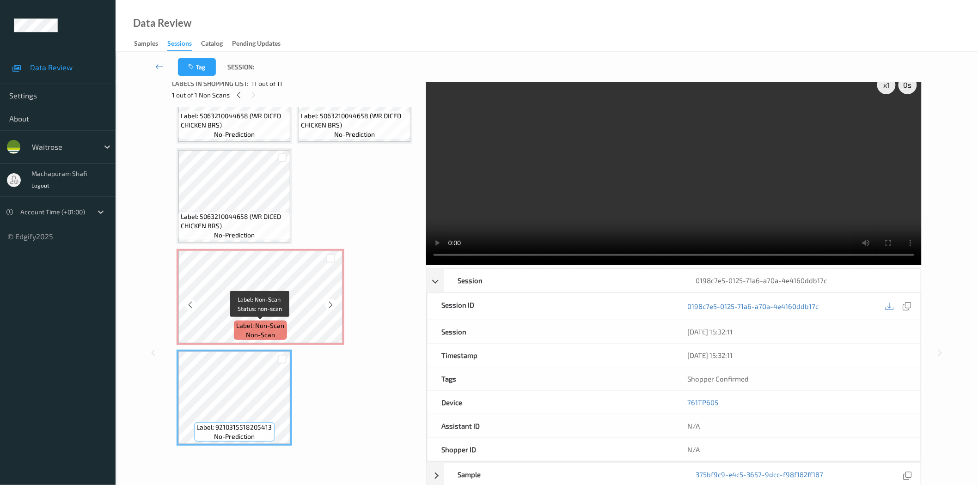
click at [275, 323] on span "Label: Non-Scan" at bounding box center [261, 325] width 48 height 9
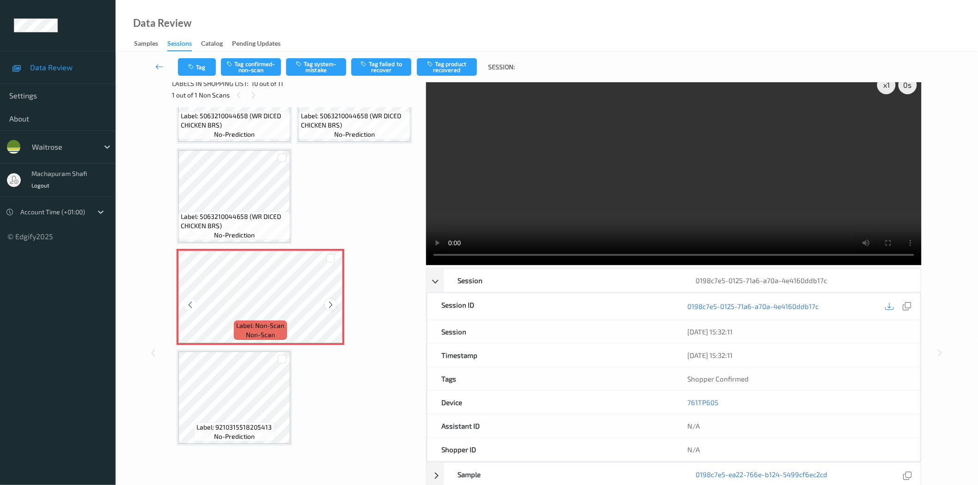
click at [331, 307] on icon at bounding box center [331, 305] width 8 height 8
click at [329, 308] on icon at bounding box center [331, 305] width 8 height 8
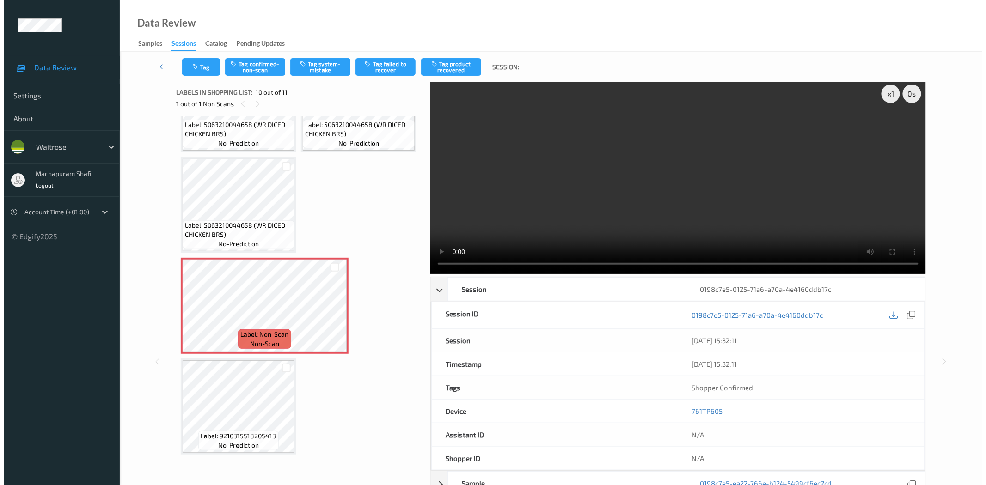
scroll to position [0, 0]
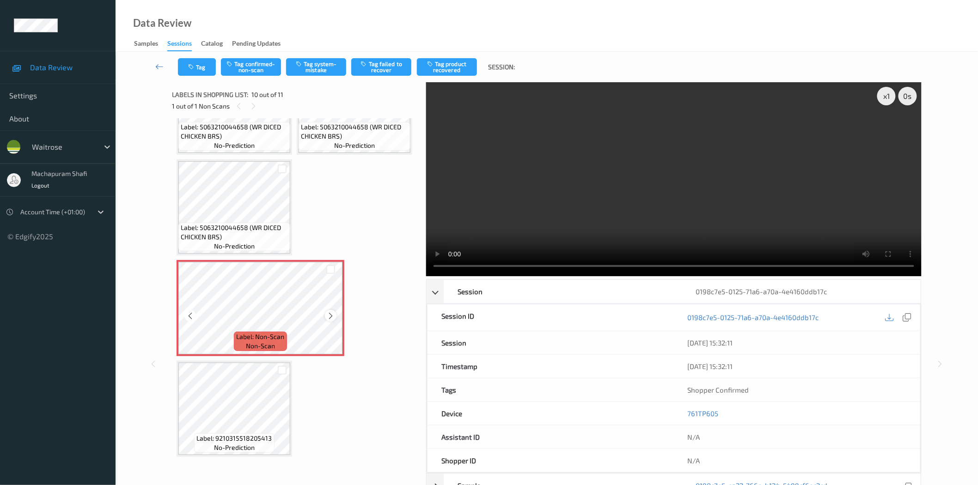
click at [329, 320] on icon at bounding box center [331, 316] width 8 height 8
click at [319, 71] on button "Tag system-mistake" at bounding box center [316, 67] width 60 height 18
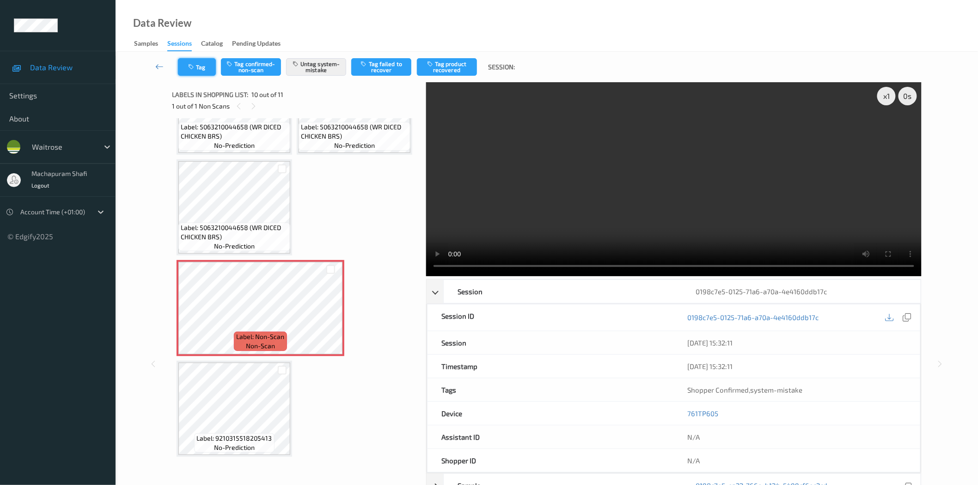
click at [197, 70] on button "Tag" at bounding box center [197, 67] width 38 height 18
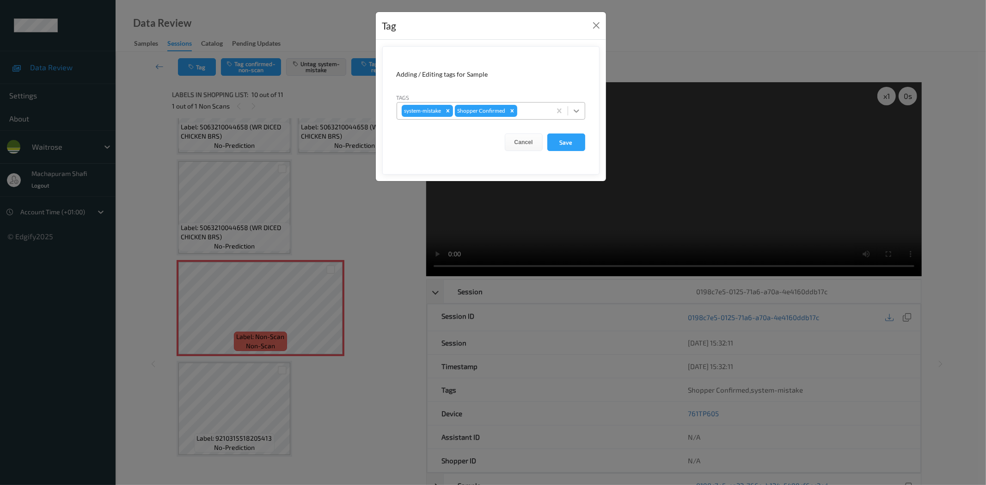
click at [580, 108] on div at bounding box center [576, 111] width 17 height 17
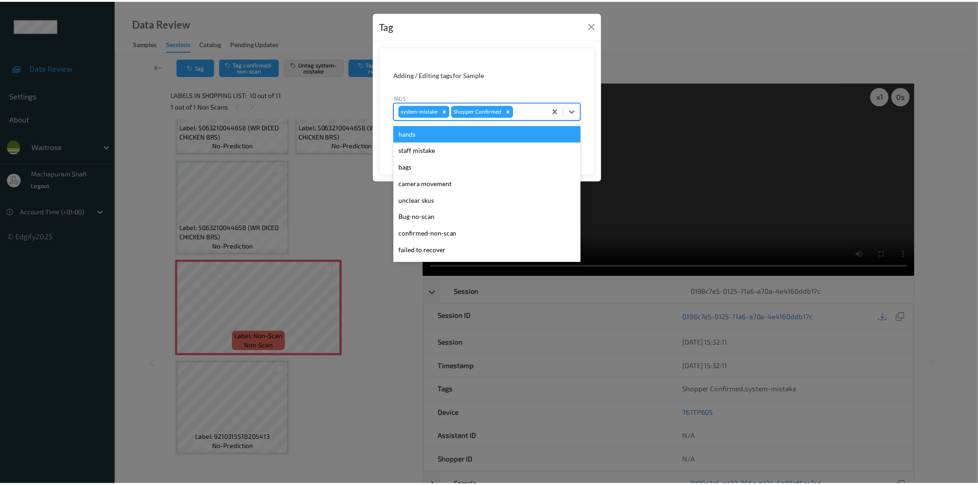
scroll to position [181, 0]
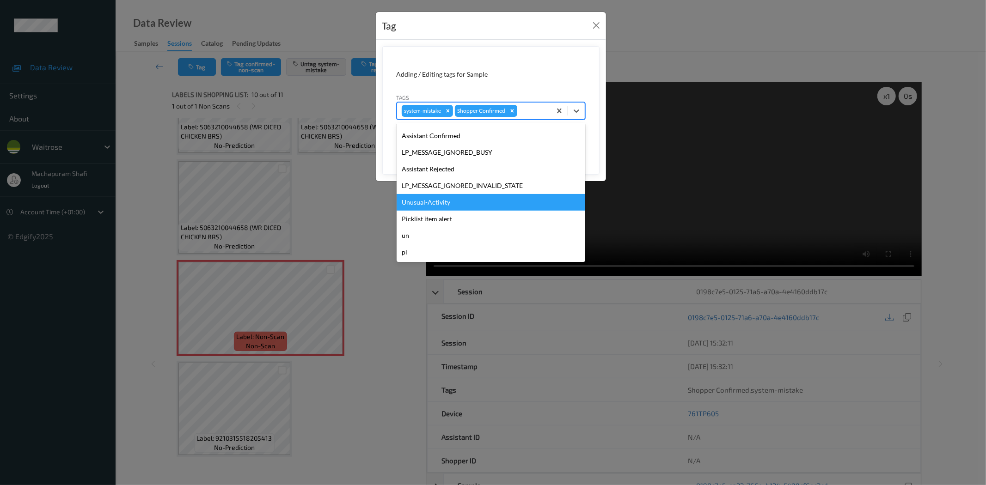
click at [454, 197] on div "Unusual-Activity" at bounding box center [491, 202] width 189 height 17
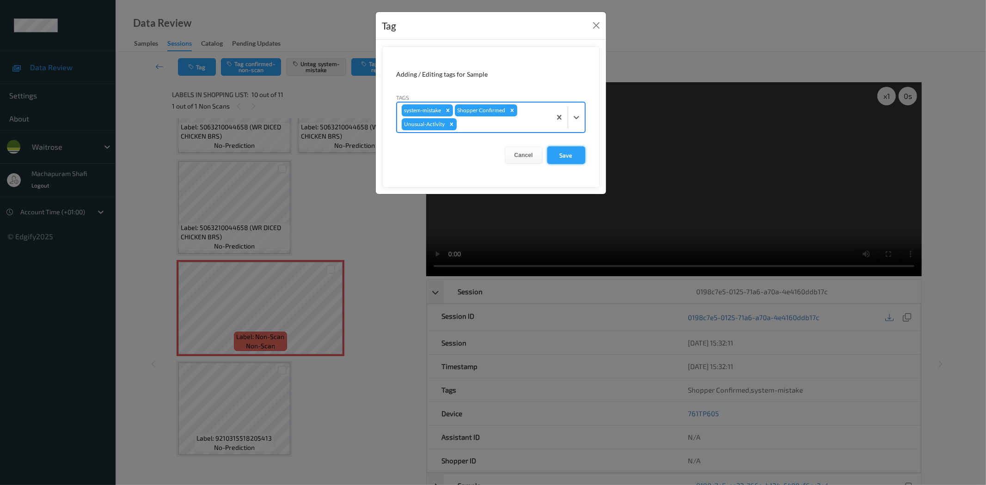
click at [562, 160] on button "Save" at bounding box center [566, 155] width 38 height 18
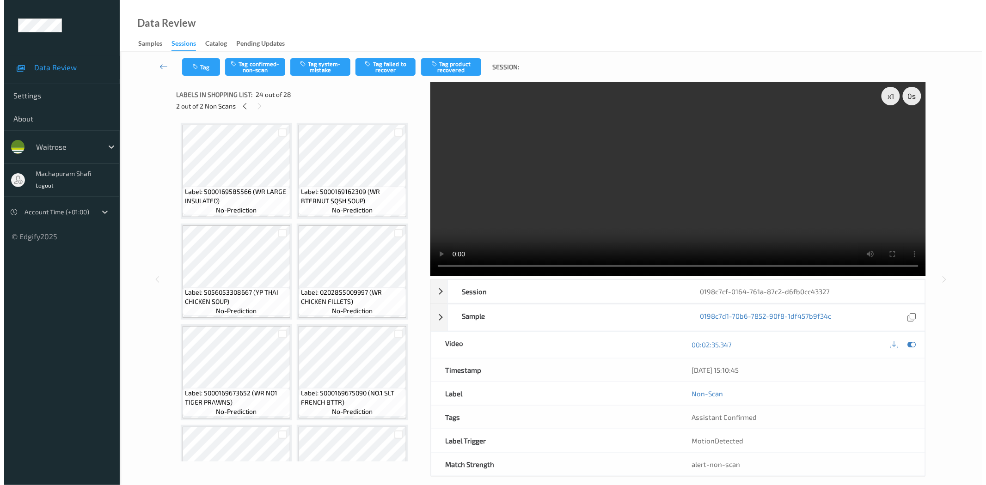
scroll to position [1206, 0]
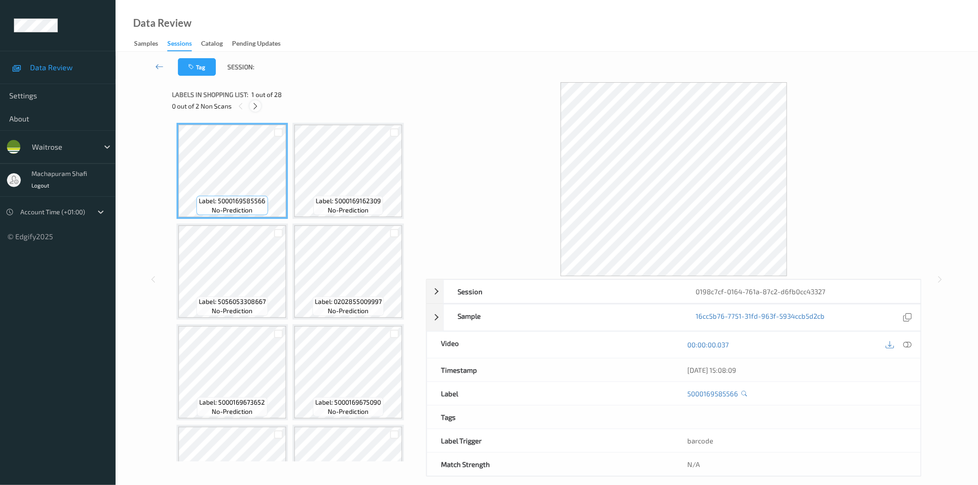
click at [254, 107] on icon at bounding box center [255, 106] width 8 height 8
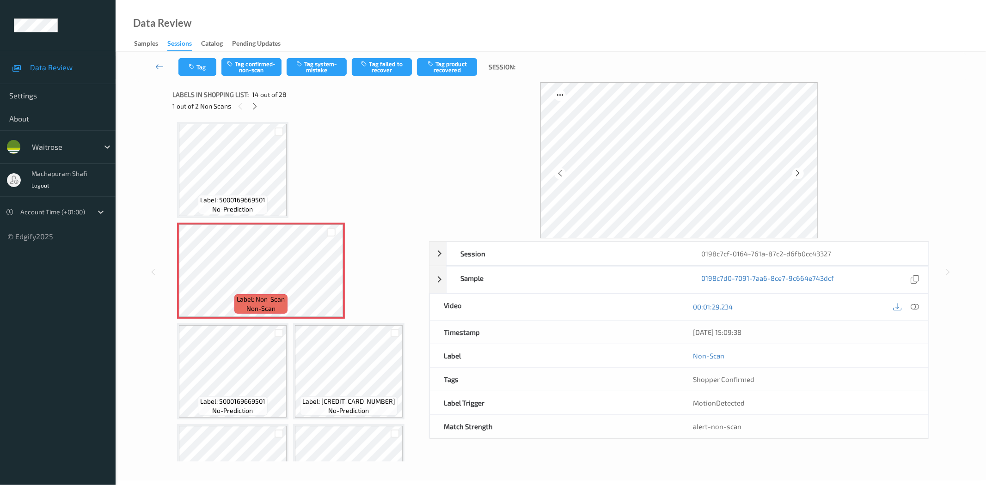
drag, startPoint x: 915, startPoint y: 310, endPoint x: 908, endPoint y: 310, distance: 6.9
click at [915, 310] on icon at bounding box center [915, 307] width 8 height 8
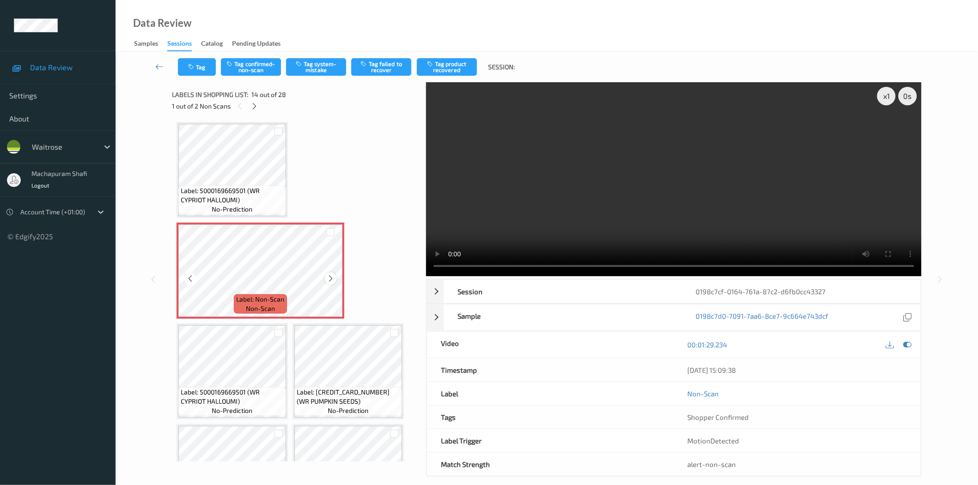
click at [327, 275] on icon at bounding box center [331, 279] width 8 height 8
click at [329, 275] on icon at bounding box center [331, 279] width 8 height 8
click at [507, 135] on video at bounding box center [673, 179] width 495 height 194
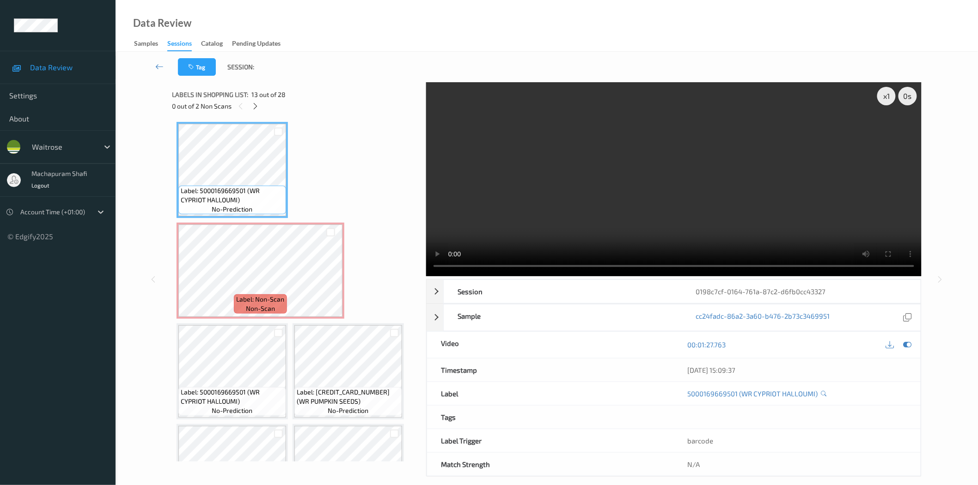
click at [608, 145] on video at bounding box center [673, 179] width 495 height 194
click at [646, 189] on video at bounding box center [673, 179] width 495 height 194
click at [656, 225] on video at bounding box center [673, 179] width 495 height 194
click at [682, 198] on video at bounding box center [673, 179] width 495 height 194
click at [579, 177] on video at bounding box center [673, 179] width 495 height 194
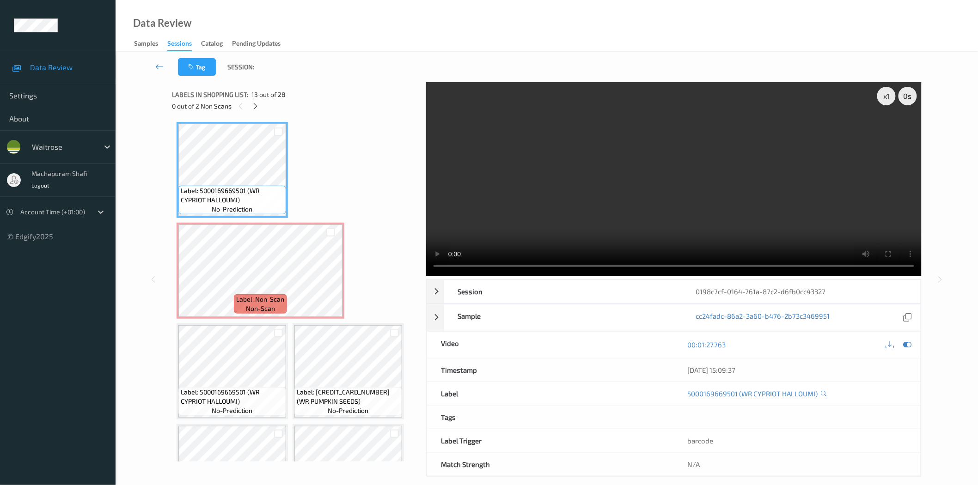
click at [570, 191] on video at bounding box center [673, 179] width 495 height 194
click at [686, 201] on video at bounding box center [673, 179] width 495 height 194
click at [677, 222] on video at bounding box center [673, 179] width 495 height 194
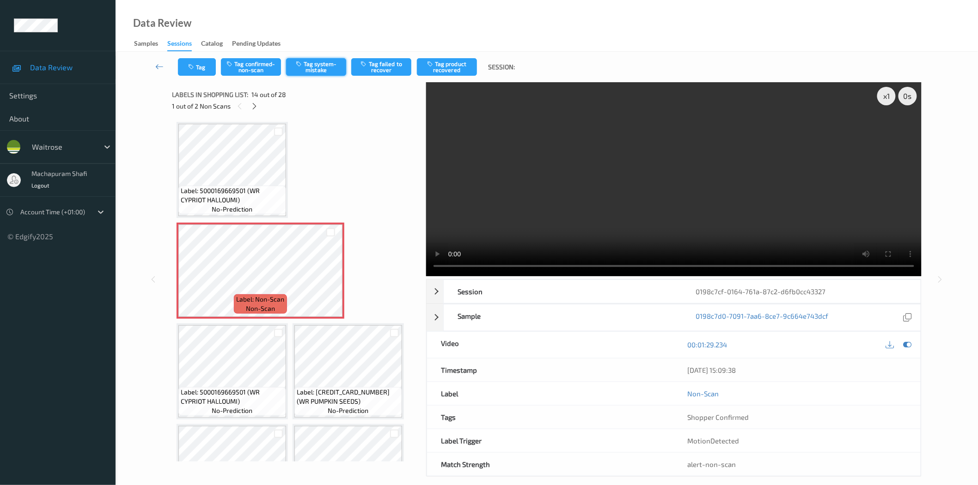
click at [325, 65] on button "Tag system-mistake" at bounding box center [316, 67] width 60 height 18
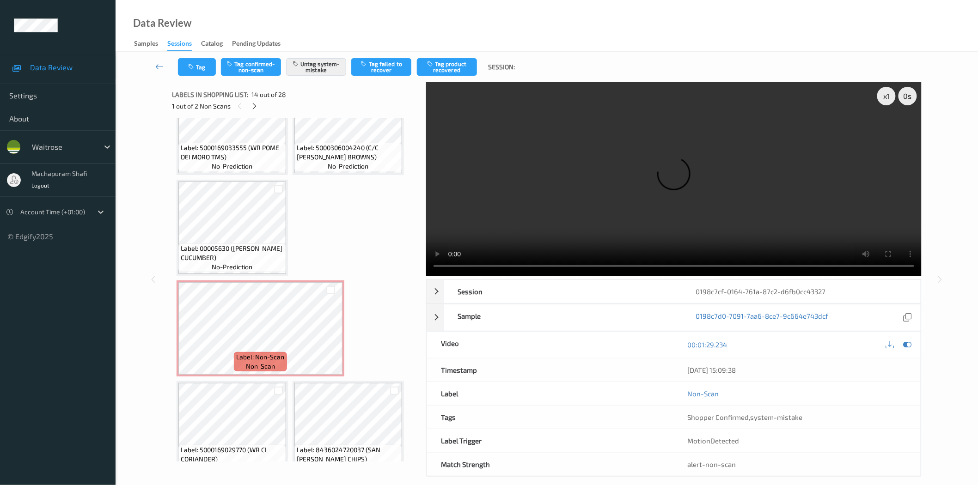
scroll to position [1157, 0]
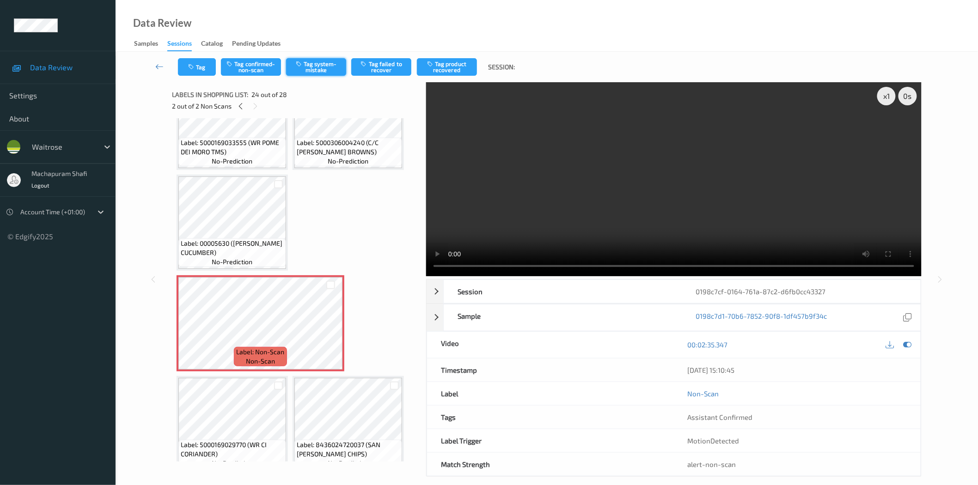
click at [318, 65] on button "Tag system-mistake" at bounding box center [316, 67] width 60 height 18
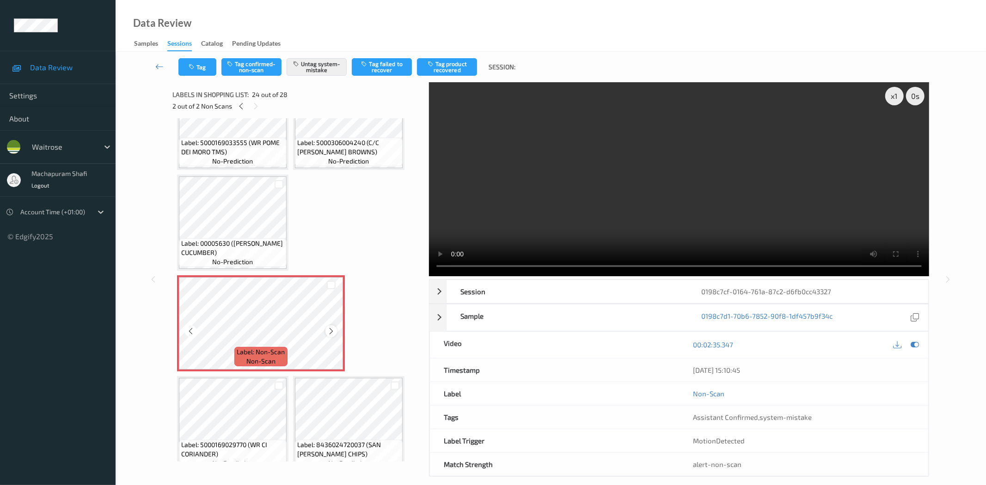
click at [330, 327] on icon at bounding box center [331, 331] width 8 height 8
